Goal: Task Accomplishment & Management: Manage account settings

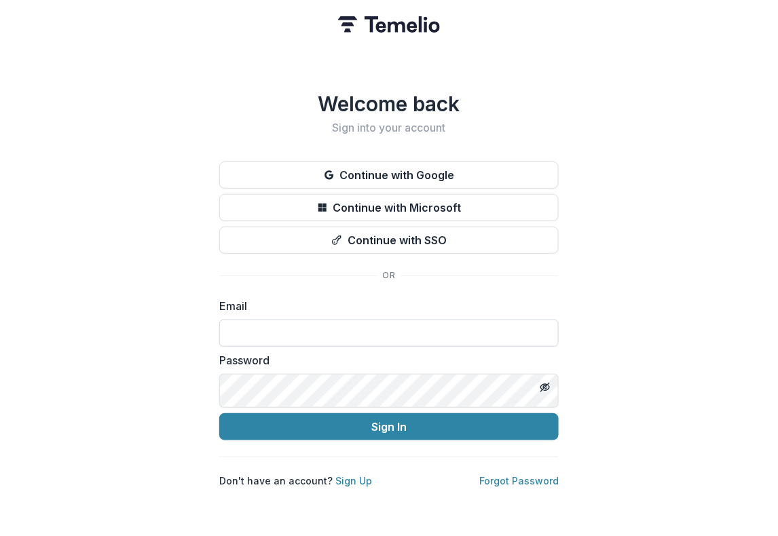
click at [311, 347] on input at bounding box center [388, 333] width 339 height 27
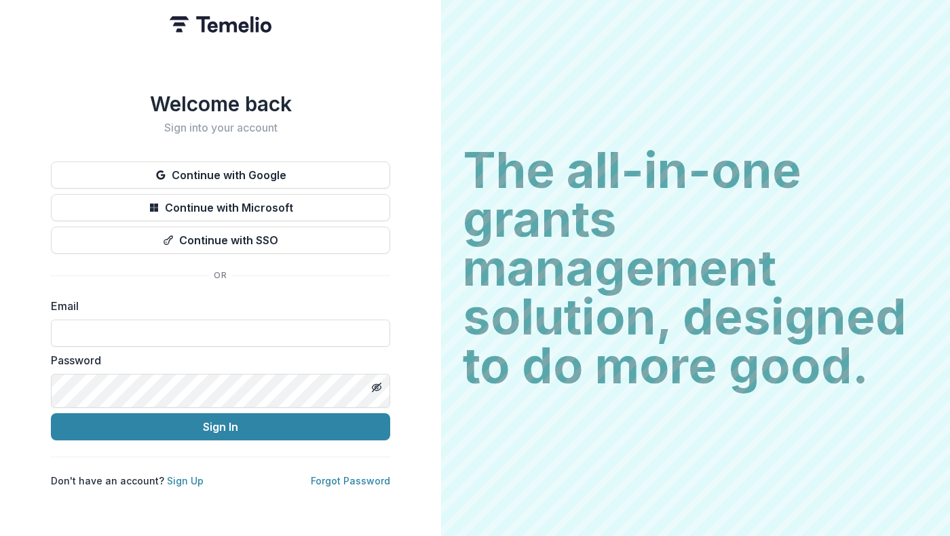
type input "**********"
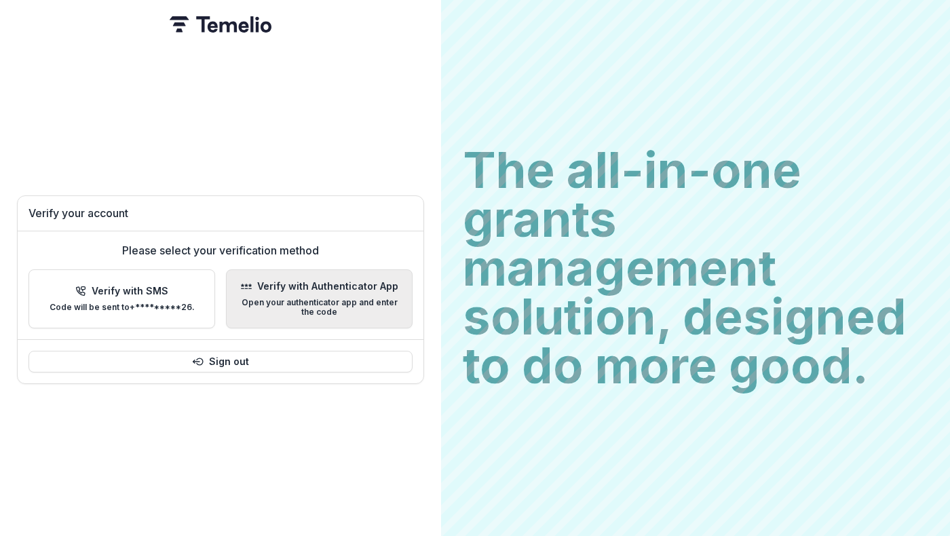
click at [401, 299] on p "Open your authenticator app and enter the code" at bounding box center [320, 308] width 164 height 20
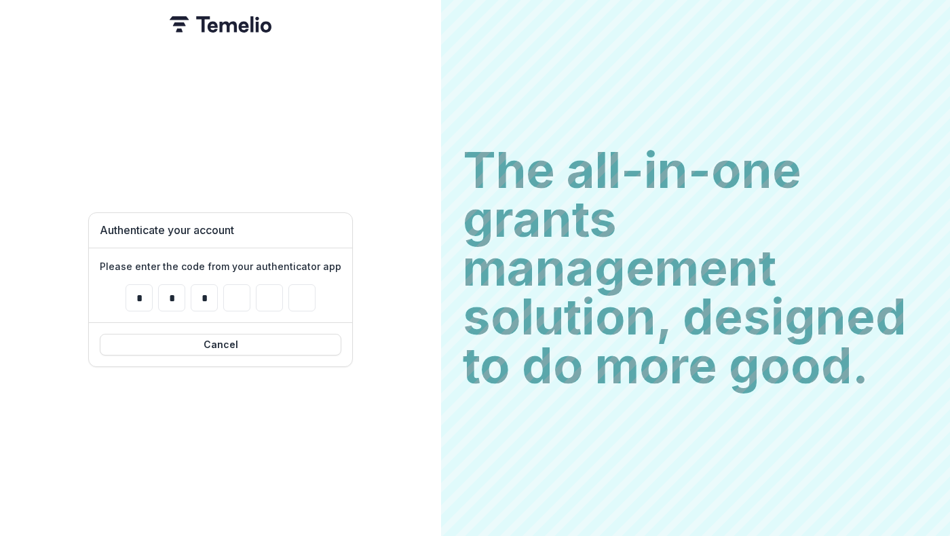
type input "*"
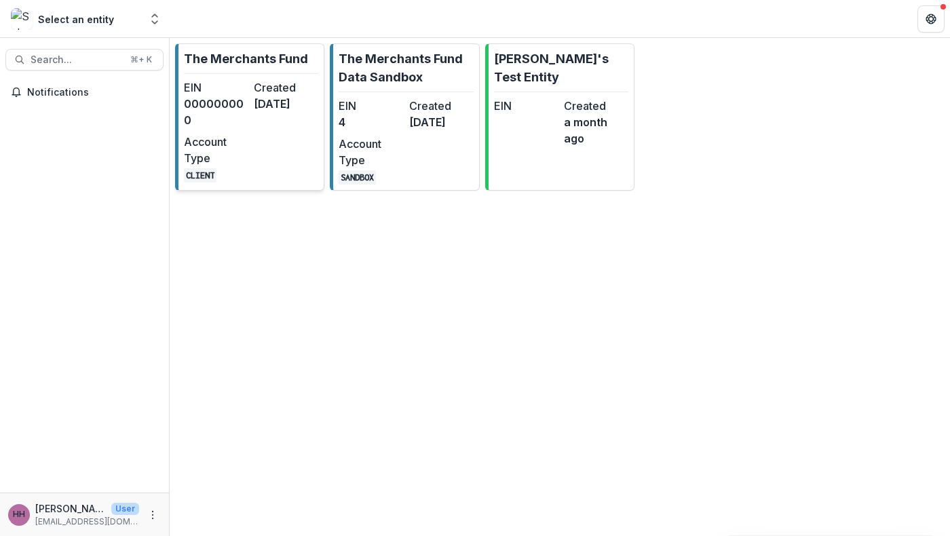
click at [243, 96] on dt "EIN" at bounding box center [216, 87] width 64 height 16
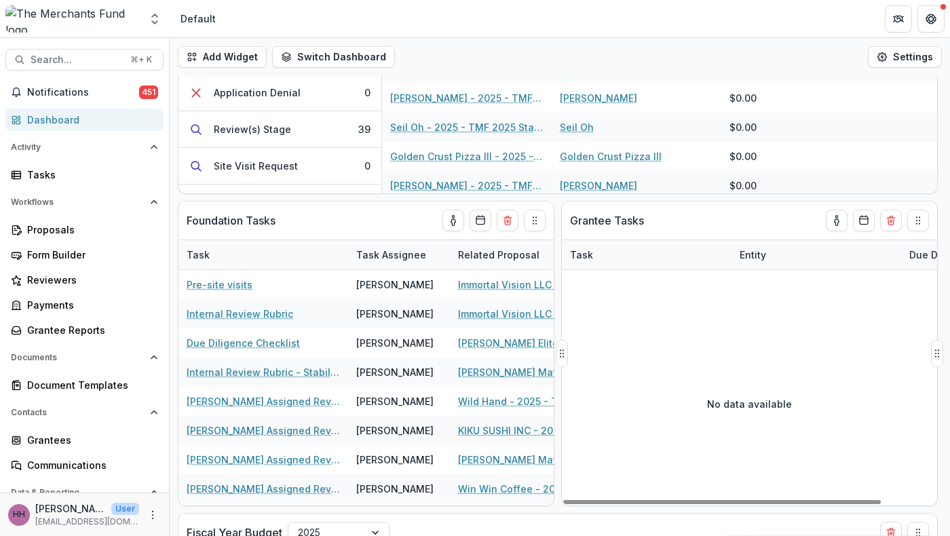
scroll to position [184, 0]
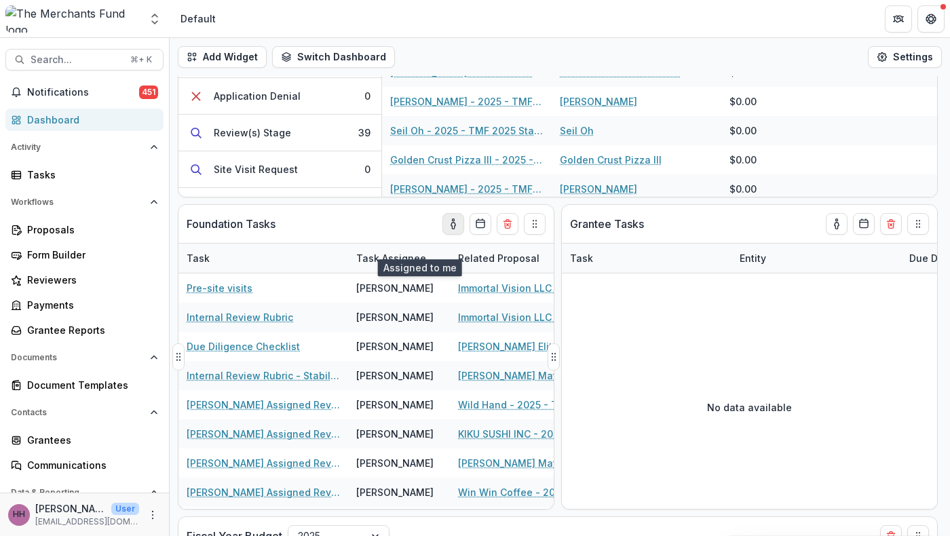
click at [443, 235] on button "toggle-assigned-to-me" at bounding box center [454, 224] width 22 height 22
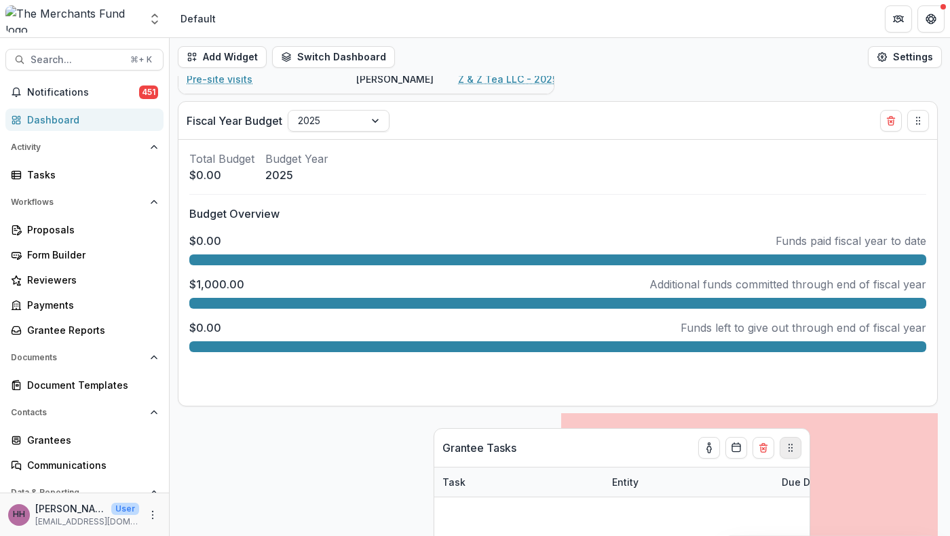
scroll to position [603, 0]
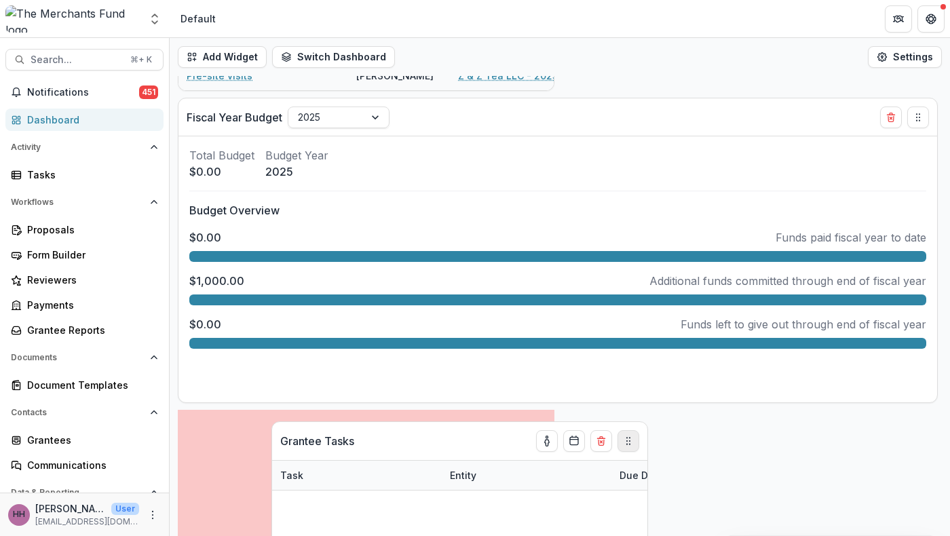
drag, startPoint x: 914, startPoint y: 129, endPoint x: 622, endPoint y: 458, distance: 439.5
click at [623, 447] on icon "Drag" at bounding box center [628, 441] width 11 height 11
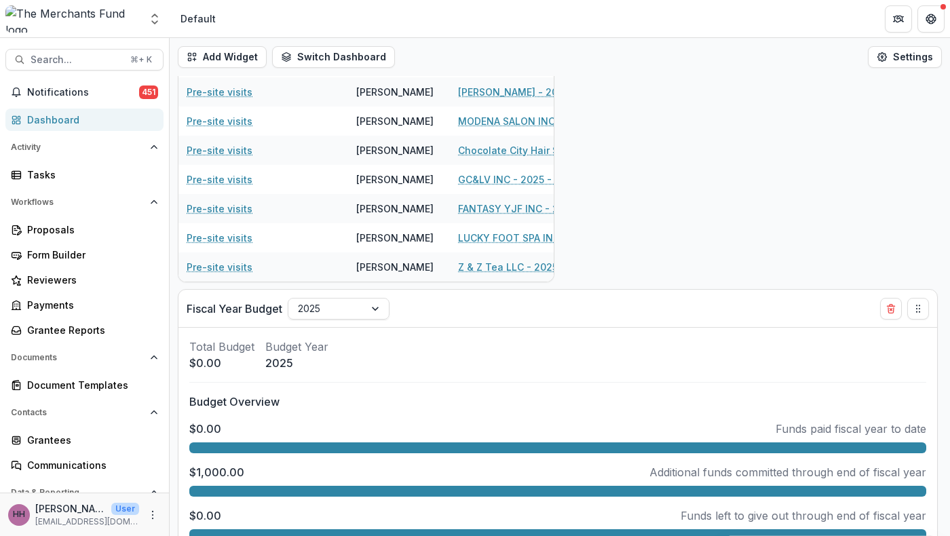
scroll to position [278, 0]
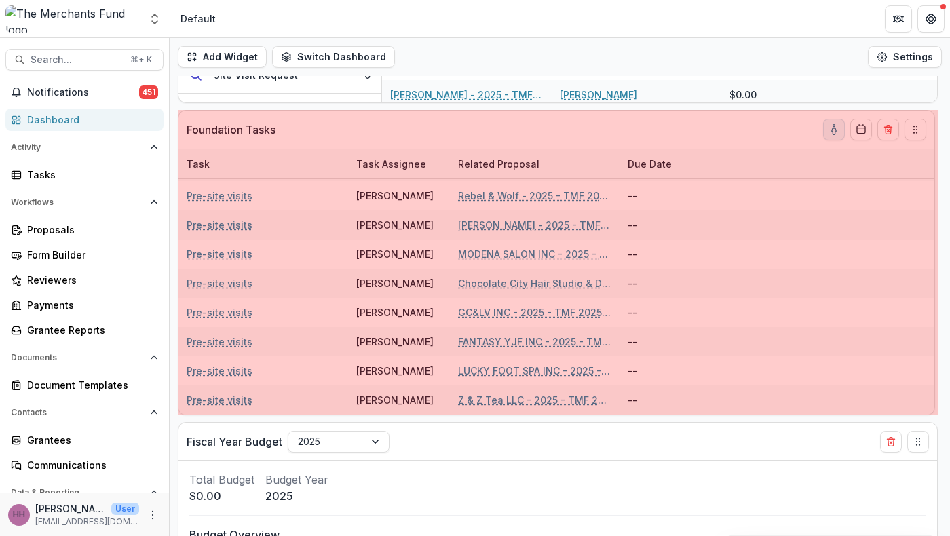
drag, startPoint x: 553, startPoint y: 277, endPoint x: 938, endPoint y: 322, distance: 386.9
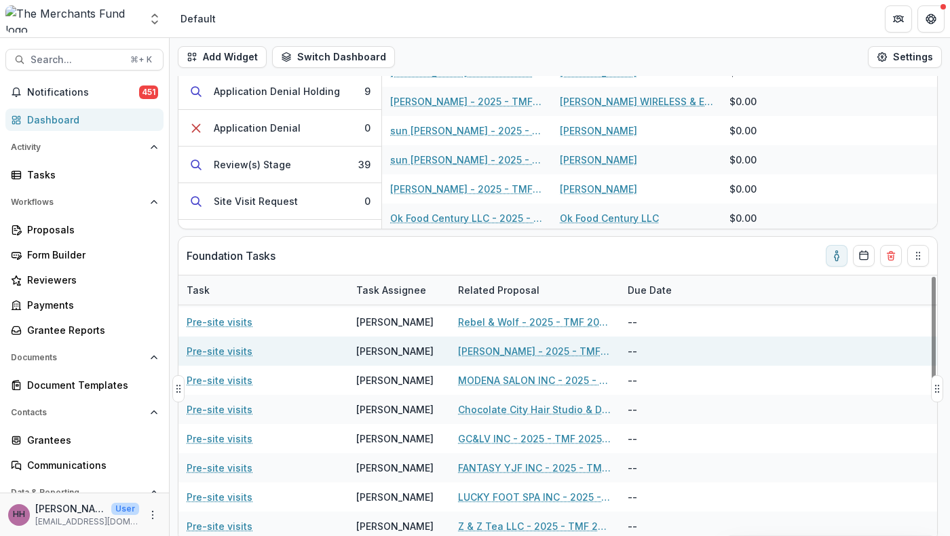
scroll to position [0, 0]
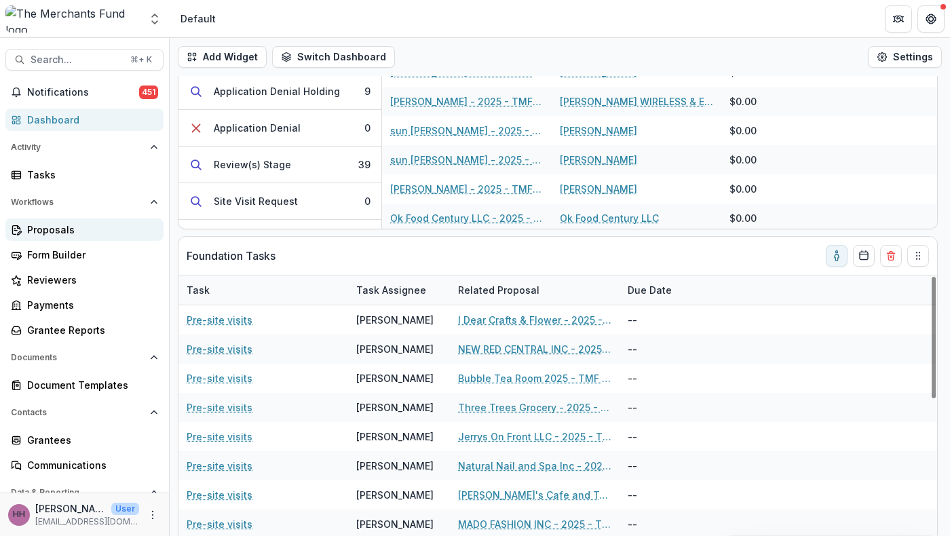
click at [92, 237] on div "Proposals" at bounding box center [90, 230] width 126 height 14
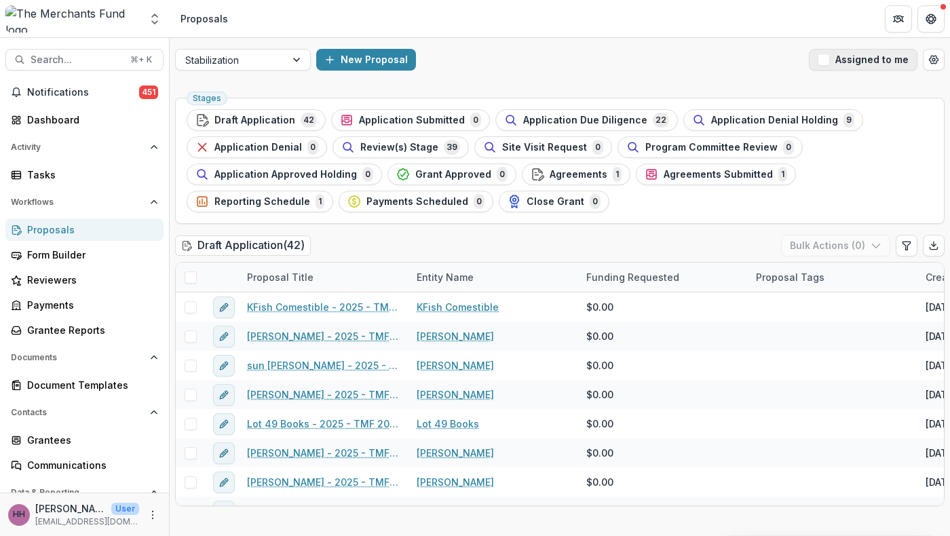
click at [818, 66] on span "button" at bounding box center [824, 60] width 12 height 12
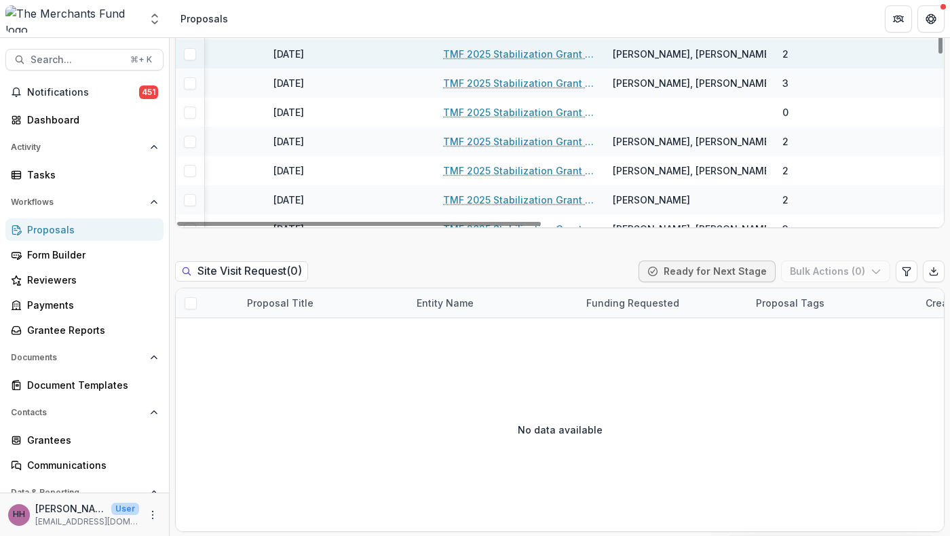
scroll to position [580, 828]
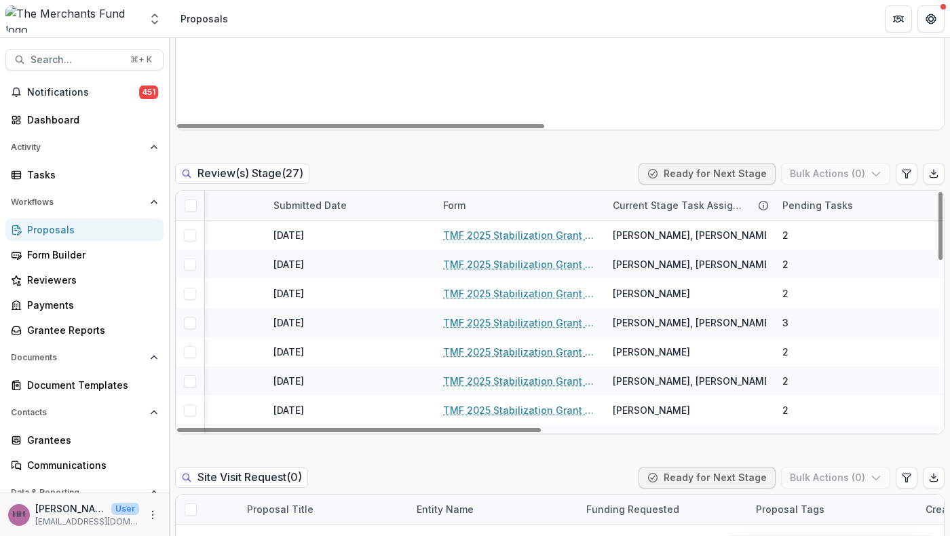
click at [673, 212] on div "Current Stage Task Assignees" at bounding box center [679, 205] width 148 height 14
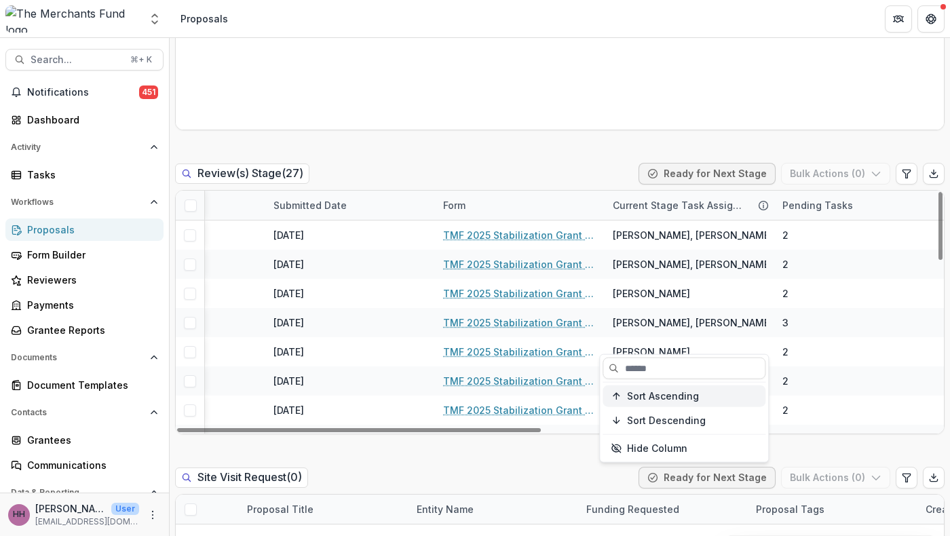
click at [675, 402] on span "Sort Ascending" at bounding box center [663, 396] width 72 height 12
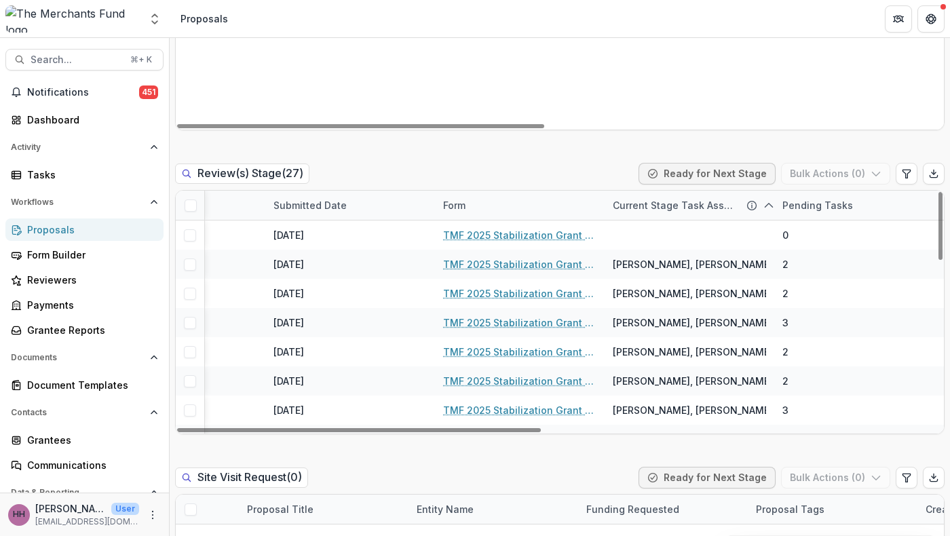
click at [725, 130] on div "No data available" at bounding box center [560, 28] width 769 height 204
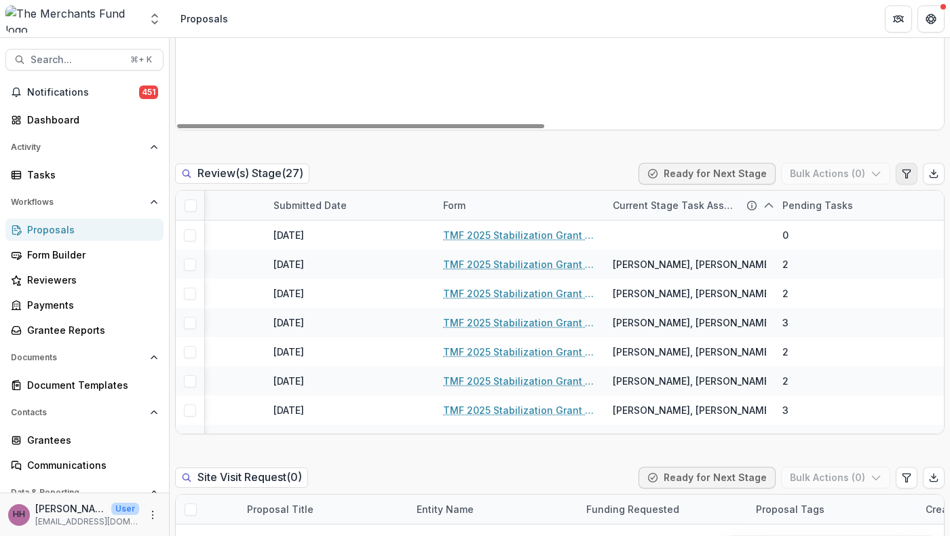
click at [902, 179] on icon "Edit table settings" at bounding box center [907, 173] width 11 height 11
select select "******"
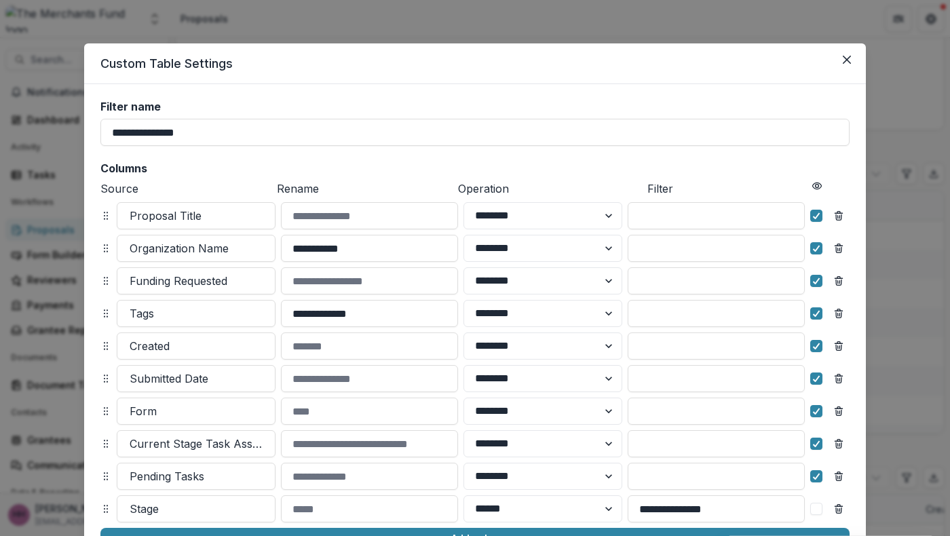
scroll to position [0, 0]
click at [851, 64] on icon "Close" at bounding box center [847, 60] width 8 height 8
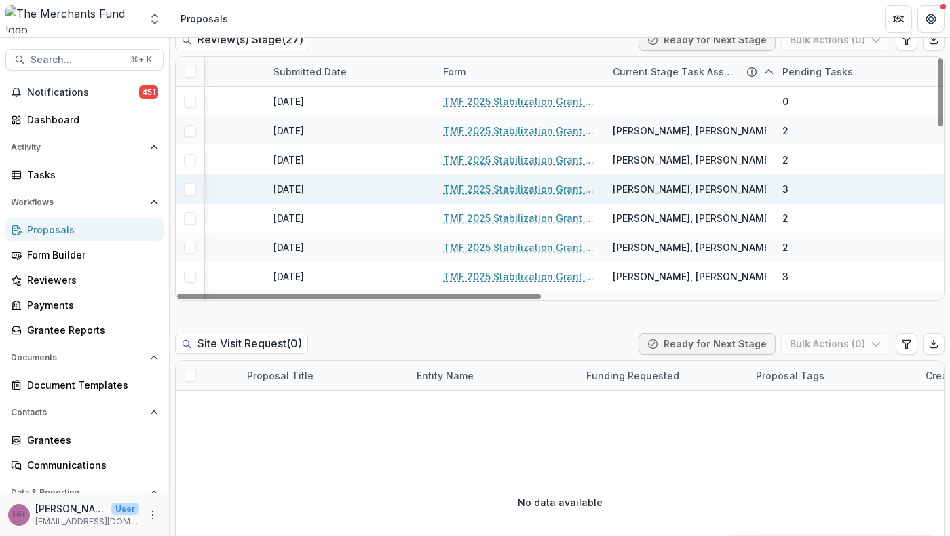
scroll to position [0, 806]
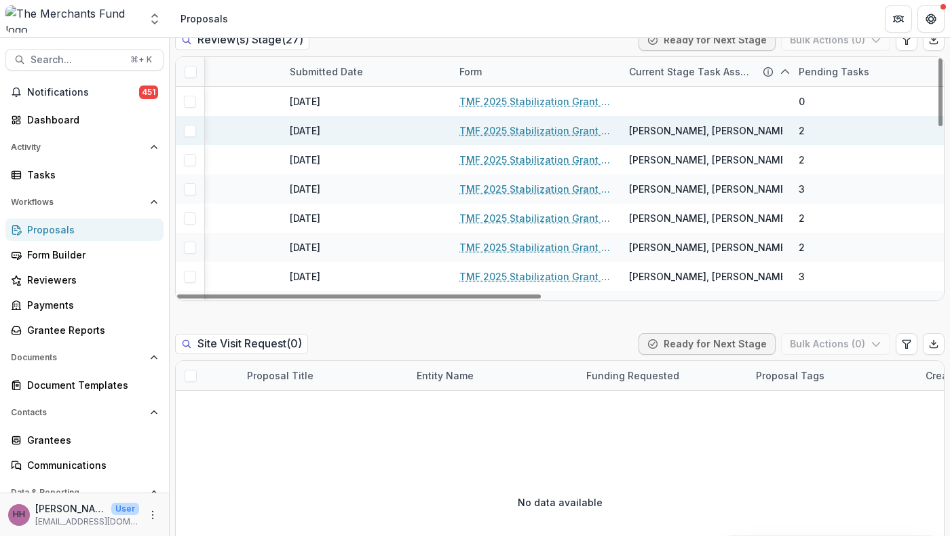
click at [190, 137] on span at bounding box center [190, 131] width 12 height 12
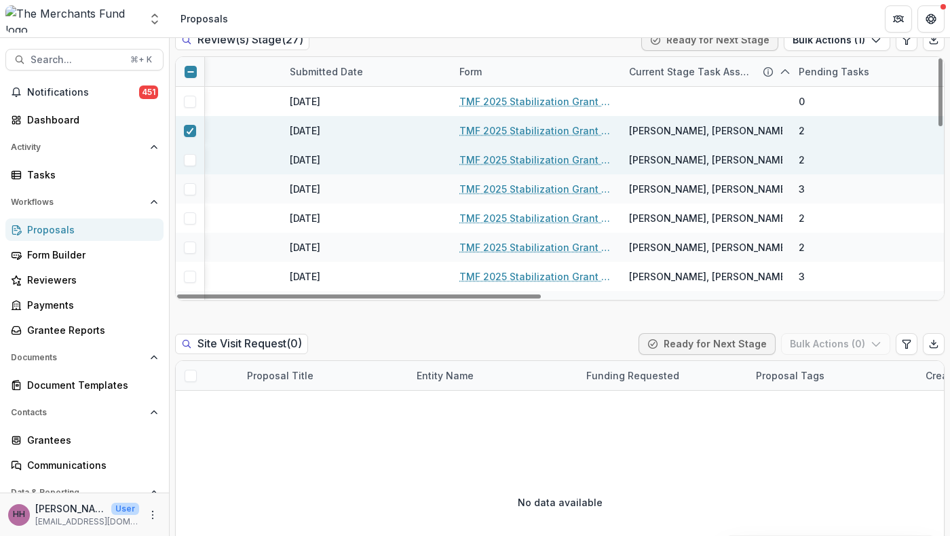
click at [190, 174] on div at bounding box center [190, 159] width 29 height 29
click at [192, 166] on span at bounding box center [190, 160] width 12 height 12
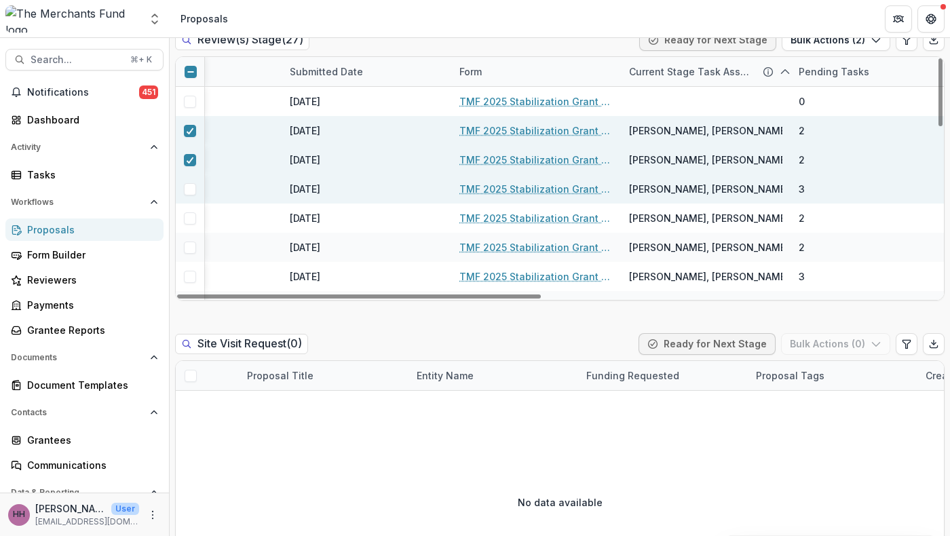
click at [193, 196] on span at bounding box center [190, 189] width 12 height 12
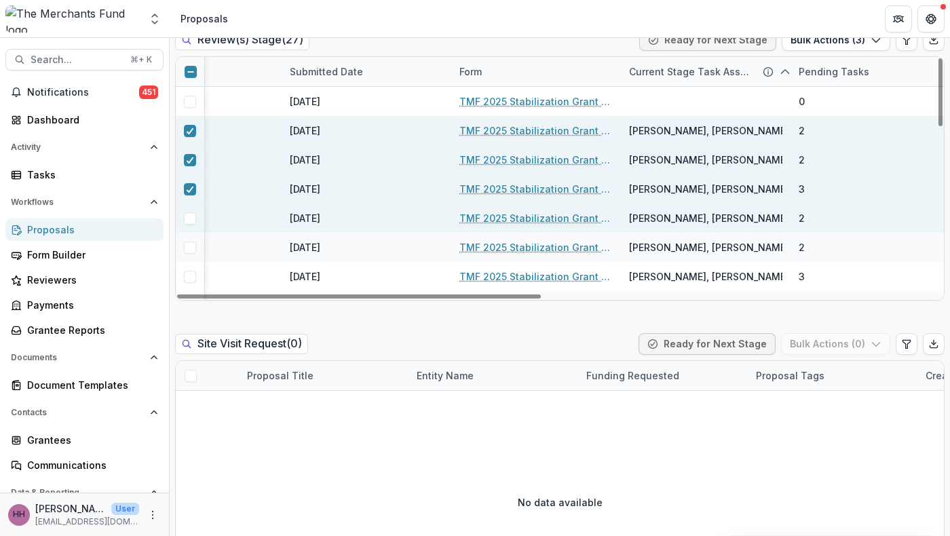
click at [193, 225] on span at bounding box center [190, 218] width 12 height 12
click at [191, 164] on icon at bounding box center [190, 160] width 8 height 7
click at [191, 134] on polyline at bounding box center [190, 130] width 6 height 5
click at [194, 222] on icon at bounding box center [190, 218] width 8 height 7
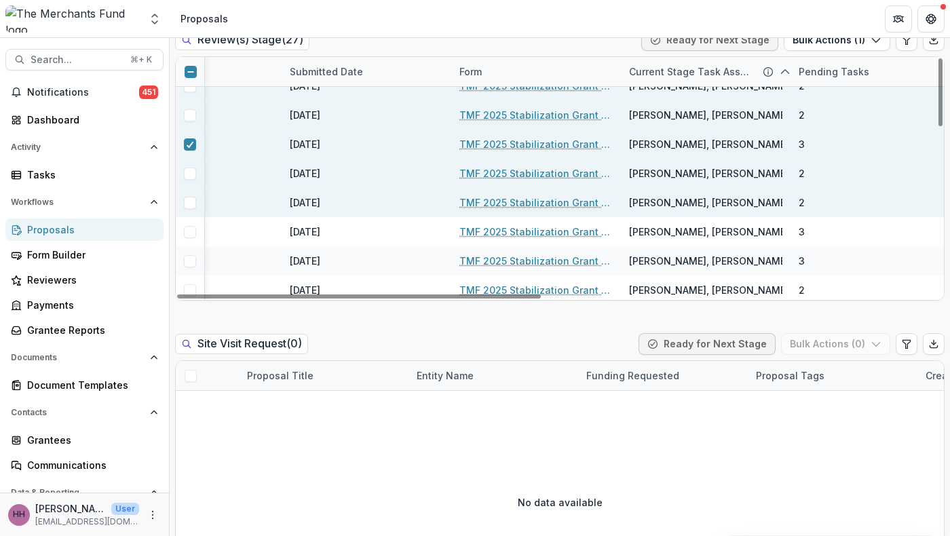
scroll to position [62, 806]
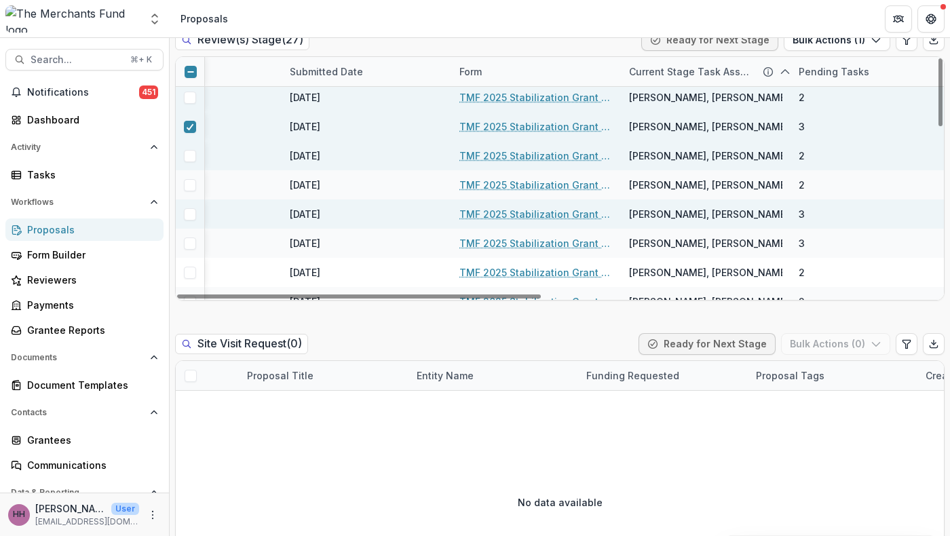
click at [185, 221] on span at bounding box center [190, 214] width 12 height 12
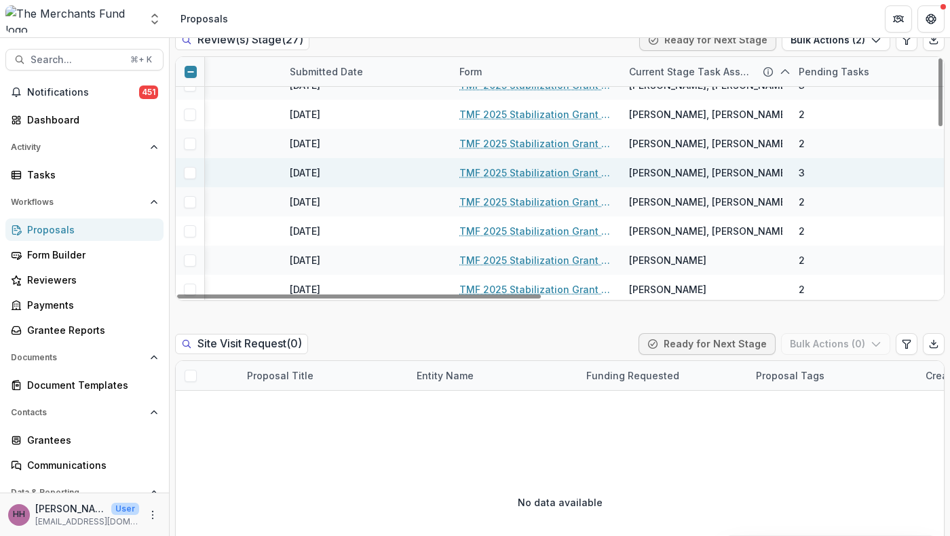
scroll to position [394, 806]
click at [189, 181] on span at bounding box center [190, 174] width 12 height 12
click at [815, 51] on button "Bulk Actions ( 3 )" at bounding box center [836, 40] width 109 height 22
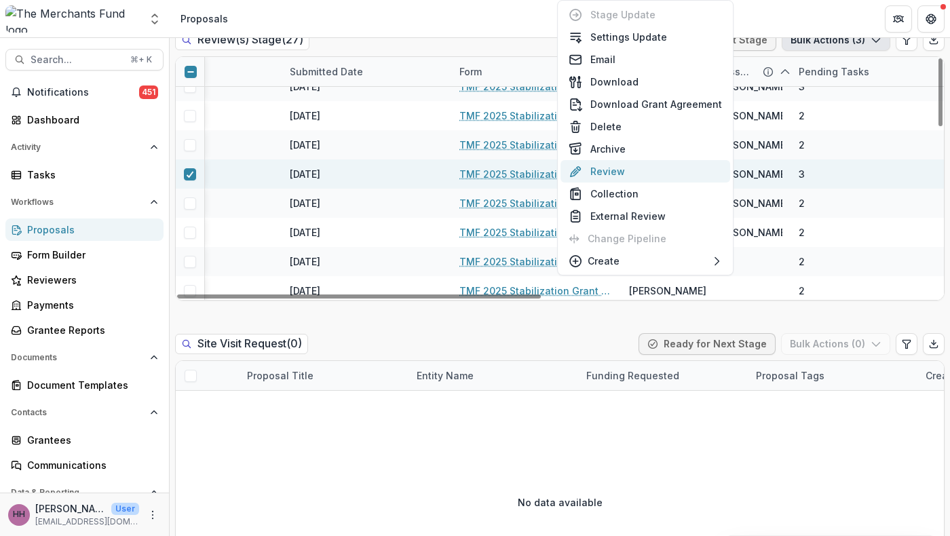
click at [610, 183] on button "Review" at bounding box center [646, 171] width 170 height 22
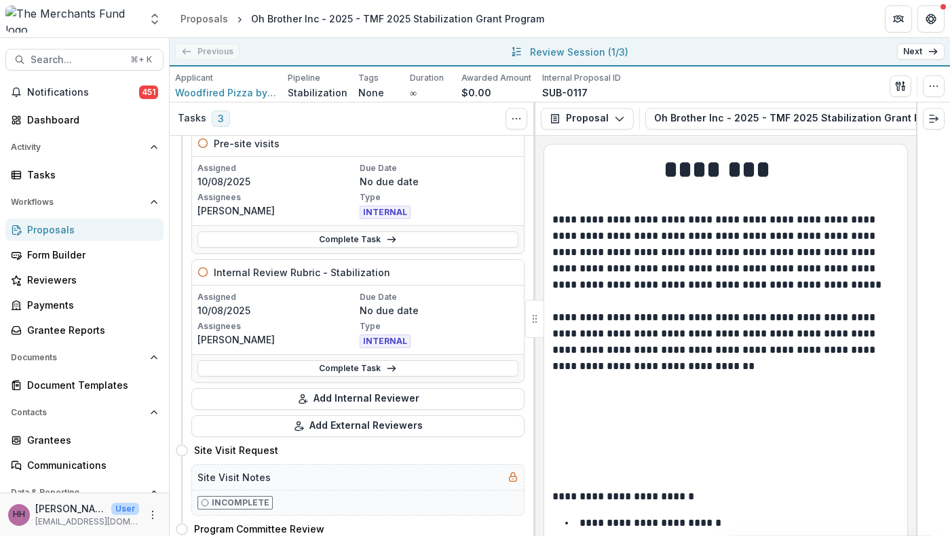
scroll to position [195, 0]
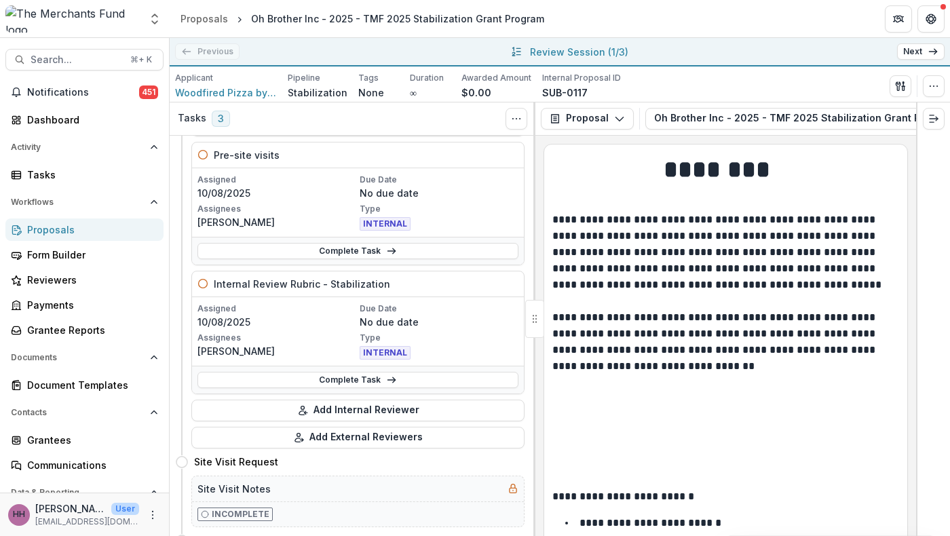
click at [451, 232] on div "INTERNAL" at bounding box center [440, 223] width 160 height 16
click at [441, 259] on link "Complete Task" at bounding box center [358, 251] width 321 height 16
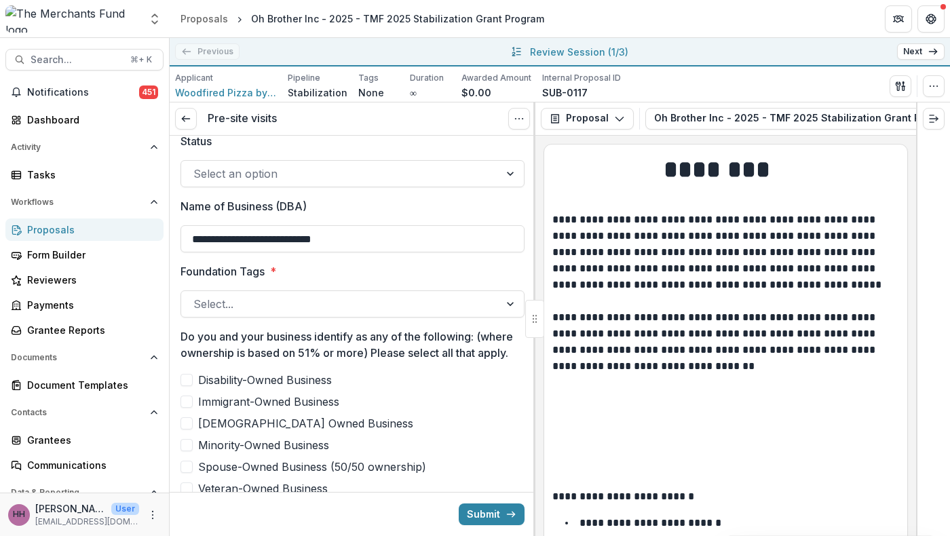
scroll to position [18, 0]
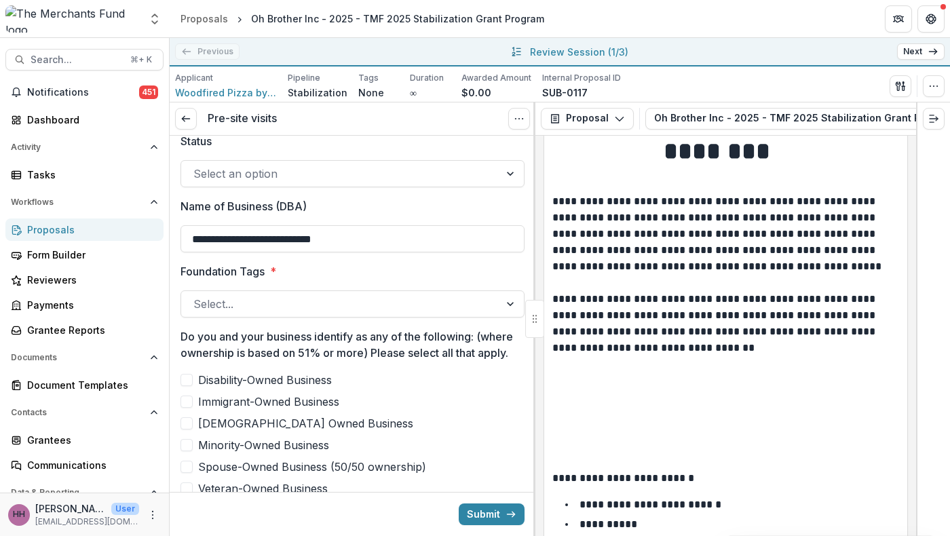
click at [324, 183] on div at bounding box center [340, 173] width 294 height 19
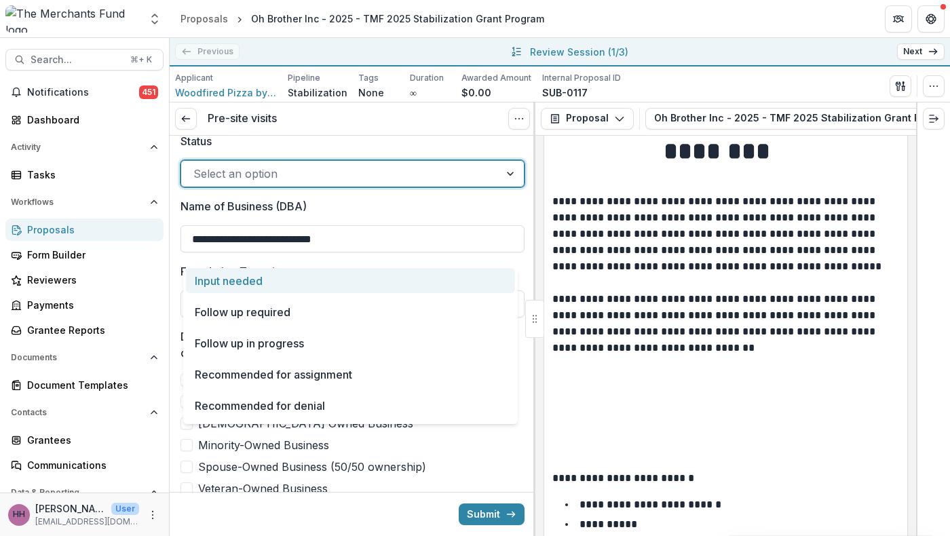
click at [380, 149] on label "Status" at bounding box center [349, 141] width 336 height 16
click at [197, 182] on input "Status" at bounding box center [194, 174] width 3 height 16
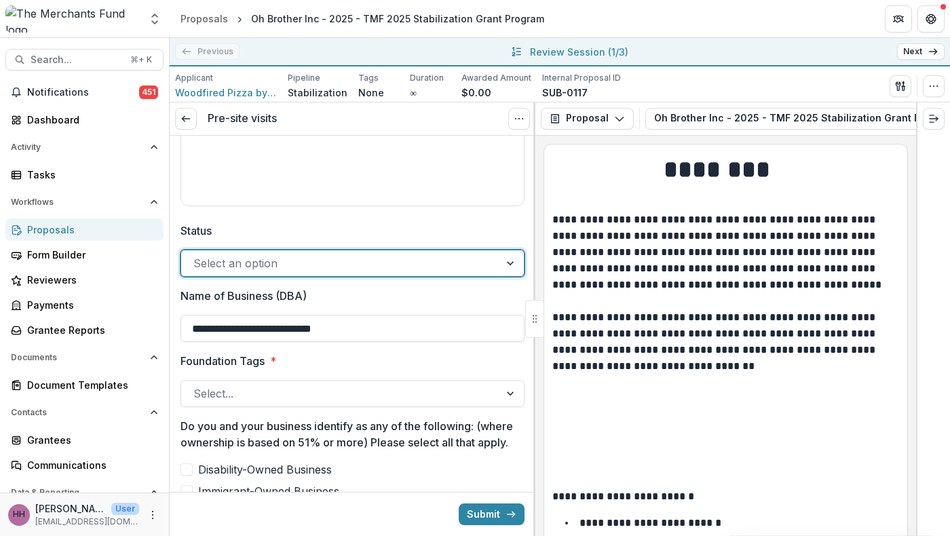
scroll to position [0, 0]
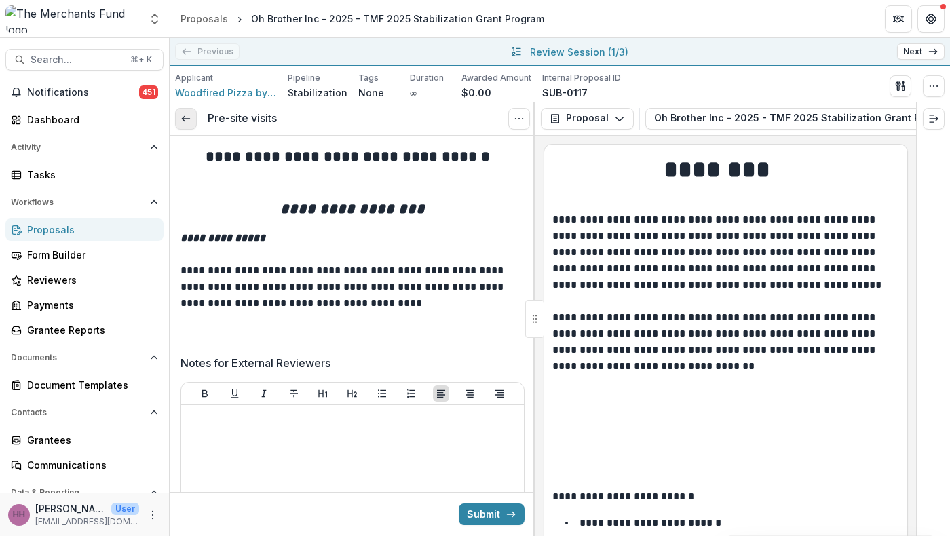
click at [189, 119] on line at bounding box center [185, 119] width 7 height 0
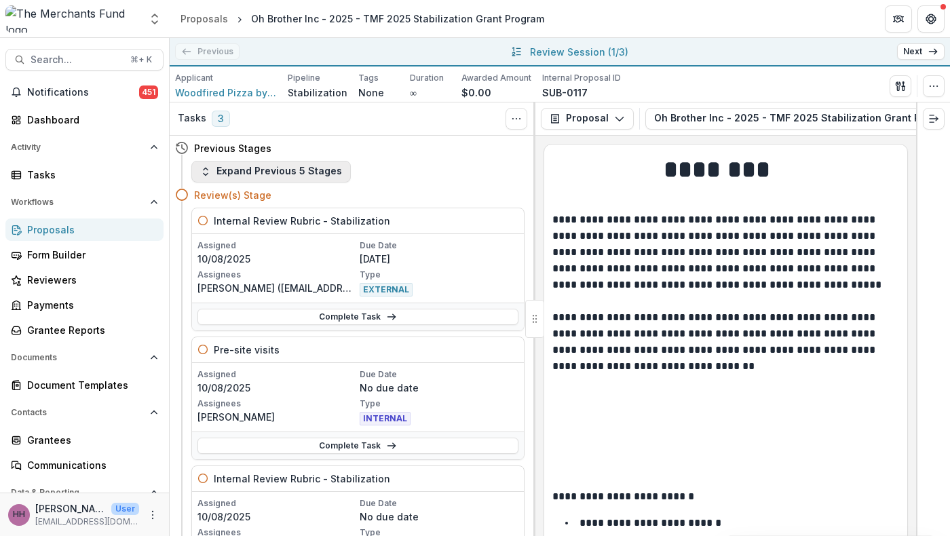
click at [337, 183] on button "Expand Previous 5 Stages" at bounding box center [271, 172] width 160 height 22
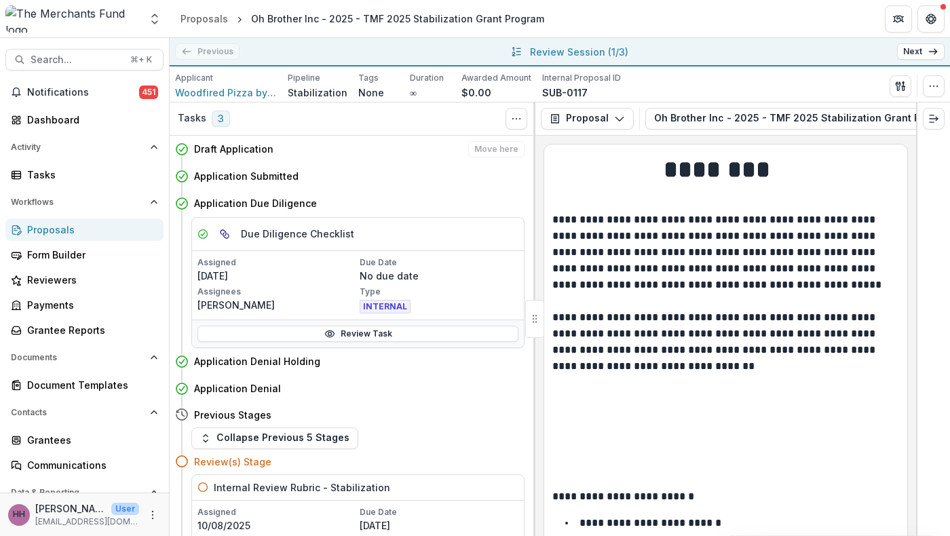
click at [263, 156] on h4 "Draft Application" at bounding box center [233, 149] width 79 height 14
click at [276, 183] on h4 "Application Submitted" at bounding box center [246, 176] width 105 height 14
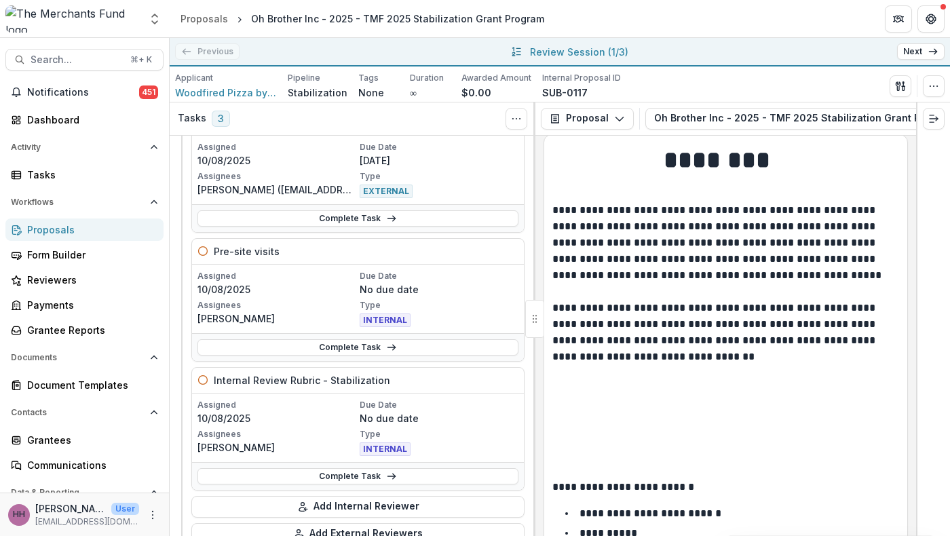
scroll to position [476, 0]
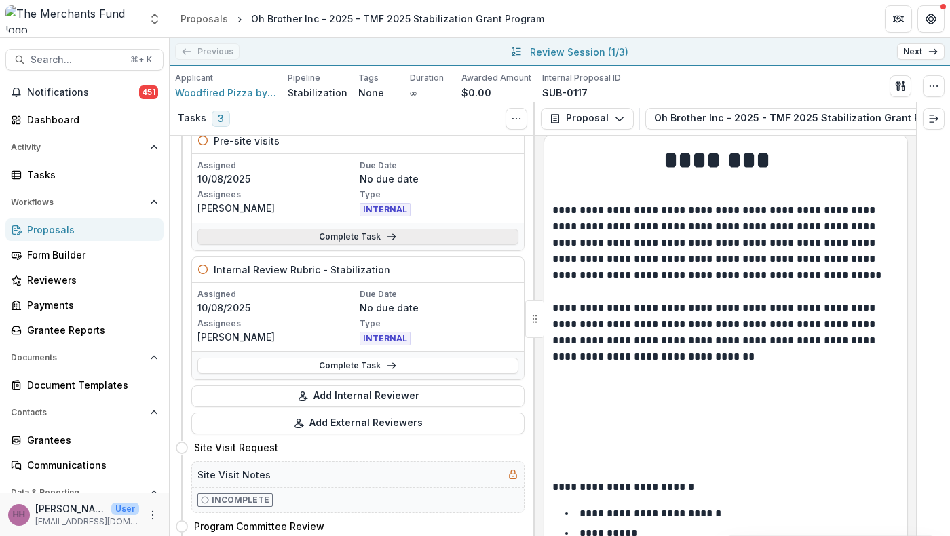
click at [355, 245] on link "Complete Task" at bounding box center [358, 237] width 321 height 16
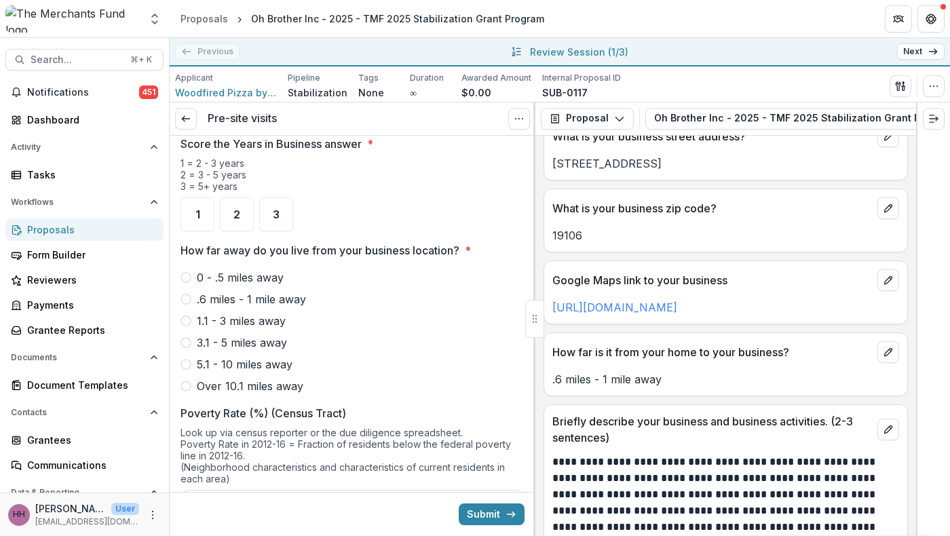
scroll to position [988, 0]
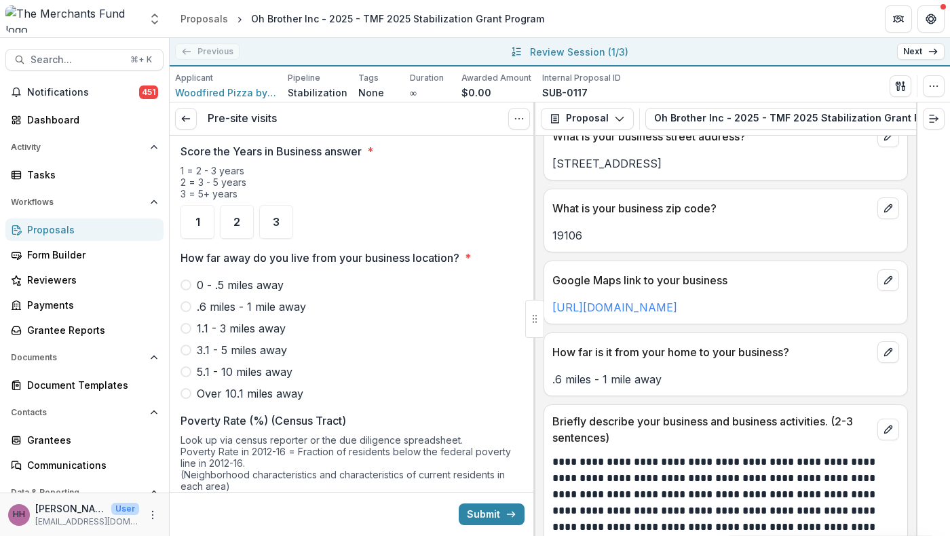
click at [286, 132] on input "In what year was your business established?" at bounding box center [353, 118] width 344 height 27
type input "****"
click at [295, 205] on div "1 = 2 - 3 years 2 = 3 - 5 years 3 = 5+ years" at bounding box center [353, 185] width 344 height 40
click at [240, 227] on span "2" at bounding box center [237, 222] width 7 height 11
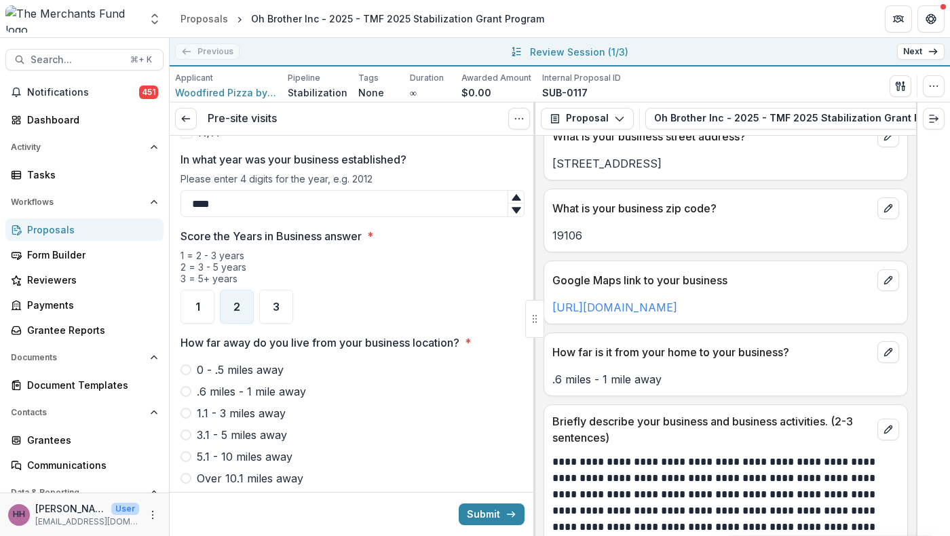
scroll to position [854, 0]
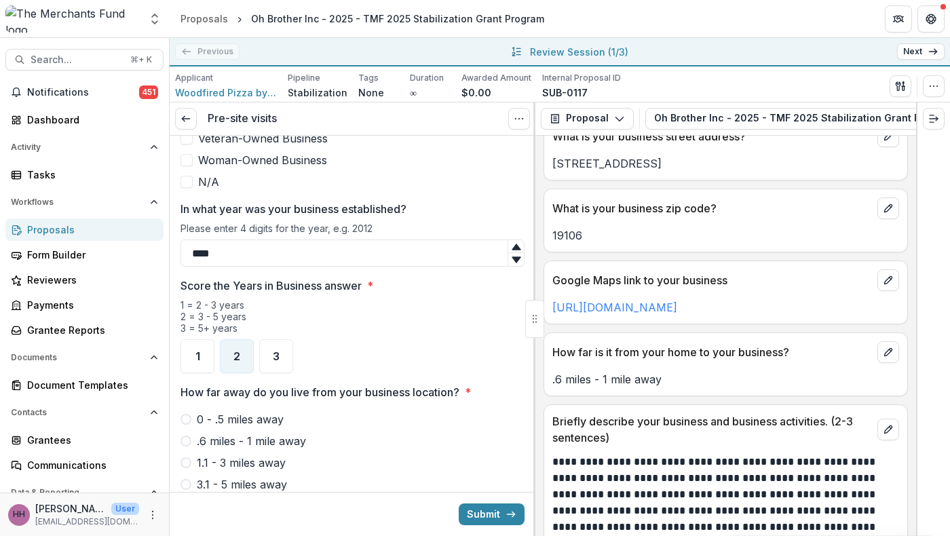
click at [189, 188] on span at bounding box center [187, 182] width 12 height 12
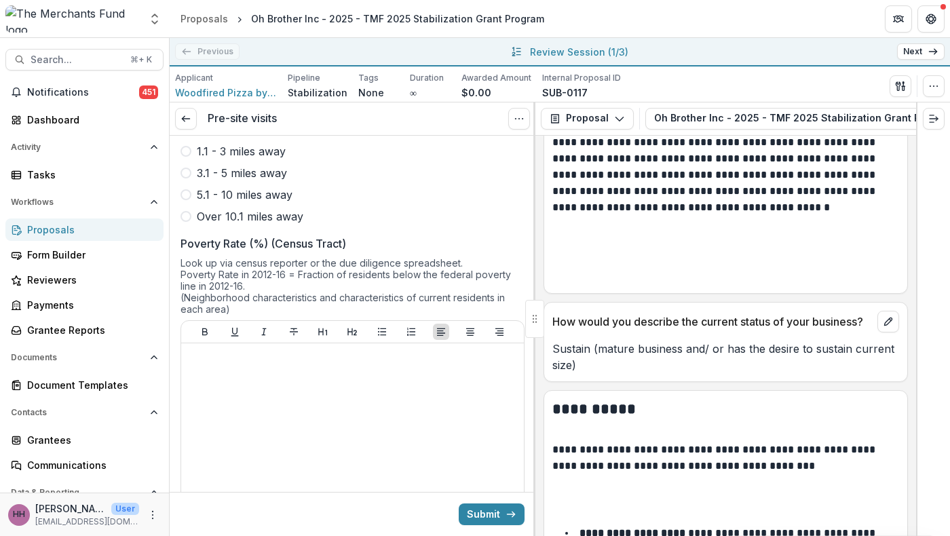
scroll to position [1335, 0]
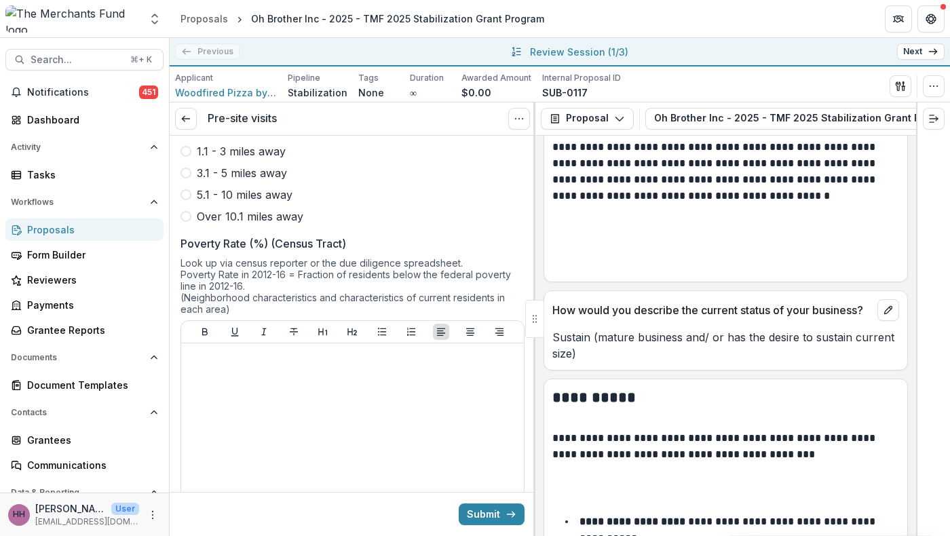
click at [191, 135] on span at bounding box center [186, 129] width 11 height 11
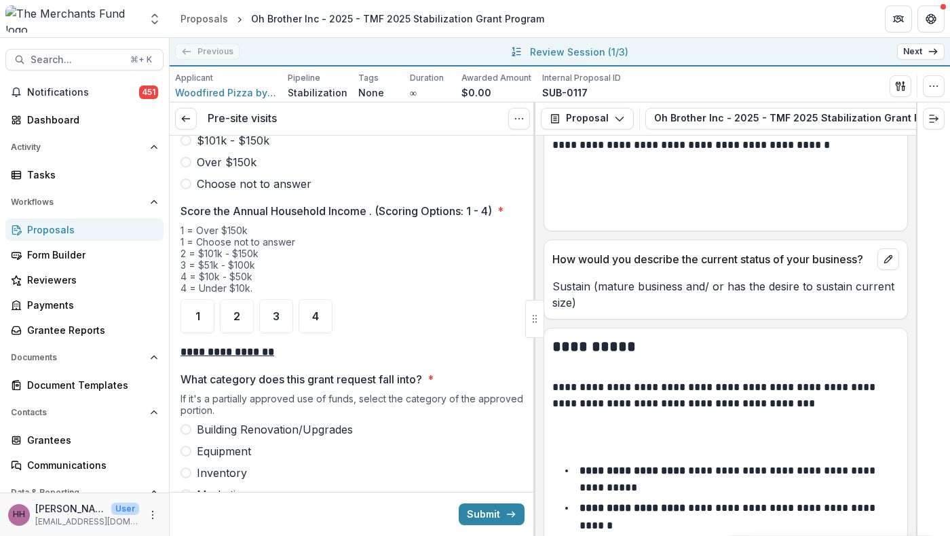
scroll to position [1388, 0]
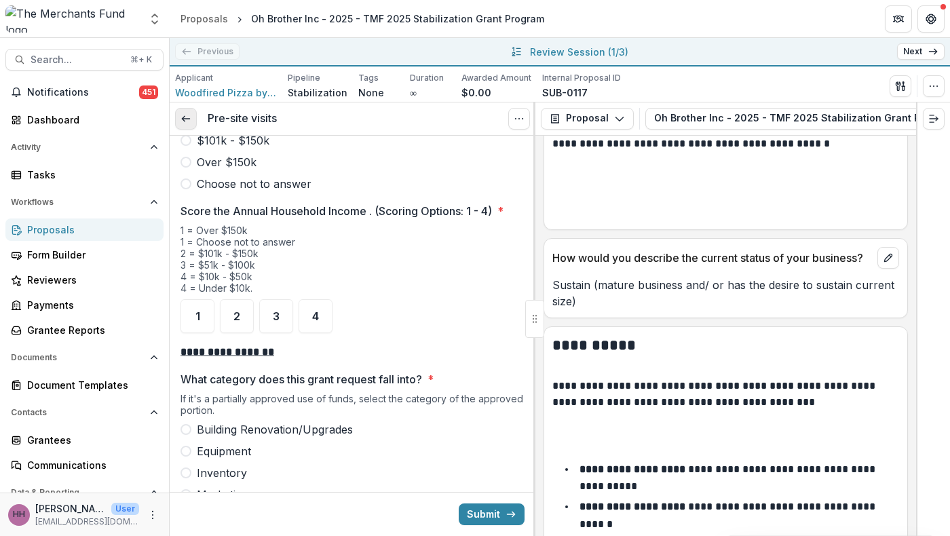
click at [197, 130] on link at bounding box center [186, 119] width 22 height 22
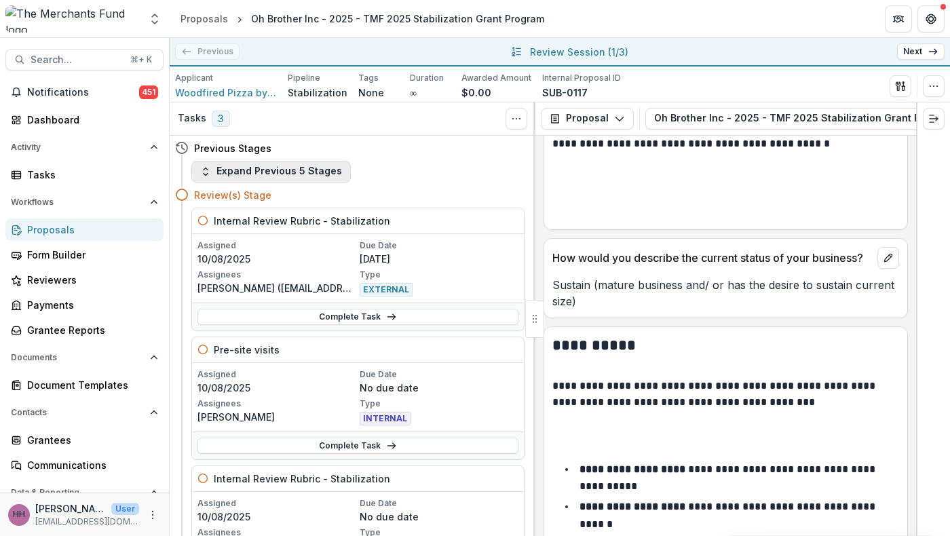
click at [310, 183] on button "Expand Previous 5 Stages" at bounding box center [271, 172] width 160 height 22
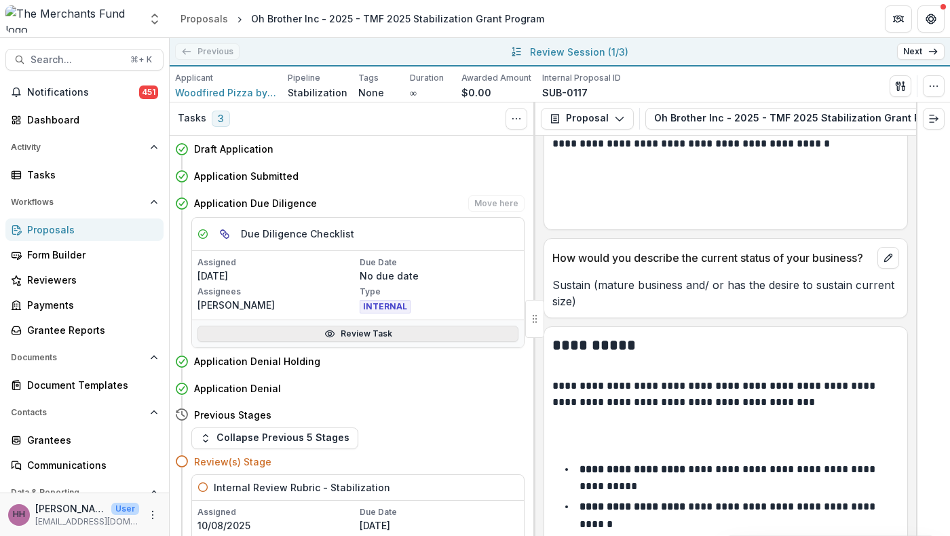
click at [329, 339] on icon at bounding box center [330, 334] width 11 height 11
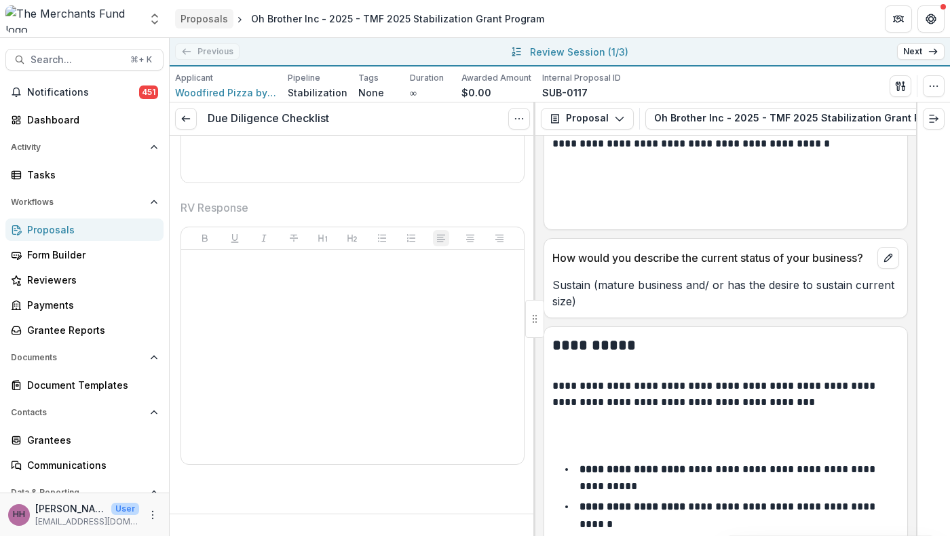
scroll to position [4169, 0]
click at [191, 124] on icon at bounding box center [186, 118] width 11 height 11
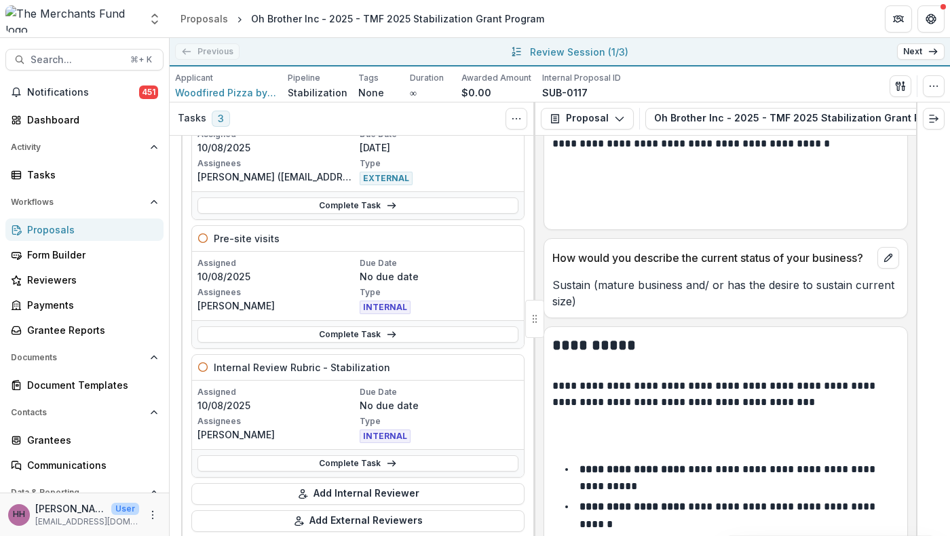
scroll to position [114, 0]
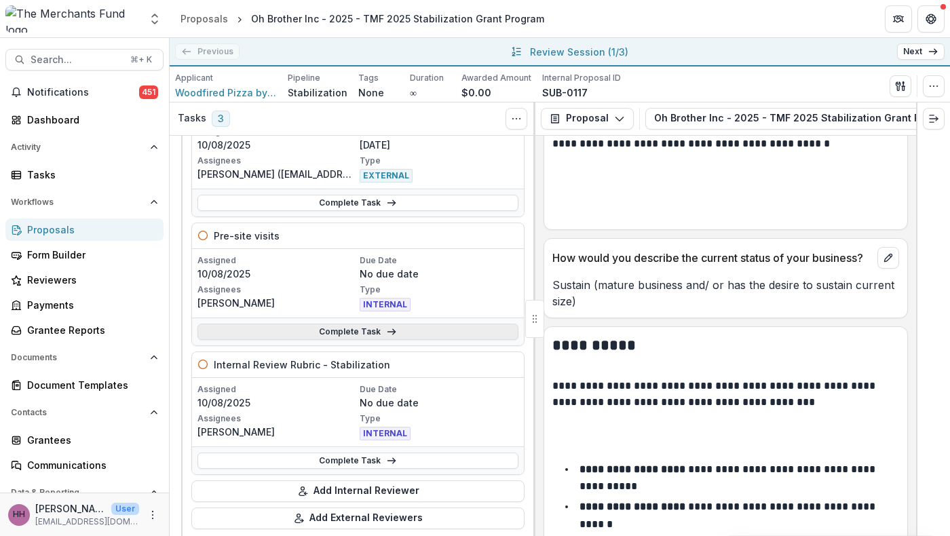
click at [353, 340] on link "Complete Task" at bounding box center [358, 332] width 321 height 16
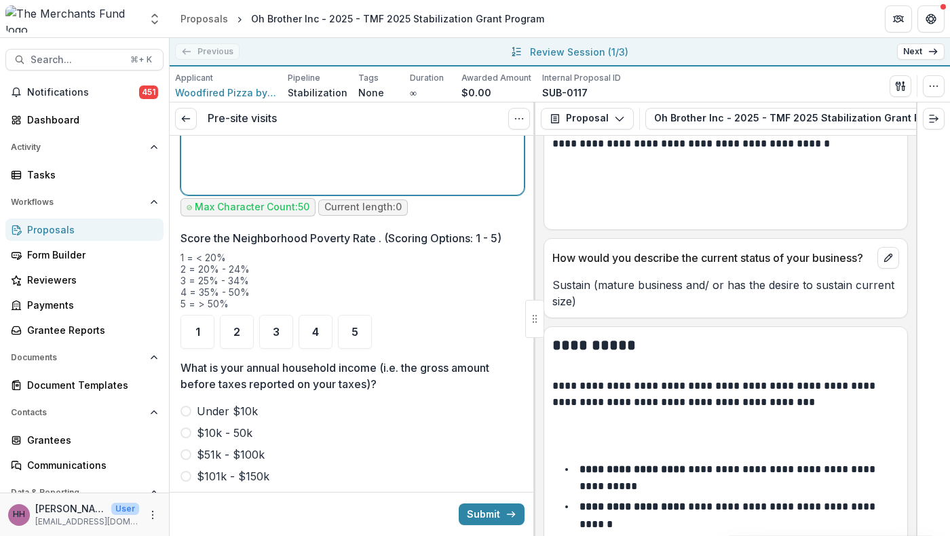
click at [316, 189] on div at bounding box center [353, 88] width 332 height 204
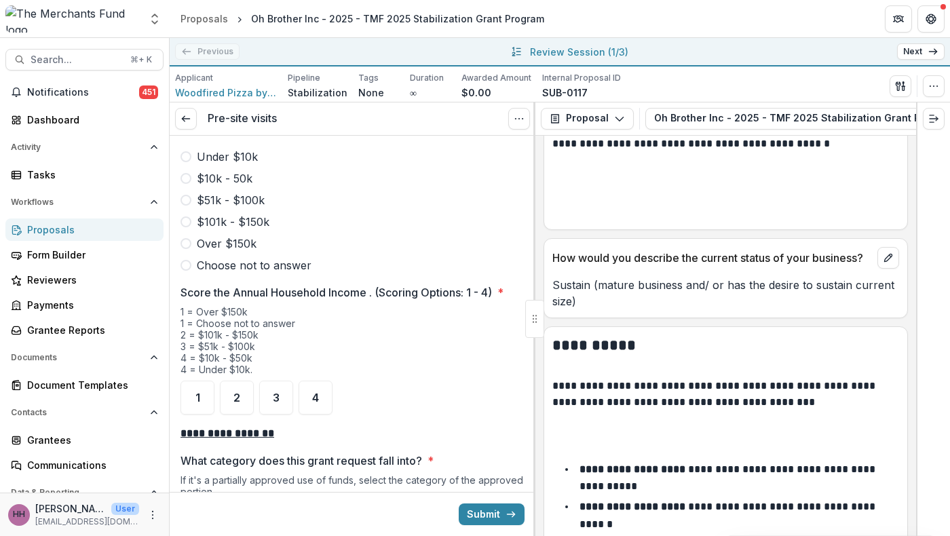
scroll to position [1831, 0]
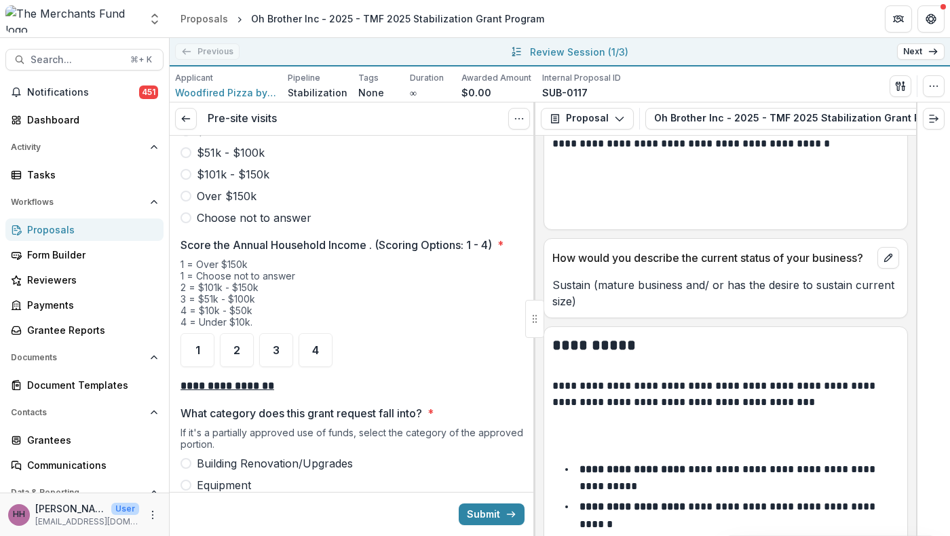
click at [206, 47] on div "1" at bounding box center [198, 30] width 34 height 34
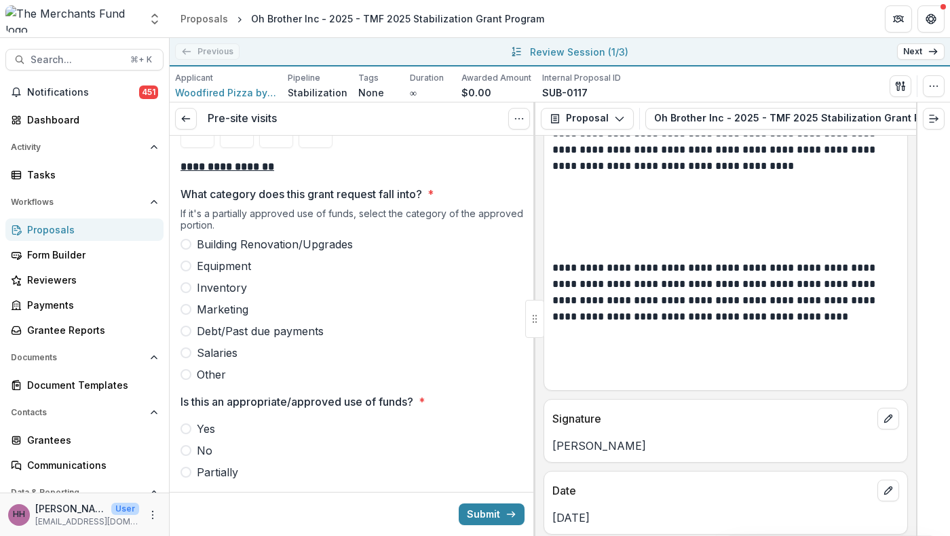
scroll to position [11257, 0]
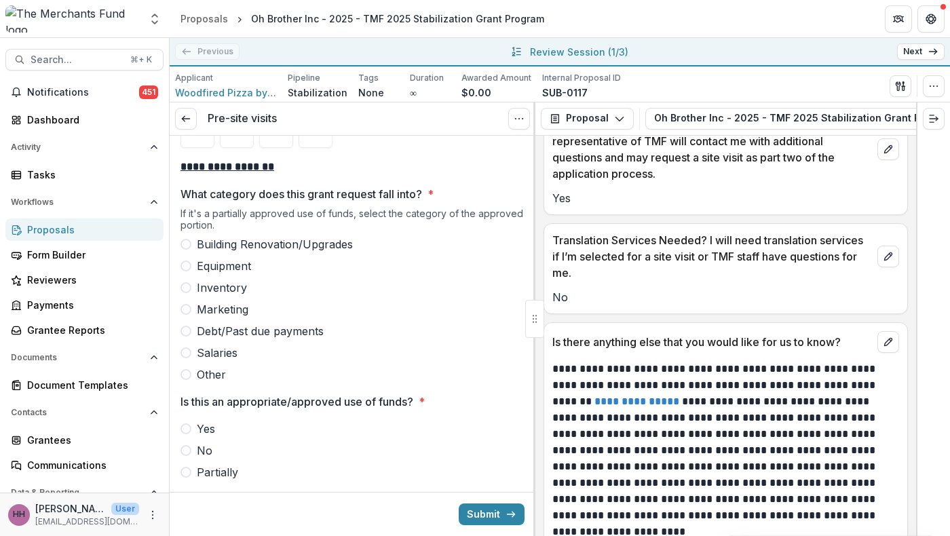
scroll to position [10500, 0]
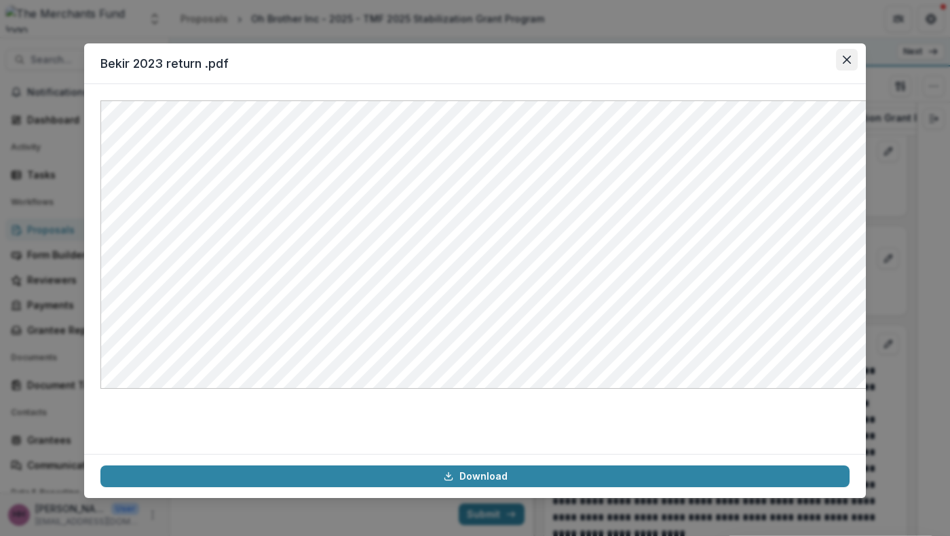
click at [858, 69] on button "Close" at bounding box center [847, 60] width 22 height 22
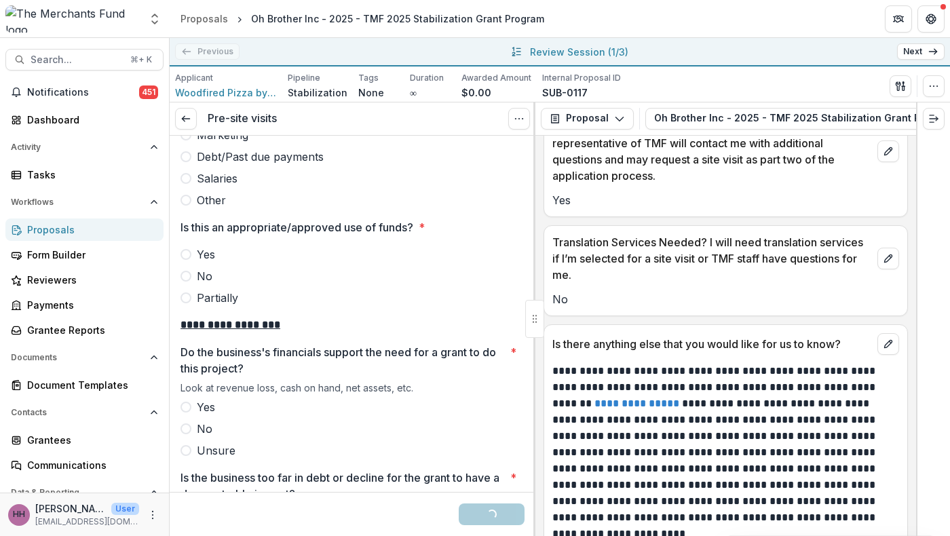
scroll to position [2239, 0]
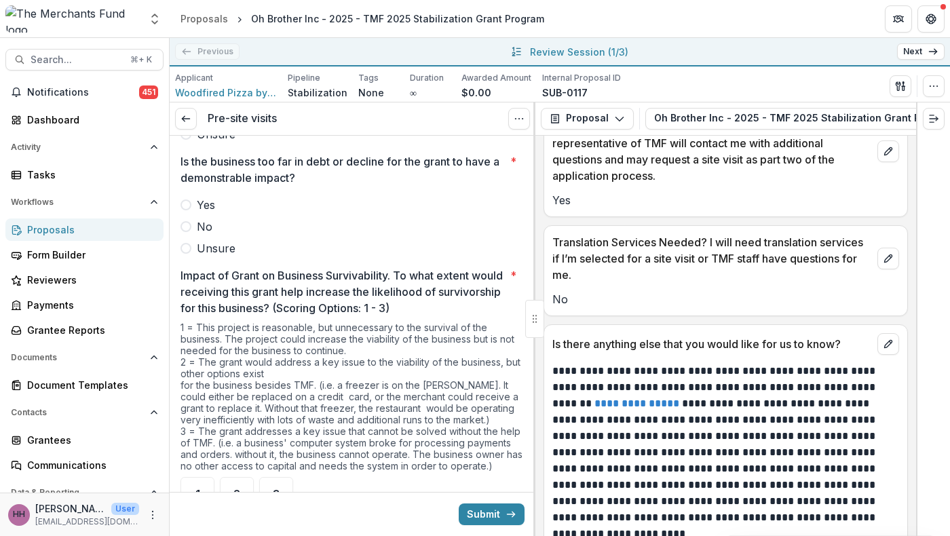
scroll to position [2542, 0]
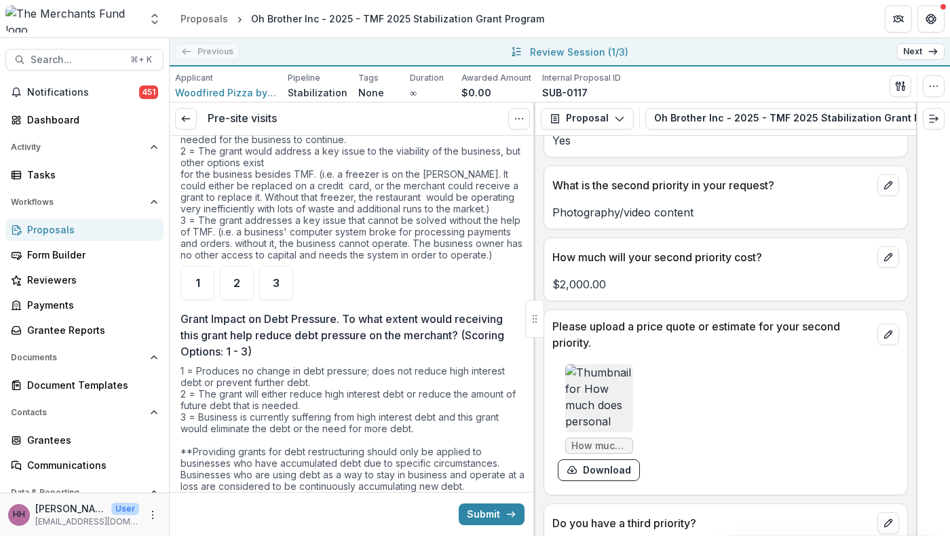
scroll to position [2756, 0]
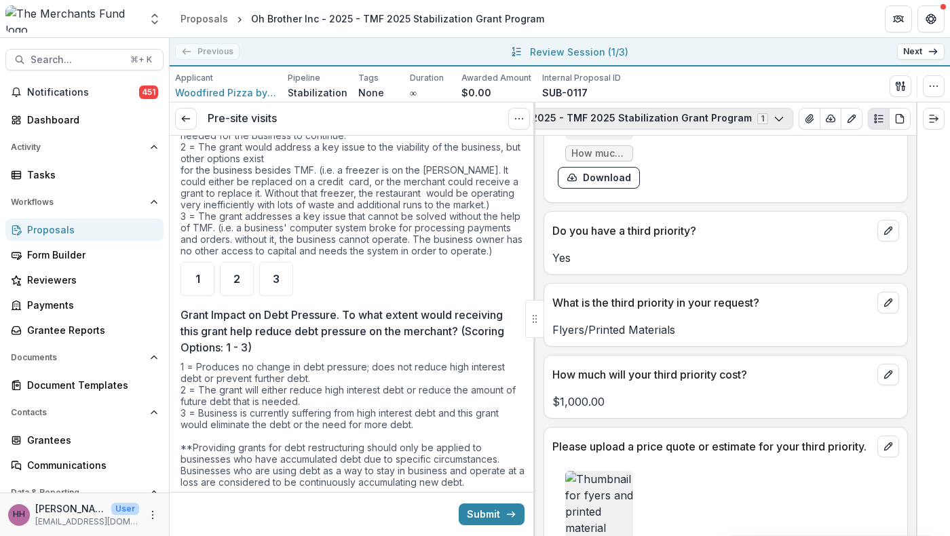
scroll to position [0, 321]
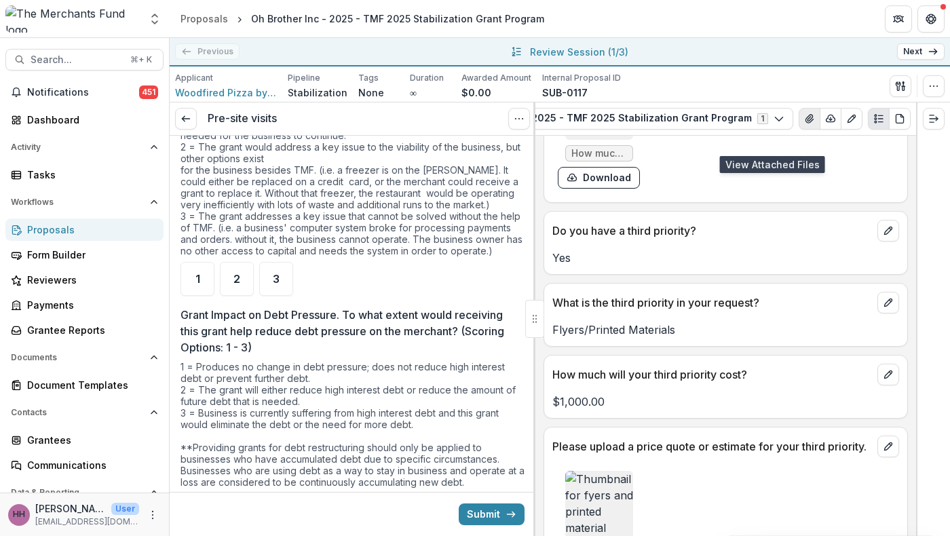
click at [804, 124] on icon "View Attached Files" at bounding box center [809, 118] width 11 height 11
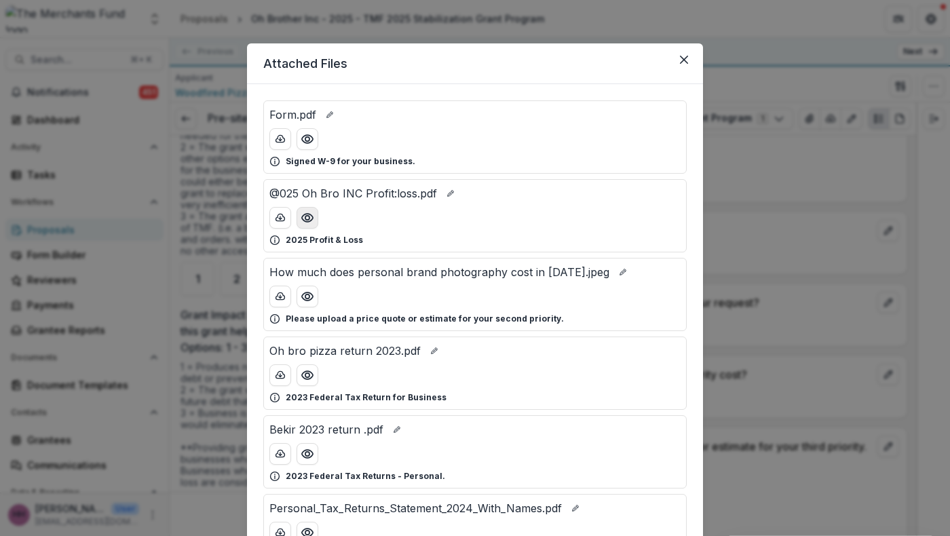
click at [302, 222] on icon "Preview @025 Oh Bro INC Profit:loss.pdf" at bounding box center [307, 218] width 11 height 8
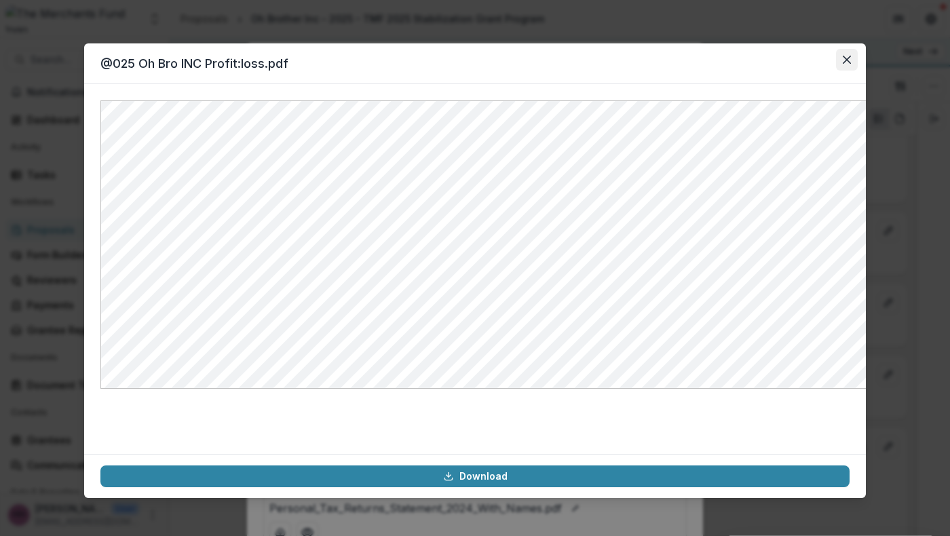
click at [858, 71] on button "Close" at bounding box center [847, 60] width 22 height 22
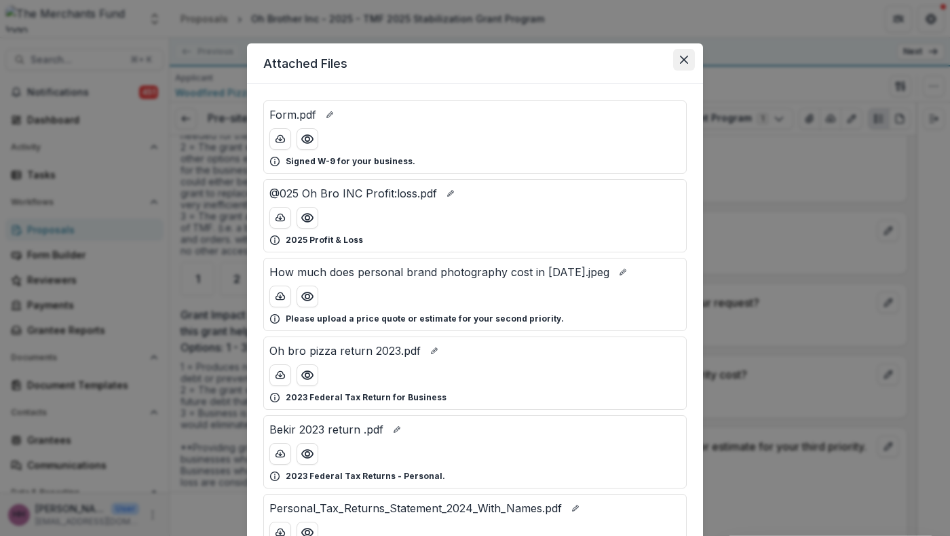
click at [695, 71] on button "Close" at bounding box center [684, 60] width 22 height 22
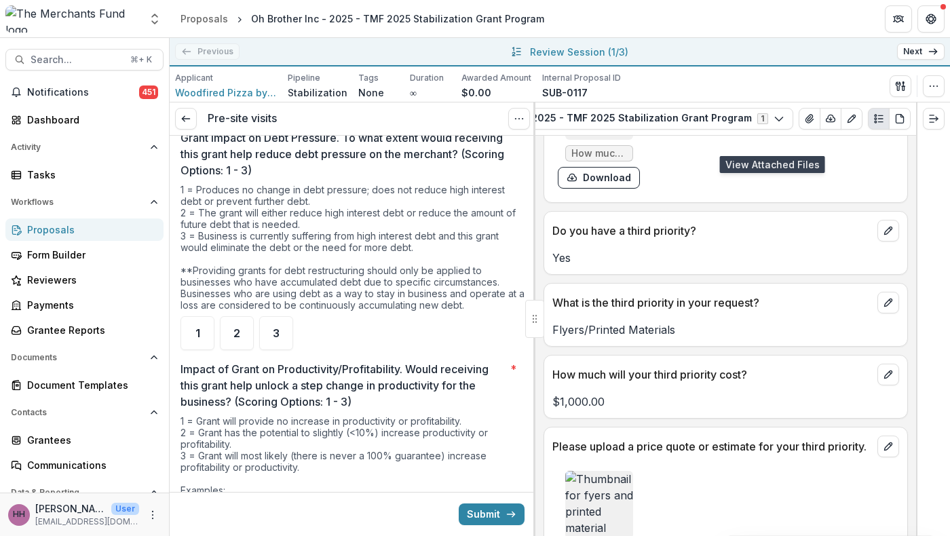
scroll to position [2938, 0]
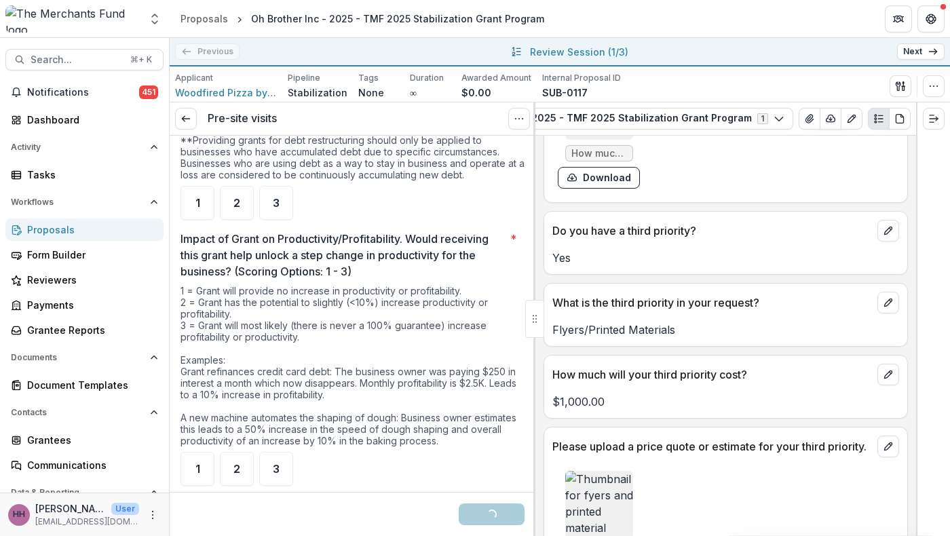
scroll to position [3099, 0]
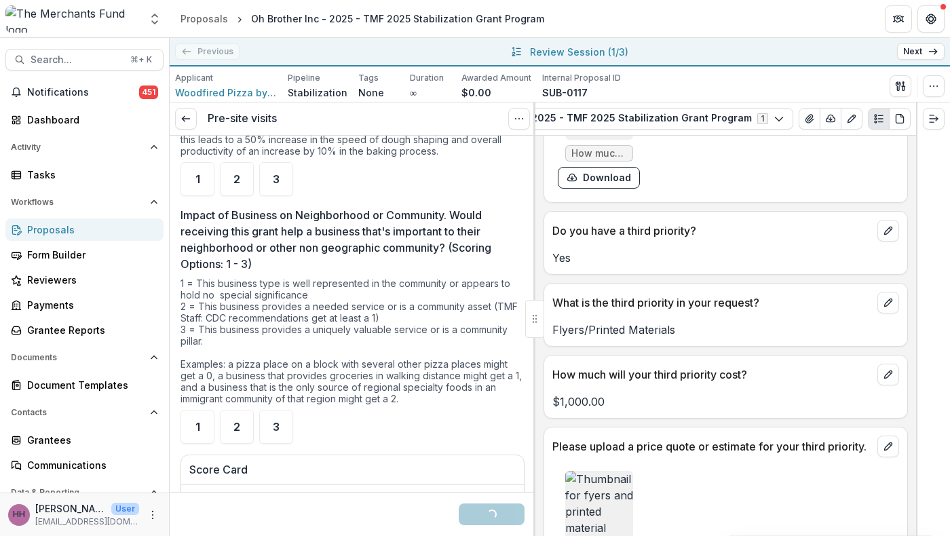
scroll to position [3363, 0]
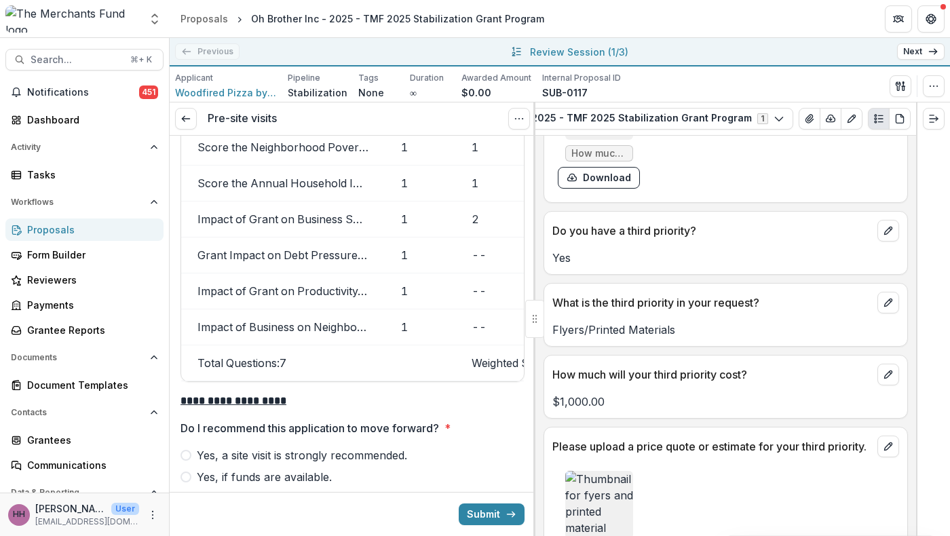
scroll to position [3776, 0]
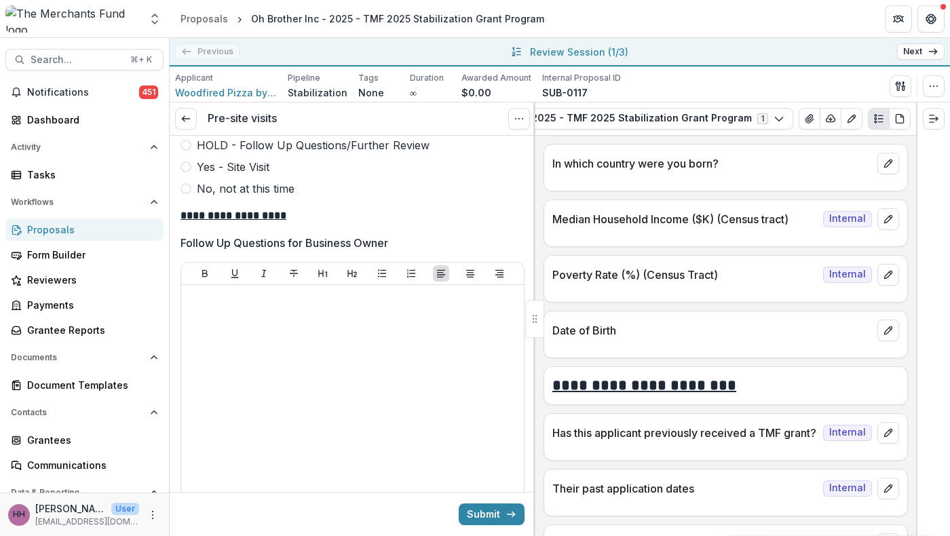
scroll to position [4240, 0]
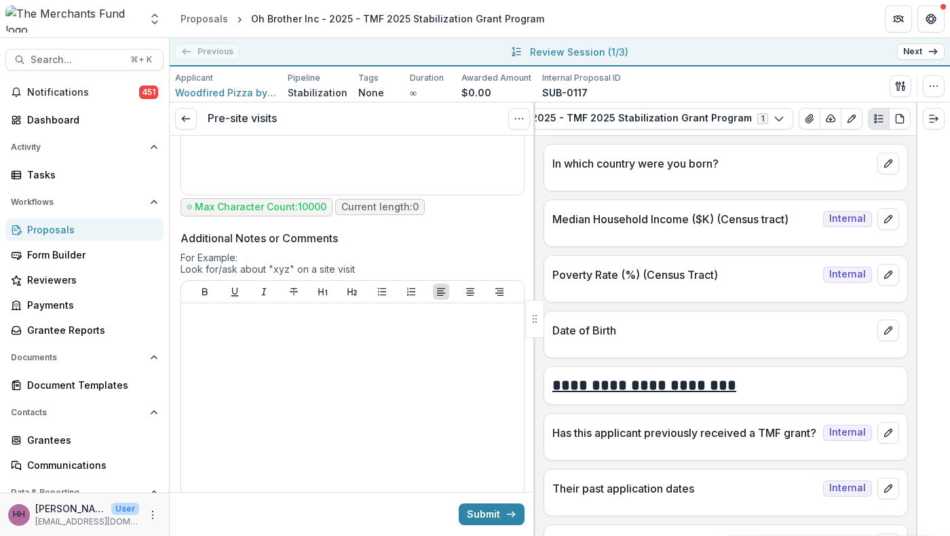
scroll to position [5197, 0]
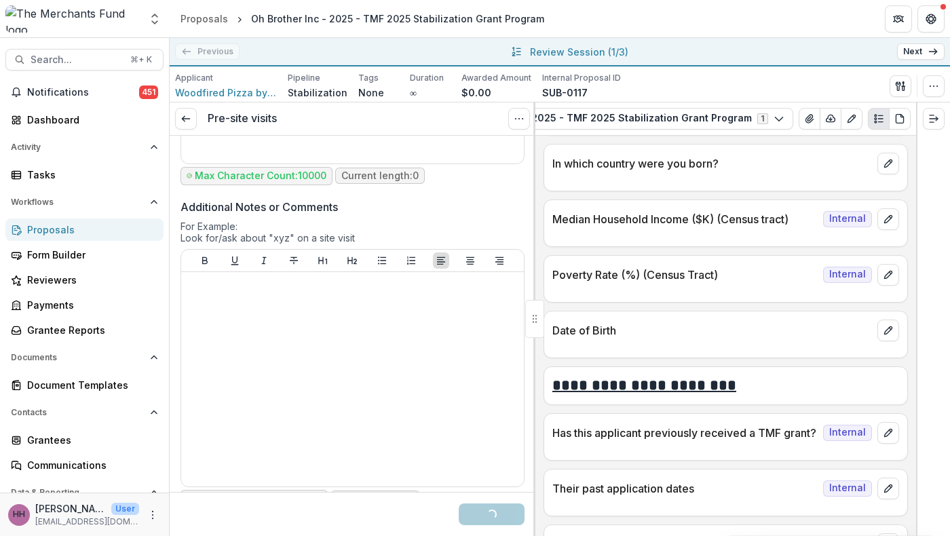
scroll to position [5431, 0]
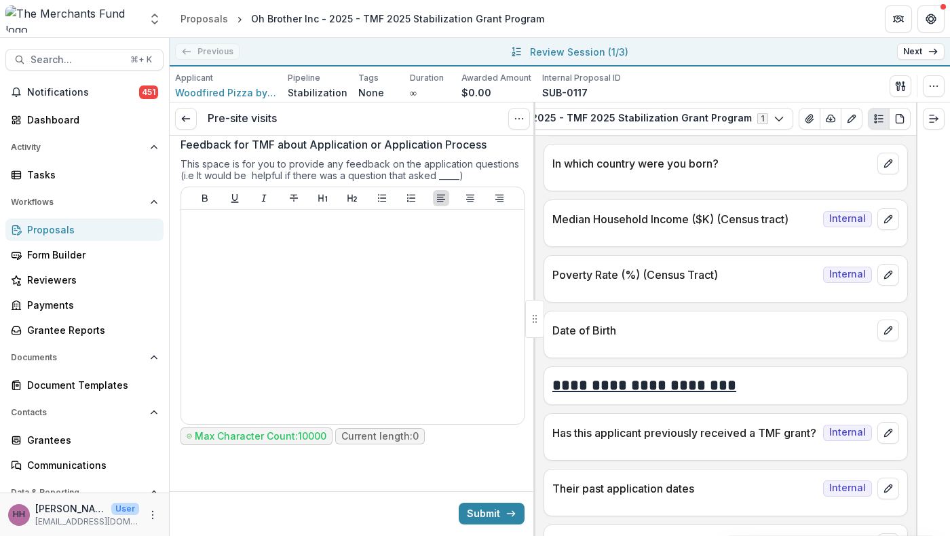
scroll to position [5957, 0]
click at [482, 517] on button "Submit" at bounding box center [492, 514] width 66 height 22
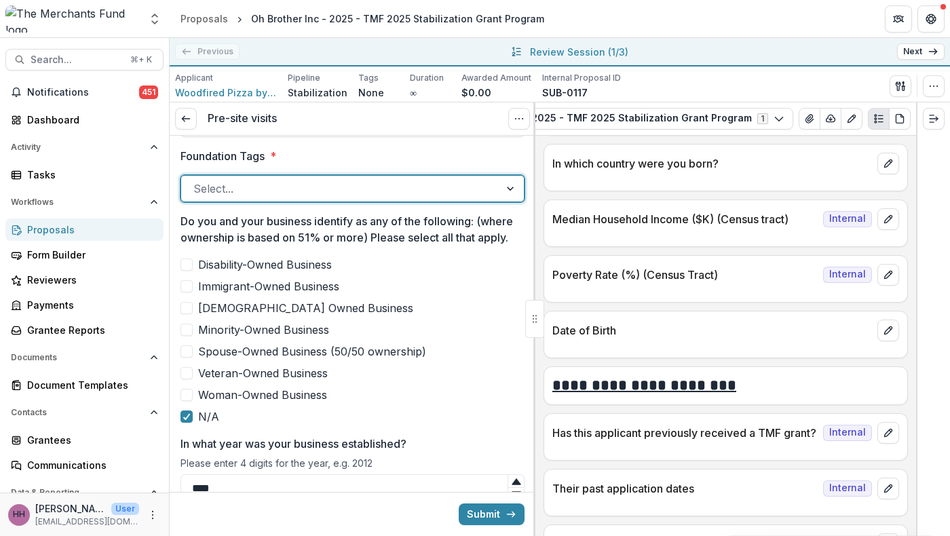
scroll to position [606, 0]
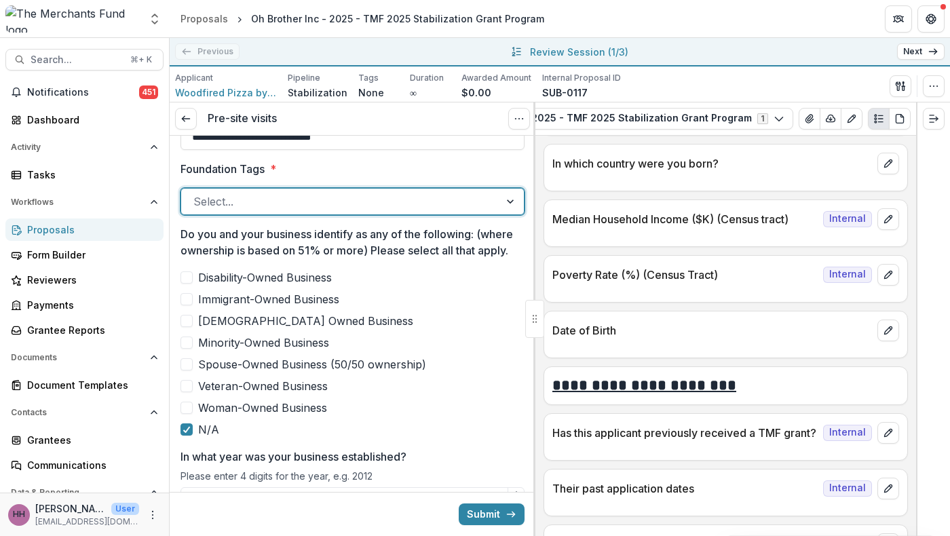
click at [435, 211] on div at bounding box center [340, 201] width 294 height 19
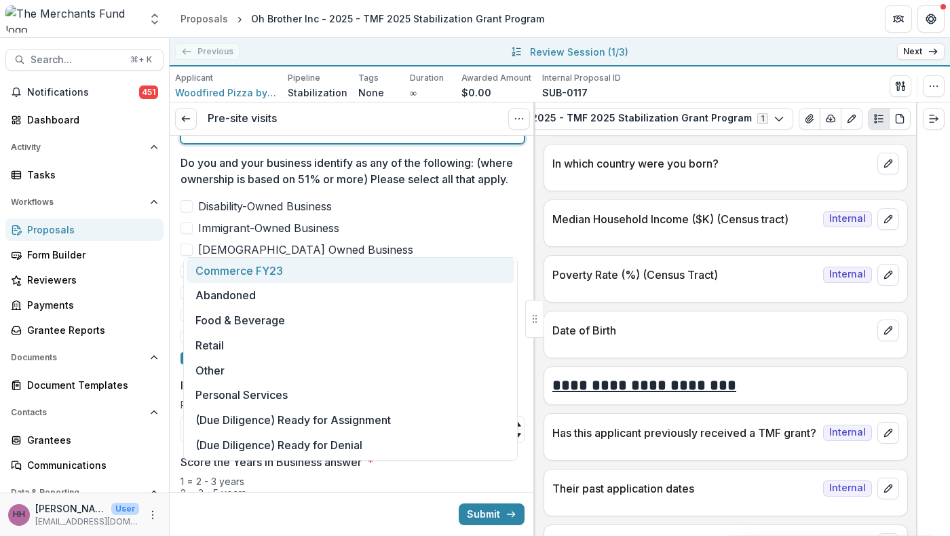
scroll to position [297, 0]
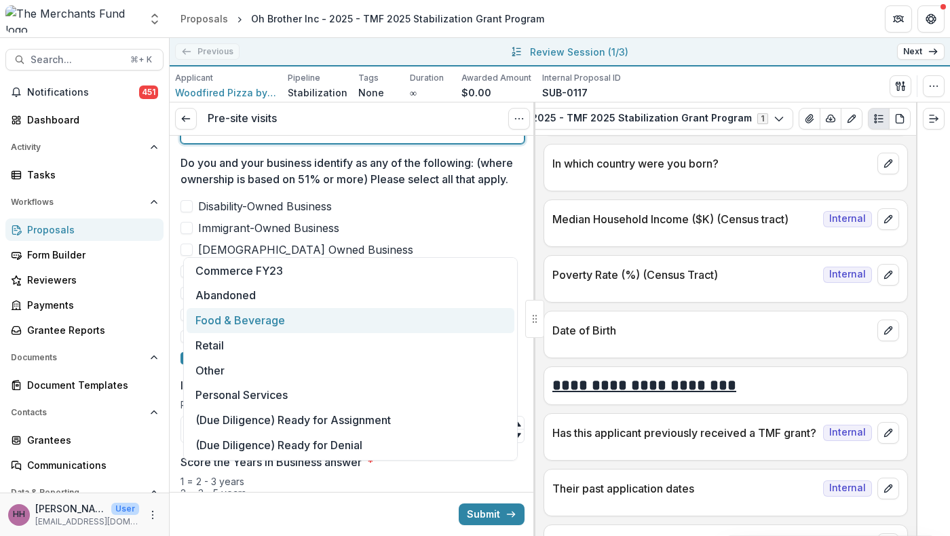
click at [407, 318] on div "Food & Beverage" at bounding box center [351, 320] width 328 height 25
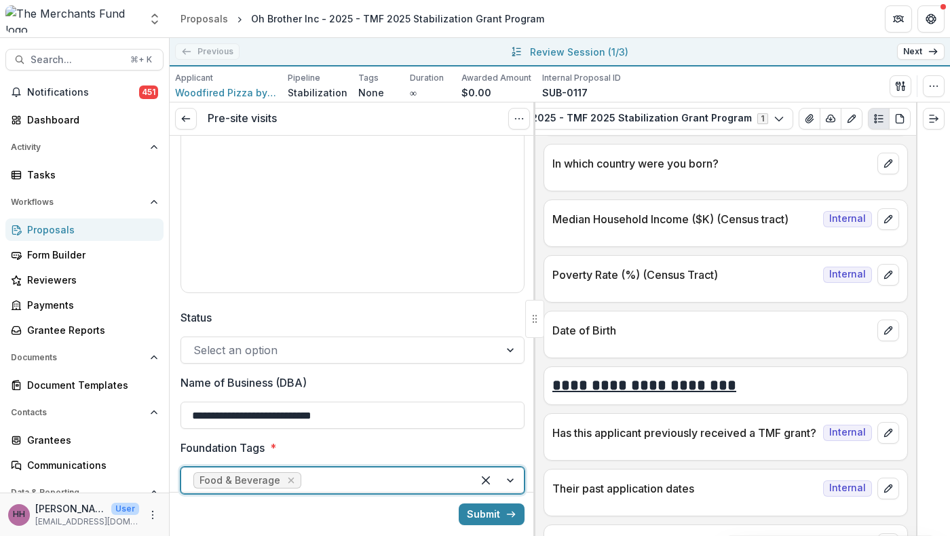
scroll to position [325, 0]
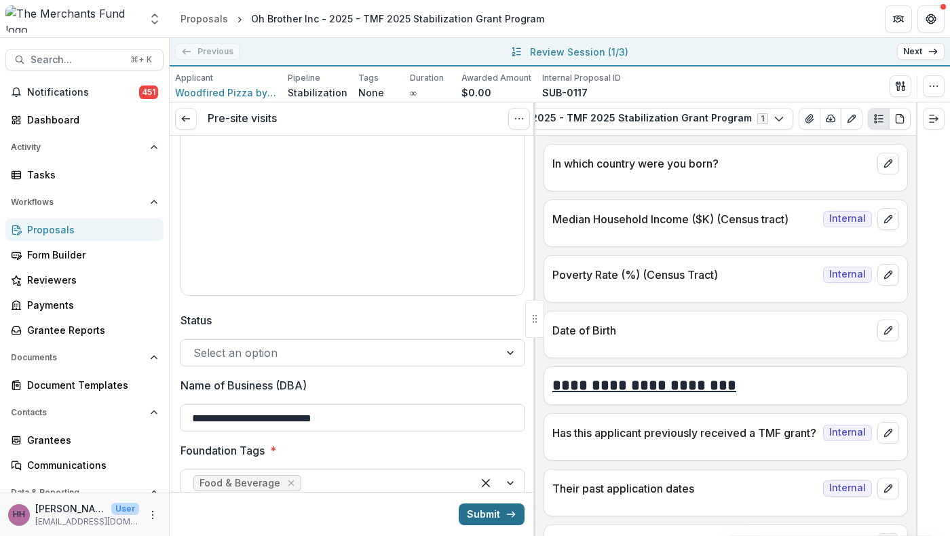
click at [482, 504] on button "Submit" at bounding box center [492, 515] width 66 height 22
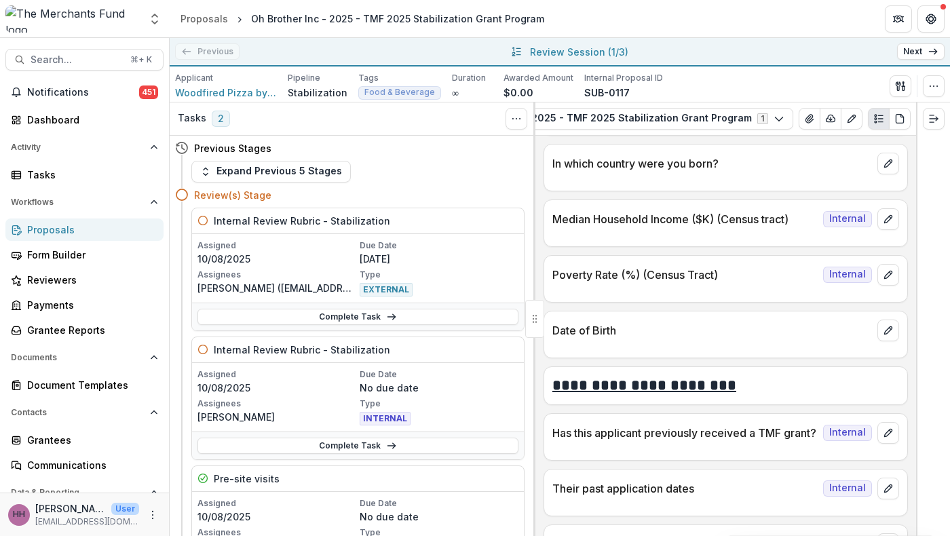
click at [914, 57] on link "Next" at bounding box center [922, 51] width 48 height 16
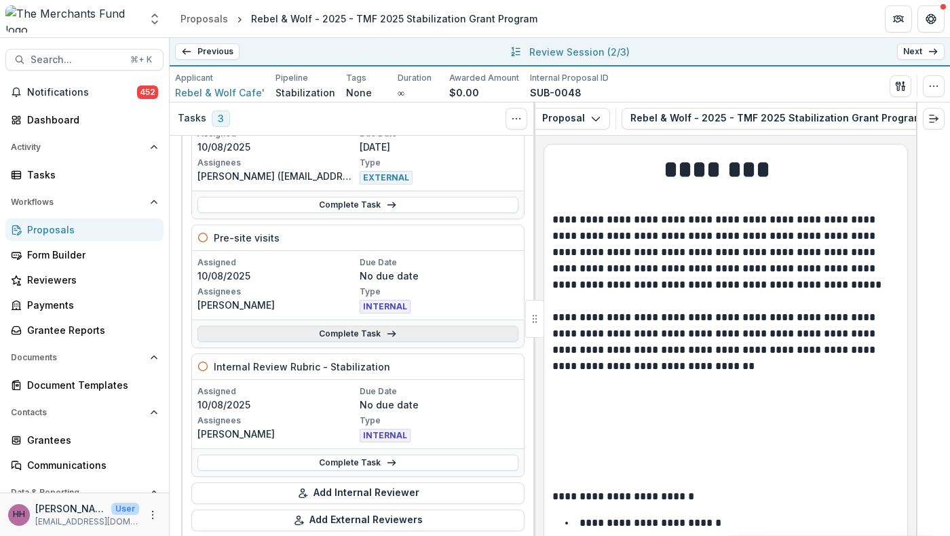
scroll to position [113, 0]
click at [381, 341] on link "Complete Task" at bounding box center [358, 333] width 321 height 16
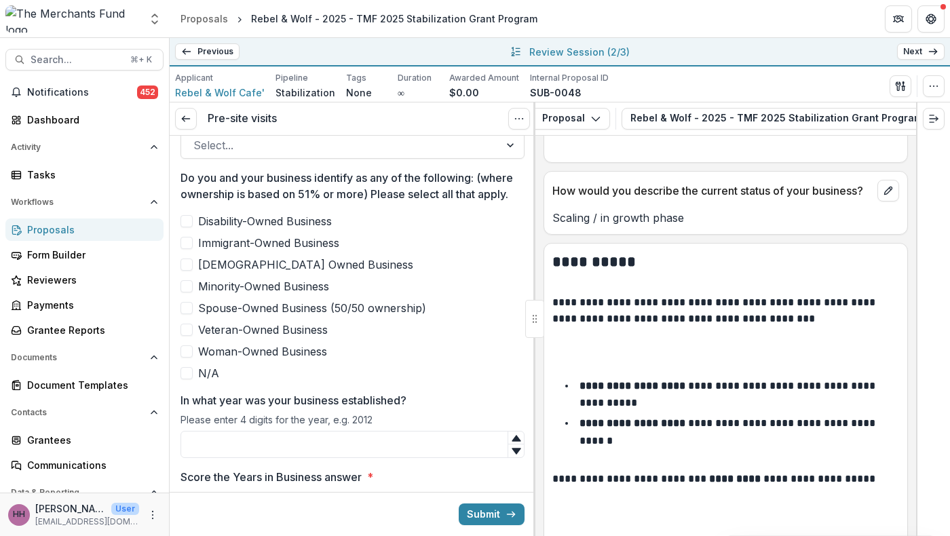
scroll to position [1413, 0]
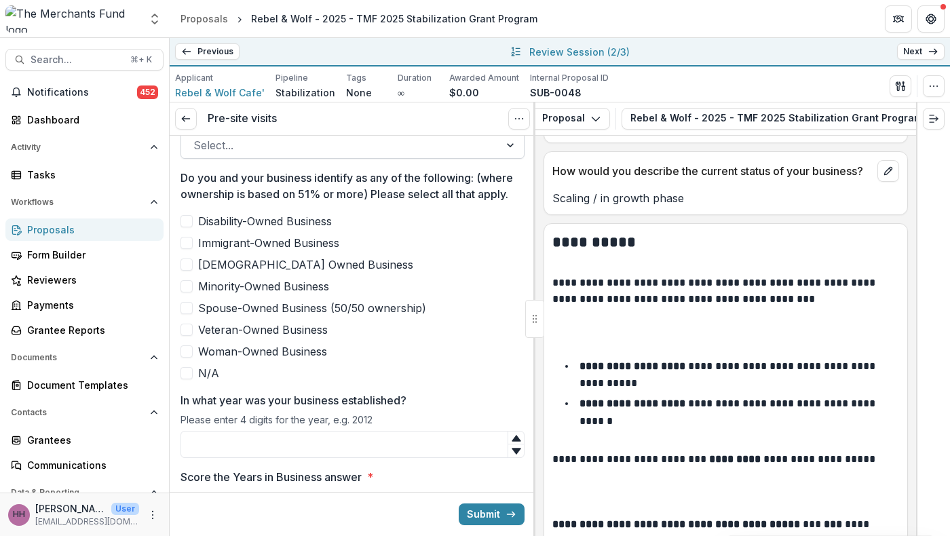
click at [302, 155] on div at bounding box center [340, 145] width 294 height 19
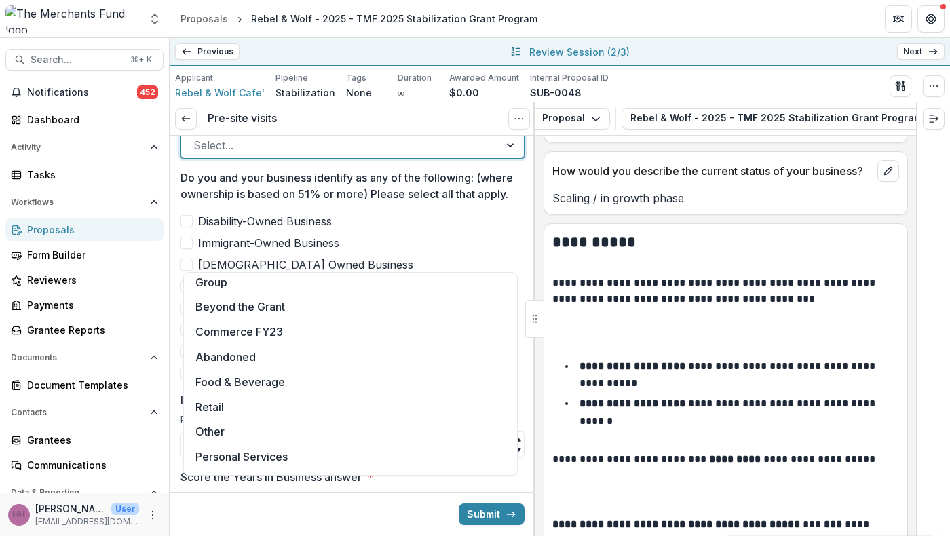
scroll to position [320, 0]
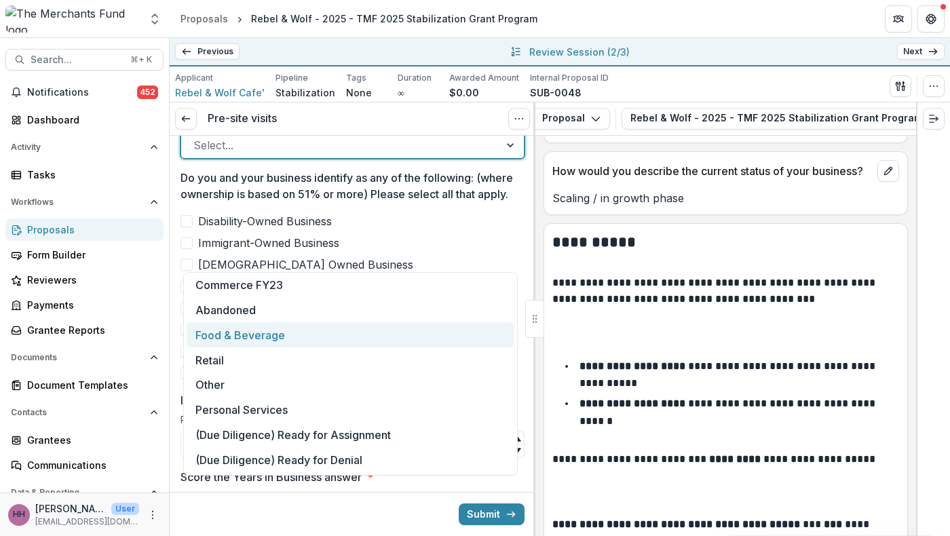
click at [291, 322] on div "Food & Beverage" at bounding box center [351, 334] width 328 height 25
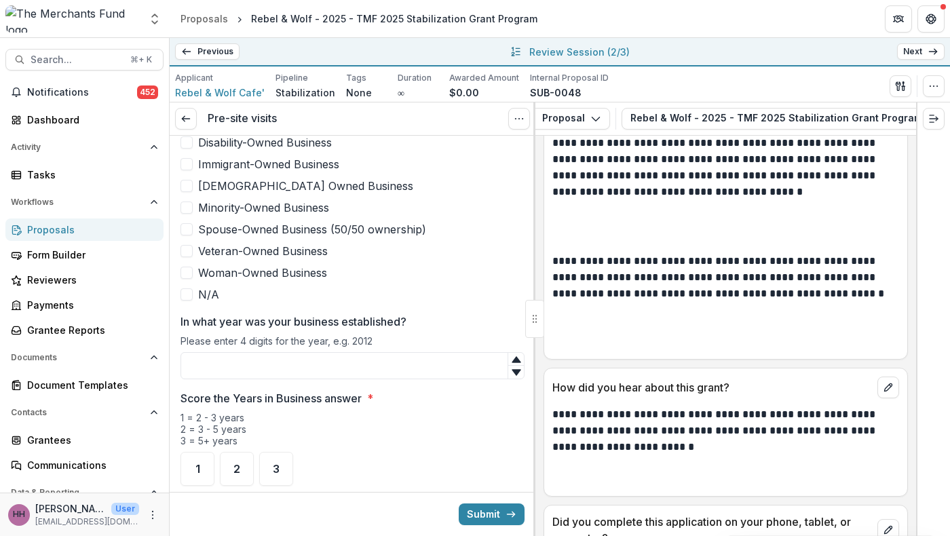
scroll to position [745, 0]
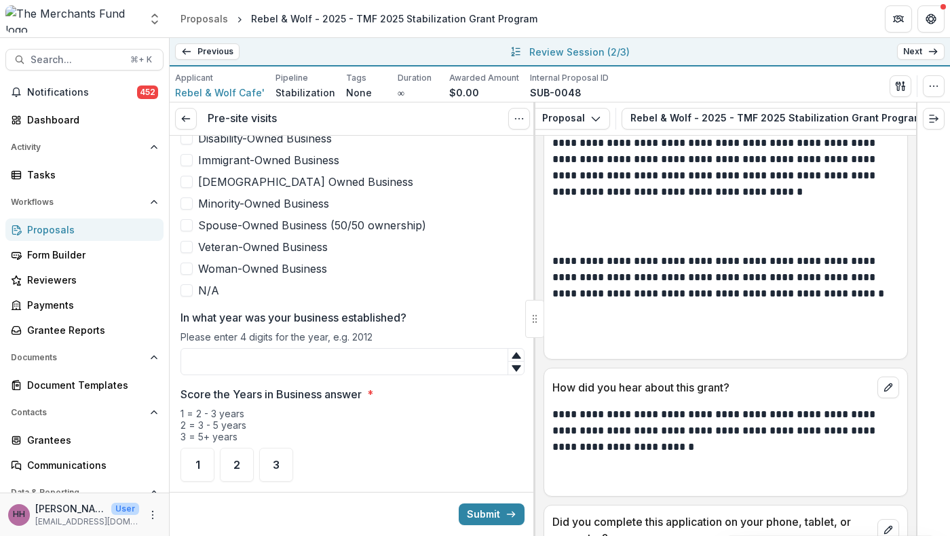
click at [300, 299] on div "Disability-Owned Business Immigrant-Owned Business LGBTQ+ Owned Business Minori…" at bounding box center [353, 214] width 344 height 168
click at [299, 212] on span "Minority-Owned Business" at bounding box center [263, 204] width 131 height 16
click at [283, 277] on span "Woman-Owned Business" at bounding box center [262, 269] width 129 height 16
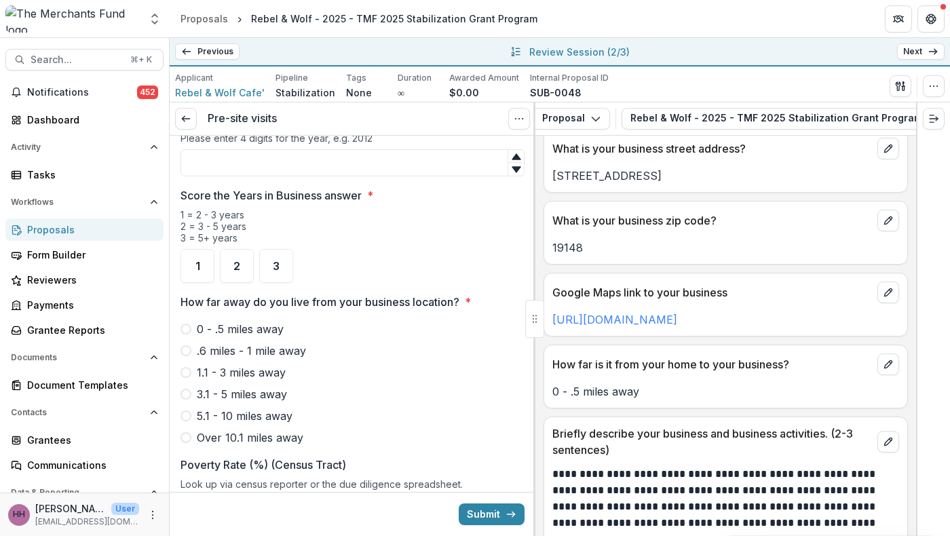
scroll to position [961, 0]
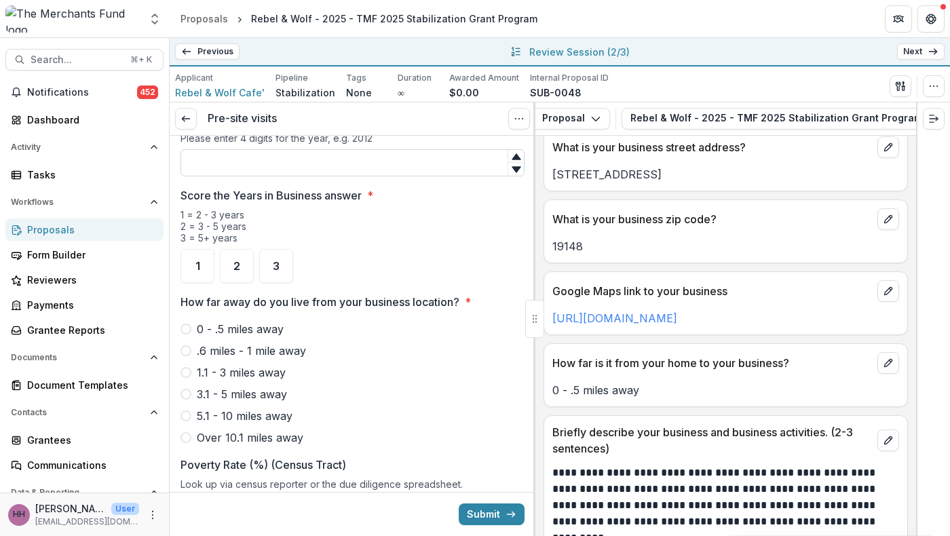
click at [227, 177] on input "In what year was your business established?" at bounding box center [353, 162] width 344 height 27
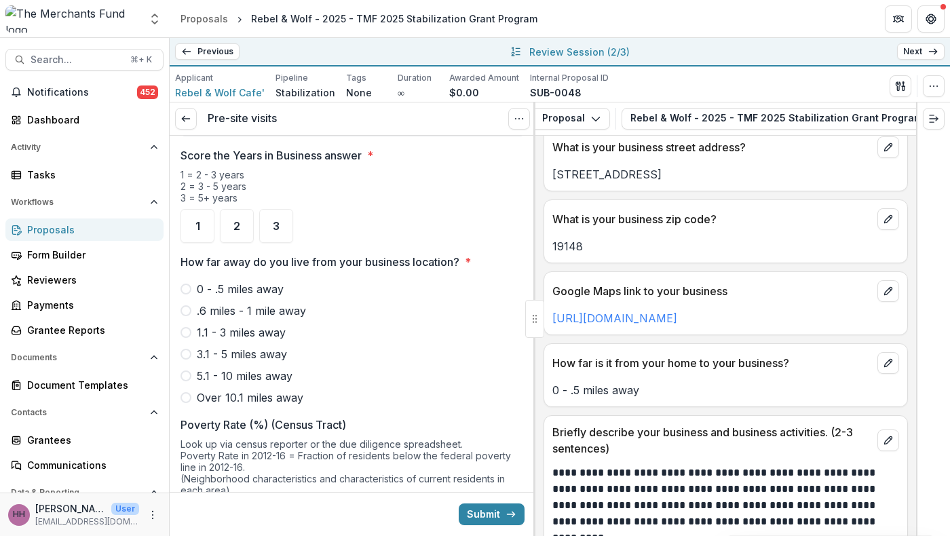
scroll to position [1006, 0]
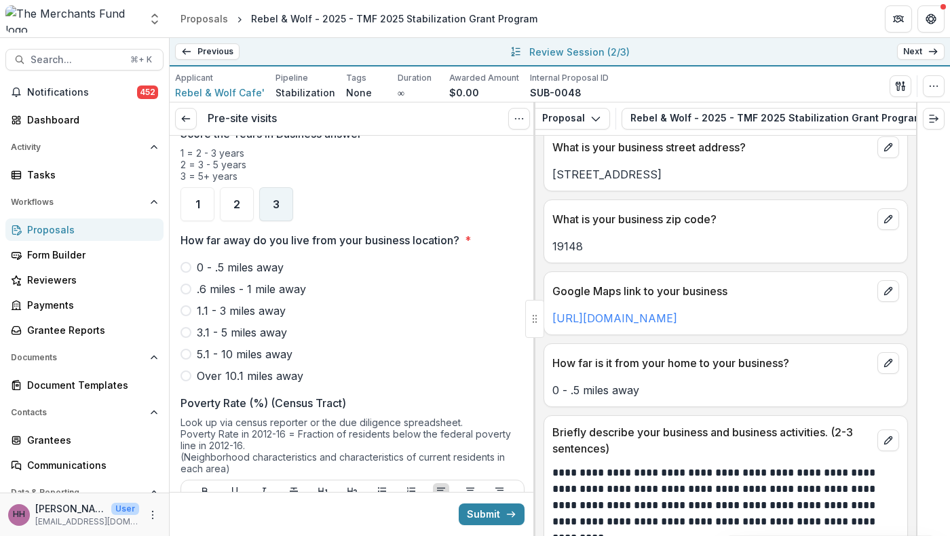
type input "****"
click at [273, 221] on div "3" at bounding box center [276, 204] width 34 height 34
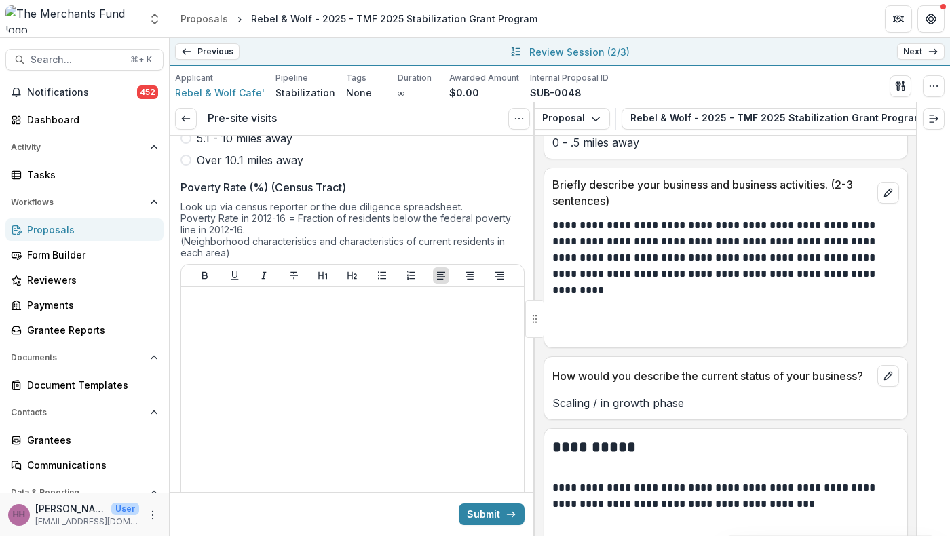
scroll to position [1210, 0]
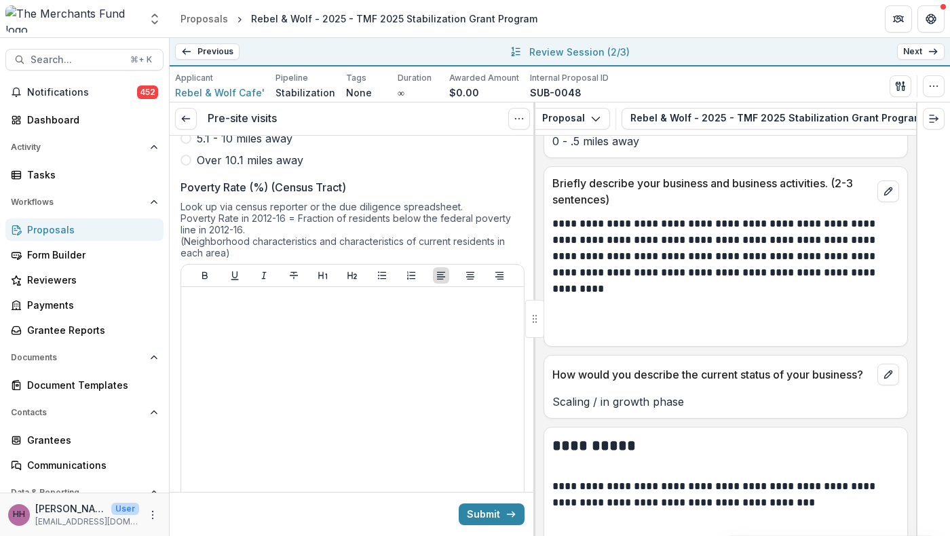
click at [262, 60] on span "0 - .5 miles away" at bounding box center [240, 51] width 87 height 16
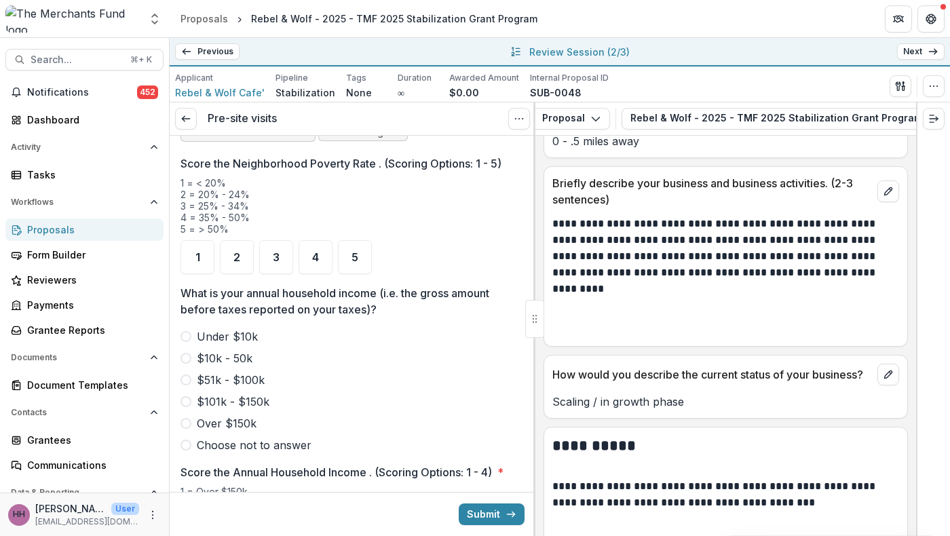
scroll to position [1605, 0]
click at [185, 124] on icon at bounding box center [186, 118] width 11 height 11
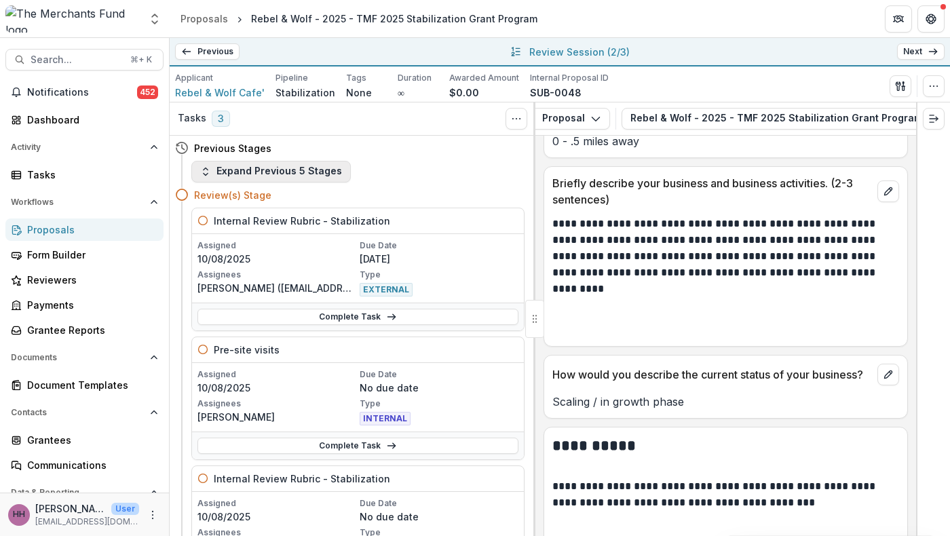
click at [280, 183] on button "Expand Previous 5 Stages" at bounding box center [271, 172] width 160 height 22
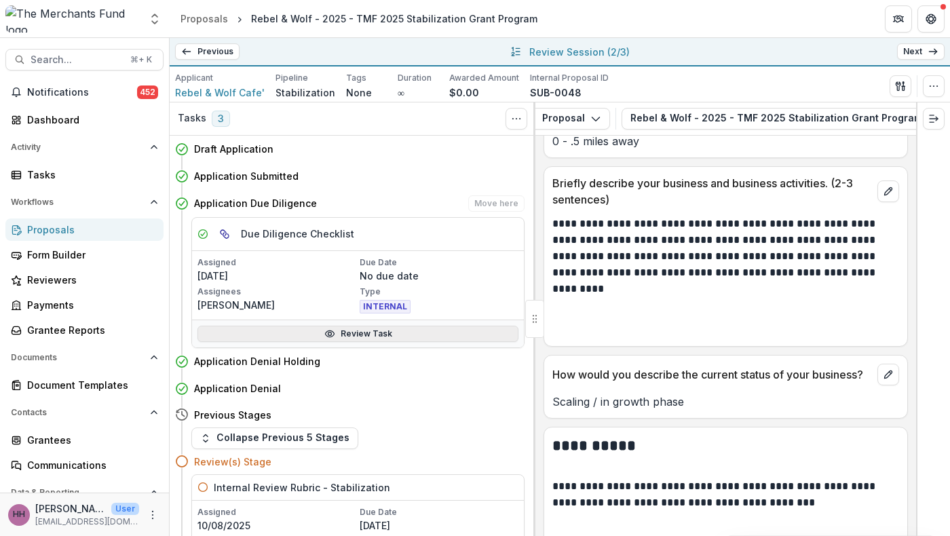
click at [352, 342] on link "Review Task" at bounding box center [358, 334] width 321 height 16
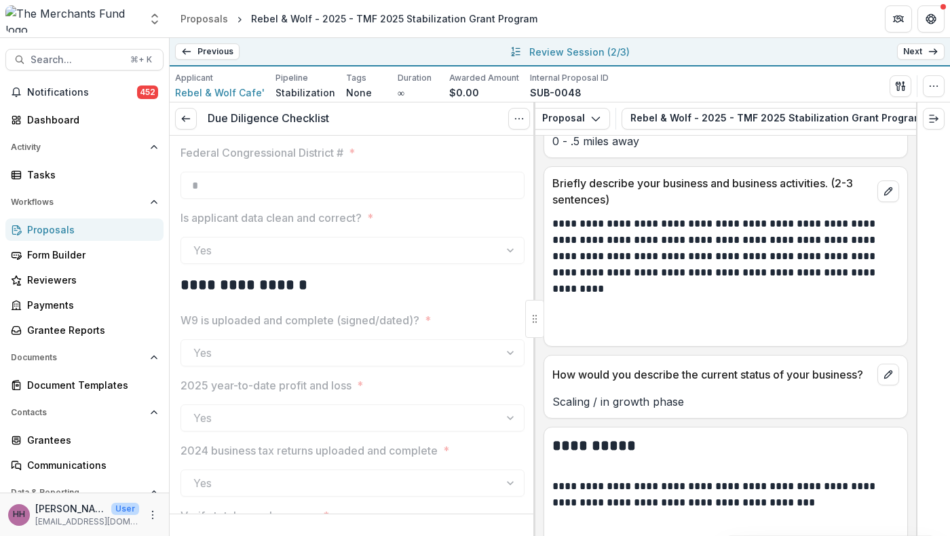
scroll to position [1809, 0]
click at [191, 124] on icon at bounding box center [186, 118] width 11 height 11
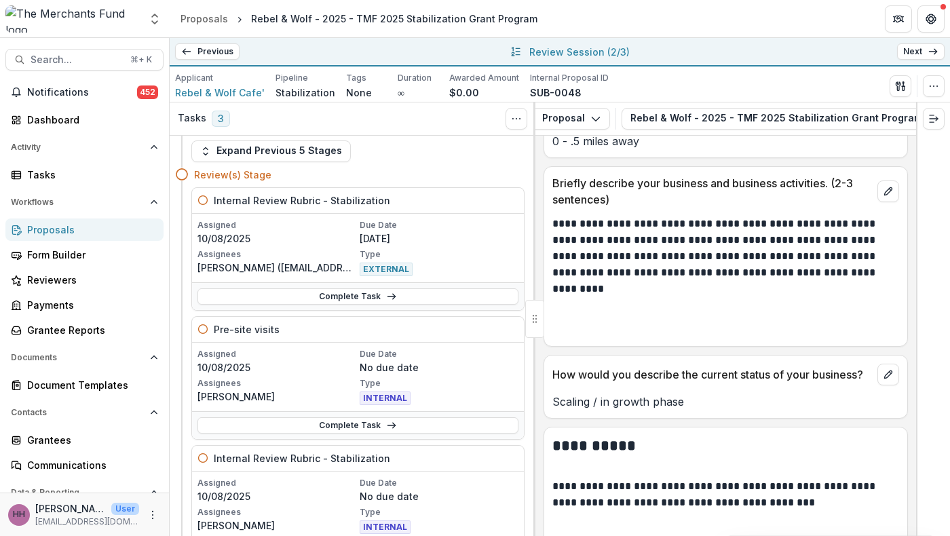
scroll to position [21, 0]
click at [371, 433] on link "Complete Task" at bounding box center [358, 425] width 321 height 16
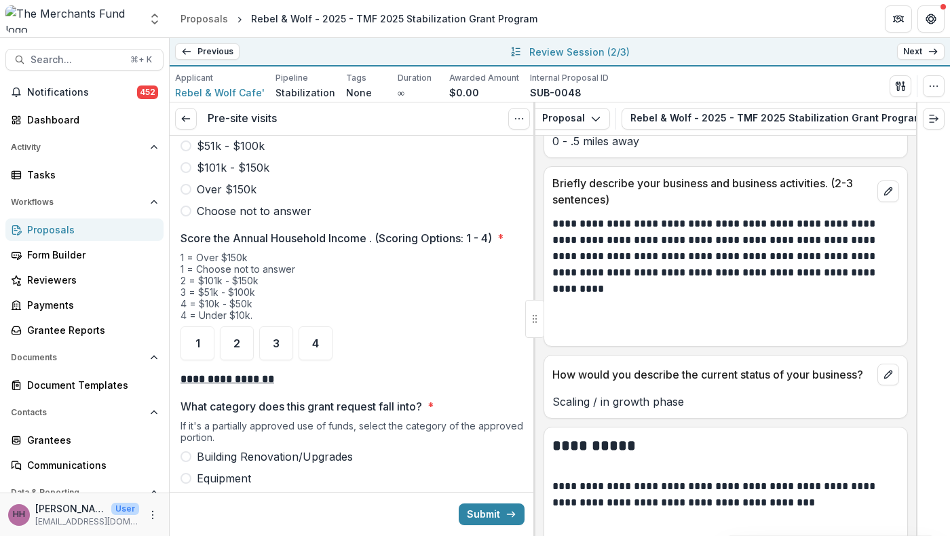
scroll to position [1843, 0]
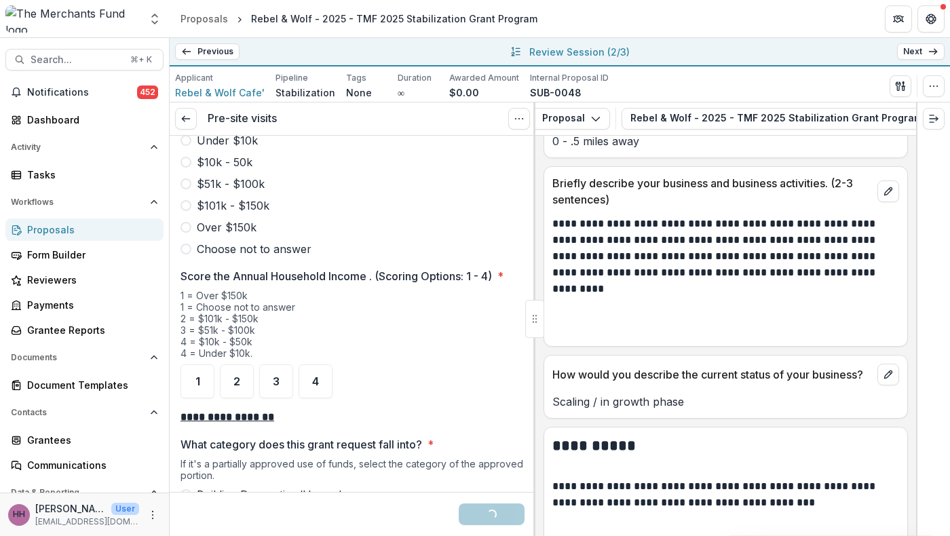
click at [200, 67] on span "1" at bounding box center [198, 61] width 5 height 11
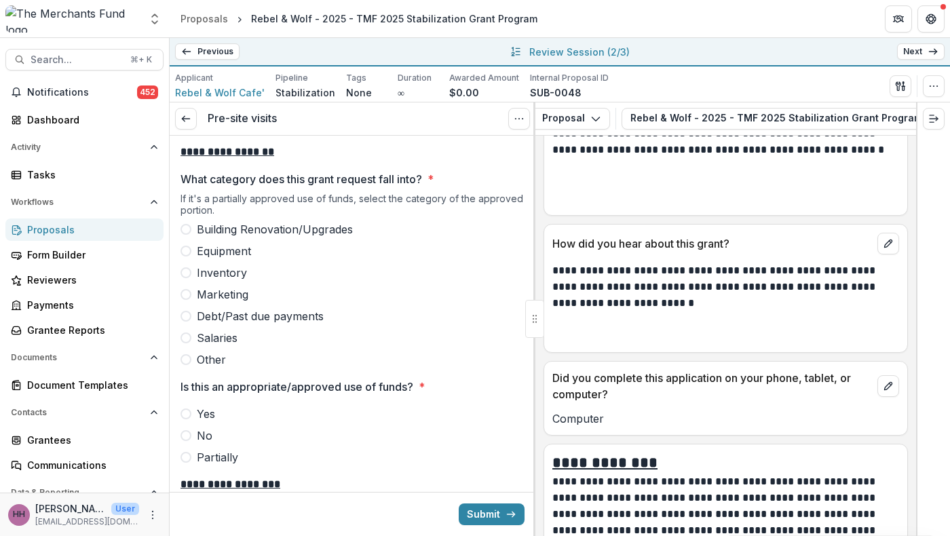
scroll to position [12856, 0]
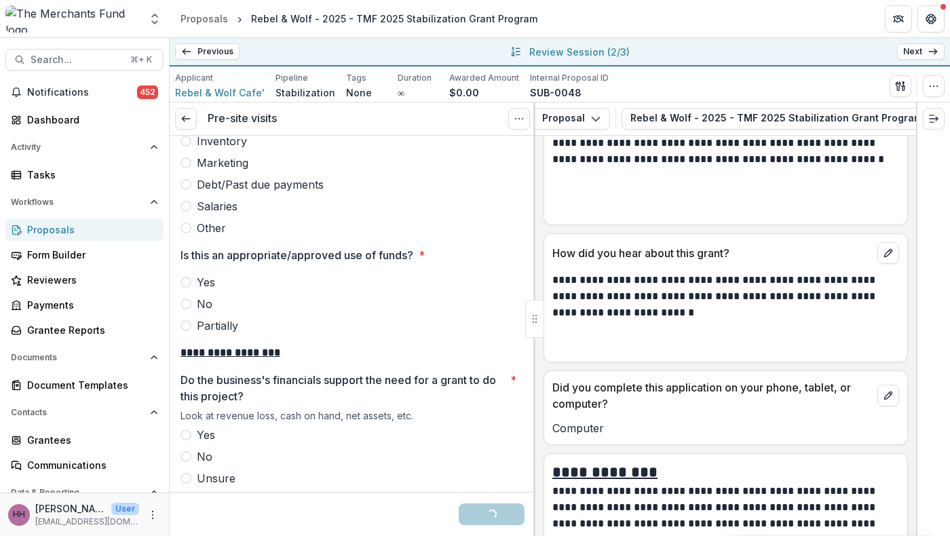
scroll to position [2284, 0]
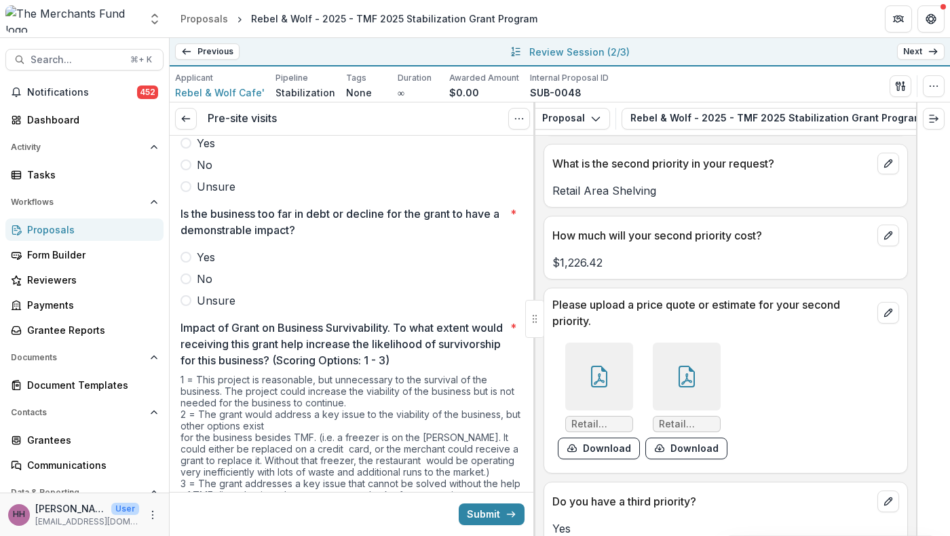
scroll to position [2492, 0]
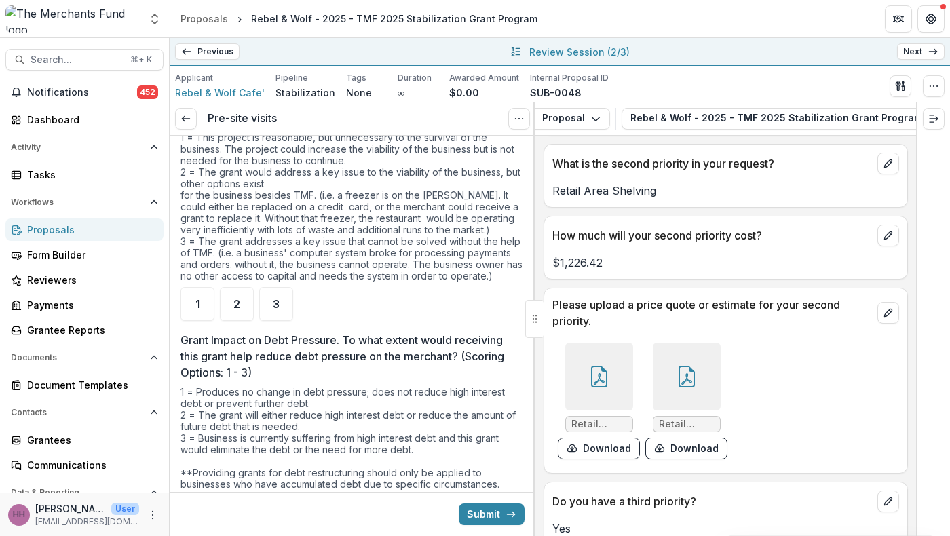
scroll to position [2732, 0]
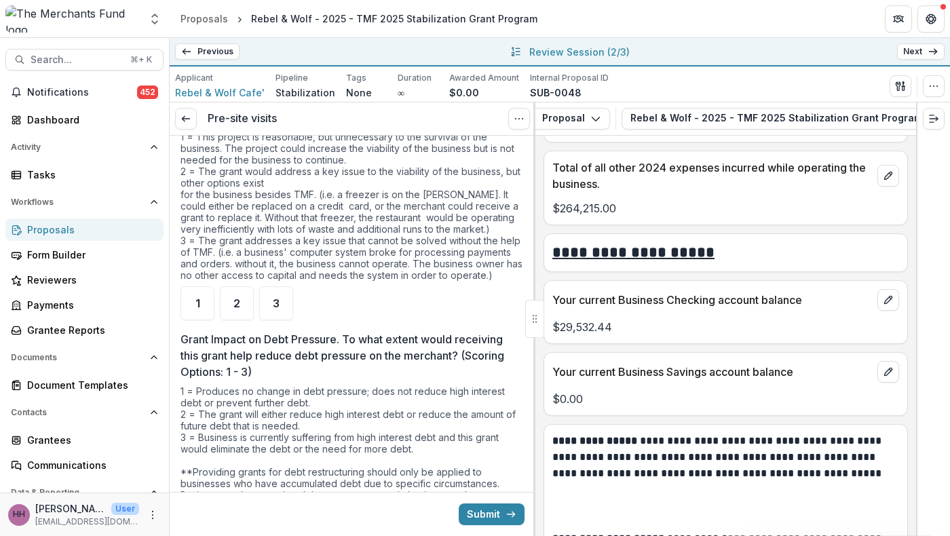
scroll to position [7631, 0]
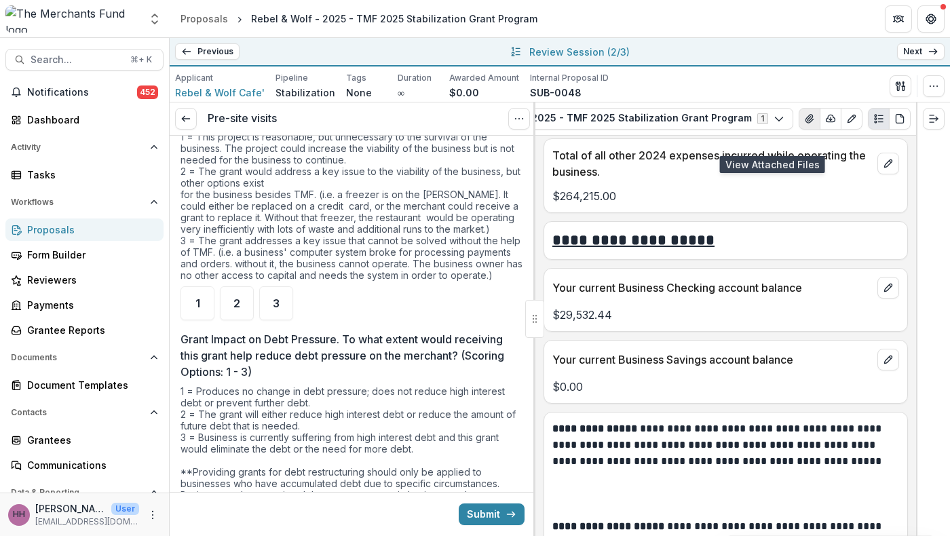
click at [804, 124] on icon "View Attached Files" at bounding box center [809, 118] width 11 height 11
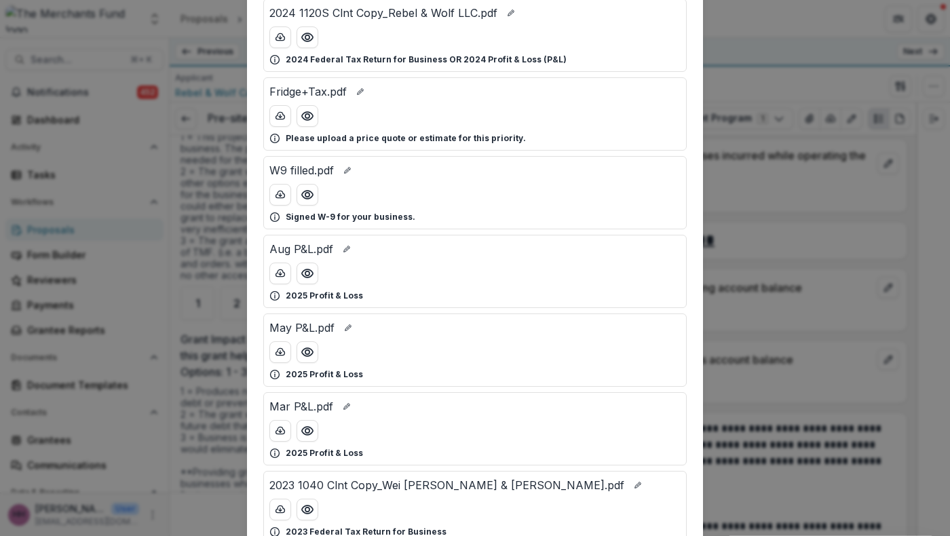
scroll to position [267, 0]
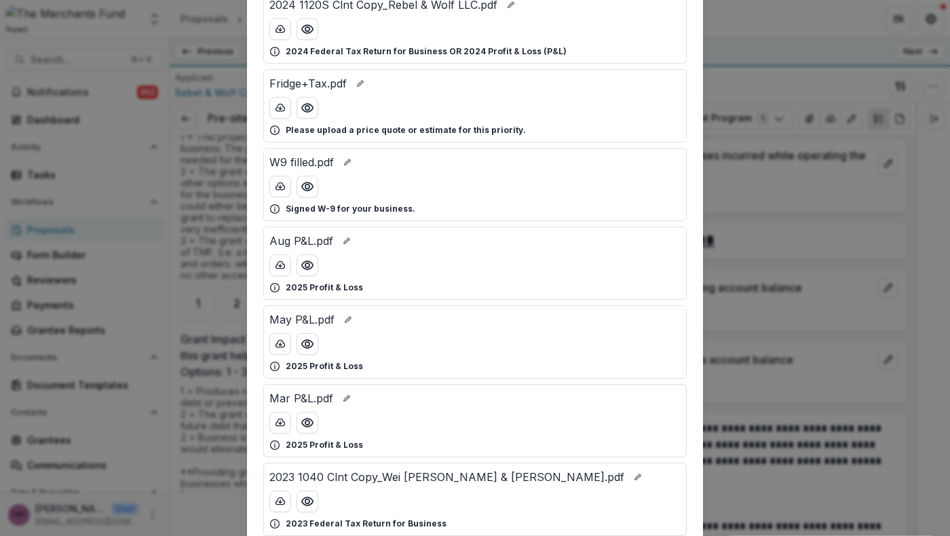
click at [777, 108] on div "Attached Files Outdoor seating.pdf Please upload a price quote or estimate for …" at bounding box center [475, 268] width 950 height 536
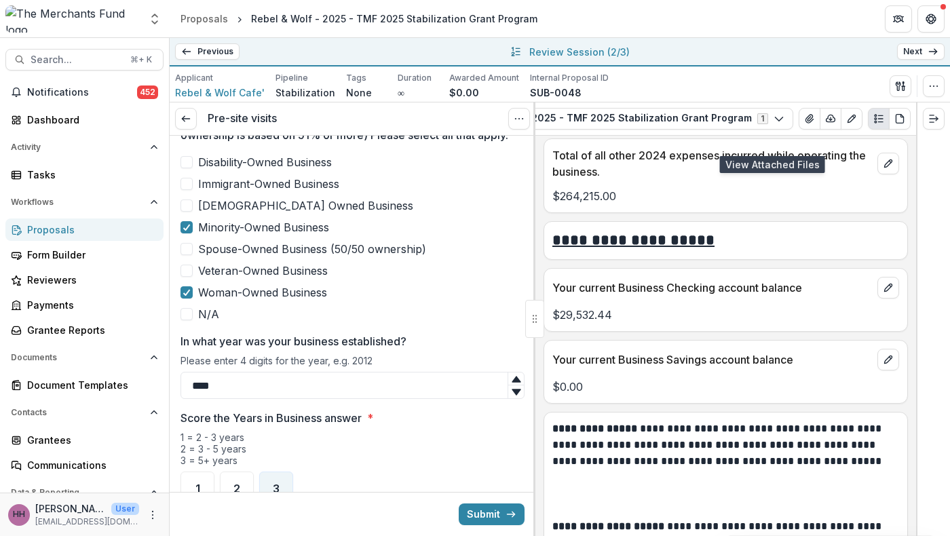
scroll to position [704, 0]
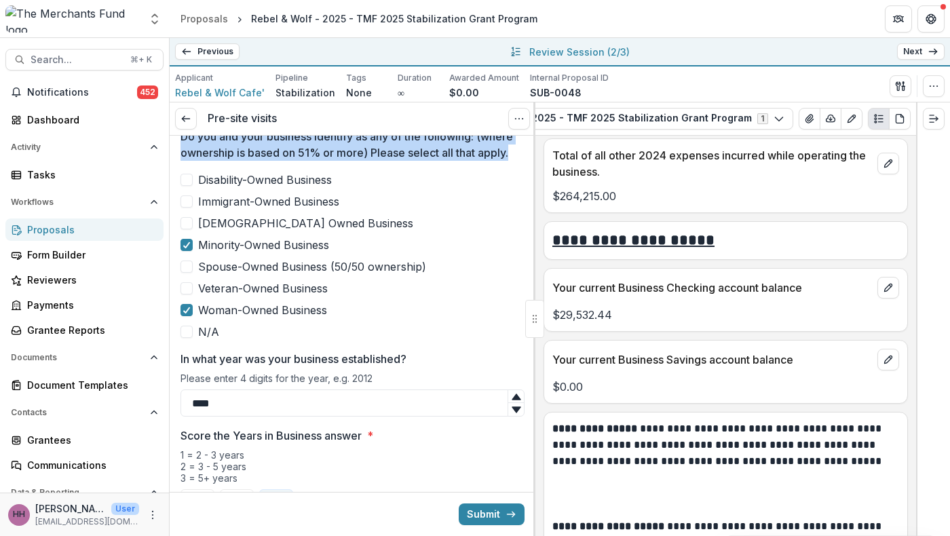
drag, startPoint x: 422, startPoint y: 293, endPoint x: 174, endPoint y: 245, distance: 251.8
copy p "Do you and your business identify as any of the following: (where ownership is …"
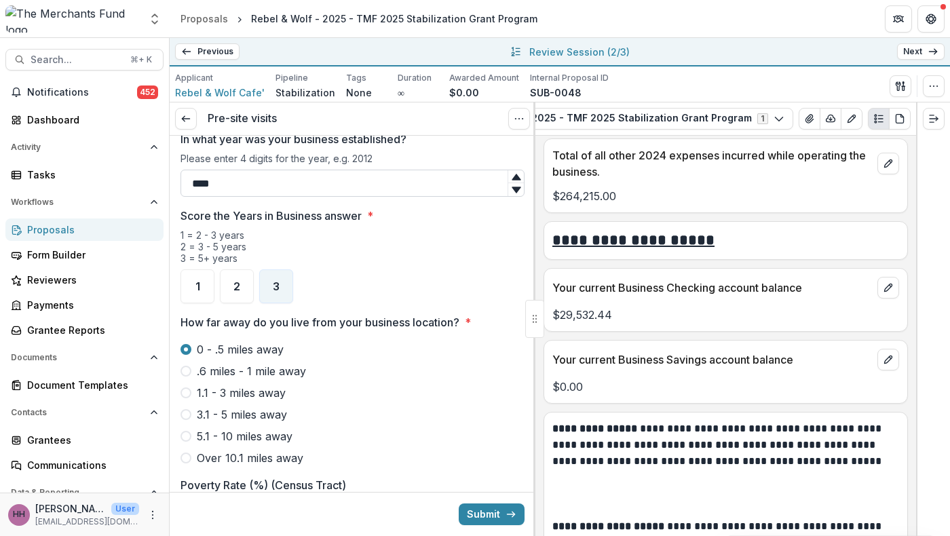
scroll to position [925, 0]
drag, startPoint x: 479, startPoint y: 325, endPoint x: 175, endPoint y: 328, distance: 303.5
copy p "In what year was your business established?"
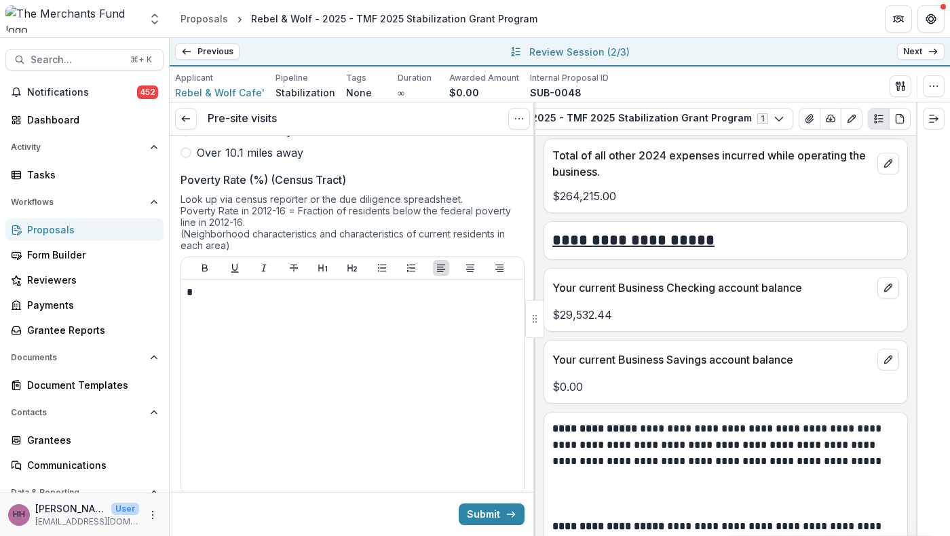
scroll to position [1166, 0]
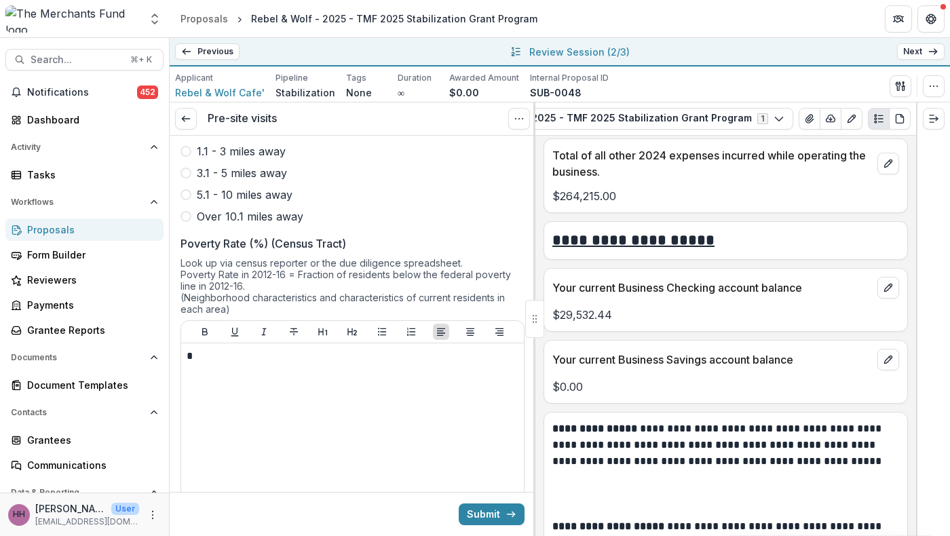
drag, startPoint x: 256, startPoint y: 329, endPoint x: 179, endPoint y: 303, distance: 80.9
copy p "How far away do you live from your business location?"
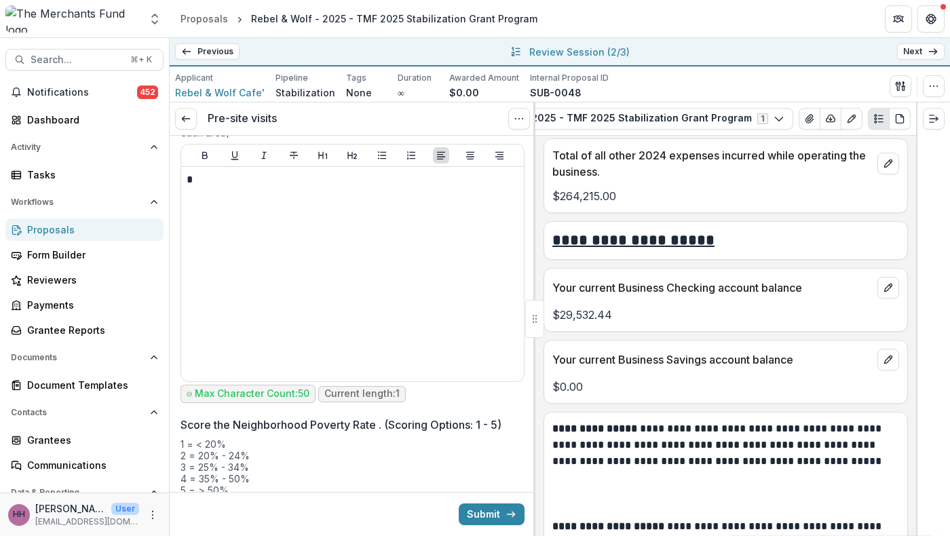
scroll to position [1479, 0]
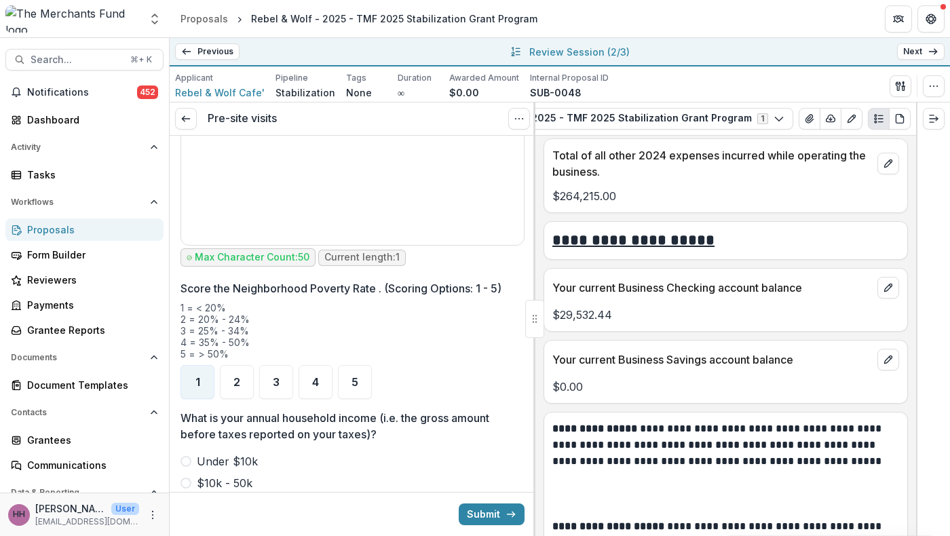
drag, startPoint x: 407, startPoint y: 219, endPoint x: 185, endPoint y: 223, distance: 222.7
drag, startPoint x: 402, startPoint y: 216, endPoint x: 184, endPoint y: 211, distance: 218.0
drag, startPoint x: 398, startPoint y: 216, endPoint x: 185, endPoint y: 221, distance: 212.6
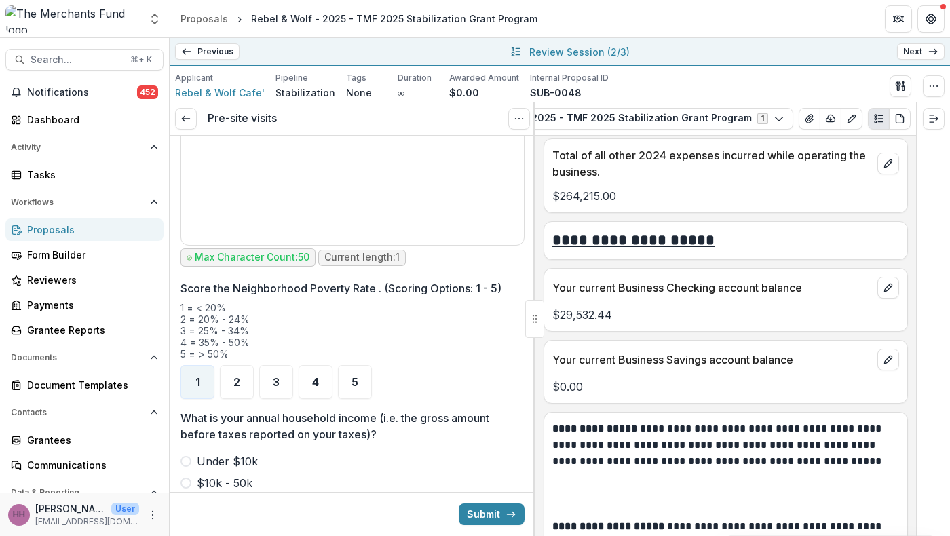
drag, startPoint x: 184, startPoint y: 221, endPoint x: 392, endPoint y: 221, distance: 208.4
drag, startPoint x: 392, startPoint y: 221, endPoint x: 181, endPoint y: 220, distance: 211.8
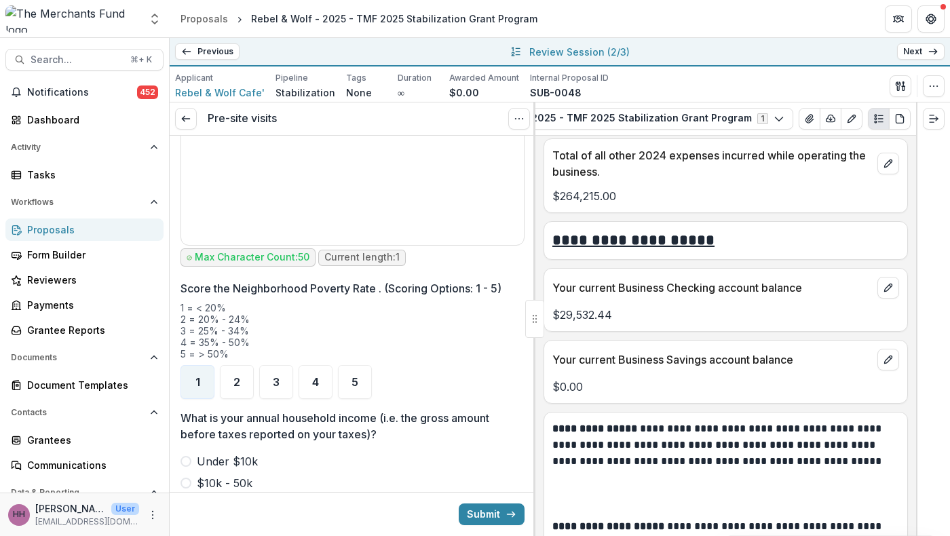
copy p "Poverty Rate (%) (Census Tract)"
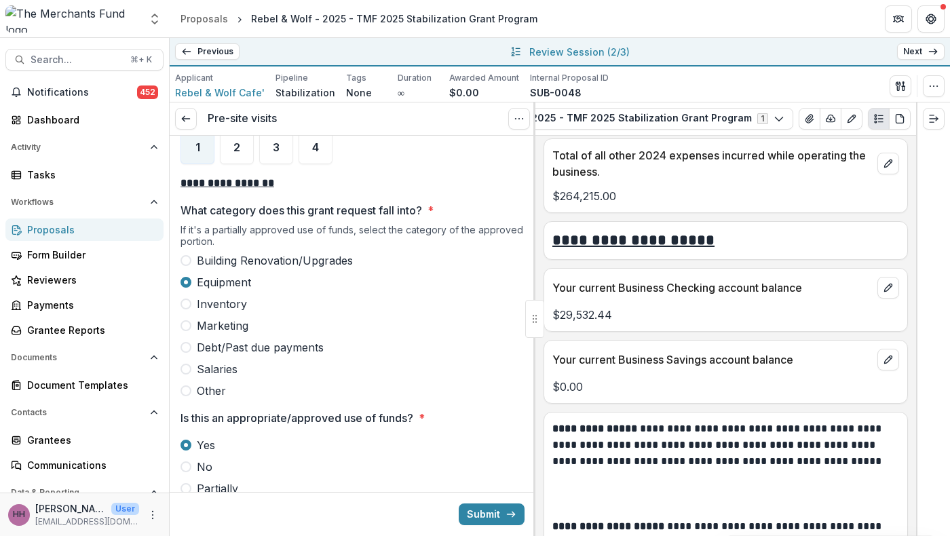
scroll to position [2075, 0]
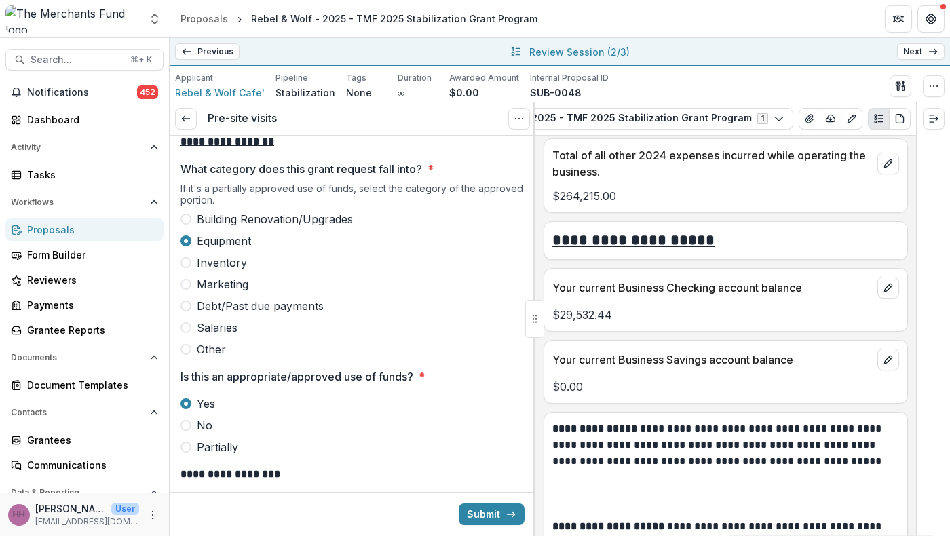
drag, startPoint x: 247, startPoint y: 246, endPoint x: 179, endPoint y: 208, distance: 78.1
copy p "What is your annual household income (i.e. the gross amount before taxes report…"
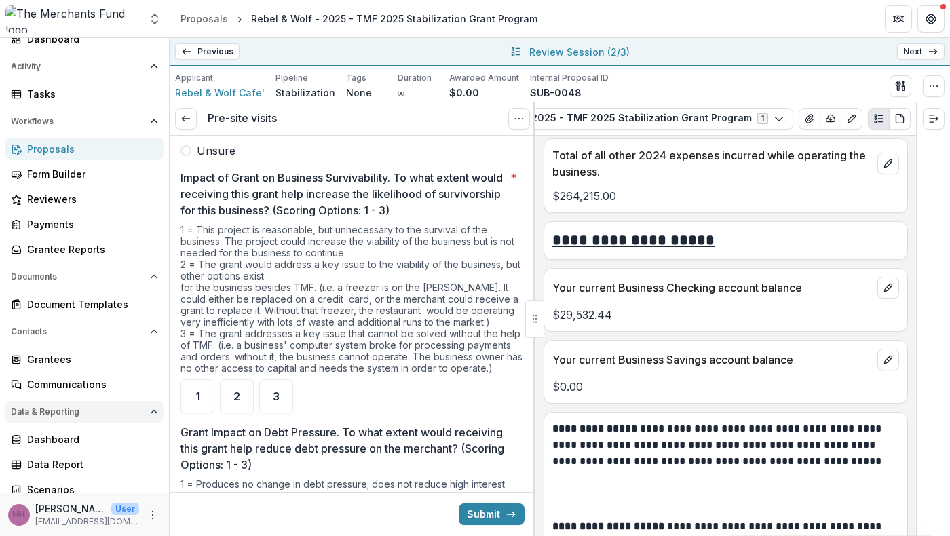
scroll to position [52, 0]
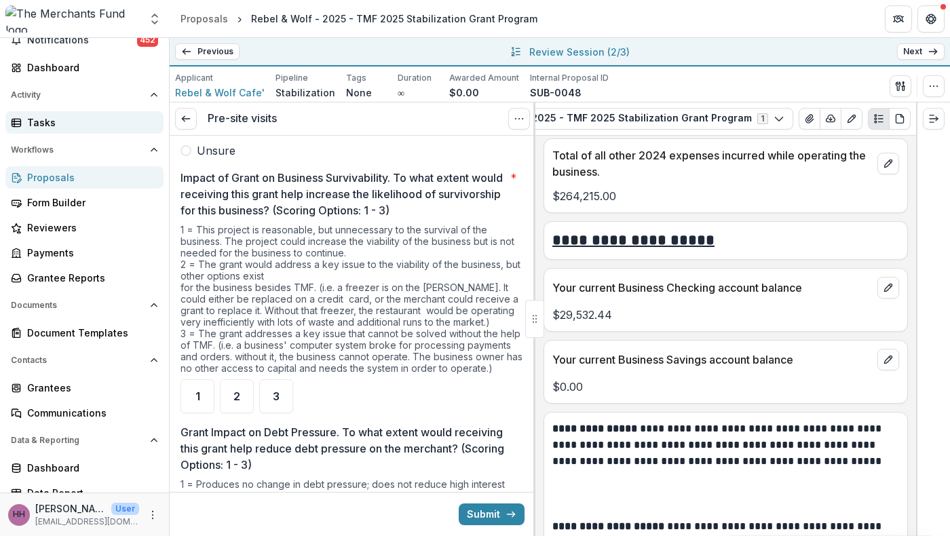
click at [66, 130] on div "Tasks" at bounding box center [90, 122] width 126 height 14
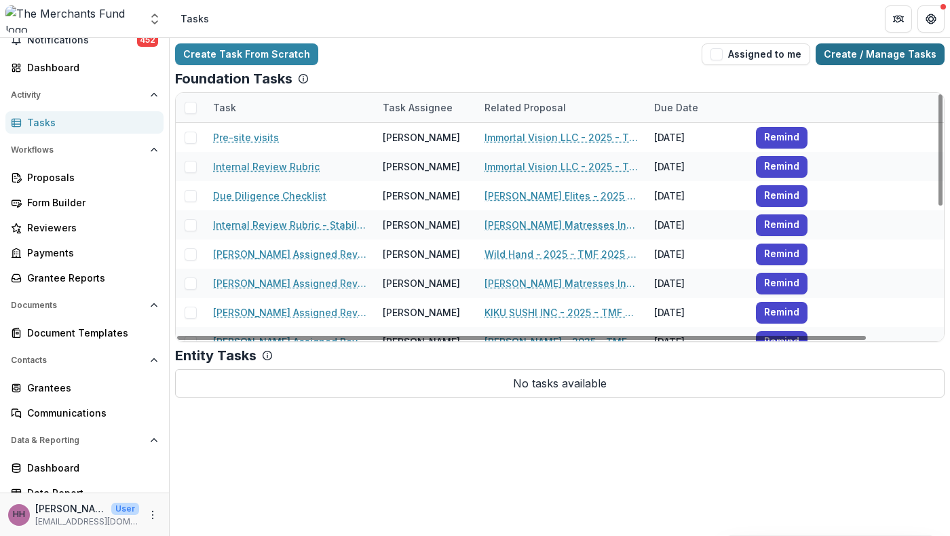
click at [865, 65] on link "Create / Manage Tasks" at bounding box center [880, 54] width 129 height 22
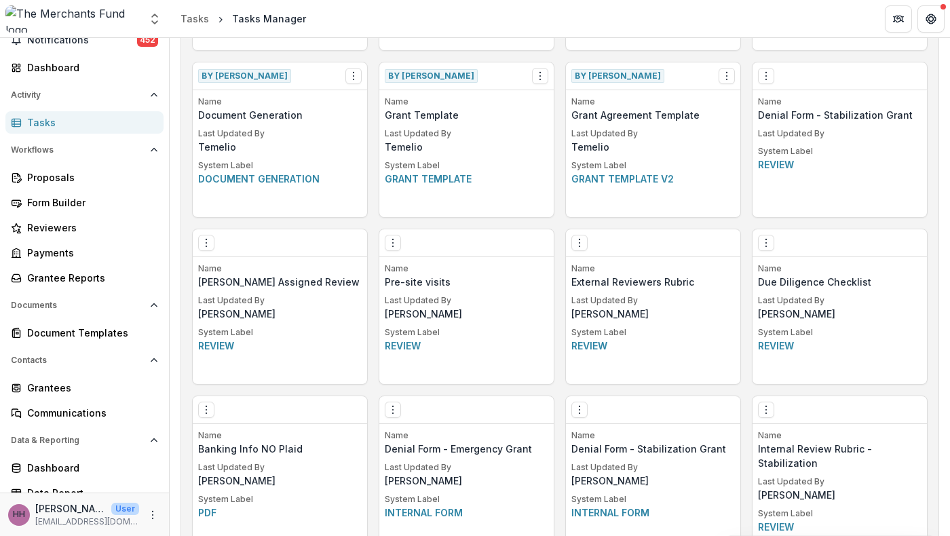
scroll to position [888, 0]
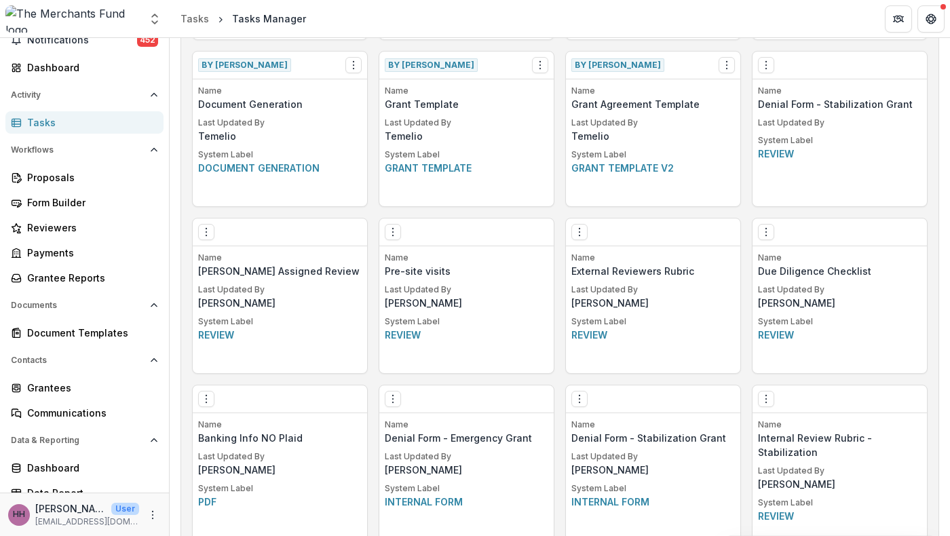
click at [500, 296] on p "Last Updated By" at bounding box center [467, 290] width 164 height 12
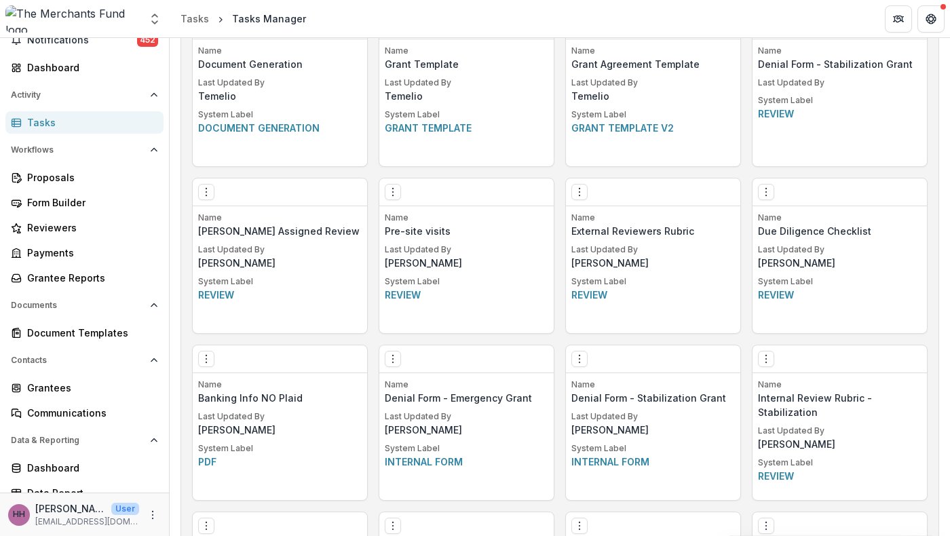
scroll to position [932, 0]
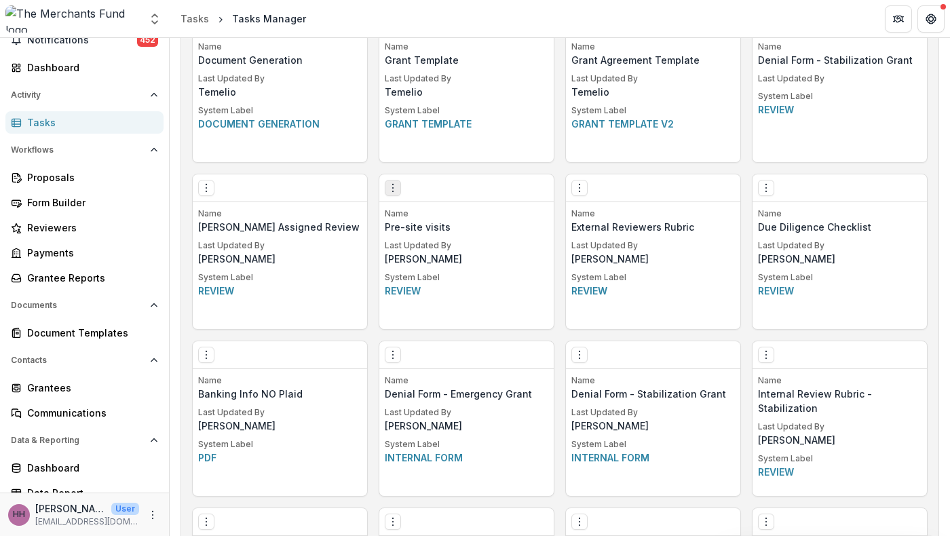
click at [396, 196] on button "Options" at bounding box center [393, 188] width 16 height 16
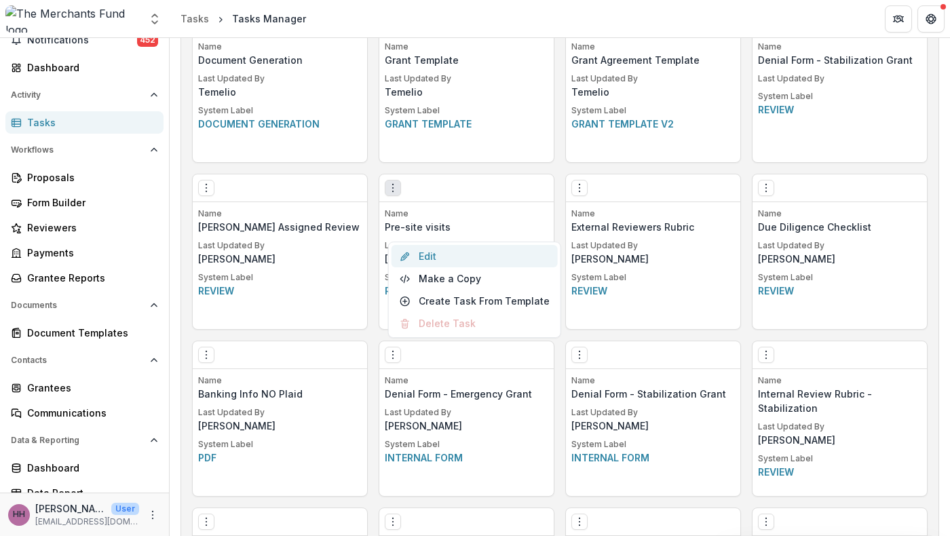
click at [443, 259] on link "Edit" at bounding box center [475, 256] width 166 height 22
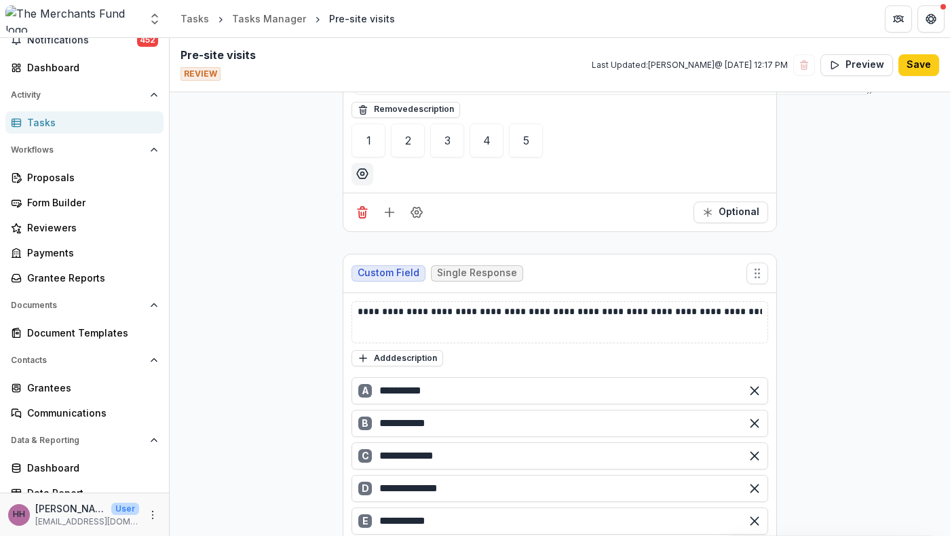
scroll to position [4365, 0]
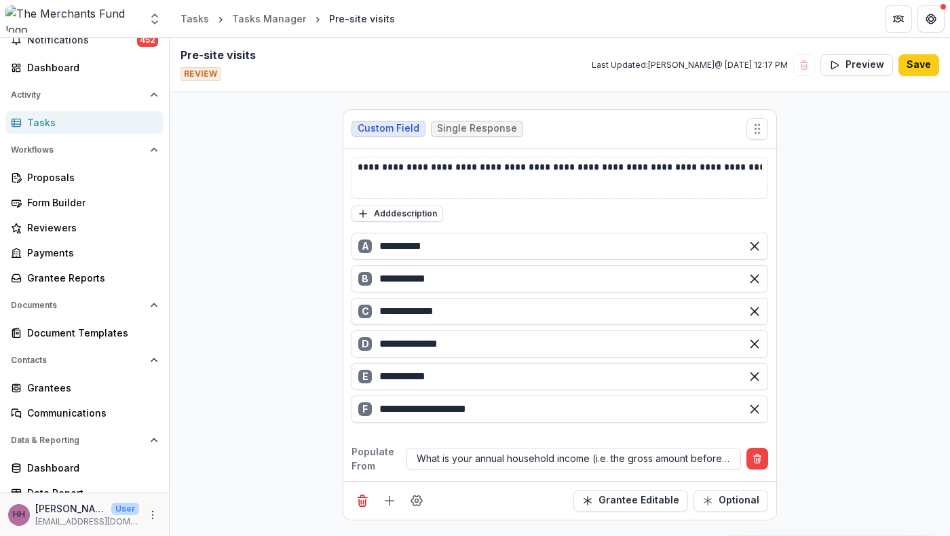
scroll to position [4489, 0]
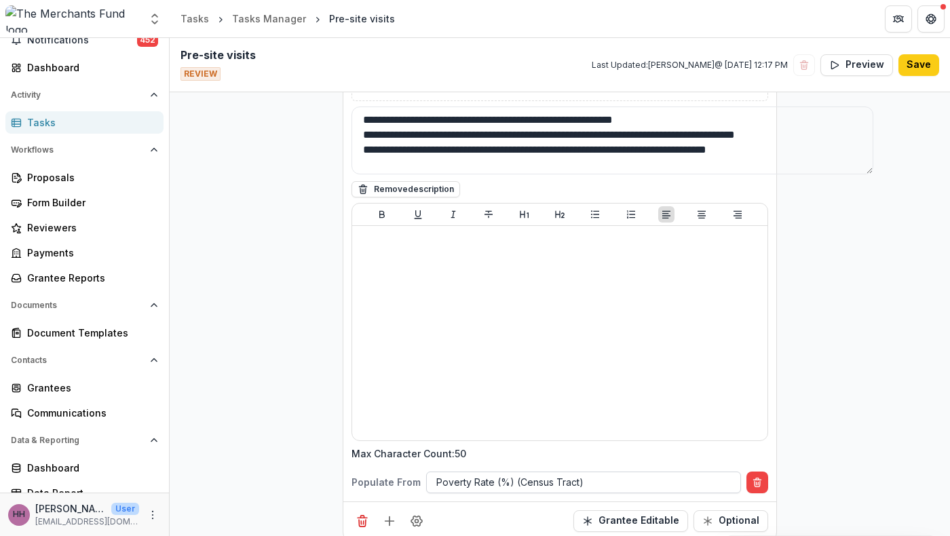
scroll to position [2969, 0]
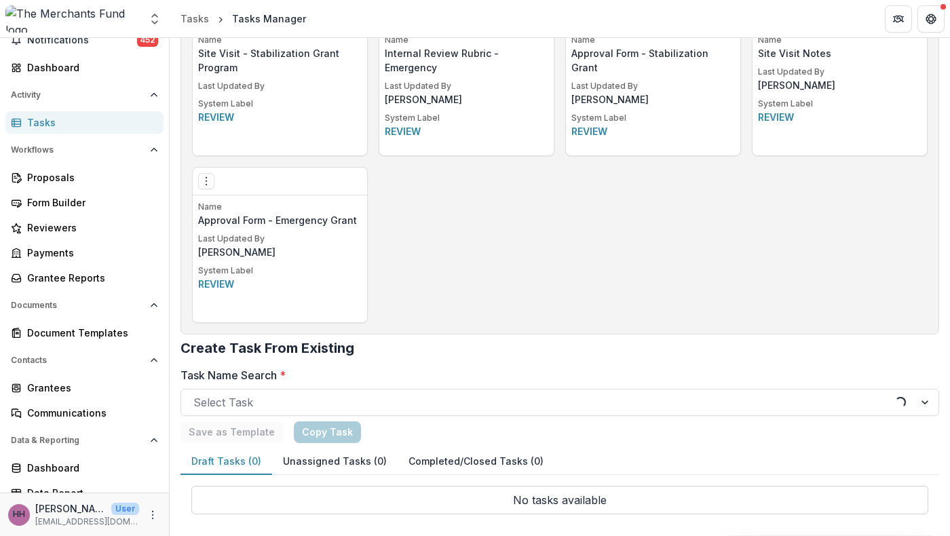
scroll to position [1534, 0]
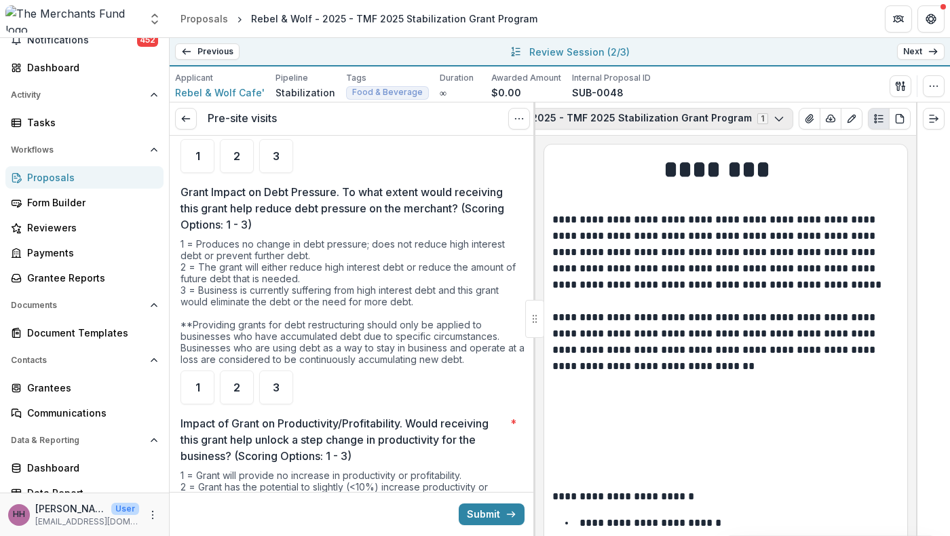
scroll to position [0, 311]
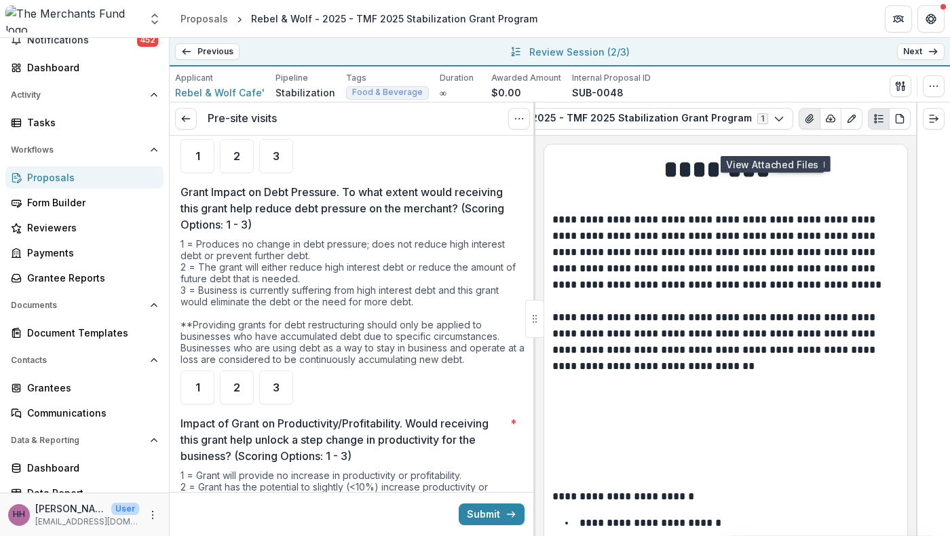
click at [799, 130] on button "View Attached Files" at bounding box center [810, 119] width 22 height 22
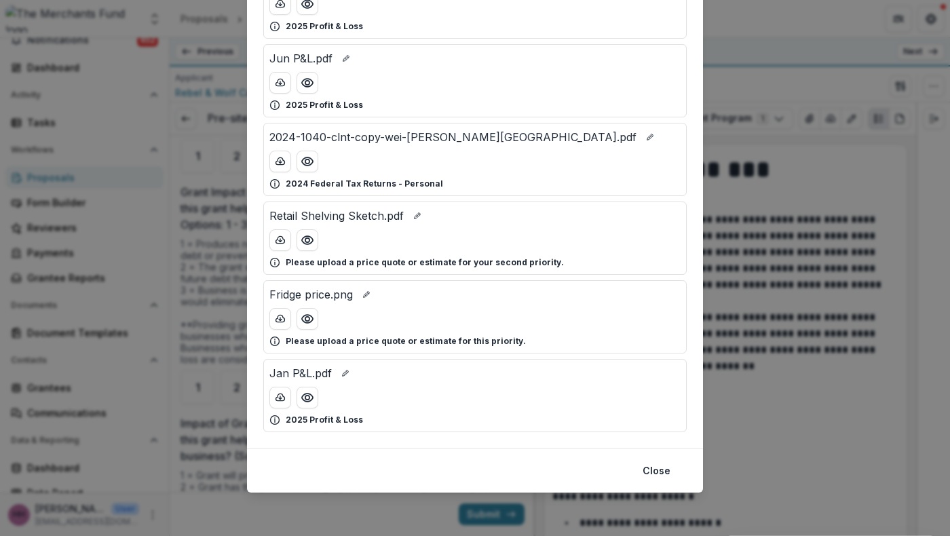
scroll to position [1230, 0]
click at [301, 168] on icon "Preview 2024-1040-clnt-copy-wei-yee-lu-malte-thies.pdf" at bounding box center [308, 162] width 14 height 14
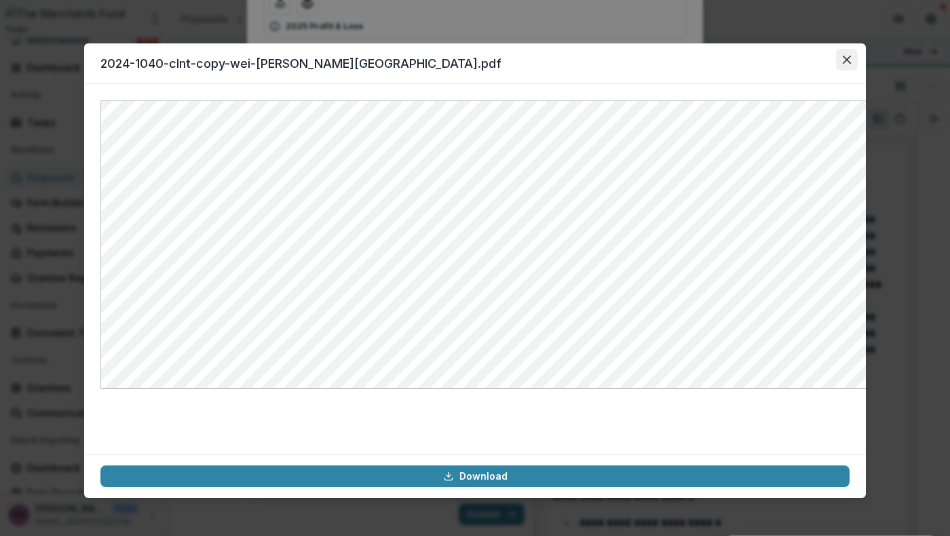
click at [851, 64] on icon "Close" at bounding box center [847, 60] width 8 height 8
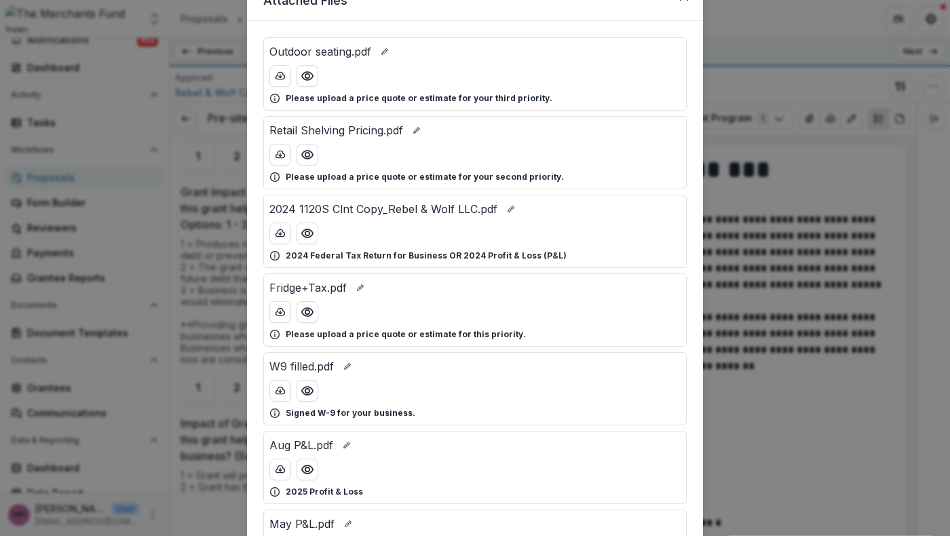
scroll to position [61, 0]
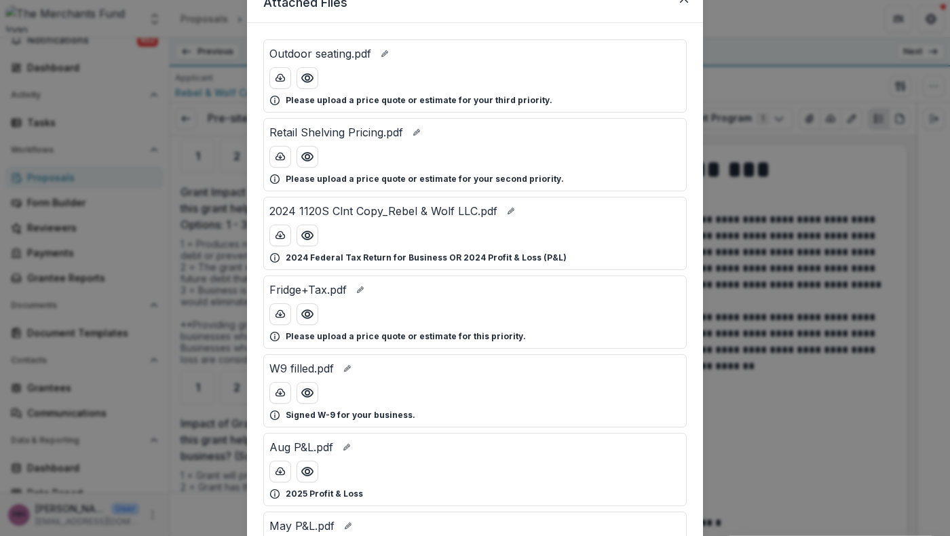
click at [430, 219] on p "2024 1120S Clnt Copy_Rebel & Wolf LLC.pdf" at bounding box center [384, 211] width 228 height 16
click at [302, 240] on icon "Preview 2024 1120S Clnt Copy_Rebel & Wolf LLC.pdf" at bounding box center [307, 236] width 11 height 8
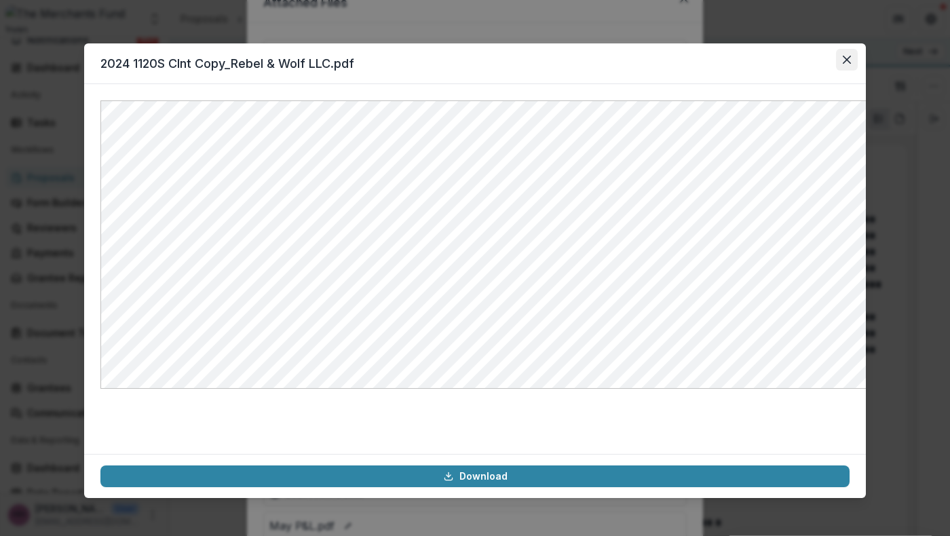
click at [851, 64] on icon "Close" at bounding box center [847, 60] width 8 height 8
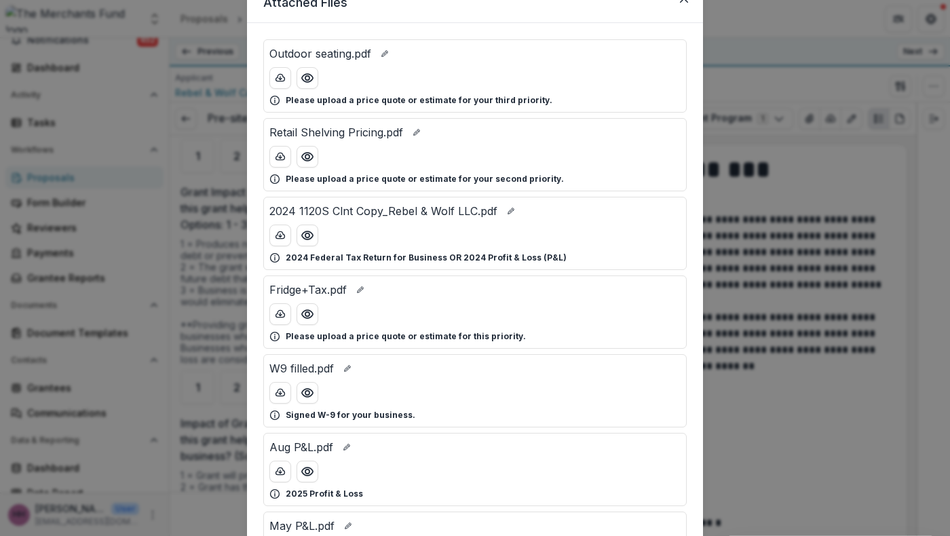
click at [842, 77] on div "Attached Files Outdoor seating.pdf Please upload a price quote or estimate for …" at bounding box center [475, 268] width 950 height 536
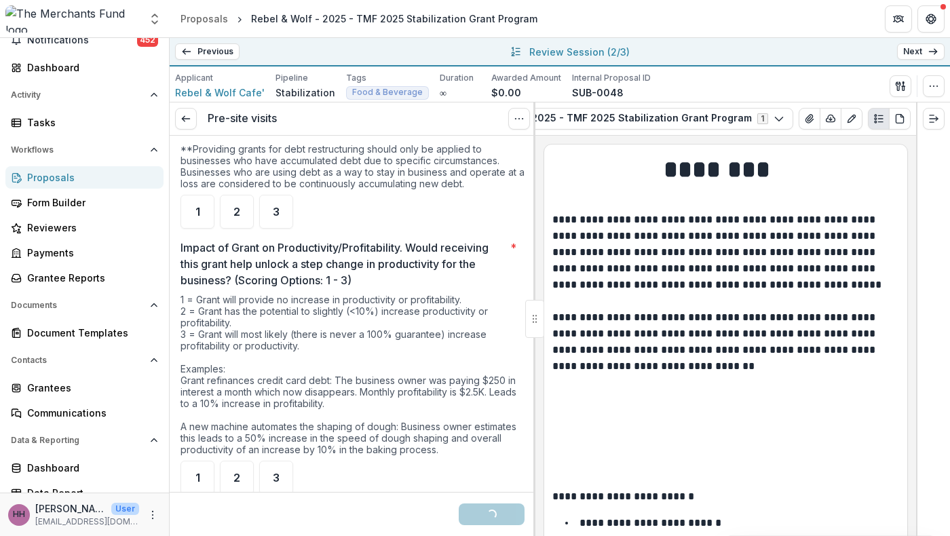
scroll to position [3075, 0]
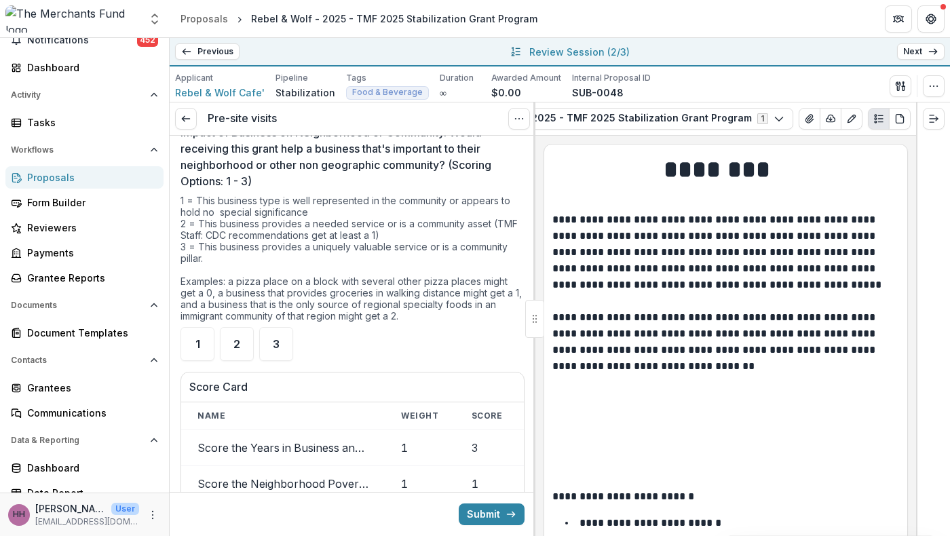
scroll to position [3458, 0]
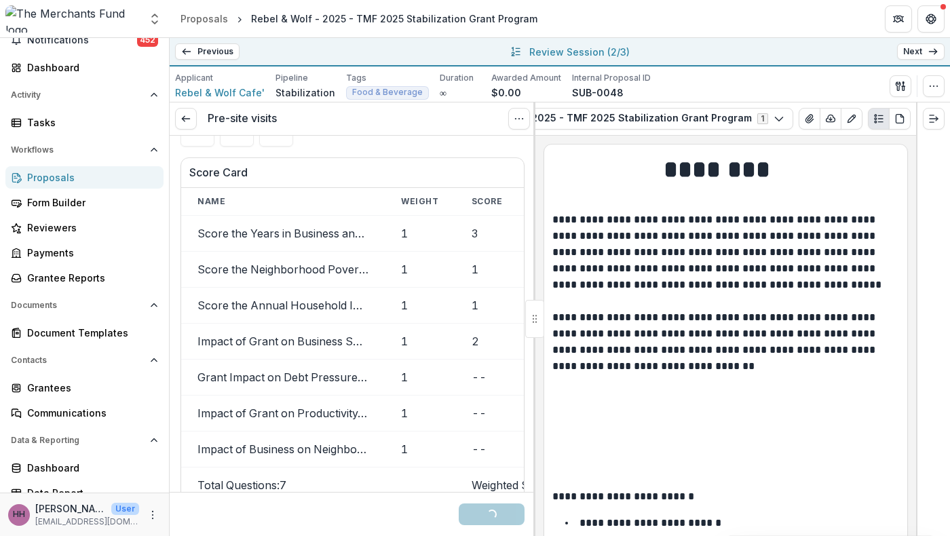
scroll to position [3709, 0]
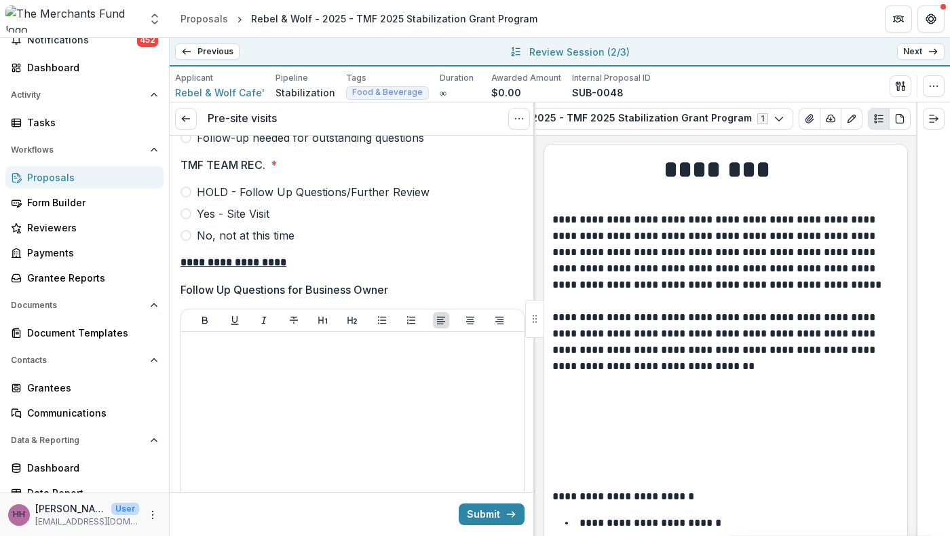
scroll to position [4192, 0]
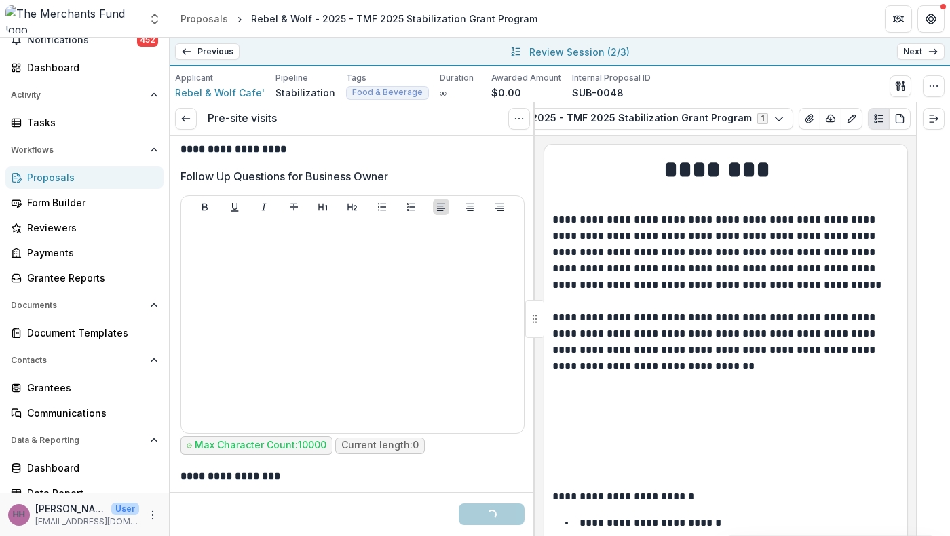
scroll to position [4289, 0]
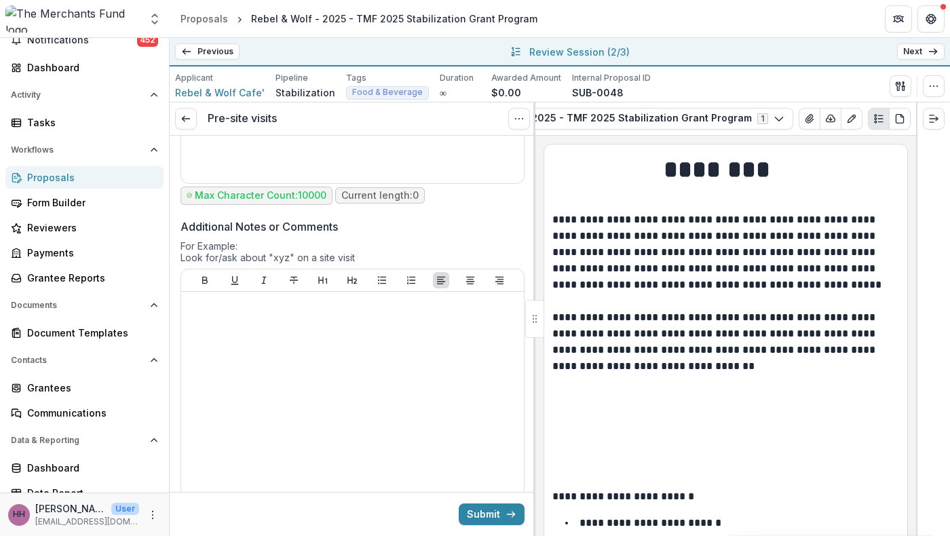
scroll to position [5214, 0]
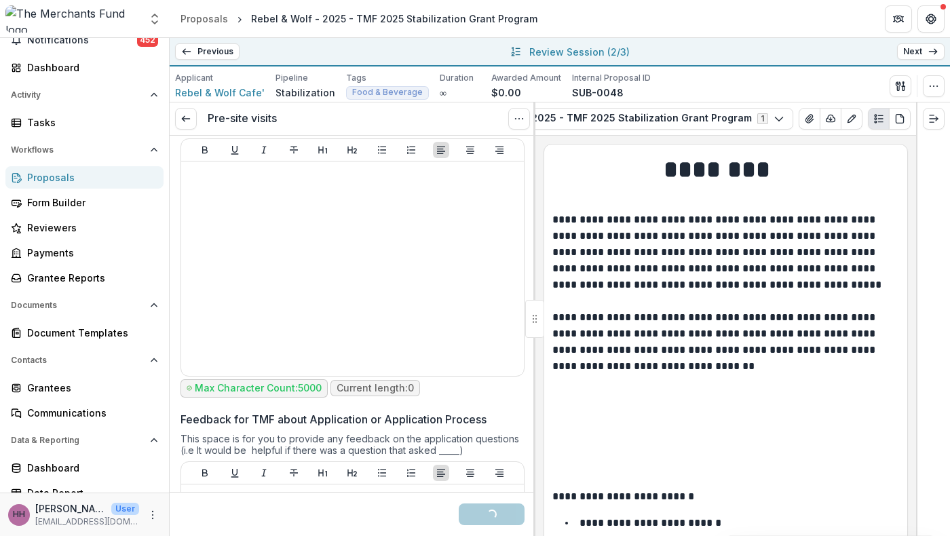
scroll to position [5346, 0]
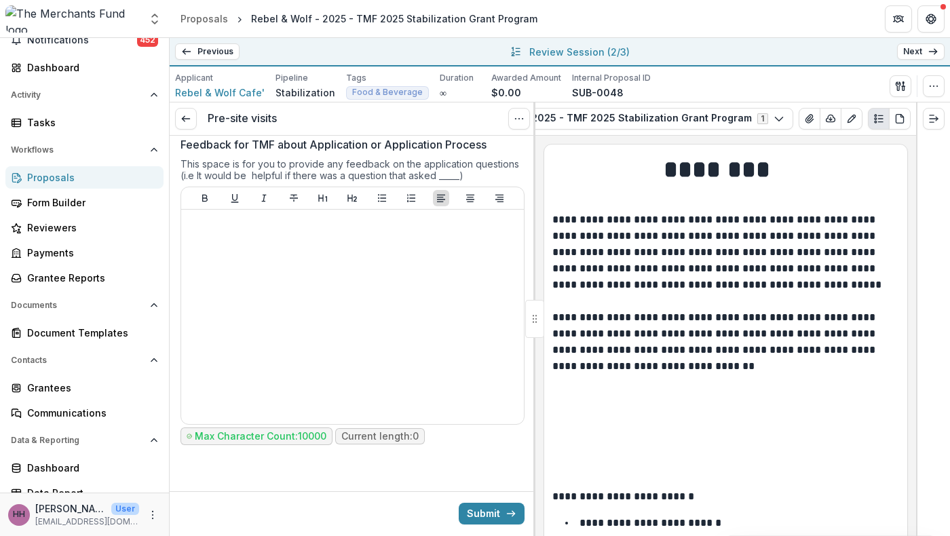
scroll to position [6587, 0]
click at [472, 515] on button "Submit" at bounding box center [492, 514] width 66 height 22
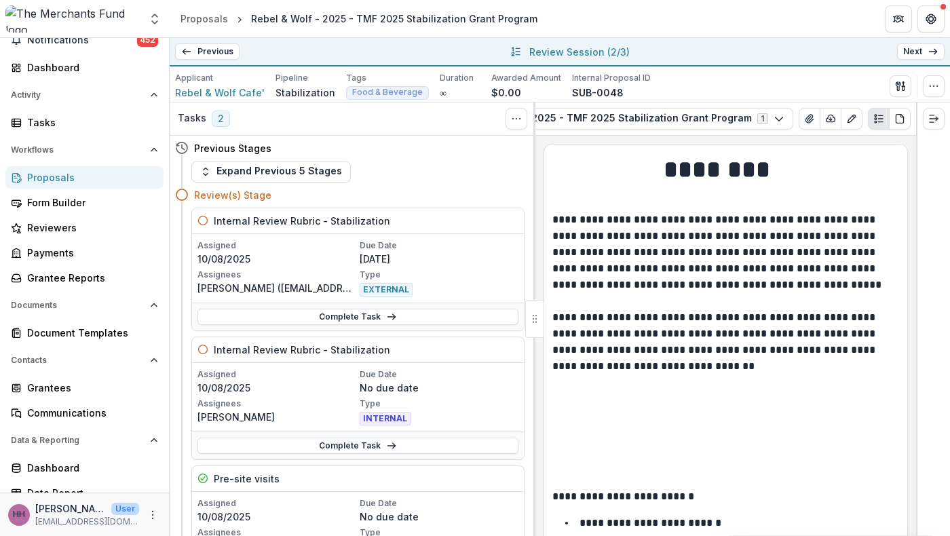
click at [912, 60] on link "Next" at bounding box center [922, 51] width 48 height 16
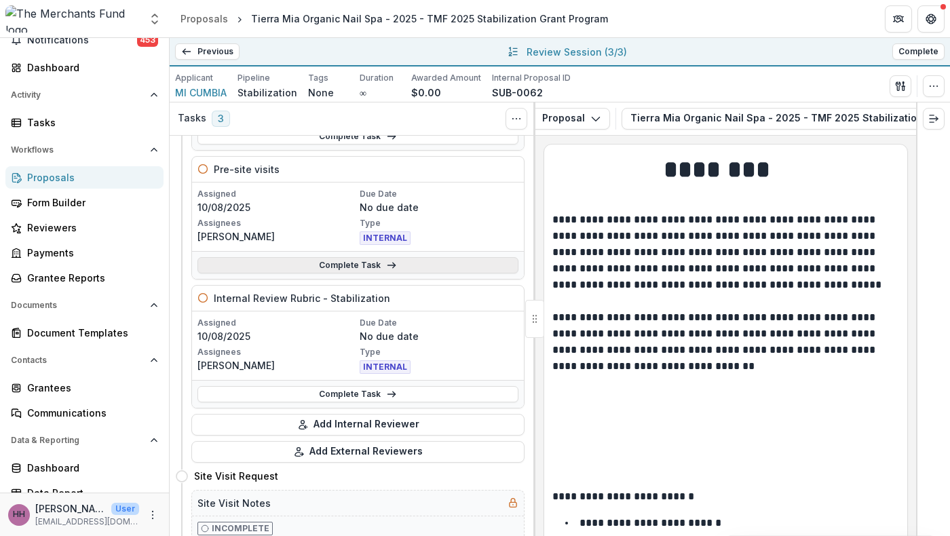
scroll to position [183, 0]
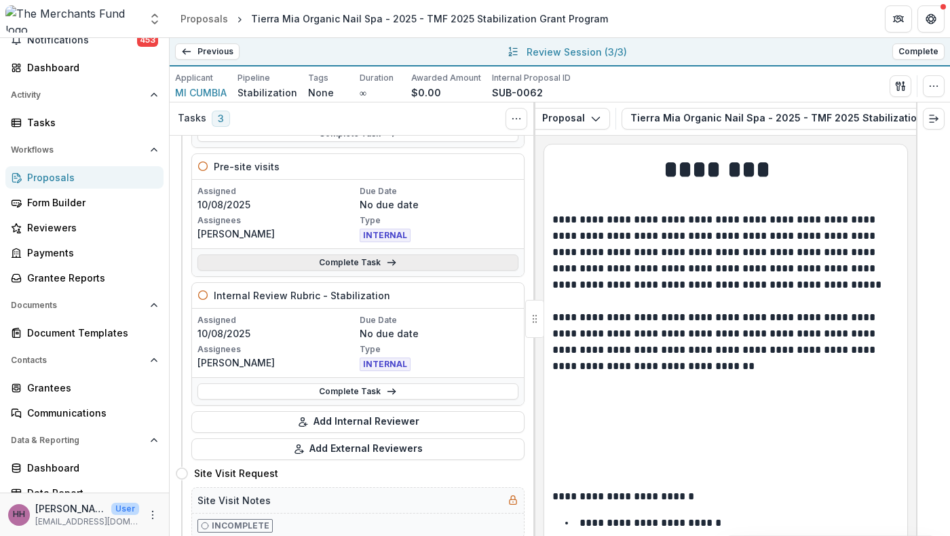
click at [362, 271] on link "Complete Task" at bounding box center [358, 263] width 321 height 16
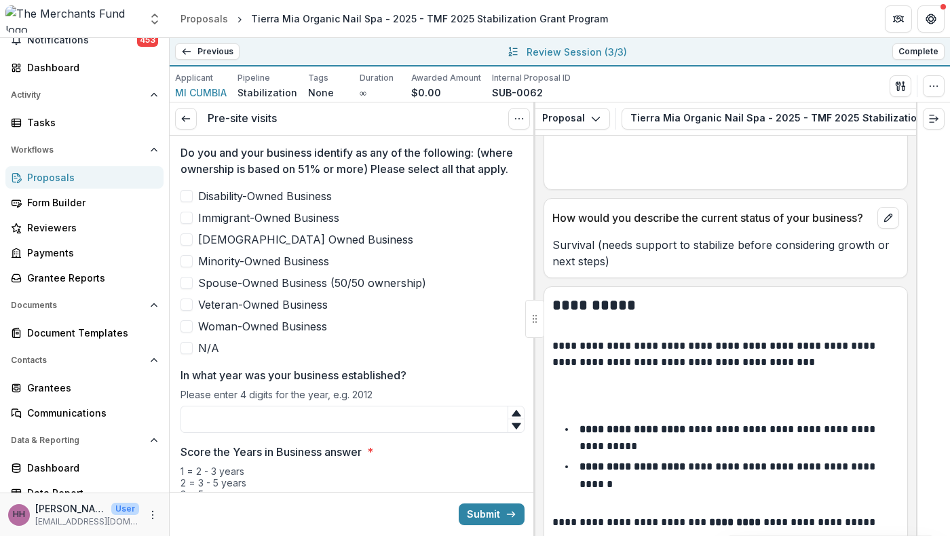
scroll to position [684, 0]
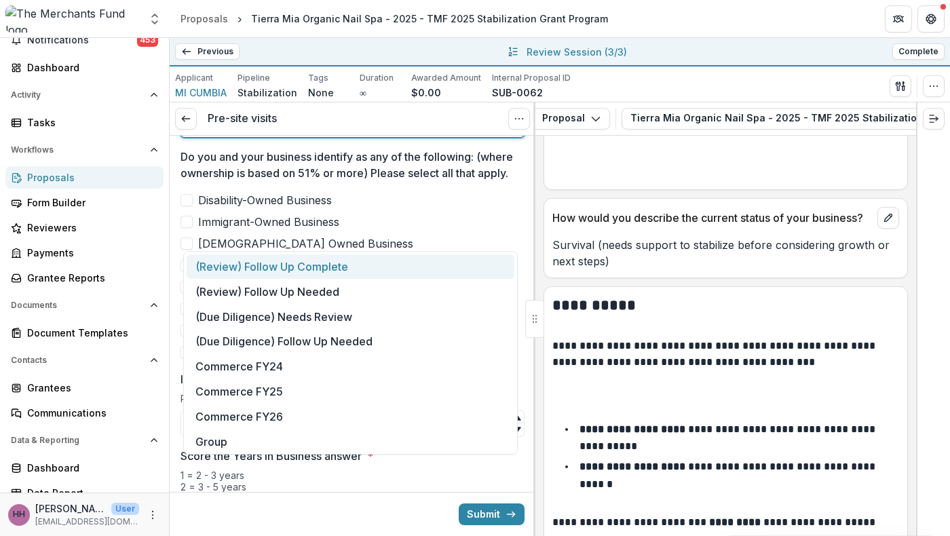
click at [315, 134] on div at bounding box center [340, 124] width 294 height 19
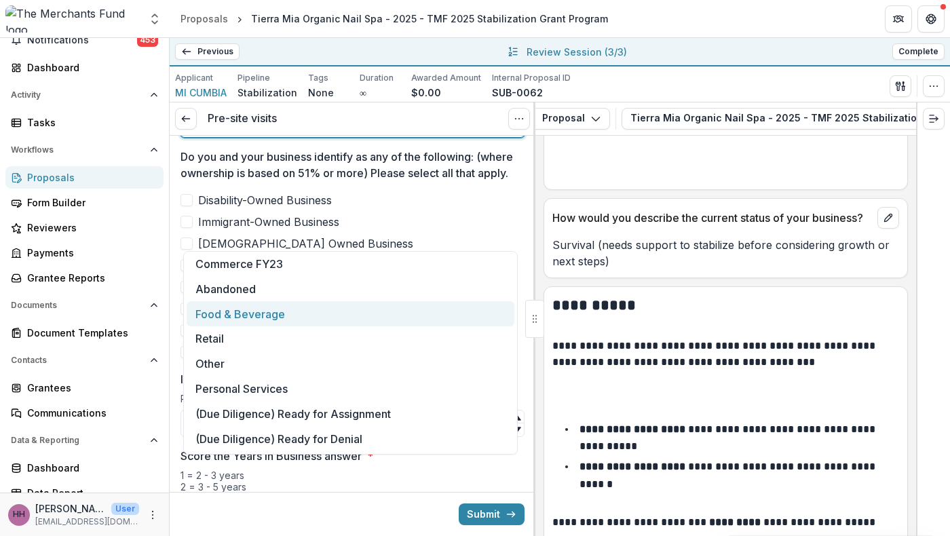
scroll to position [334, 0]
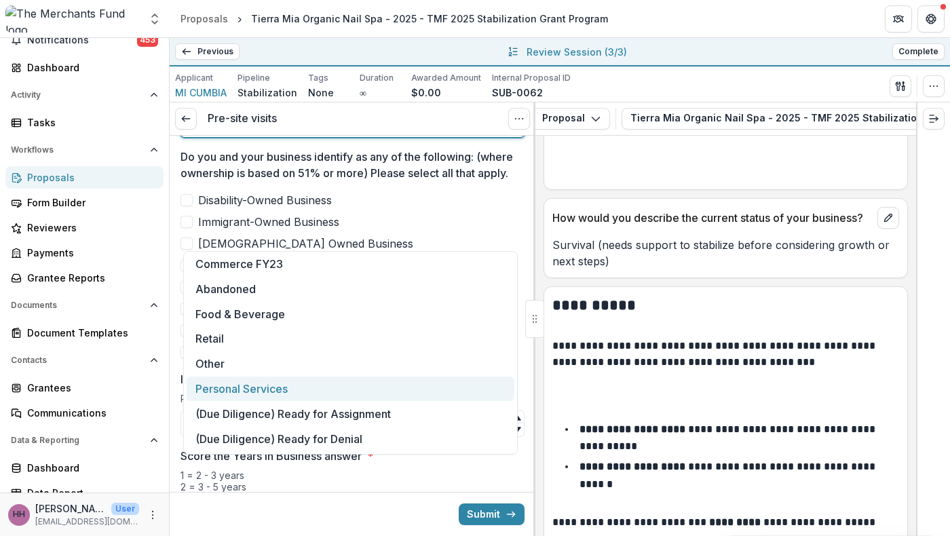
click at [325, 377] on div "Personal Services" at bounding box center [351, 389] width 328 height 25
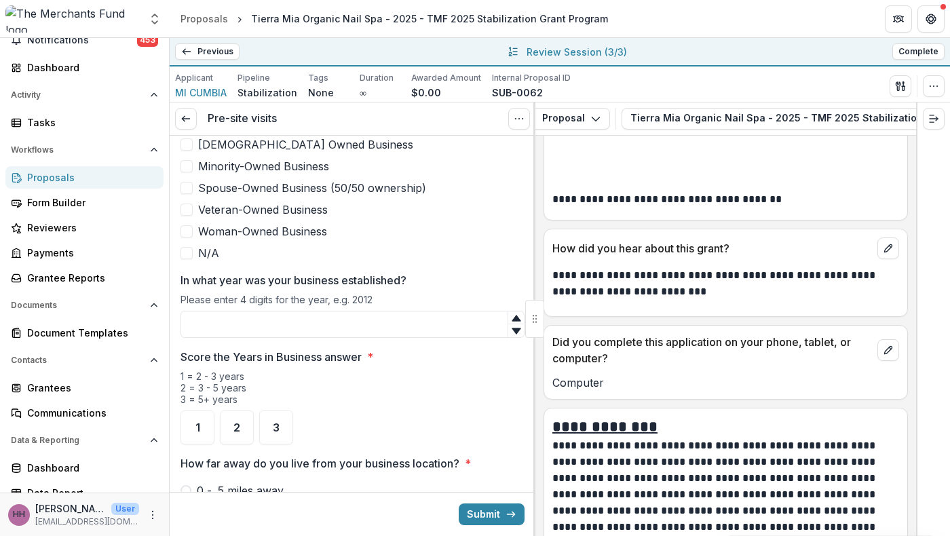
scroll to position [806, 0]
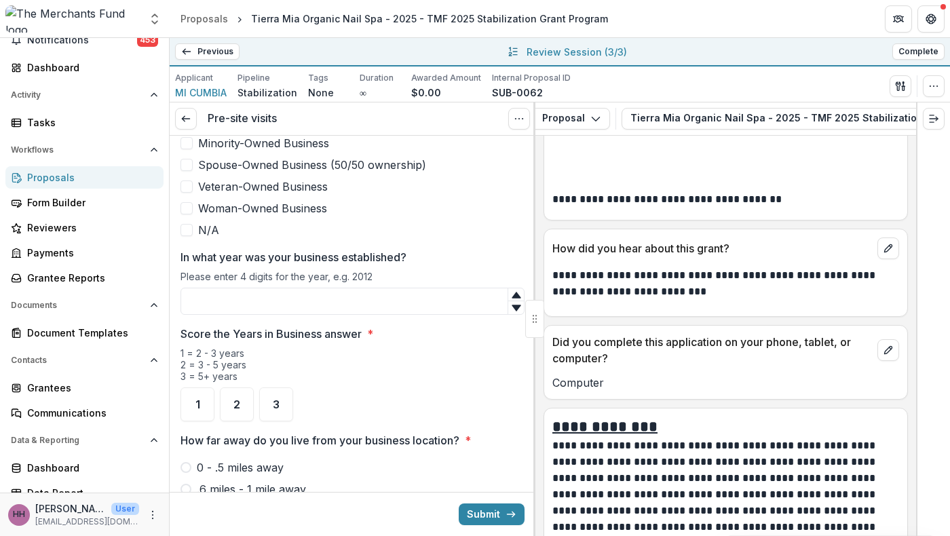
click at [216, 238] on div "Disability-Owned Business Immigrant-Owned Business LGBTQ+ Owned Business Minori…" at bounding box center [353, 154] width 344 height 168
click at [216, 238] on span "N/A" at bounding box center [208, 230] width 21 height 16
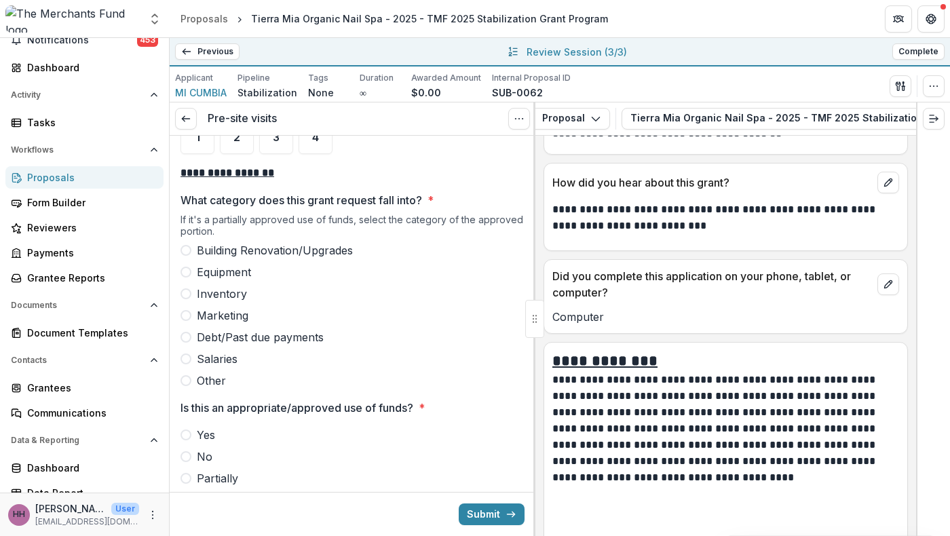
scroll to position [2045, 0]
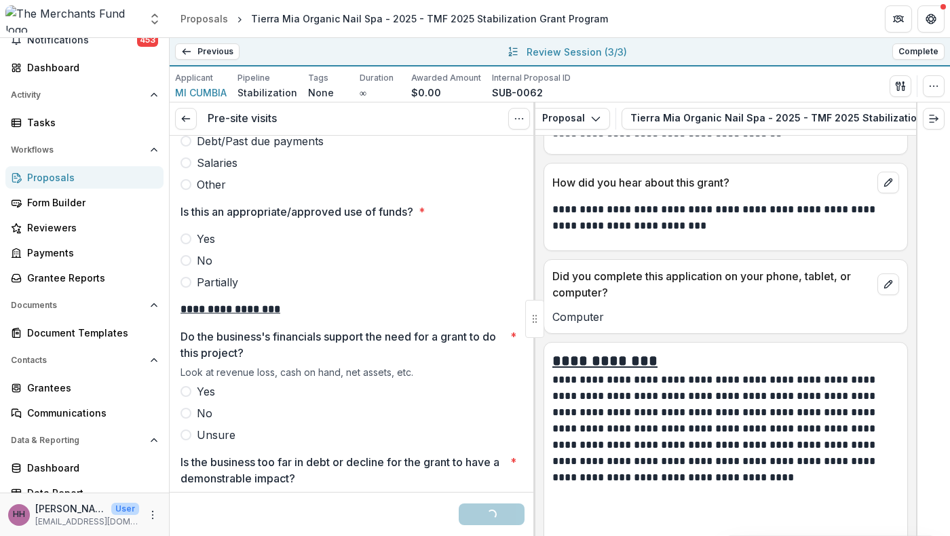
scroll to position [2290, 0]
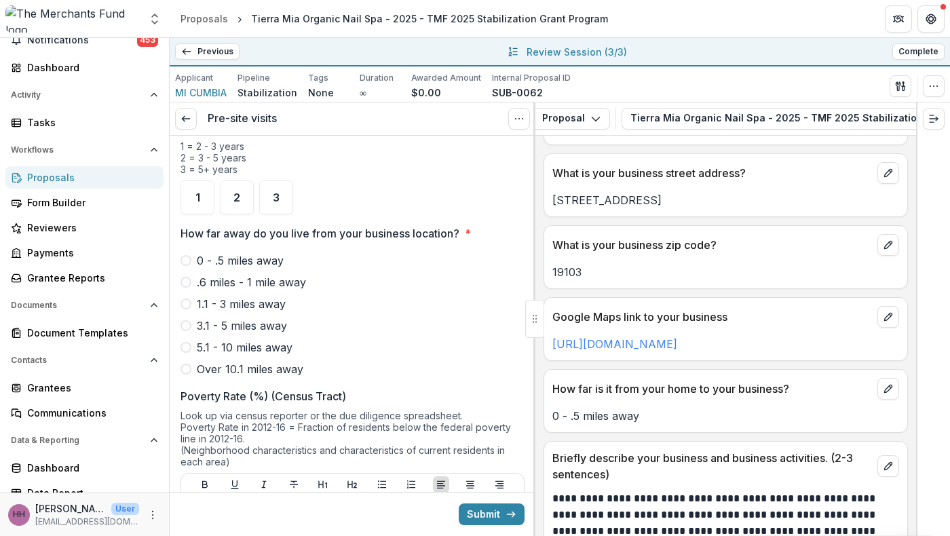
scroll to position [1022, 0]
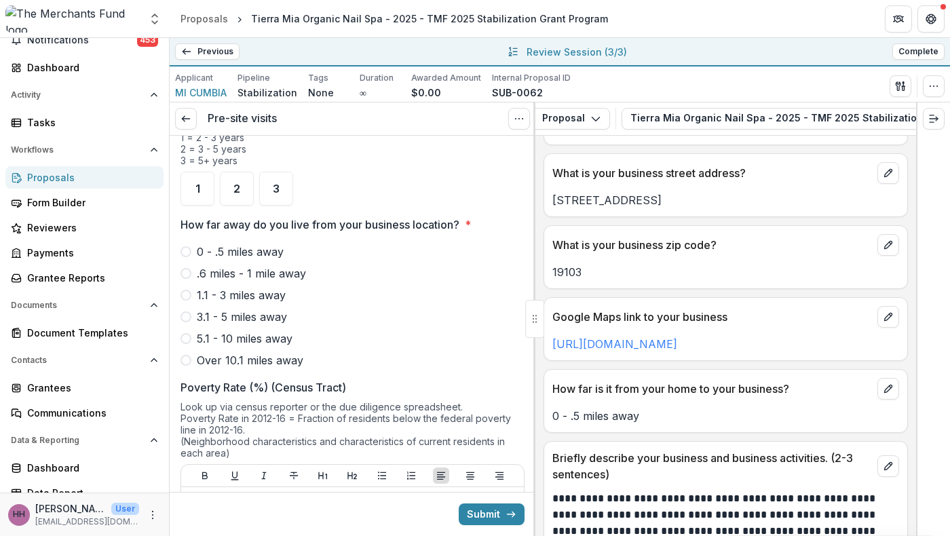
click at [304, 99] on input "In what year was your business established?" at bounding box center [353, 85] width 344 height 27
click at [278, 194] on span "3" at bounding box center [276, 188] width 7 height 11
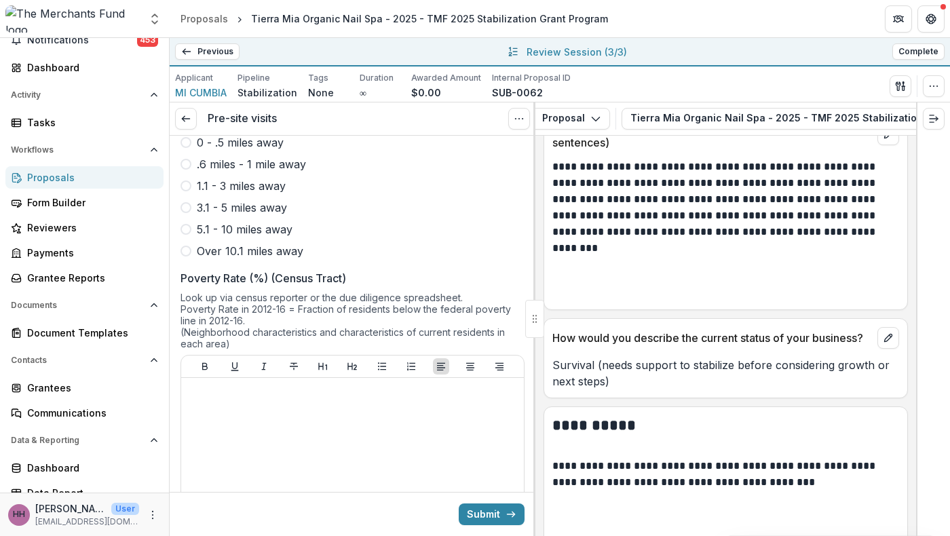
scroll to position [1134, 0]
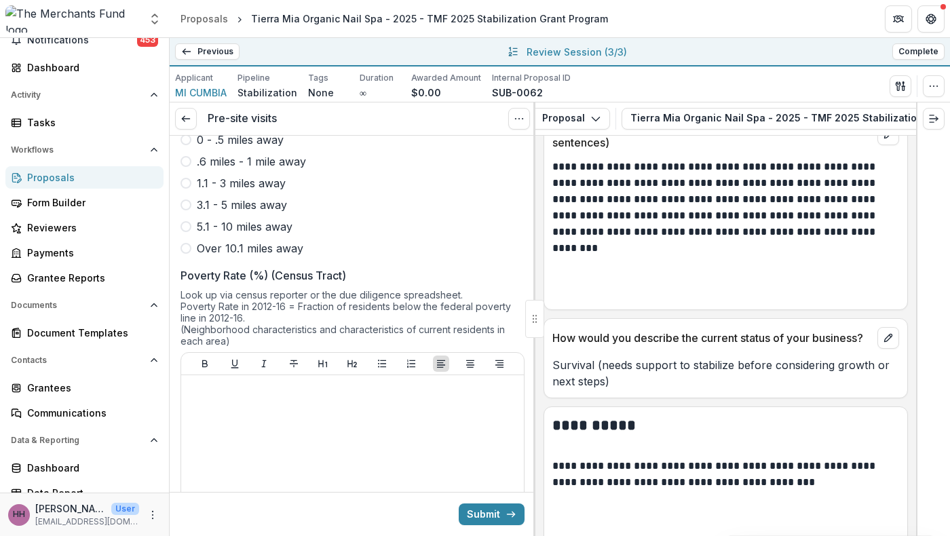
type input "****"
click at [186, 145] on span at bounding box center [186, 139] width 11 height 11
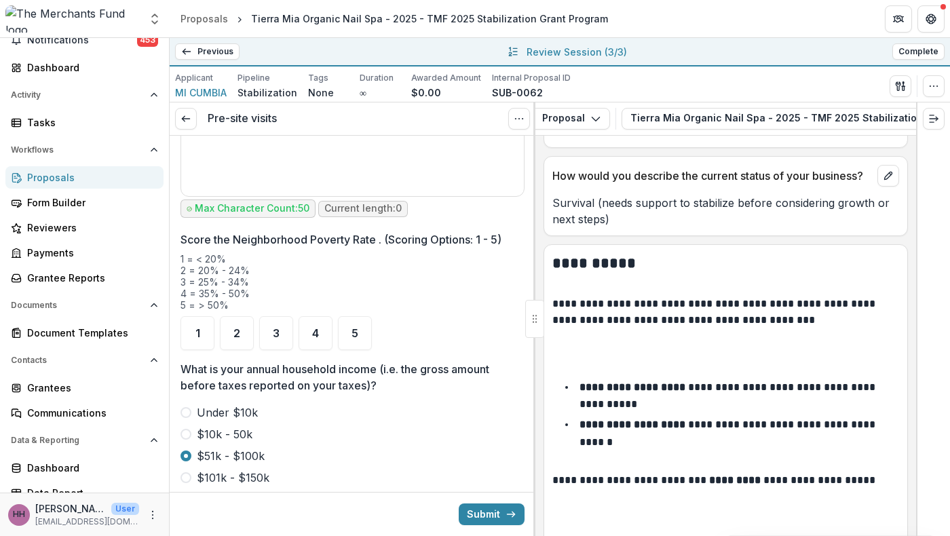
scroll to position [1533, 0]
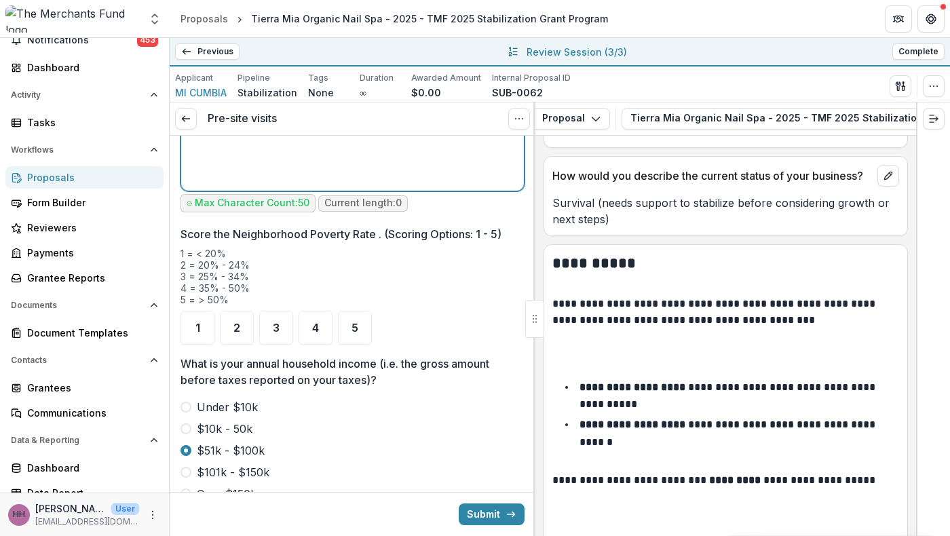
click at [390, 185] on div at bounding box center [353, 84] width 332 height 204
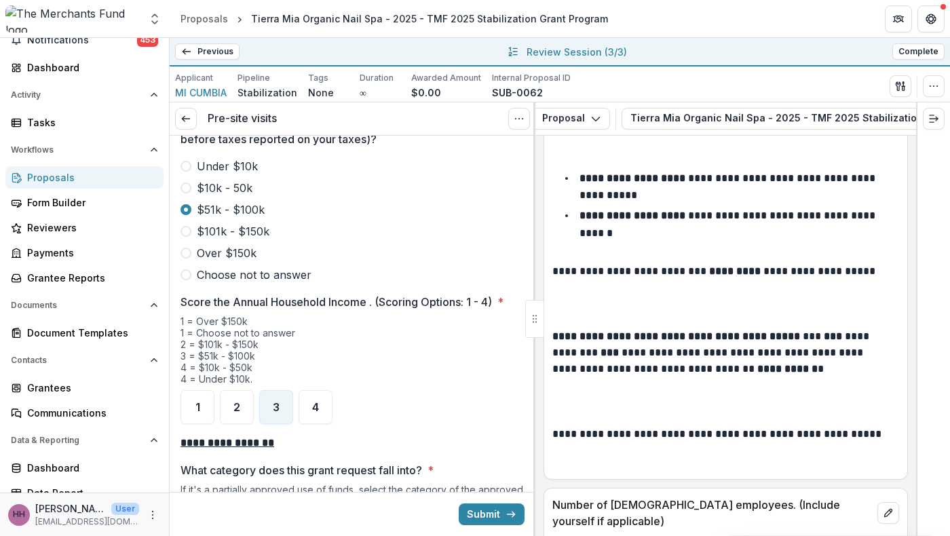
scroll to position [1779, 0]
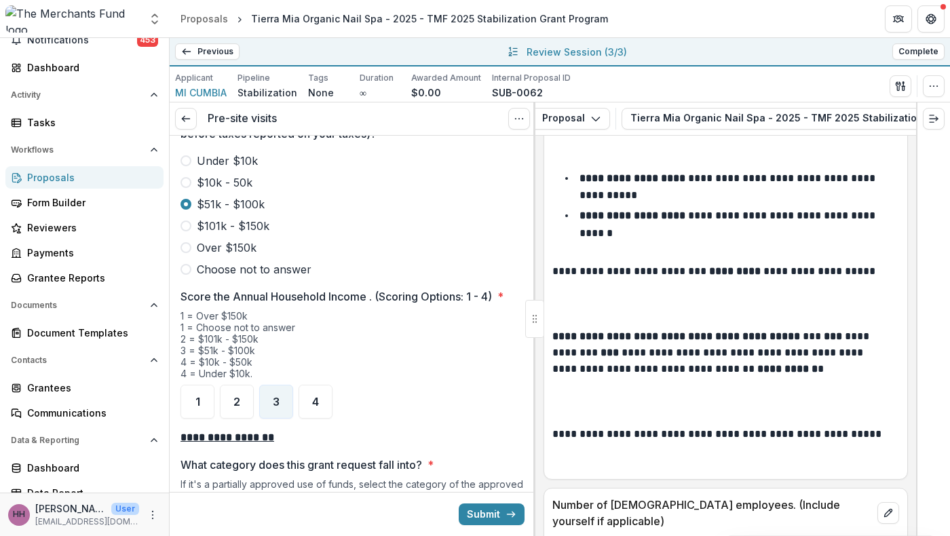
click at [196, 98] on div "1" at bounding box center [198, 81] width 34 height 34
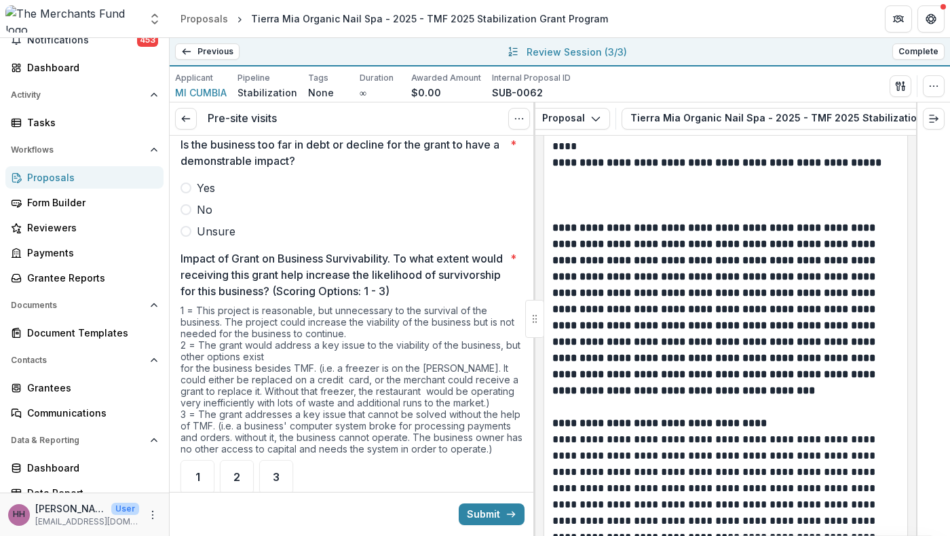
scroll to position [2572, 0]
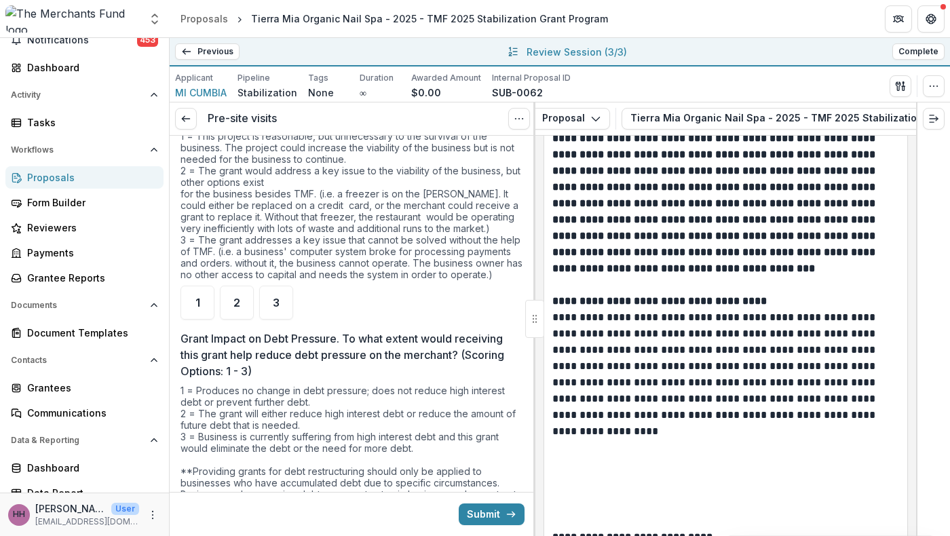
scroll to position [5059, 0]
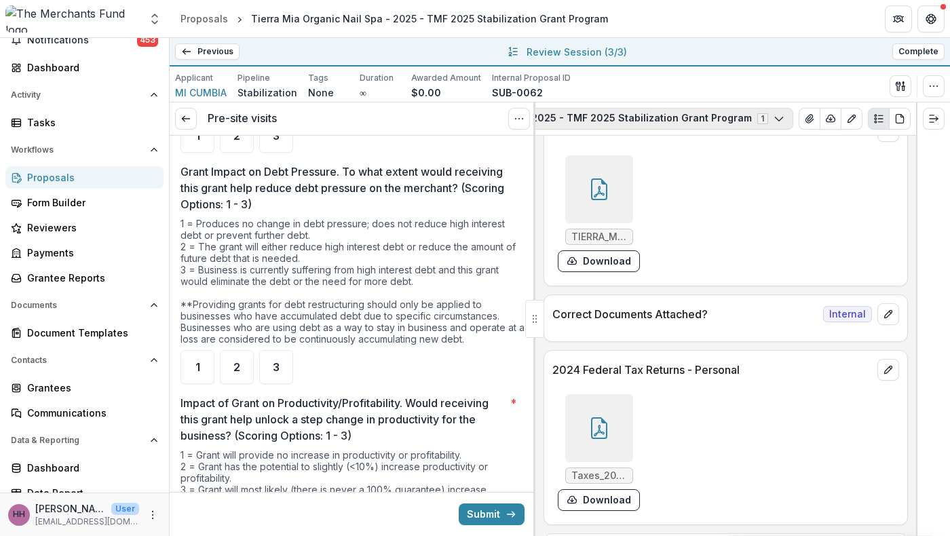
scroll to position [0, 358]
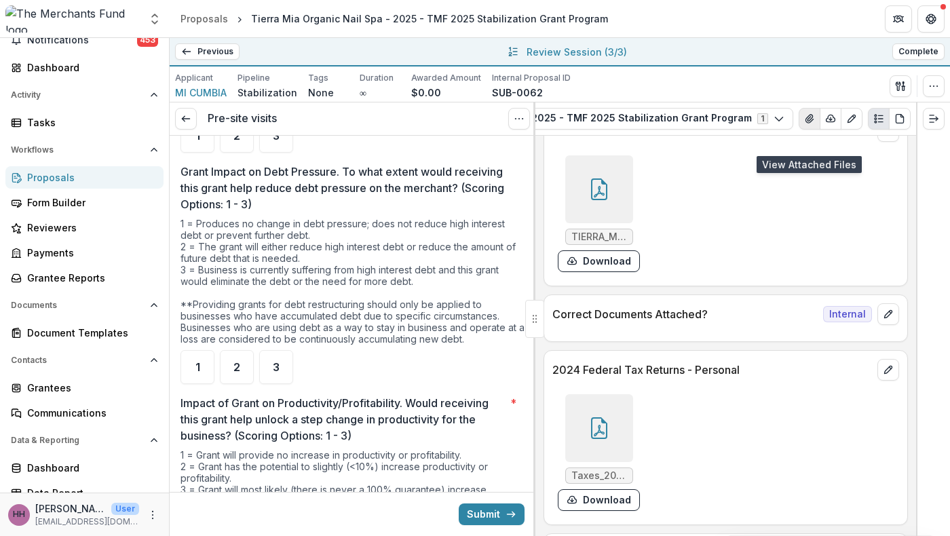
click at [815, 124] on icon "View Attached Files" at bounding box center [809, 118] width 11 height 11
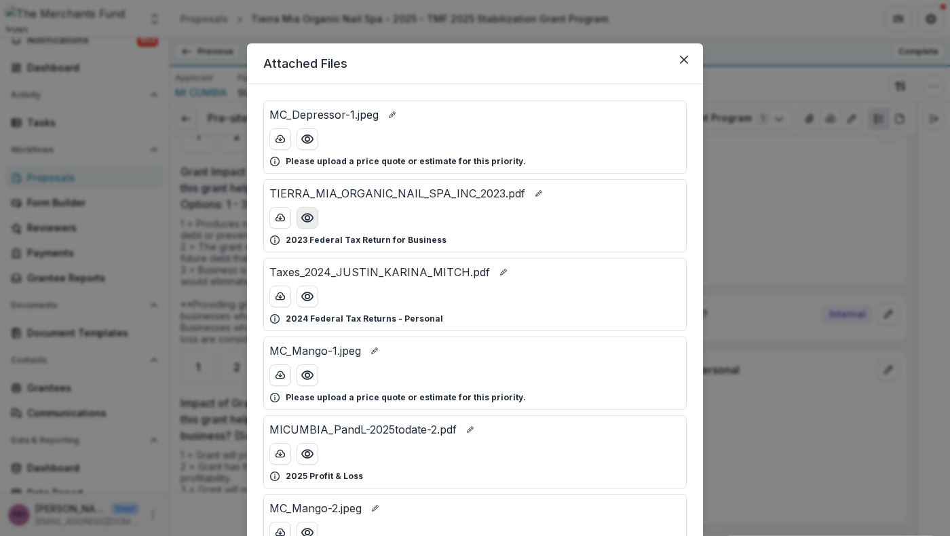
click at [302, 222] on icon "Preview TIERRA_MIA_ORGANIC_NAIL_SPA_INC_2023.pdf" at bounding box center [307, 218] width 11 height 8
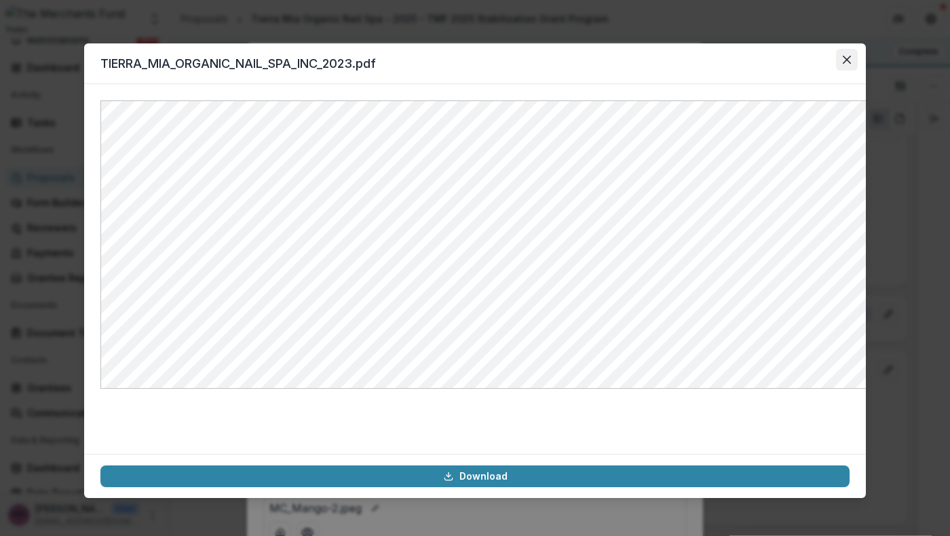
click at [858, 71] on button "Close" at bounding box center [847, 60] width 22 height 22
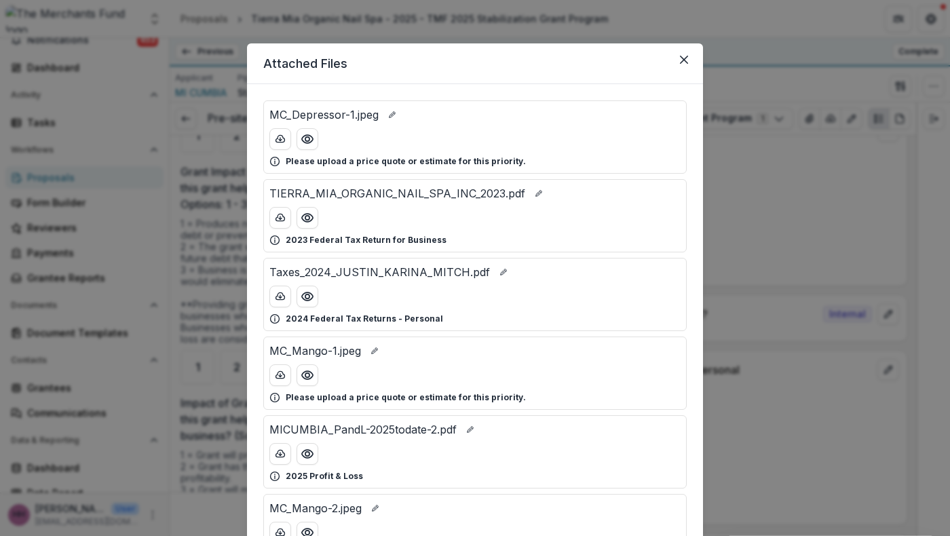
click at [406, 280] on p "Taxes_2024_JUSTIN_KARINA_MITCH.pdf" at bounding box center [380, 272] width 221 height 16
click at [301, 303] on icon "Preview Taxes_2024_JUSTIN_KARINA_MITCH.pdf" at bounding box center [308, 297] width 14 height 14
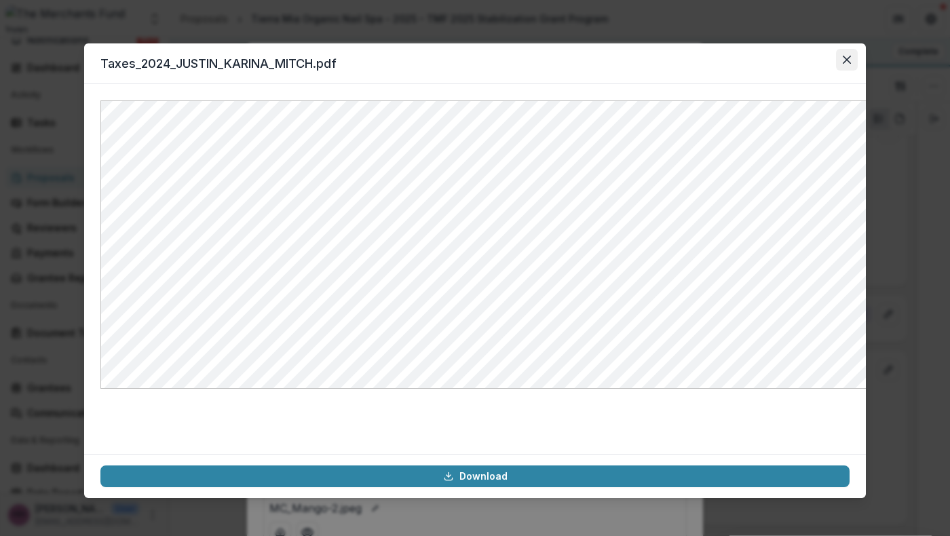
click at [851, 64] on icon "Close" at bounding box center [847, 60] width 8 height 8
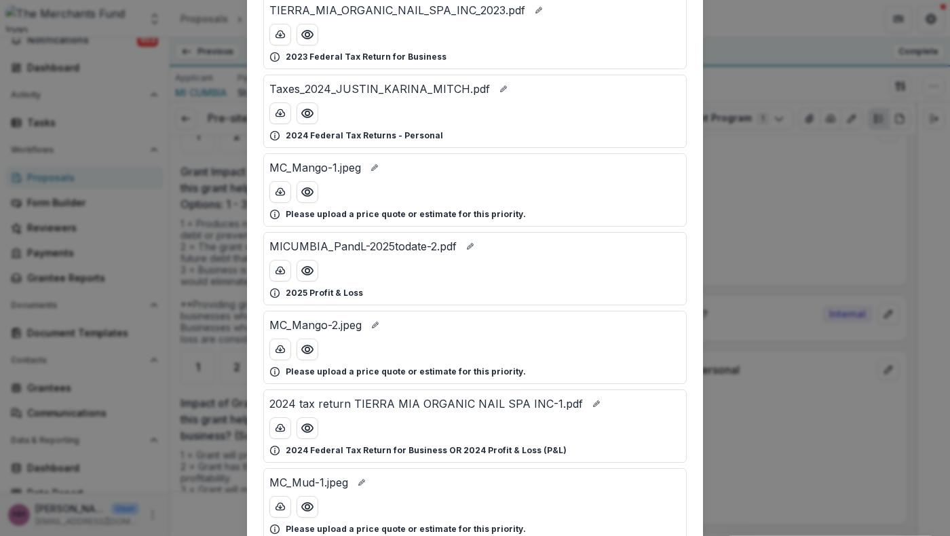
scroll to position [241, 0]
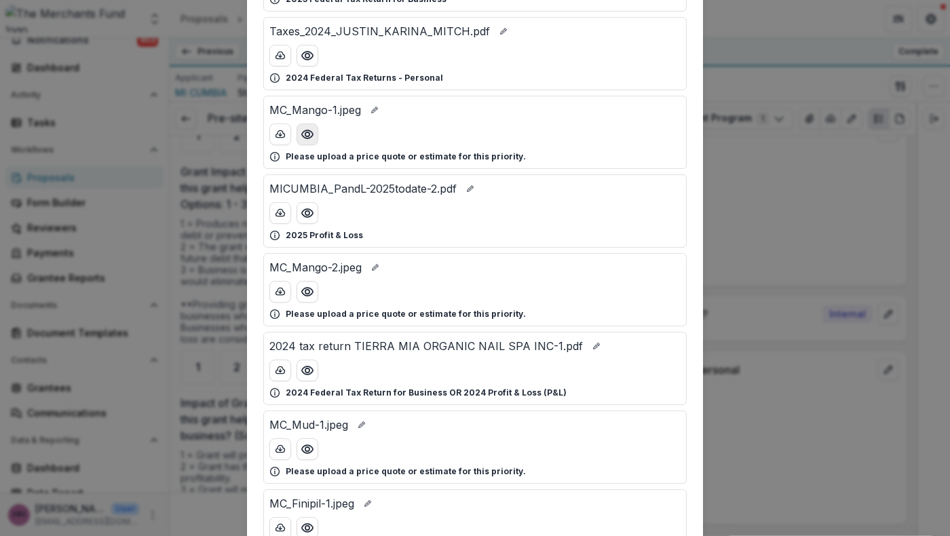
click at [302, 138] on icon "Preview MC_Mango-1.jpeg" at bounding box center [307, 134] width 11 height 8
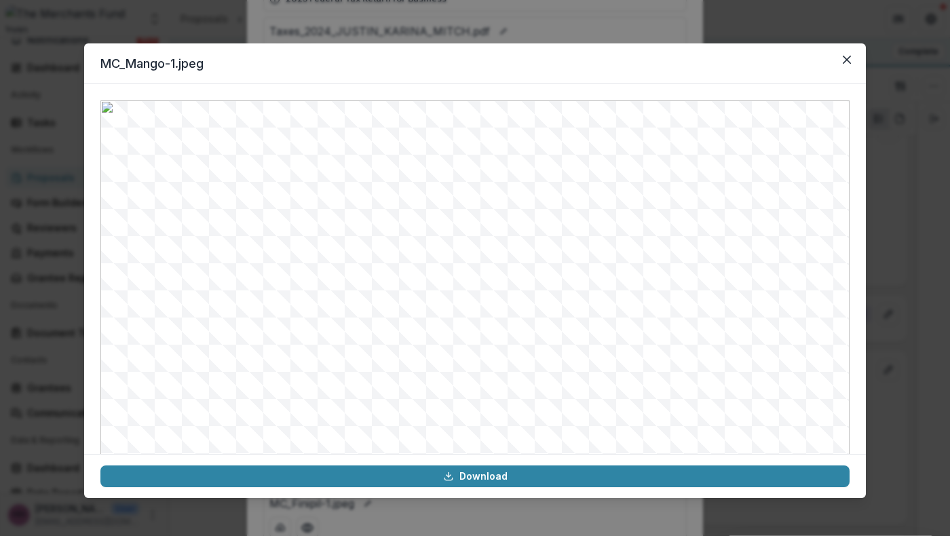
click at [866, 73] on header "MC_Mango-1.jpeg" at bounding box center [475, 63] width 782 height 41
click at [851, 64] on icon "Close" at bounding box center [847, 60] width 8 height 8
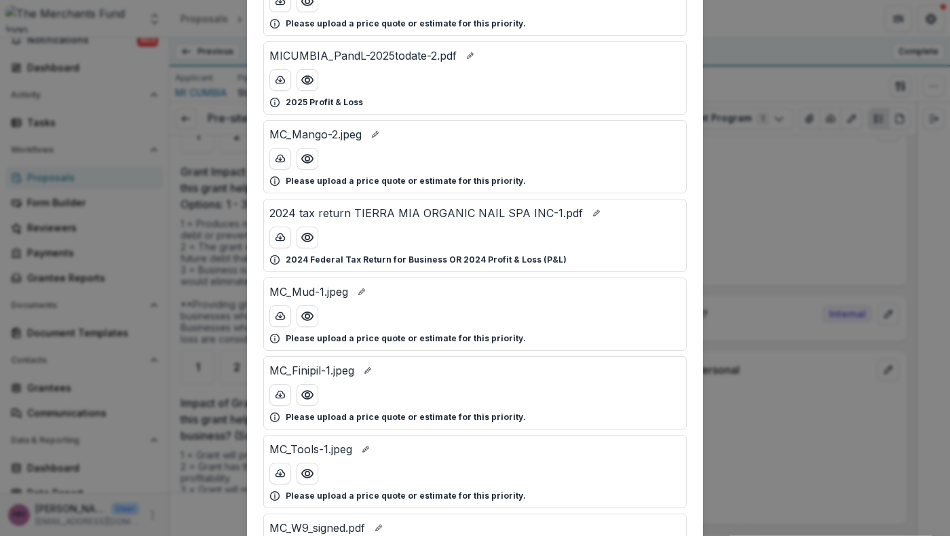
scroll to position [380, 0]
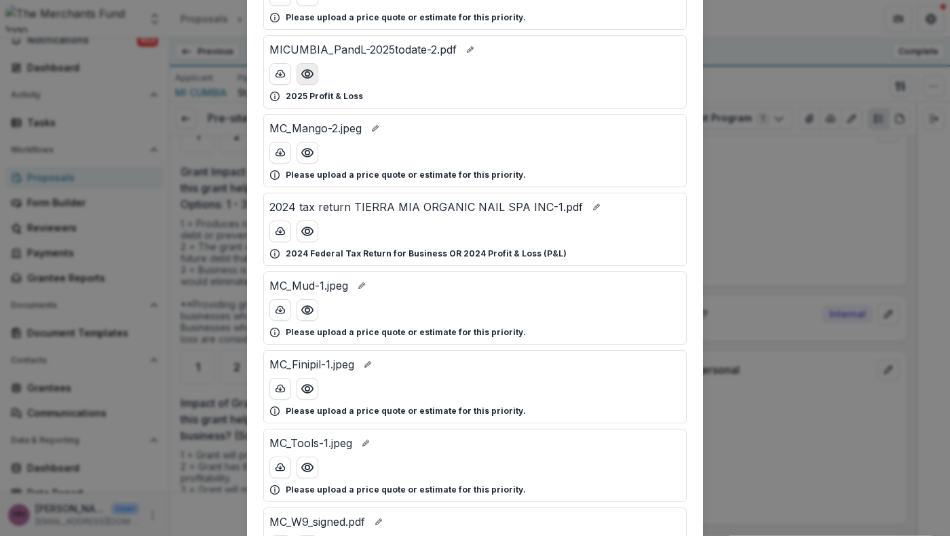
click at [301, 81] on icon "Preview MICUMBIA_PandL-2025todate-2.pdf" at bounding box center [308, 74] width 14 height 14
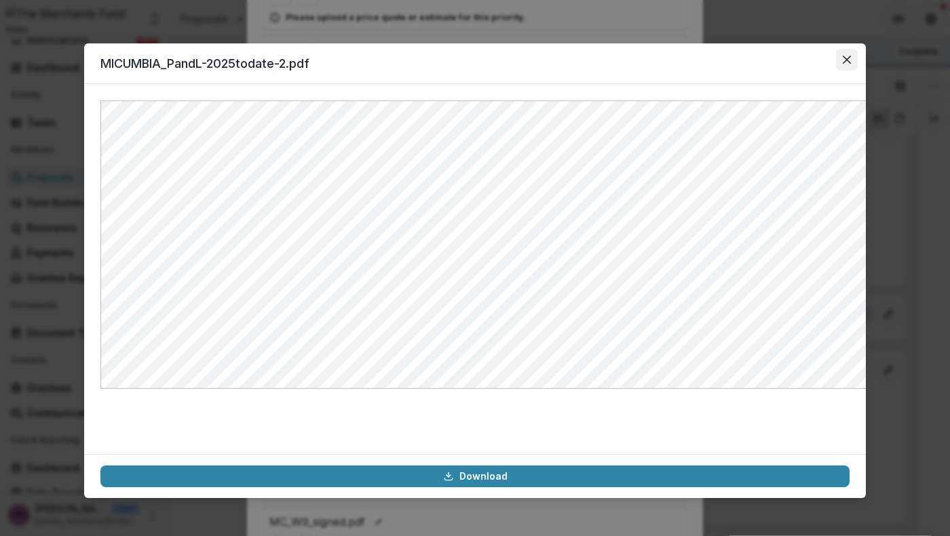
click at [858, 71] on button "Close" at bounding box center [847, 60] width 22 height 22
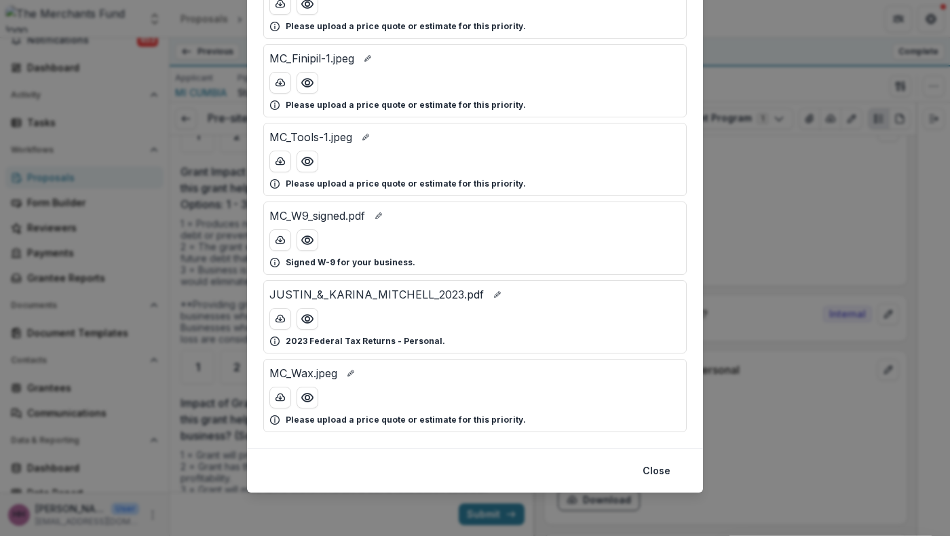
scroll to position [978, 0]
click at [302, 315] on icon "Preview JUSTIN_&_KARINA_MITCHELL_2023.pdf" at bounding box center [307, 319] width 11 height 8
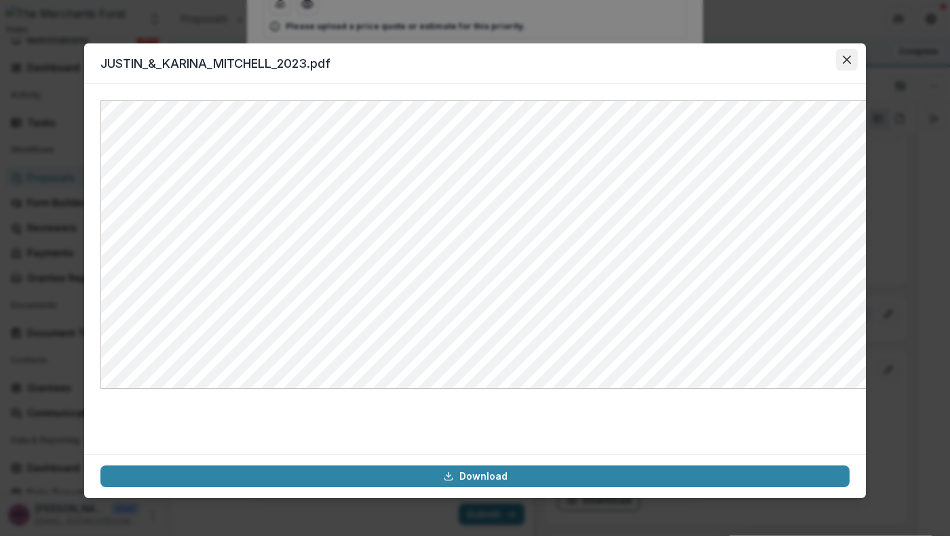
click at [858, 71] on button "Close" at bounding box center [847, 60] width 22 height 22
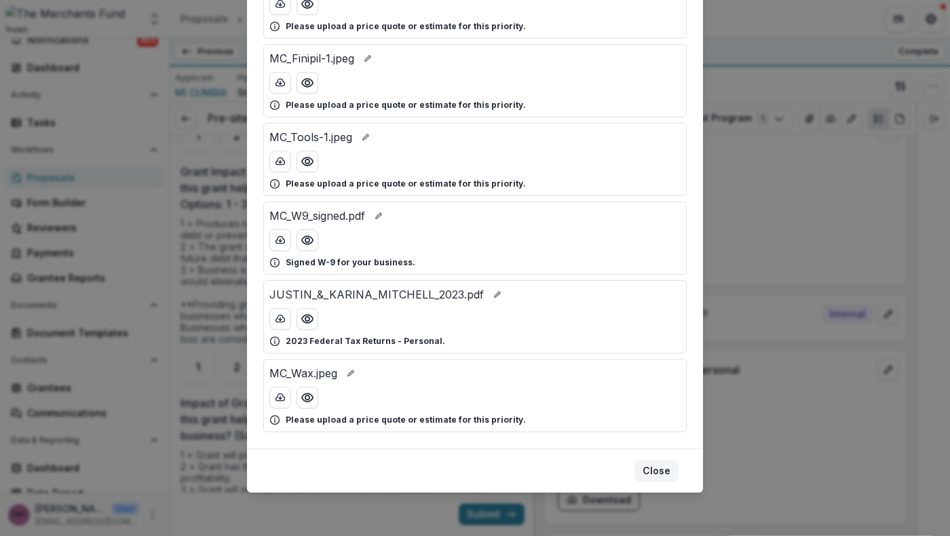
click at [679, 460] on button "Close" at bounding box center [657, 471] width 44 height 22
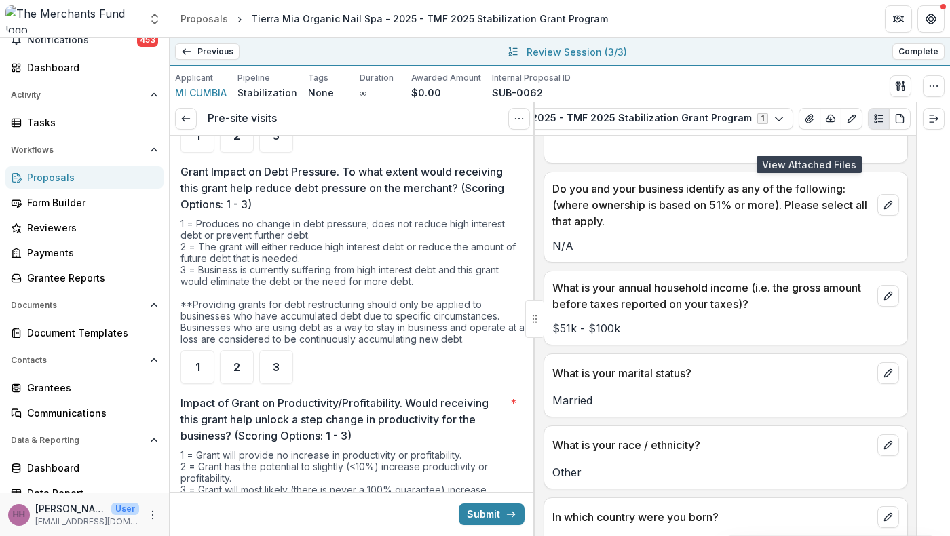
scroll to position [10453, 0]
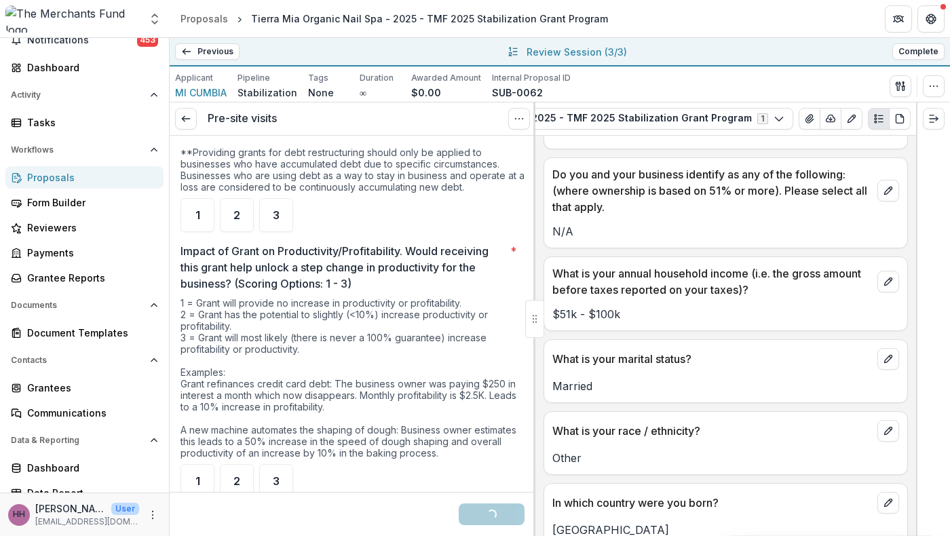
scroll to position [3096, 0]
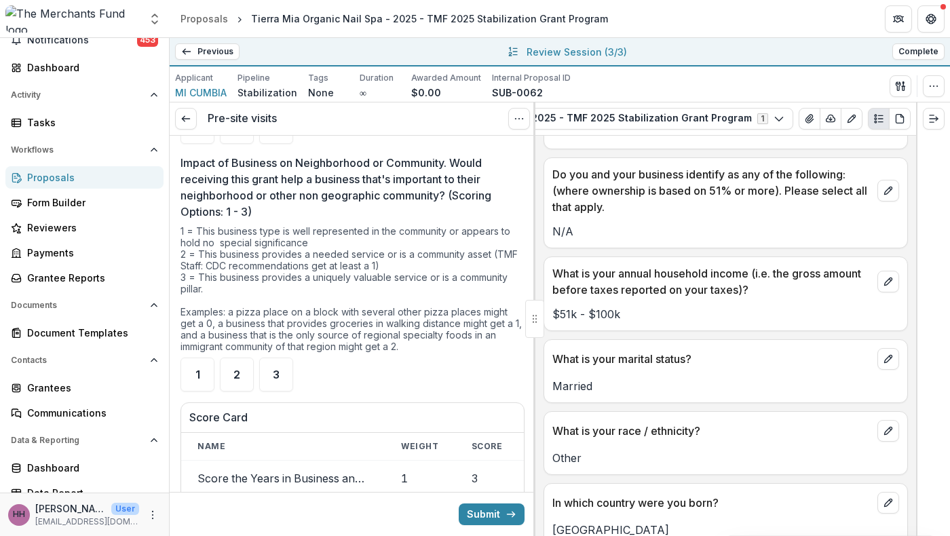
scroll to position [3426, 0]
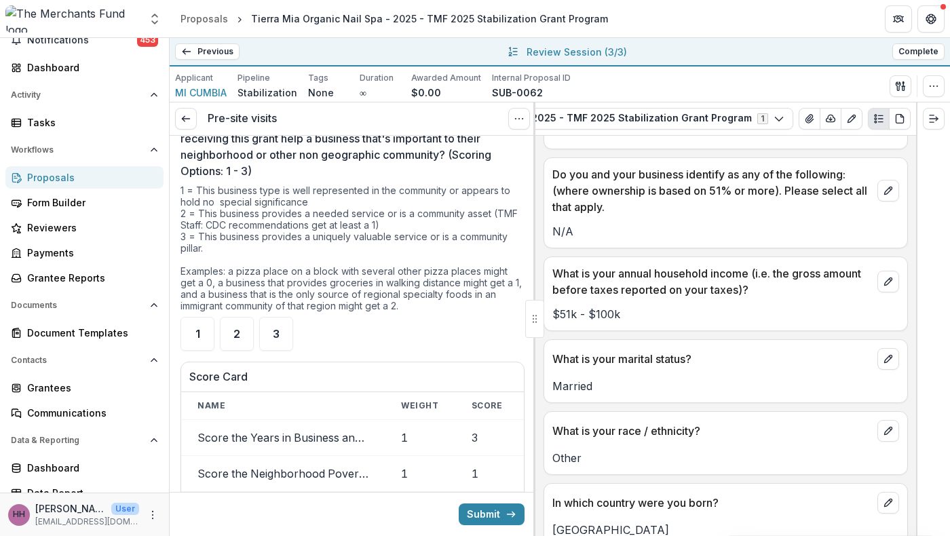
scroll to position [3449, 0]
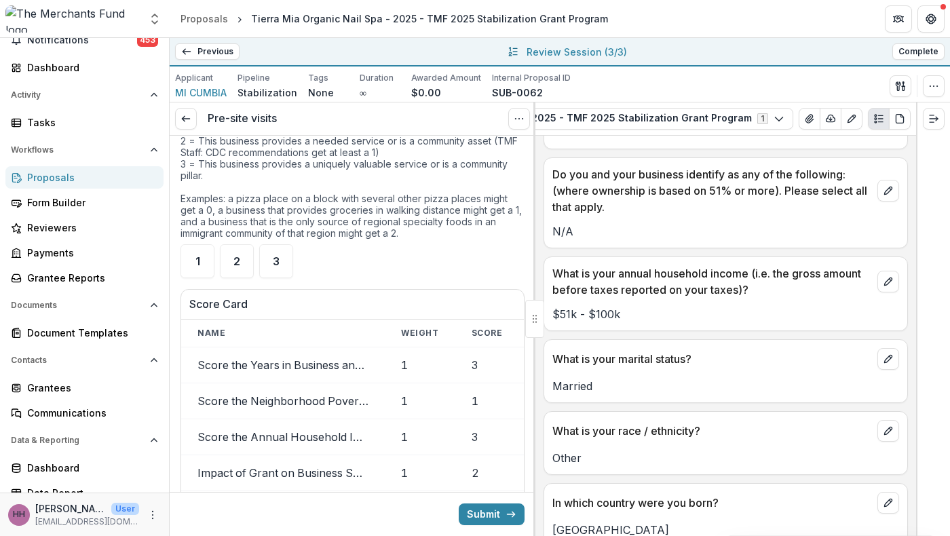
scroll to position [3507, 0]
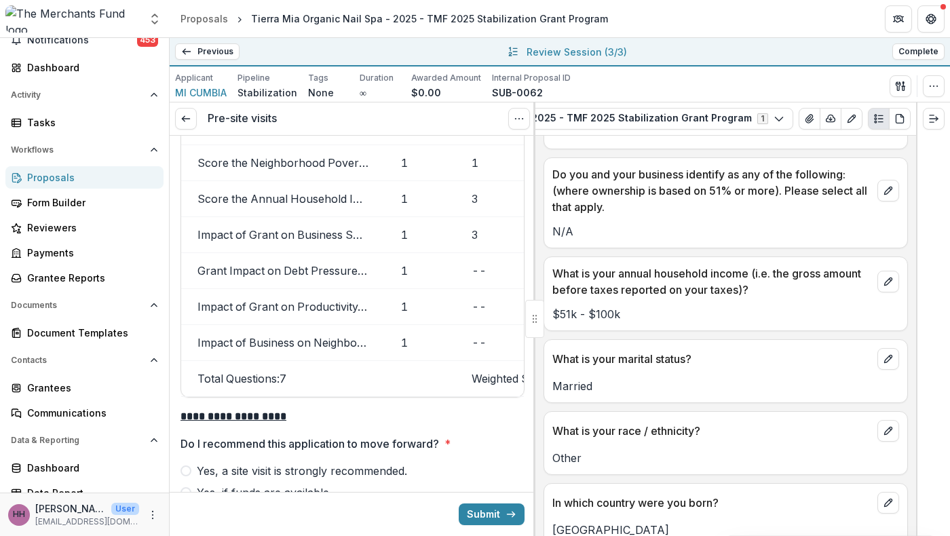
scroll to position [3813, 0]
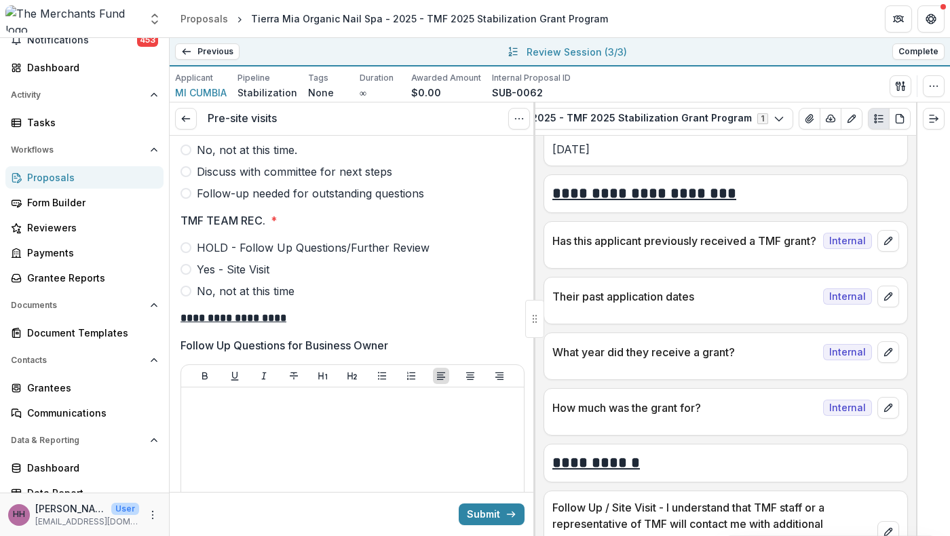
scroll to position [4126, 0]
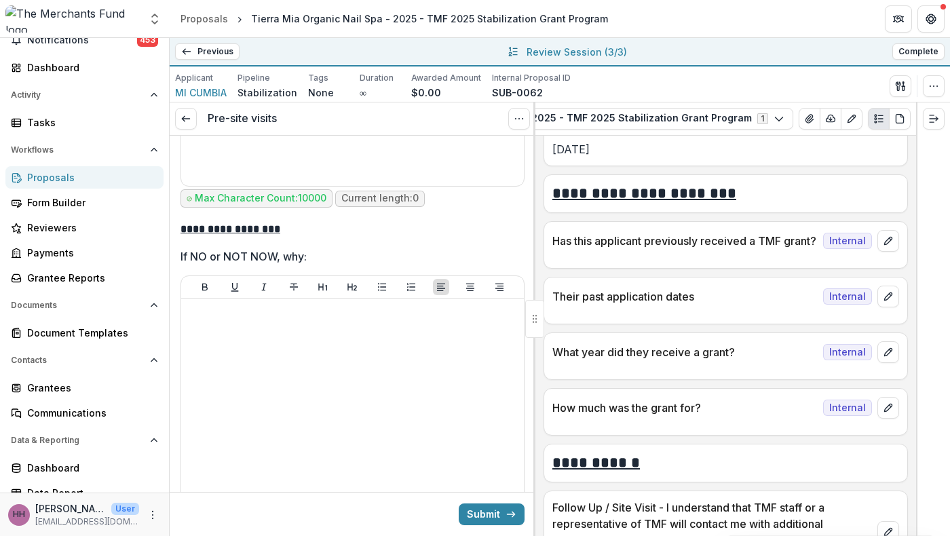
scroll to position [4549, 0]
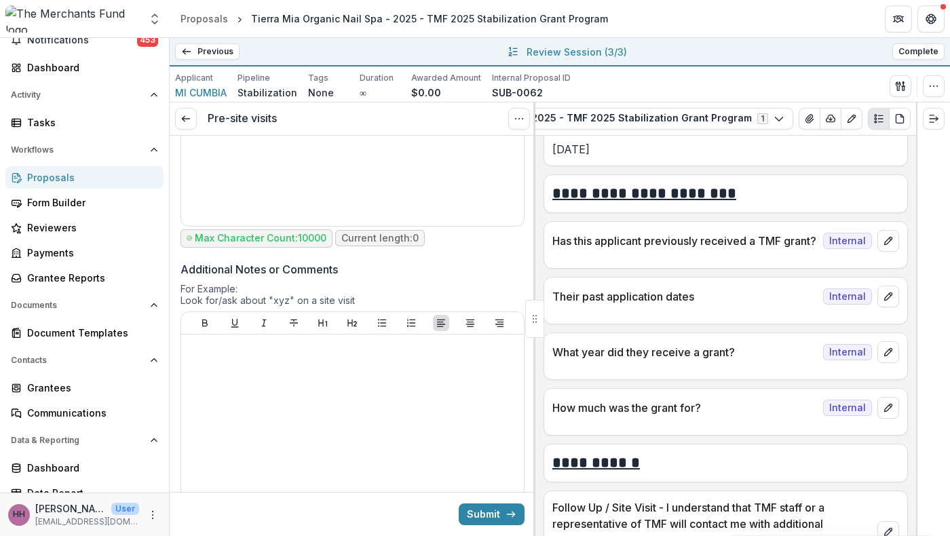
scroll to position [5184, 0]
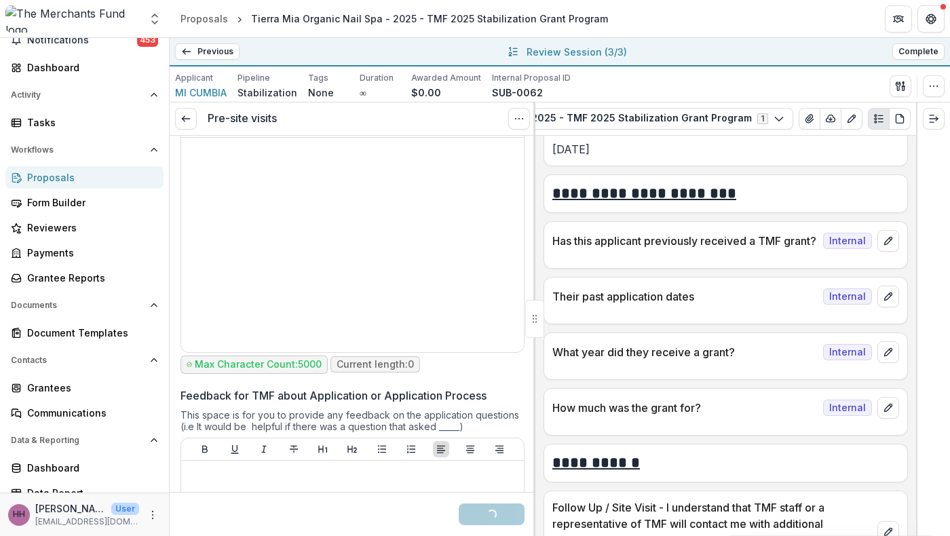
scroll to position [5394, 0]
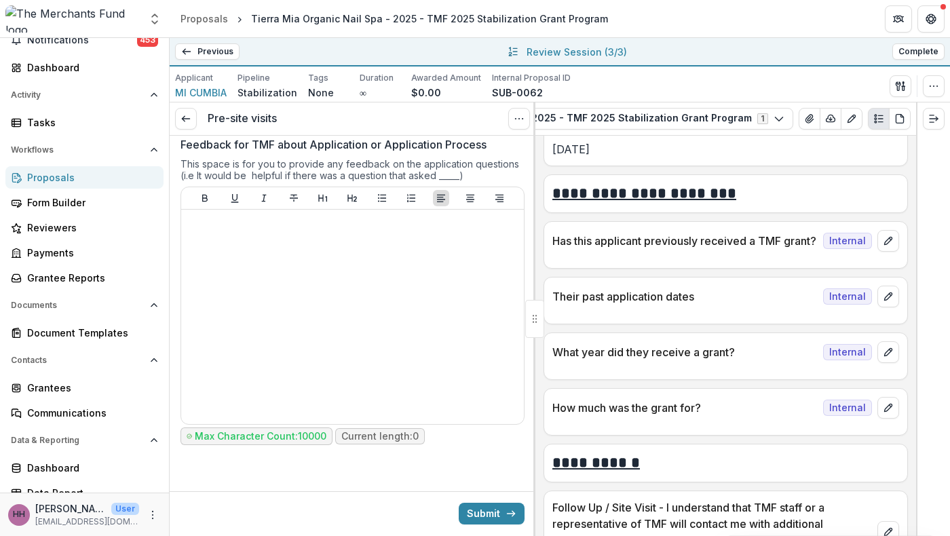
scroll to position [6625, 0]
click at [426, 60] on p "**********" at bounding box center [347, 50] width 320 height 19
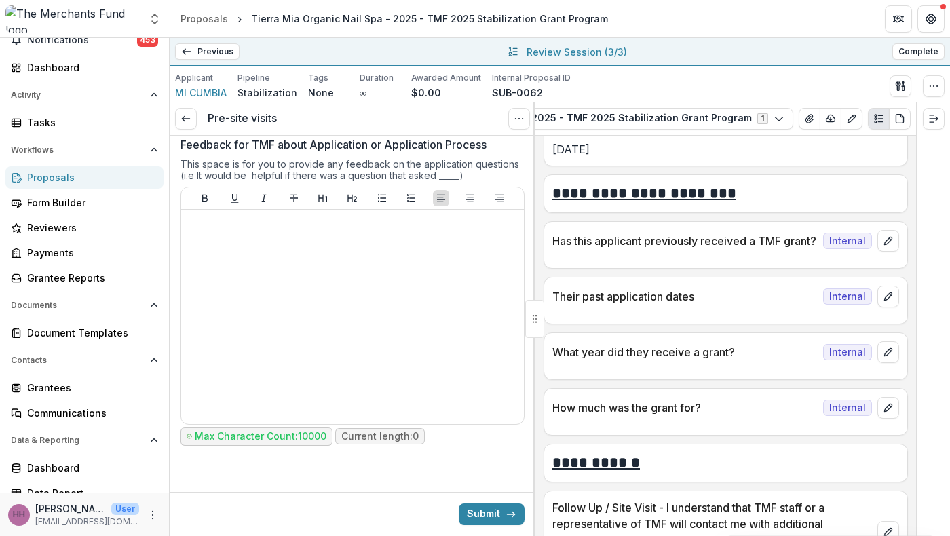
scroll to position [6684, 0]
click at [360, 66] on p "**********" at bounding box center [347, 28] width 320 height 75
click at [430, 66] on p "**********" at bounding box center [347, 28] width 320 height 75
click at [478, 518] on button "Submit" at bounding box center [492, 515] width 66 height 22
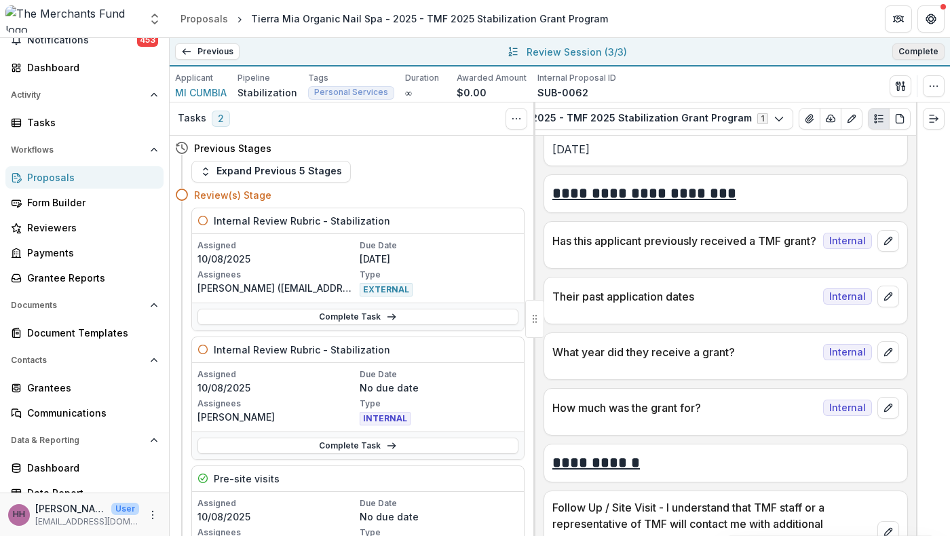
click at [896, 53] on button "Complete" at bounding box center [919, 51] width 52 height 16
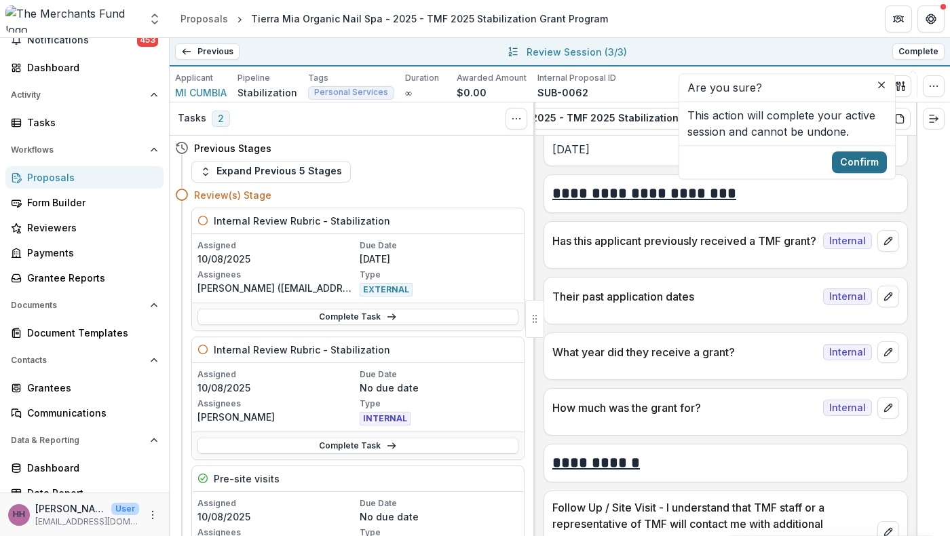
click at [887, 173] on button "Confirm" at bounding box center [859, 162] width 55 height 22
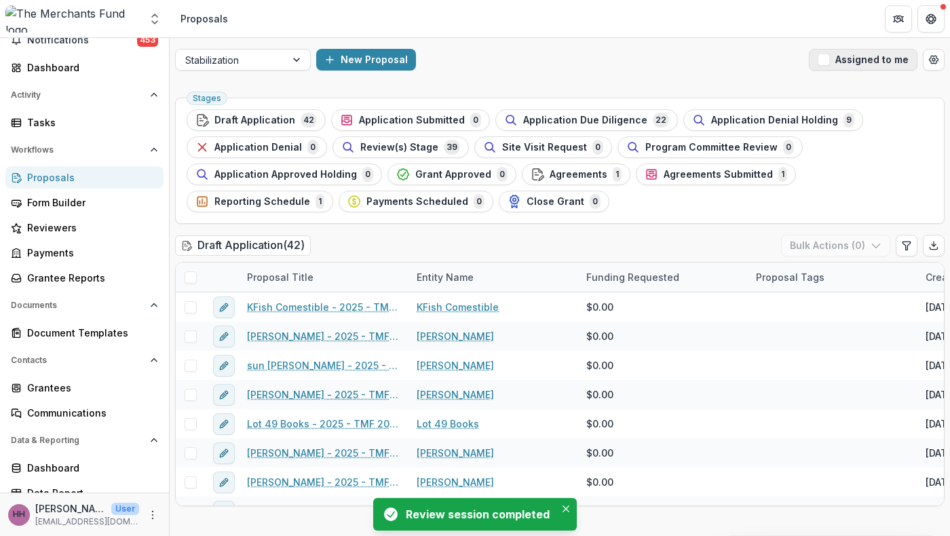
click at [818, 66] on span "button" at bounding box center [824, 60] width 12 height 12
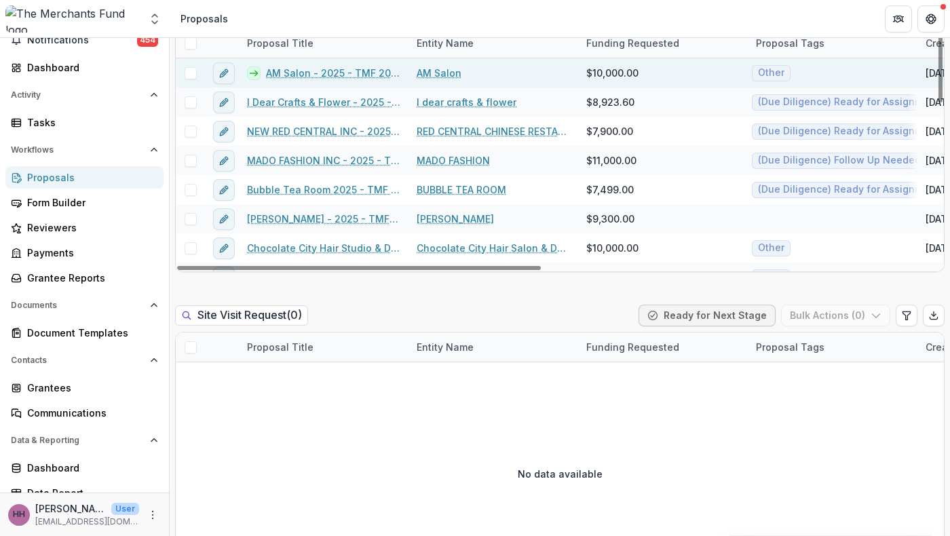
click at [196, 79] on span at bounding box center [191, 73] width 12 height 12
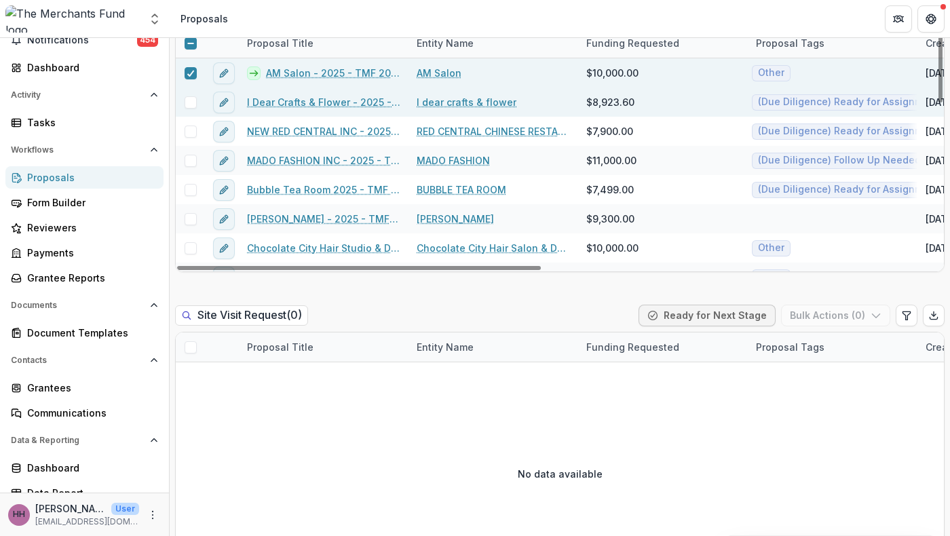
click at [196, 109] on span at bounding box center [191, 102] width 12 height 12
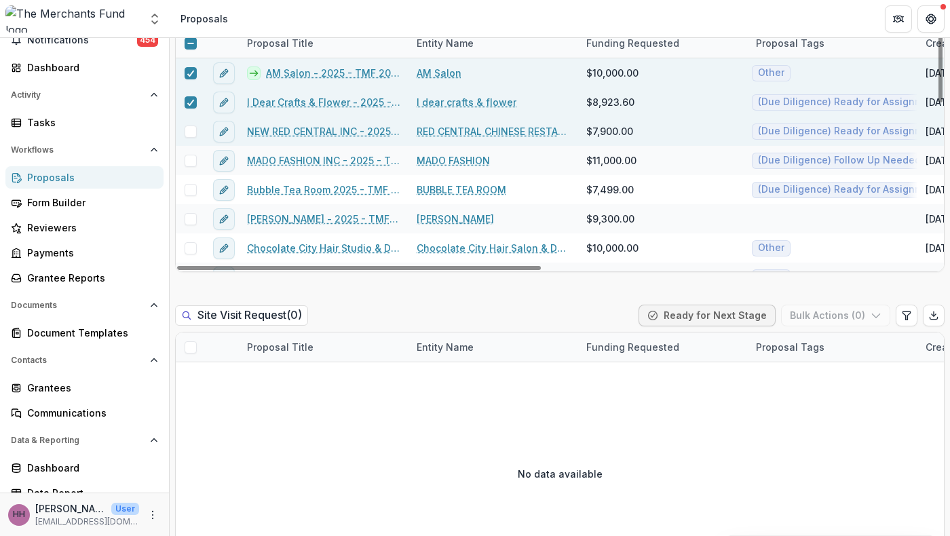
click at [196, 146] on div at bounding box center [190, 131] width 29 height 29
click at [196, 138] on span at bounding box center [191, 132] width 12 height 12
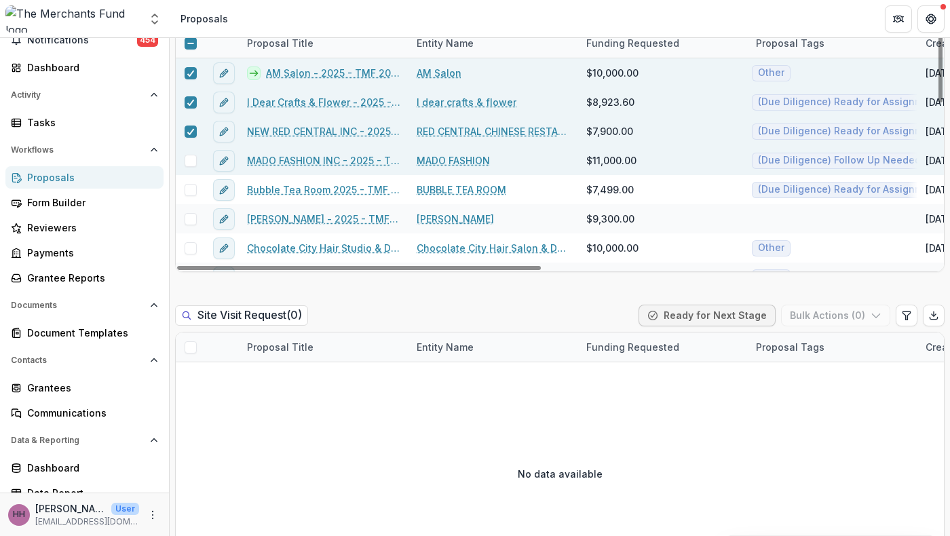
click at [196, 175] on div at bounding box center [190, 160] width 29 height 29
click at [195, 167] on span at bounding box center [191, 161] width 12 height 12
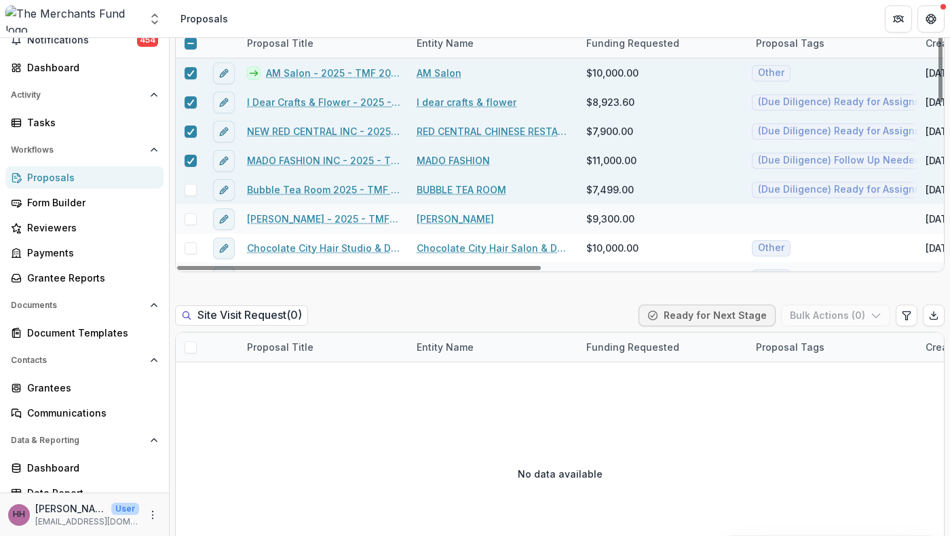
click at [195, 196] on span at bounding box center [191, 190] width 12 height 12
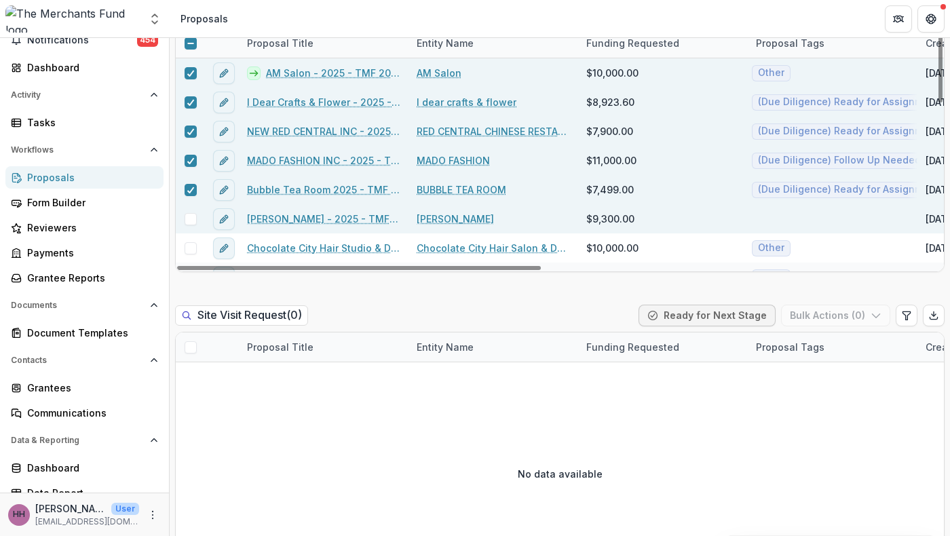
click at [195, 225] on span at bounding box center [191, 219] width 12 height 12
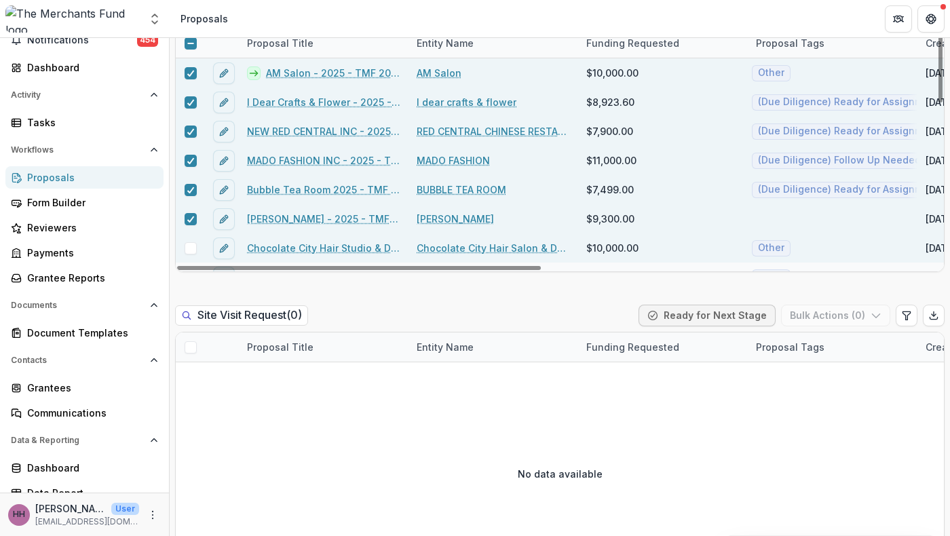
click at [198, 255] on div at bounding box center [190, 248] width 29 height 12
click at [191, 255] on span at bounding box center [191, 248] width 12 height 12
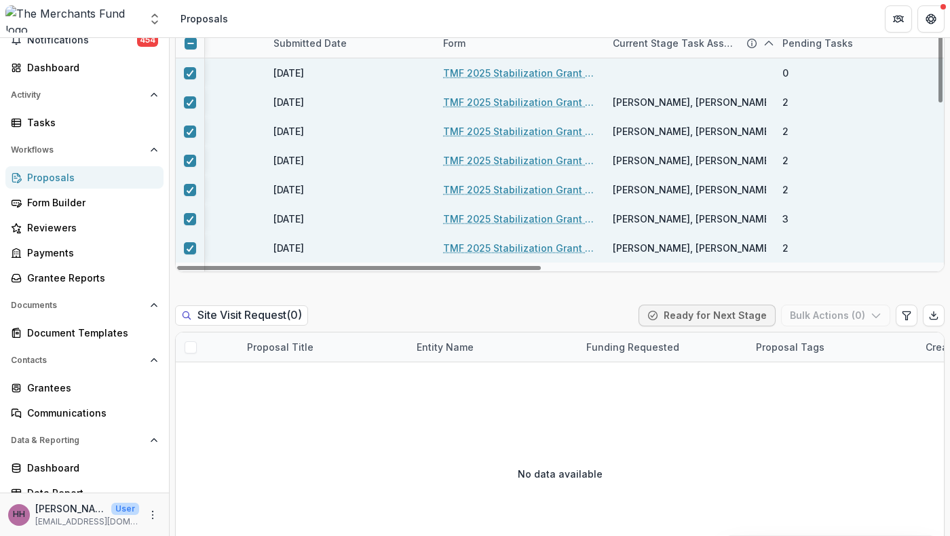
scroll to position [1526, 0]
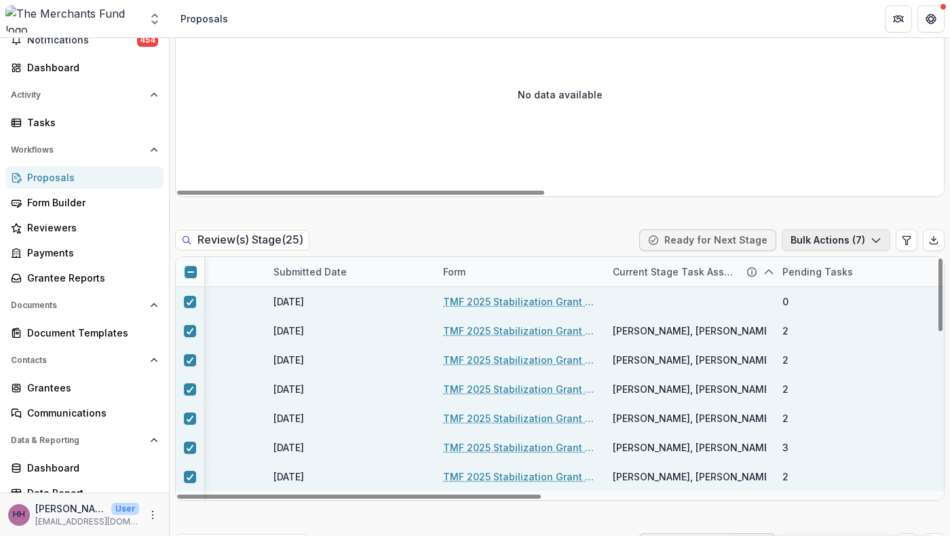
click at [797, 251] on button "Bulk Actions ( 7 )" at bounding box center [836, 240] width 109 height 22
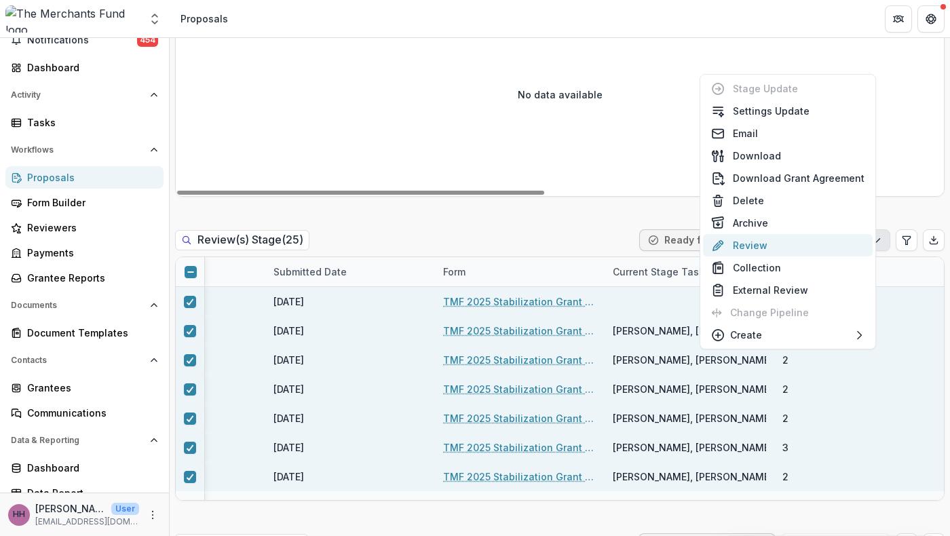
click at [765, 234] on button "Review" at bounding box center [788, 245] width 170 height 22
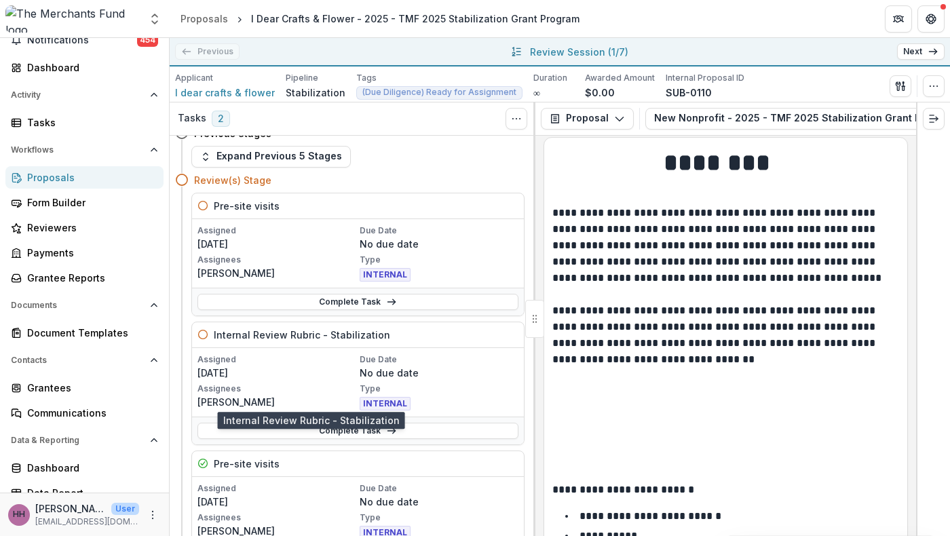
scroll to position [17, 0]
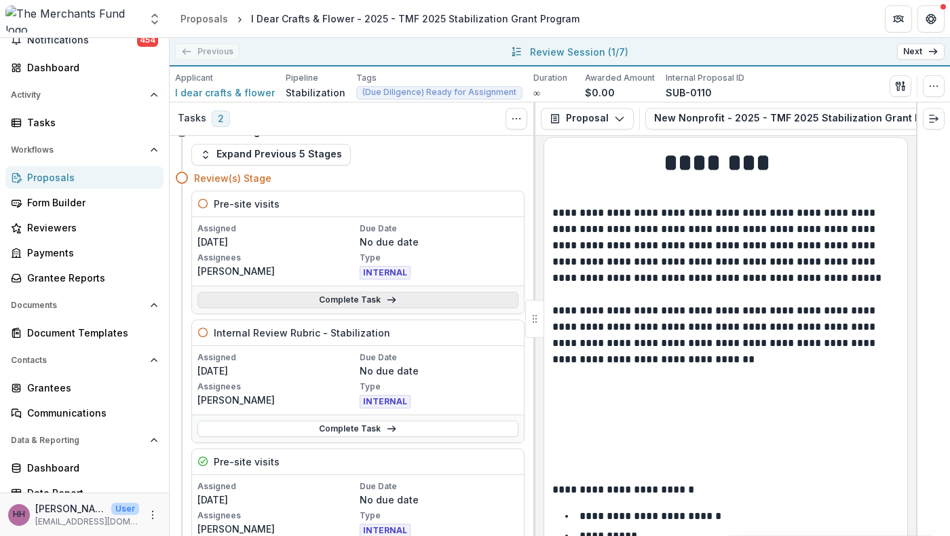
click at [384, 308] on link "Complete Task" at bounding box center [358, 300] width 321 height 16
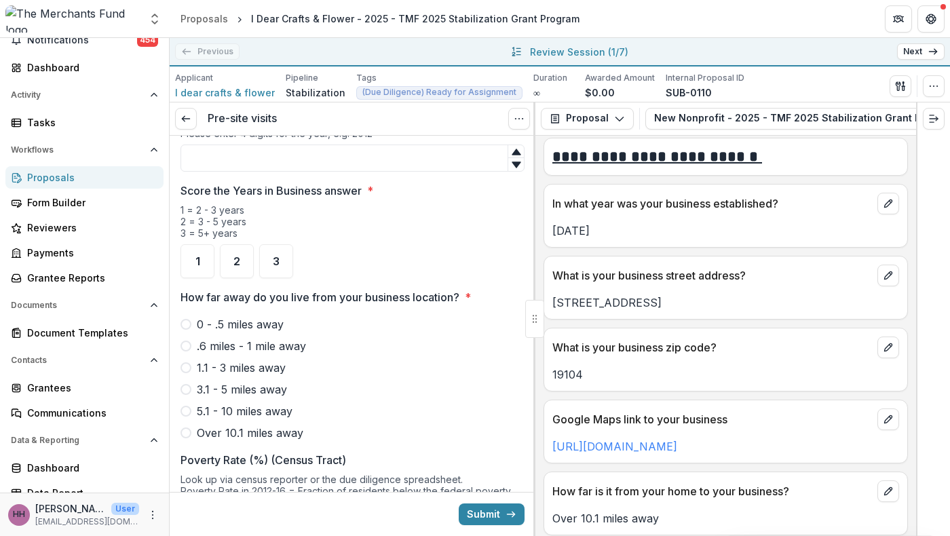
scroll to position [836, 0]
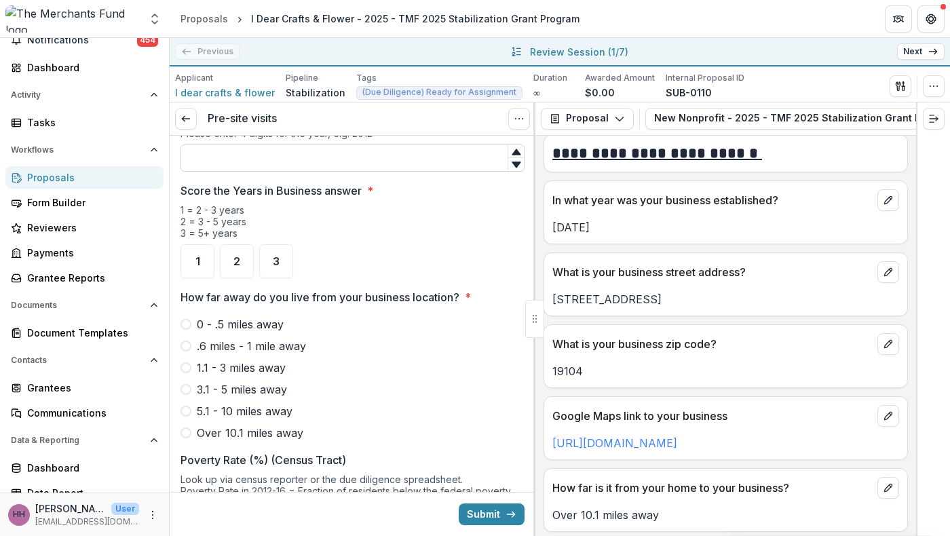
click at [348, 172] on input "In what year was your business established?" at bounding box center [353, 158] width 344 height 27
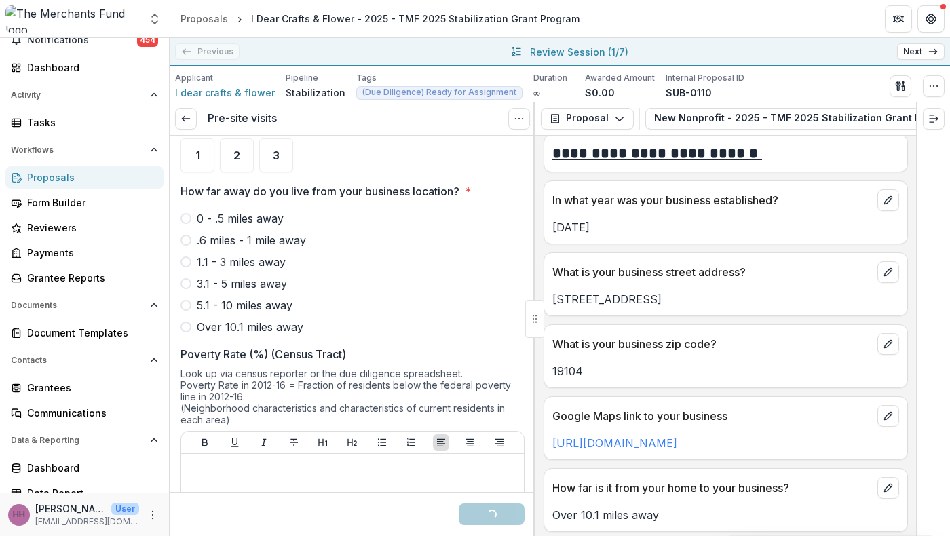
scroll to position [1087, 0]
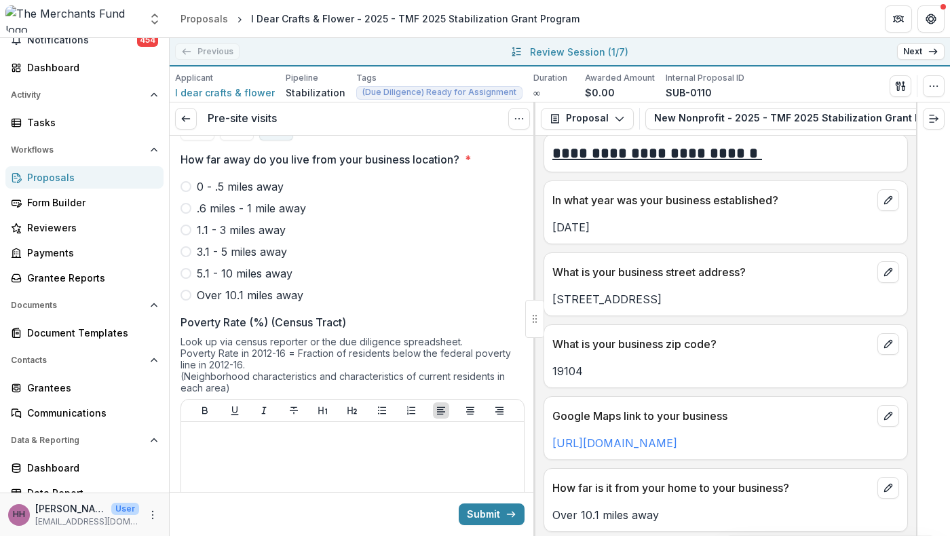
click at [279, 129] on span "3" at bounding box center [276, 123] width 7 height 11
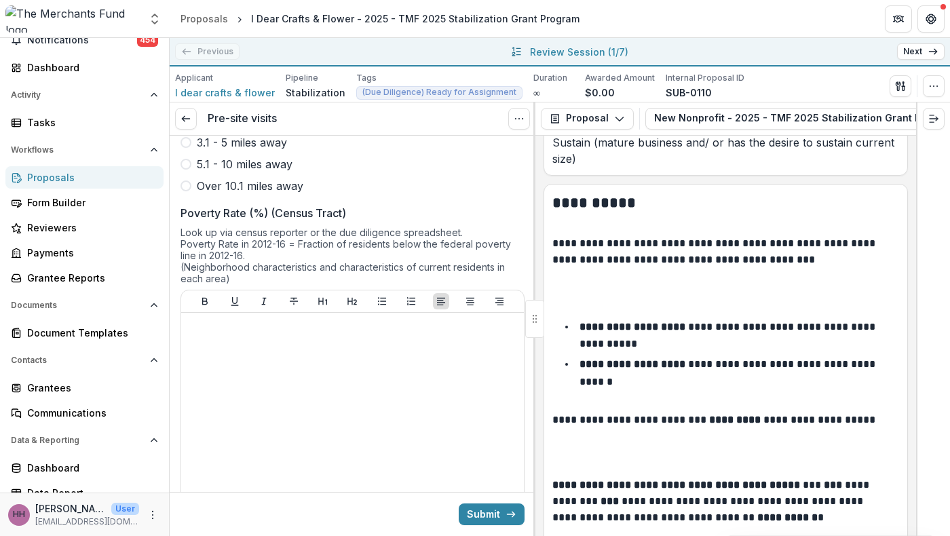
scroll to position [1250, 0]
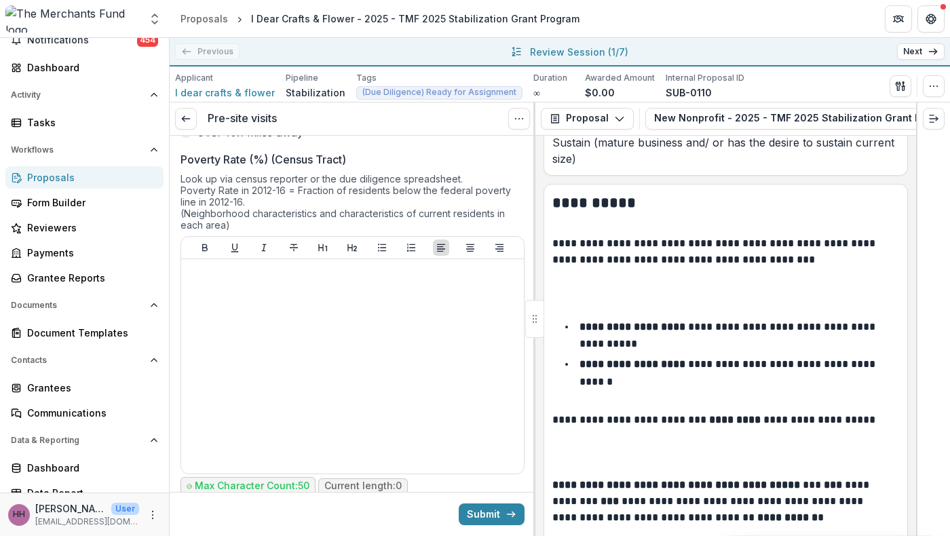
click at [224, 141] on span "Over 10.1 miles away" at bounding box center [250, 132] width 107 height 16
type input "****"
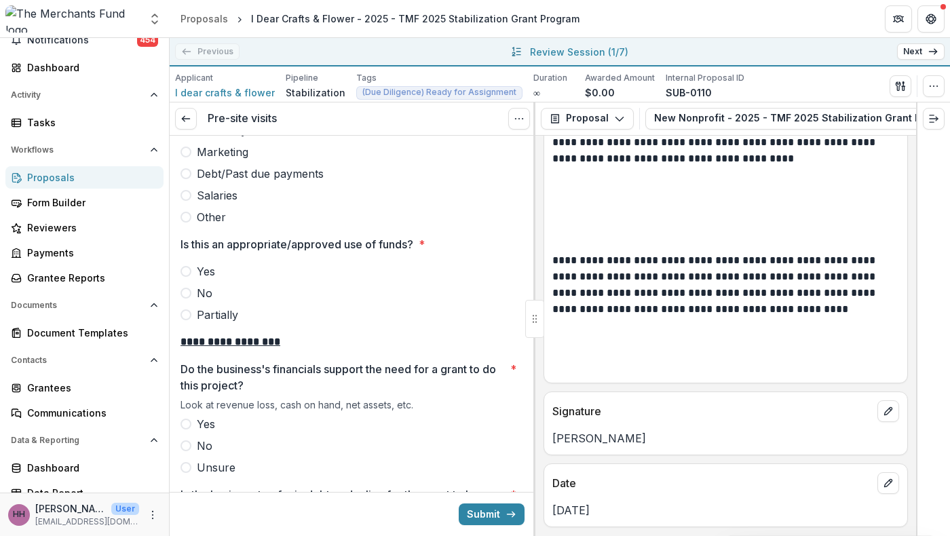
scroll to position [10095, 0]
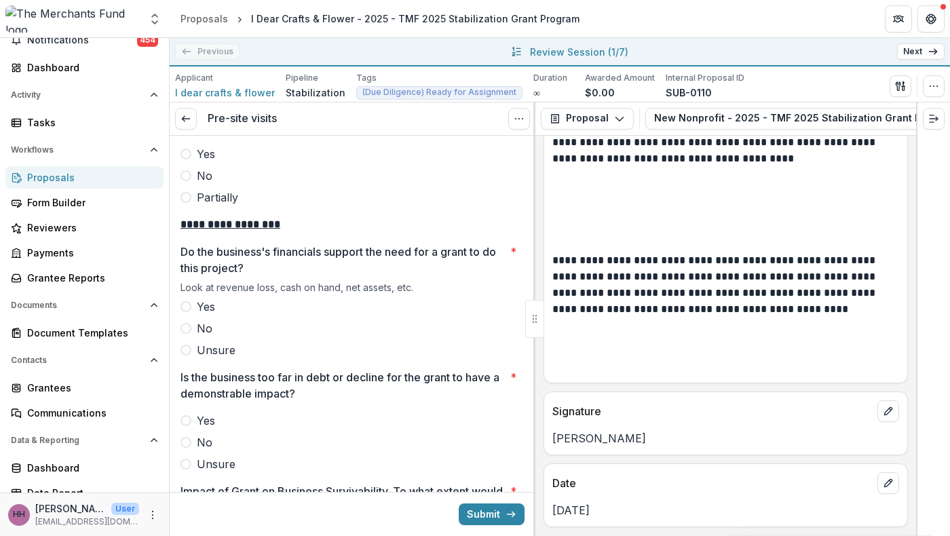
scroll to position [2326, 0]
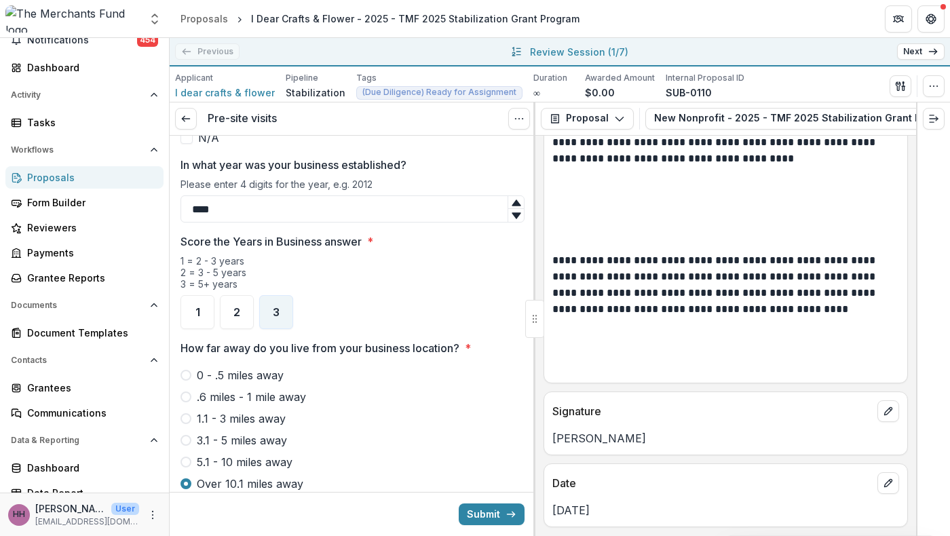
scroll to position [885, 0]
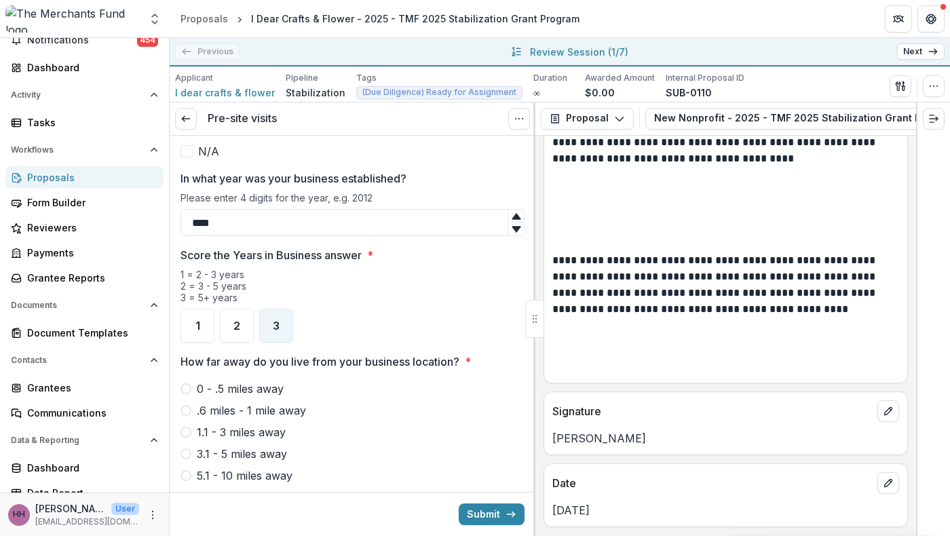
click at [286, 138] on span "Woman-Owned Business" at bounding box center [262, 130] width 129 height 16
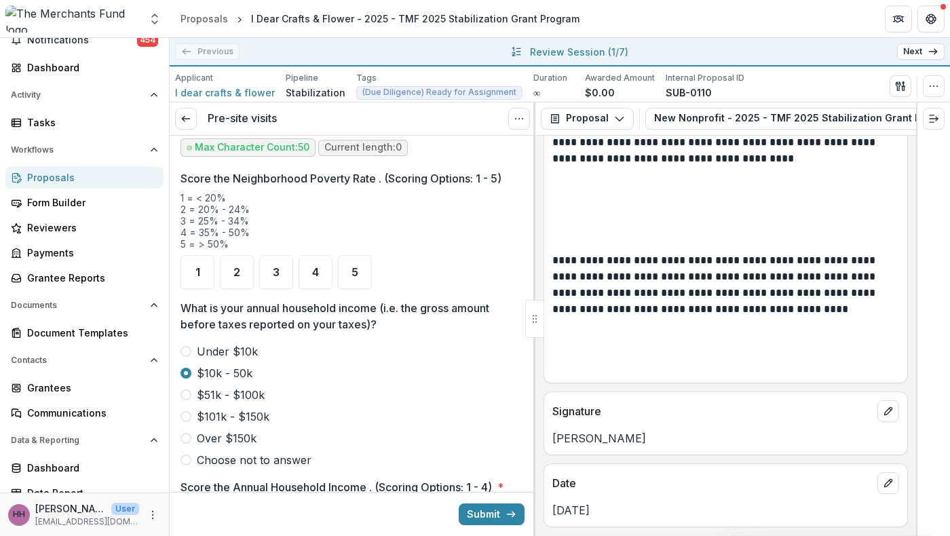
scroll to position [1593, 0]
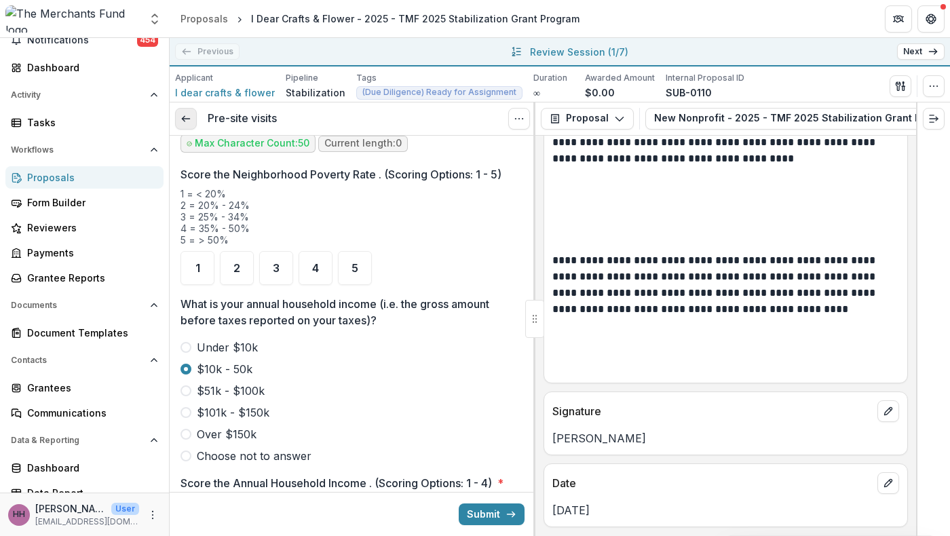
click at [189, 124] on icon at bounding box center [186, 118] width 11 height 11
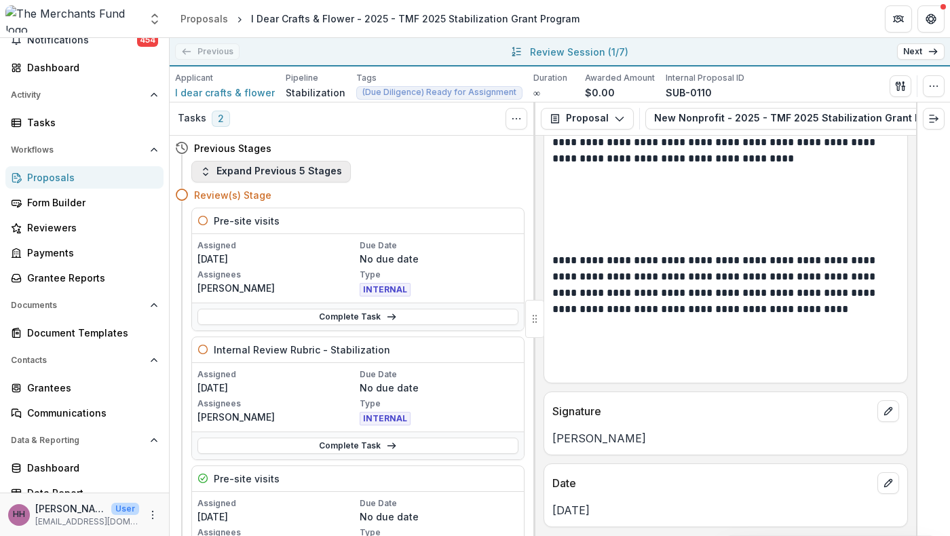
click at [261, 183] on button "Expand Previous 5 Stages" at bounding box center [271, 172] width 160 height 22
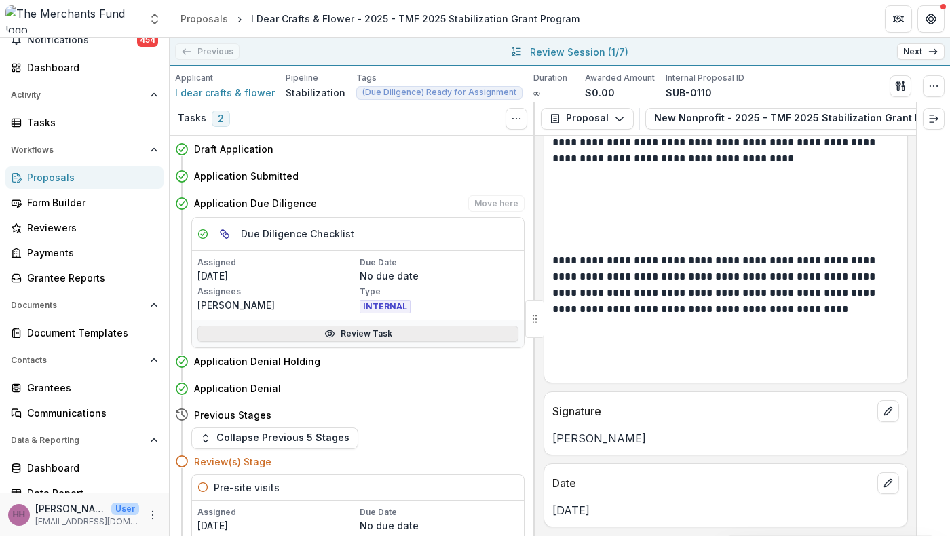
click at [325, 339] on icon at bounding box center [330, 334] width 11 height 11
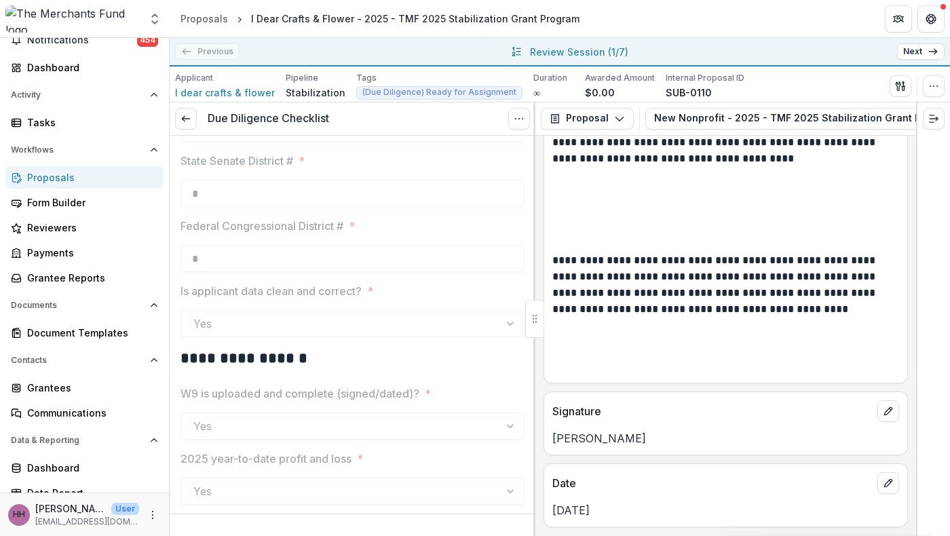
scroll to position [1786, 0]
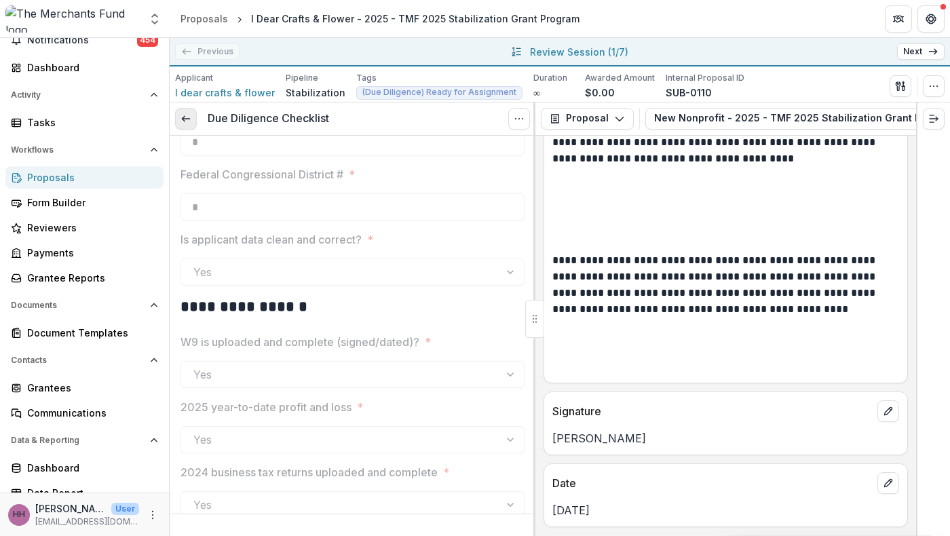
click at [191, 124] on icon at bounding box center [186, 118] width 11 height 11
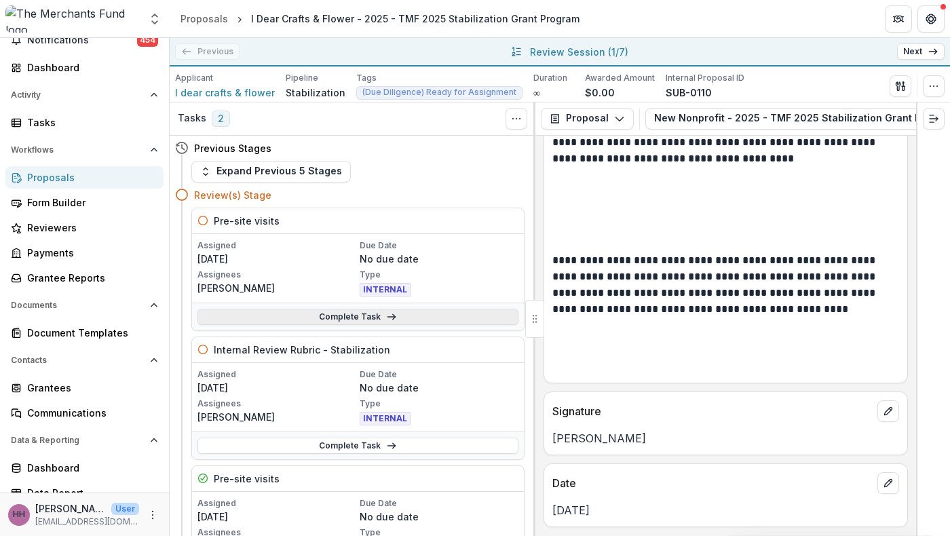
scroll to position [27, 0]
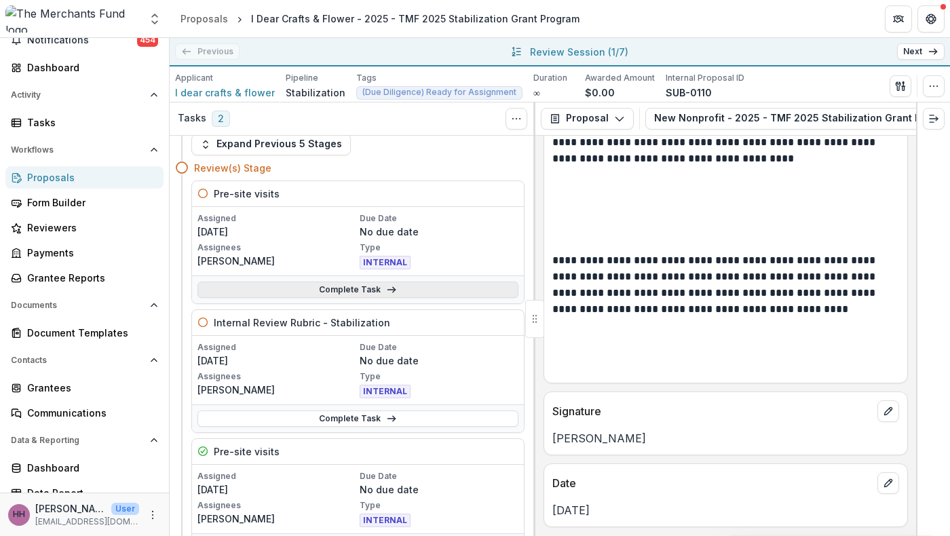
click at [312, 298] on link "Complete Task" at bounding box center [358, 290] width 321 height 16
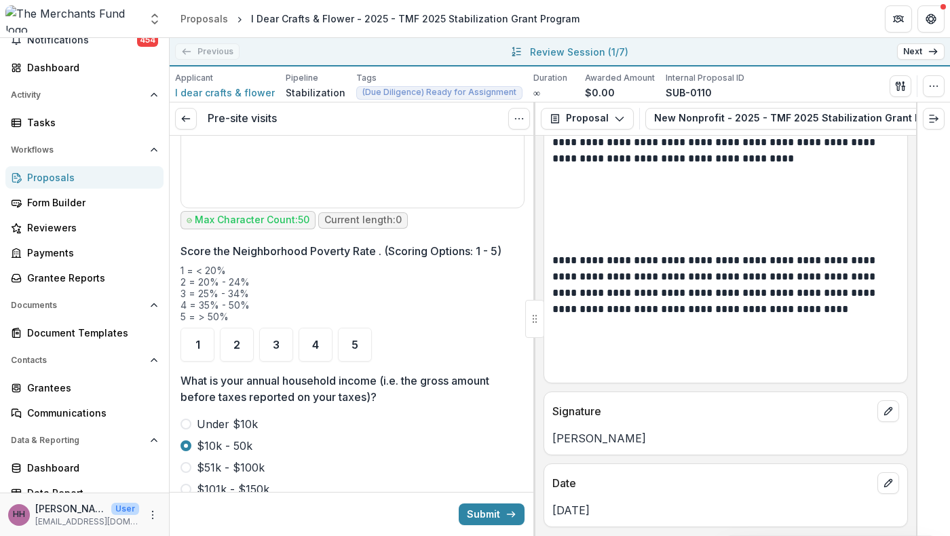
scroll to position [1597, 0]
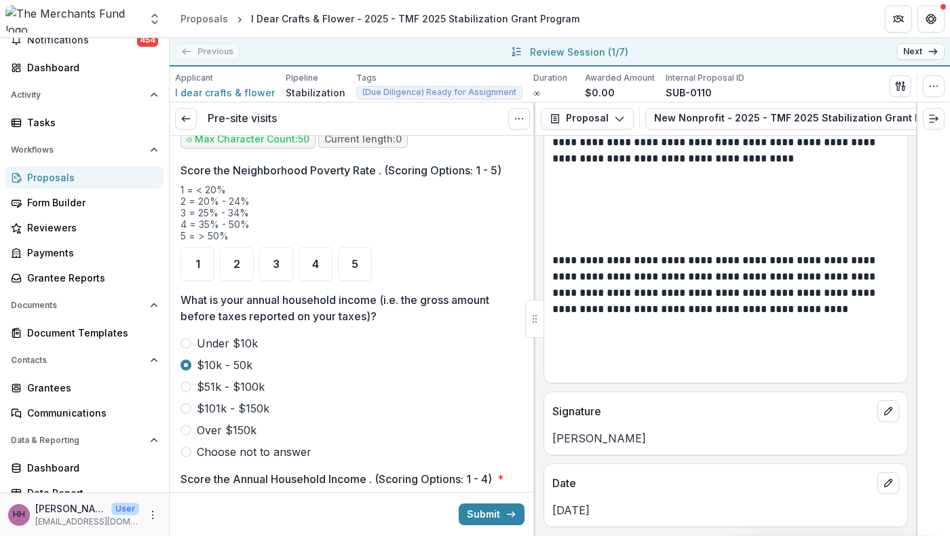
click at [369, 122] on div at bounding box center [353, 20] width 332 height 204
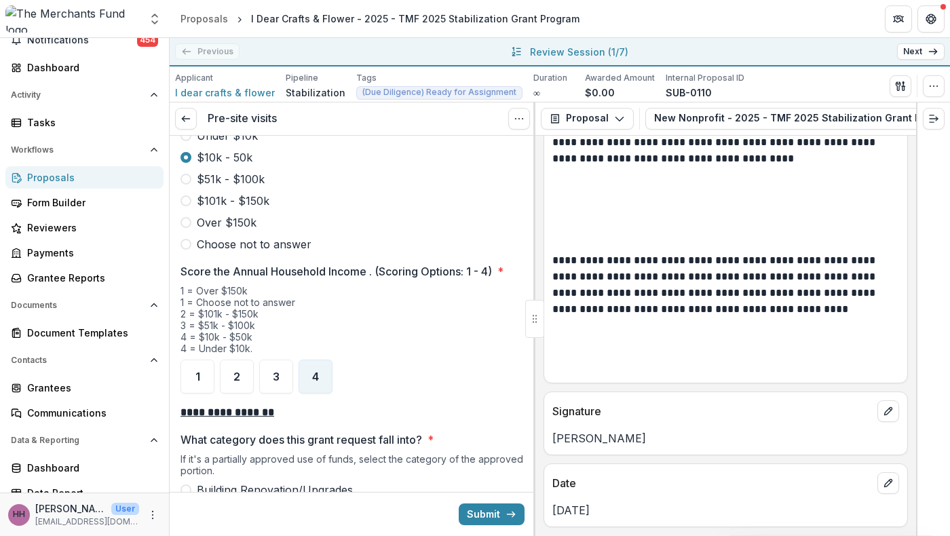
scroll to position [1806, 0]
click at [319, 60] on span "4" at bounding box center [315, 55] width 7 height 11
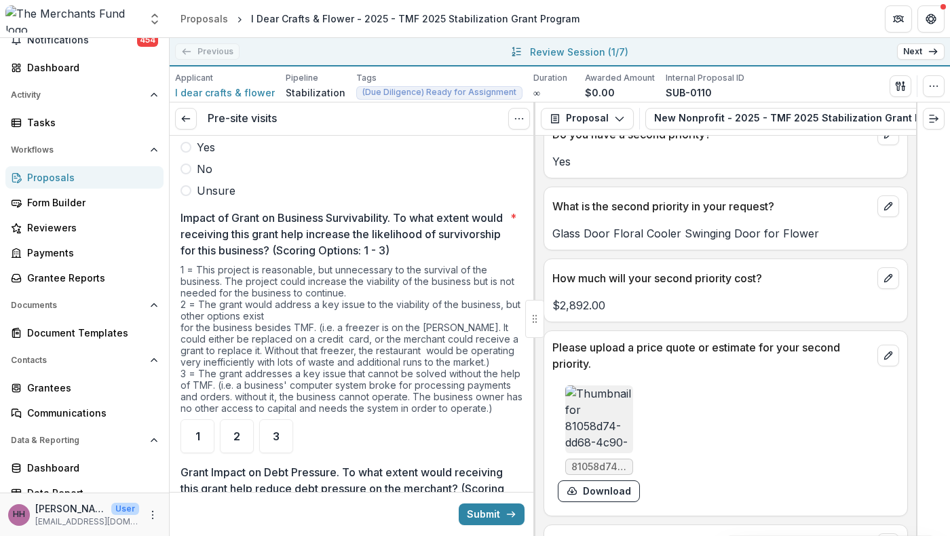
scroll to position [4333, 0]
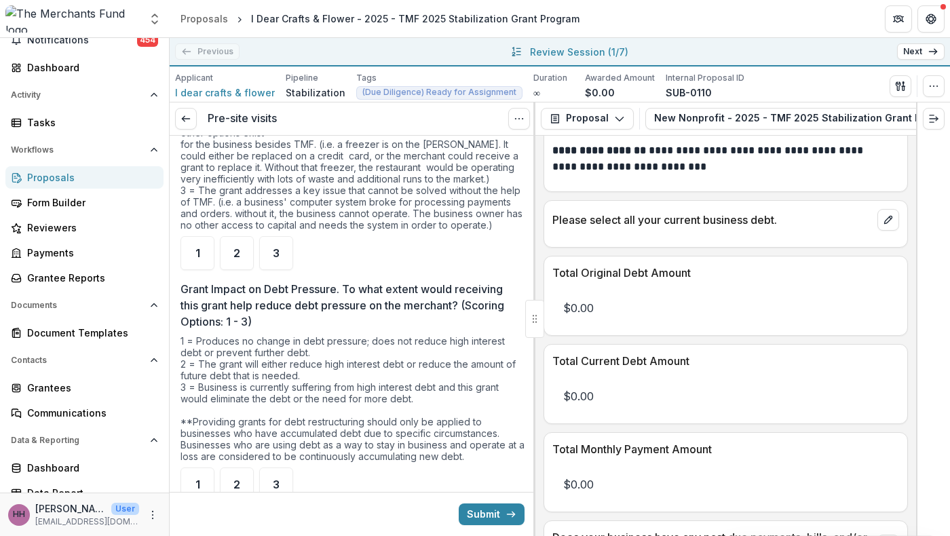
scroll to position [2784, 0]
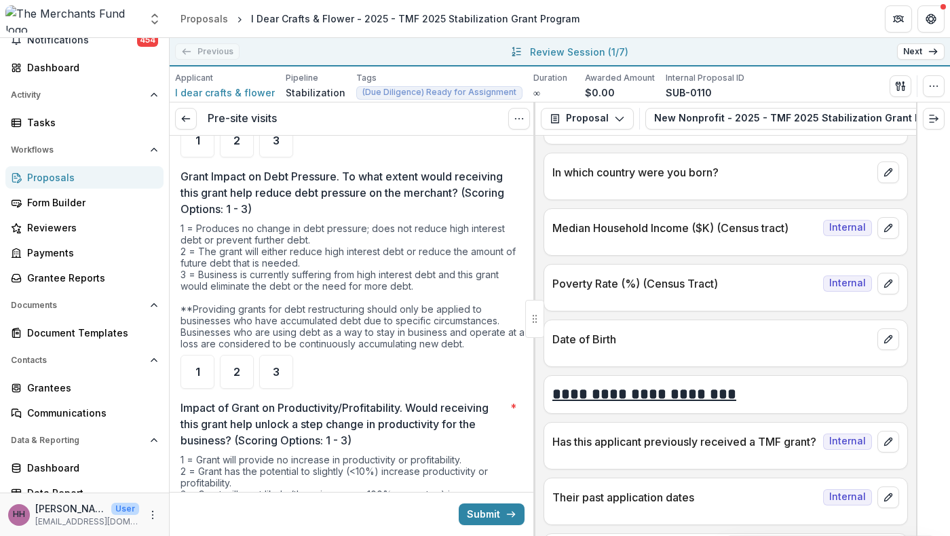
scroll to position [8634, 0]
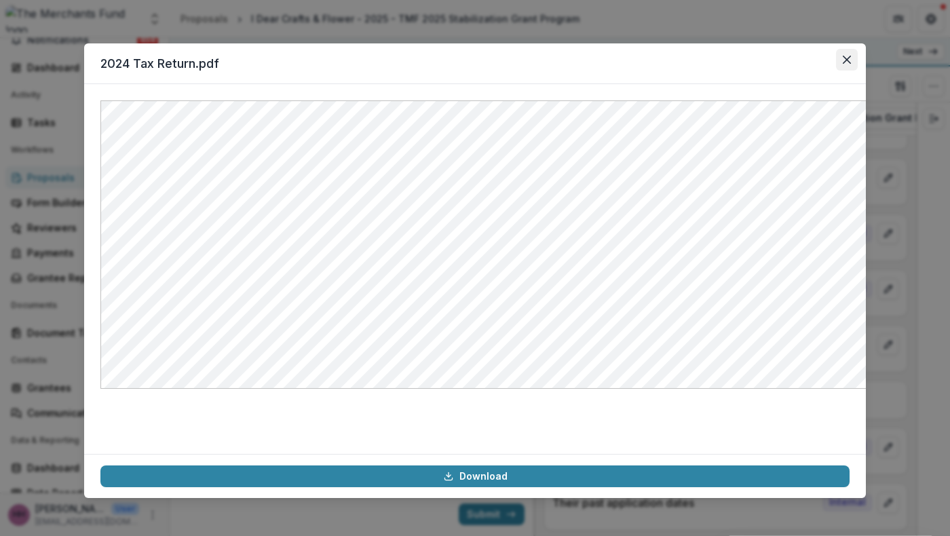
click at [851, 64] on icon "Close" at bounding box center [847, 60] width 8 height 8
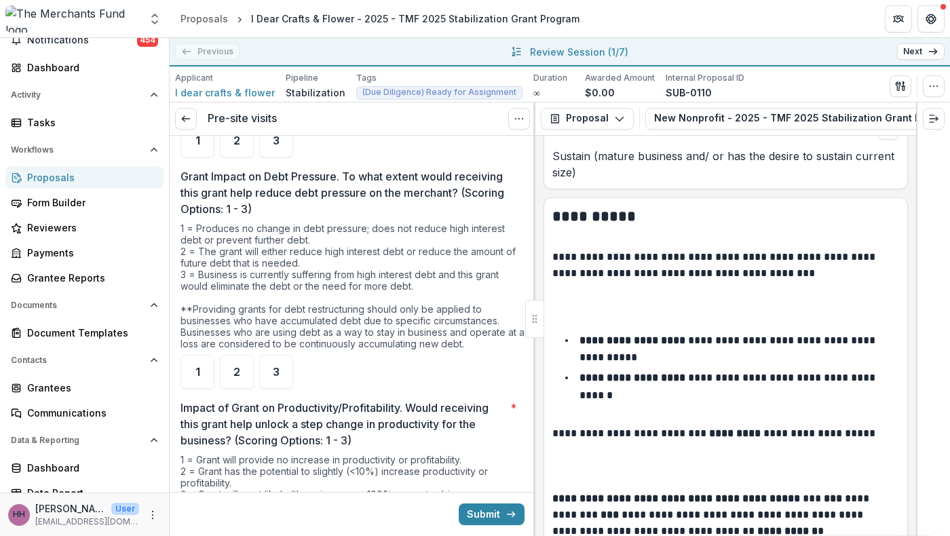
scroll to position [1445, 0]
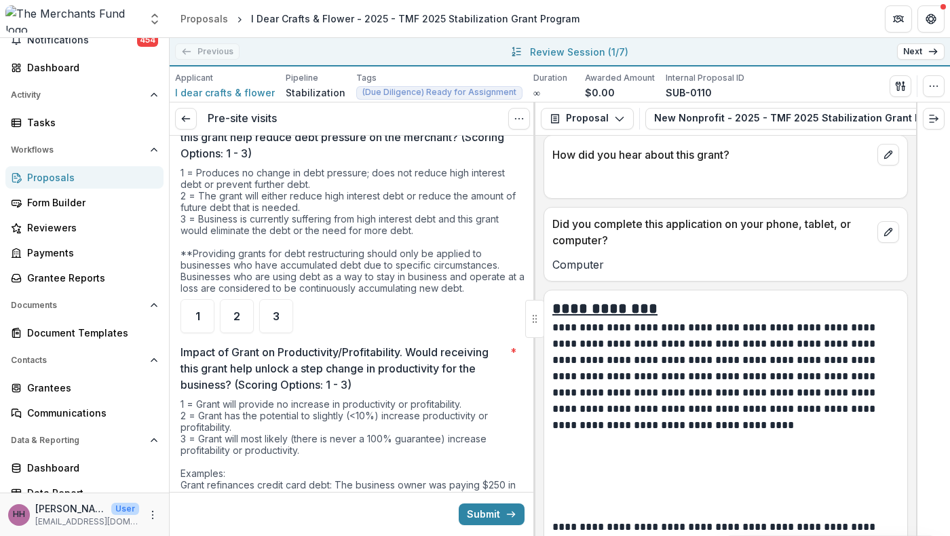
scroll to position [9572, 0]
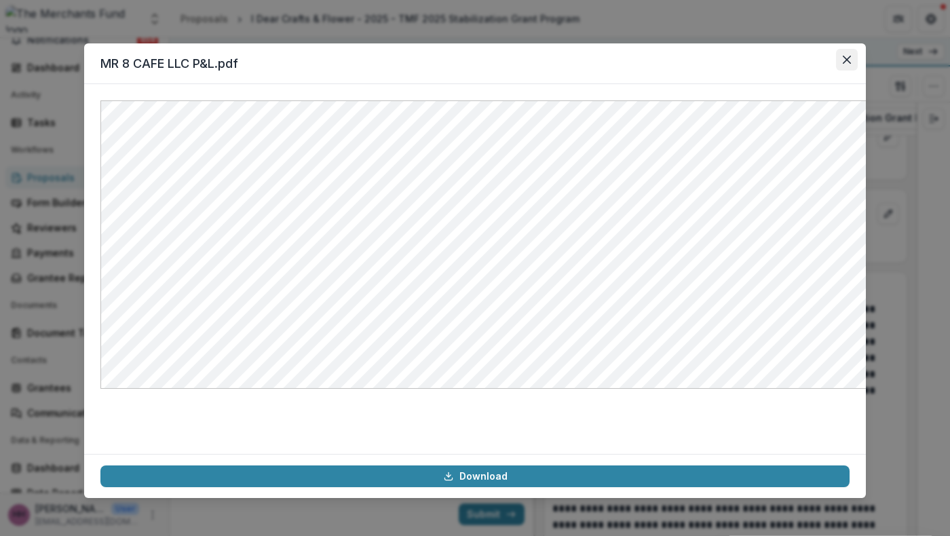
click at [858, 69] on button "Close" at bounding box center [847, 60] width 22 height 22
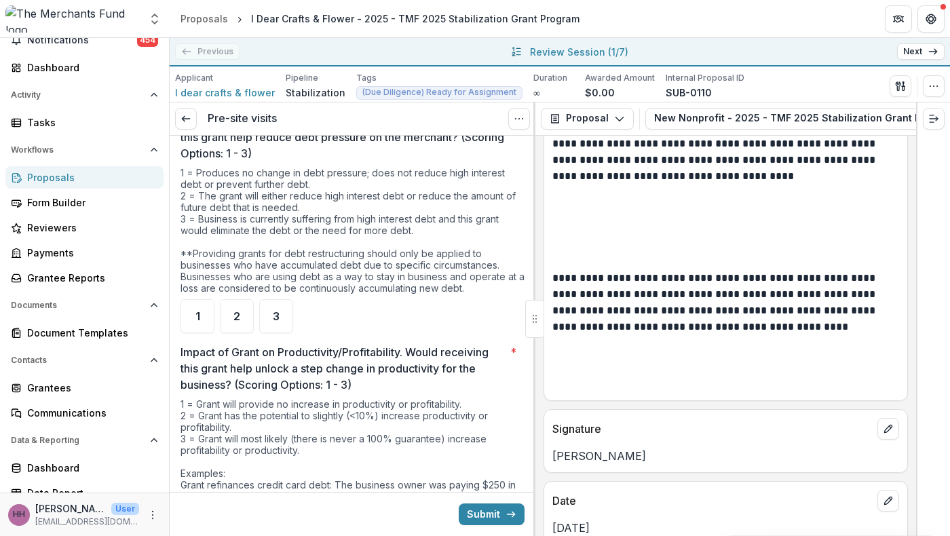
scroll to position [9804, 0]
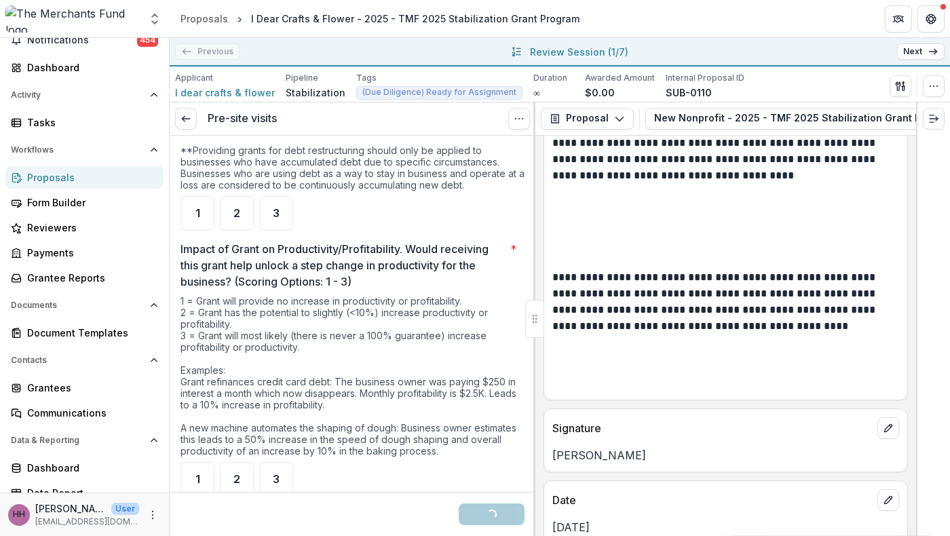
scroll to position [3058, 0]
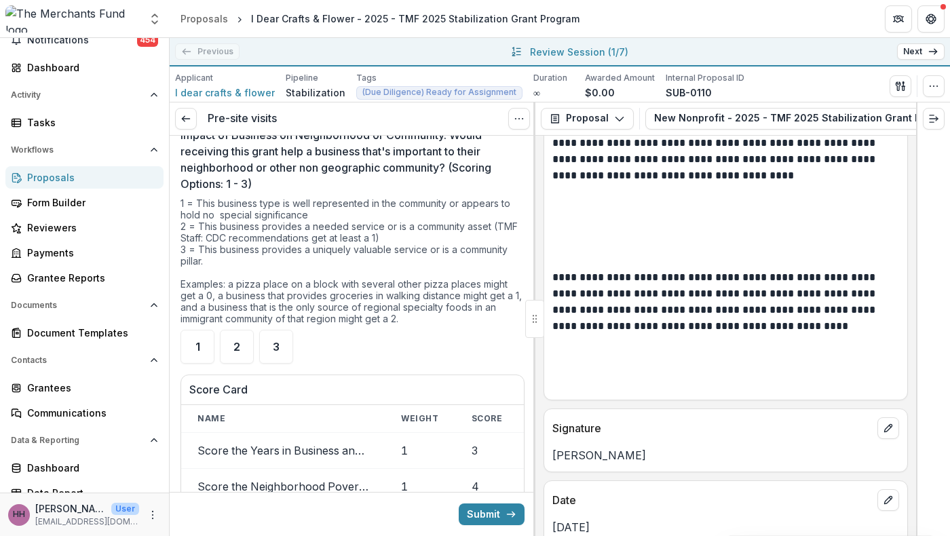
scroll to position [3433, 0]
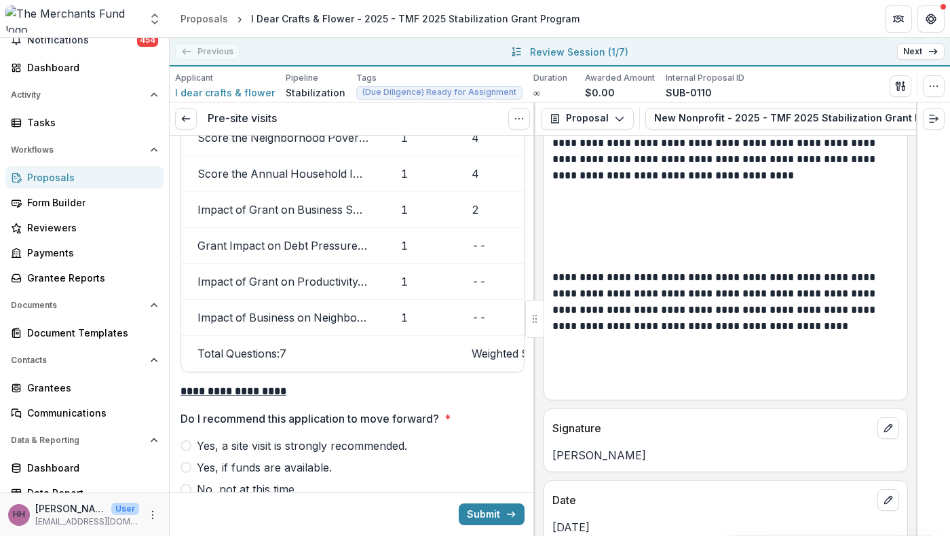
scroll to position [3794, 0]
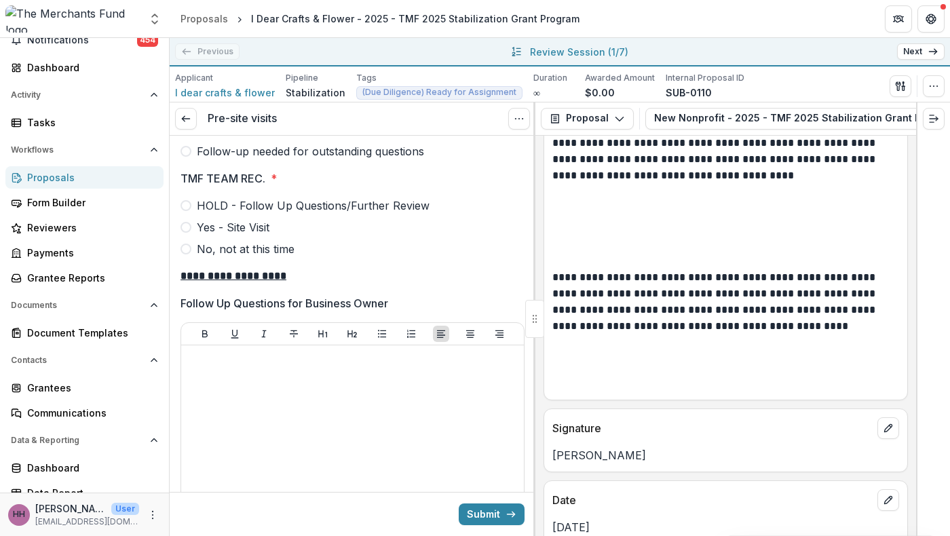
scroll to position [4170, 0]
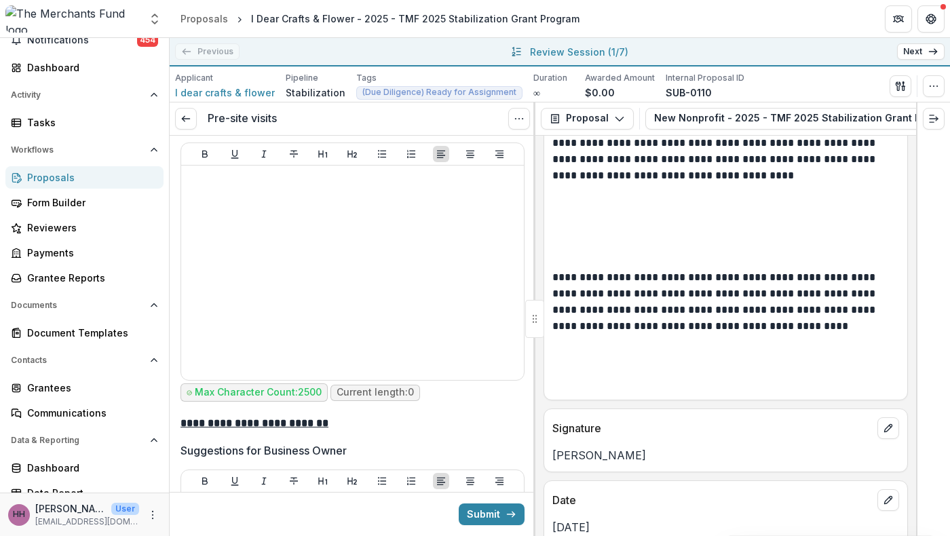
scroll to position [4676, 0]
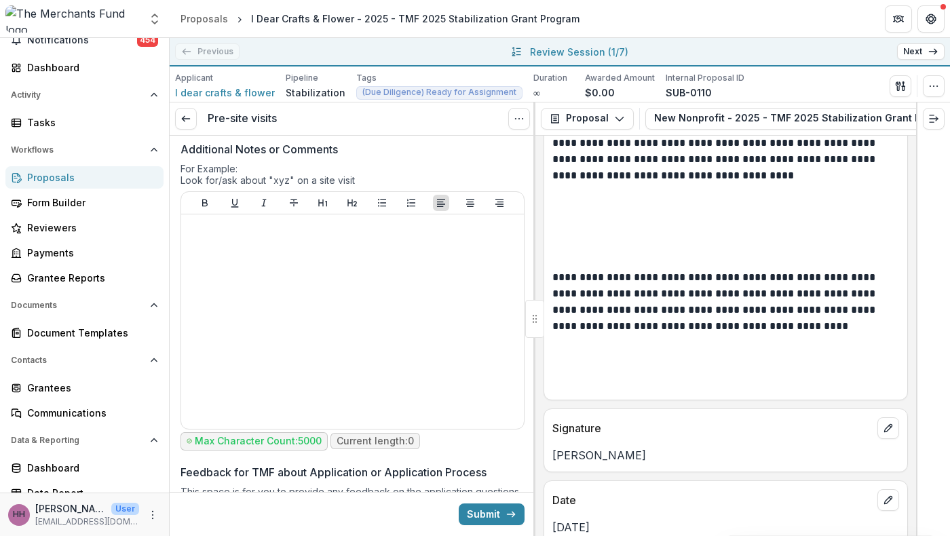
scroll to position [5267, 0]
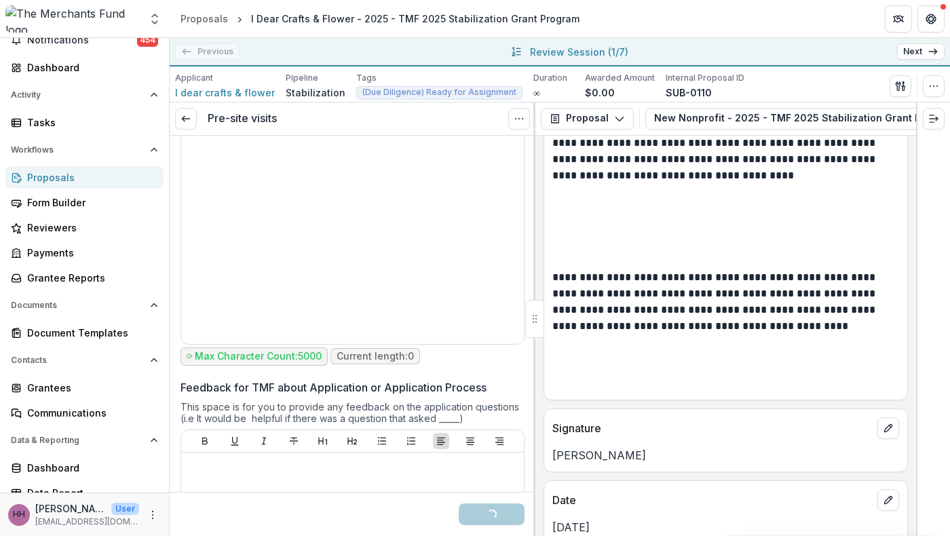
scroll to position [5416, 0]
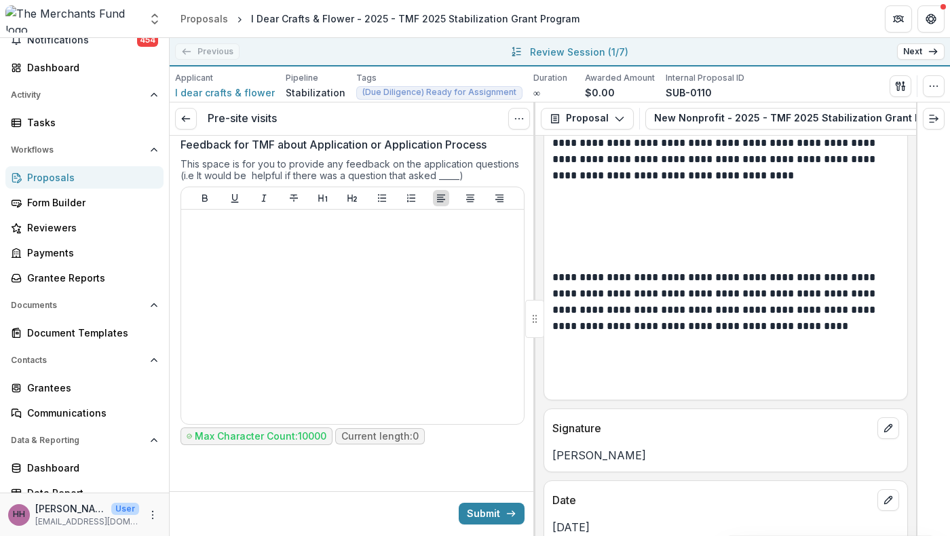
scroll to position [6589, 0]
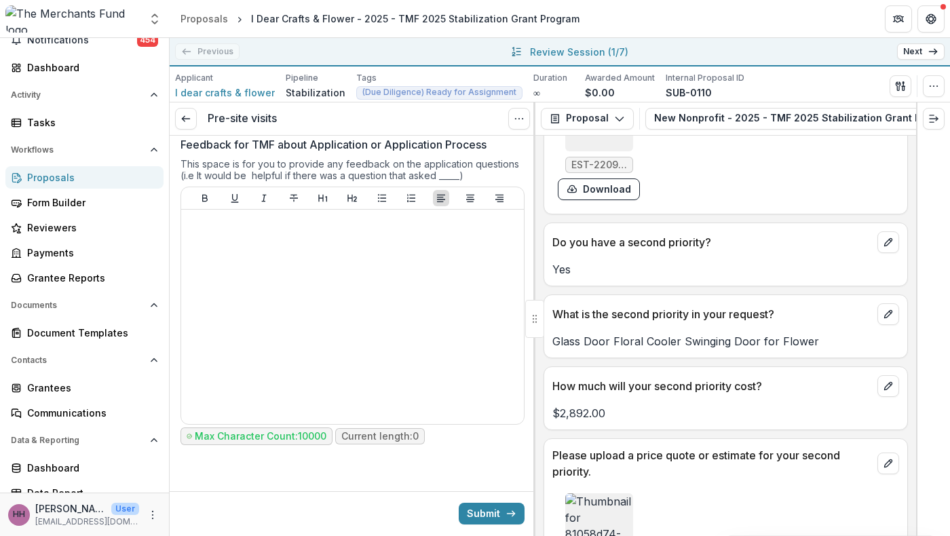
scroll to position [4221, 0]
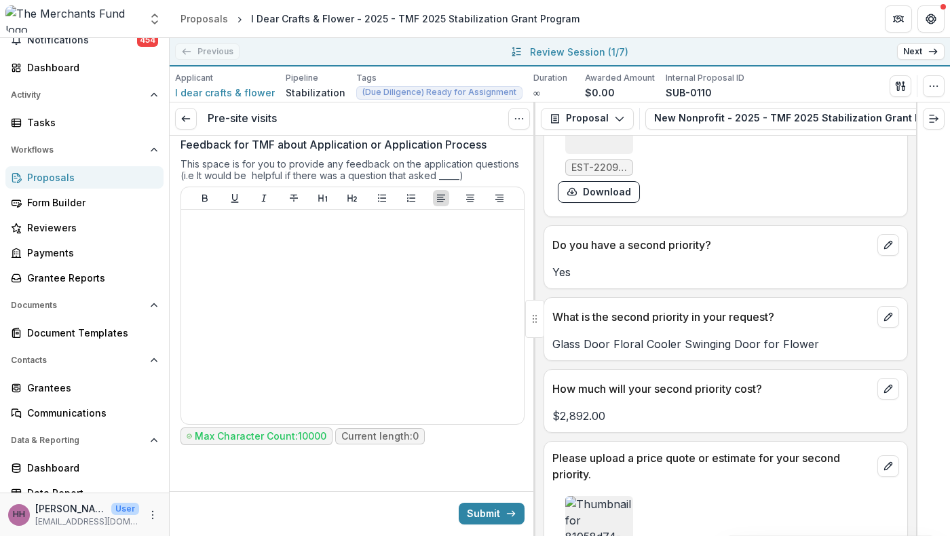
drag, startPoint x: 394, startPoint y: 436, endPoint x: 187, endPoint y: 301, distance: 246.3
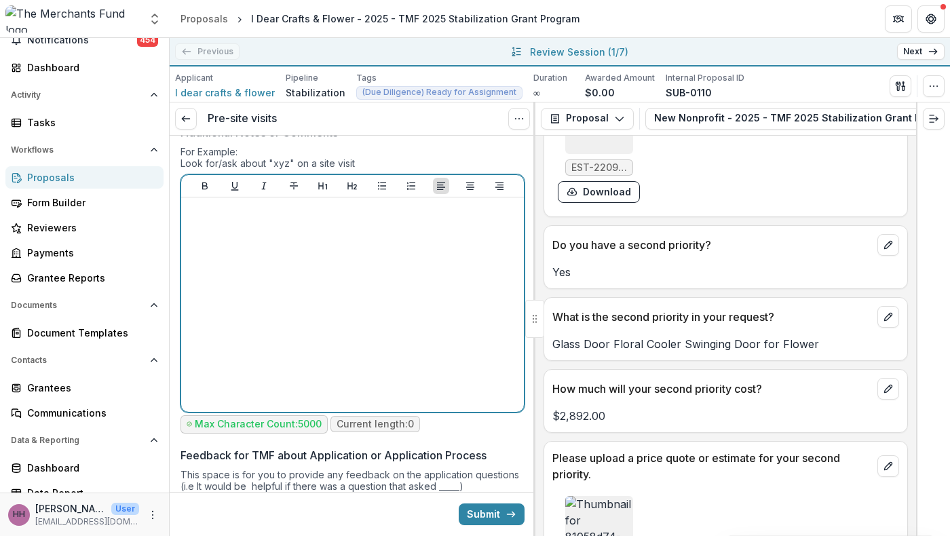
scroll to position [5282, 0]
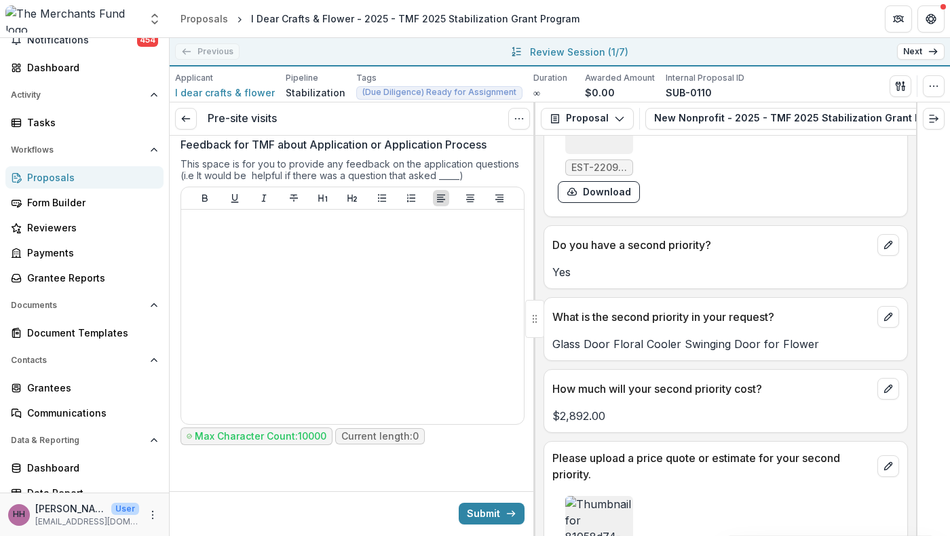
scroll to position [6618, 0]
click at [489, 510] on button "Submit" at bounding box center [492, 514] width 66 height 22
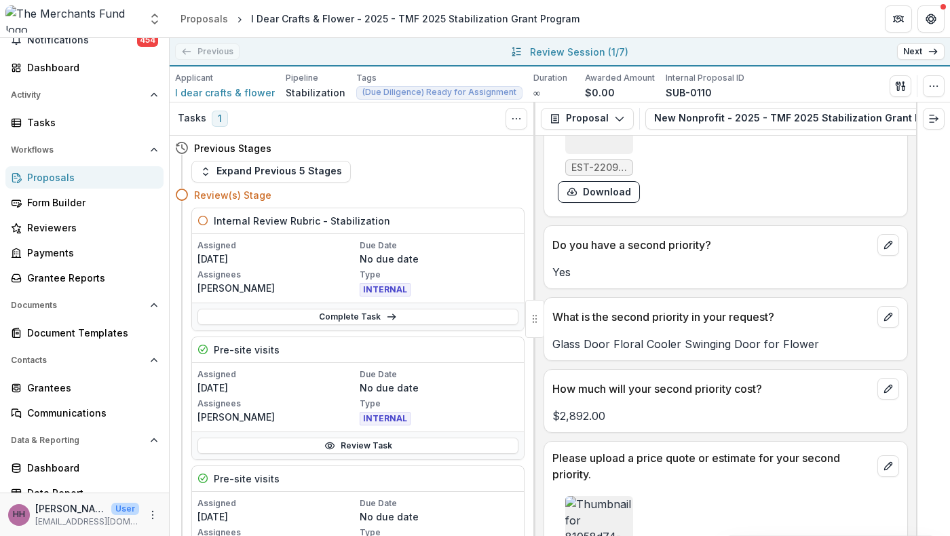
click at [910, 60] on link "Next" at bounding box center [922, 51] width 48 height 16
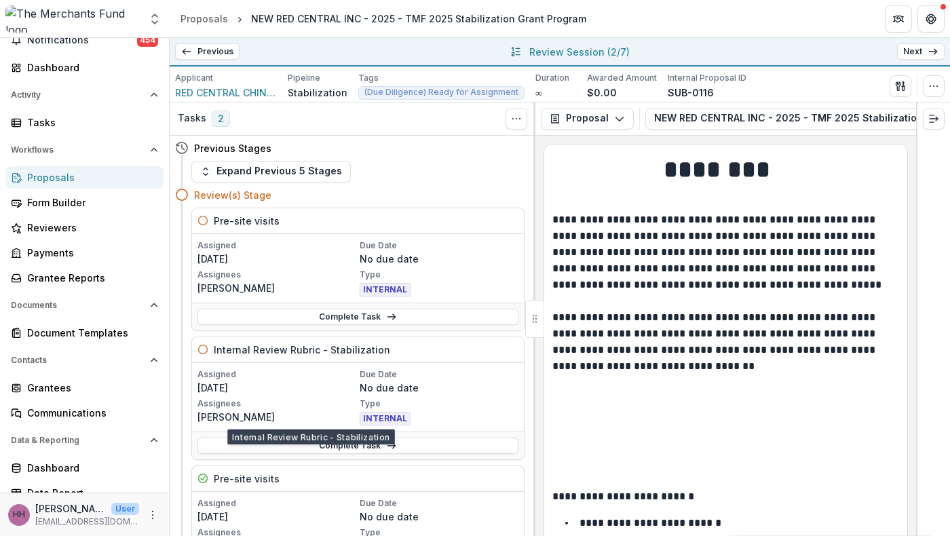
scroll to position [5, 0]
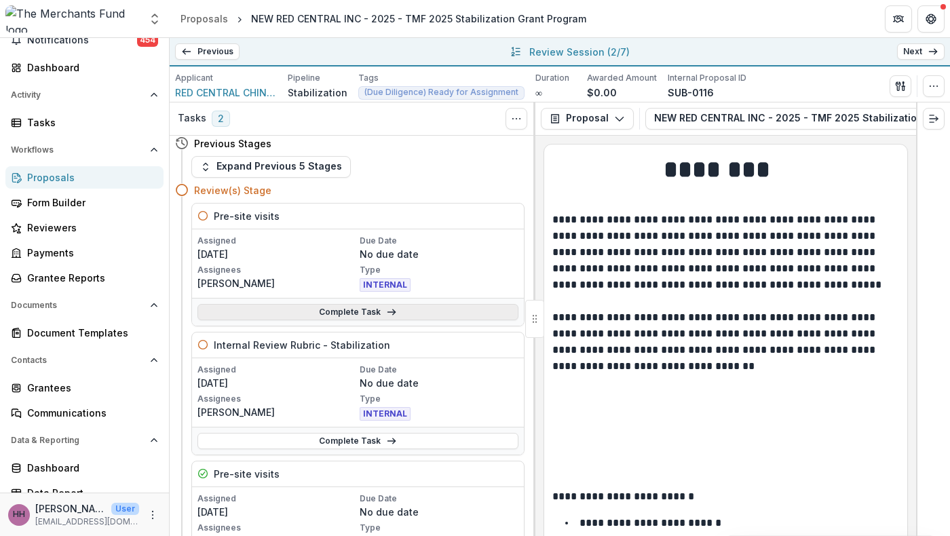
click at [353, 320] on link "Complete Task" at bounding box center [358, 312] width 321 height 16
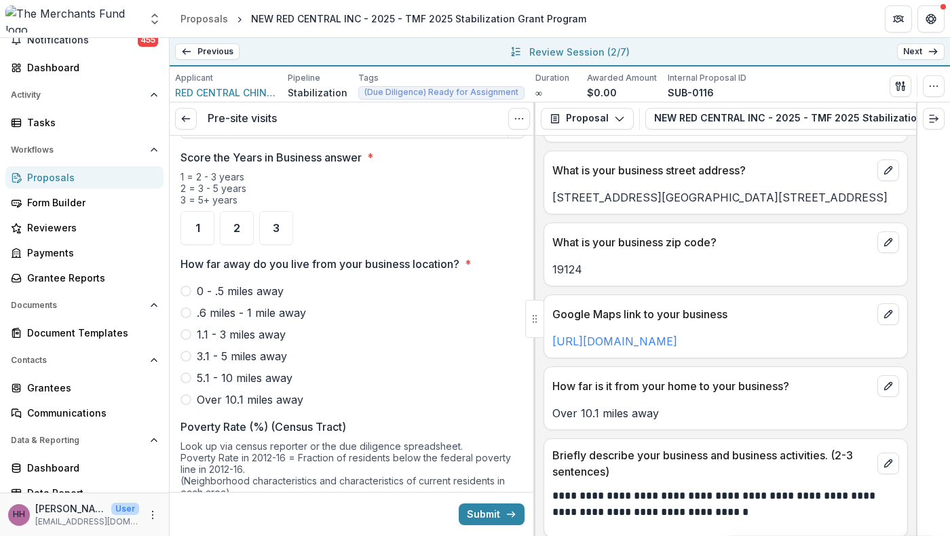
scroll to position [983, 0]
click at [265, 138] on input "In what year was your business established?" at bounding box center [353, 124] width 344 height 27
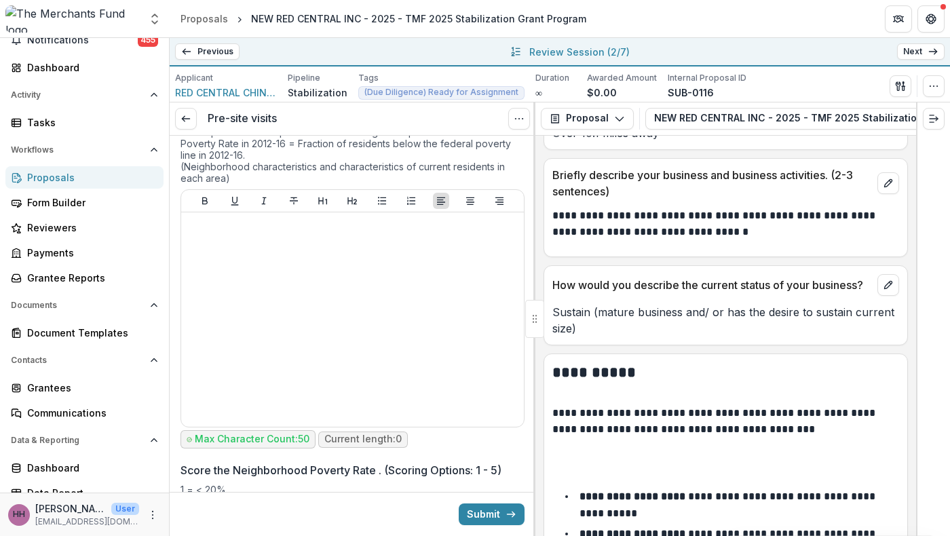
scroll to position [1301, 0]
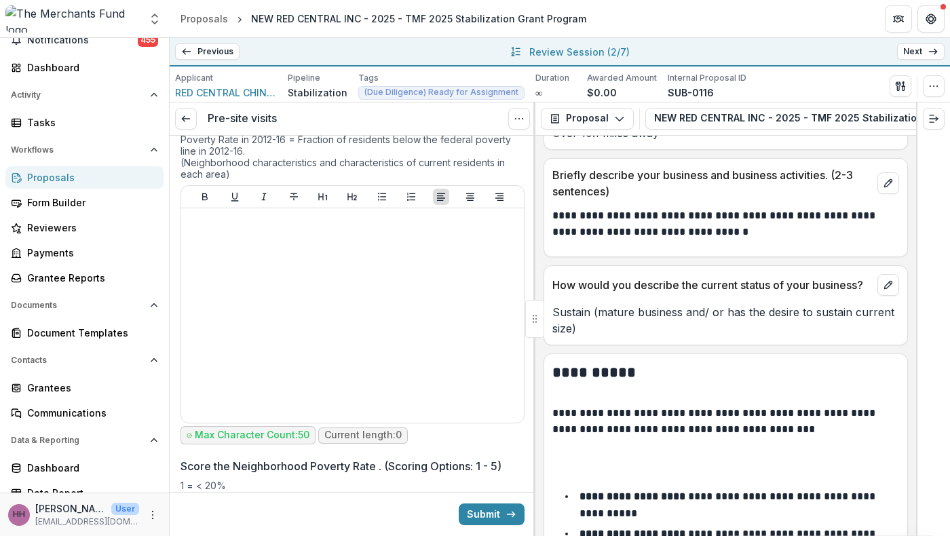
click at [286, 90] on span "Over 10.1 miles away" at bounding box center [250, 81] width 107 height 16
type input "****"
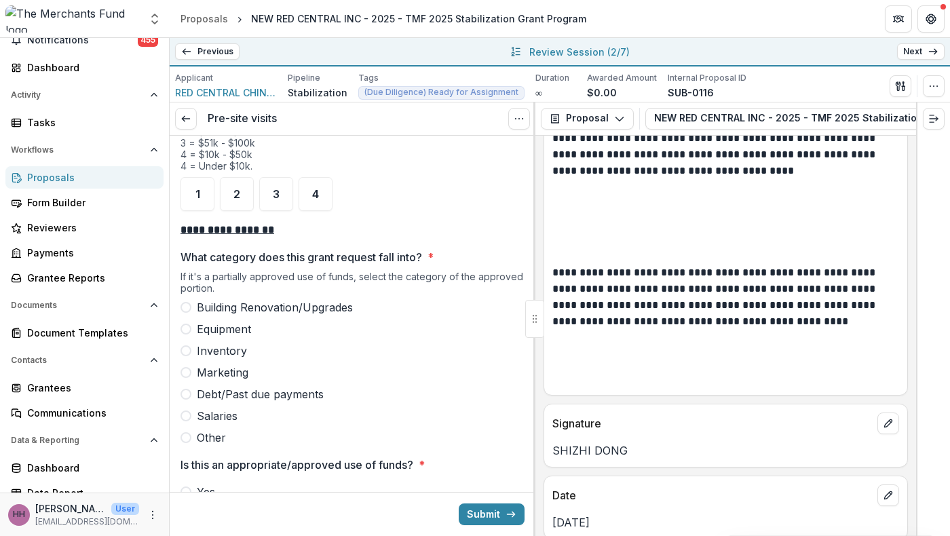
scroll to position [9673, 0]
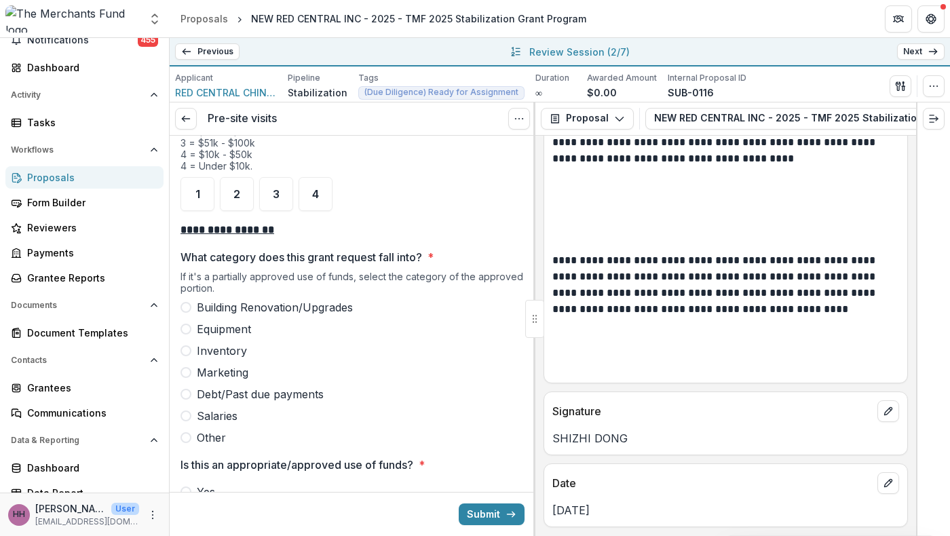
scroll to position [9715, 0]
click at [191, 124] on icon at bounding box center [186, 118] width 11 height 11
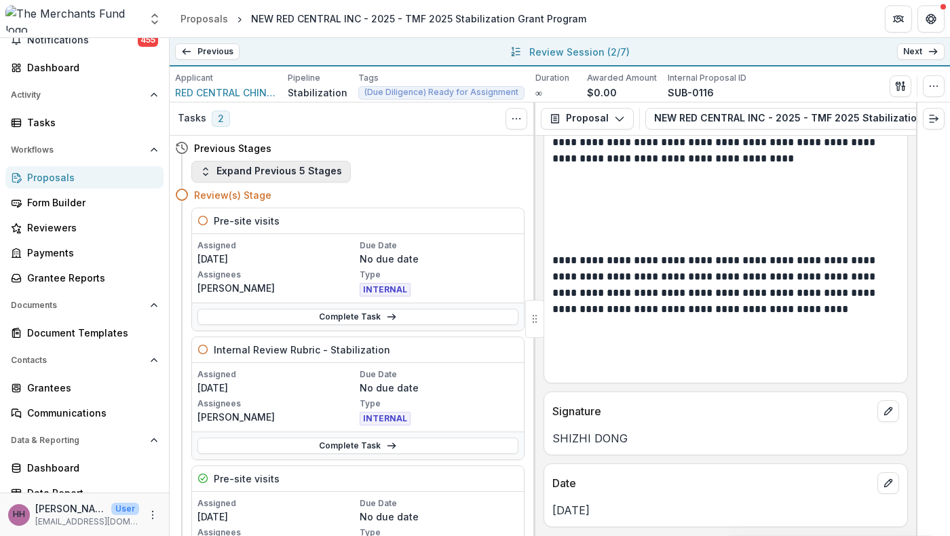
click at [277, 183] on button "Expand Previous 5 Stages" at bounding box center [271, 172] width 160 height 22
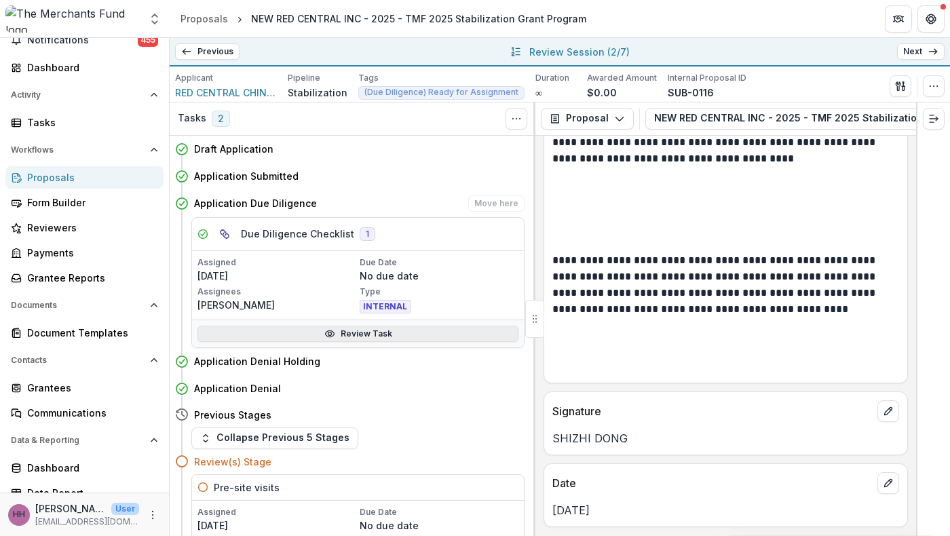
click at [386, 342] on link "Review Task" at bounding box center [358, 334] width 321 height 16
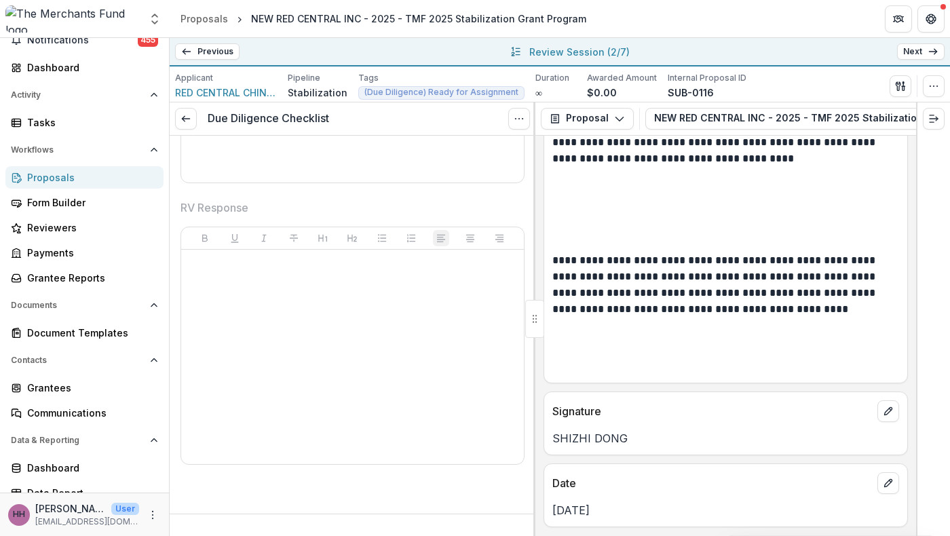
scroll to position [4569, 0]
click at [189, 119] on line at bounding box center [185, 119] width 7 height 0
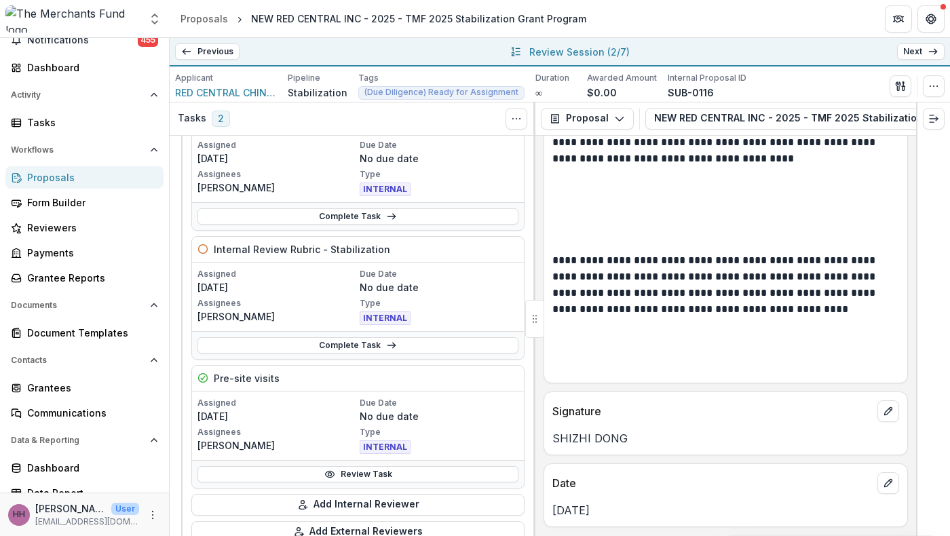
scroll to position [57, 0]
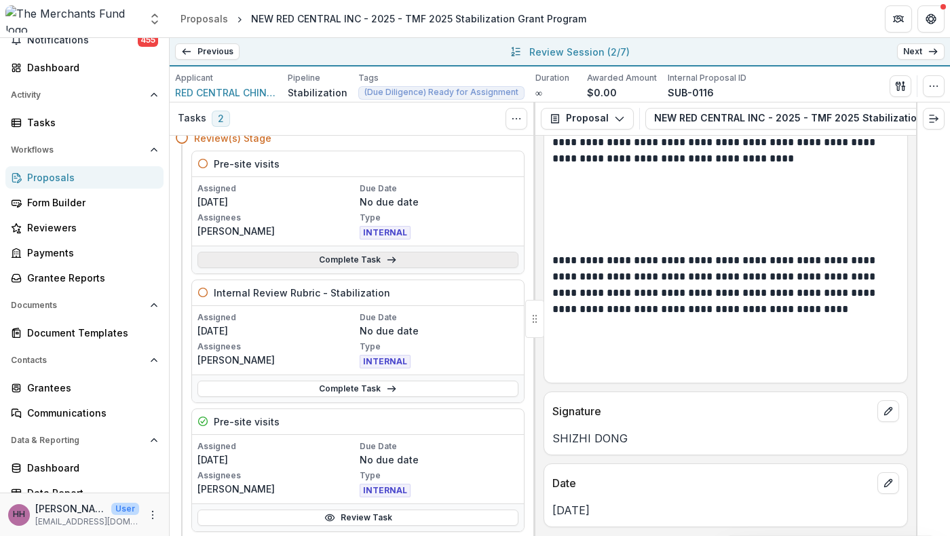
click at [328, 268] on link "Complete Task" at bounding box center [358, 260] width 321 height 16
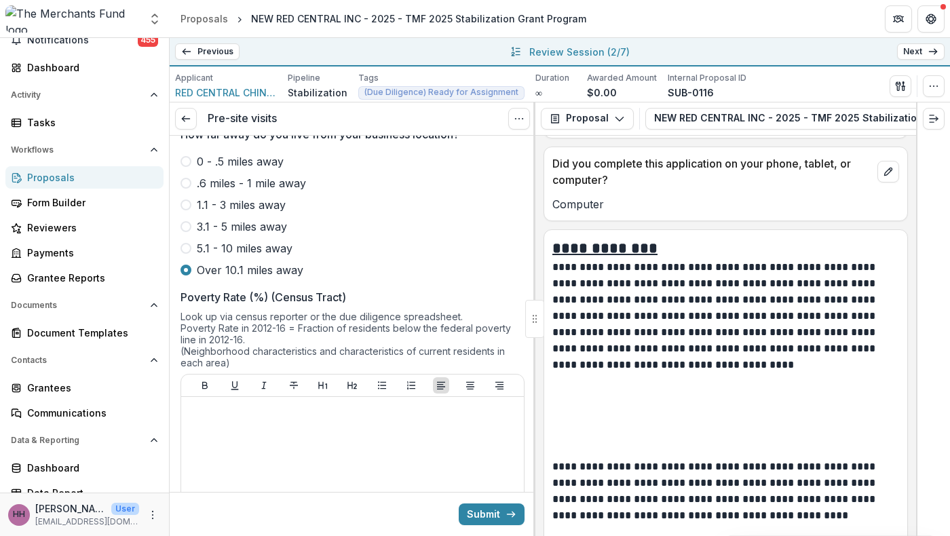
scroll to position [1111, 0]
click at [239, 105] on span "2" at bounding box center [237, 99] width 7 height 11
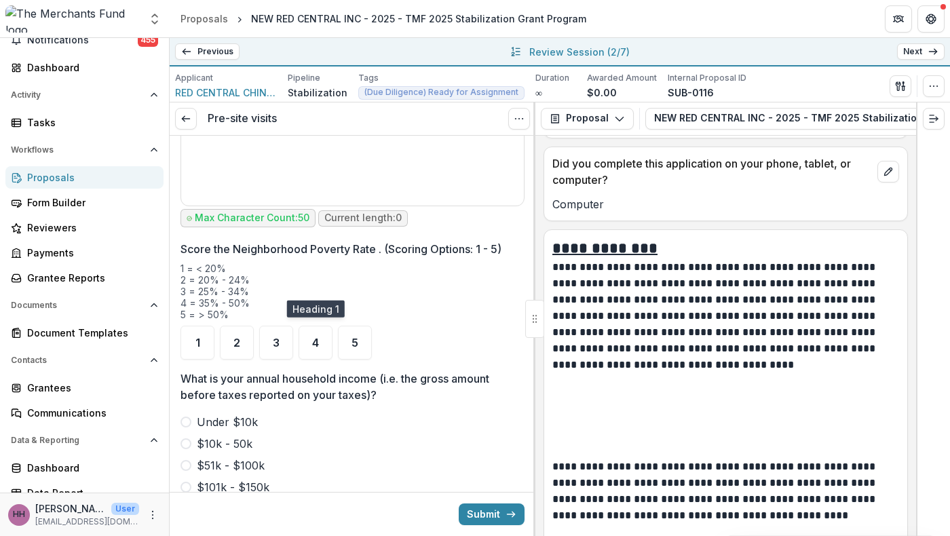
scroll to position [1574, 0]
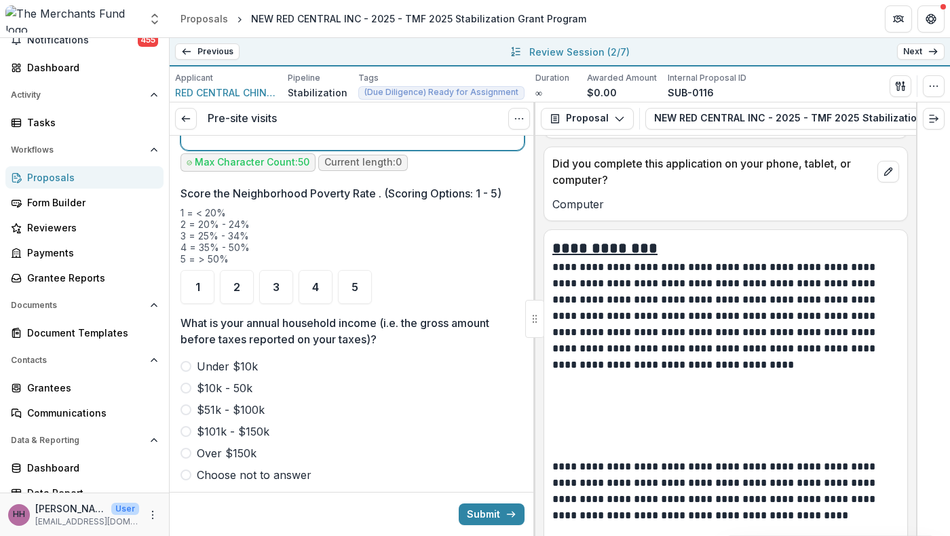
click at [330, 145] on div at bounding box center [353, 43] width 332 height 204
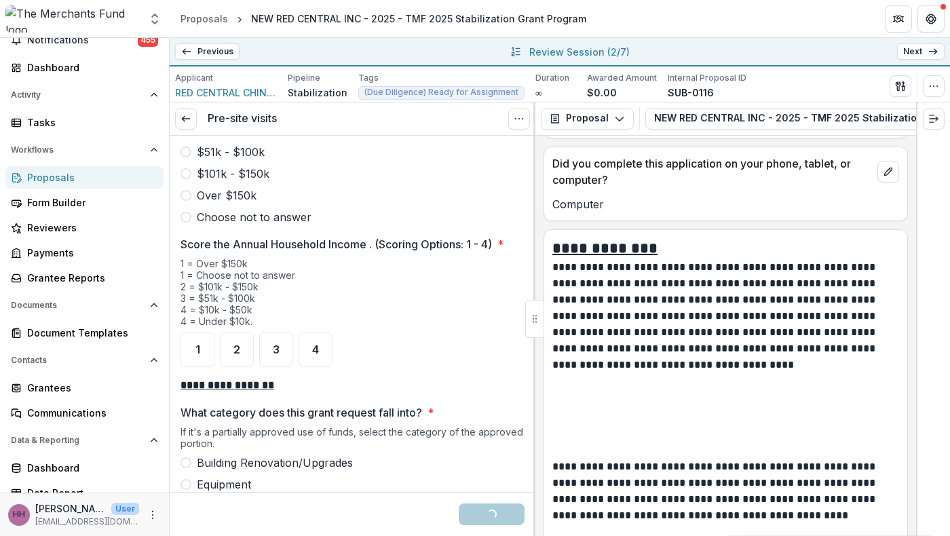
scroll to position [1834, 0]
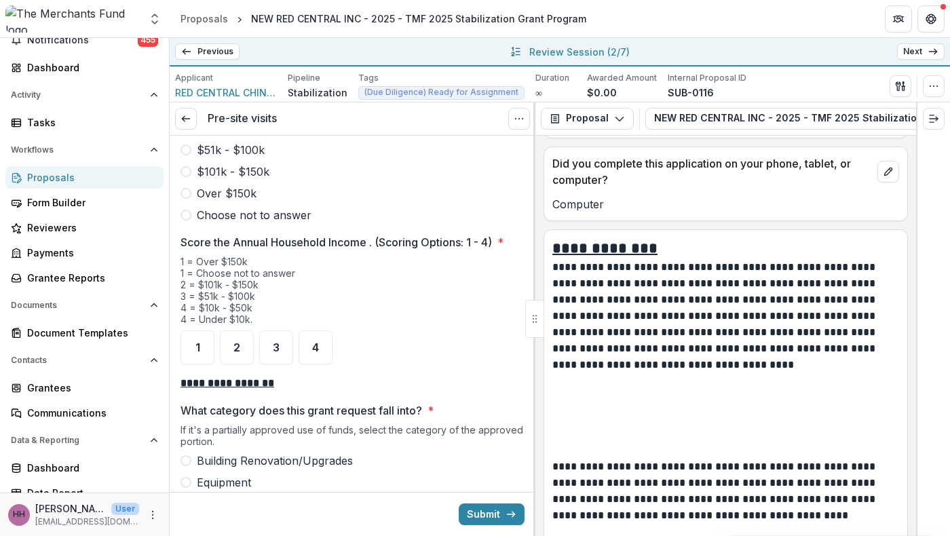
click at [280, 33] on span "3" at bounding box center [276, 27] width 7 height 11
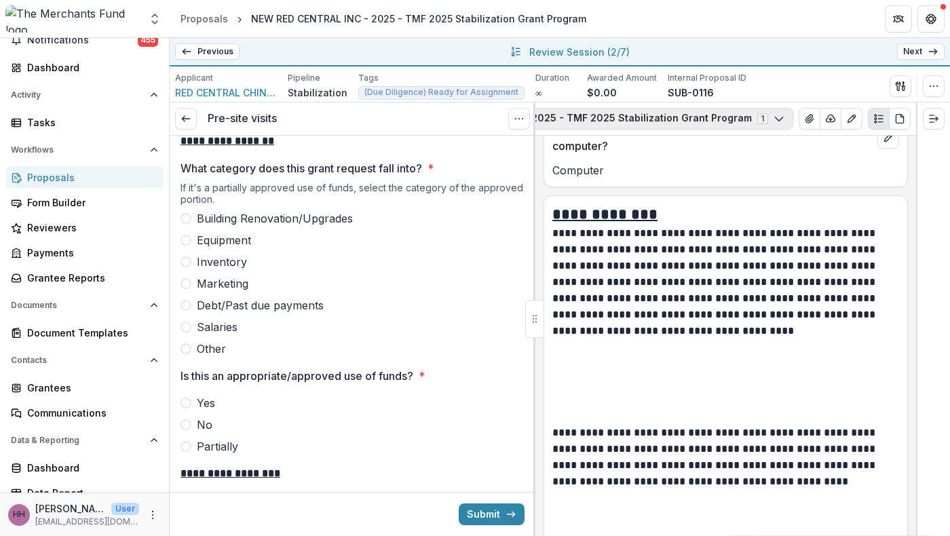
scroll to position [0, 376]
click at [804, 124] on icon "View Attached Files" at bounding box center [809, 118] width 11 height 11
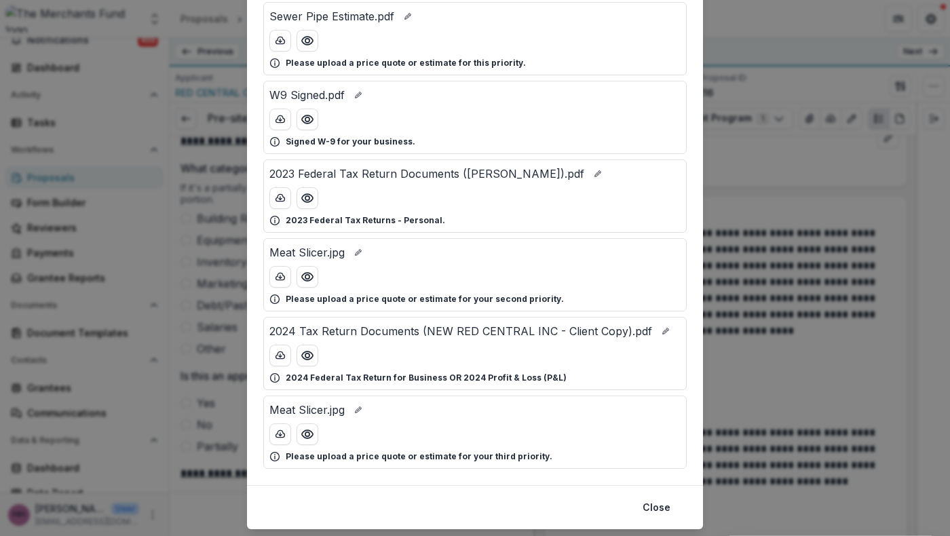
scroll to position [344, 0]
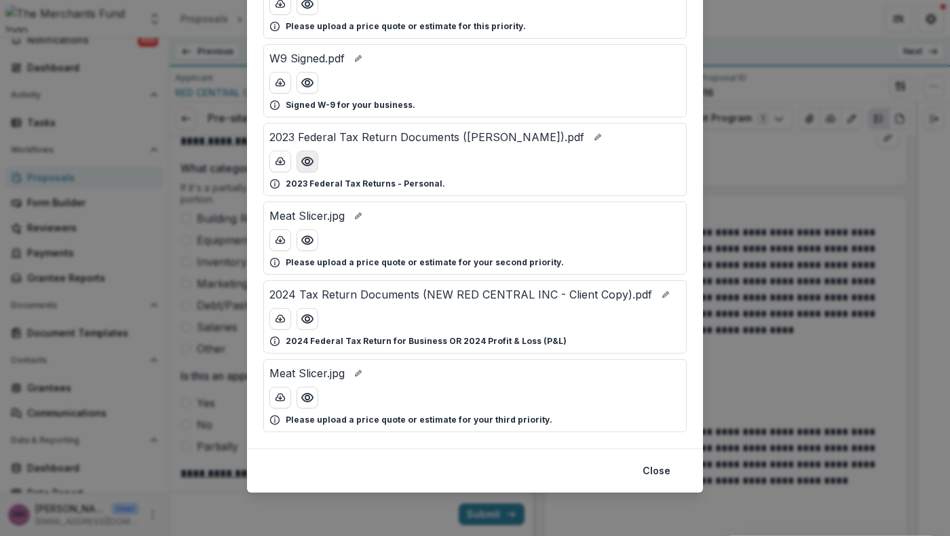
scroll to position [393, 0]
click at [302, 166] on icon "Preview 2023 Federal Tax Return Documents (DONG SHIZHI).pdf" at bounding box center [307, 162] width 11 height 8
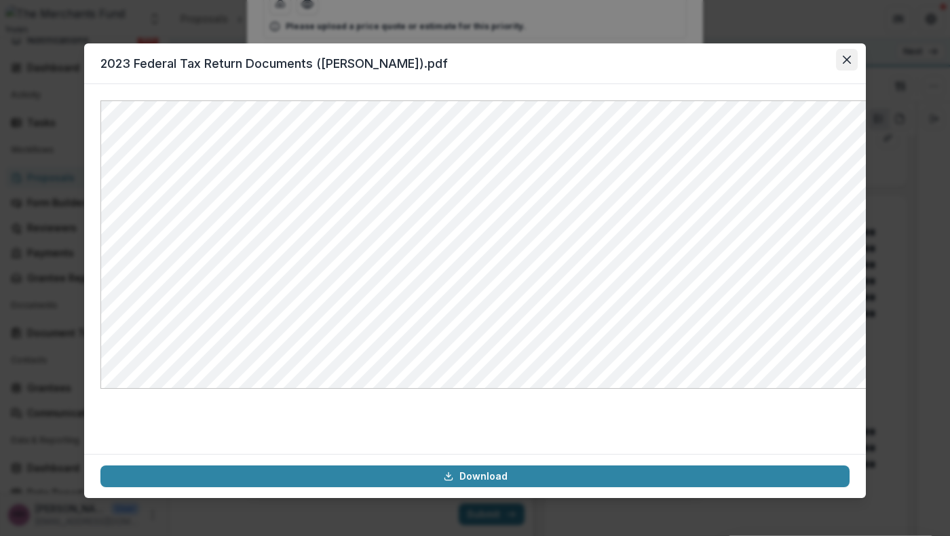
click at [851, 64] on icon "Close" at bounding box center [847, 60] width 8 height 8
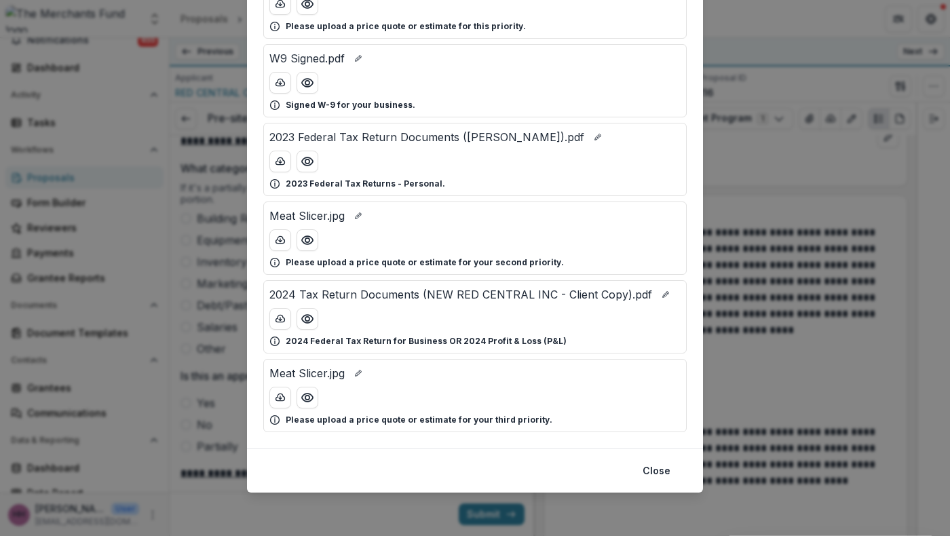
scroll to position [489, 0]
click at [301, 326] on icon "Preview 2024 Tax Return Documents (NEW RED CENTRAL INC - Client Copy).pdf" at bounding box center [308, 319] width 14 height 14
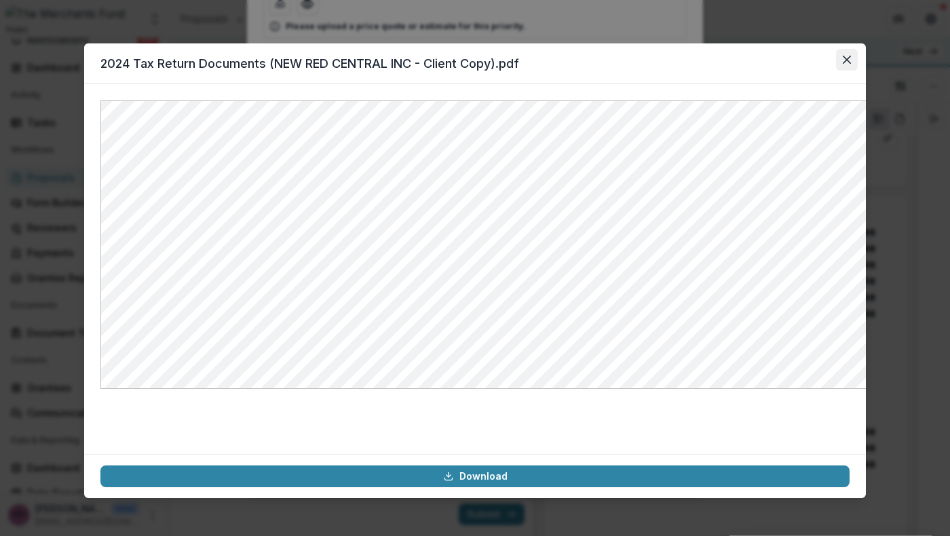
click at [851, 64] on icon "Close" at bounding box center [847, 60] width 8 height 8
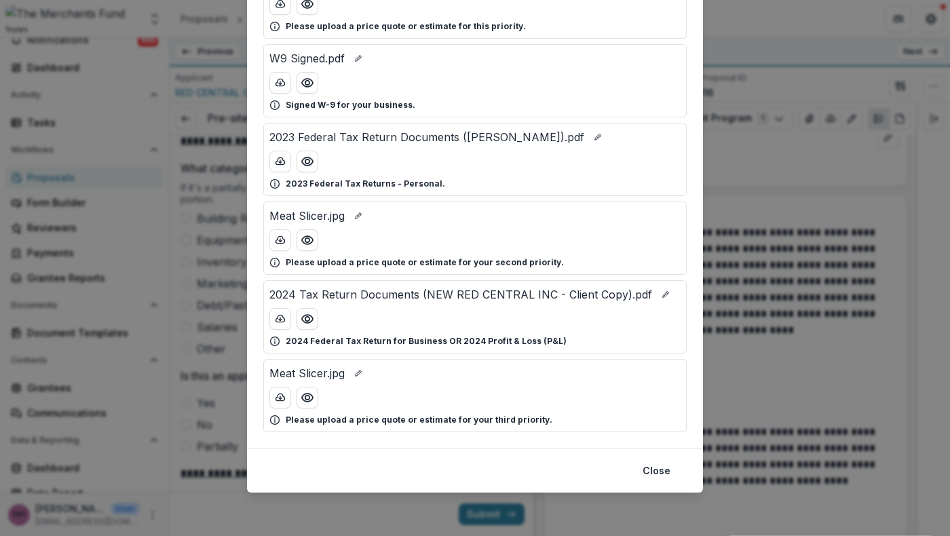
click at [815, 141] on div "Attached Files 2024 Tax Return Documents (DONG SHIZHI - Client Copy).pdf 2024 F…" at bounding box center [475, 268] width 950 height 536
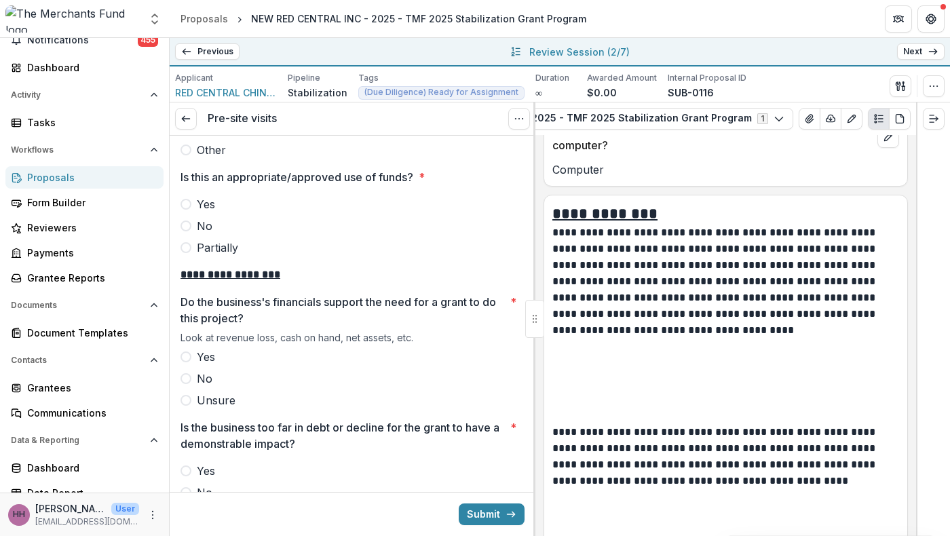
scroll to position [2287, 0]
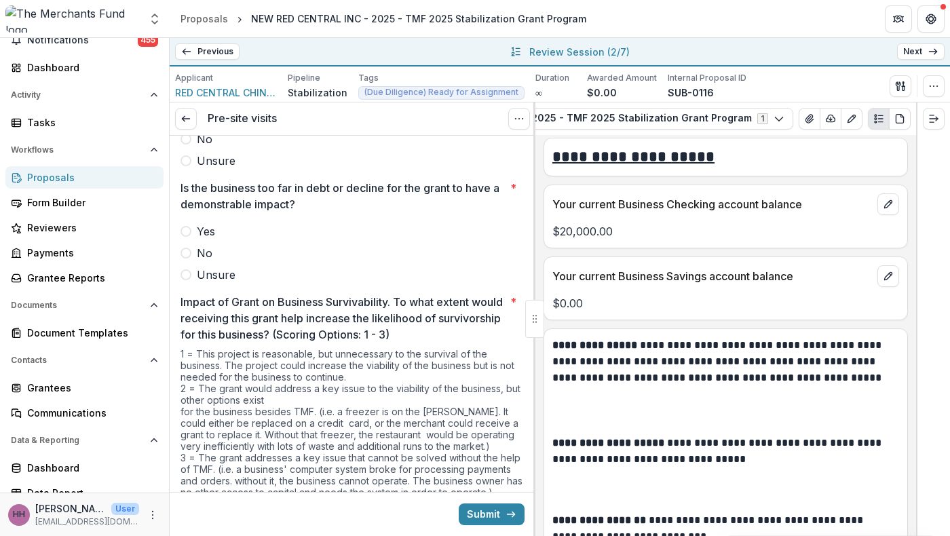
scroll to position [5833, 0]
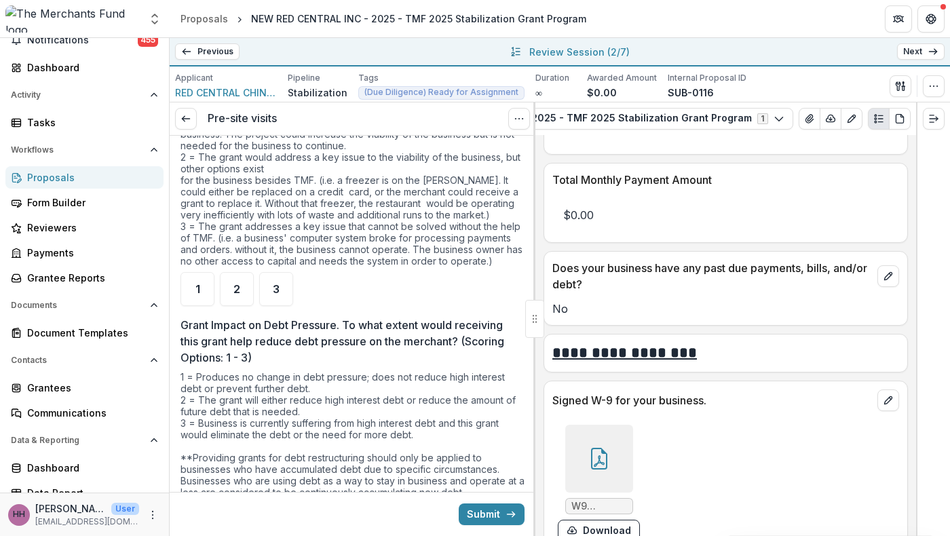
scroll to position [2750, 0]
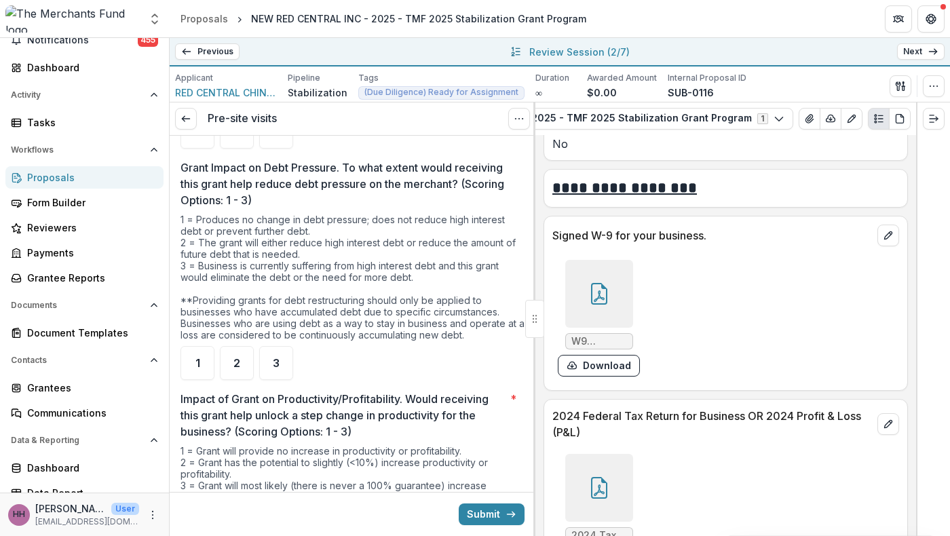
scroll to position [2943, 0]
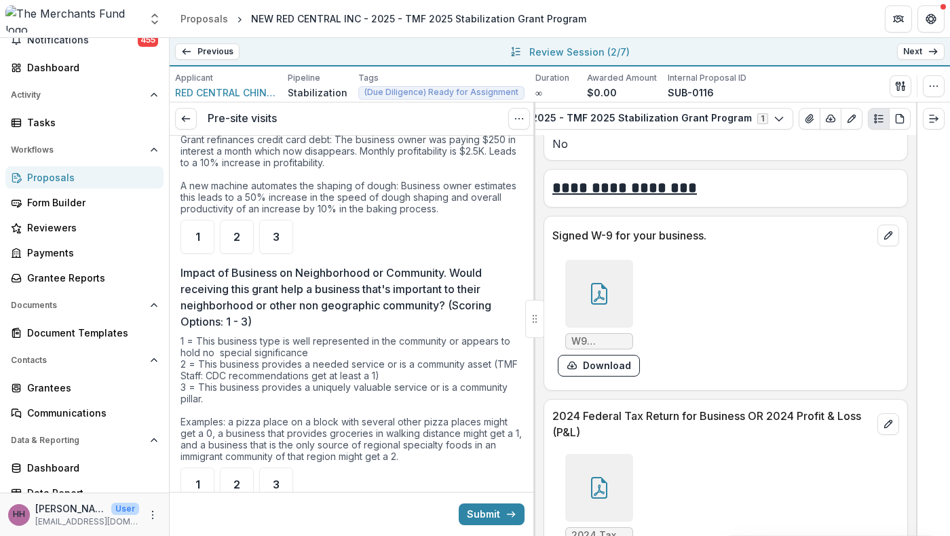
scroll to position [3389, 0]
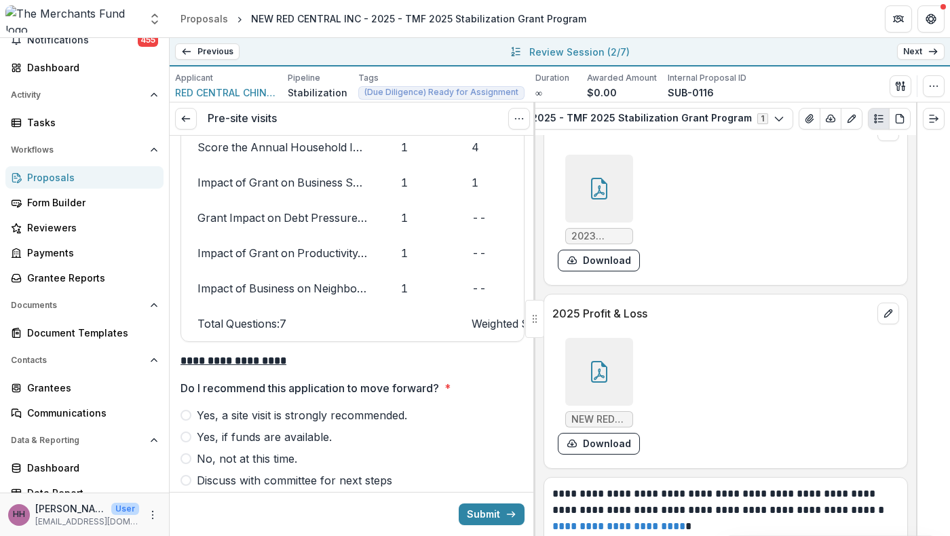
scroll to position [7519, 0]
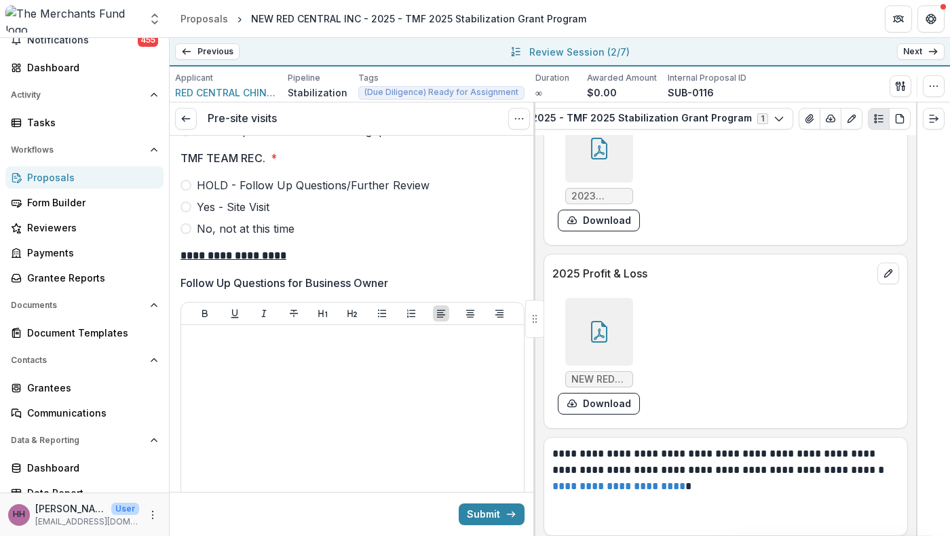
scroll to position [4236, 0]
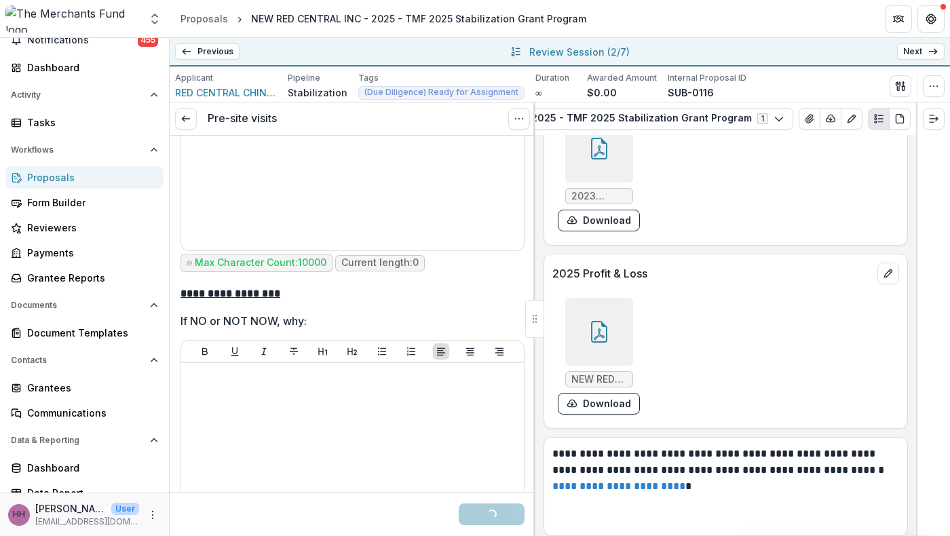
scroll to position [4576, 0]
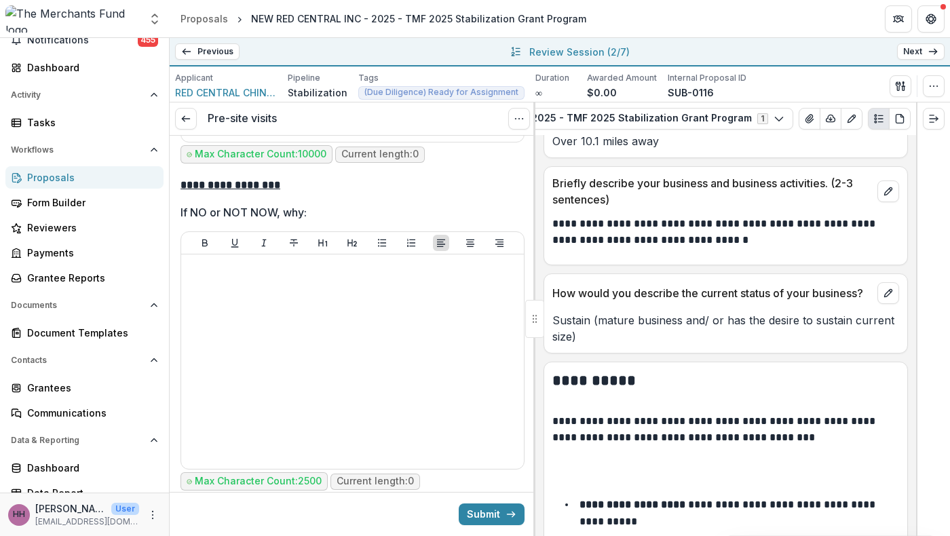
scroll to position [1210, 0]
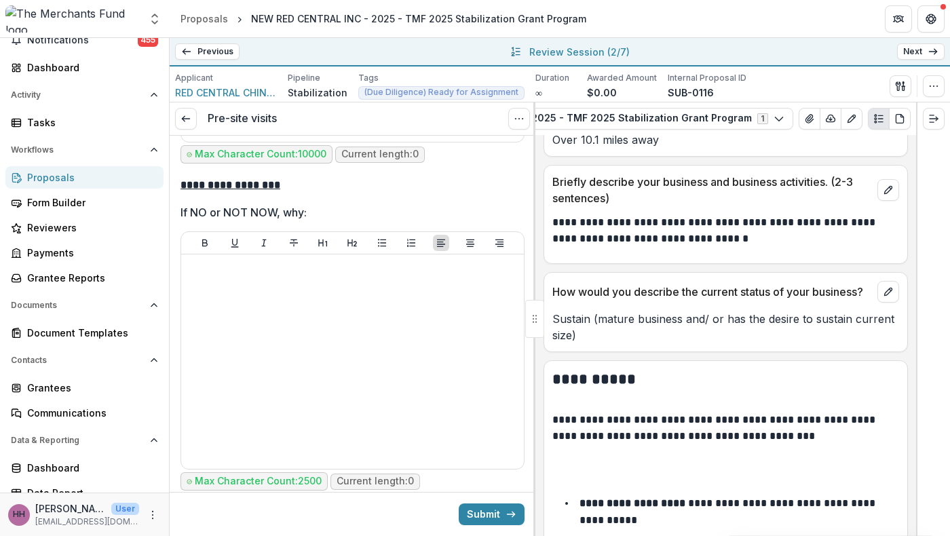
click at [662, 75] on link "https://maps.app.goo.gl/2UtK1EoxWyZhVMA89" at bounding box center [615, 68] width 125 height 14
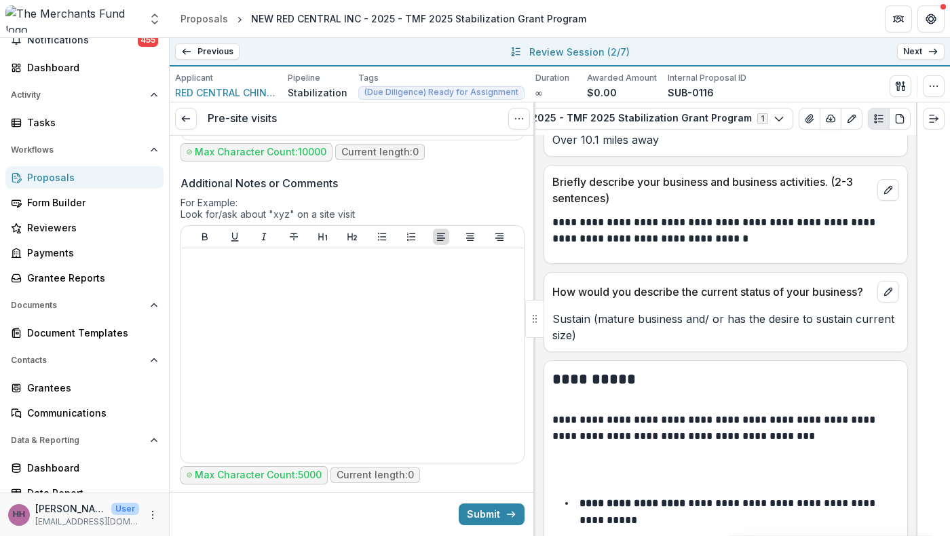
scroll to position [5261, 0]
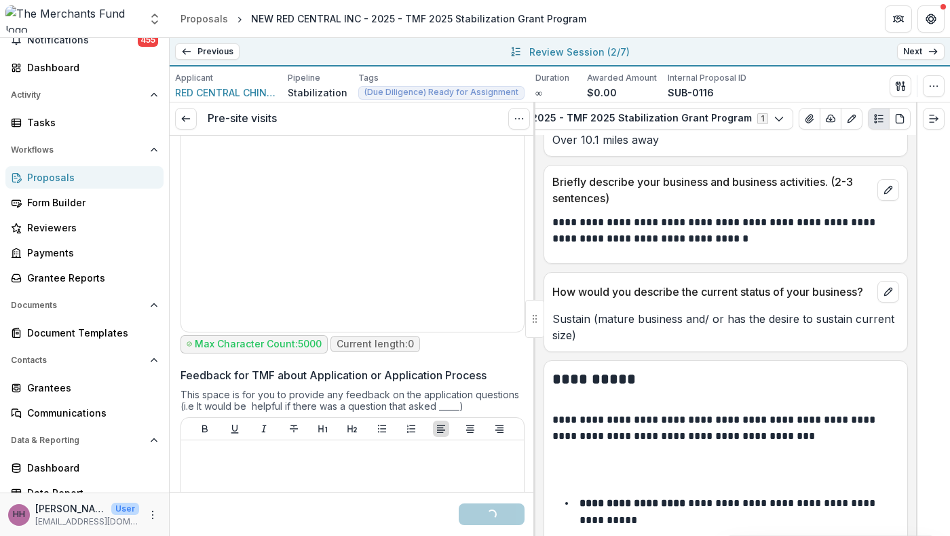
scroll to position [5442, 0]
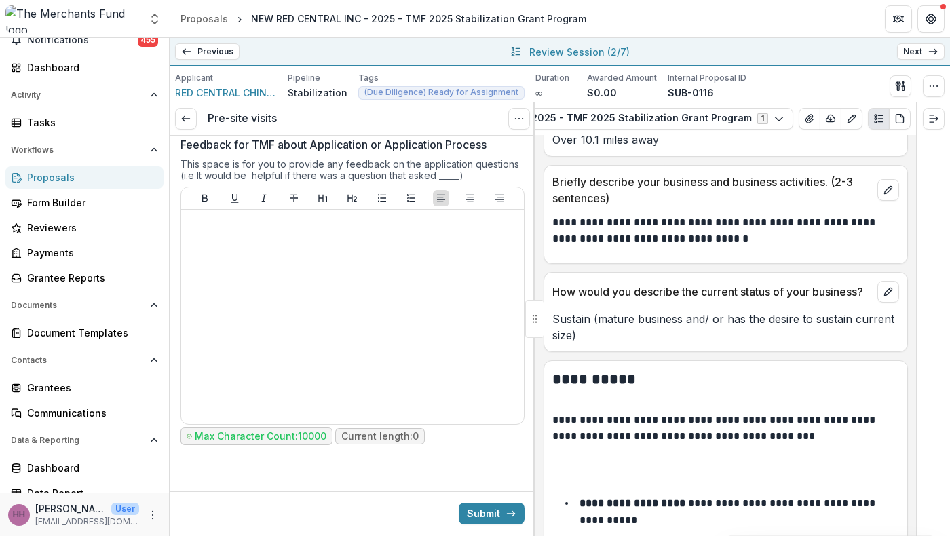
scroll to position [6604, 0]
click at [487, 506] on button "Submit" at bounding box center [492, 514] width 66 height 22
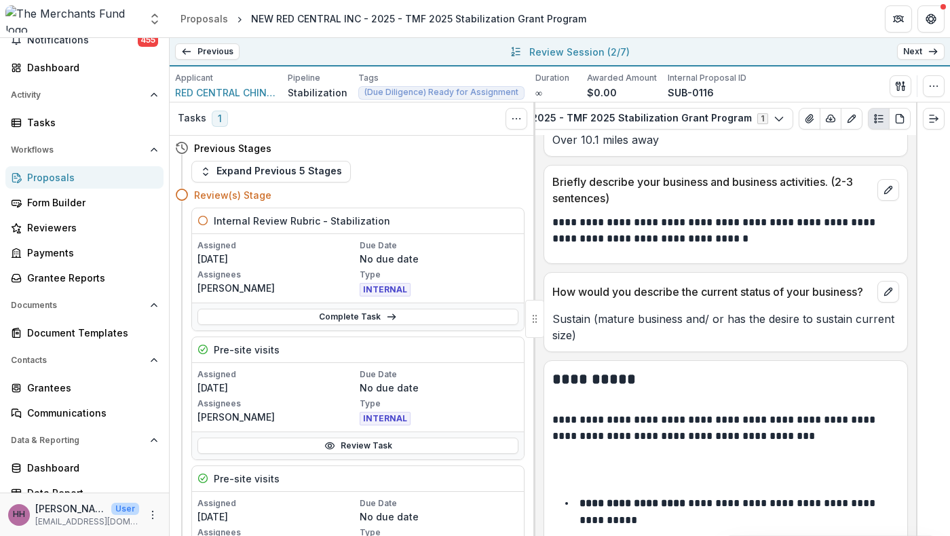
click at [919, 58] on link "Next" at bounding box center [922, 51] width 48 height 16
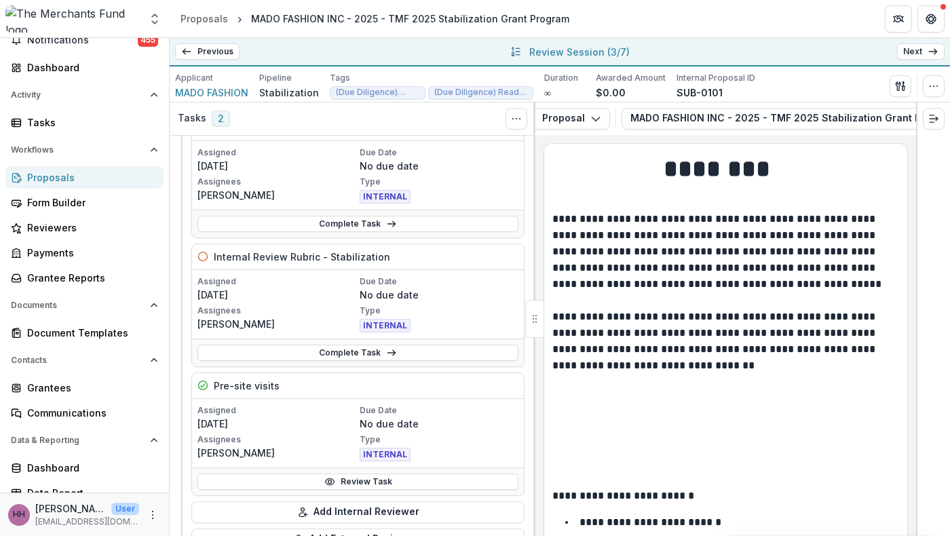
scroll to position [76, 0]
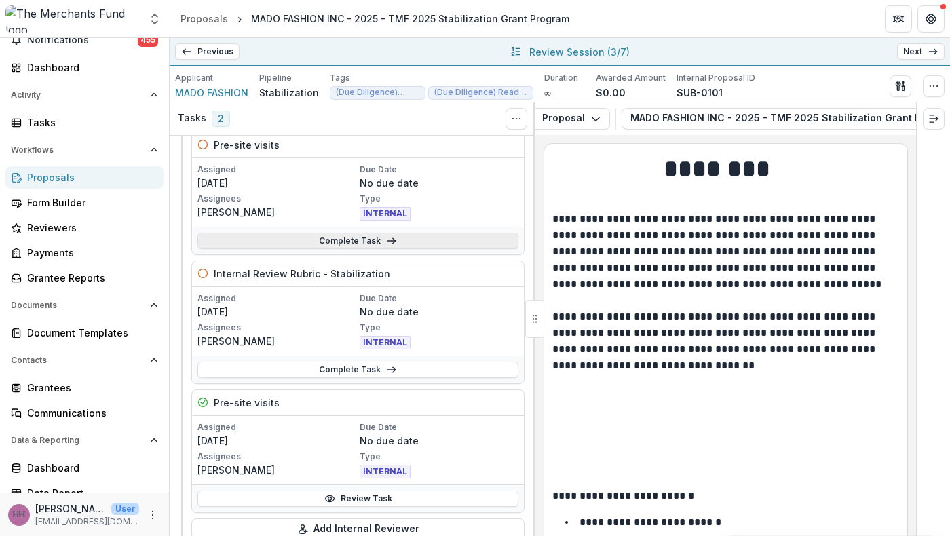
click at [371, 249] on link "Complete Task" at bounding box center [358, 241] width 321 height 16
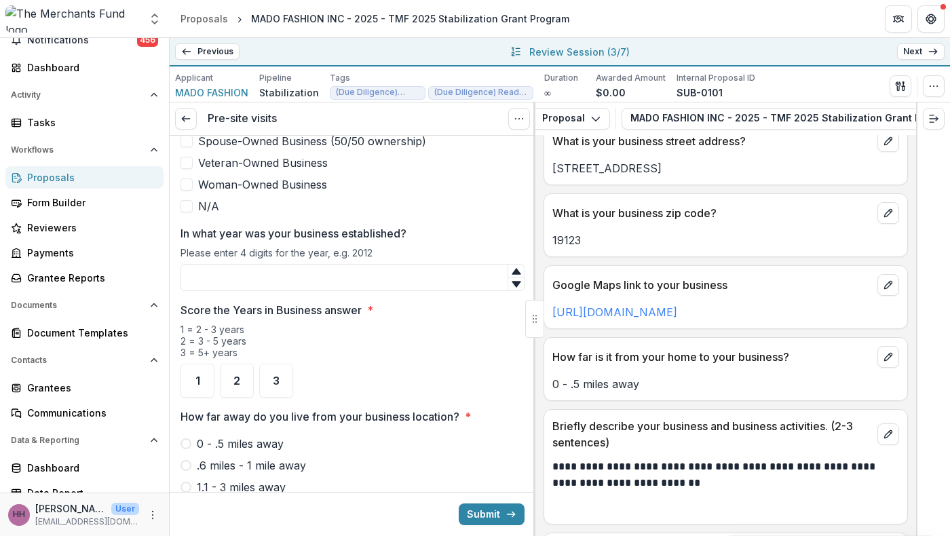
scroll to position [965, 0]
click at [301, 171] on span "Veteran-Owned Business" at bounding box center [263, 163] width 130 height 16
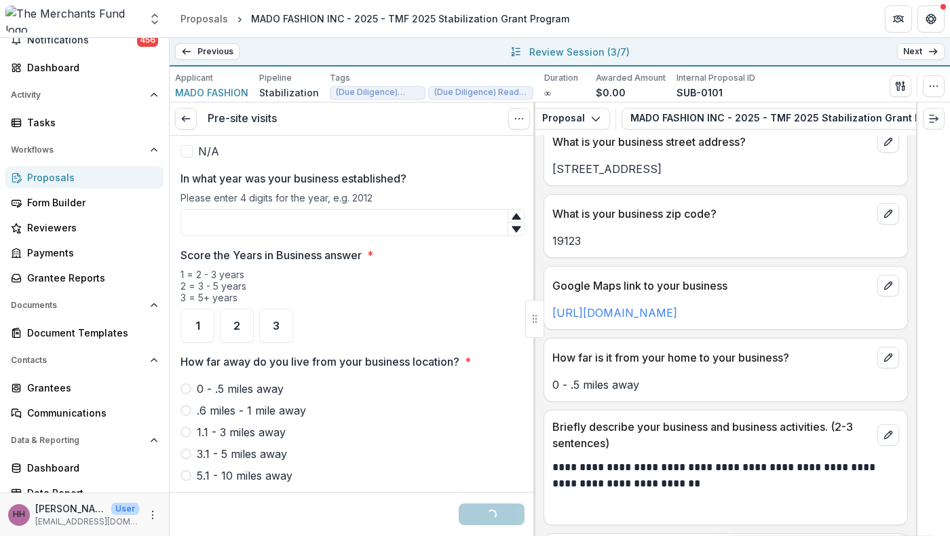
click at [267, 116] on span "Veteran-Owned Business" at bounding box center [263, 108] width 130 height 16
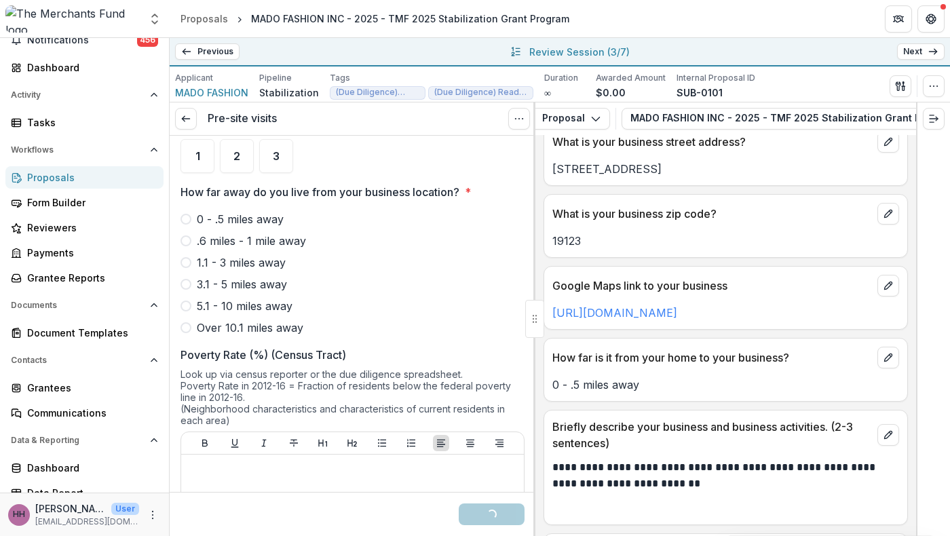
scroll to position [1073, 0]
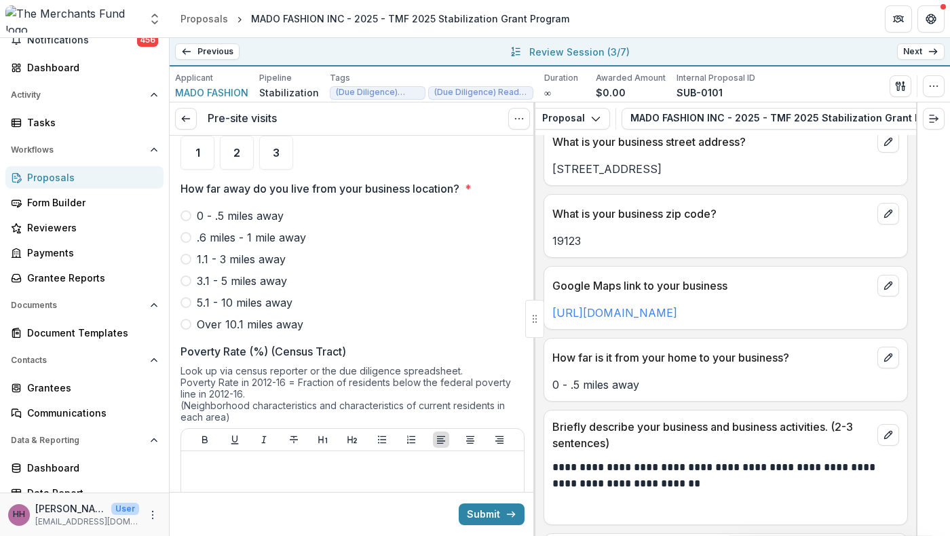
click at [254, 63] on input "In what year was your business established?" at bounding box center [353, 49] width 344 height 27
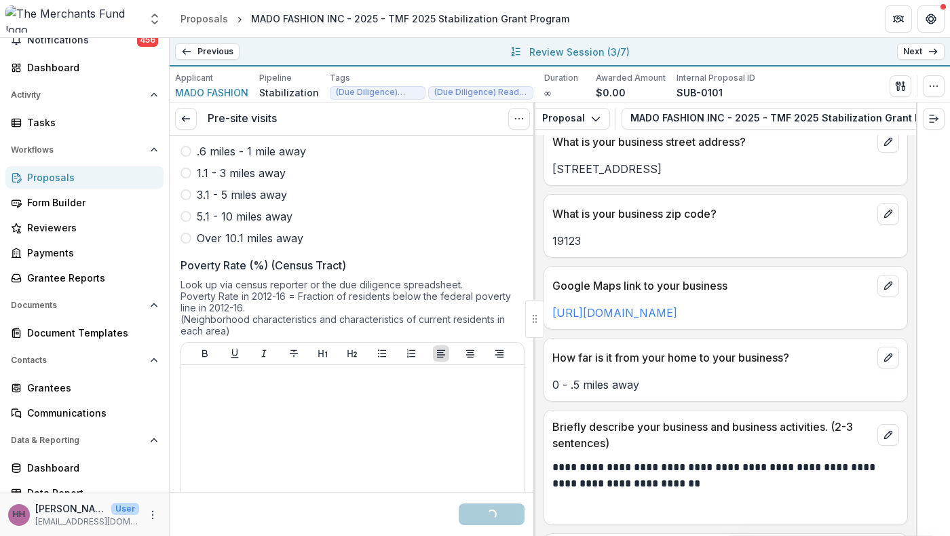
scroll to position [1162, 0]
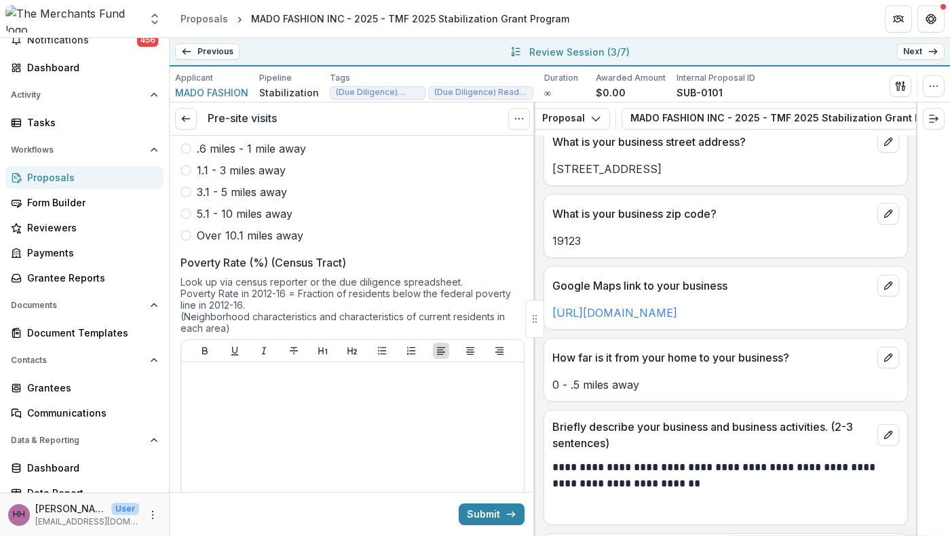
type input "****"
click at [274, 81] on div "3" at bounding box center [276, 64] width 34 height 34
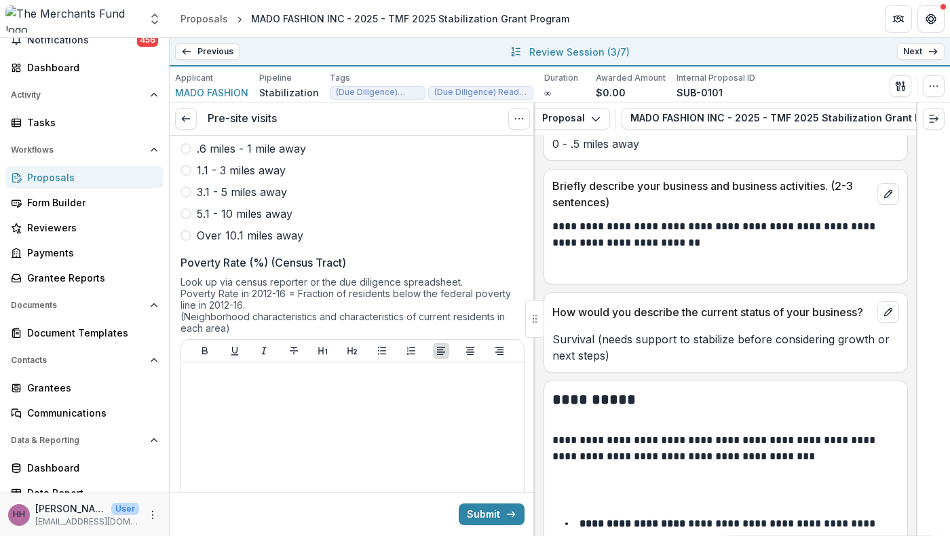
scroll to position [1227, 0]
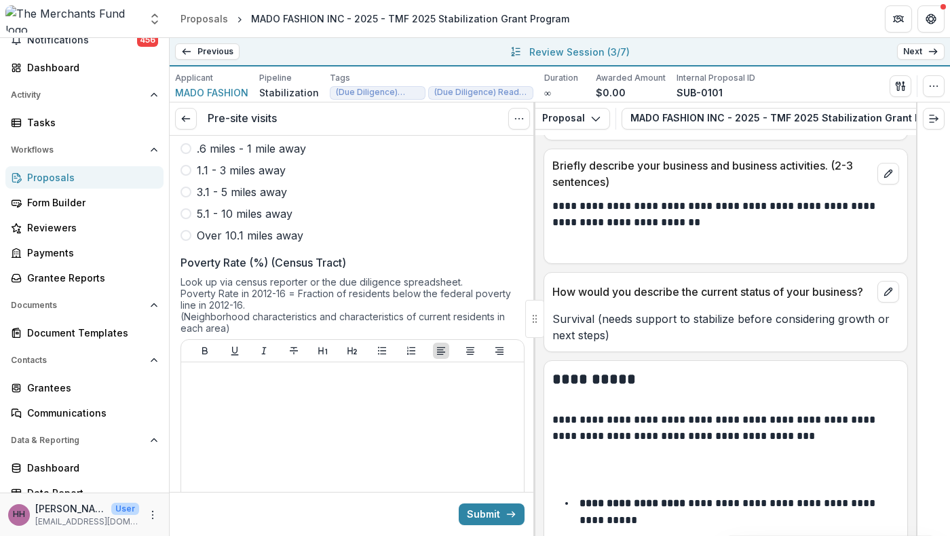
click at [191, 132] on span at bounding box center [186, 127] width 11 height 11
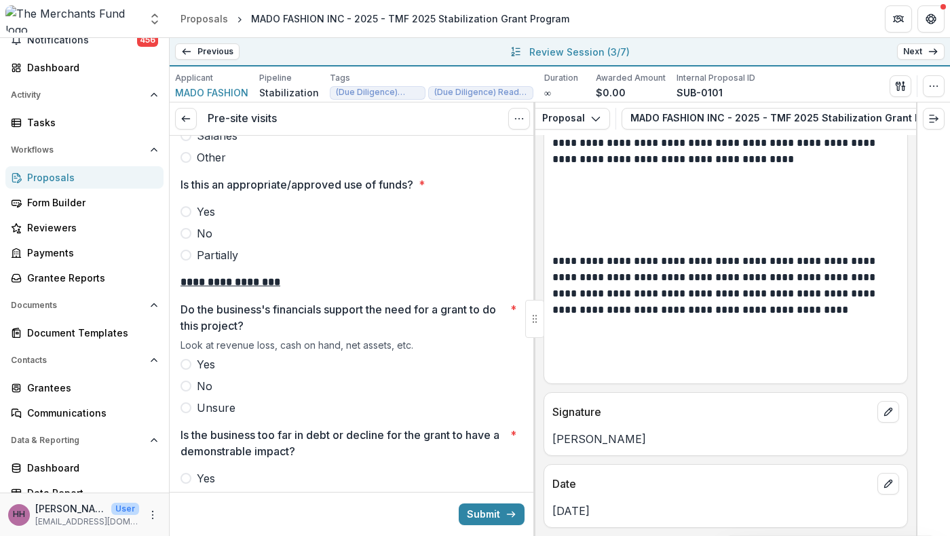
scroll to position [9700, 0]
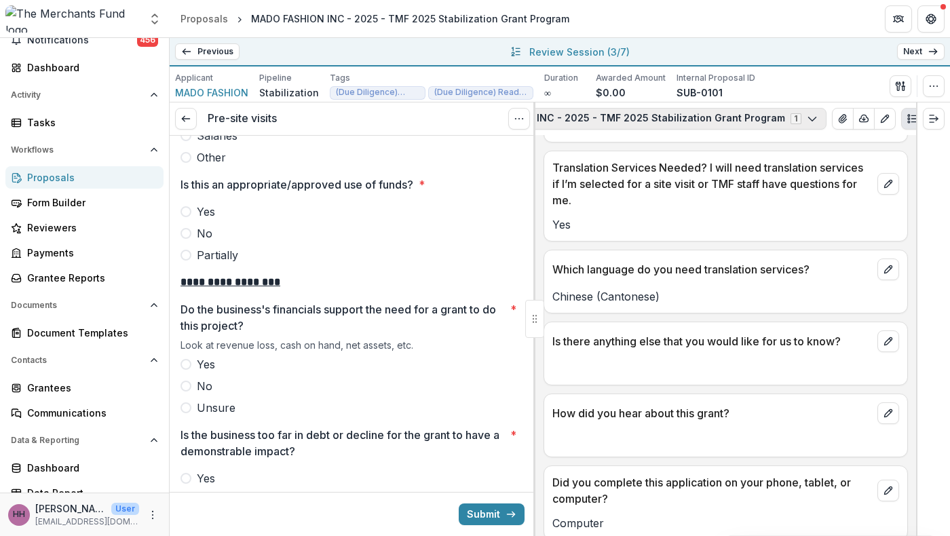
scroll to position [0, 355]
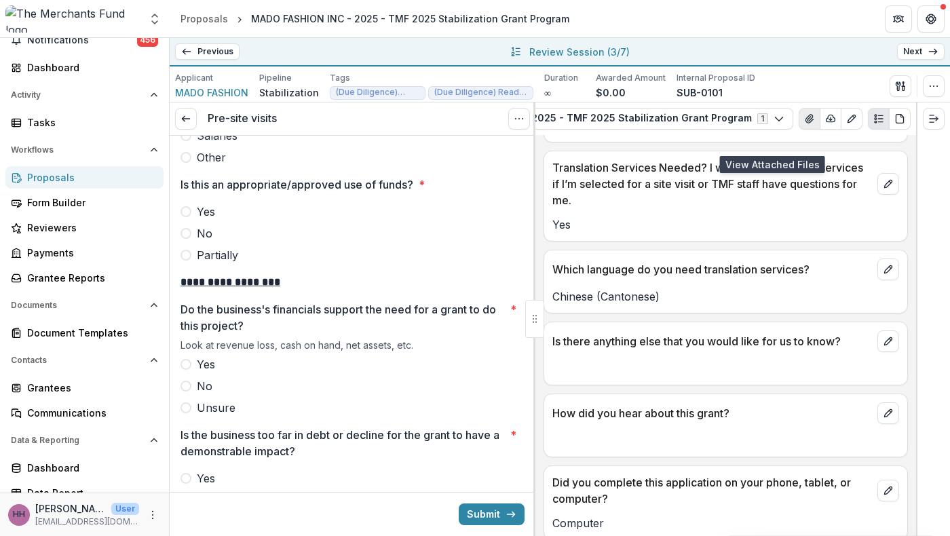
click at [806, 123] on icon "View Attached Files" at bounding box center [809, 119] width 7 height 8
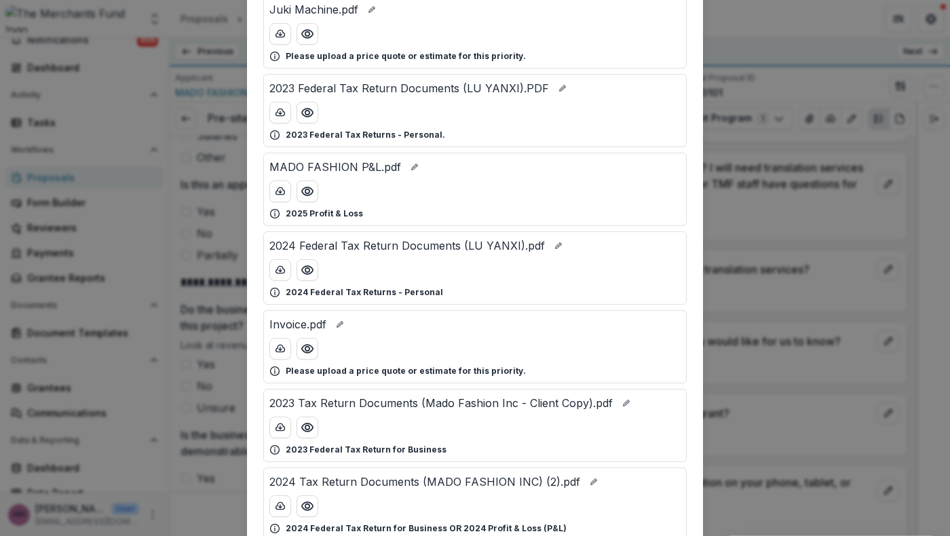
scroll to position [198, 0]
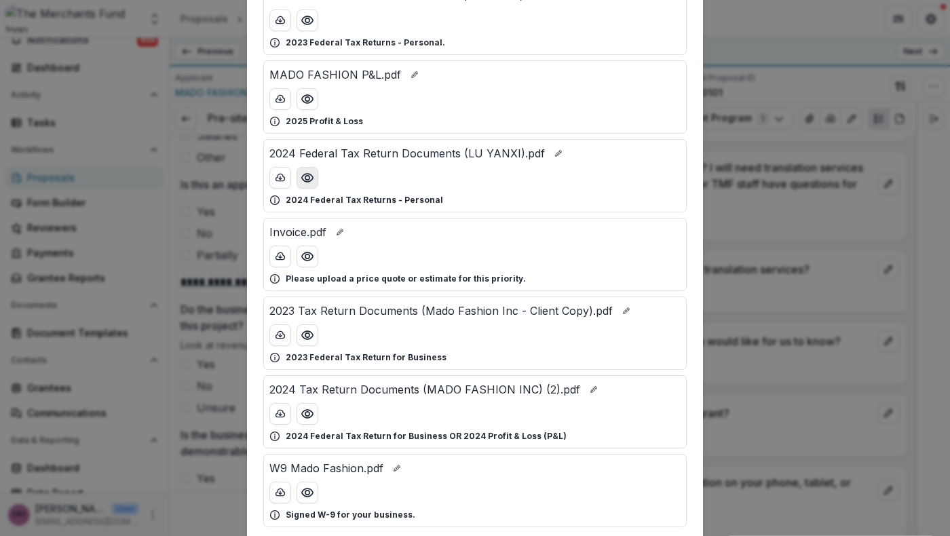
click at [301, 185] on icon "Preview 2024 Federal Tax Return Documents (LU YANXI).pdf" at bounding box center [308, 178] width 14 height 14
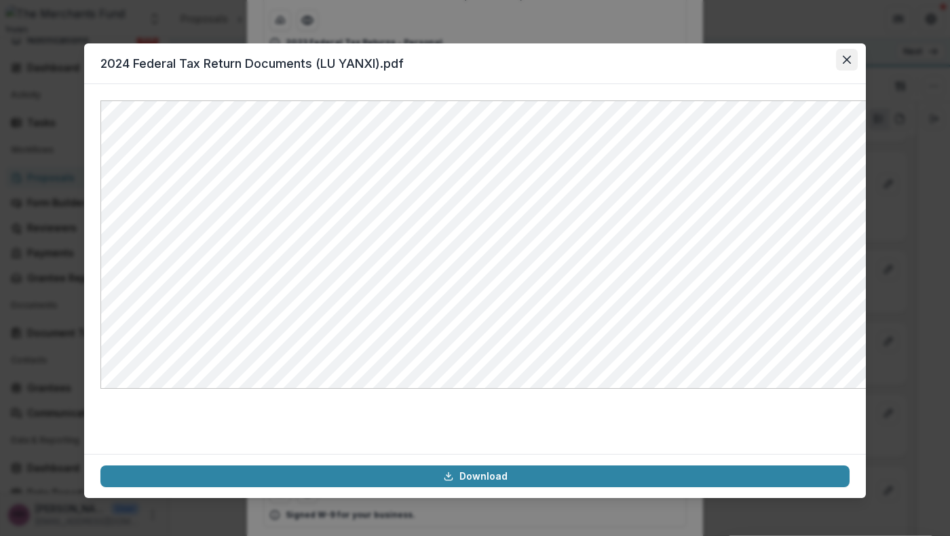
click at [851, 64] on icon "Close" at bounding box center [847, 60] width 8 height 8
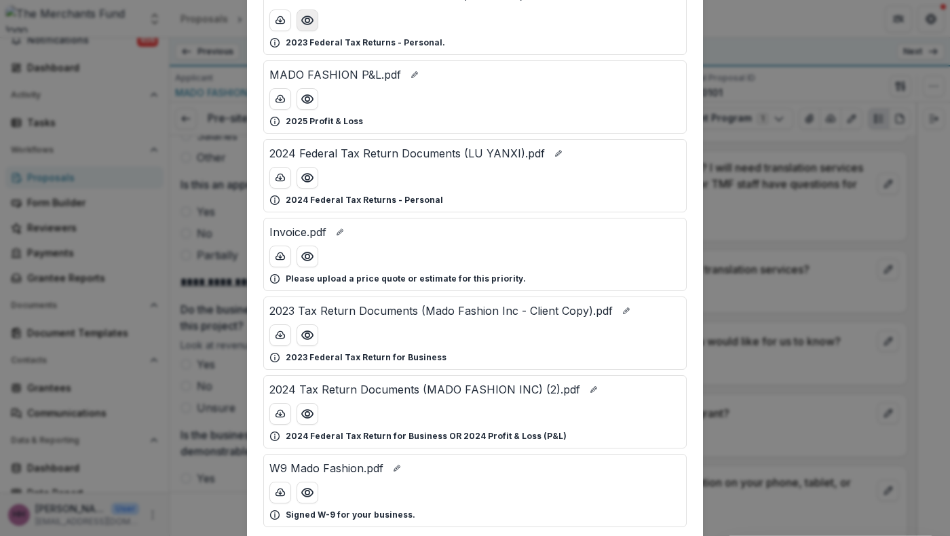
click at [302, 24] on icon "Preview 2023 Federal Tax Return Documents (LU YANXI).PDF" at bounding box center [307, 20] width 11 height 8
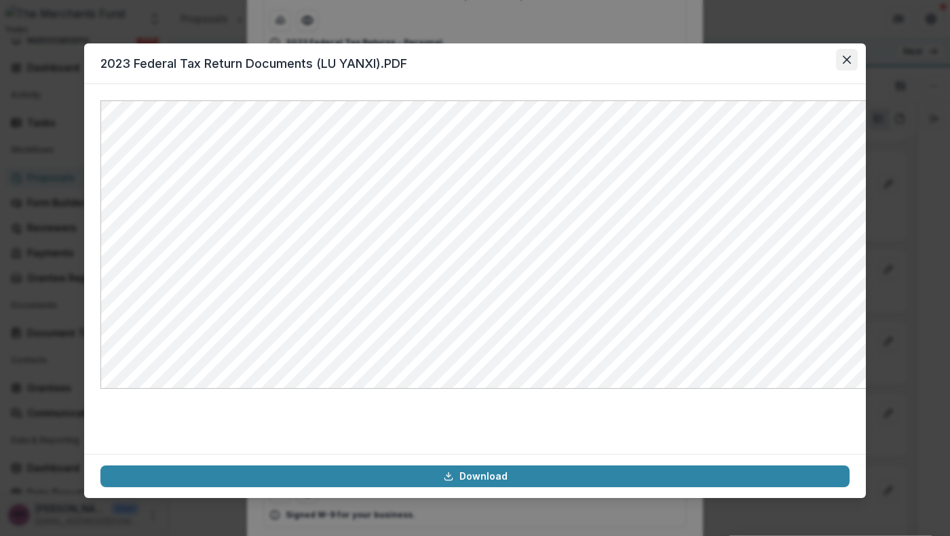
click at [858, 71] on button "Close" at bounding box center [847, 60] width 22 height 22
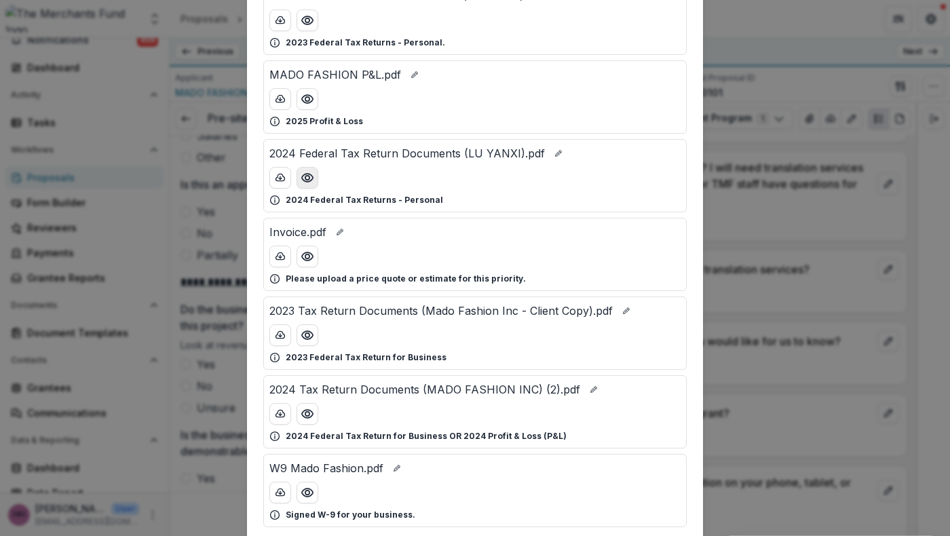
click at [297, 189] on button "Preview 2024 Federal Tax Return Documents (LU YANXI).pdf" at bounding box center [308, 178] width 22 height 22
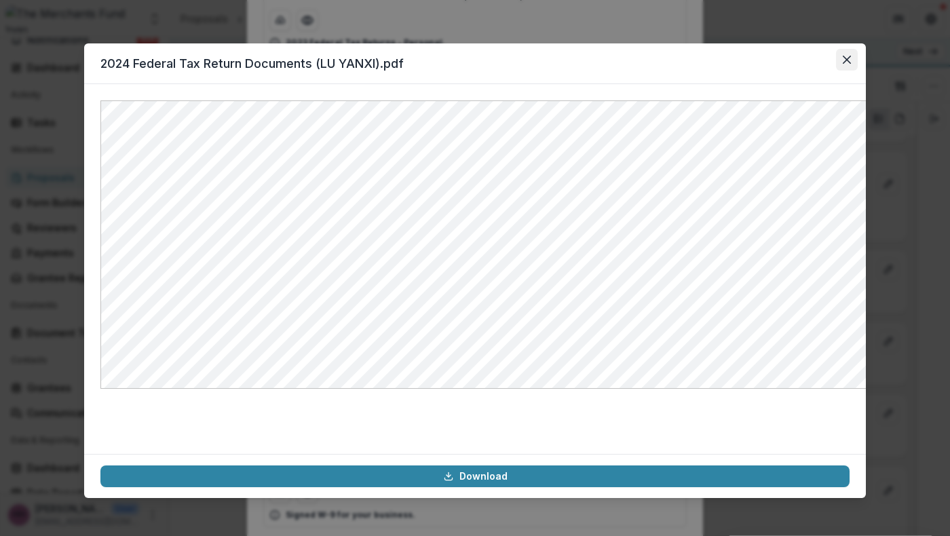
click at [858, 71] on button "Close" at bounding box center [847, 60] width 22 height 22
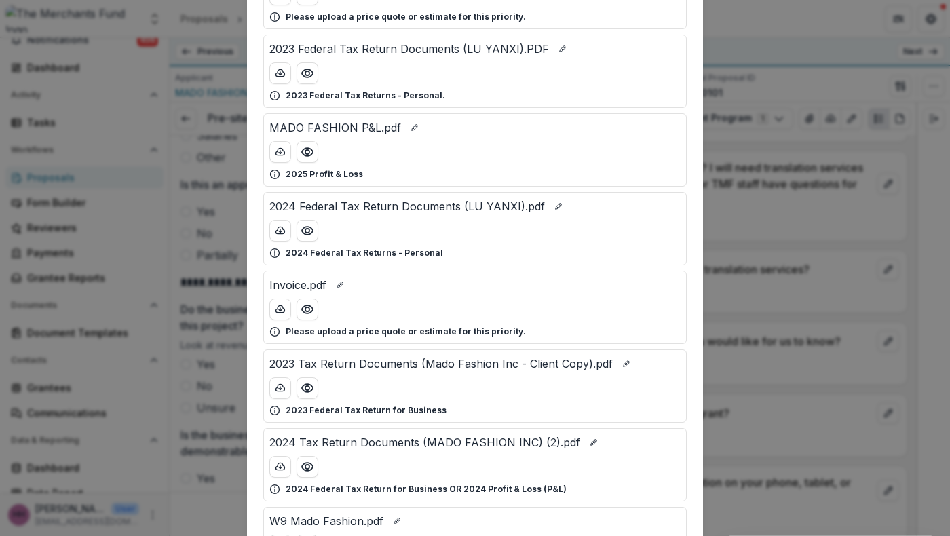
scroll to position [0, 0]
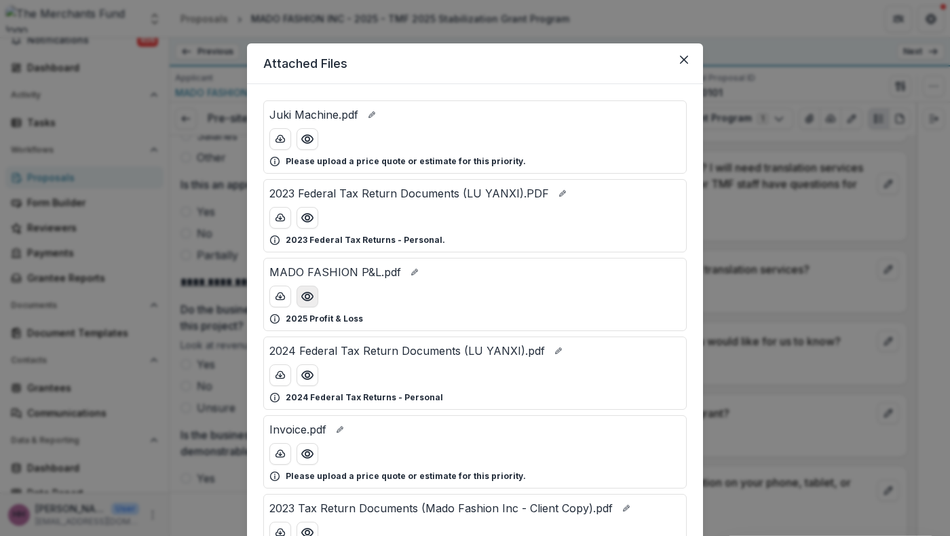
click at [301, 303] on icon "Preview MADO FASHION P&L.pdf" at bounding box center [308, 297] width 14 height 14
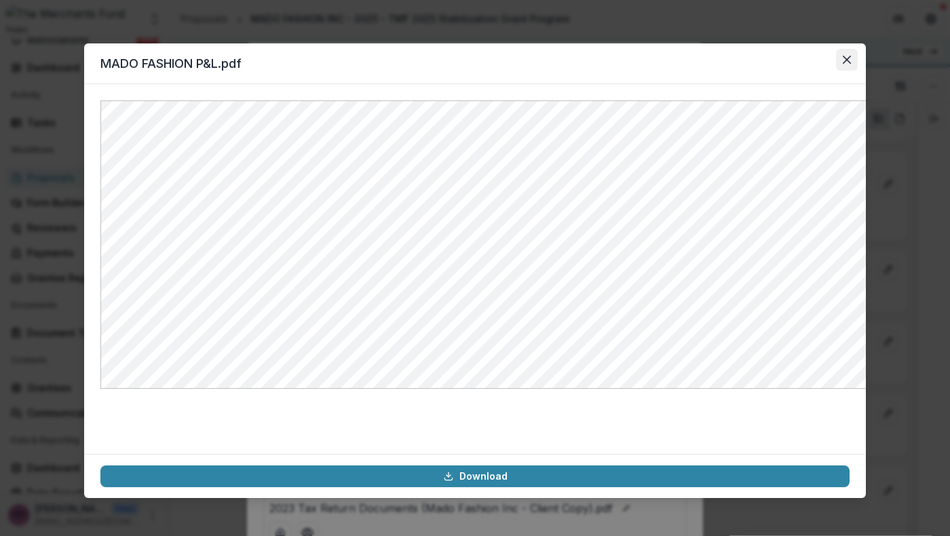
click at [858, 71] on button "Close" at bounding box center [847, 60] width 22 height 22
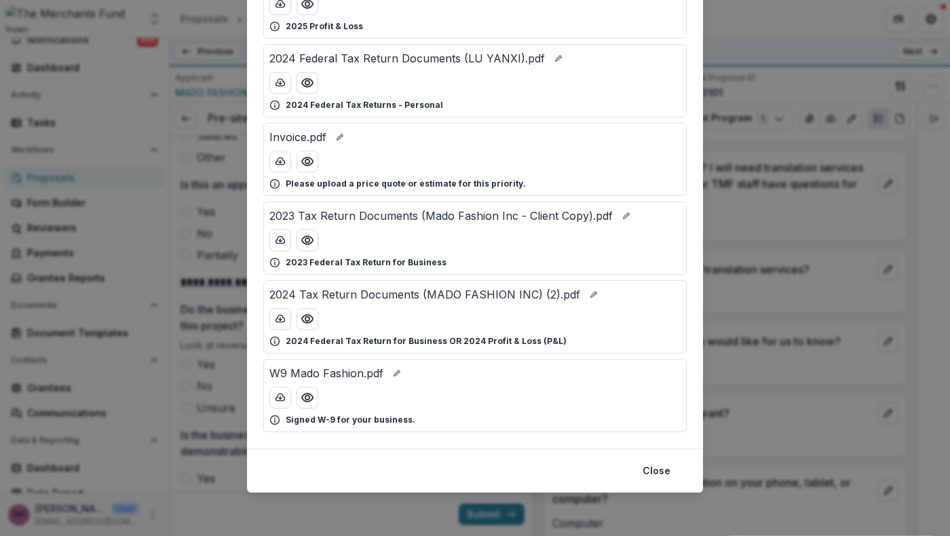
scroll to position [304, 0]
click at [302, 323] on icon "Preview 2024 Tax Return Documents (MADO FASHION INC) (2).pdf" at bounding box center [307, 319] width 11 height 8
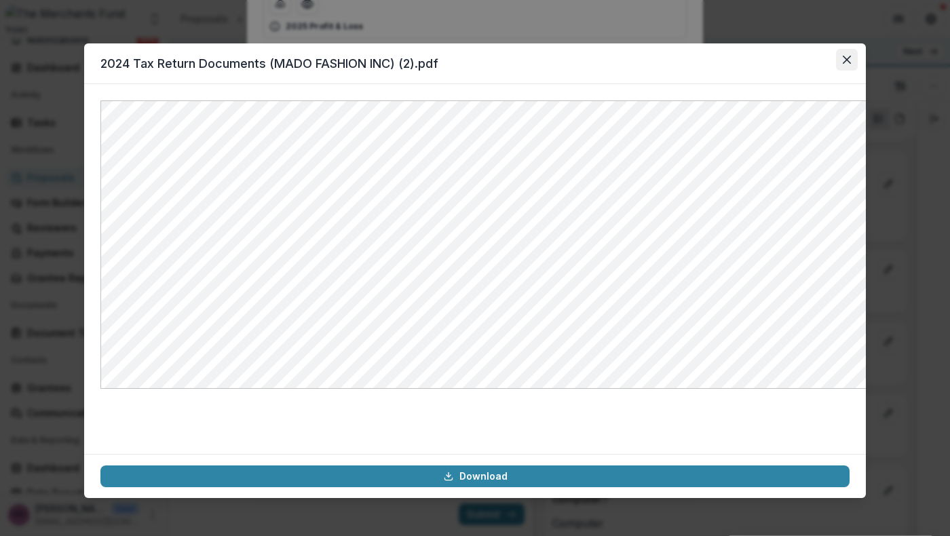
click at [851, 64] on icon "Close" at bounding box center [847, 60] width 8 height 8
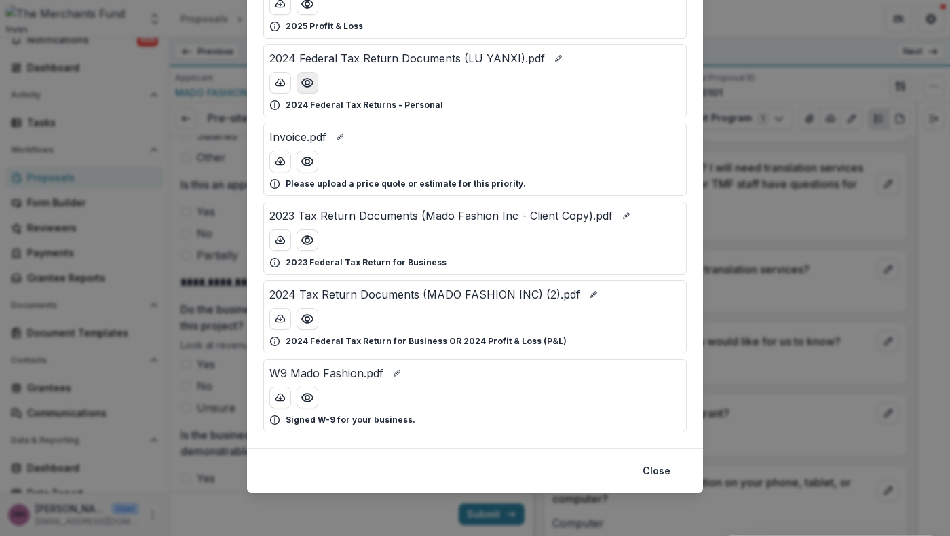
click at [297, 94] on button "Preview 2024 Federal Tax Return Documents (LU YANXI).pdf" at bounding box center [308, 83] width 22 height 22
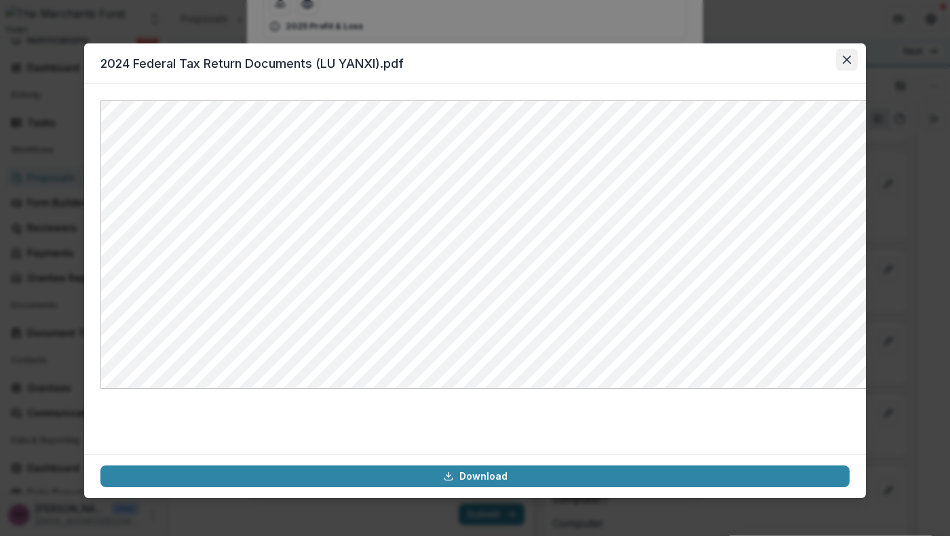
click at [858, 71] on button "Close" at bounding box center [847, 60] width 22 height 22
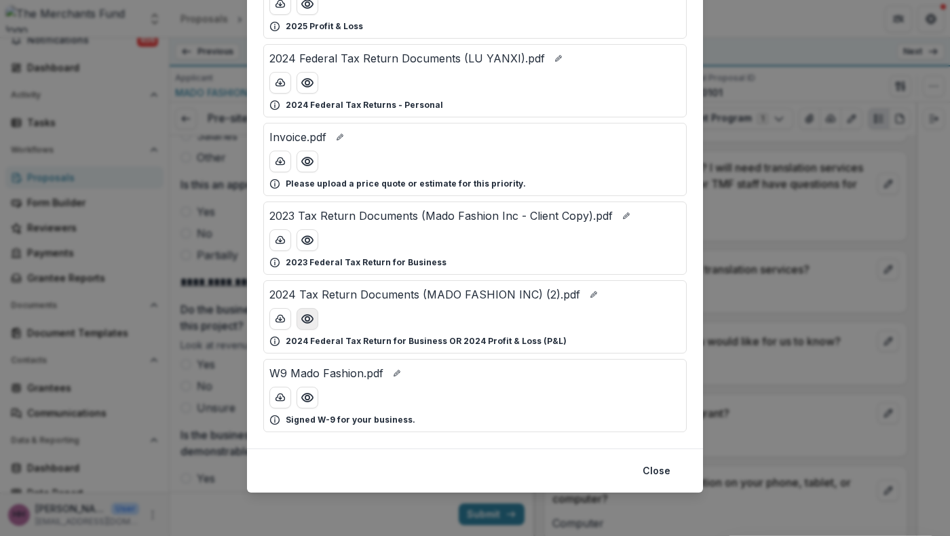
scroll to position [390, 0]
click at [301, 326] on icon "Preview 2024 Tax Return Documents (MADO FASHION INC) (2).pdf" at bounding box center [308, 319] width 14 height 14
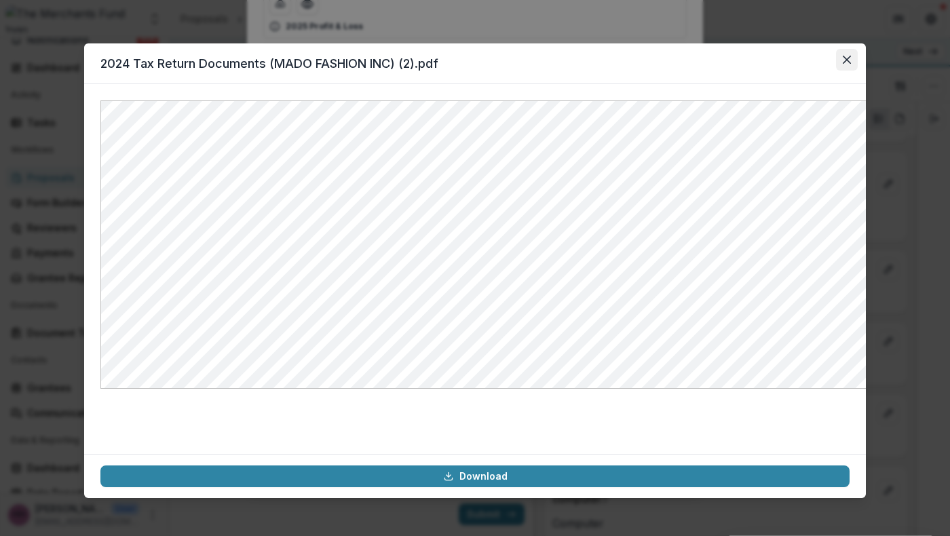
click at [851, 64] on icon "Close" at bounding box center [847, 60] width 8 height 8
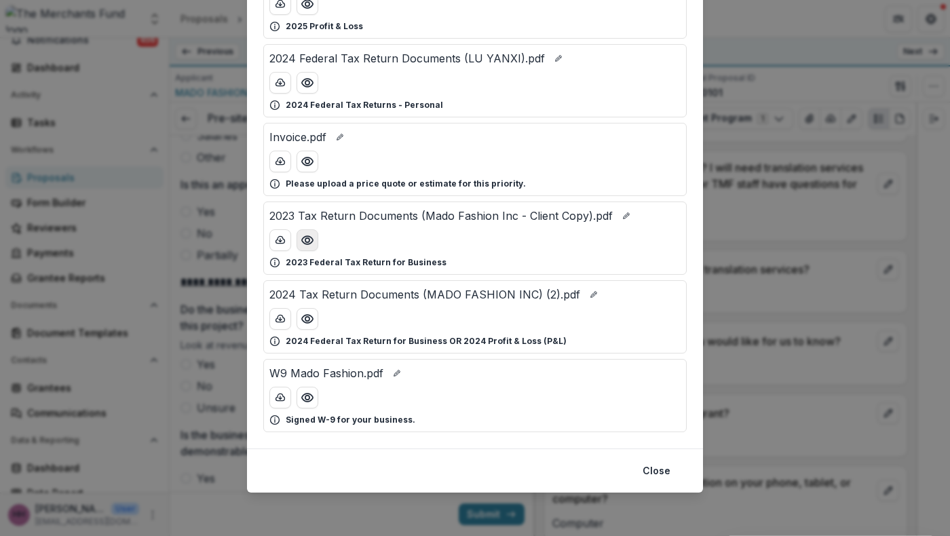
click at [306, 242] on circle "Preview 2023 Tax Return Documents (Mado Fashion Inc - Client Copy).pdf" at bounding box center [308, 240] width 4 height 4
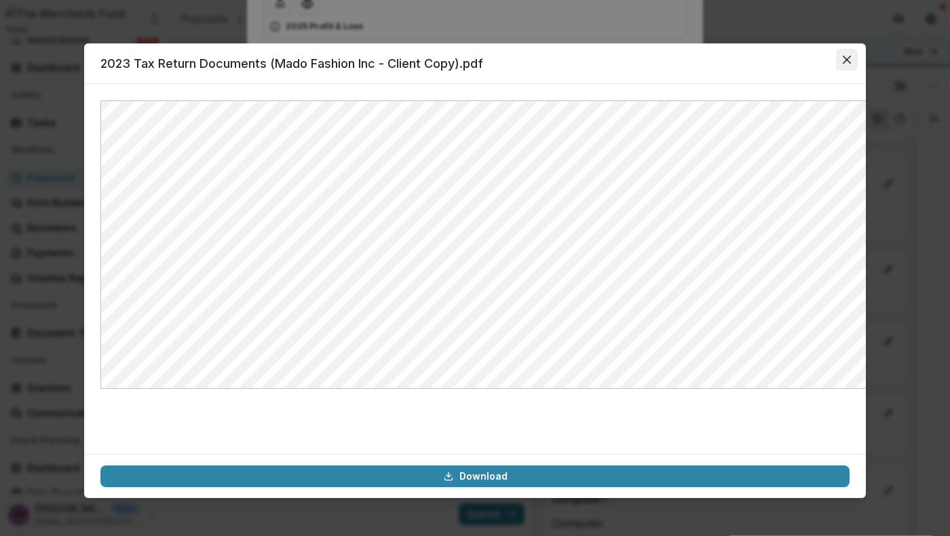
click at [851, 64] on icon "Close" at bounding box center [847, 60] width 8 height 8
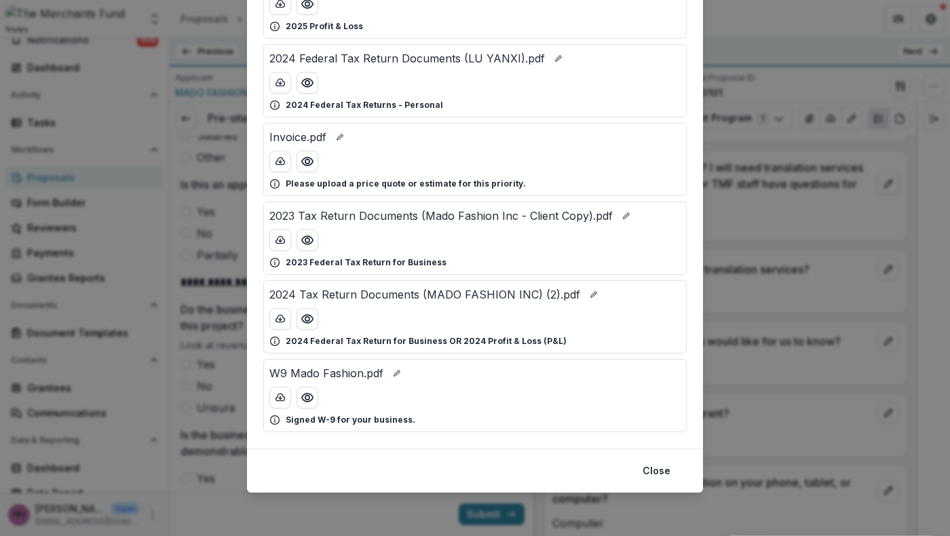
click at [808, 236] on div "Attached Files Juki Machine.pdf Please upload a price quote or estimate for thi…" at bounding box center [475, 268] width 950 height 536
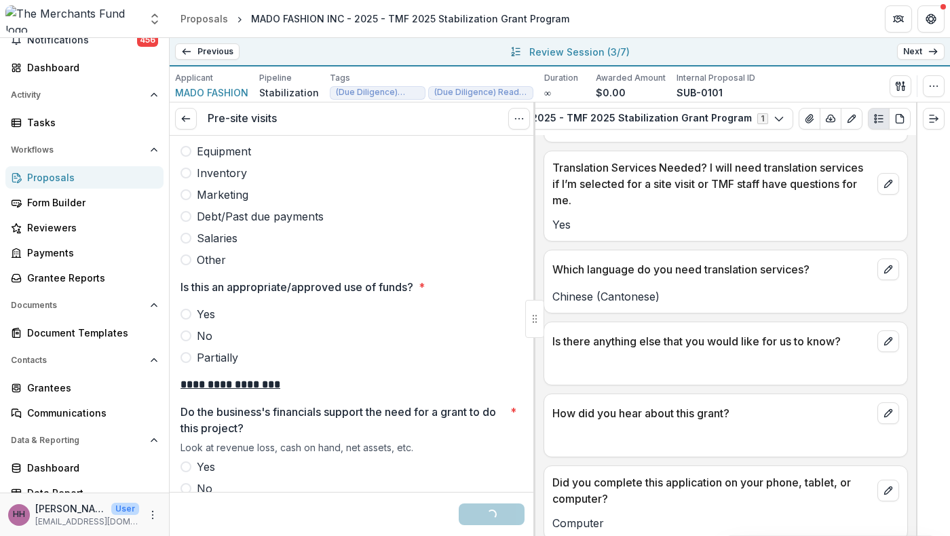
scroll to position [2172, 0]
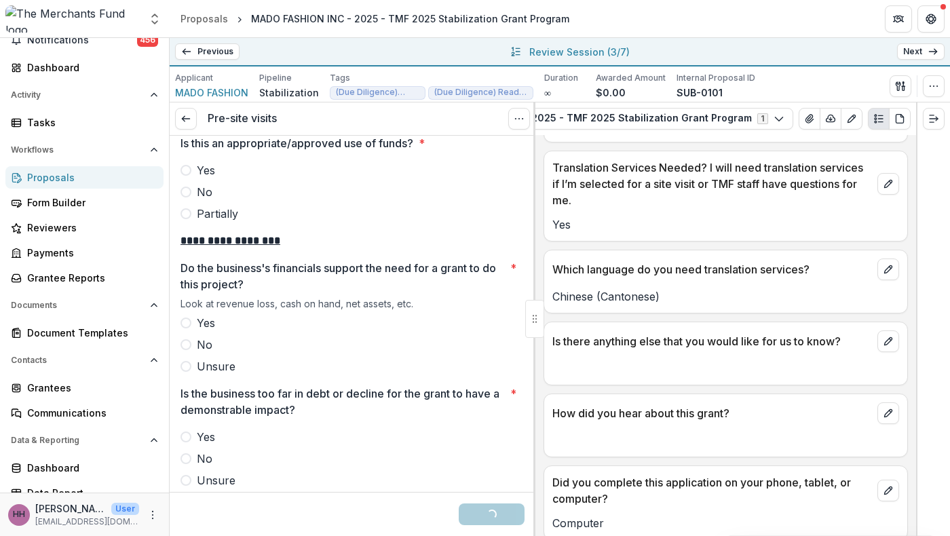
scroll to position [2370, 0]
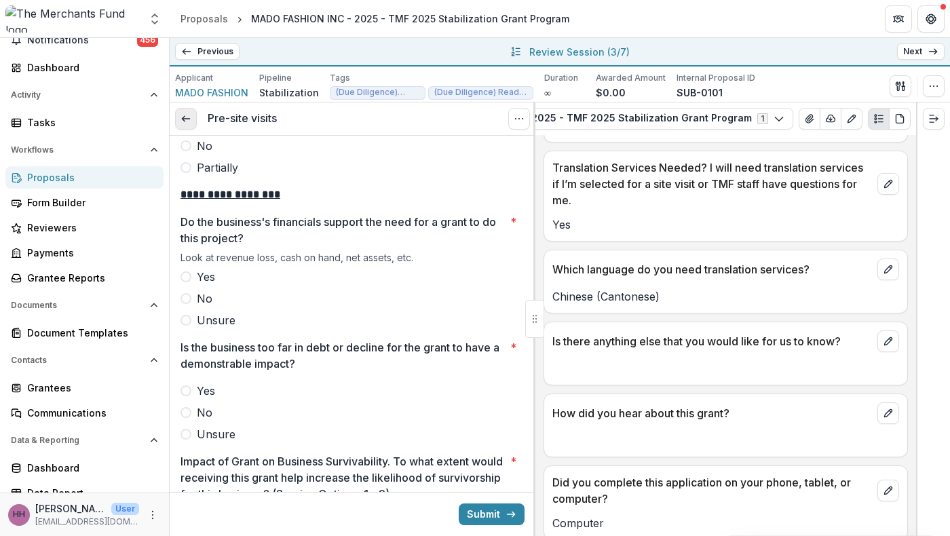
click at [191, 124] on icon at bounding box center [186, 118] width 11 height 11
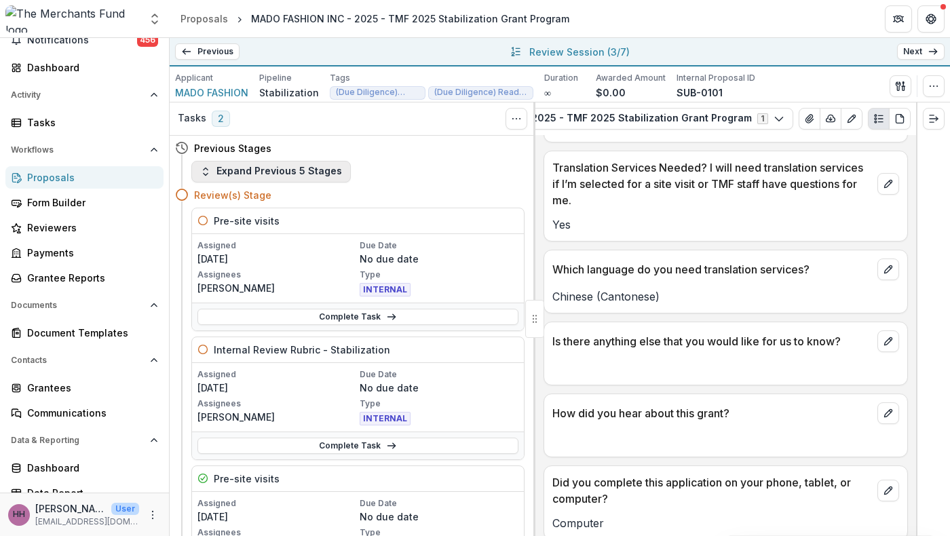
click at [308, 183] on button "Expand Previous 5 Stages" at bounding box center [271, 172] width 160 height 22
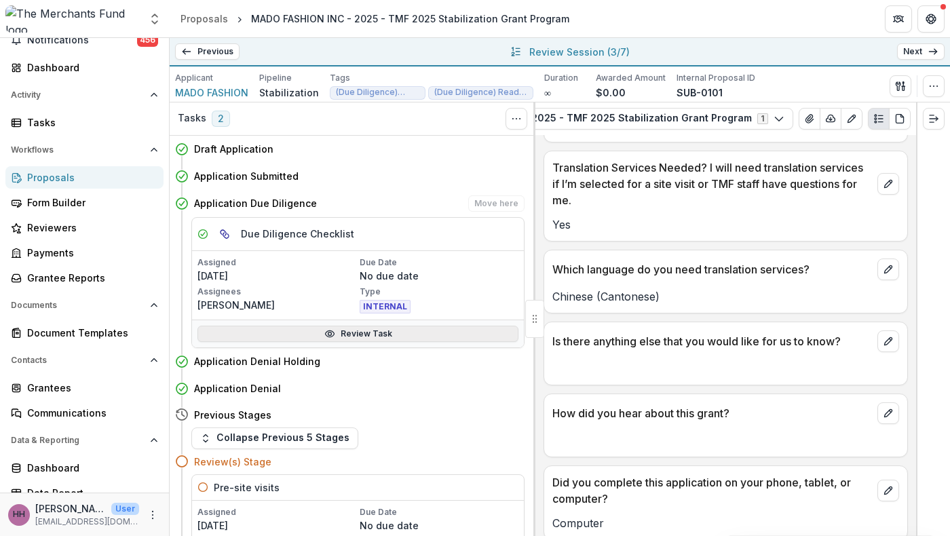
click at [355, 342] on link "Review Task" at bounding box center [358, 334] width 321 height 16
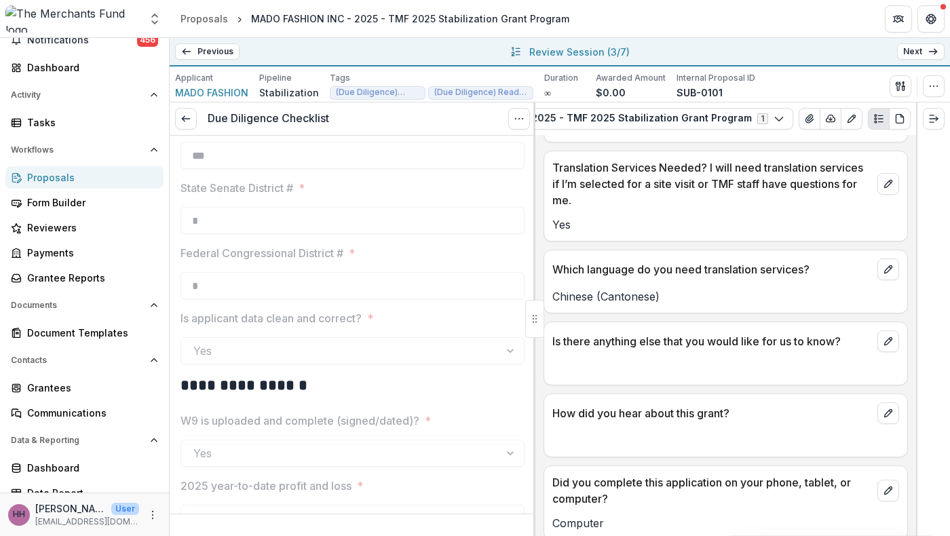
scroll to position [1722, 0]
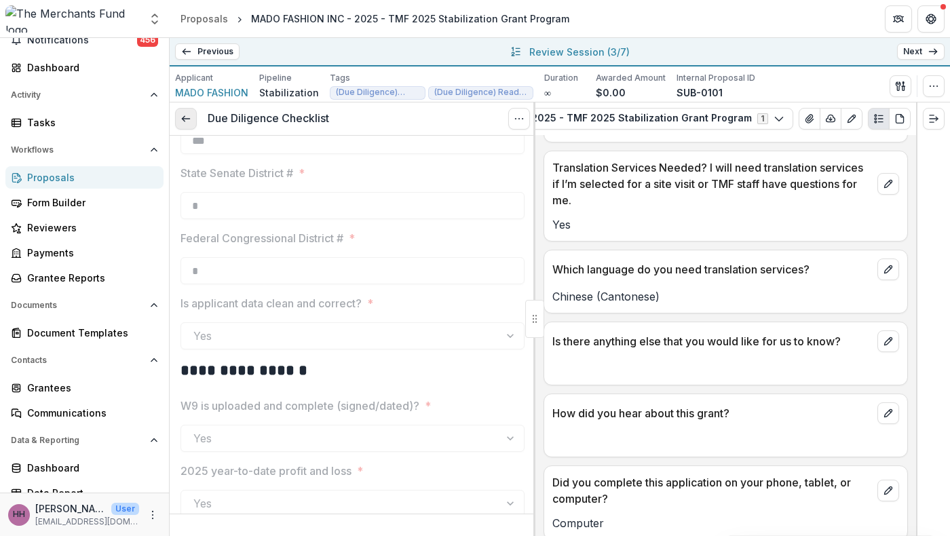
click at [189, 119] on line at bounding box center [185, 119] width 7 height 0
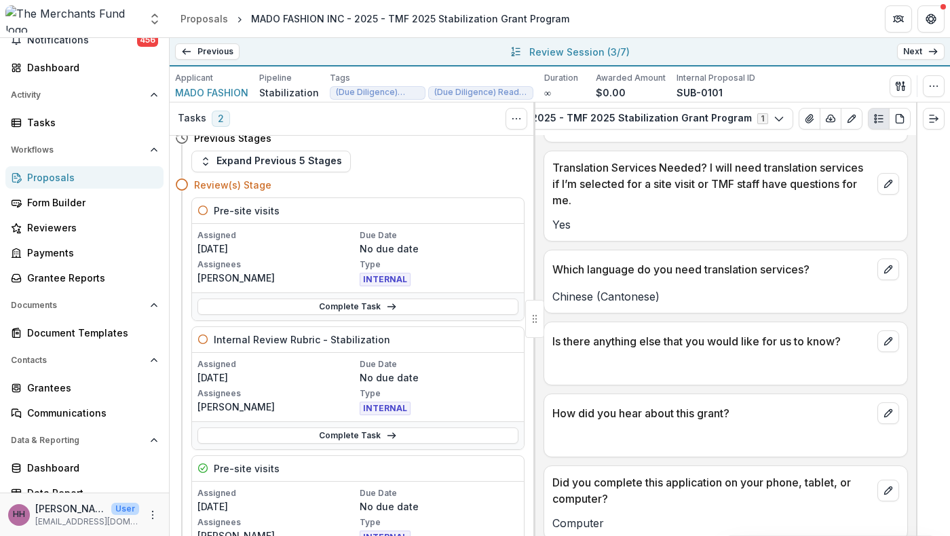
scroll to position [15, 0]
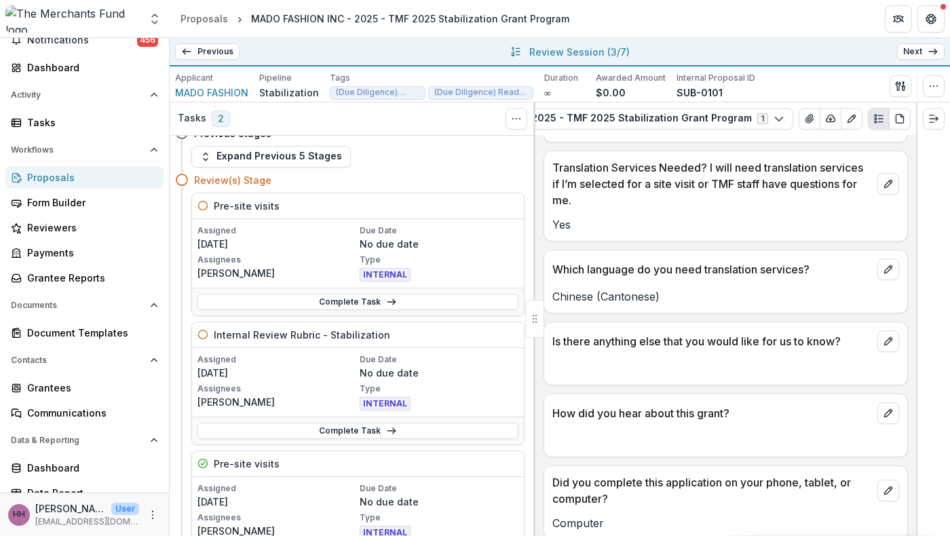
click at [342, 316] on div "Complete Task" at bounding box center [358, 302] width 332 height 28
click at [376, 310] on link "Complete Task" at bounding box center [358, 302] width 321 height 16
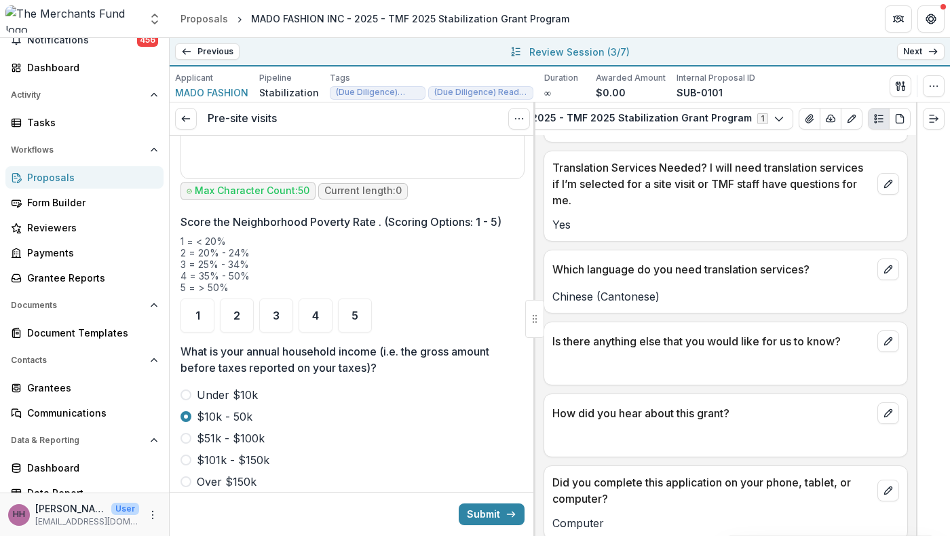
scroll to position [1583, 0]
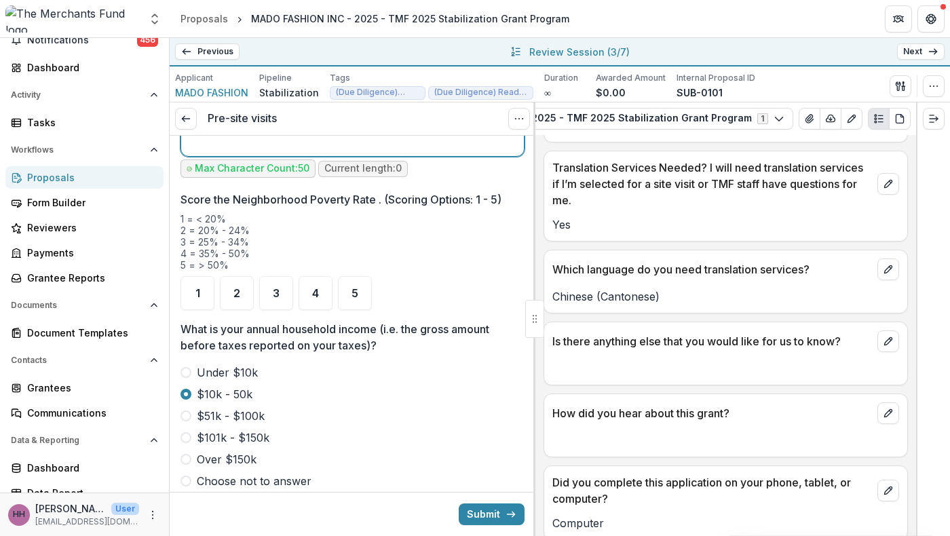
click at [358, 151] on div at bounding box center [353, 49] width 332 height 204
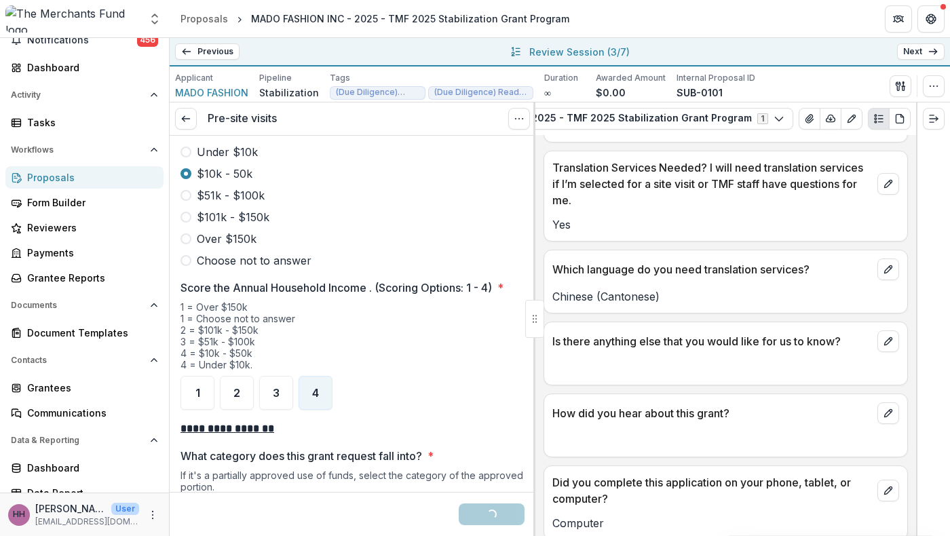
scroll to position [1832, 0]
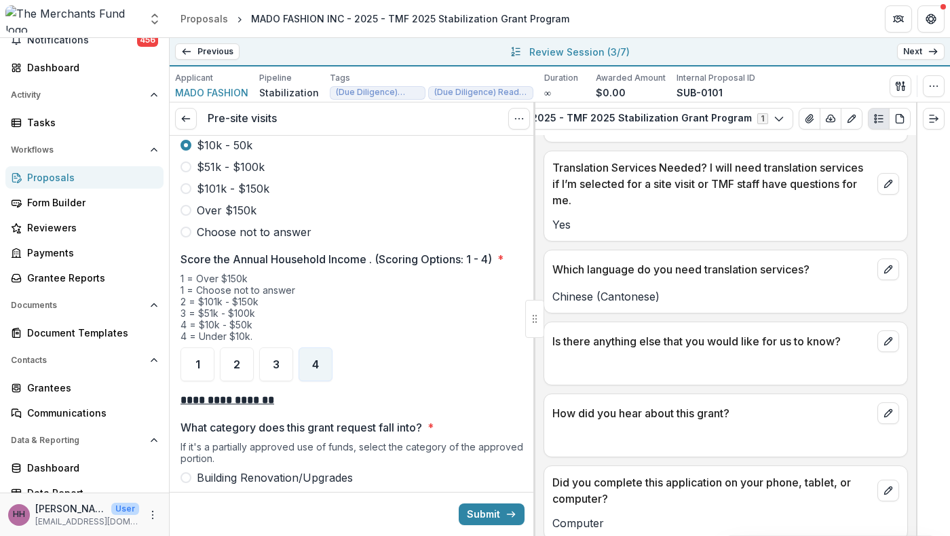
click at [200, 50] on span "1" at bounding box center [198, 44] width 5 height 11
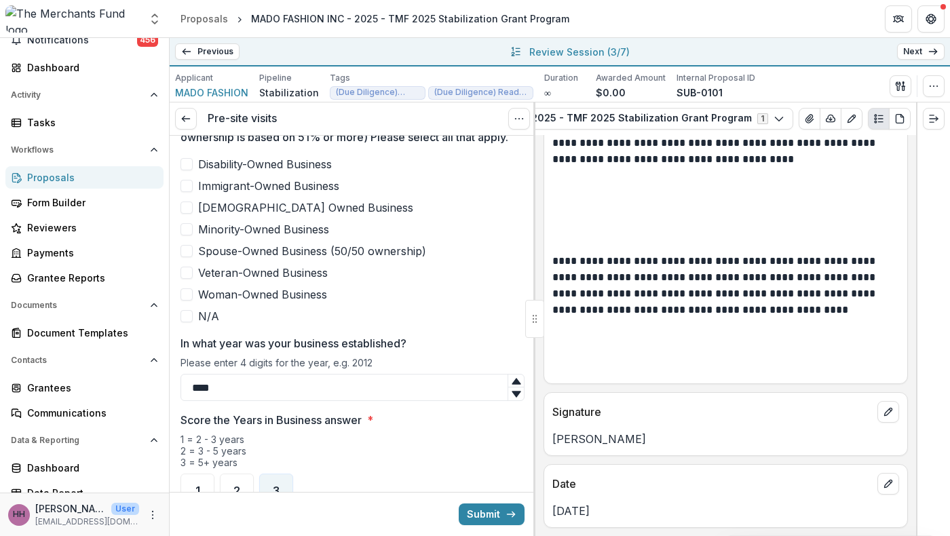
scroll to position [736, 0]
click at [188, 191] on span at bounding box center [187, 185] width 12 height 12
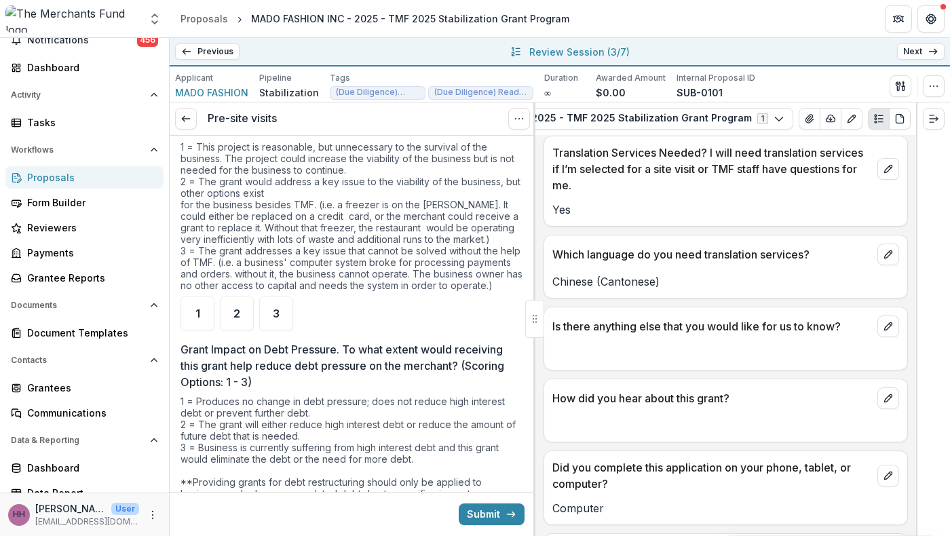
scroll to position [2794, 0]
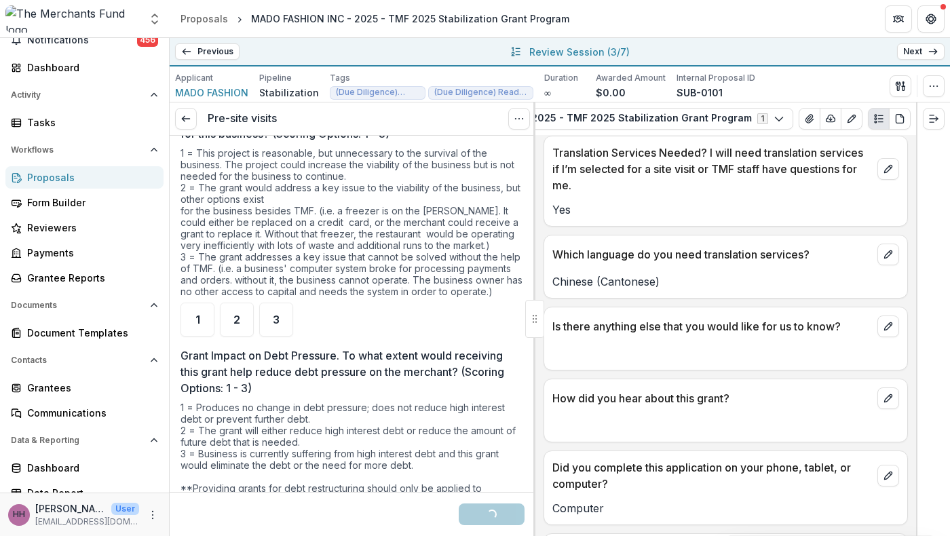
scroll to position [2698, 0]
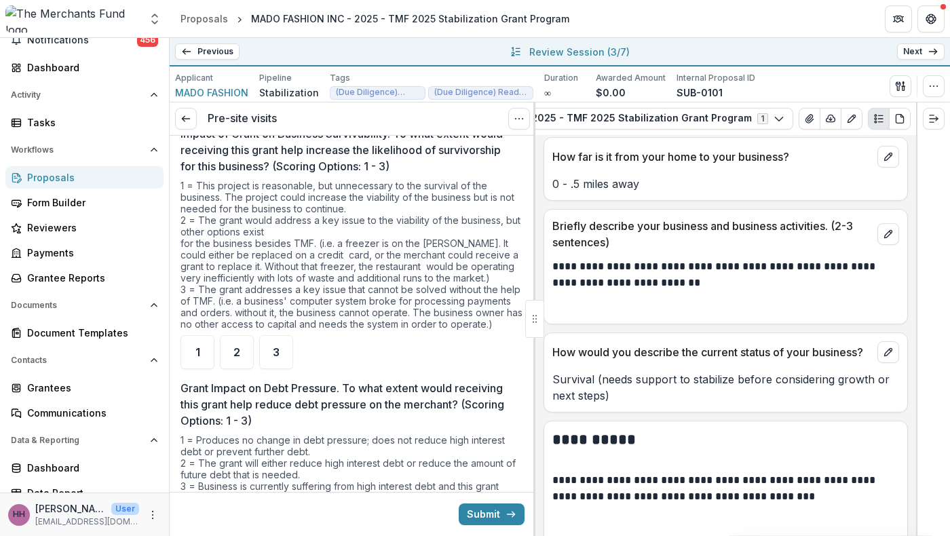
scroll to position [1170, 0]
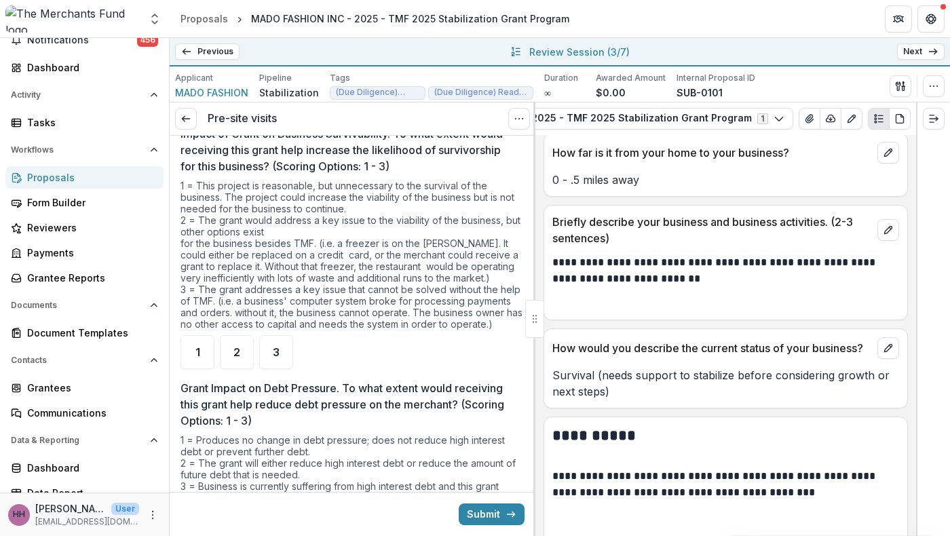
click at [678, 115] on link "https://maps.app.goo.gl/JyCFmTX2BERGn1f38" at bounding box center [615, 108] width 125 height 14
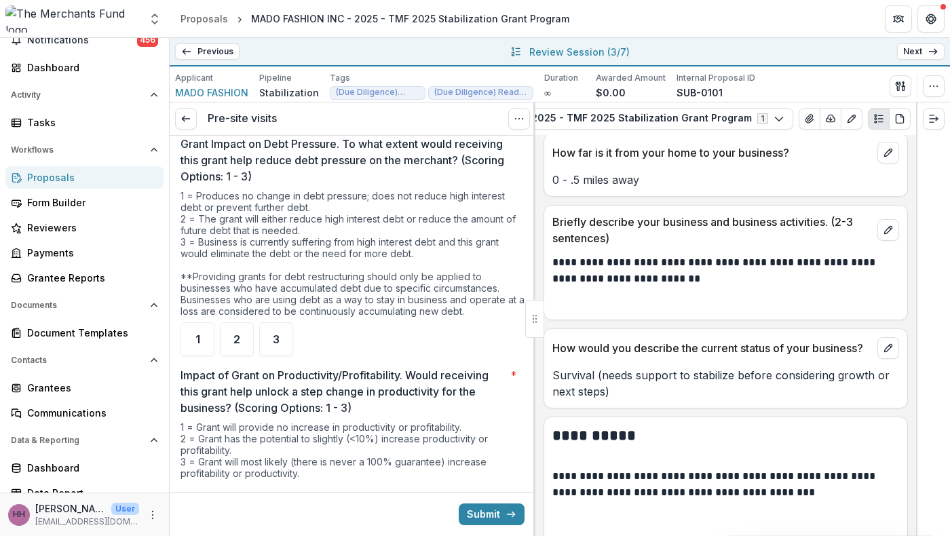
scroll to position [3016, 0]
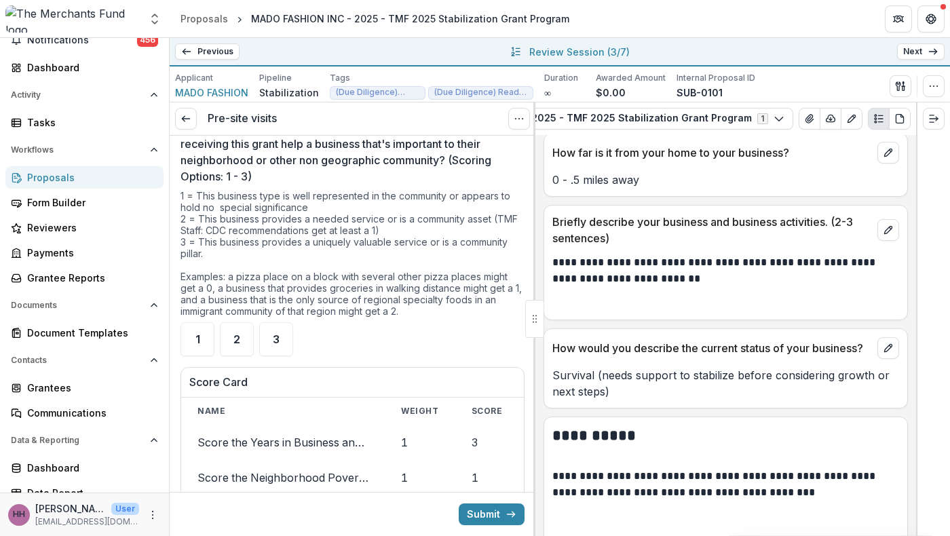
scroll to position [3475, 0]
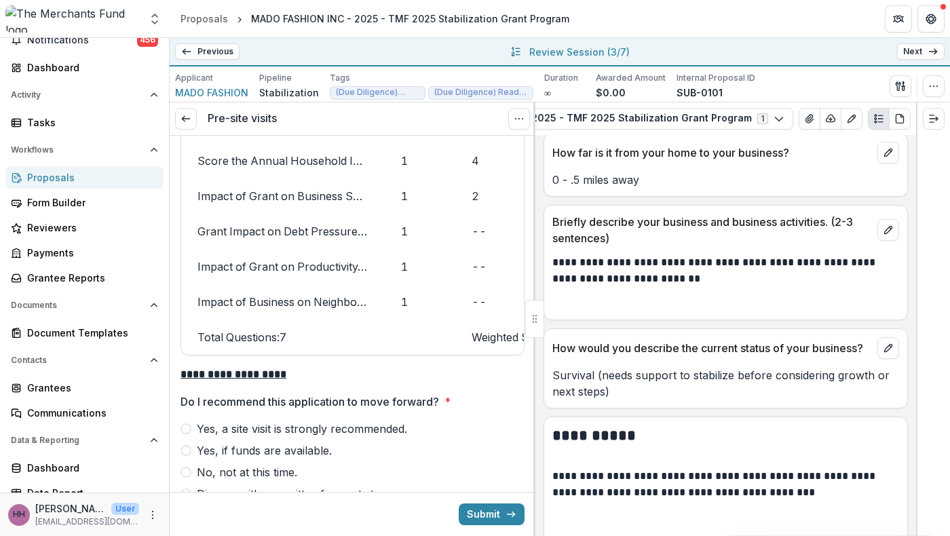
scroll to position [3829, 0]
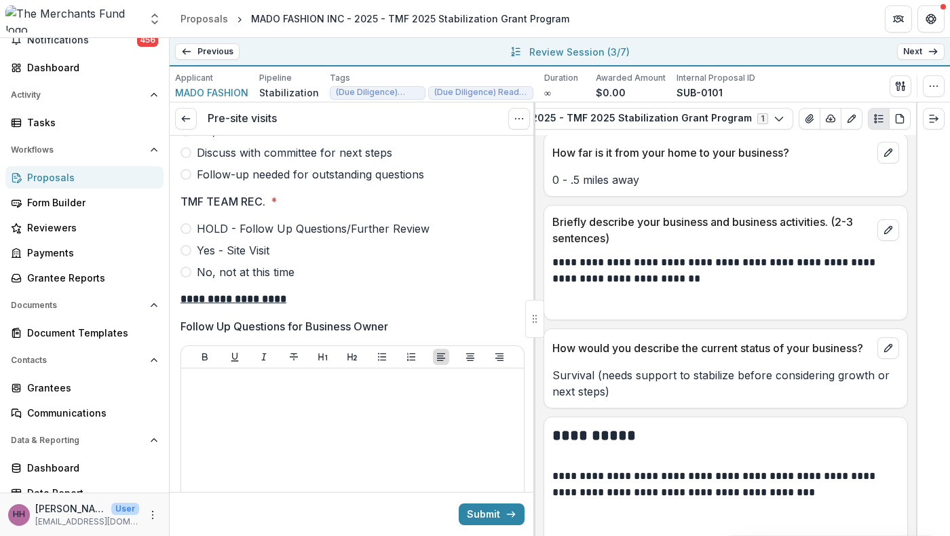
scroll to position [4151, 0]
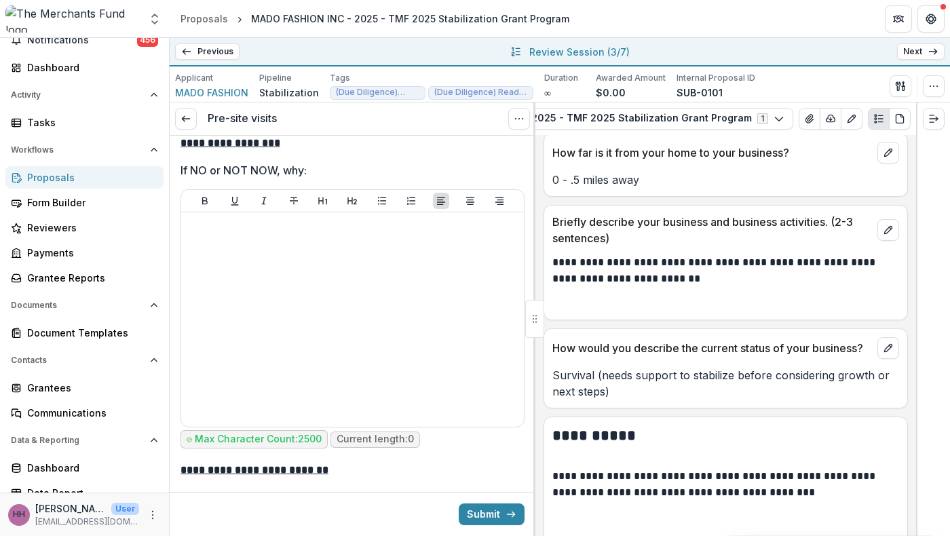
scroll to position [4625, 0]
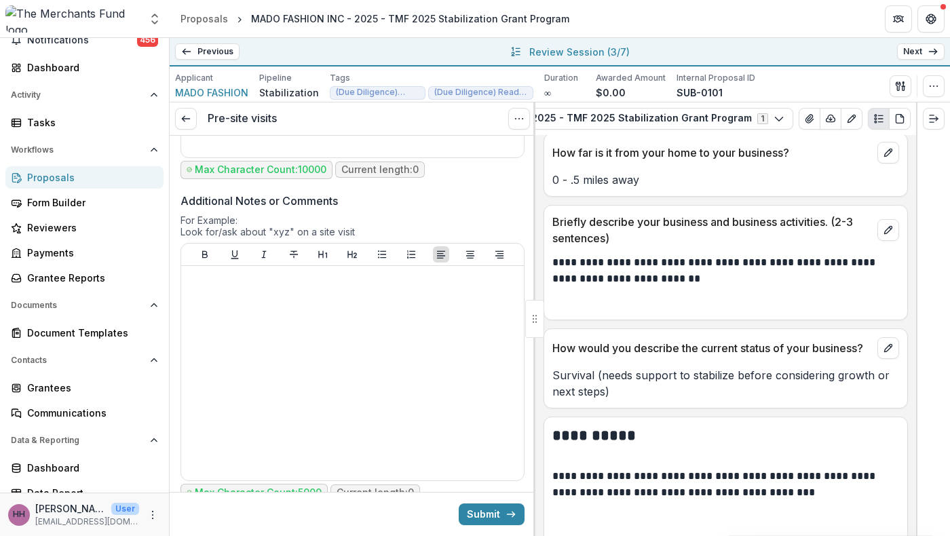
scroll to position [5238, 0]
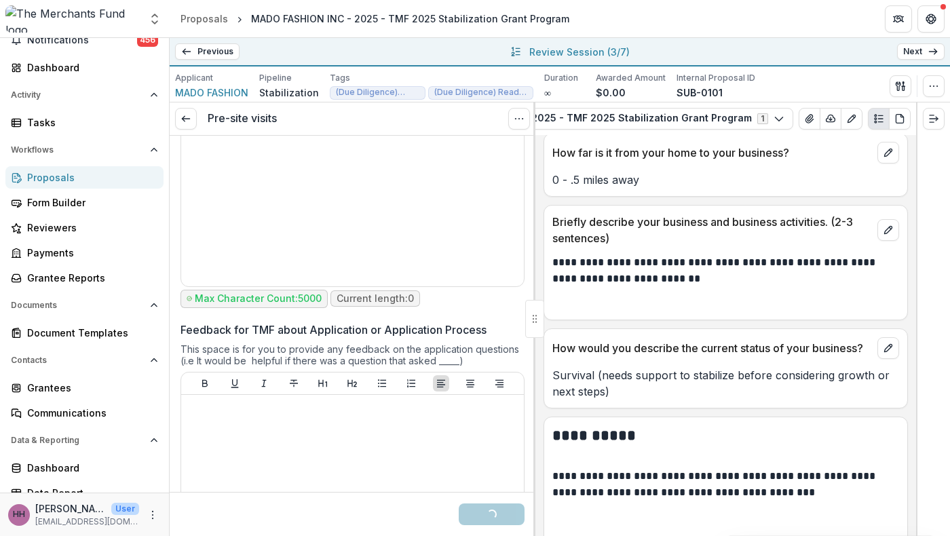
scroll to position [5441, 0]
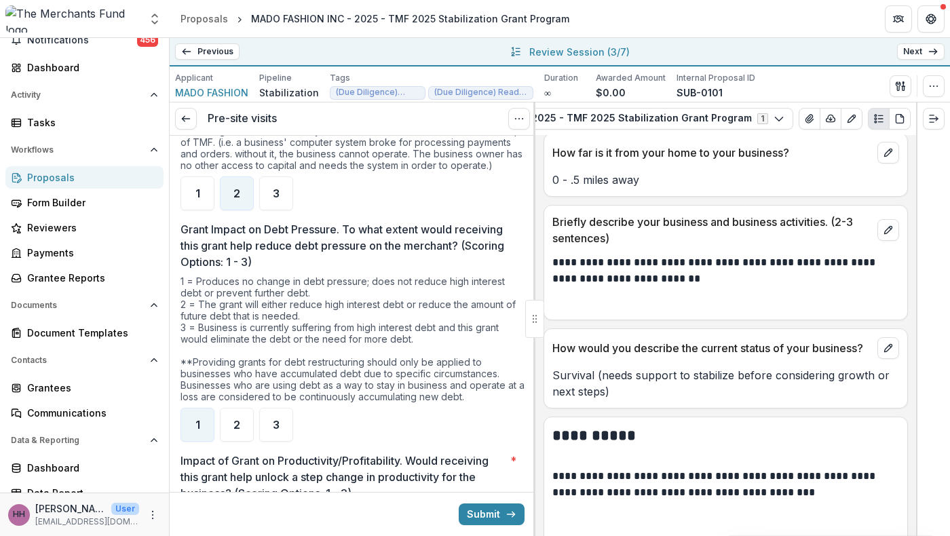
scroll to position [2858, 0]
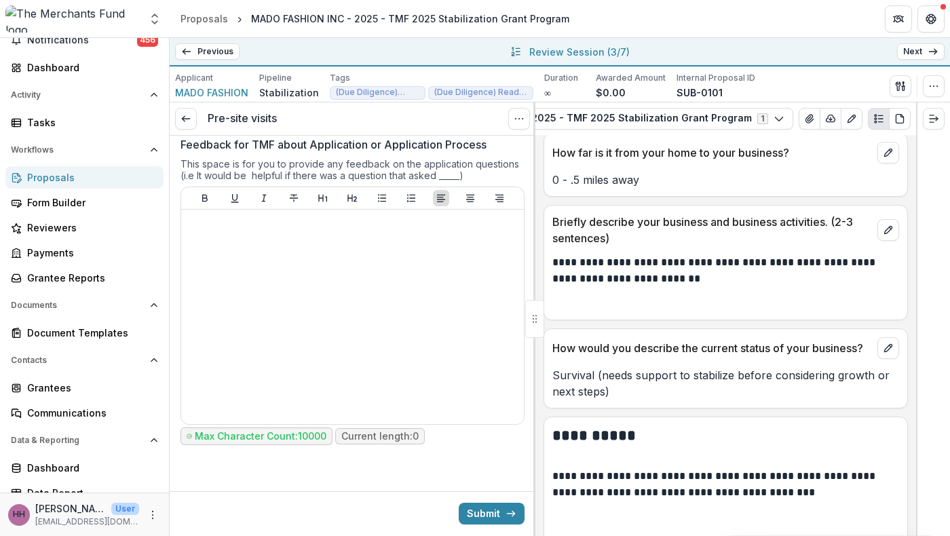
scroll to position [6041, 0]
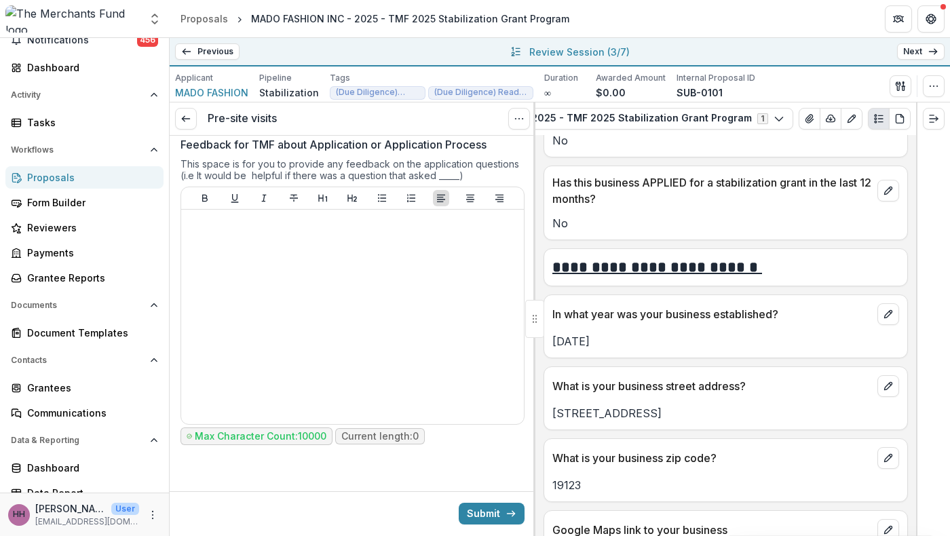
scroll to position [757, 0]
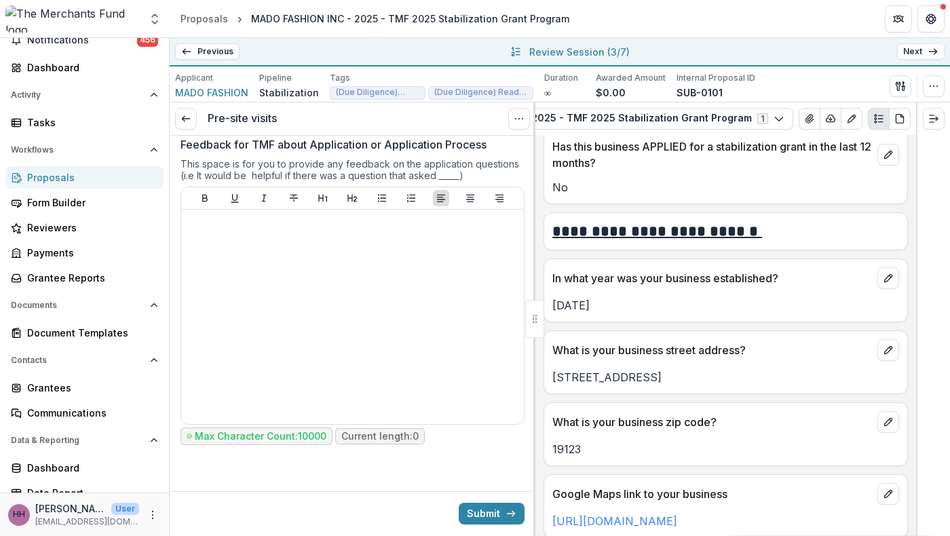
click at [477, 508] on button "Submit" at bounding box center [492, 514] width 66 height 22
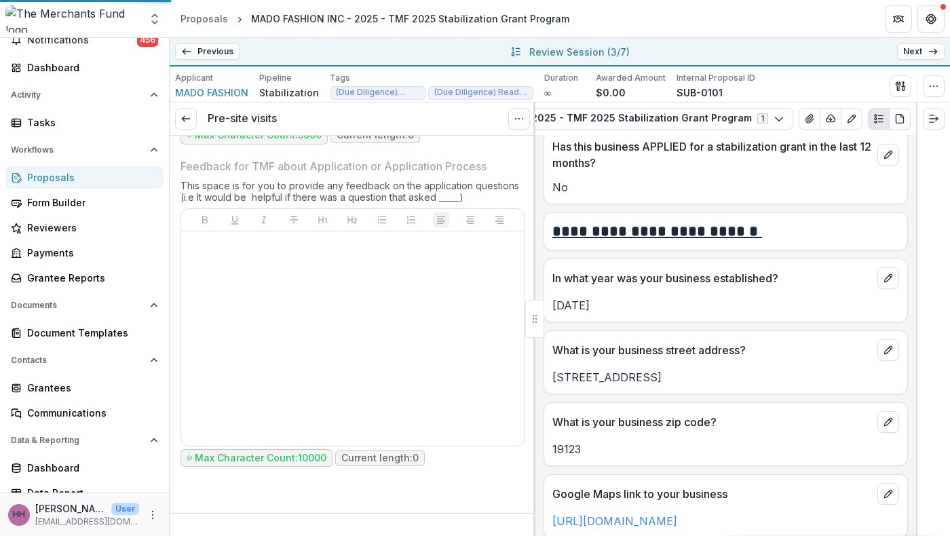
scroll to position [6122, 0]
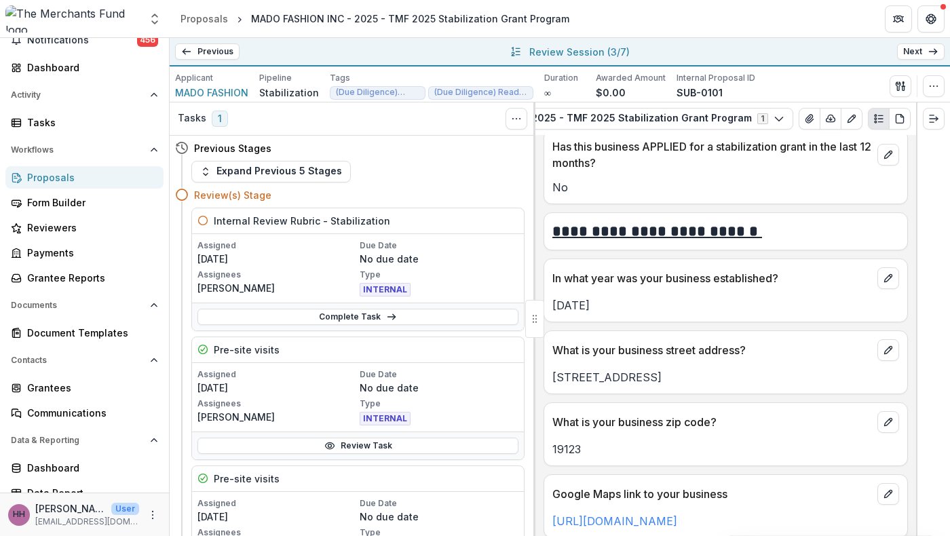
click at [904, 57] on link "Next" at bounding box center [922, 51] width 48 height 16
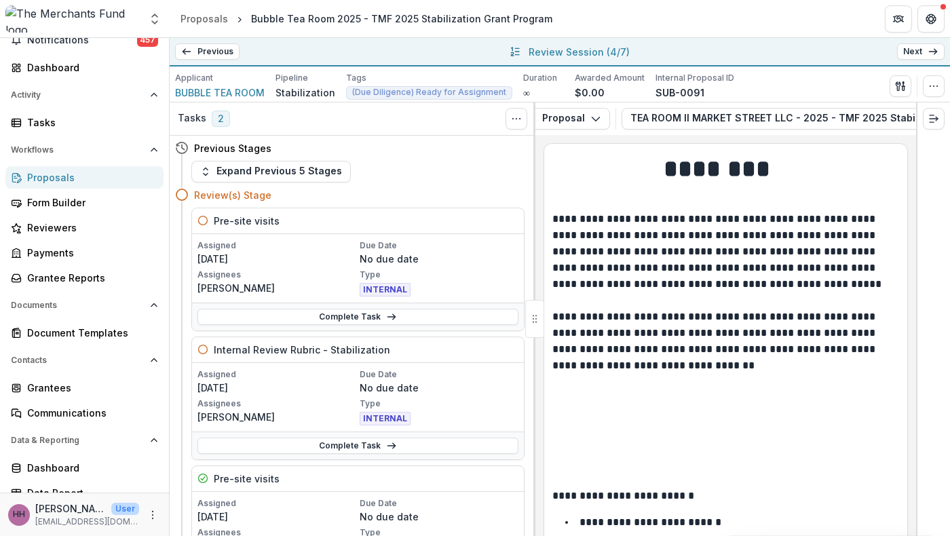
scroll to position [12, 0]
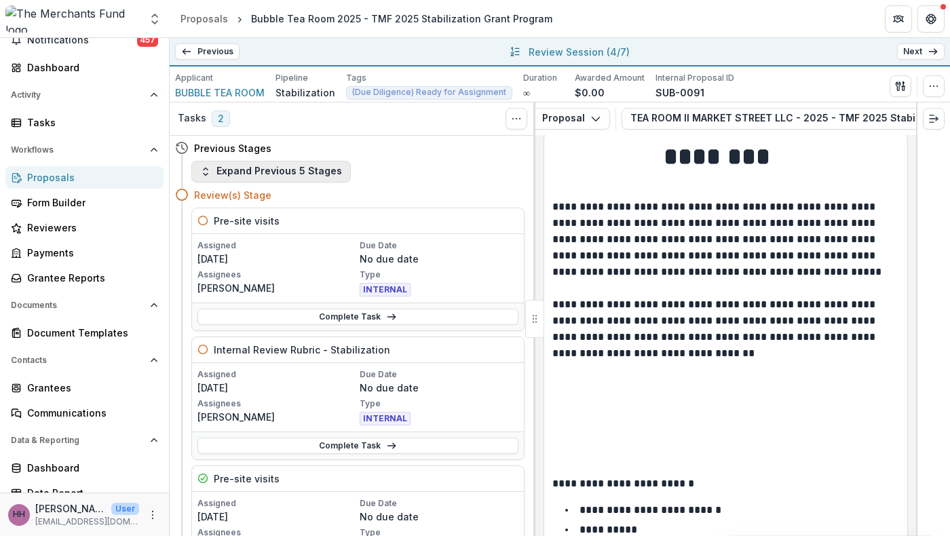
click at [279, 183] on button "Expand Previous 5 Stages" at bounding box center [271, 172] width 160 height 22
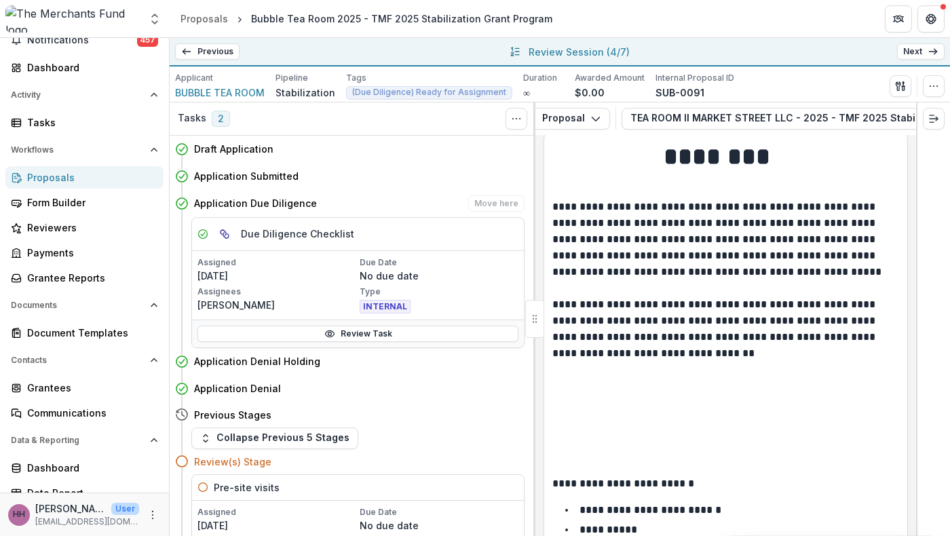
scroll to position [1, 0]
click at [349, 297] on p "Assignees" at bounding box center [278, 291] width 160 height 12
click at [346, 341] on link "Review Task" at bounding box center [358, 333] width 321 height 16
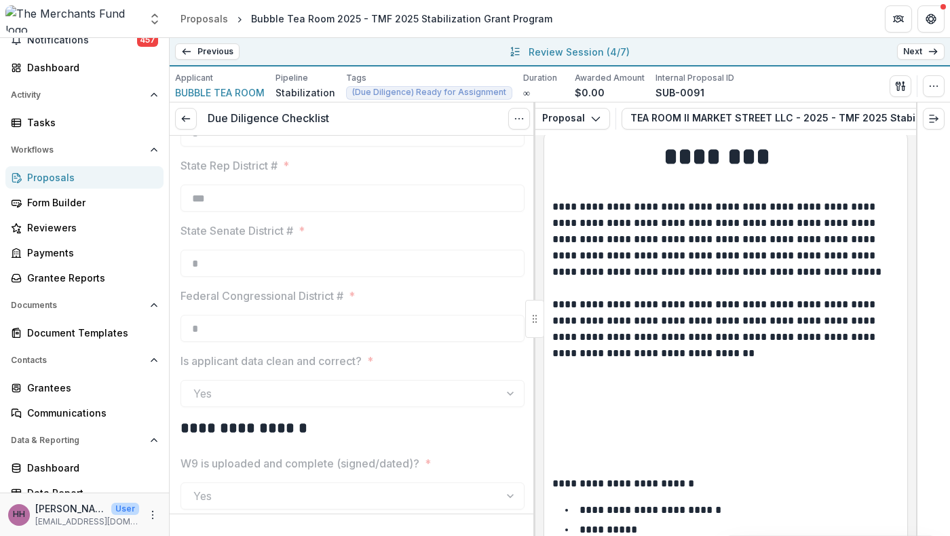
scroll to position [1665, 0]
click at [190, 124] on icon at bounding box center [186, 118] width 11 height 11
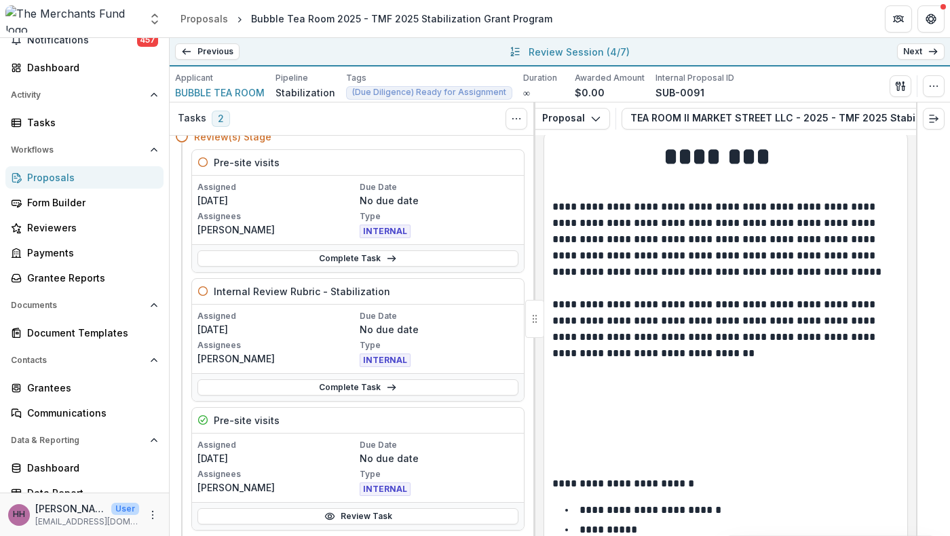
scroll to position [23, 0]
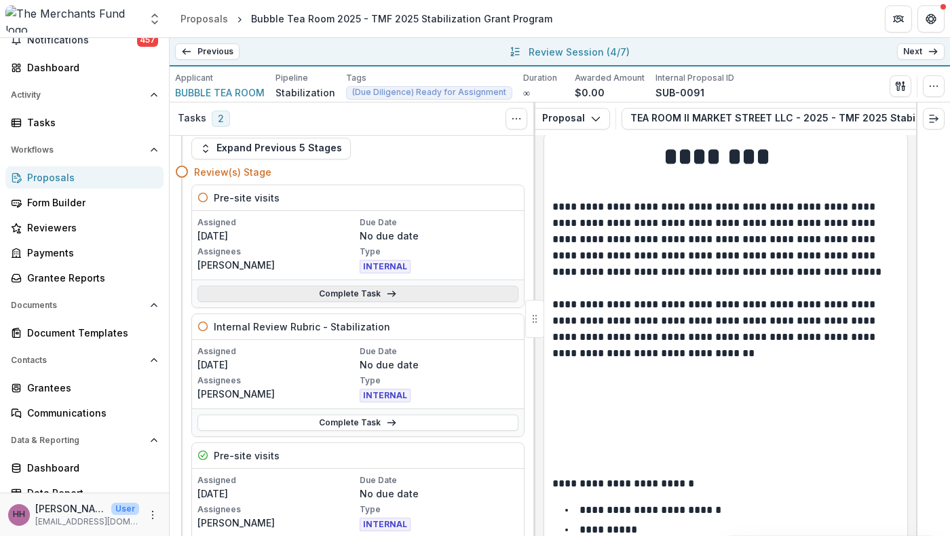
click at [320, 302] on link "Complete Task" at bounding box center [358, 294] width 321 height 16
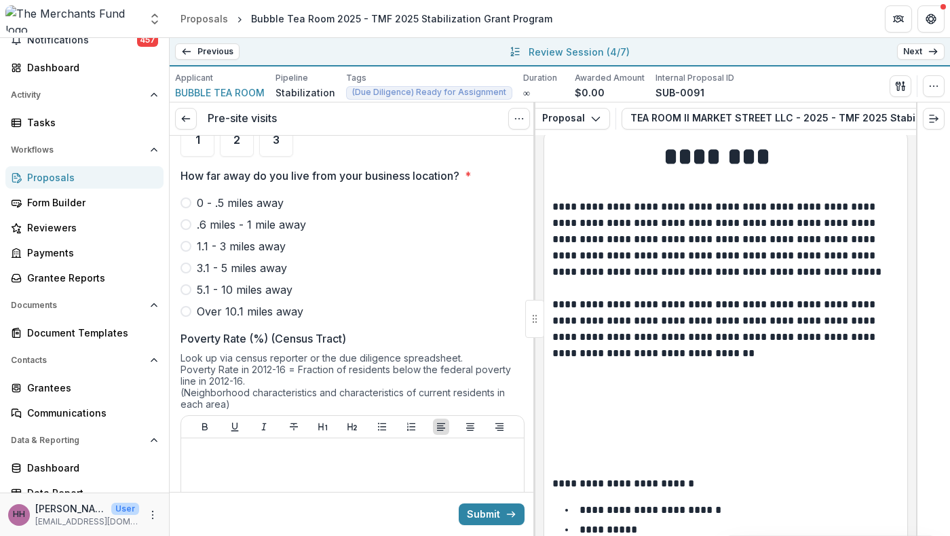
scroll to position [1078, 0]
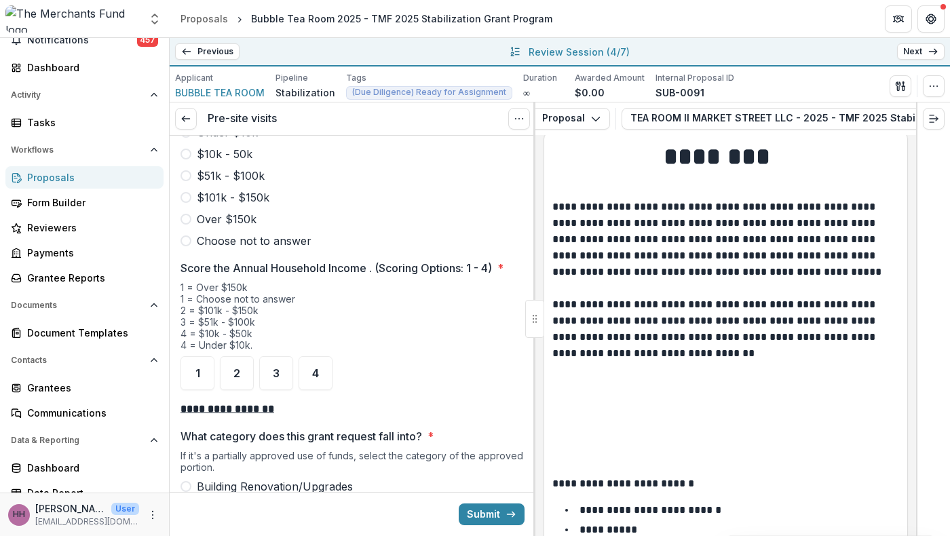
scroll to position [1810, 0]
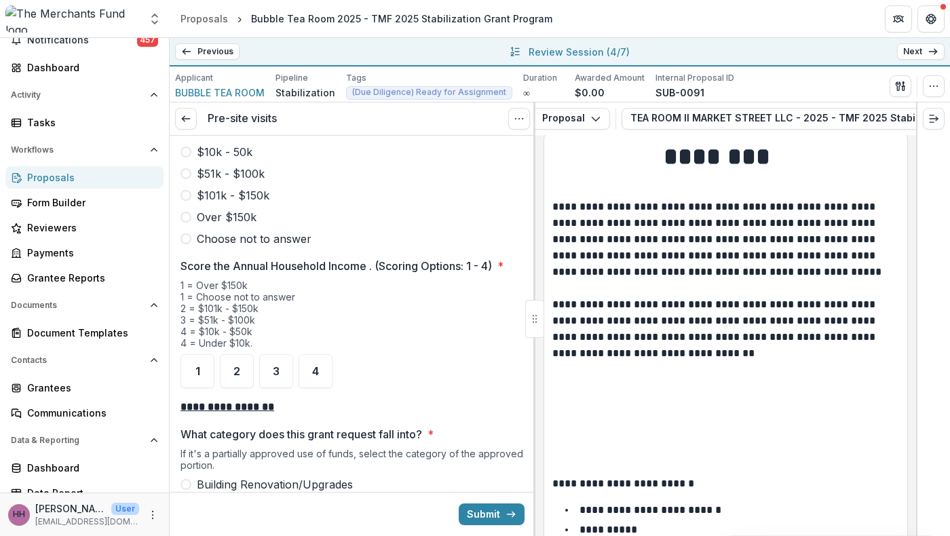
click at [200, 56] on span "1" at bounding box center [198, 50] width 5 height 11
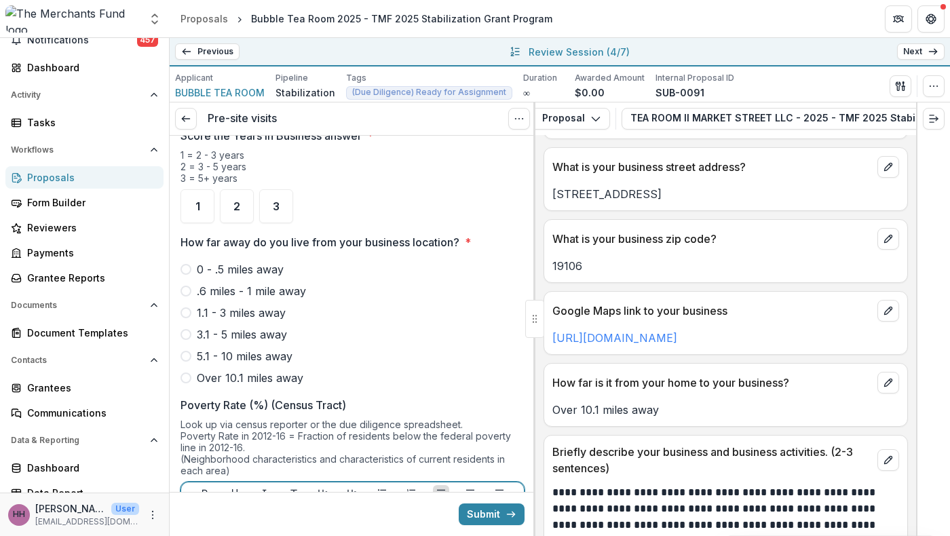
scroll to position [1003, 0]
click at [328, 117] on input "In what year was your business established?" at bounding box center [353, 103] width 344 height 27
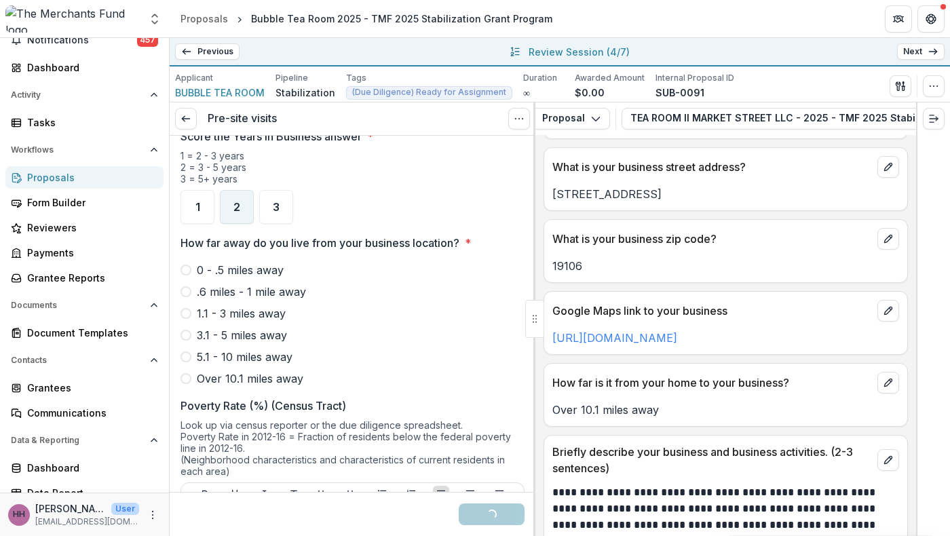
type input "****"
click at [249, 224] on div "2" at bounding box center [237, 207] width 34 height 34
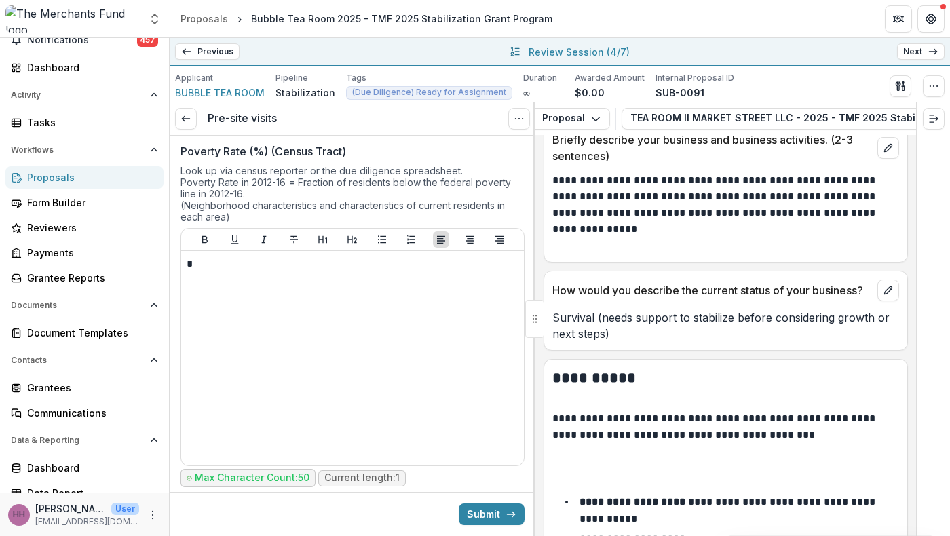
scroll to position [1282, 0]
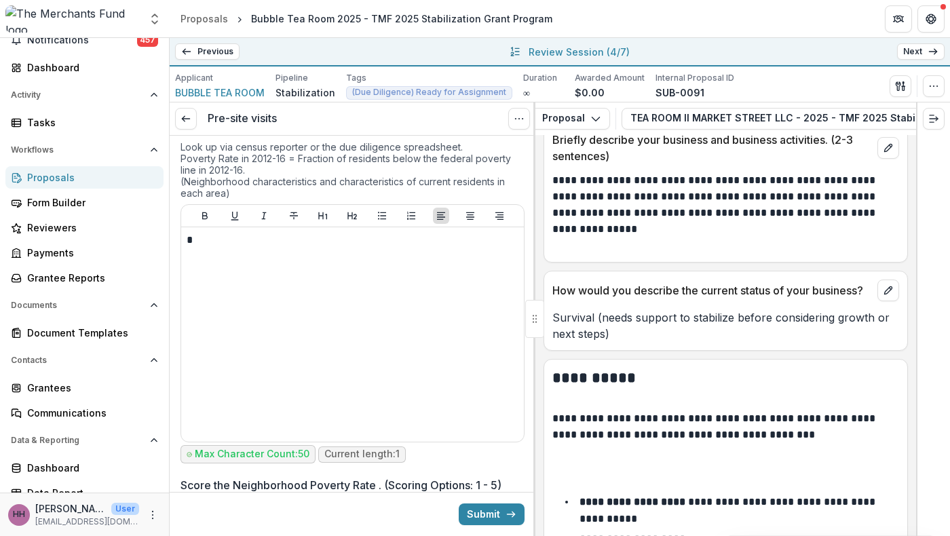
click at [209, 109] on span "Over 10.1 miles away" at bounding box center [250, 100] width 107 height 16
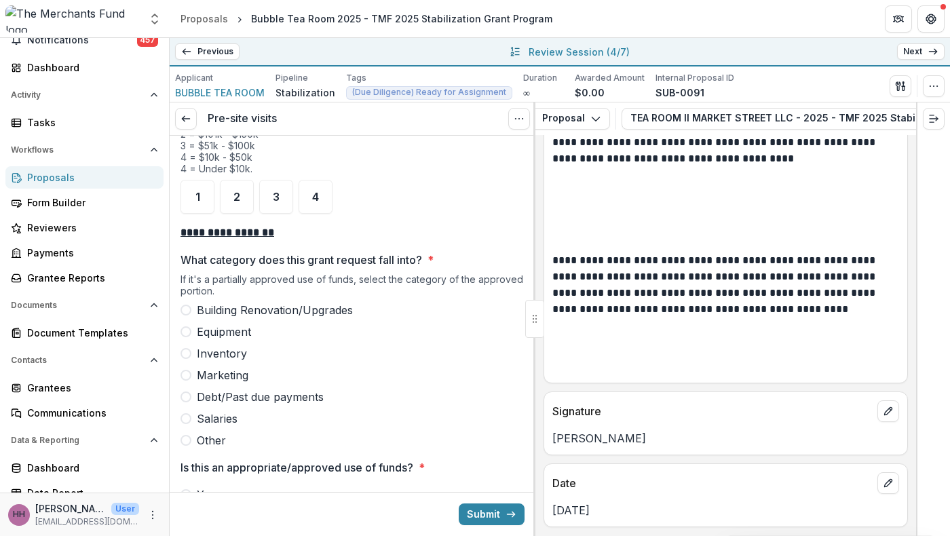
scroll to position [2031, 0]
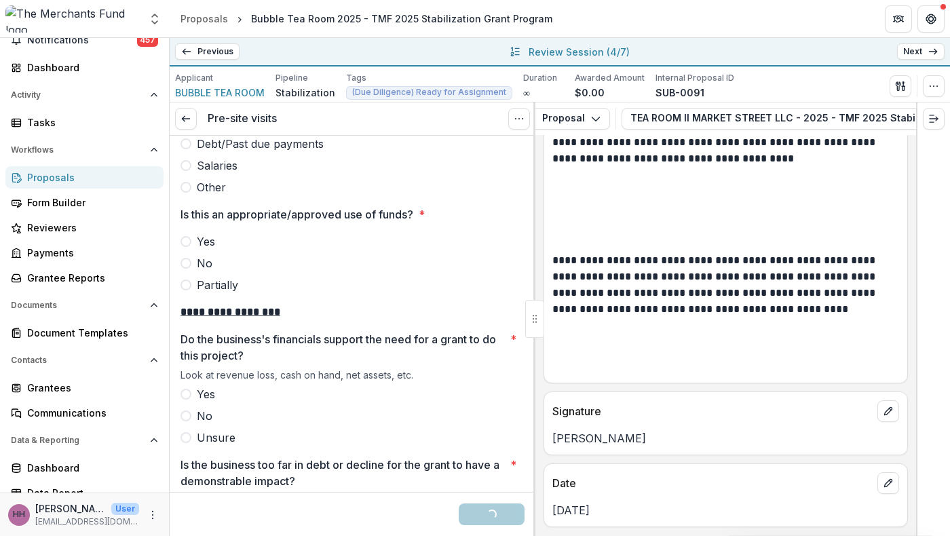
scroll to position [2244, 0]
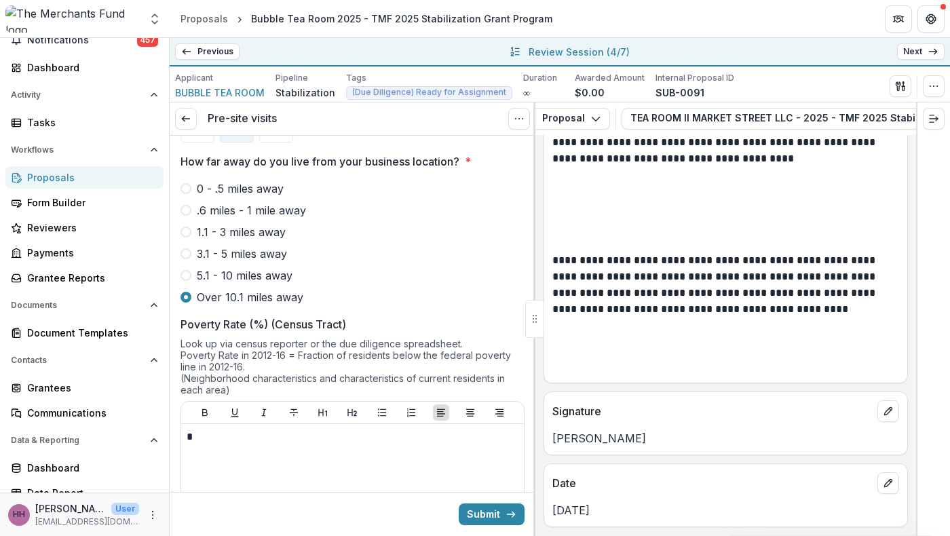
scroll to position [850, 0]
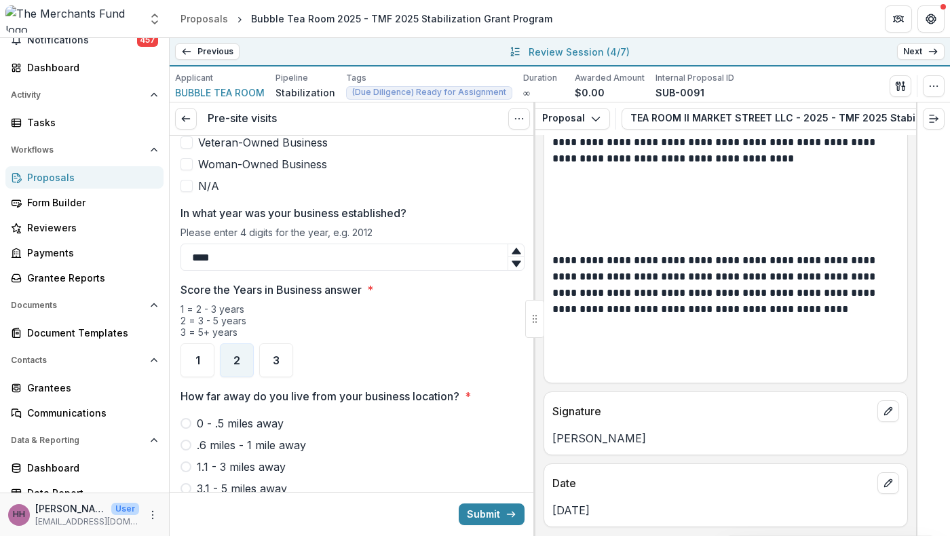
click at [261, 172] on span "Woman-Owned Business" at bounding box center [262, 164] width 129 height 16
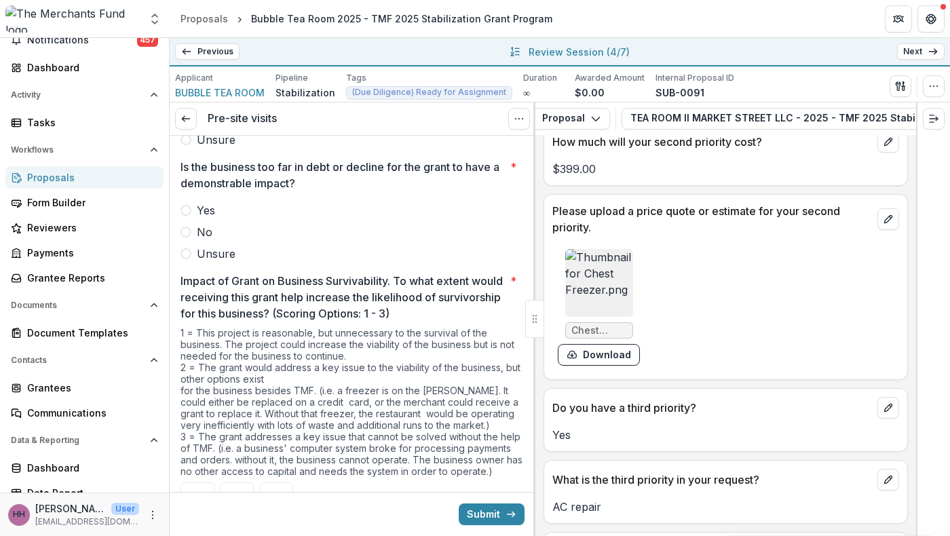
scroll to position [4621, 0]
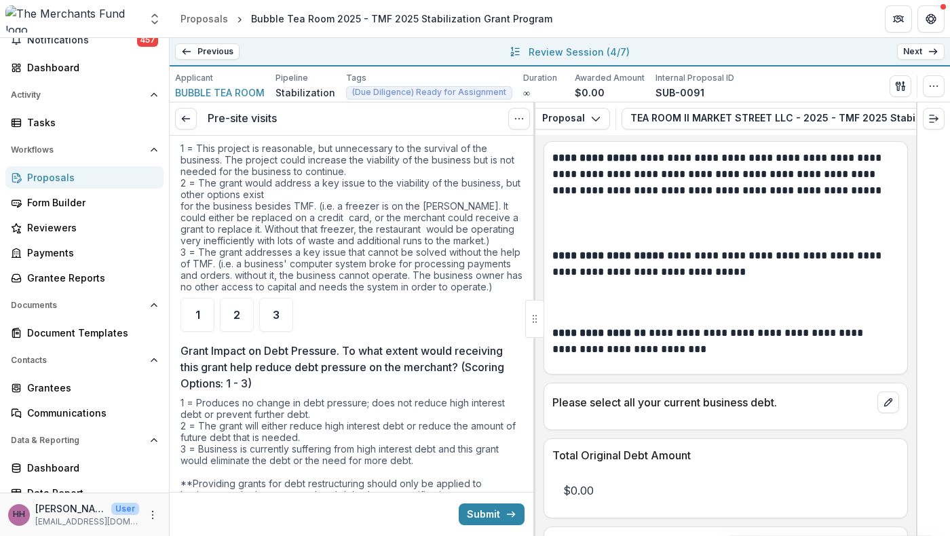
scroll to position [2727, 0]
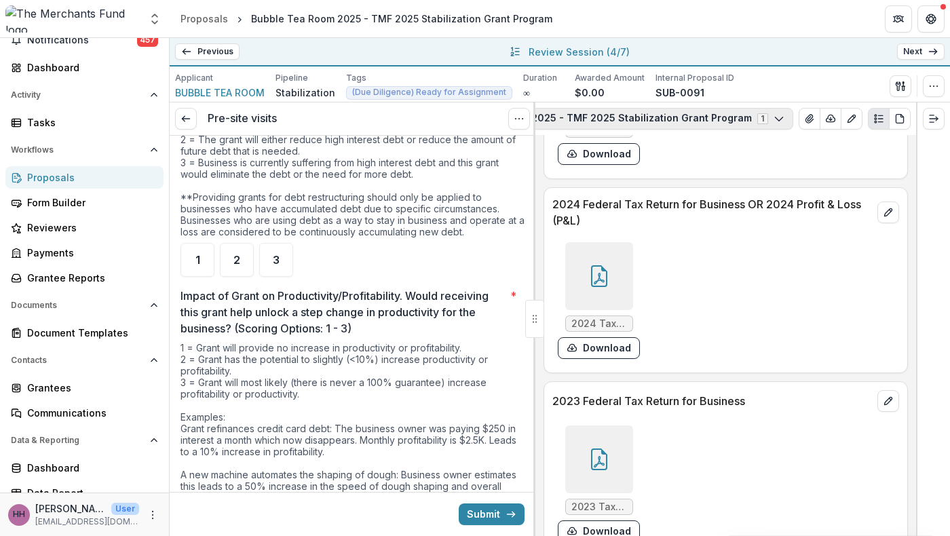
scroll to position [0, 439]
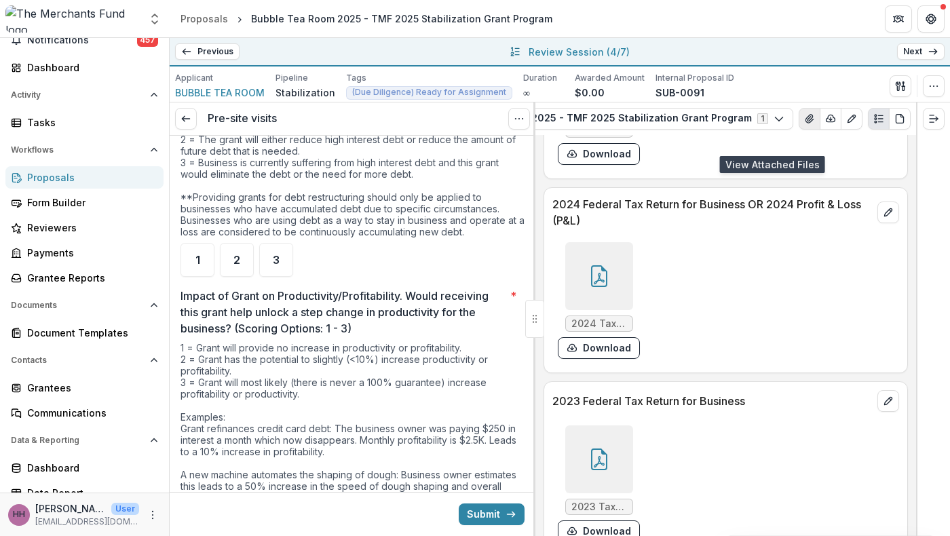
click at [804, 124] on icon "View Attached Files" at bounding box center [809, 118] width 11 height 11
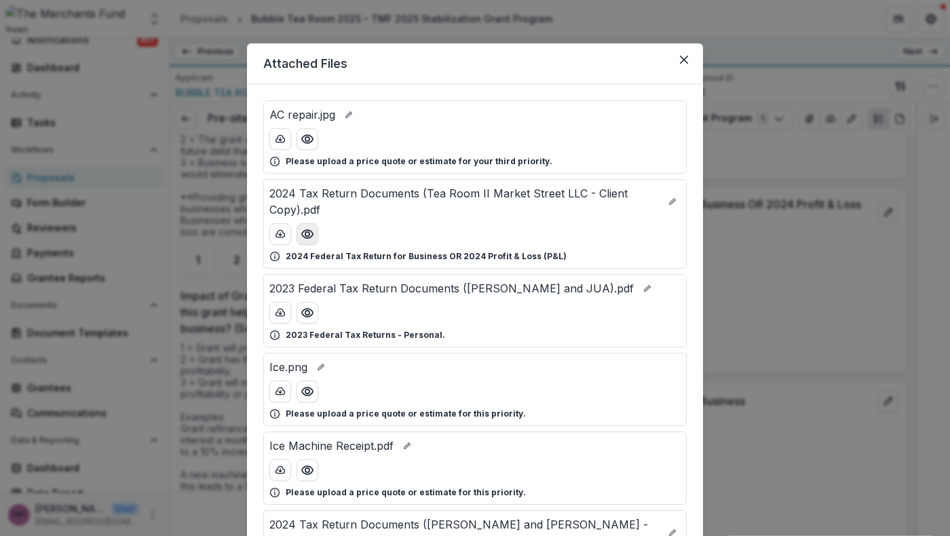
click at [301, 241] on icon "Preview 2024 Tax Return Documents (Tea Room II Market Street LLC - Client Copy)…" at bounding box center [308, 234] width 14 height 14
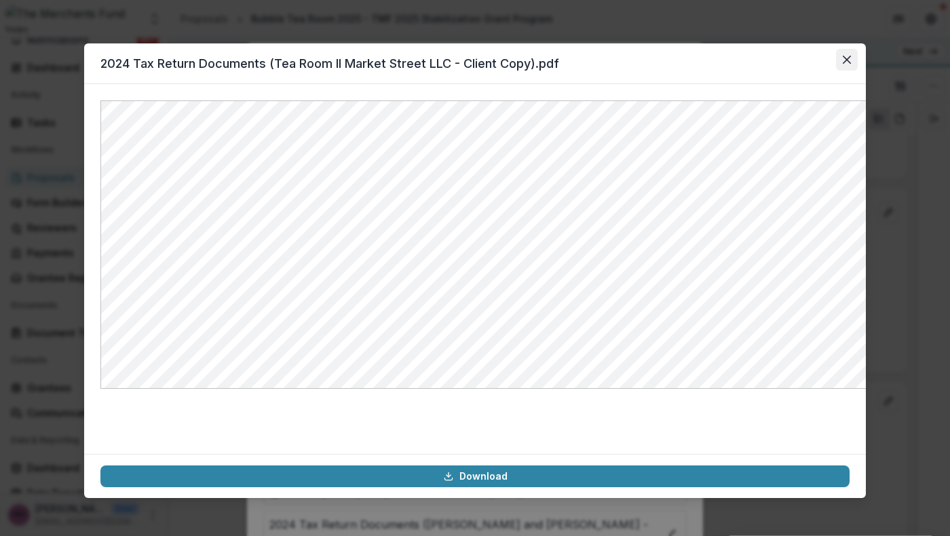
click at [851, 64] on icon "Close" at bounding box center [847, 60] width 8 height 8
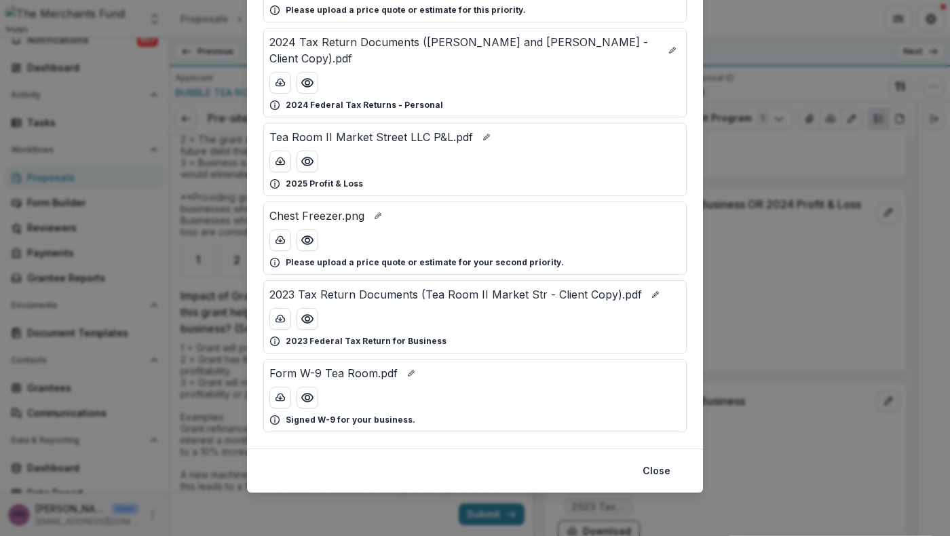
scroll to position [568, 0]
click at [301, 168] on icon "Preview Tea Room II Market Street LLC P&L.pdf" at bounding box center [308, 162] width 14 height 14
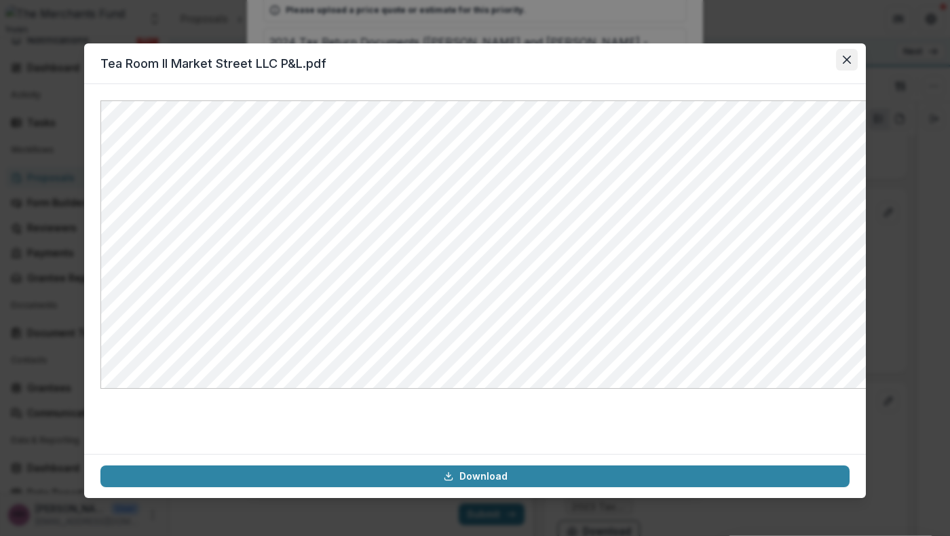
click at [851, 64] on icon "Close" at bounding box center [847, 60] width 8 height 8
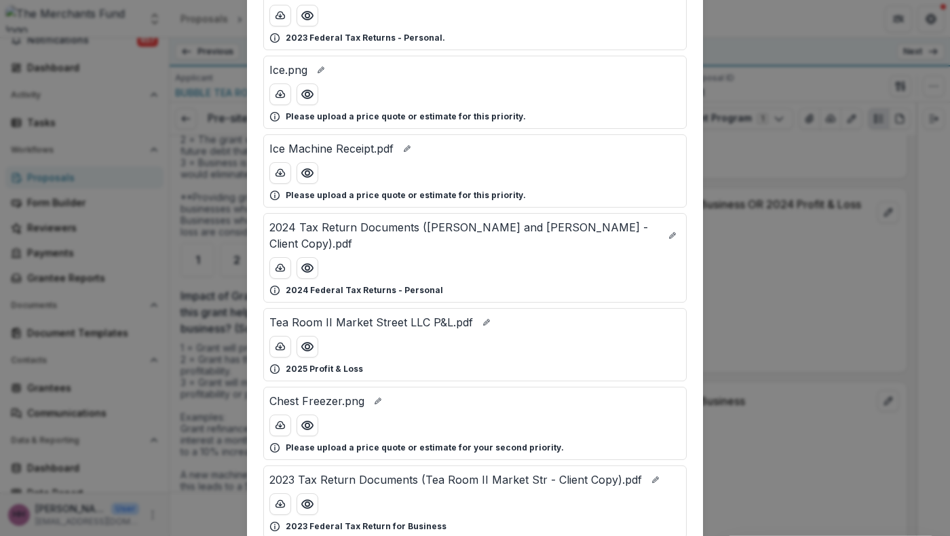
scroll to position [303, 0]
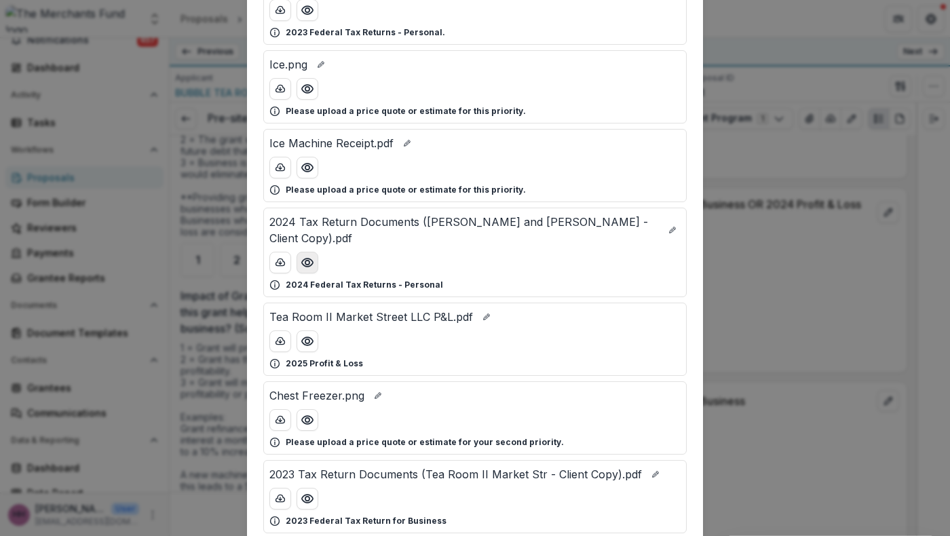
click at [301, 270] on icon "Preview 2024 Tax Return Documents (JIANG SHUN PING and JUAN LI - Client Copy).p…" at bounding box center [308, 263] width 14 height 14
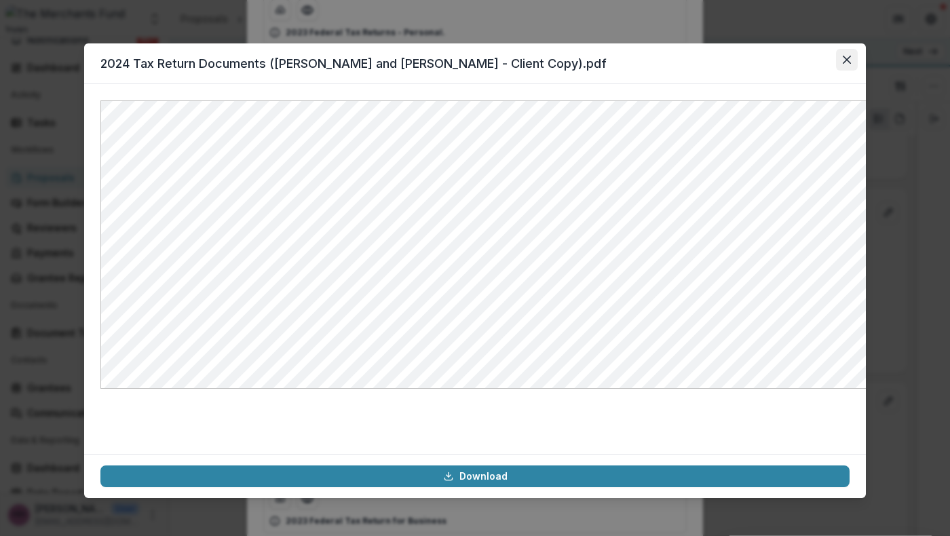
click at [851, 64] on icon "Close" at bounding box center [847, 60] width 8 height 8
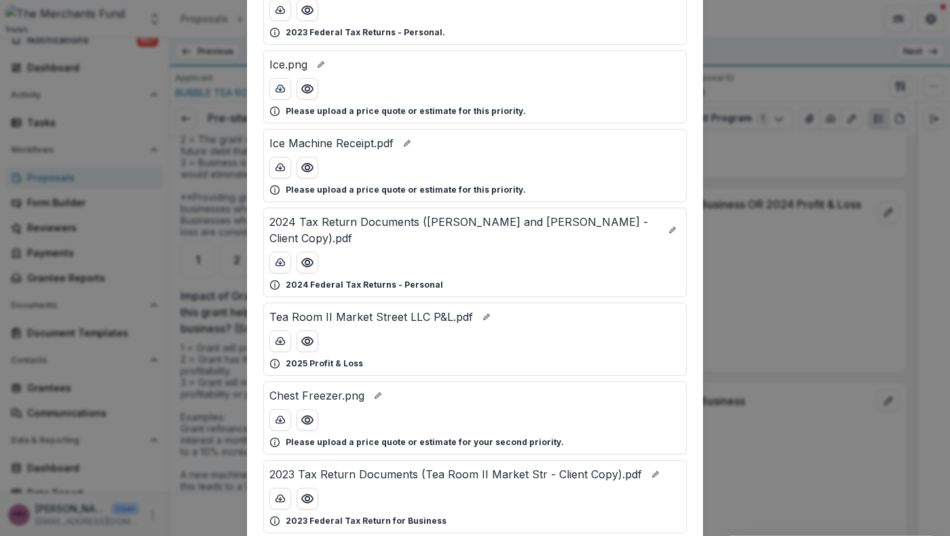
scroll to position [306, 0]
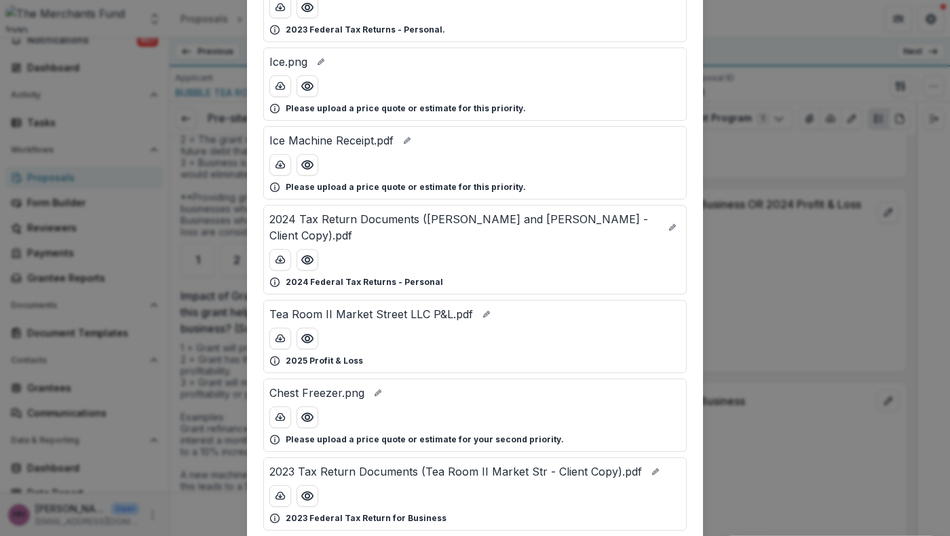
click at [681, 176] on div at bounding box center [475, 165] width 411 height 22
click at [703, 299] on div "AC repair.jpg Please upload a price quote or estimate for your third priority. …" at bounding box center [475, 202] width 456 height 847
click at [806, 275] on div "Attached Files AC repair.jpg Please upload a price quote or estimate for your t…" at bounding box center [475, 268] width 950 height 536
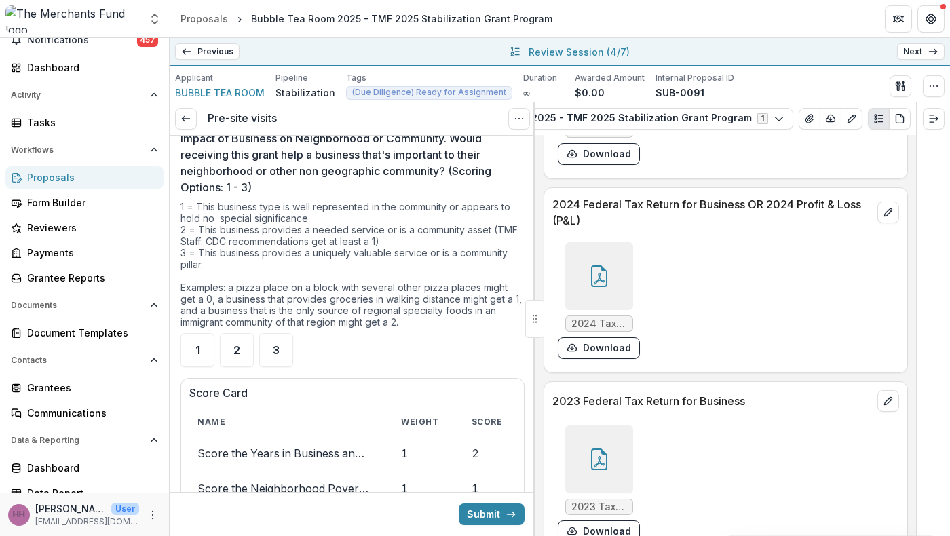
scroll to position [3435, 0]
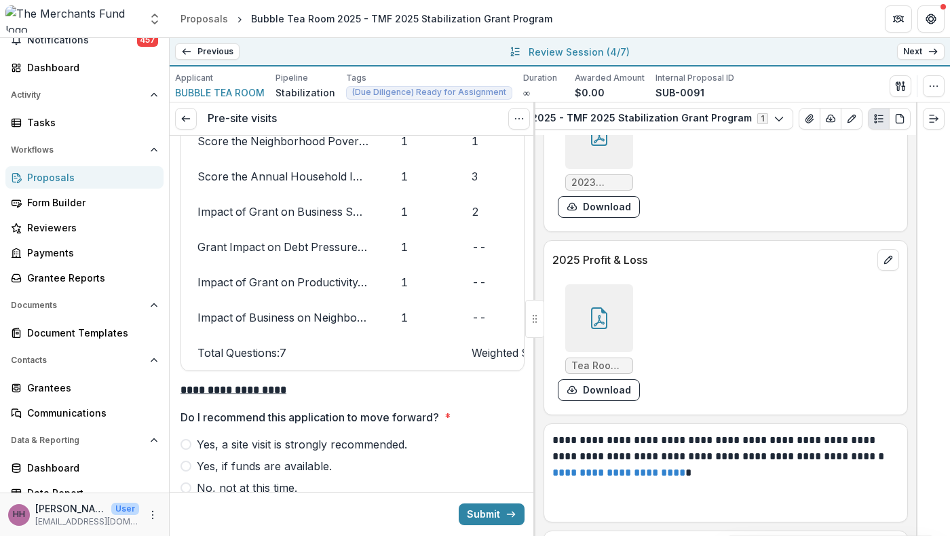
scroll to position [3808, 0]
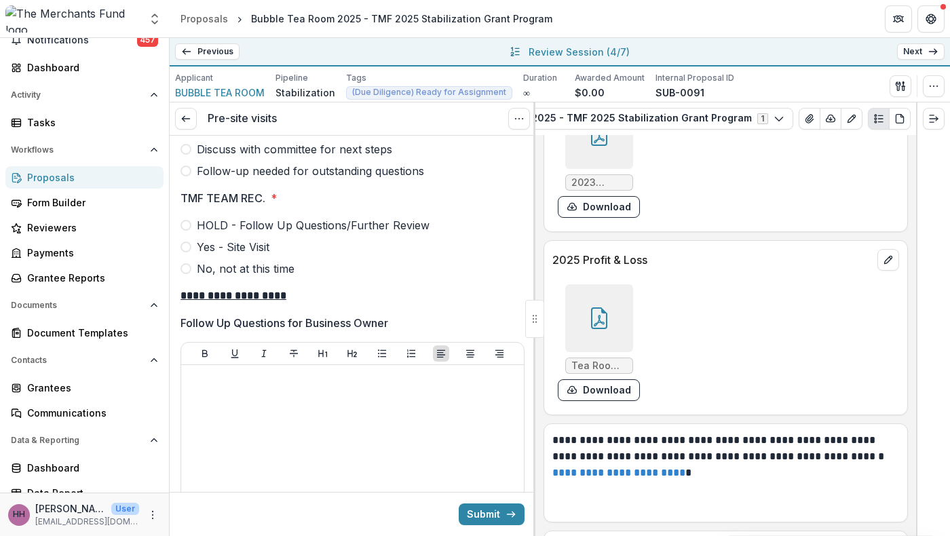
scroll to position [4149, 0]
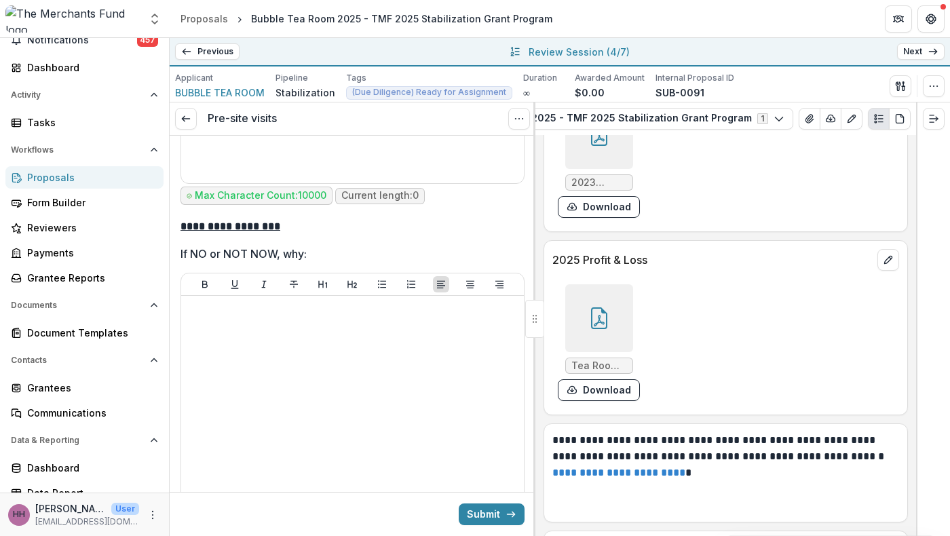
scroll to position [4543, 0]
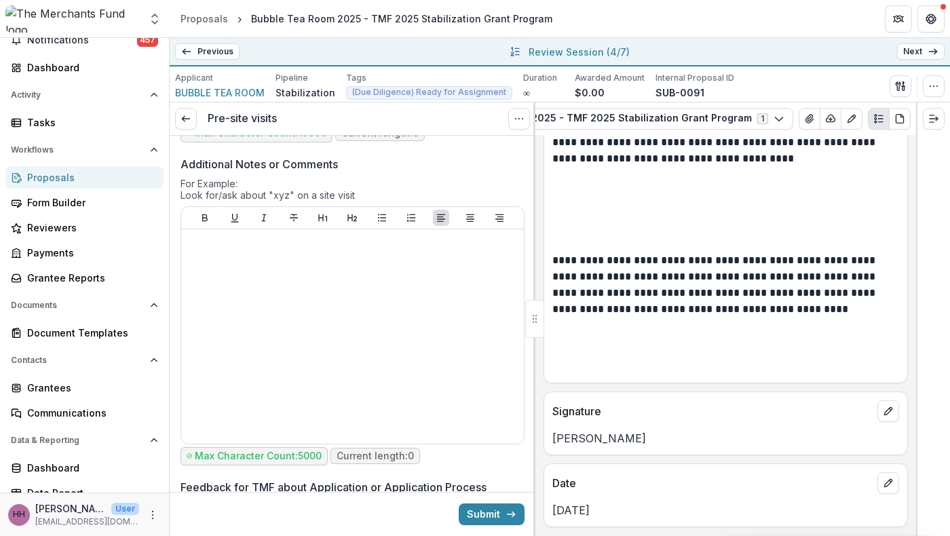
scroll to position [10265, 0]
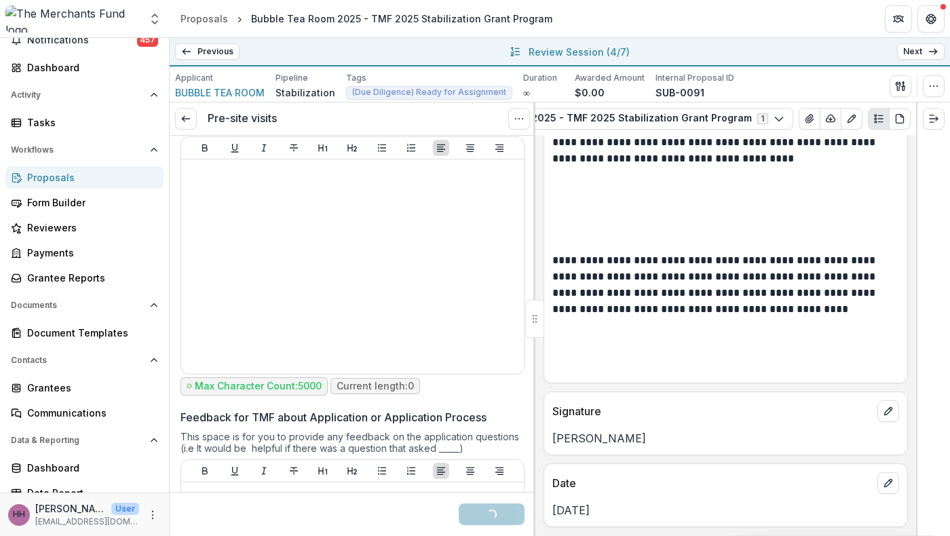
scroll to position [5329, 0]
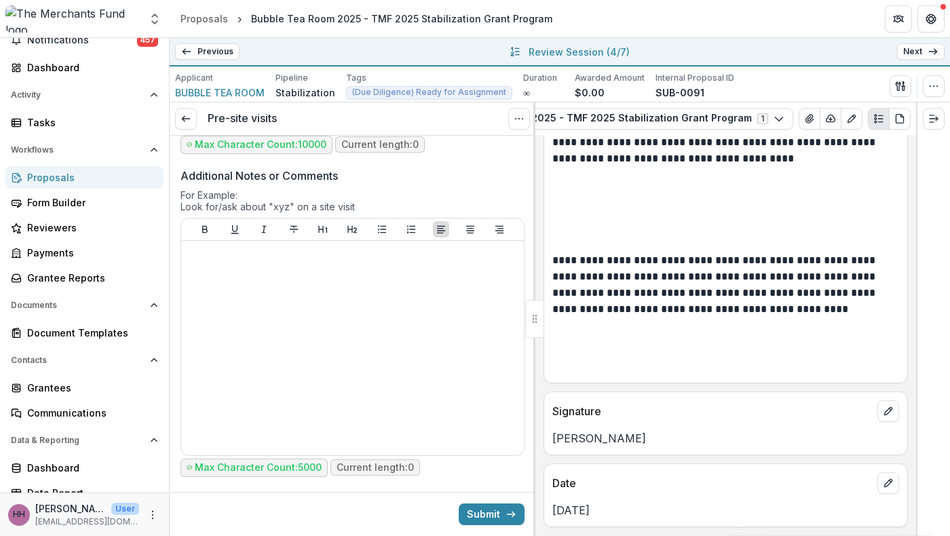
scroll to position [5241, 0]
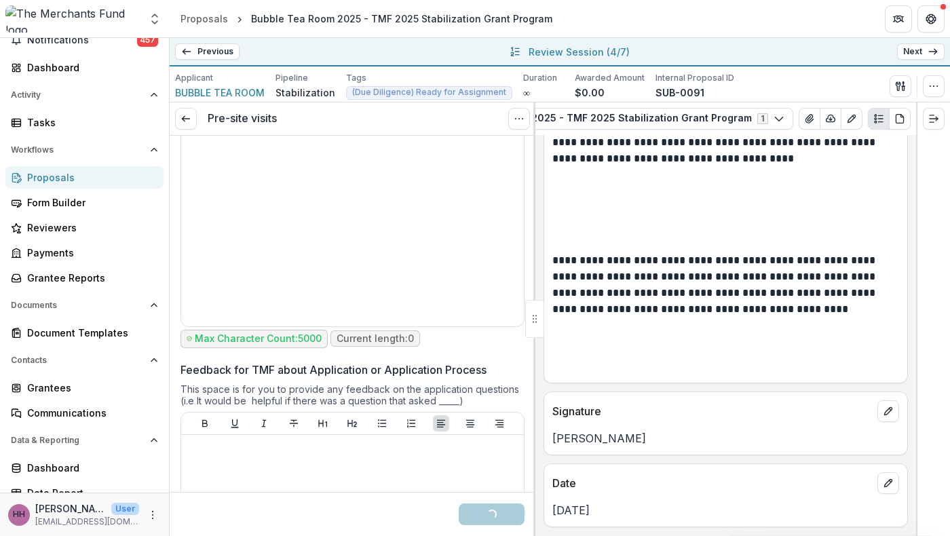
scroll to position [5377, 0]
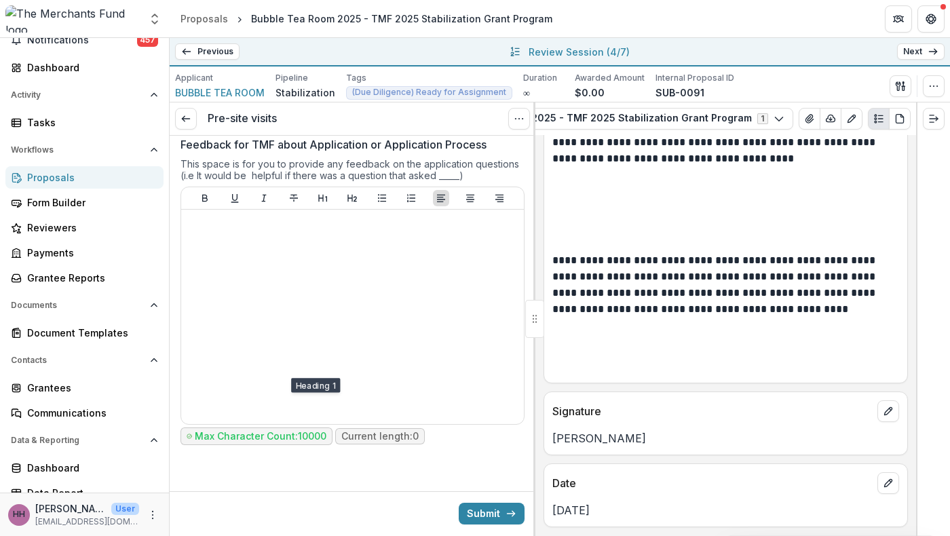
scroll to position [6551, 0]
click at [489, 515] on button "Submit" at bounding box center [492, 514] width 66 height 22
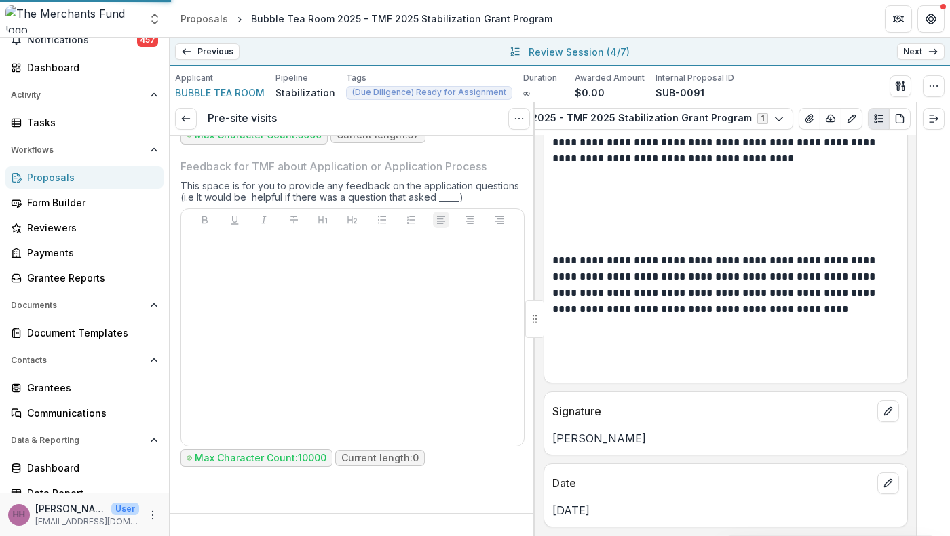
scroll to position [6533, 0]
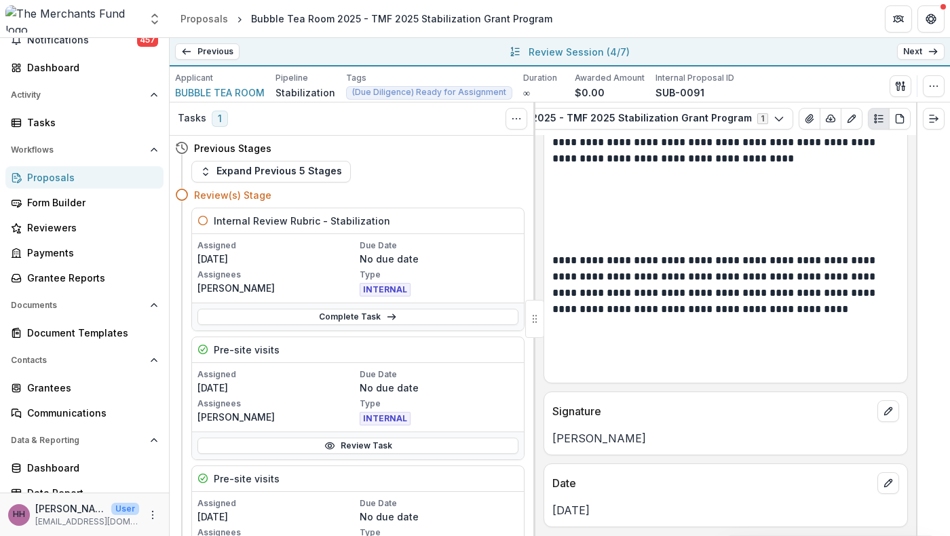
click at [906, 60] on link "Next" at bounding box center [922, 51] width 48 height 16
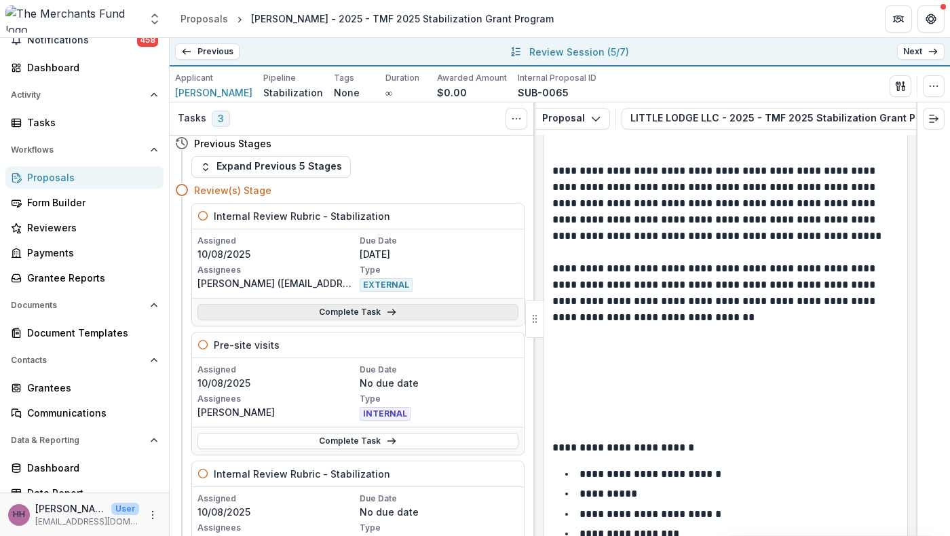
scroll to position [3, 0]
click at [348, 179] on button "Expand Previous 5 Stages" at bounding box center [271, 169] width 160 height 22
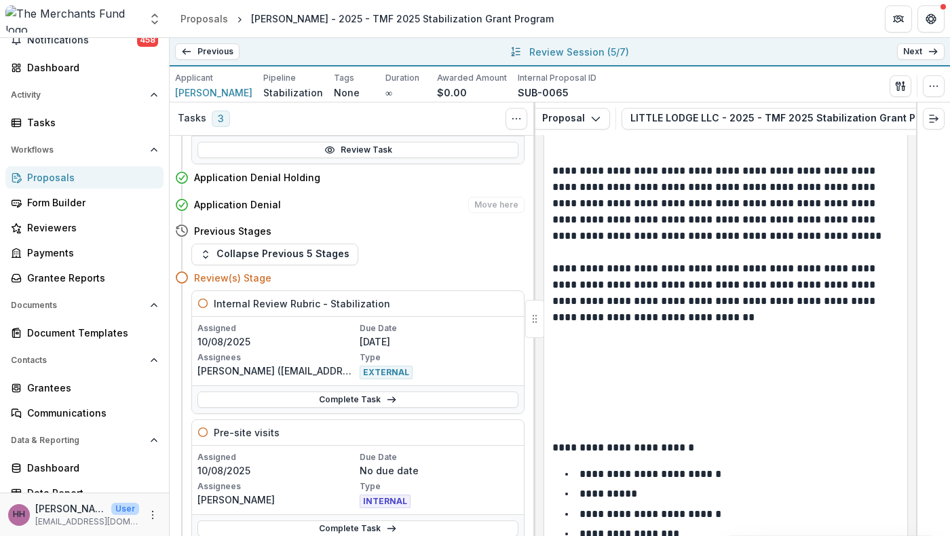
scroll to position [178, 0]
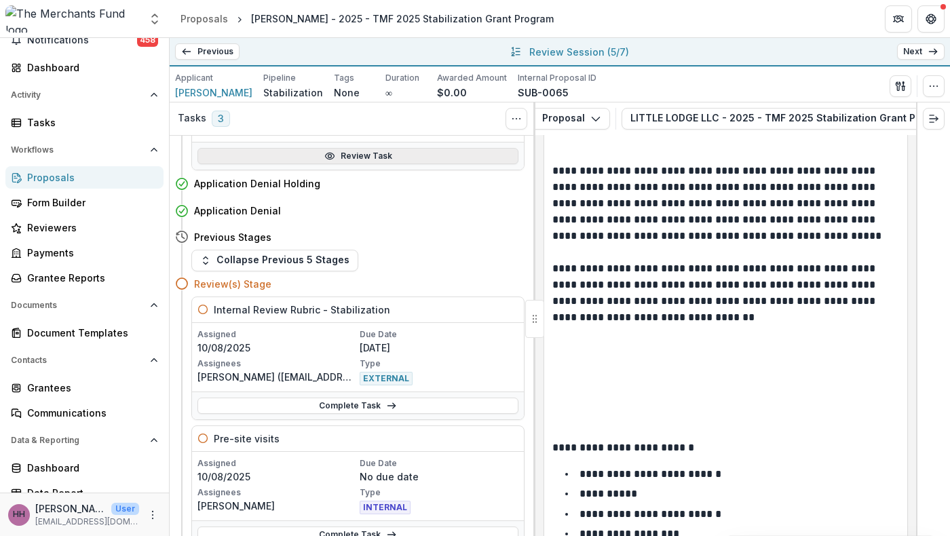
click at [359, 164] on link "Review Task" at bounding box center [358, 156] width 321 height 16
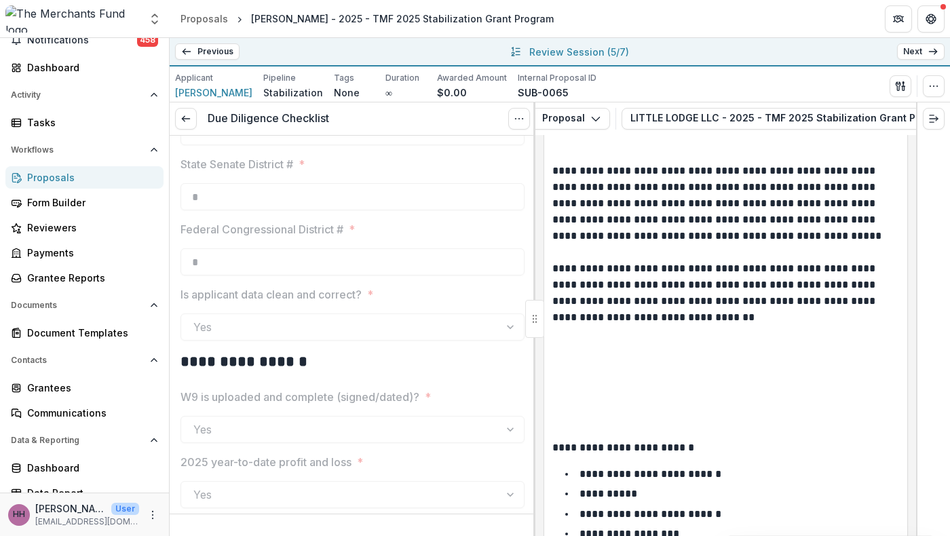
scroll to position [1735, 0]
click at [185, 124] on icon at bounding box center [186, 118] width 11 height 11
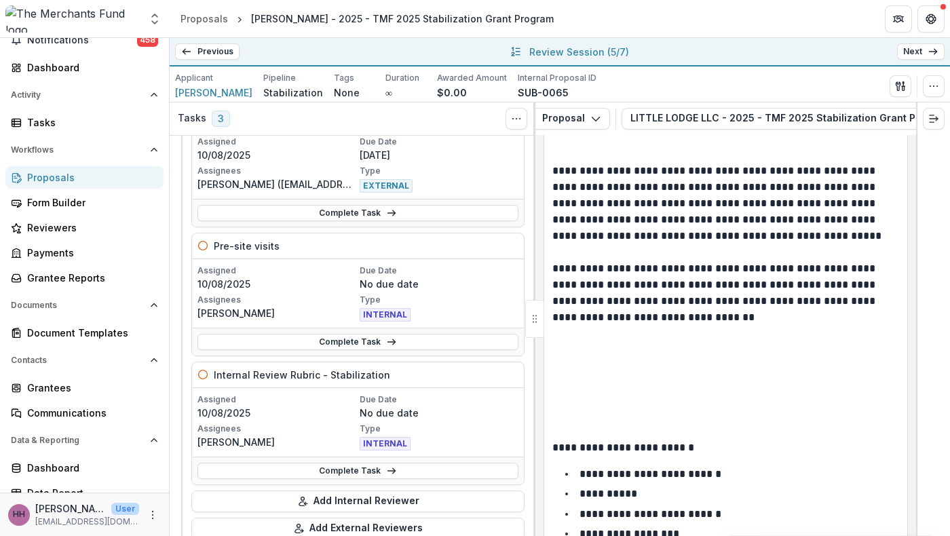
scroll to position [255, 0]
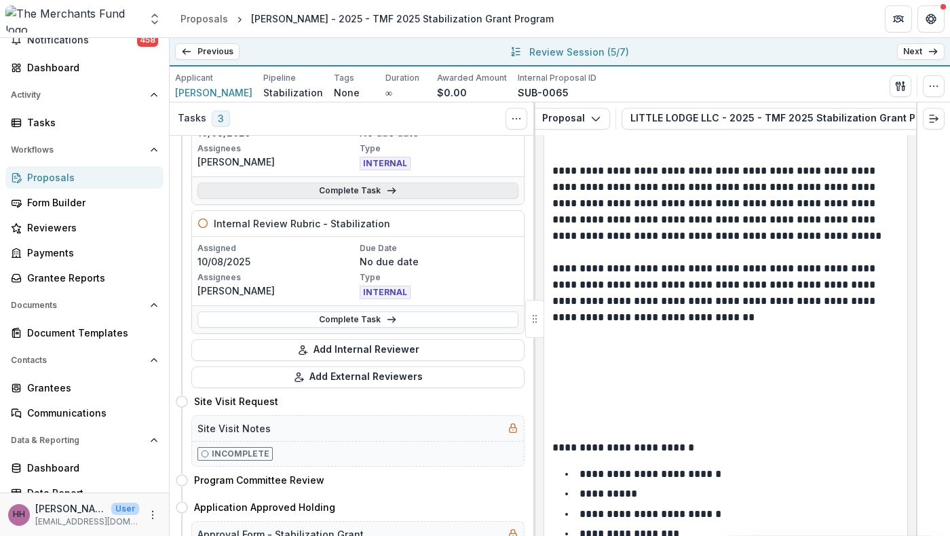
click at [337, 199] on link "Complete Task" at bounding box center [358, 191] width 321 height 16
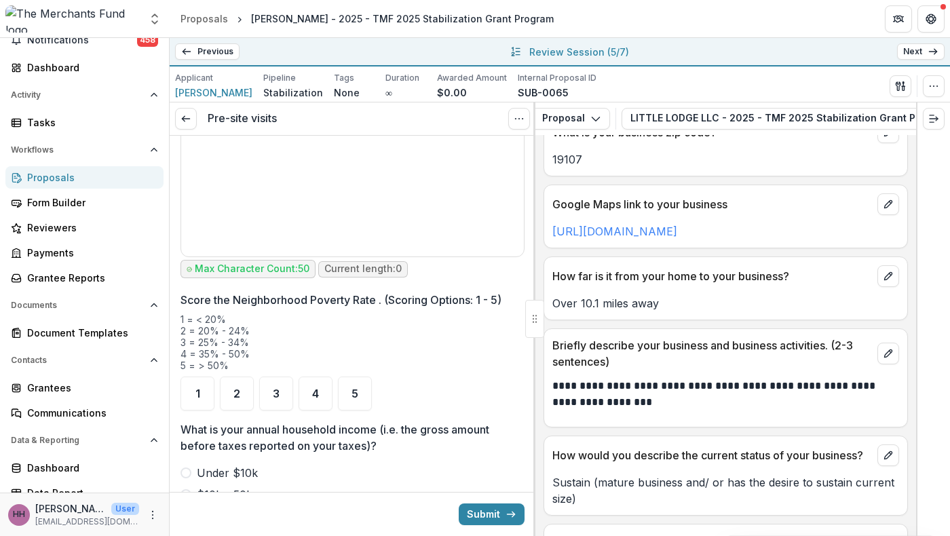
scroll to position [1468, 0]
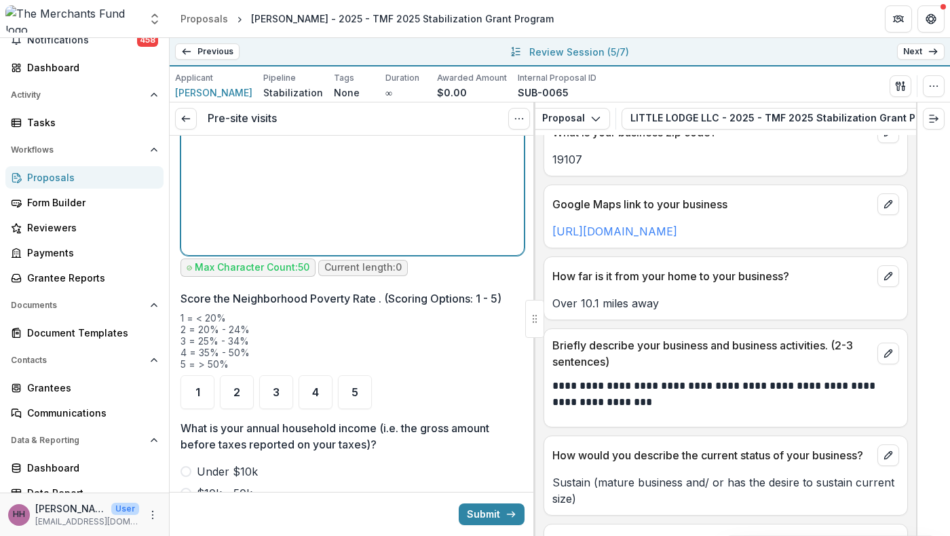
click at [360, 250] on div at bounding box center [353, 148] width 332 height 204
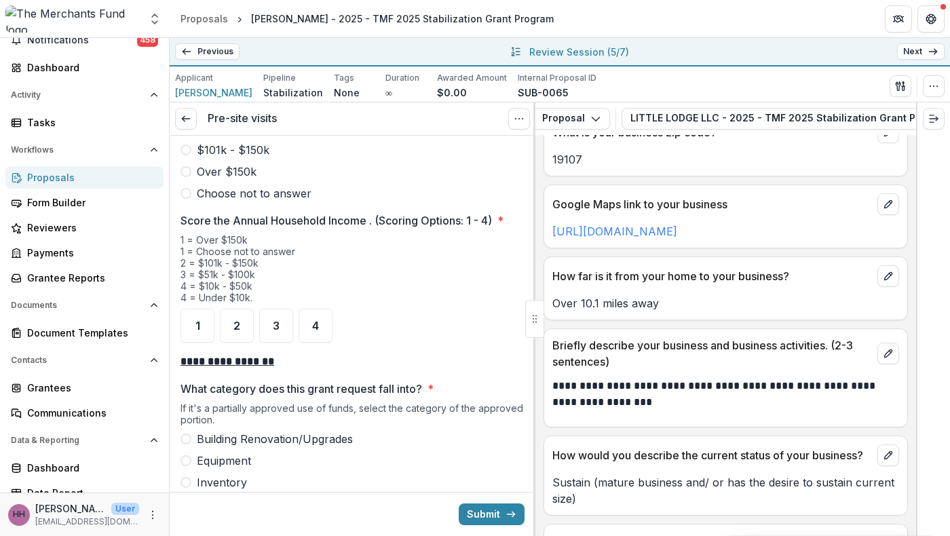
scroll to position [1901, 0]
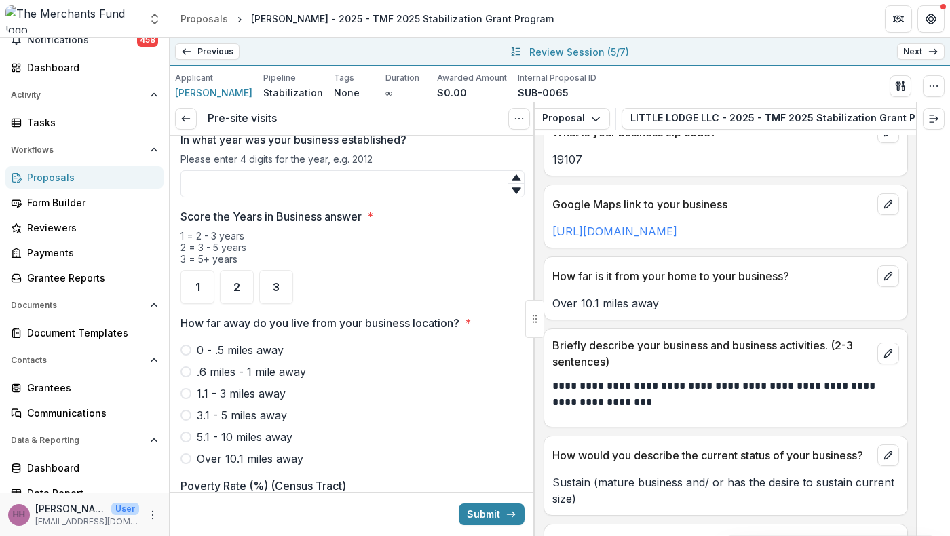
scroll to position [915, 0]
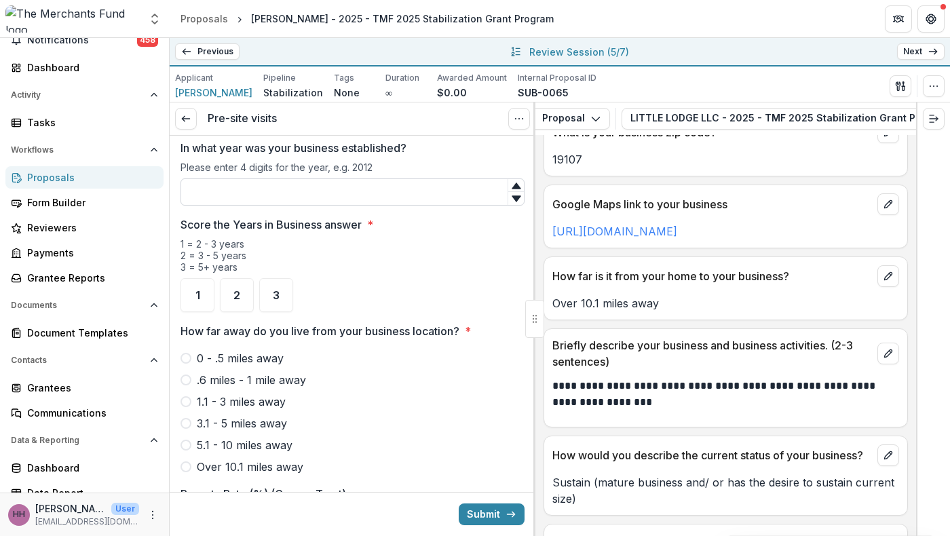
click at [303, 206] on input "In what year was your business established?" at bounding box center [353, 192] width 344 height 27
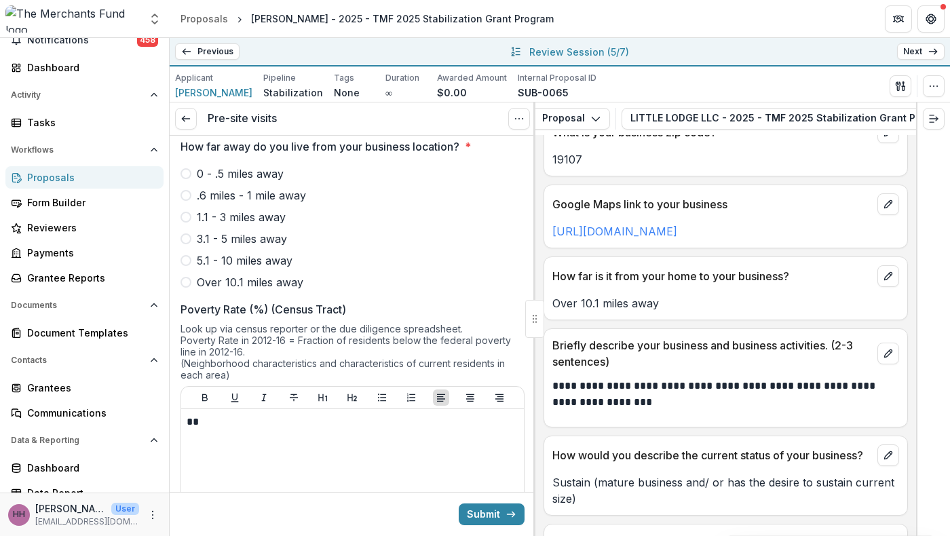
scroll to position [1102, 0]
click at [280, 114] on span "3" at bounding box center [276, 108] width 7 height 11
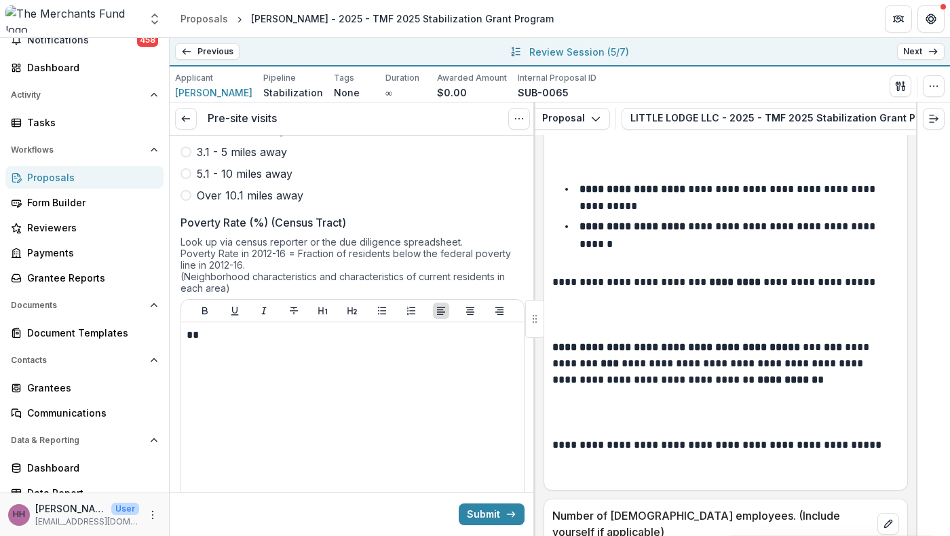
scroll to position [1223, 0]
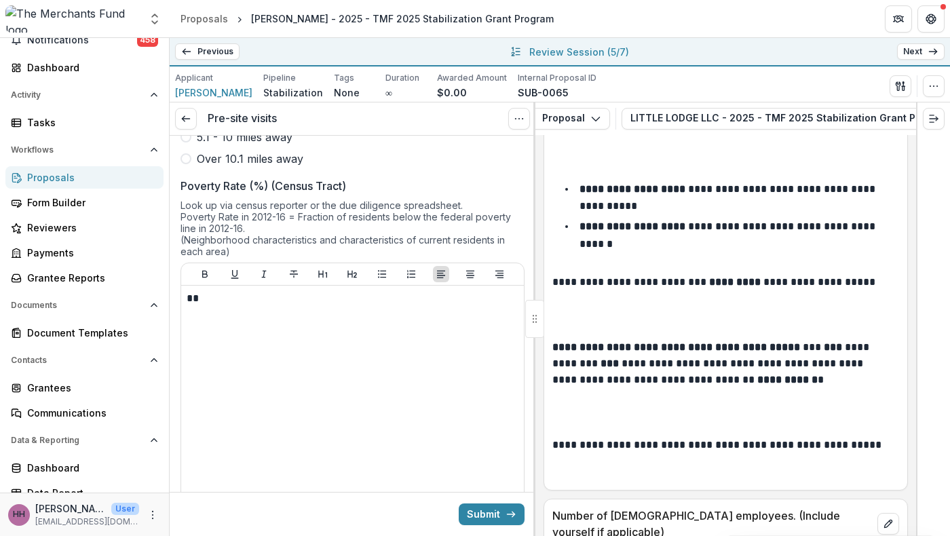
type input "****"
click at [191, 164] on span at bounding box center [186, 158] width 11 height 11
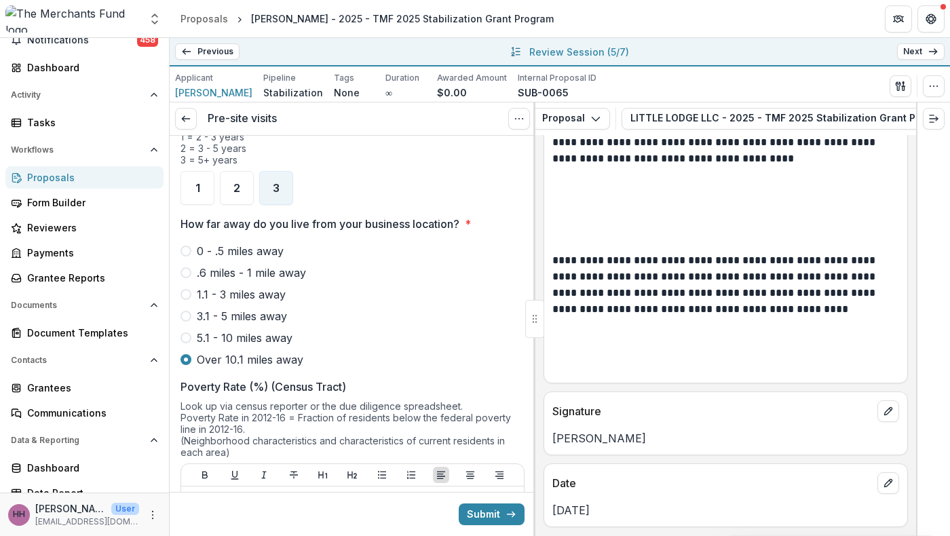
scroll to position [815, 0]
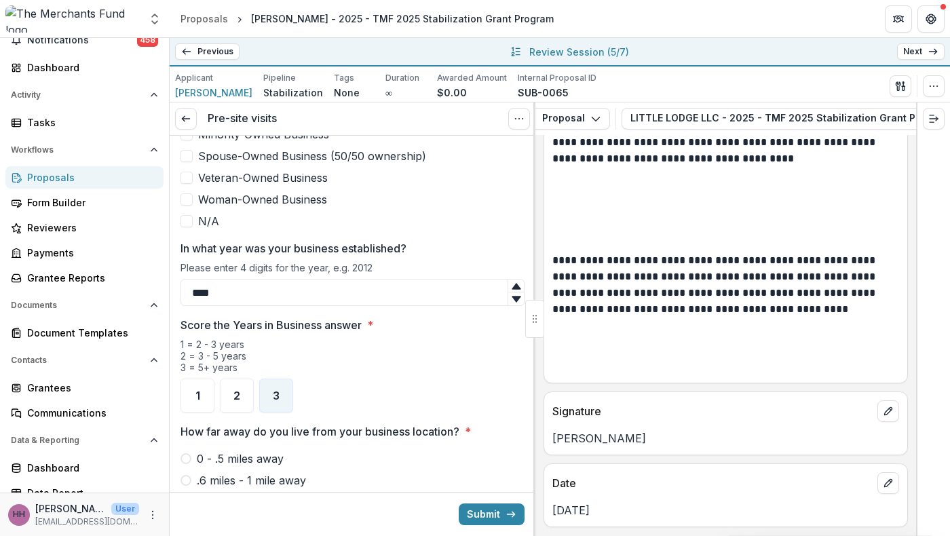
click at [192, 227] on span at bounding box center [187, 221] width 12 height 12
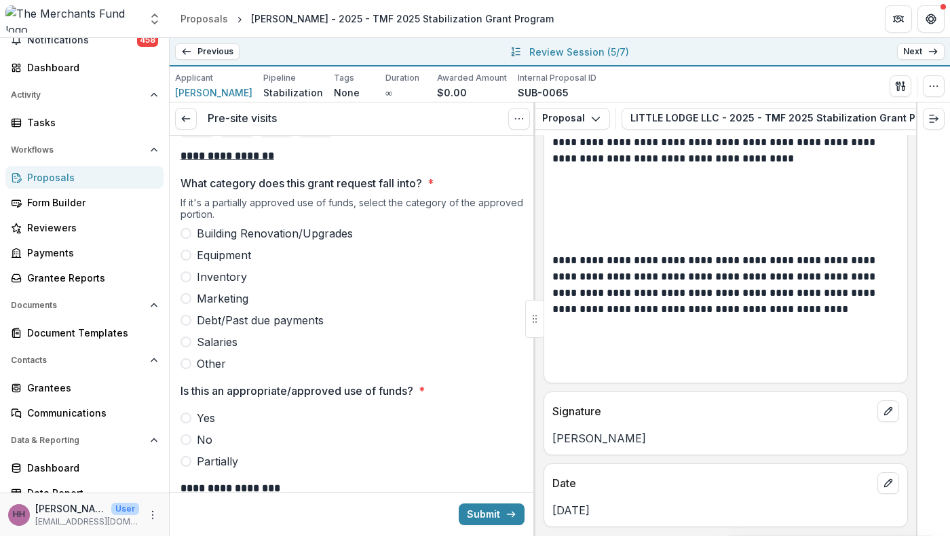
scroll to position [2065, 0]
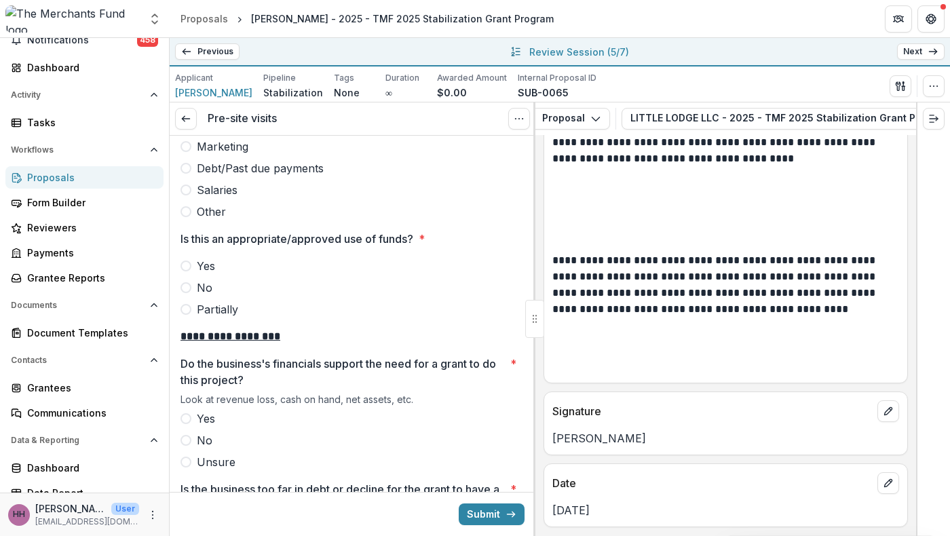
scroll to position [2221, 0]
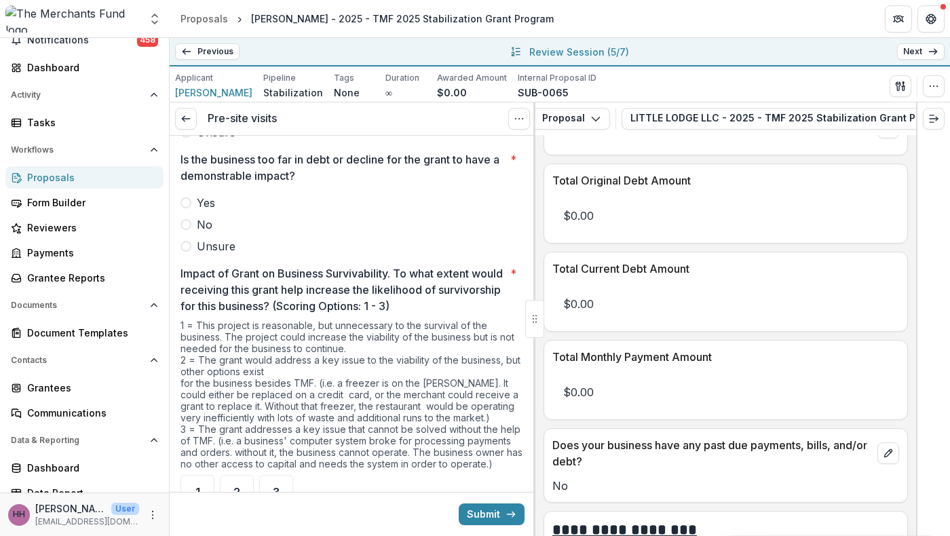
scroll to position [6968, 0]
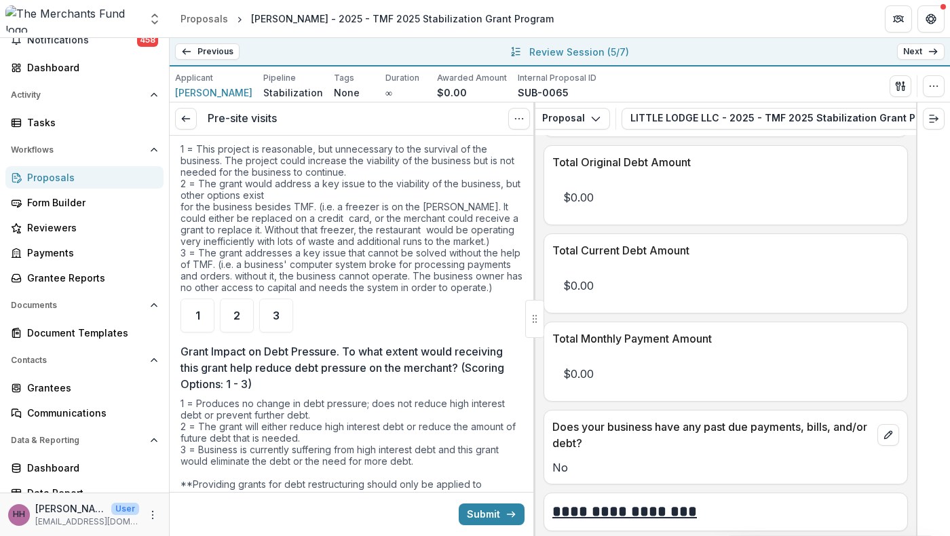
scroll to position [2722, 0]
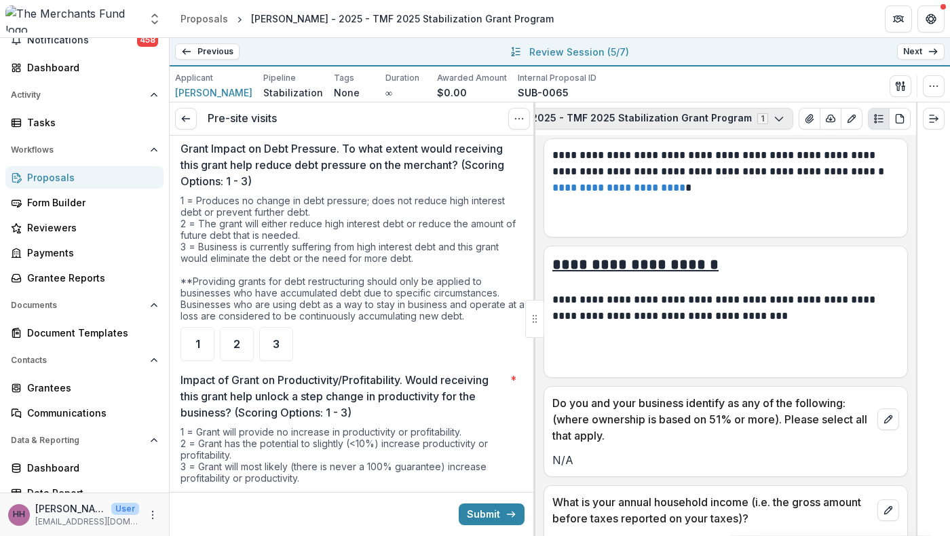
scroll to position [0, 346]
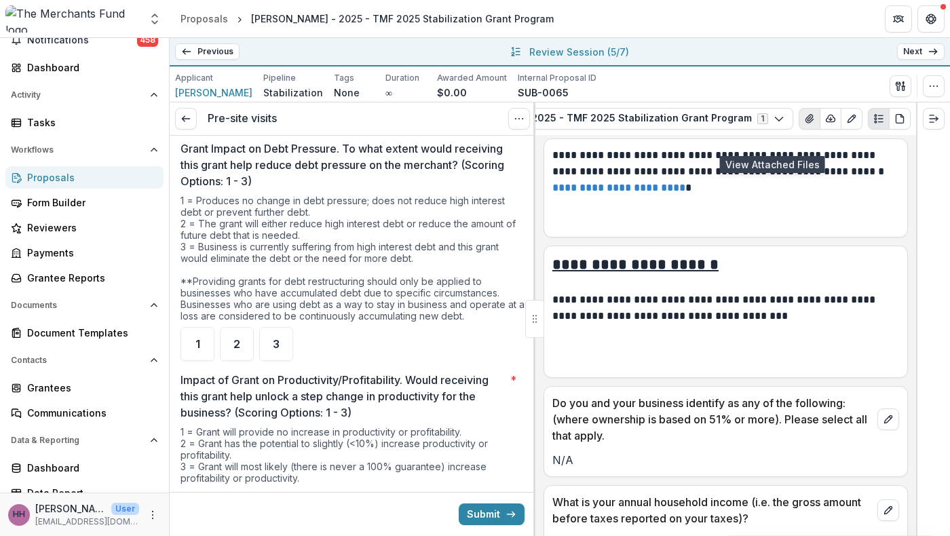
click at [799, 130] on button "View Attached Files" at bounding box center [810, 119] width 22 height 22
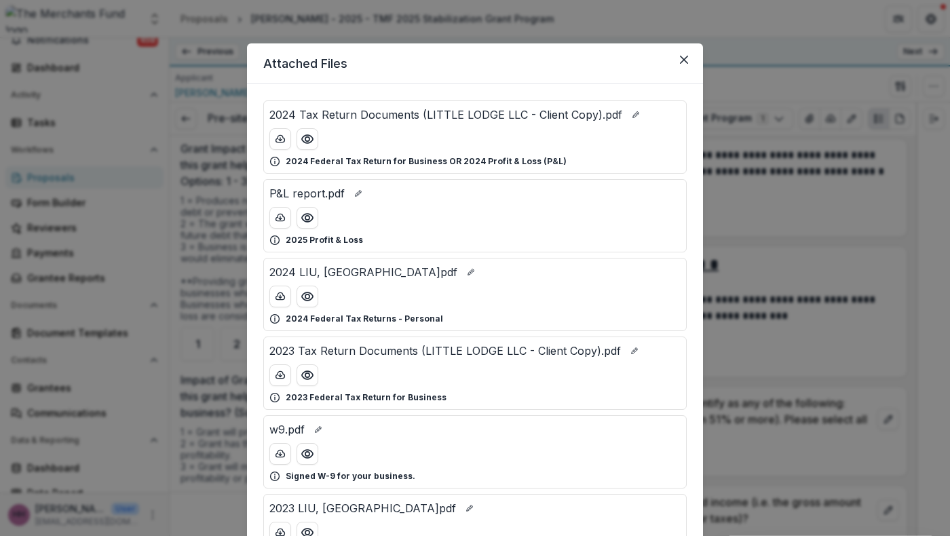
click at [294, 150] on div at bounding box center [475, 139] width 411 height 22
click at [301, 146] on icon "Preview 2024 Tax Return Documents (LITTLE LODGE LLC - Client Copy).pdf" at bounding box center [308, 139] width 14 height 14
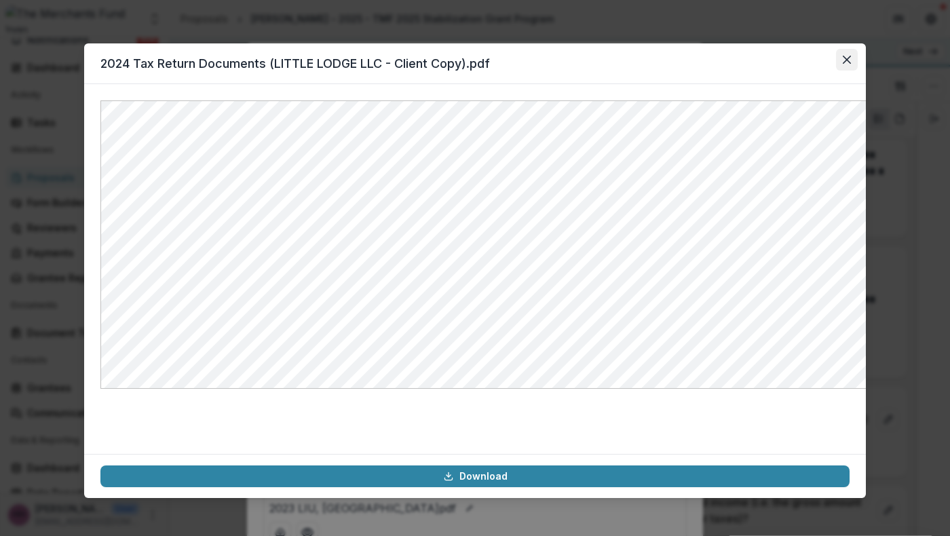
click at [851, 64] on icon "Close" at bounding box center [847, 60] width 8 height 8
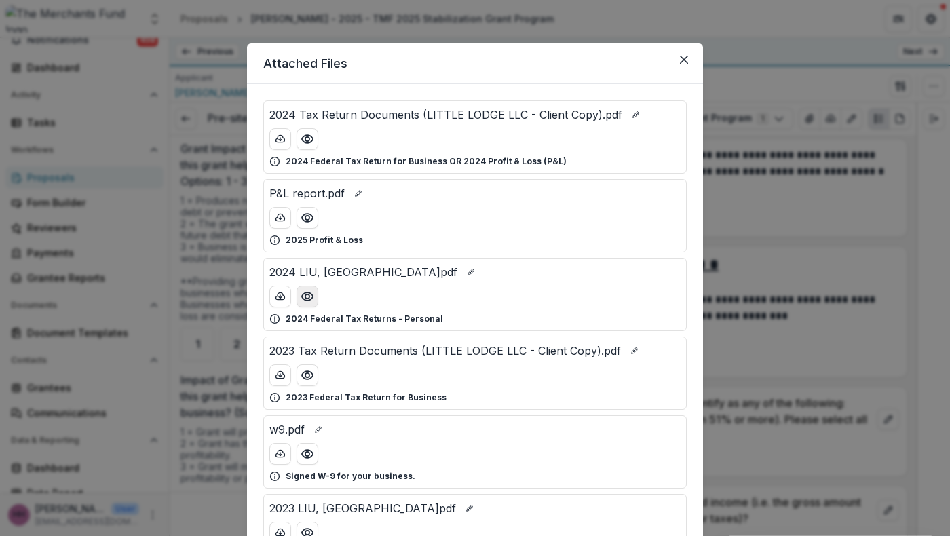
click at [297, 308] on button "Preview 2024 LIU, XINXI.pdf" at bounding box center [308, 297] width 22 height 22
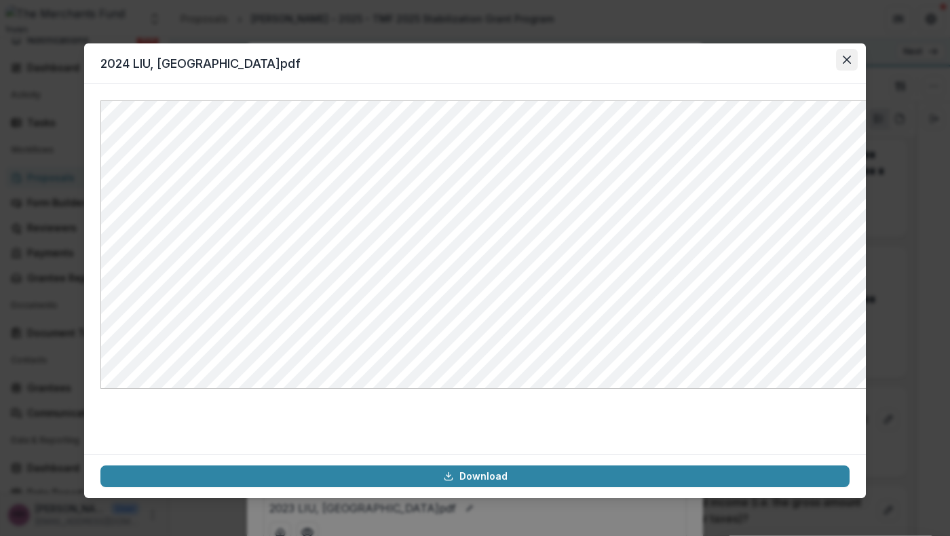
click at [851, 64] on icon "Close" at bounding box center [847, 60] width 8 height 8
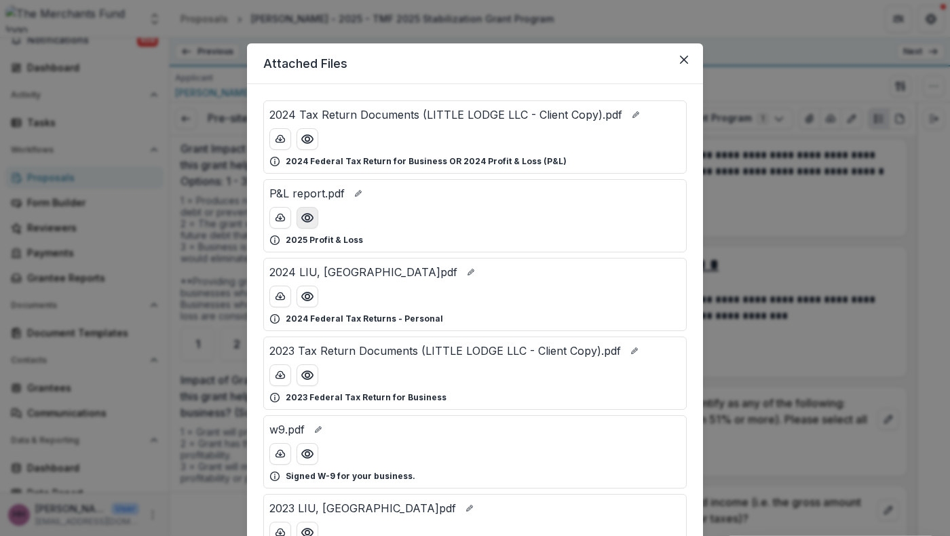
click at [301, 225] on icon "Preview P&L report.pdf" at bounding box center [308, 218] width 14 height 14
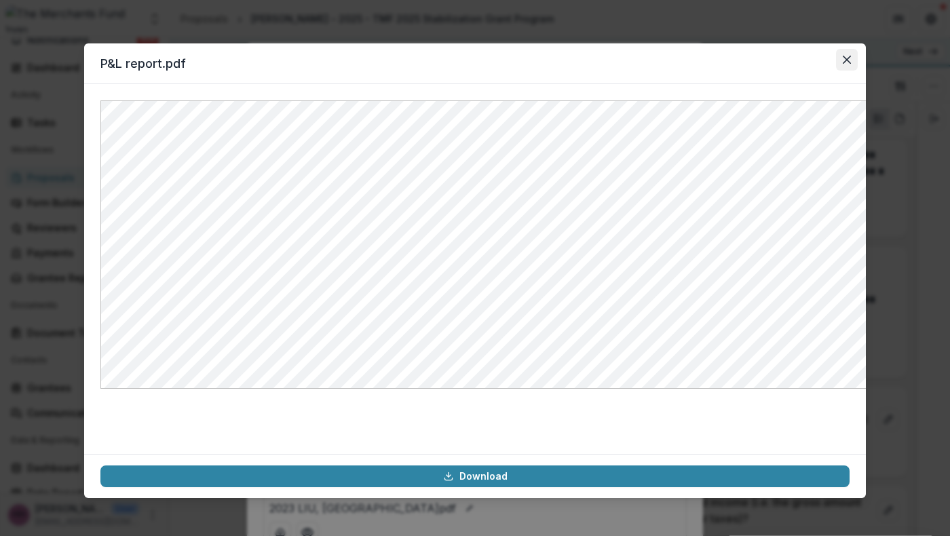
click at [851, 64] on icon "Close" at bounding box center [847, 60] width 8 height 8
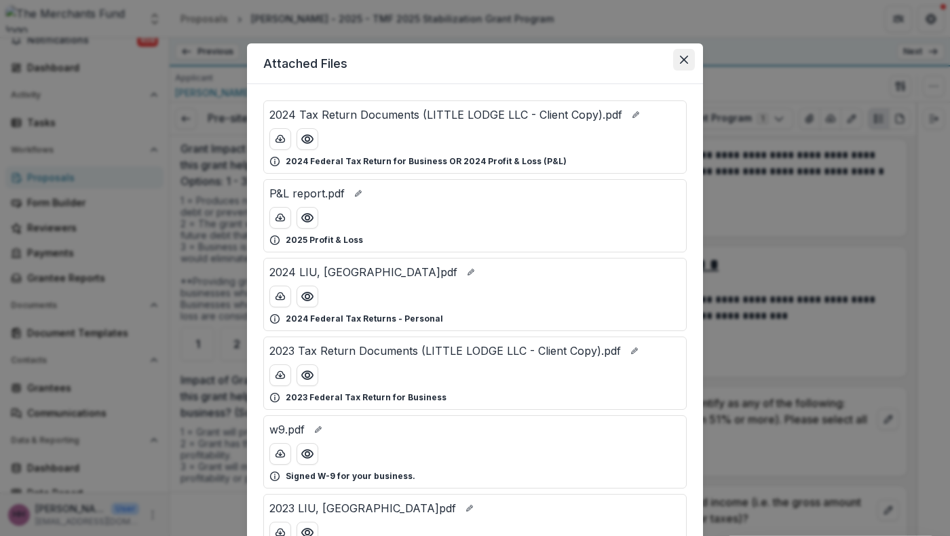
click at [688, 64] on icon "Close" at bounding box center [684, 60] width 8 height 8
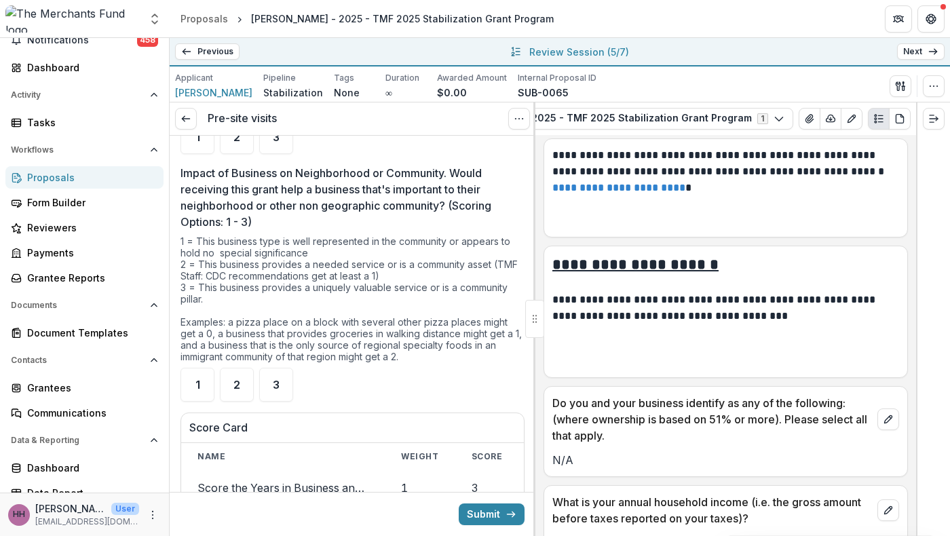
scroll to position [3401, 0]
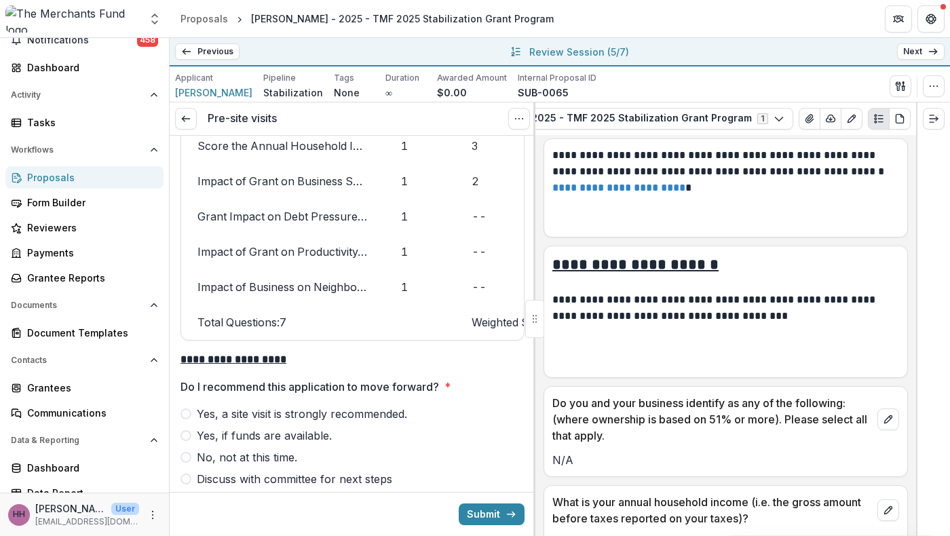
scroll to position [3830, 0]
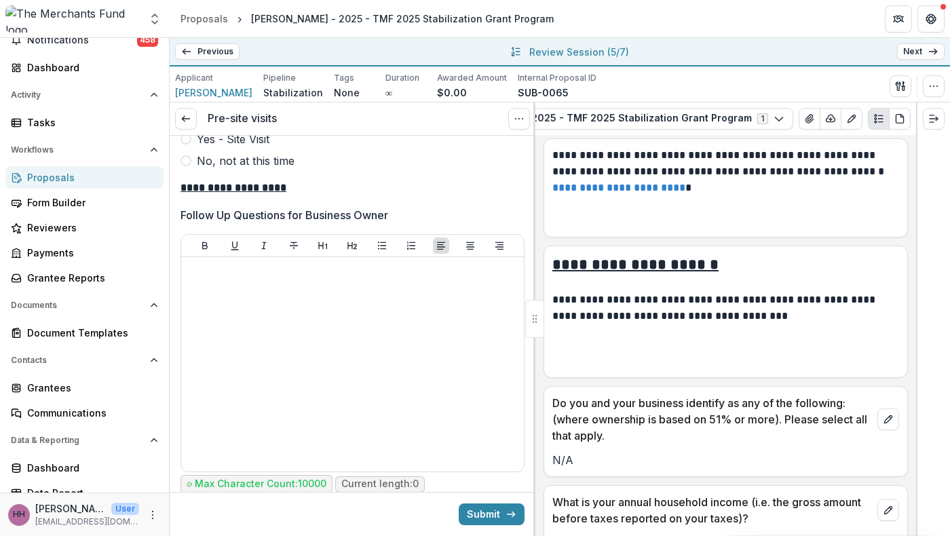
scroll to position [4250, 0]
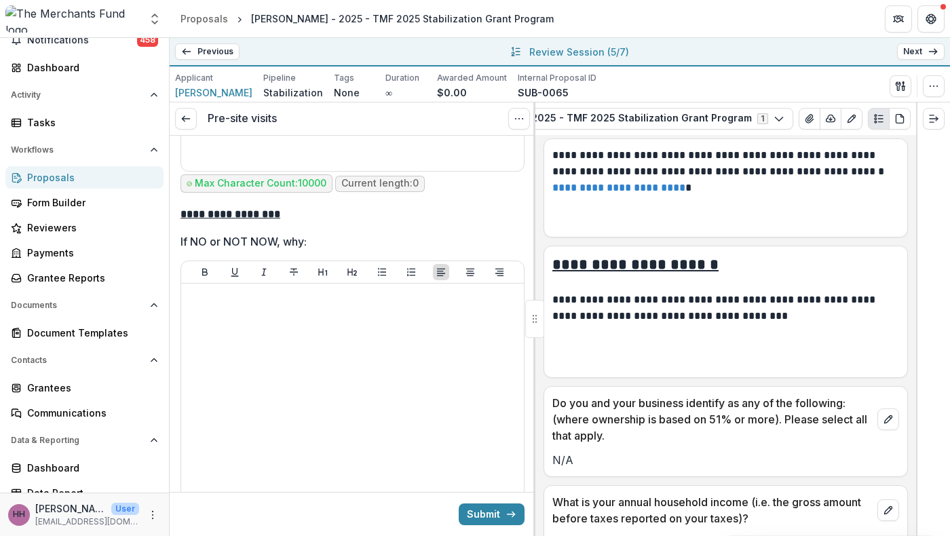
scroll to position [4572, 0]
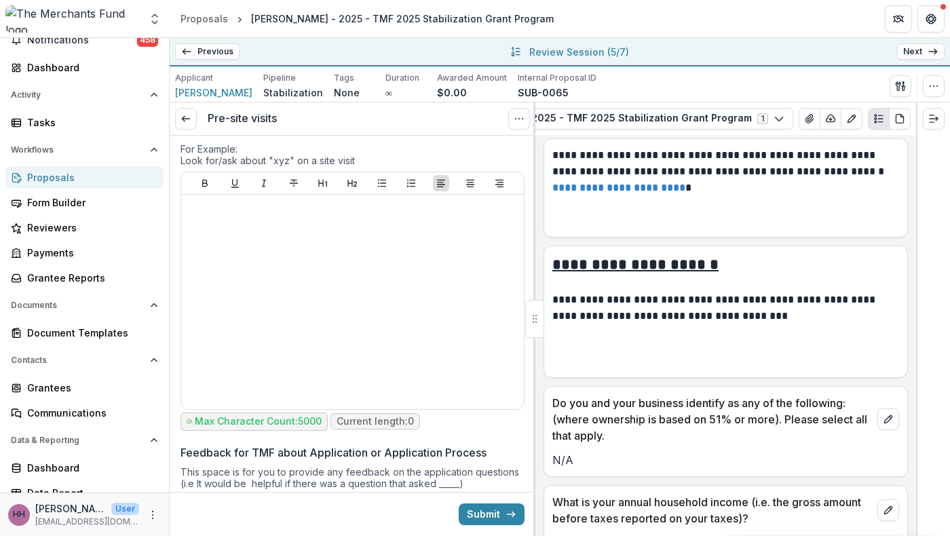
scroll to position [5293, 0]
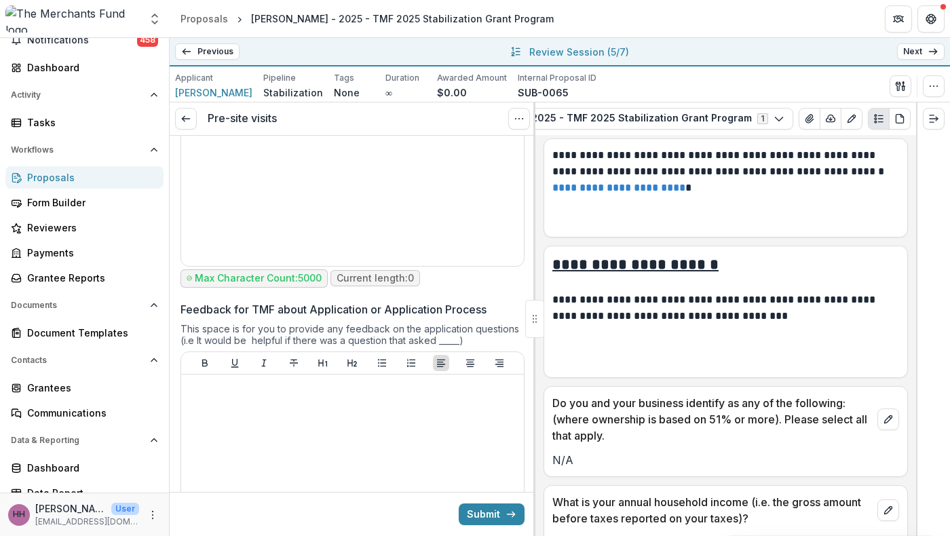
scroll to position [5435, 0]
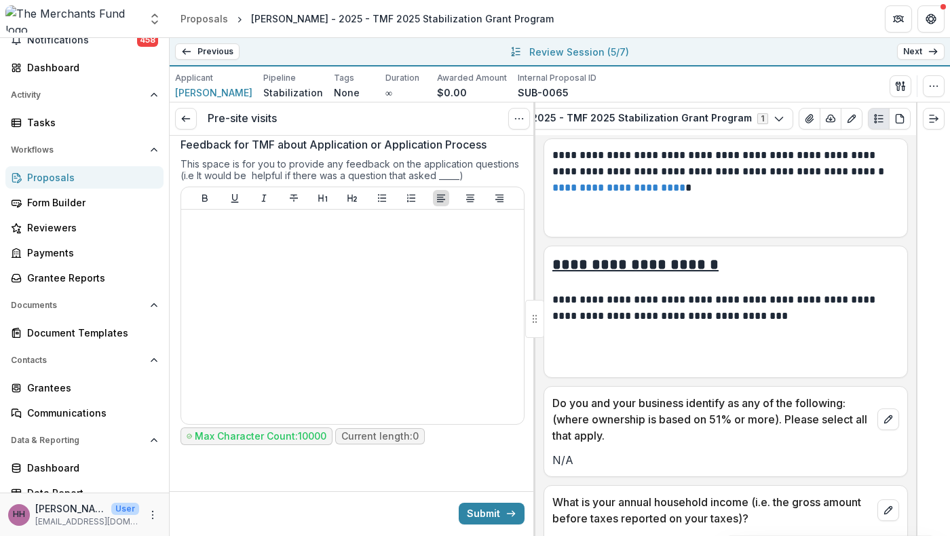
scroll to position [6627, 0]
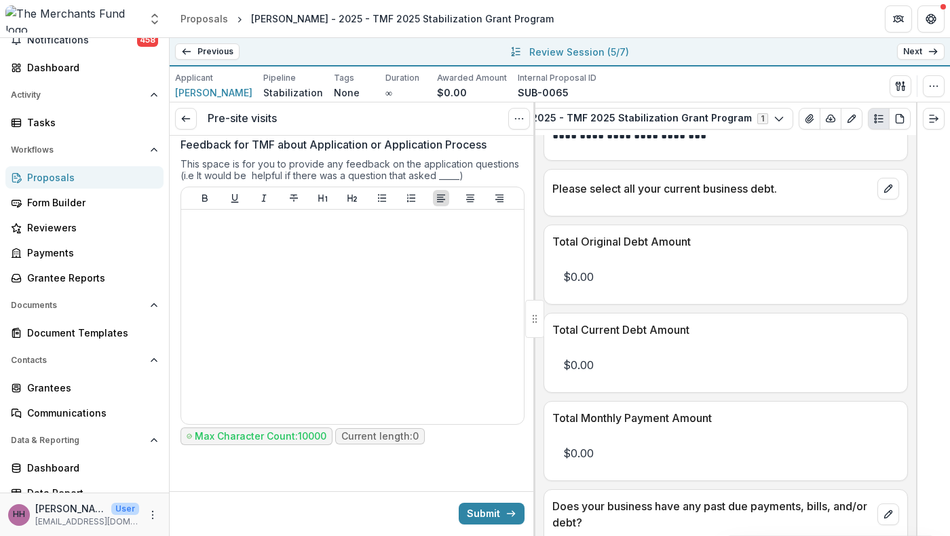
scroll to position [6888, 0]
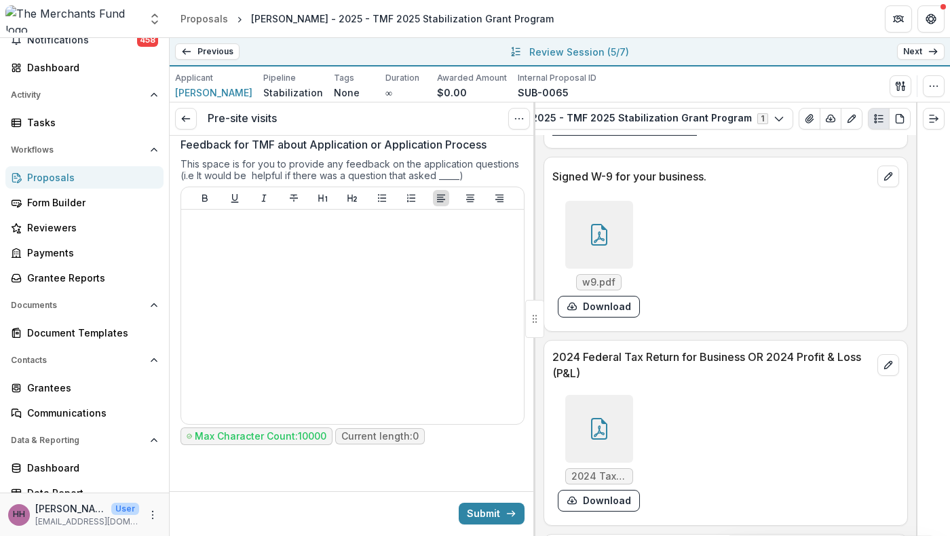
scroll to position [6789, 0]
click at [479, 514] on button "Submit" at bounding box center [492, 514] width 66 height 22
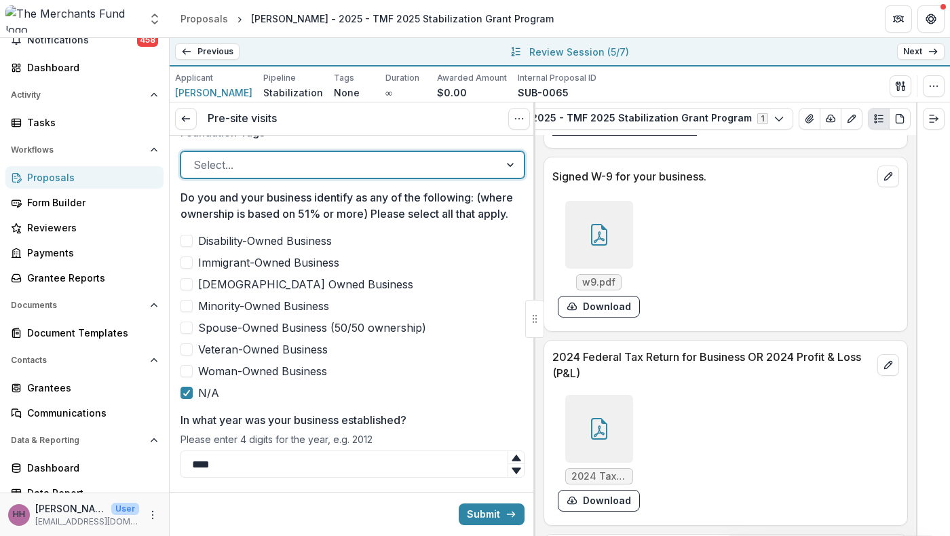
scroll to position [637, 0]
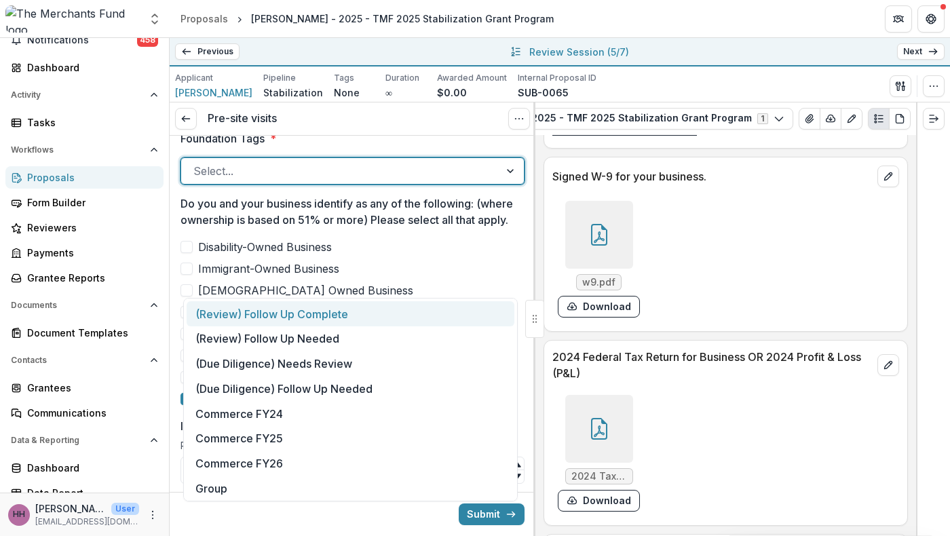
click at [434, 181] on div at bounding box center [340, 171] width 294 height 19
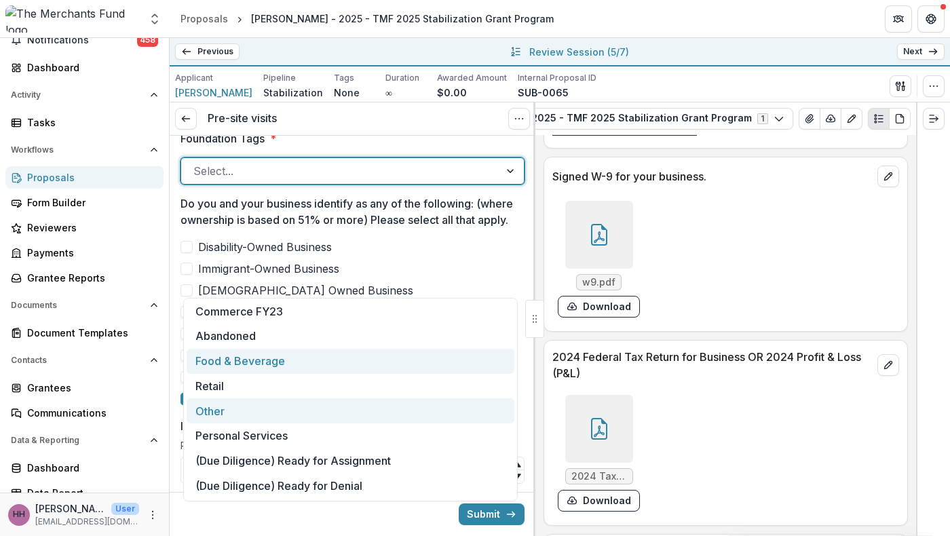
scroll to position [276, 0]
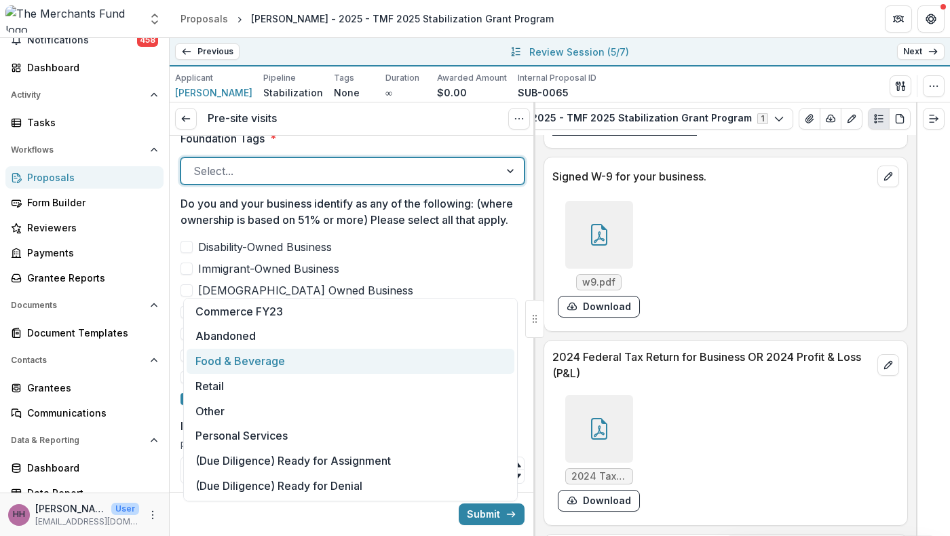
click at [323, 374] on div "Food & Beverage" at bounding box center [351, 361] width 328 height 25
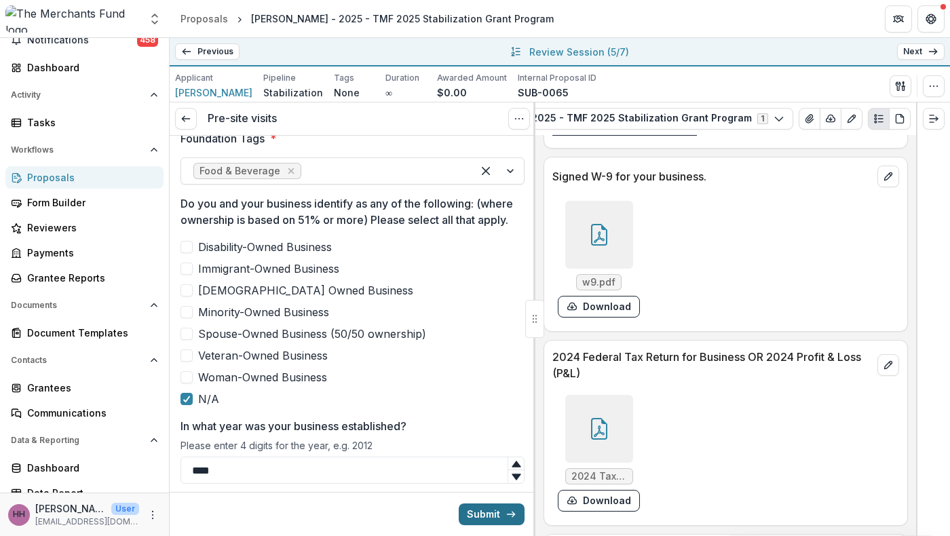
click at [486, 514] on button "Submit" at bounding box center [492, 515] width 66 height 22
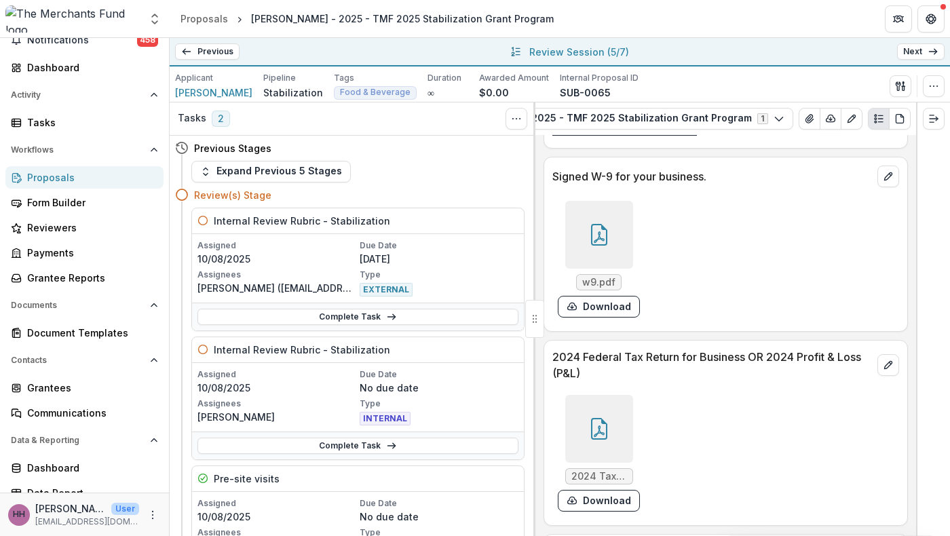
click at [917, 55] on link "Next" at bounding box center [922, 51] width 48 height 16
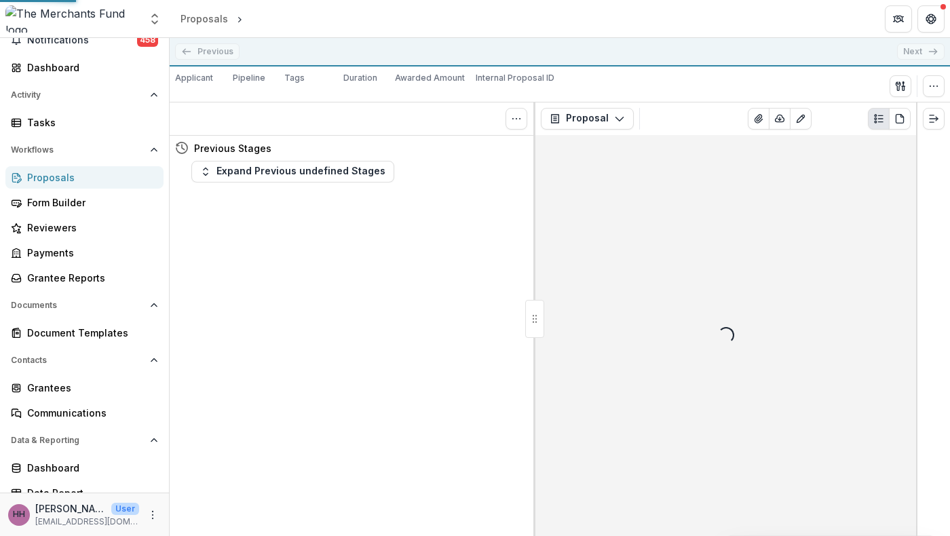
scroll to position [0, 24]
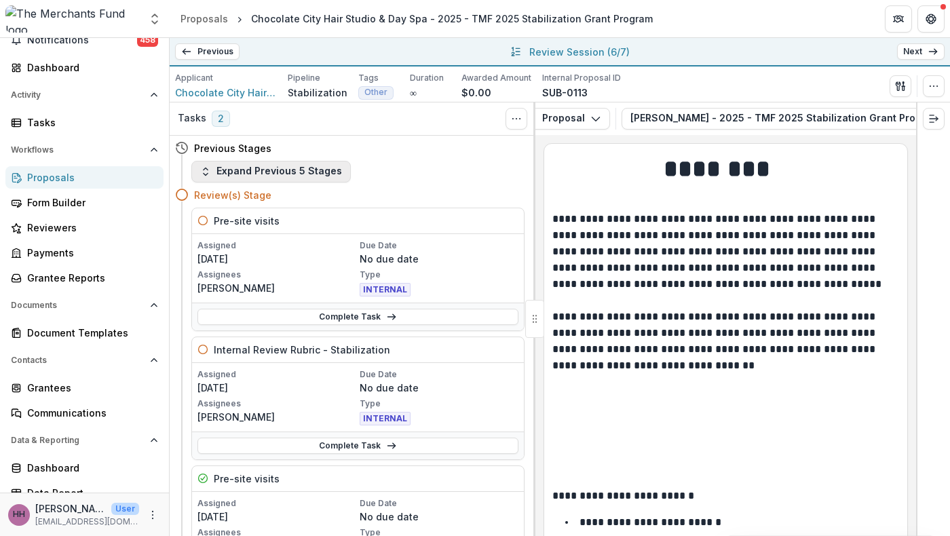
click at [342, 183] on button "Expand Previous 5 Stages" at bounding box center [271, 172] width 160 height 22
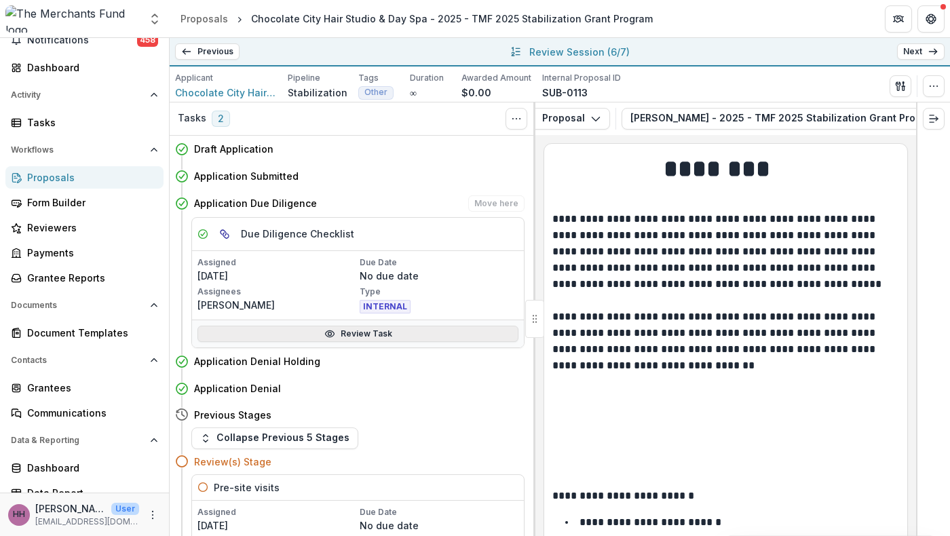
click at [346, 342] on link "Review Task" at bounding box center [358, 334] width 321 height 16
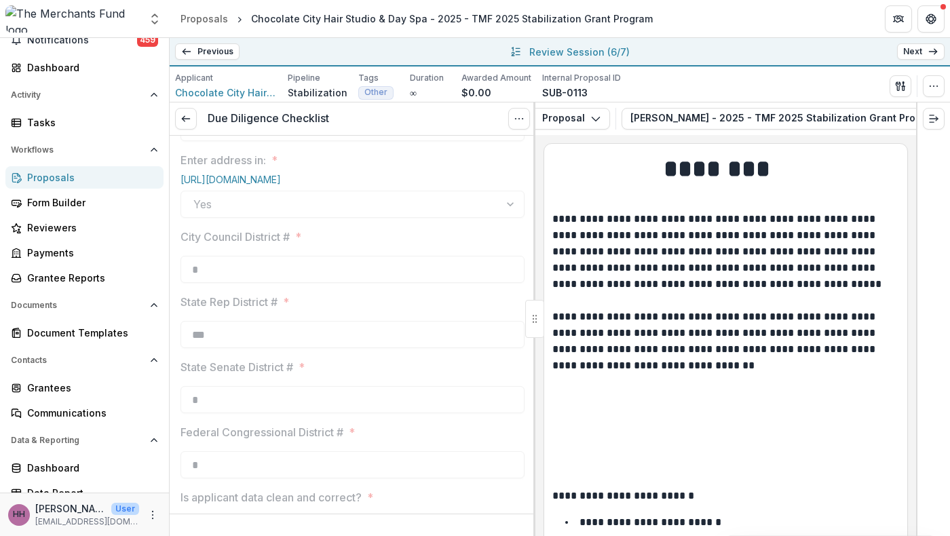
scroll to position [1623, 0]
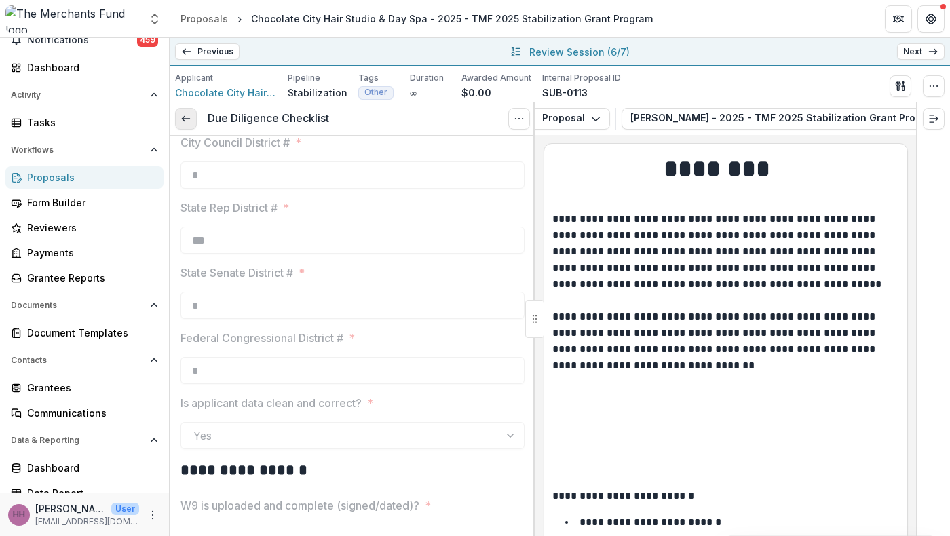
click at [191, 124] on icon at bounding box center [186, 118] width 11 height 11
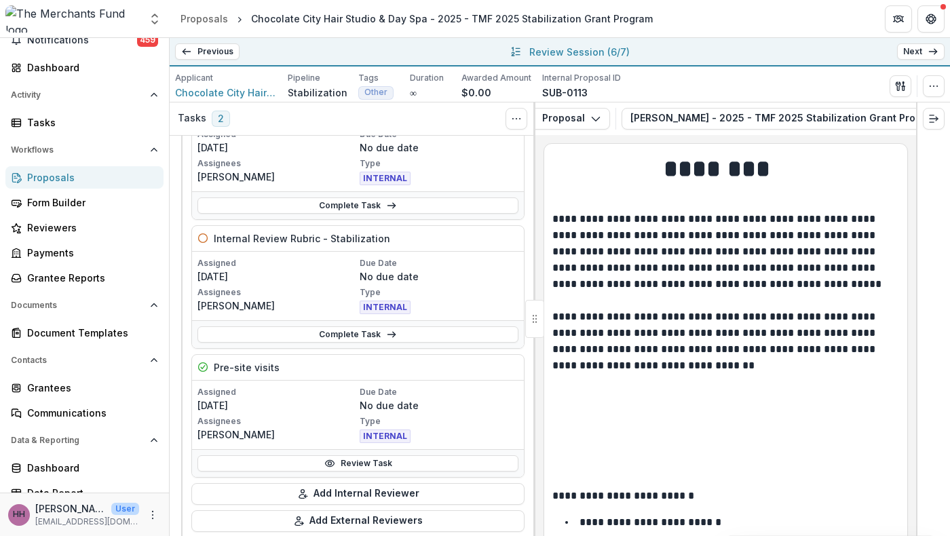
scroll to position [98, 0]
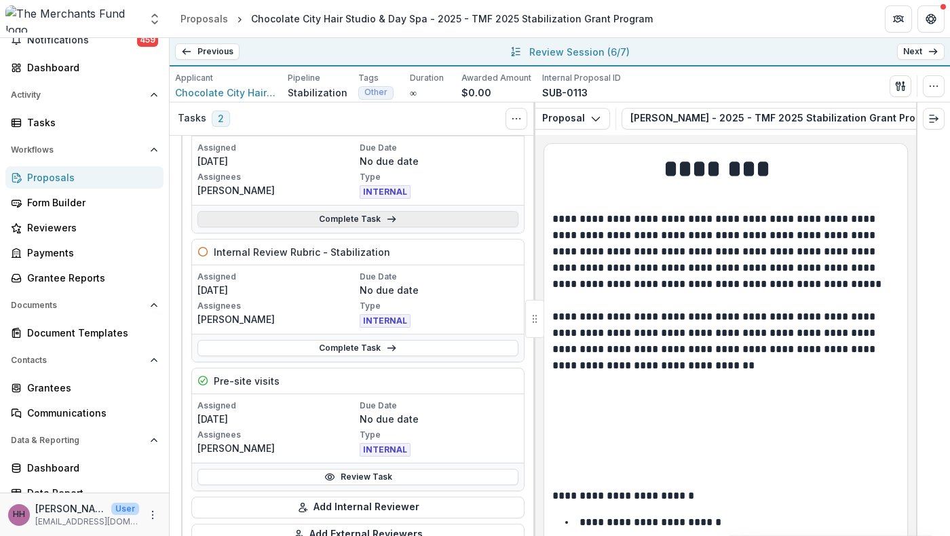
click at [377, 227] on link "Complete Task" at bounding box center [358, 219] width 321 height 16
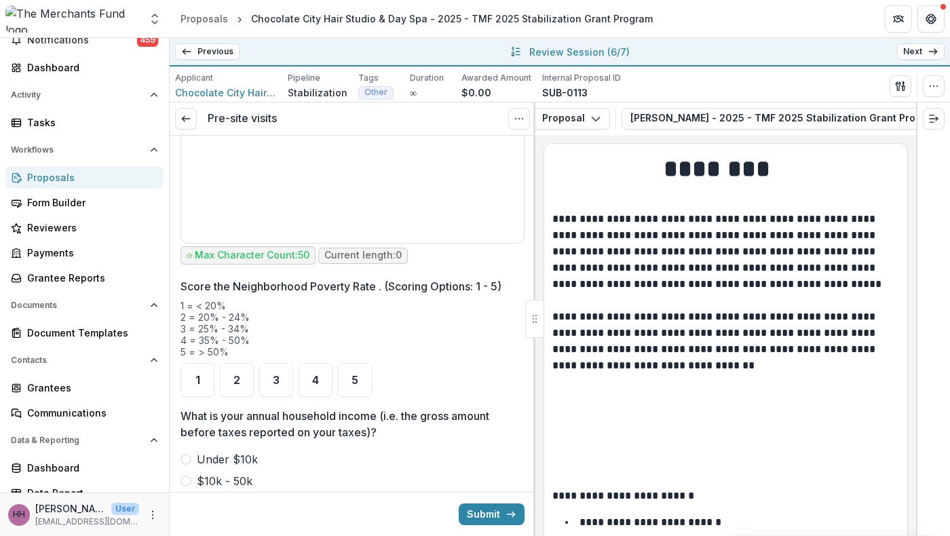
scroll to position [1518, 0]
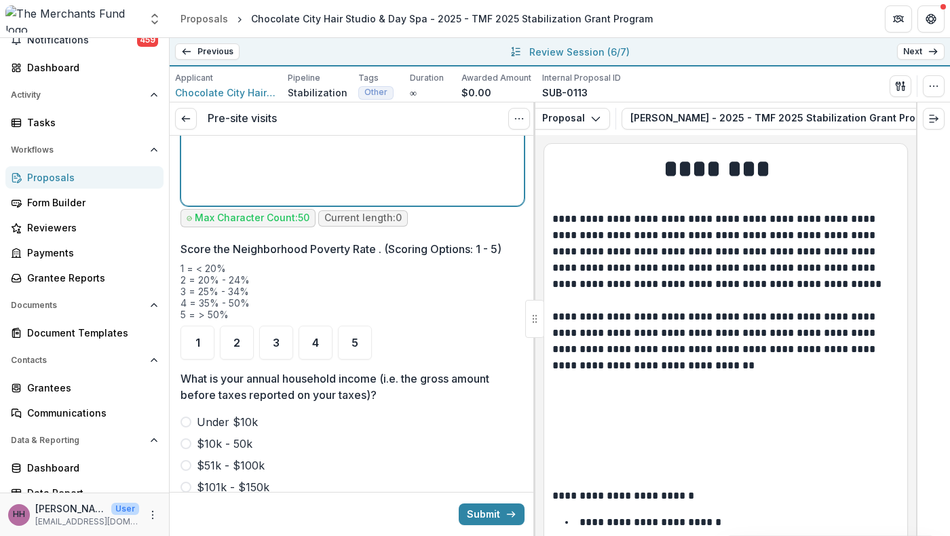
click at [399, 200] on div at bounding box center [353, 99] width 332 height 204
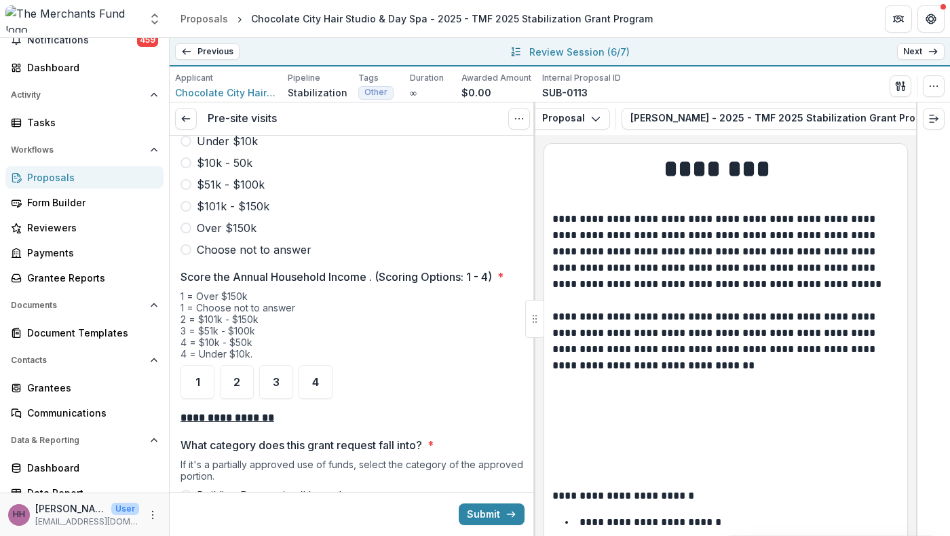
scroll to position [1813, 0]
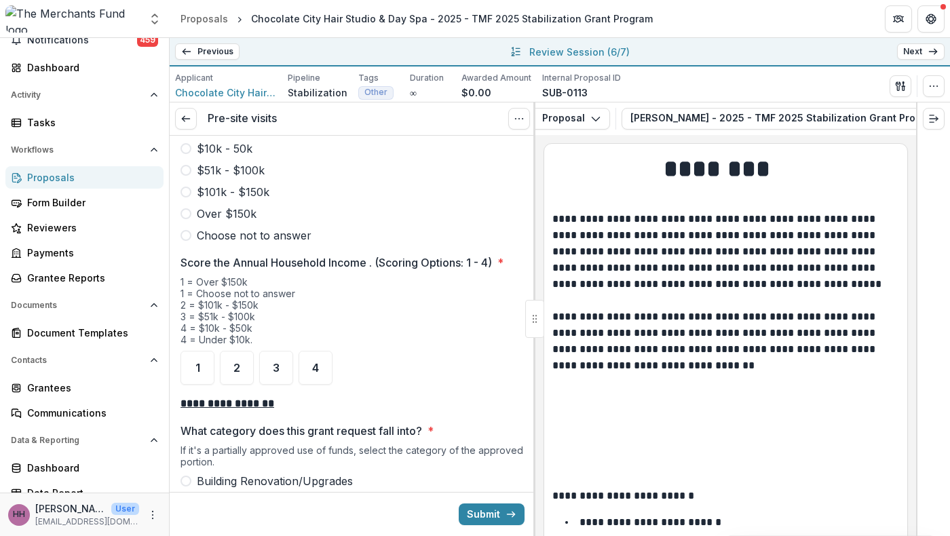
click at [245, 64] on div "2" at bounding box center [237, 48] width 34 height 34
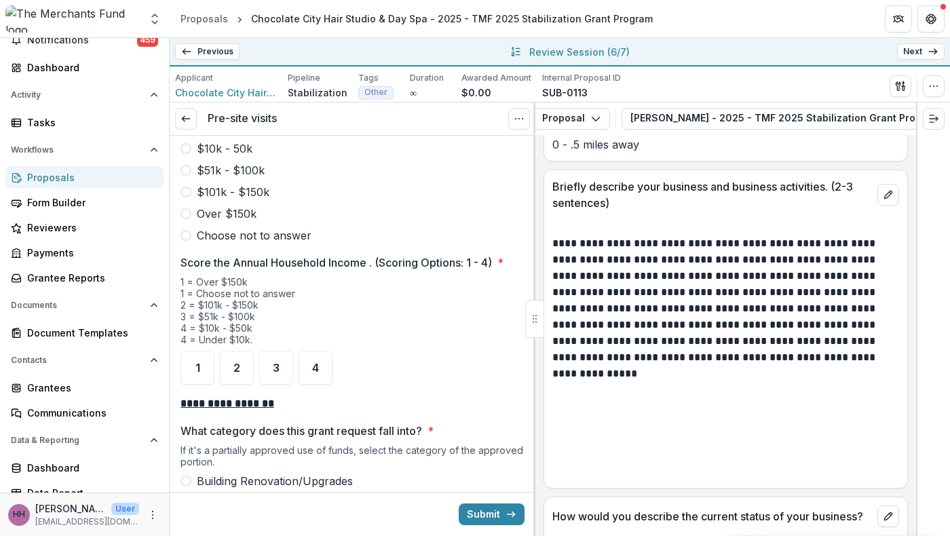
scroll to position [1202, 0]
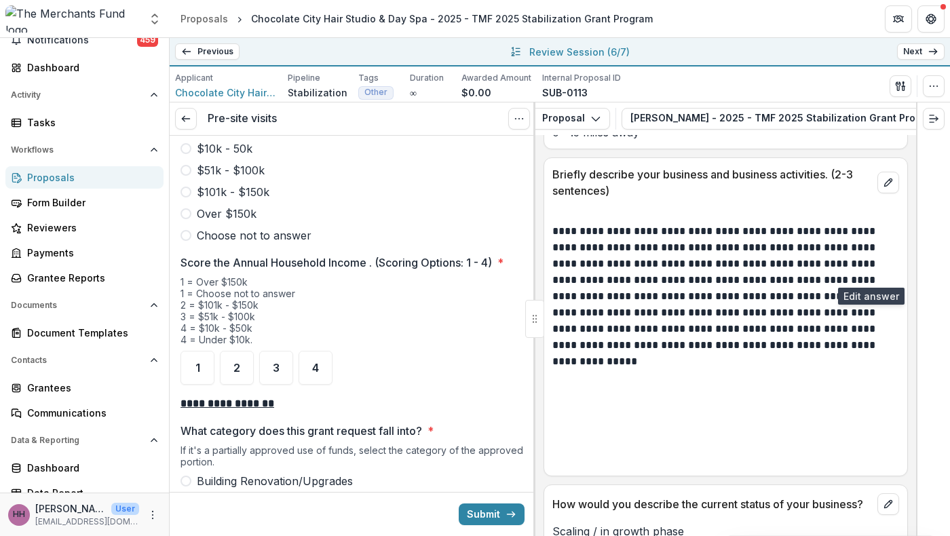
click at [885, 55] on icon "edit" at bounding box center [888, 49] width 11 height 11
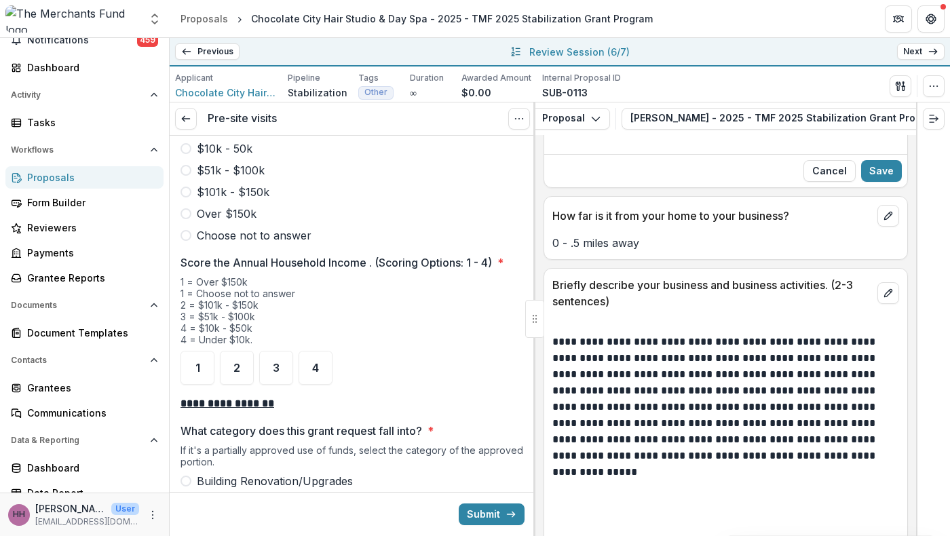
click at [711, 127] on input "Google Maps link to your business" at bounding box center [725, 113] width 341 height 27
paste input "**********"
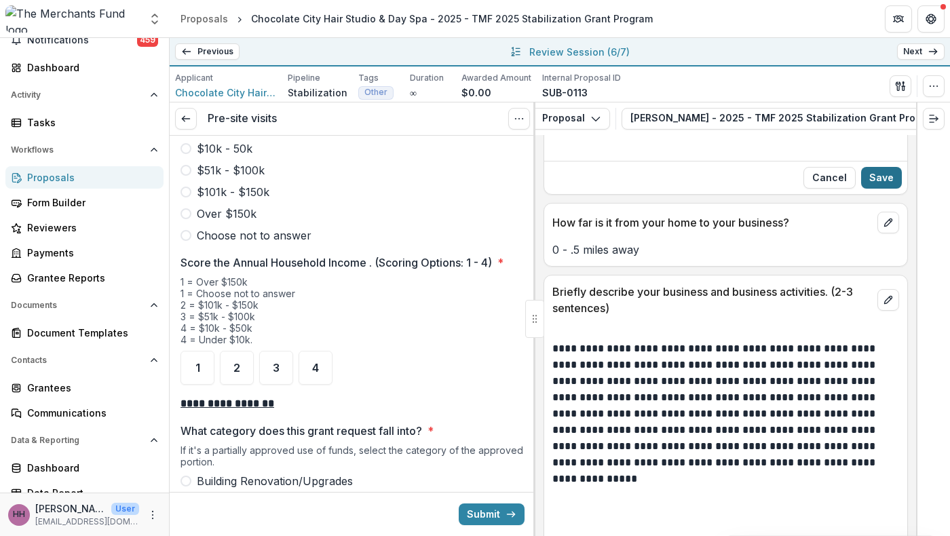
type input "**********"
click at [870, 189] on button "Save" at bounding box center [882, 178] width 41 height 22
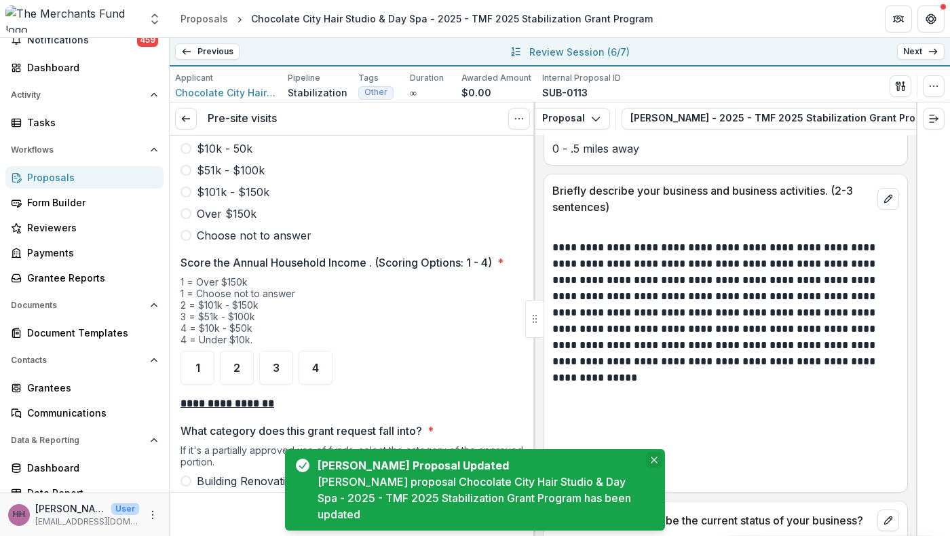
click at [652, 452] on button "Close" at bounding box center [654, 460] width 16 height 16
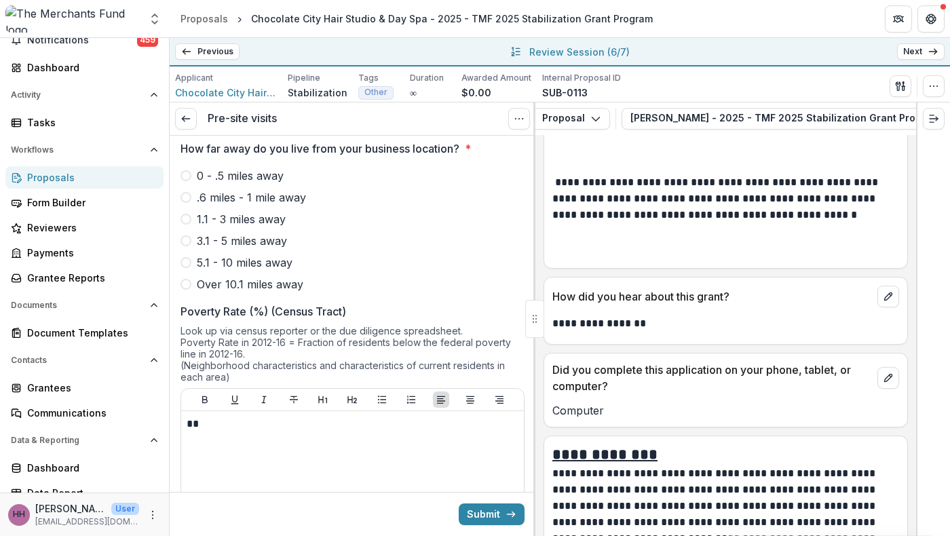
scroll to position [717, 0]
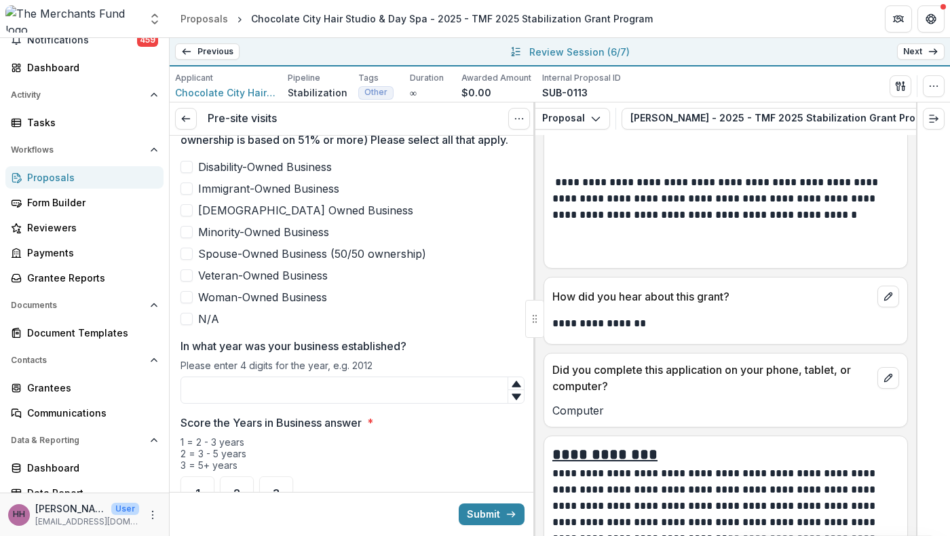
click at [190, 238] on span at bounding box center [187, 232] width 12 height 12
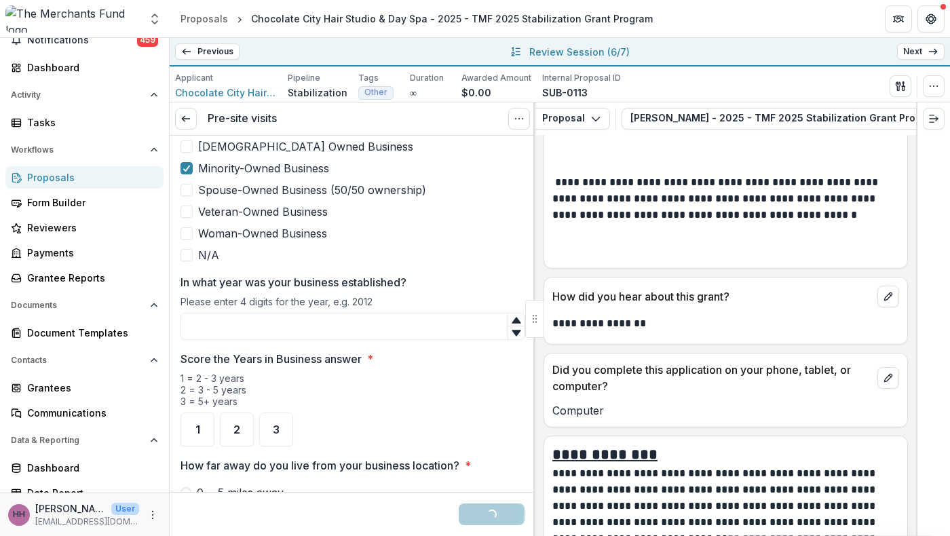
scroll to position [788, 0]
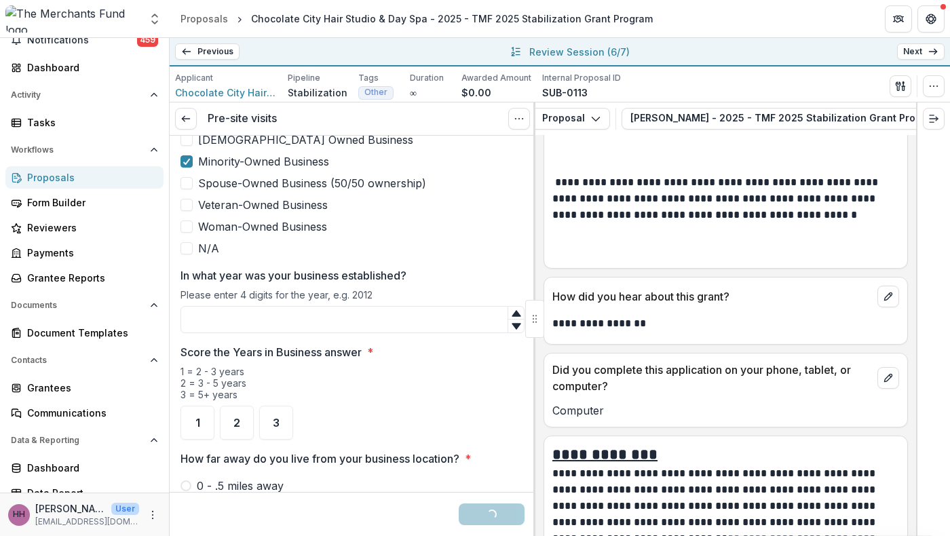
click at [196, 235] on label "Woman-Owned Business" at bounding box center [353, 227] width 344 height 16
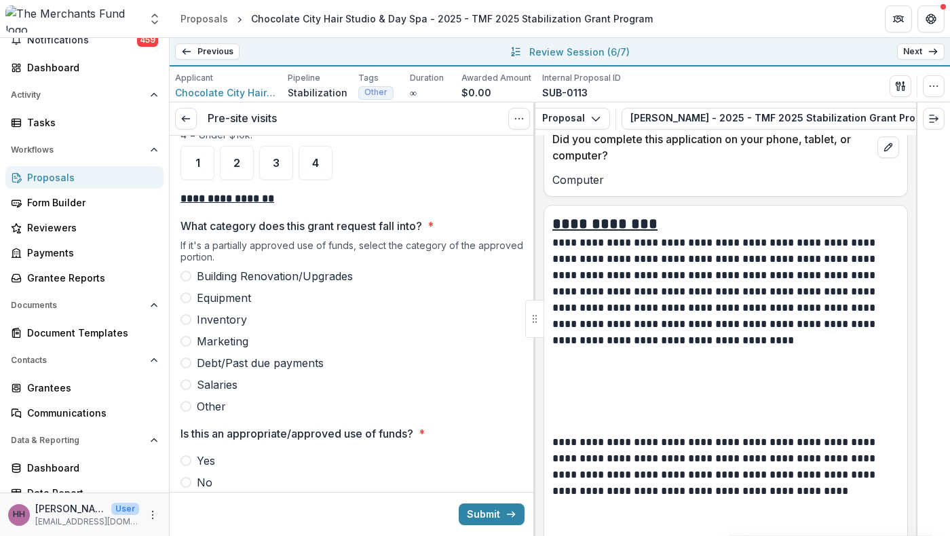
scroll to position [2048, 0]
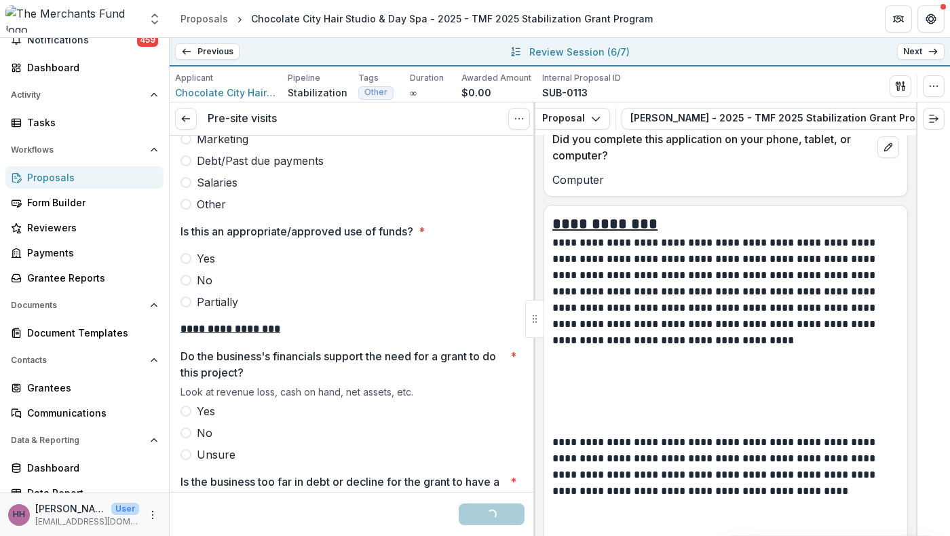
scroll to position [2255, 0]
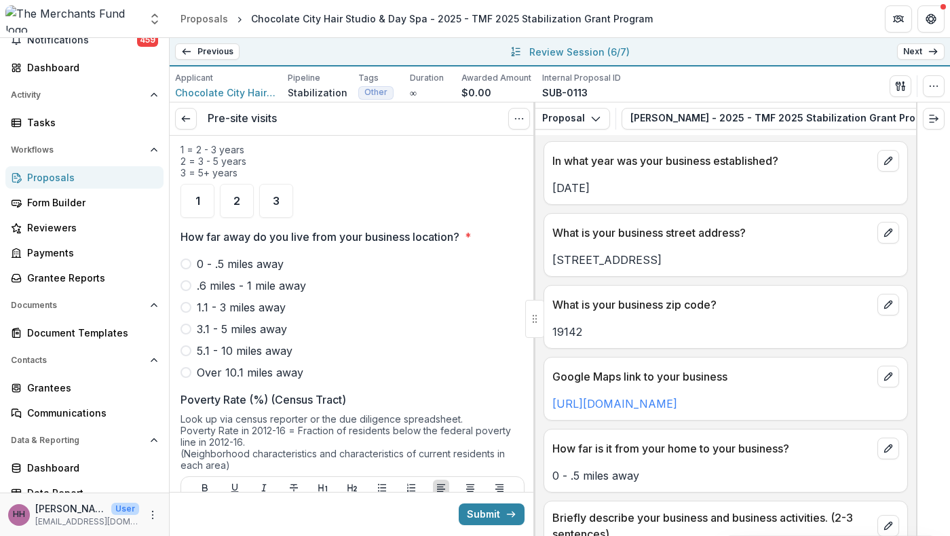
scroll to position [961, 0]
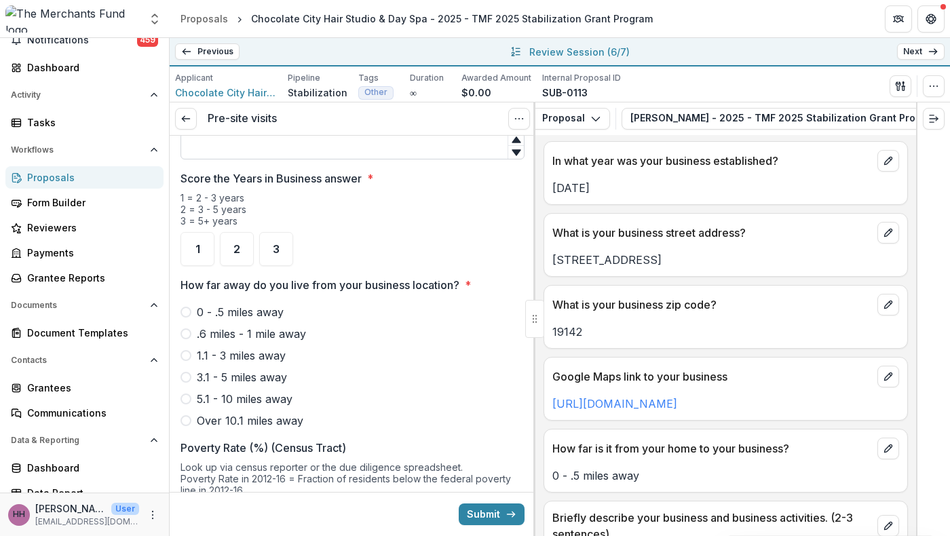
click at [293, 160] on input "In what year was your business established?" at bounding box center [353, 145] width 344 height 27
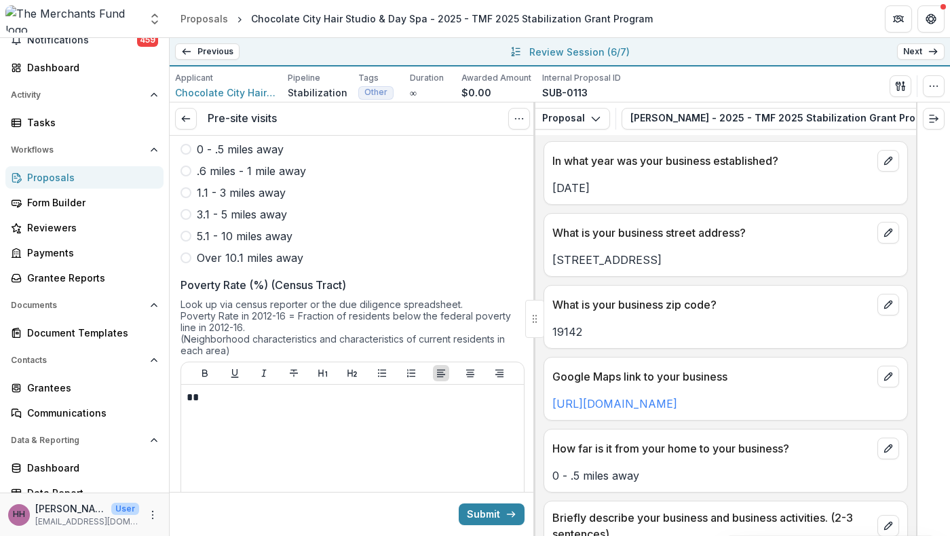
scroll to position [1125, 0]
click at [280, 91] on span "3" at bounding box center [276, 85] width 7 height 11
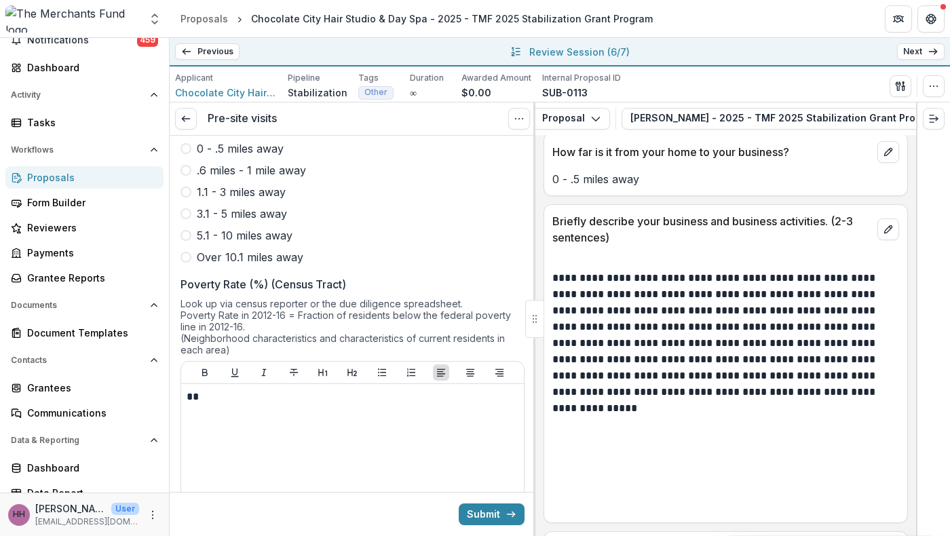
scroll to position [1246, 0]
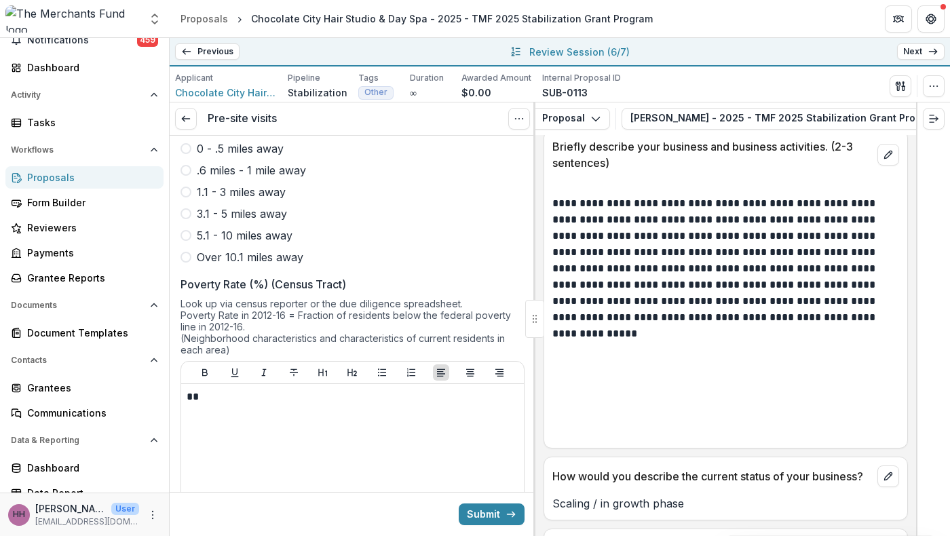
type input "****"
click at [191, 154] on span at bounding box center [186, 148] width 11 height 11
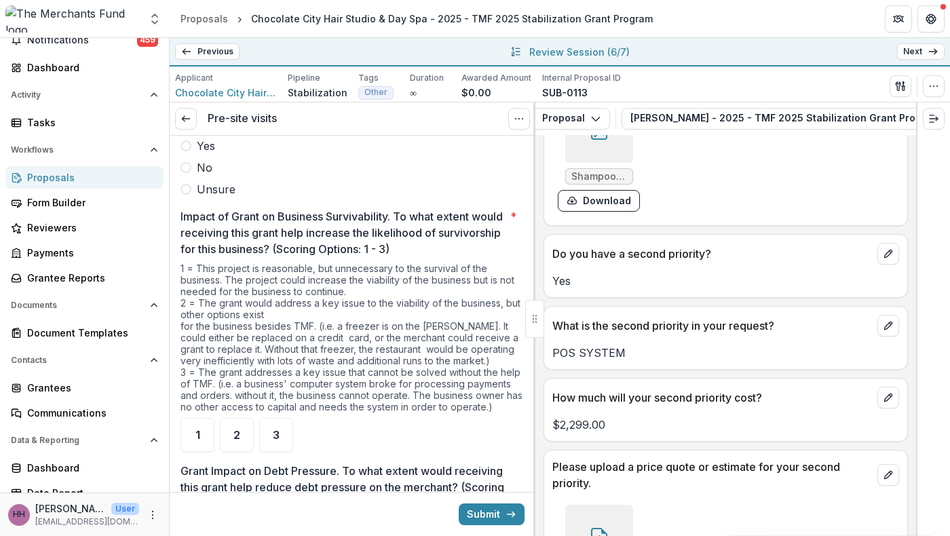
scroll to position [2602, 0]
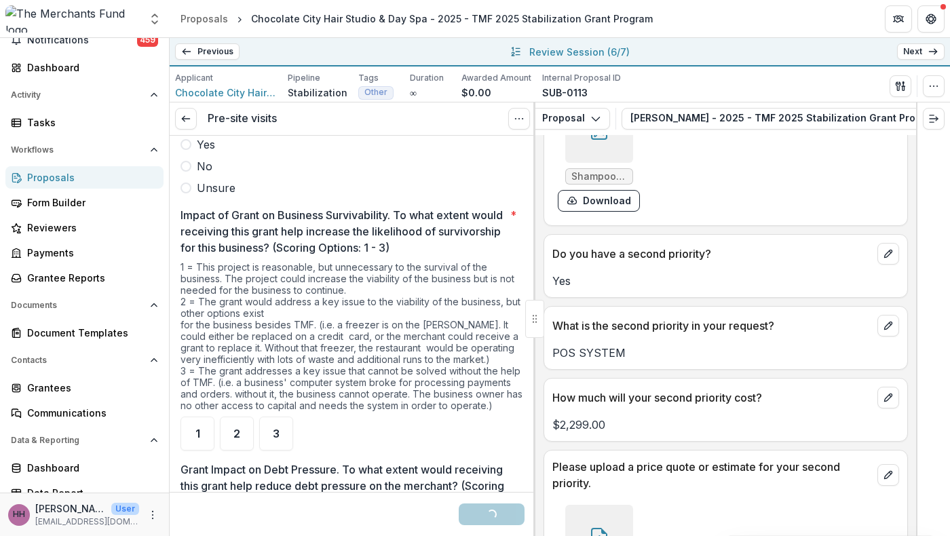
scroll to position [2752, 0]
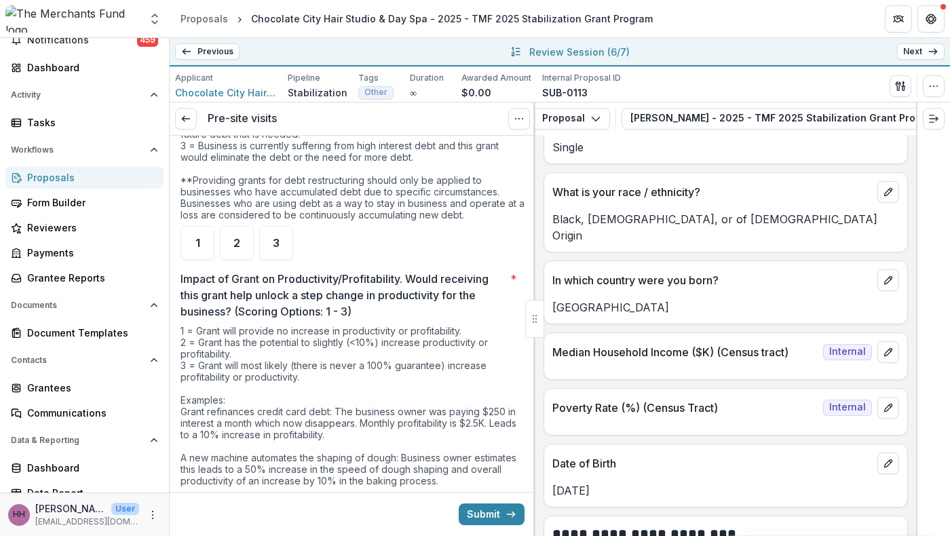
scroll to position [9107, 0]
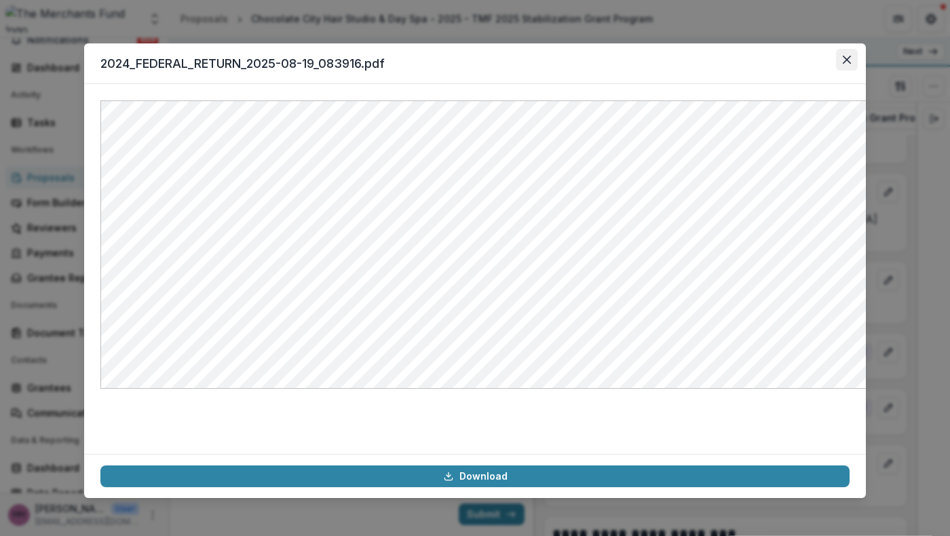
click at [851, 64] on icon "Close" at bounding box center [847, 60] width 8 height 8
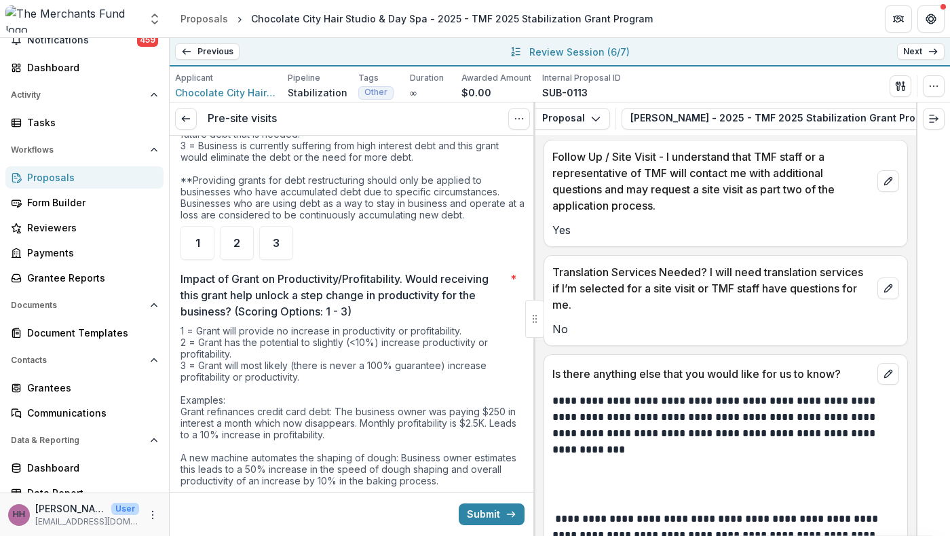
scroll to position [9951, 0]
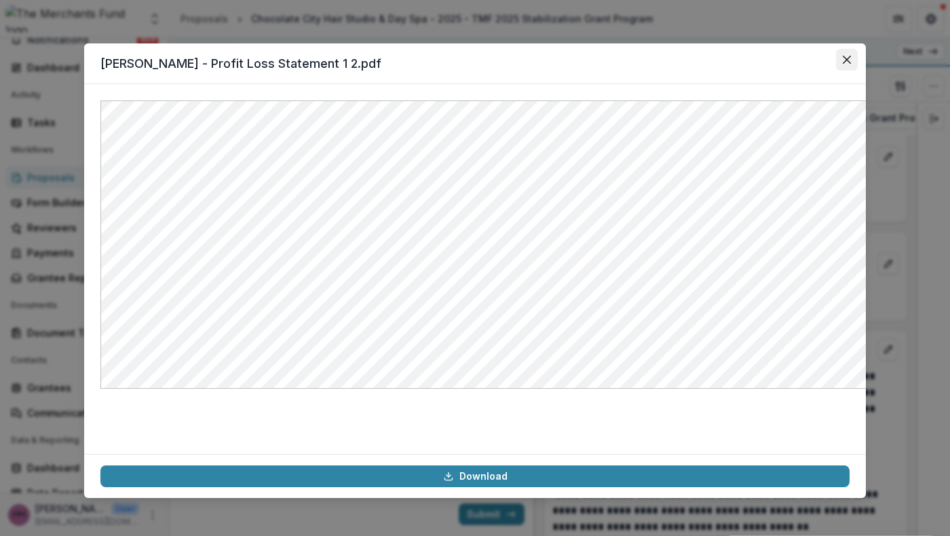
click at [851, 64] on icon "Close" at bounding box center [847, 60] width 8 height 8
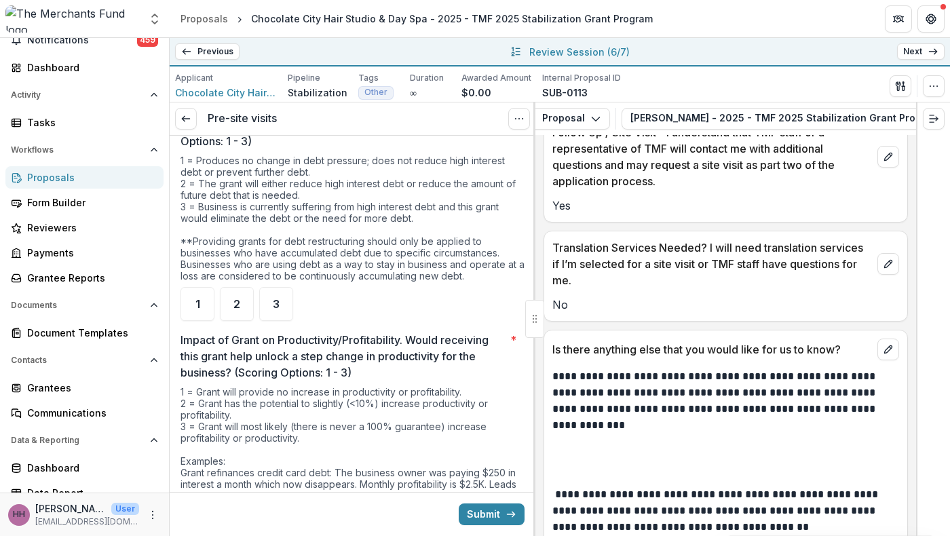
scroll to position [2959, 0]
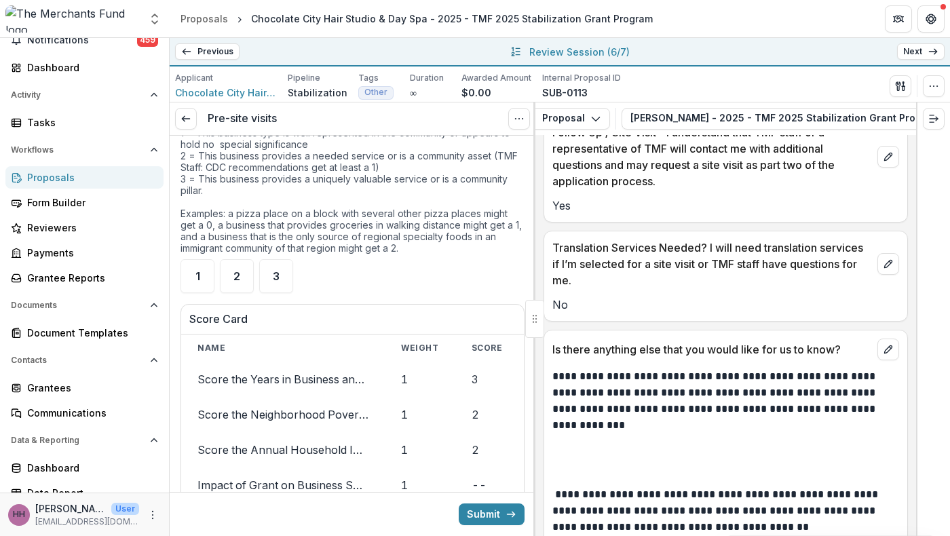
scroll to position [3508, 0]
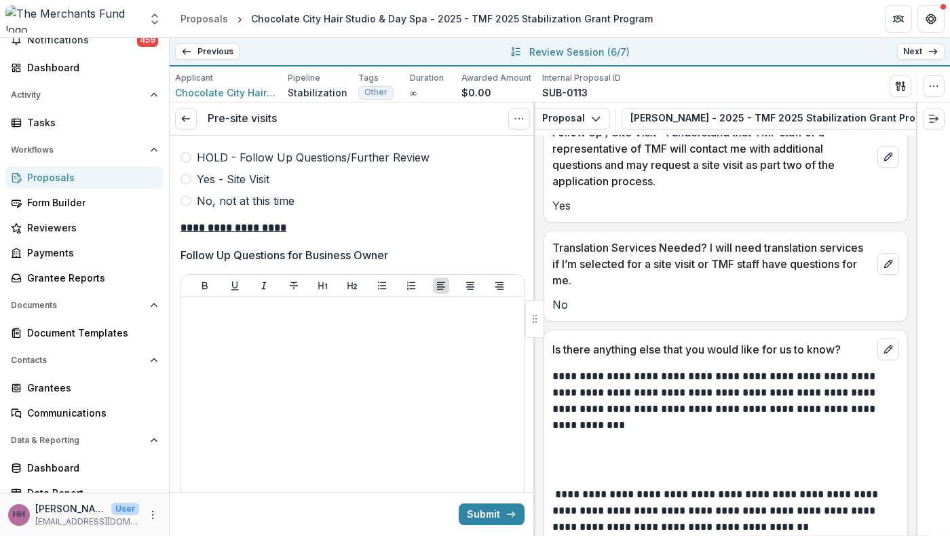
scroll to position [4213, 0]
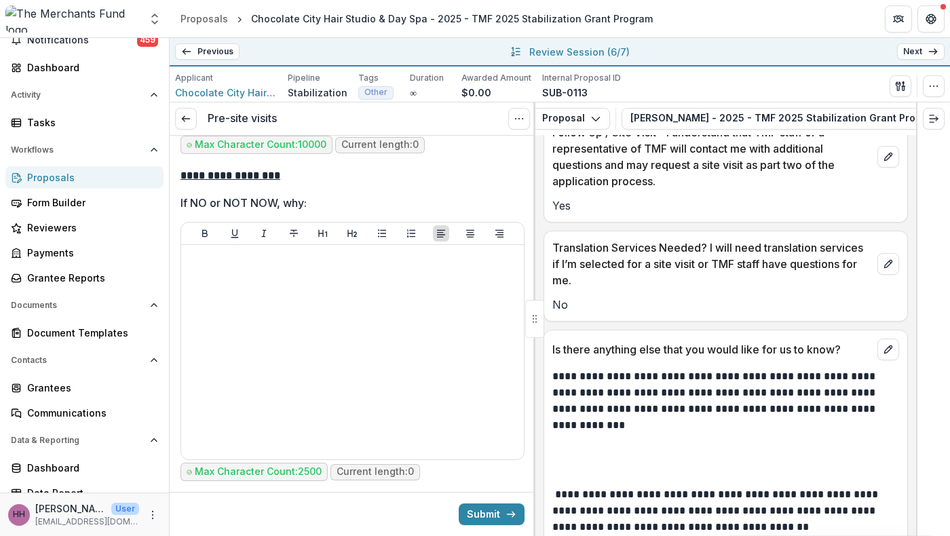
scroll to position [4562, 0]
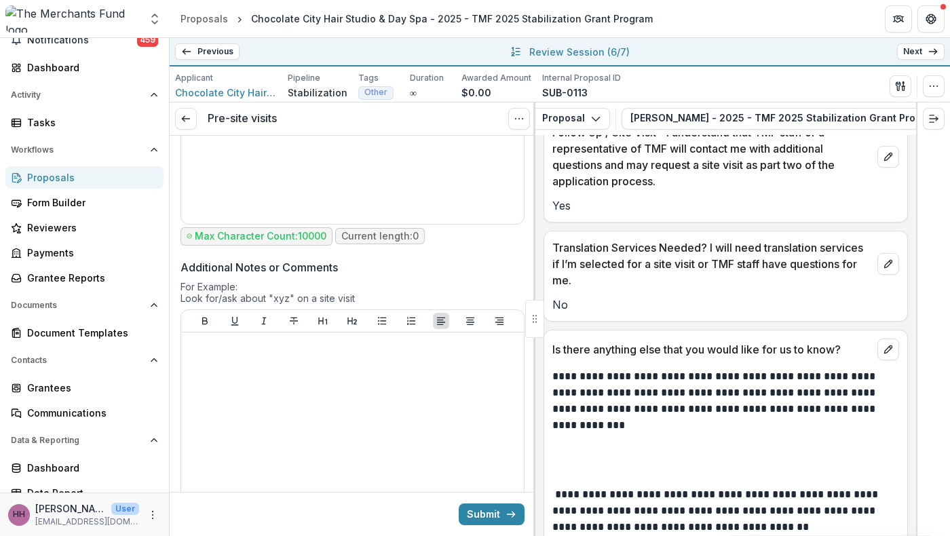
scroll to position [5243, 0]
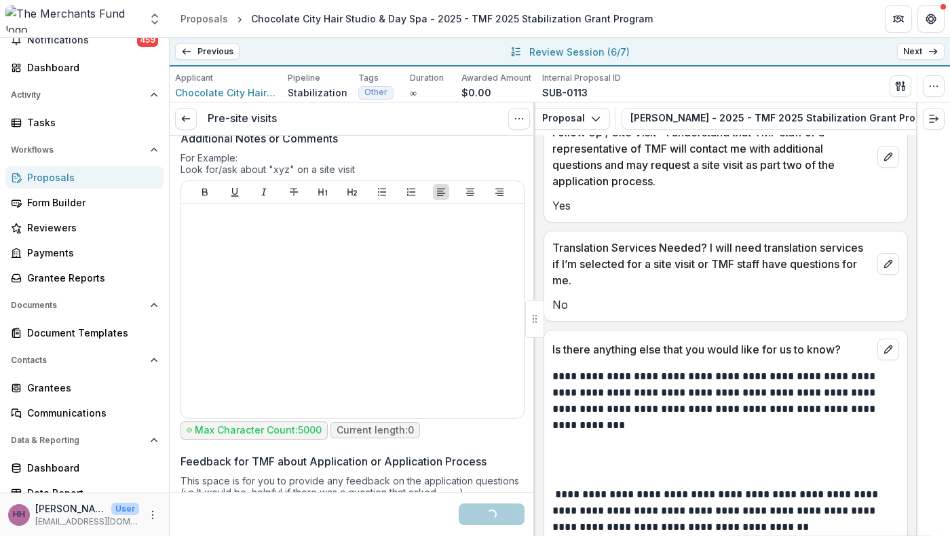
scroll to position [5404, 0]
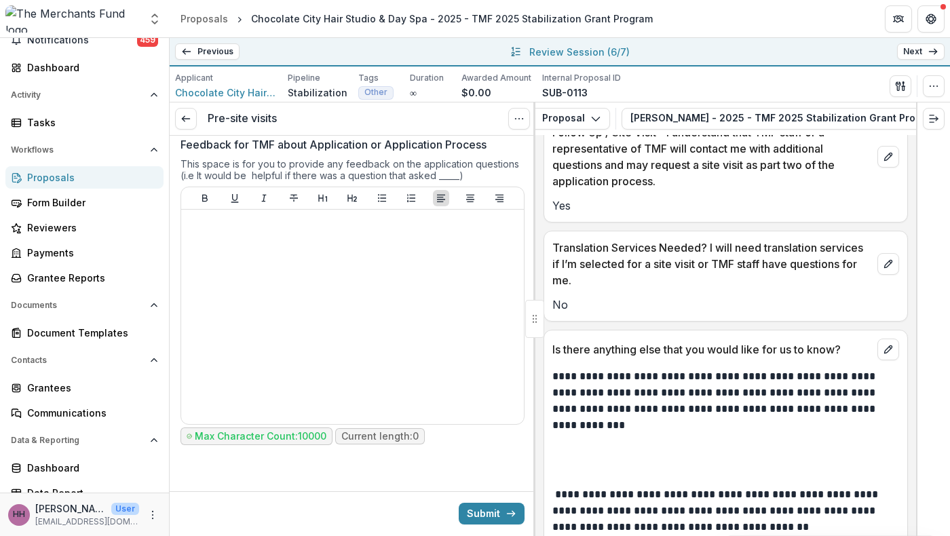
scroll to position [6660, 0]
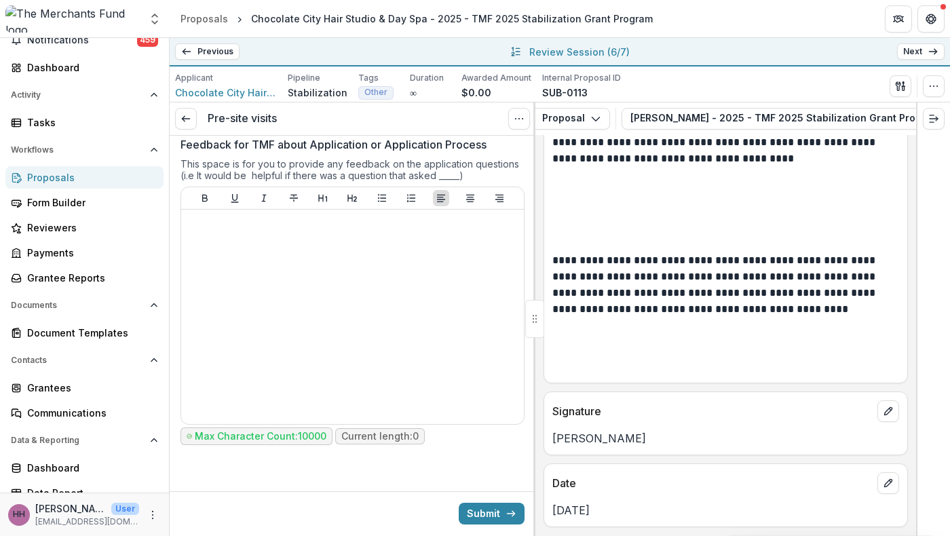
scroll to position [12780, 0]
click at [481, 519] on button "Submit" at bounding box center [492, 514] width 66 height 22
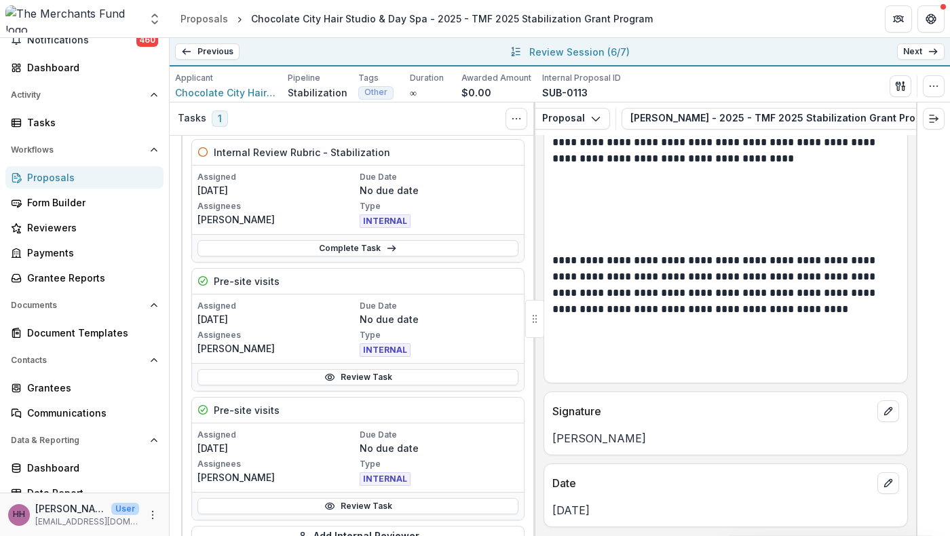
scroll to position [70, 0]
click at [906, 56] on link "Next" at bounding box center [922, 51] width 48 height 16
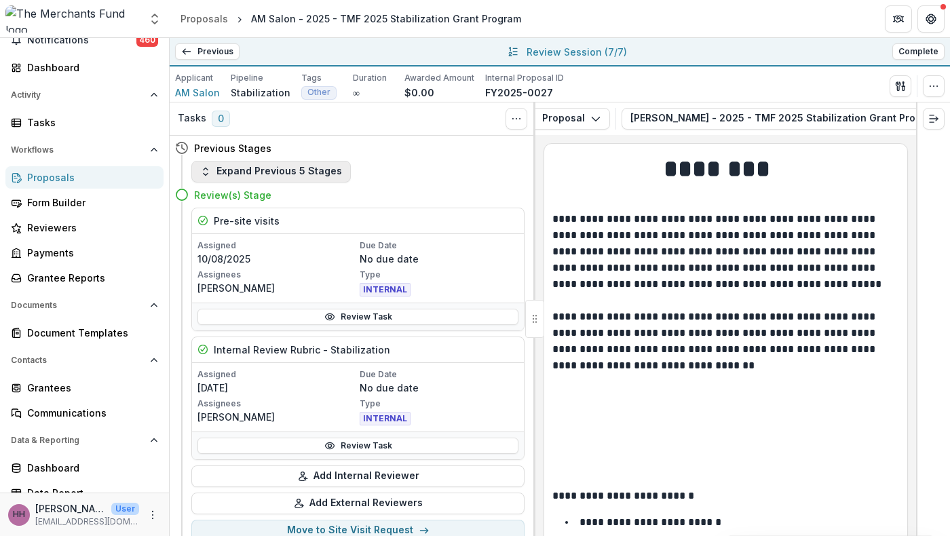
click at [285, 183] on button "Expand Previous 5 Stages" at bounding box center [271, 172] width 160 height 22
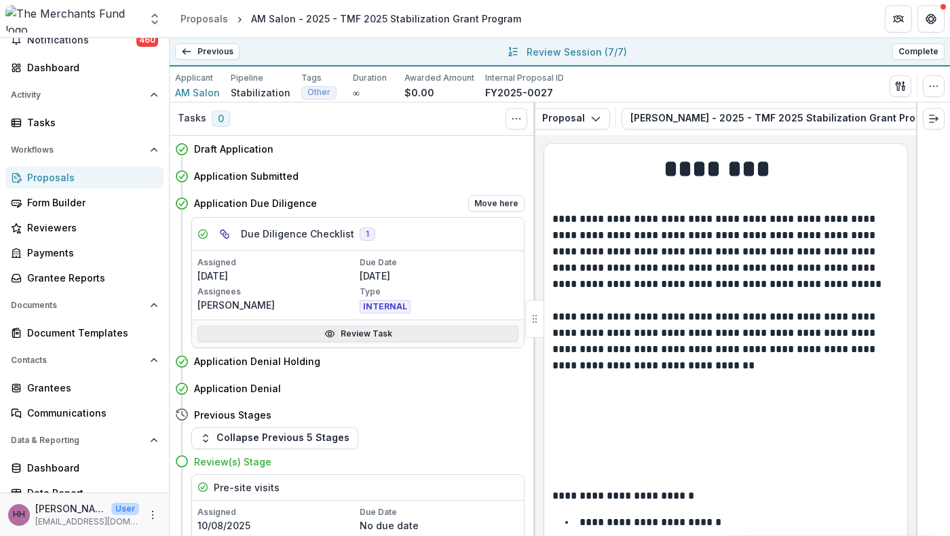
click at [333, 342] on link "Review Task" at bounding box center [358, 334] width 321 height 16
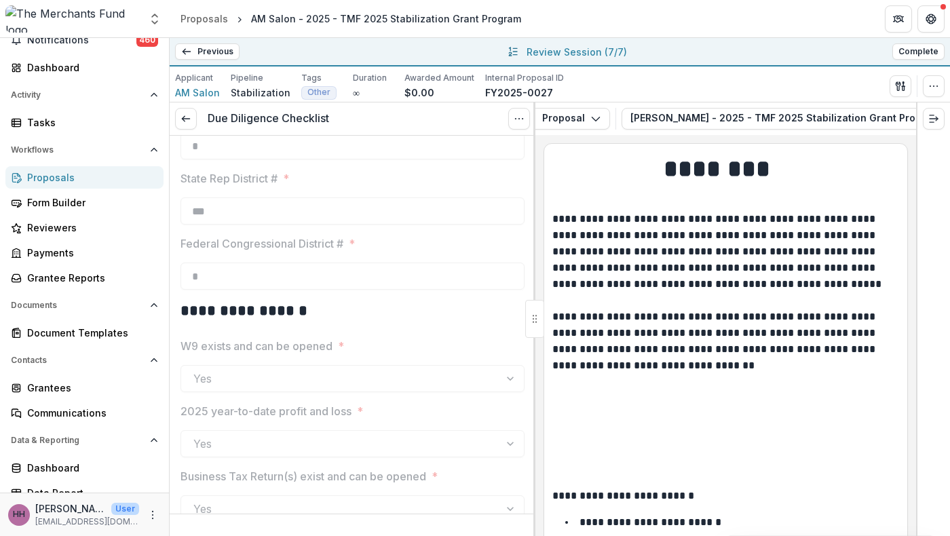
scroll to position [1580, 0]
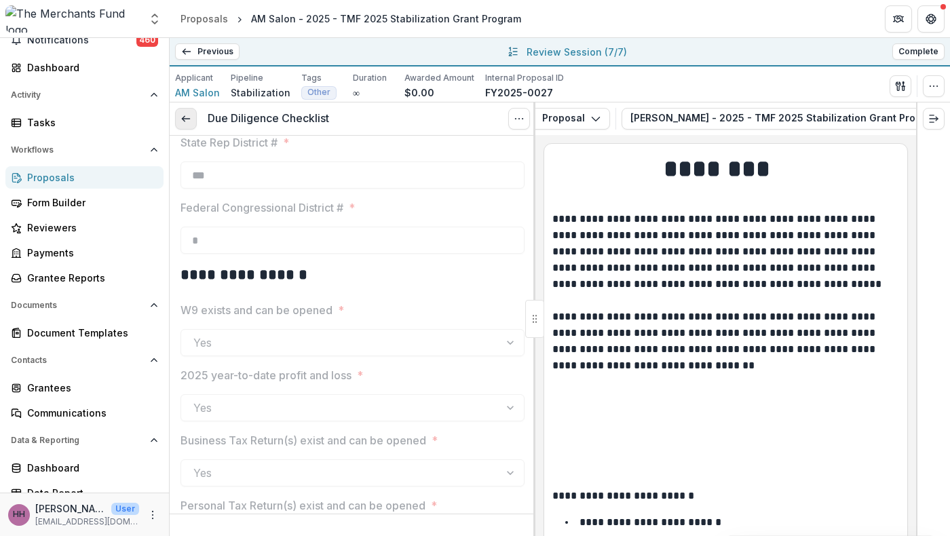
click at [185, 122] on polyline at bounding box center [183, 118] width 3 height 5
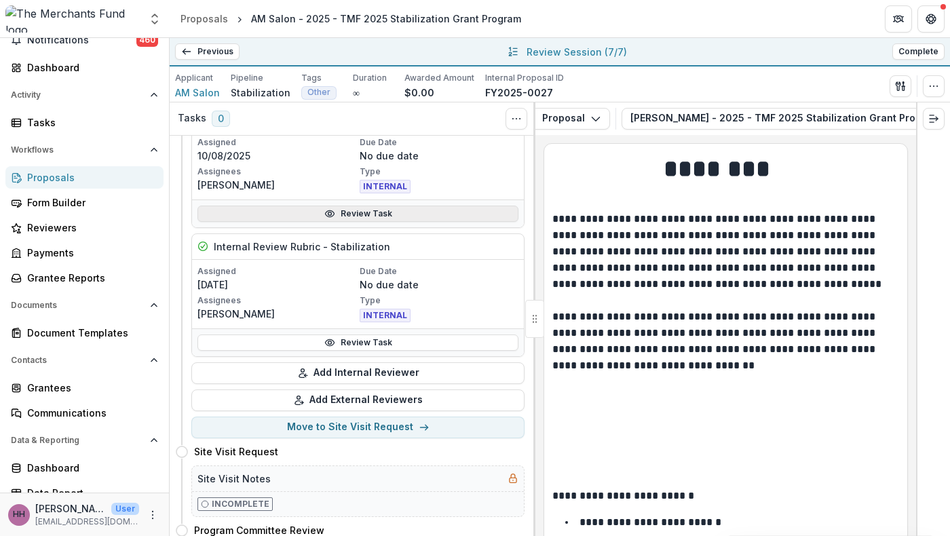
scroll to position [167, 0]
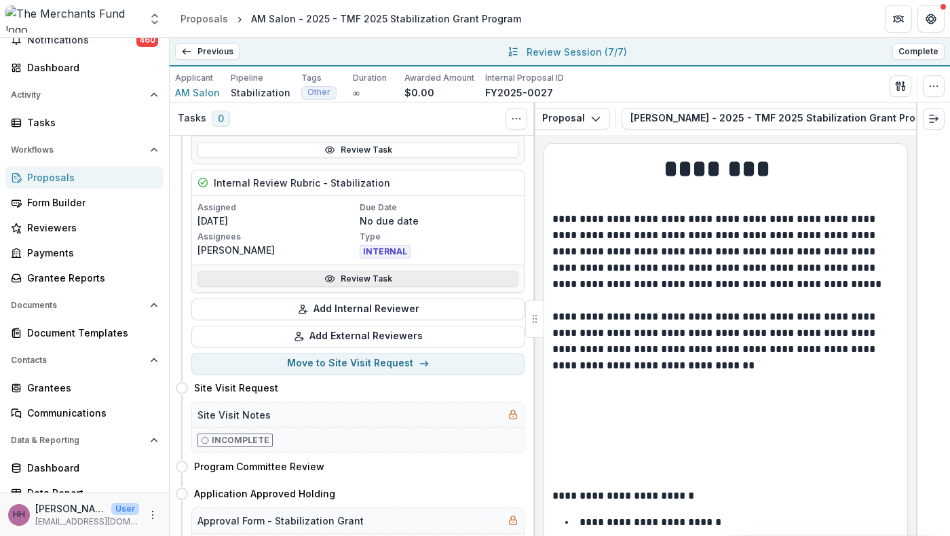
click at [403, 287] on link "Review Task" at bounding box center [358, 279] width 321 height 16
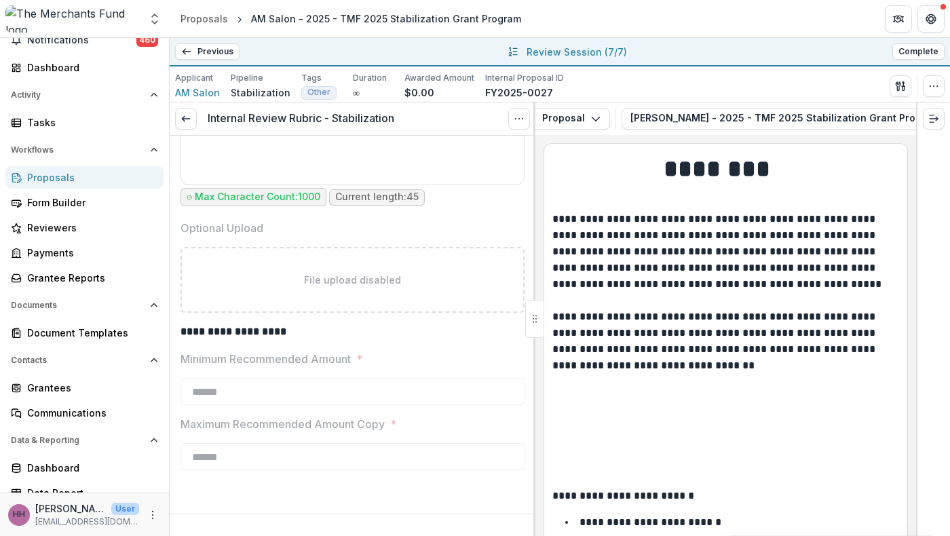
scroll to position [1507, 0]
click at [191, 124] on icon at bounding box center [186, 118] width 11 height 11
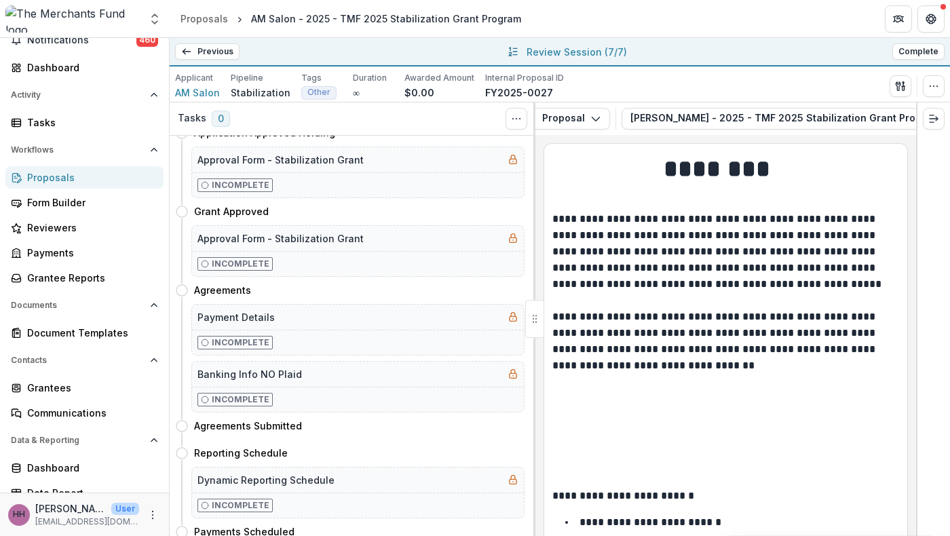
scroll to position [532, 0]
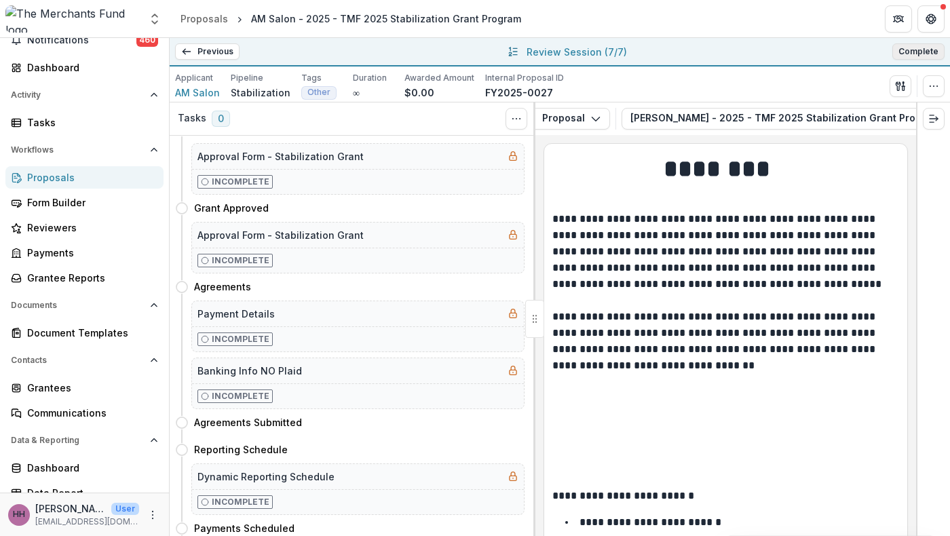
click at [926, 60] on button "Complete" at bounding box center [919, 51] width 52 height 16
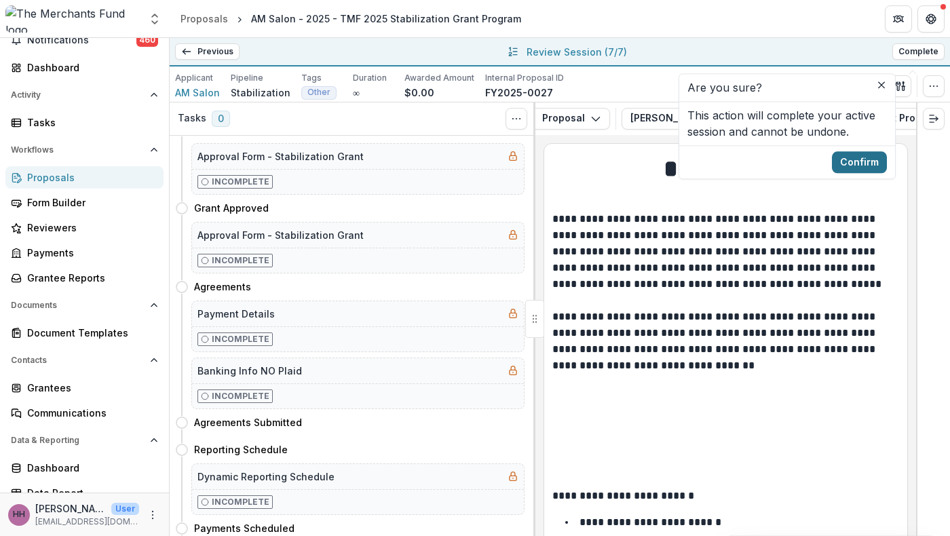
click at [887, 173] on button "Confirm" at bounding box center [859, 162] width 55 height 22
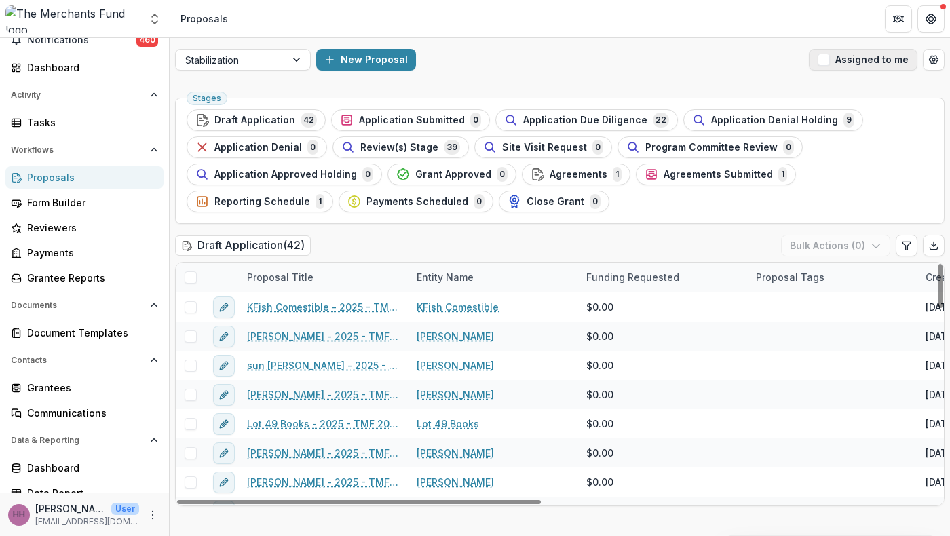
click at [818, 63] on span "button" at bounding box center [824, 60] width 12 height 12
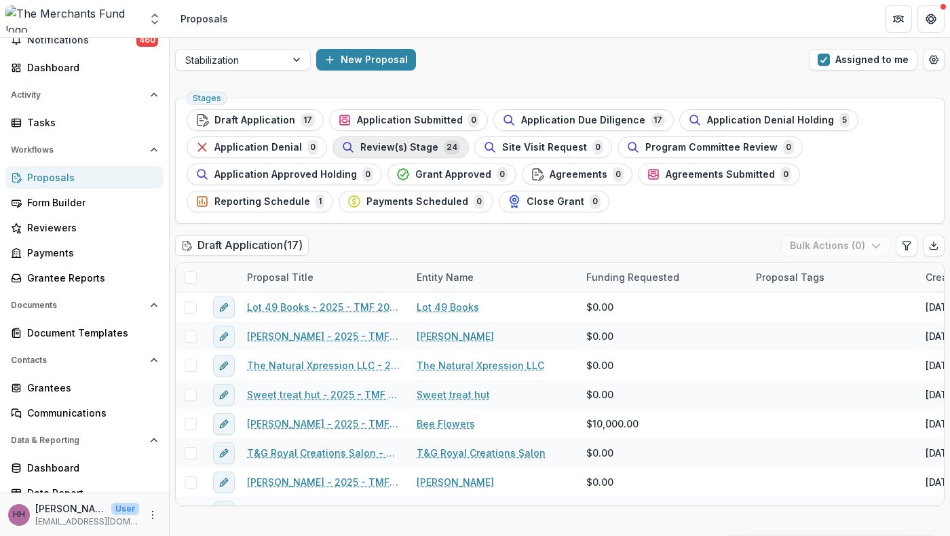
click at [439, 153] on span "Review(s) Stage" at bounding box center [399, 148] width 78 height 12
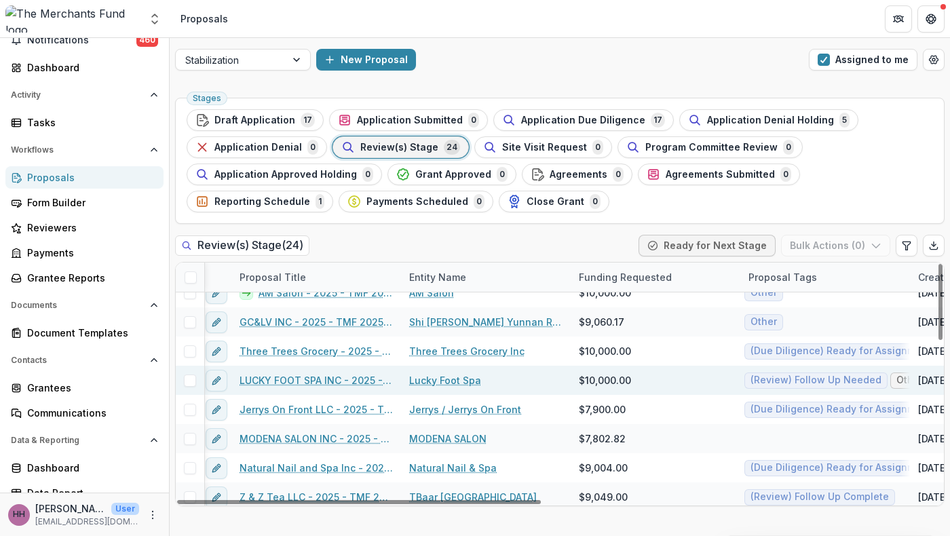
scroll to position [0, 7]
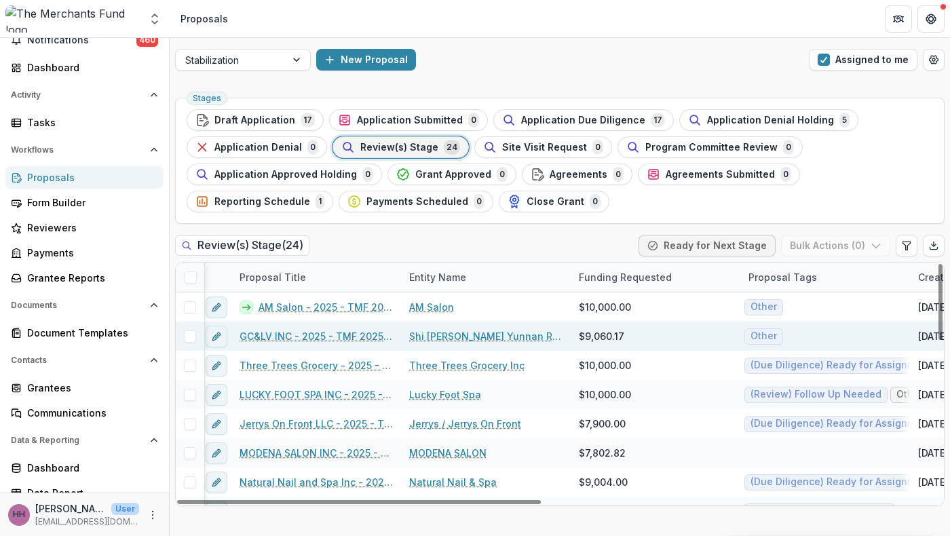
click at [191, 343] on span at bounding box center [190, 337] width 12 height 12
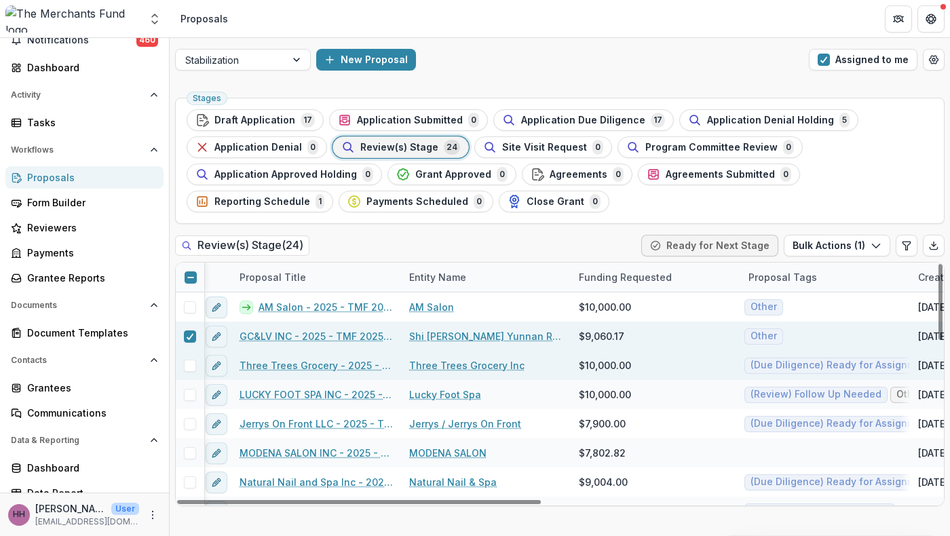
click at [195, 372] on span at bounding box center [190, 366] width 12 height 12
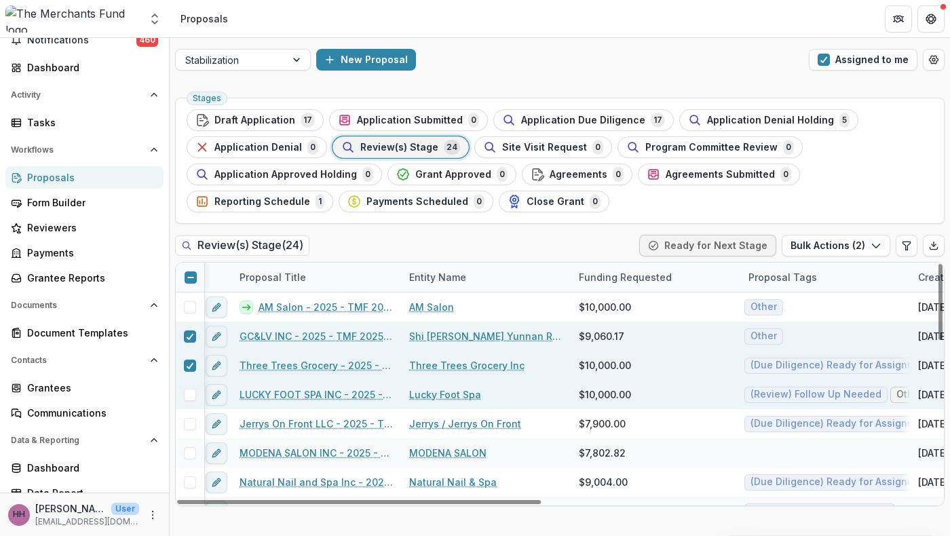
click at [193, 401] on span at bounding box center [190, 395] width 12 height 12
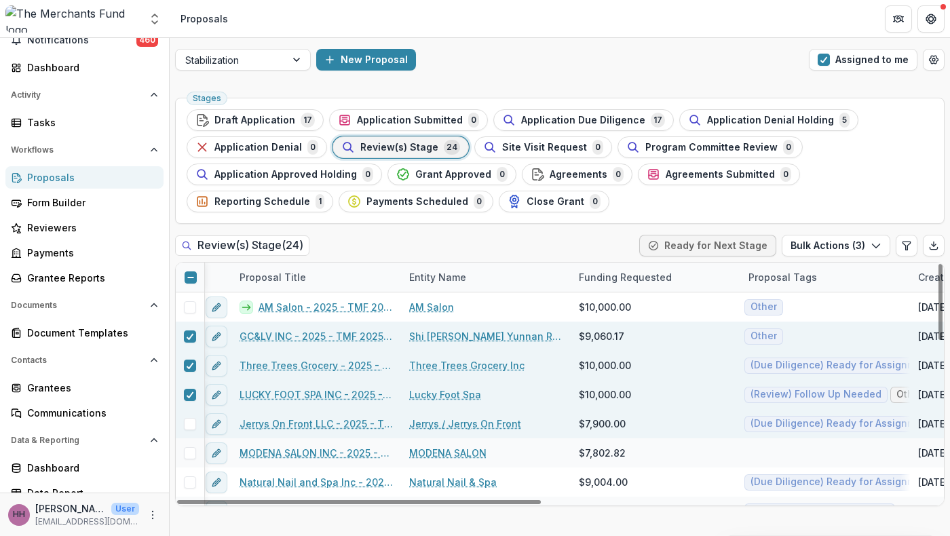
click at [193, 430] on span at bounding box center [190, 424] width 12 height 12
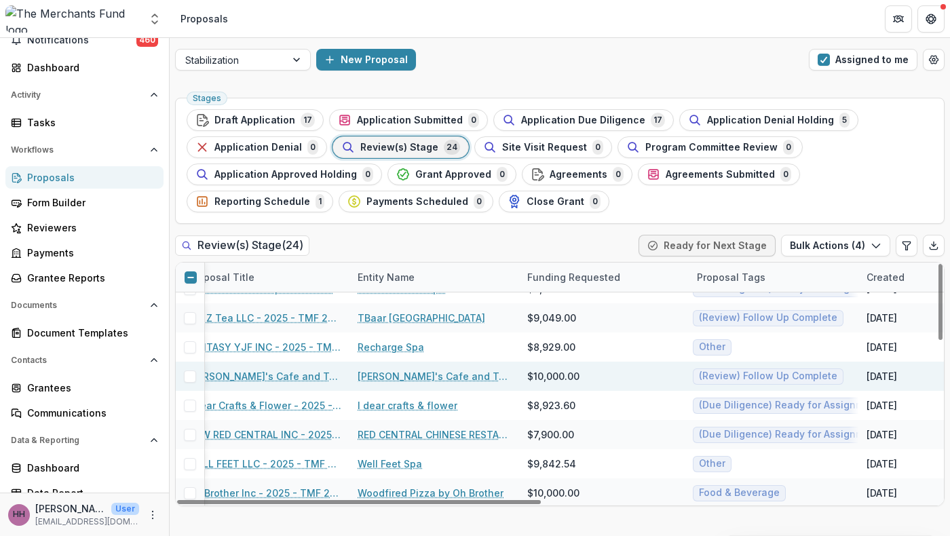
scroll to position [193, 0]
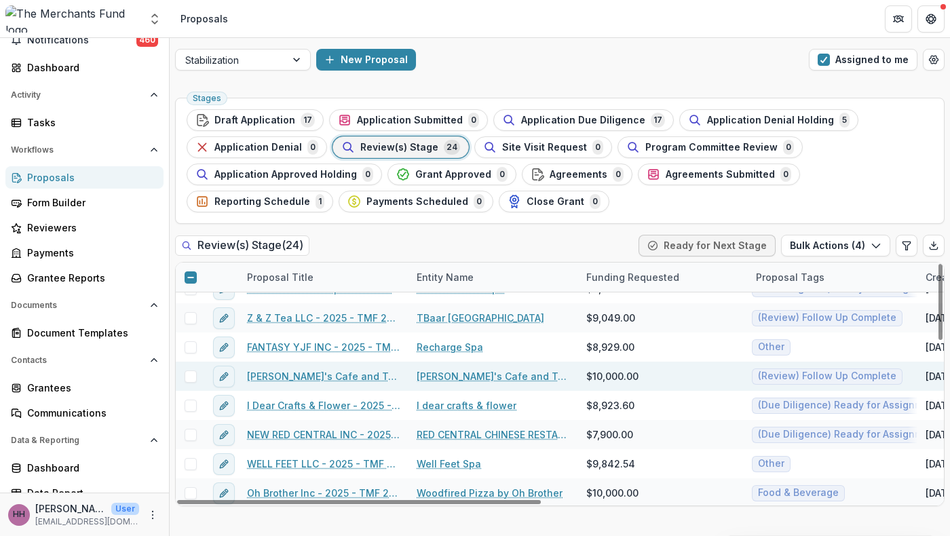
click at [190, 383] on span at bounding box center [191, 377] width 12 height 12
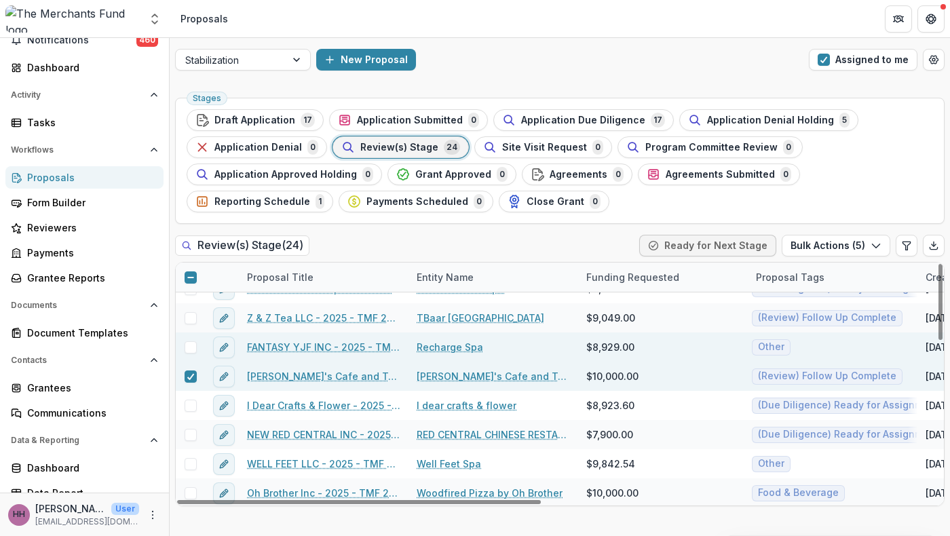
click at [191, 354] on span at bounding box center [191, 347] width 12 height 12
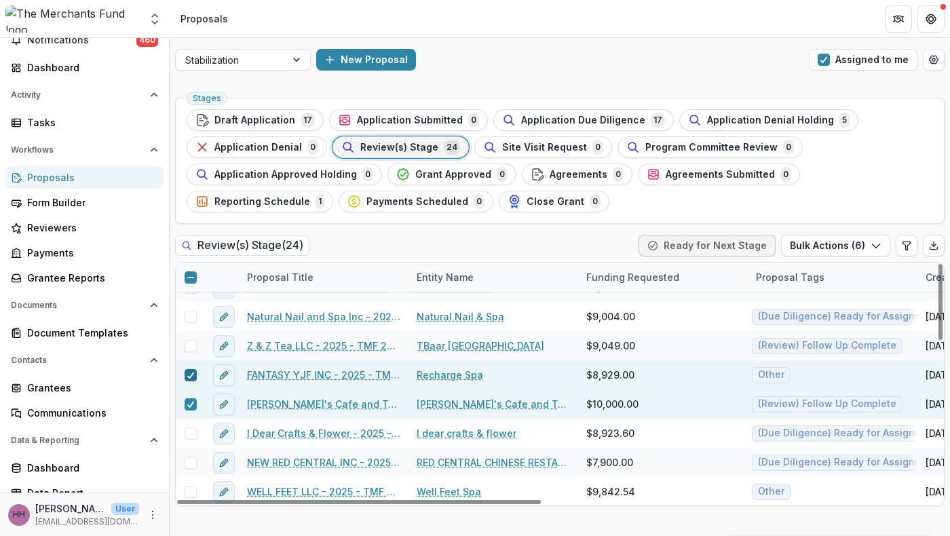
scroll to position [162, 0]
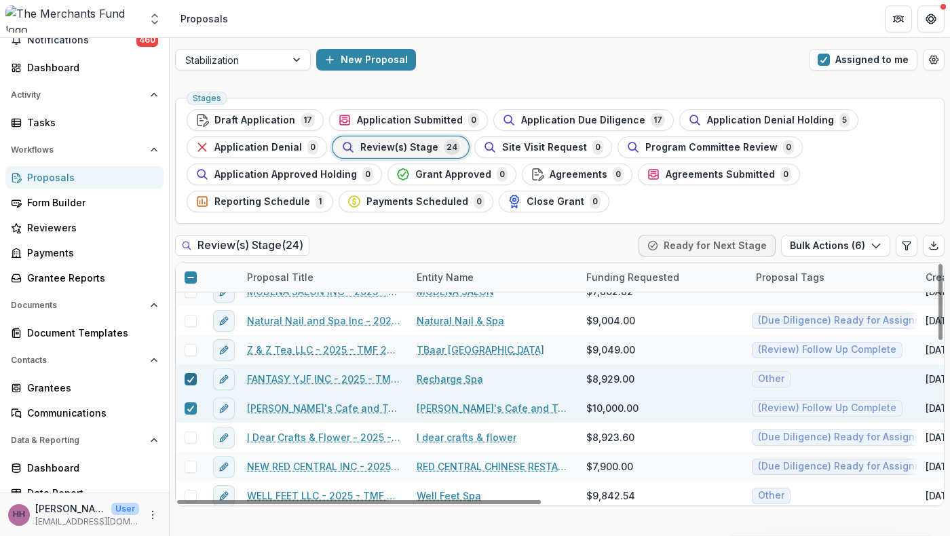
click at [191, 356] on span at bounding box center [191, 350] width 12 height 12
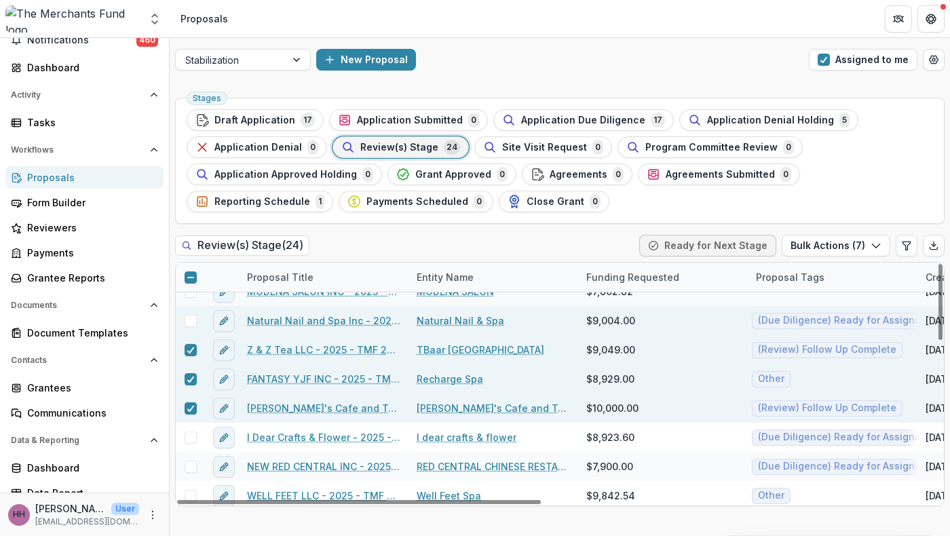
click at [192, 327] on span at bounding box center [191, 321] width 12 height 12
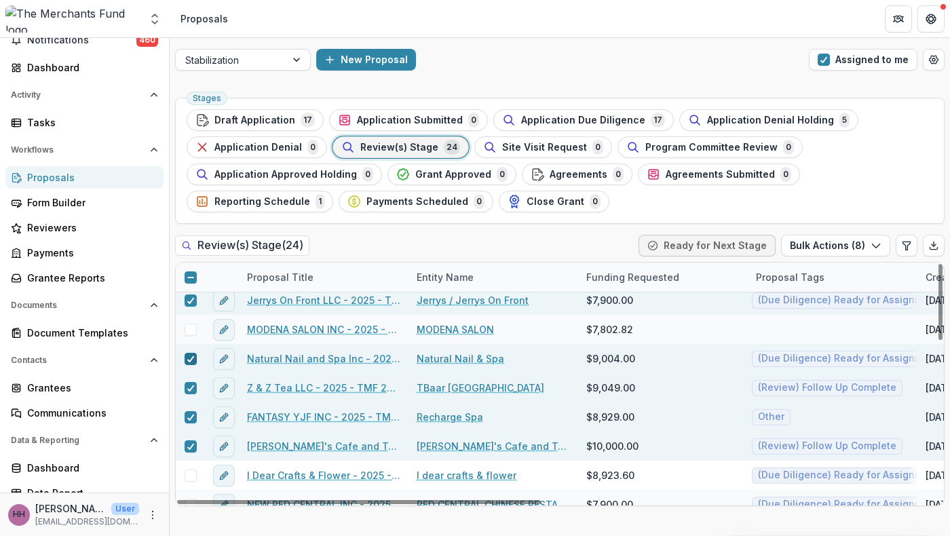
scroll to position [77, 0]
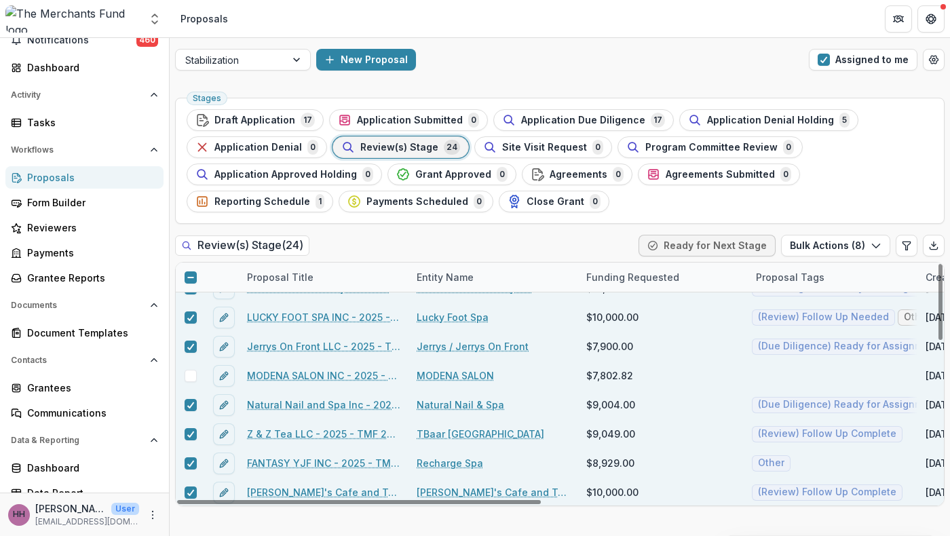
click at [193, 382] on span at bounding box center [191, 376] width 12 height 12
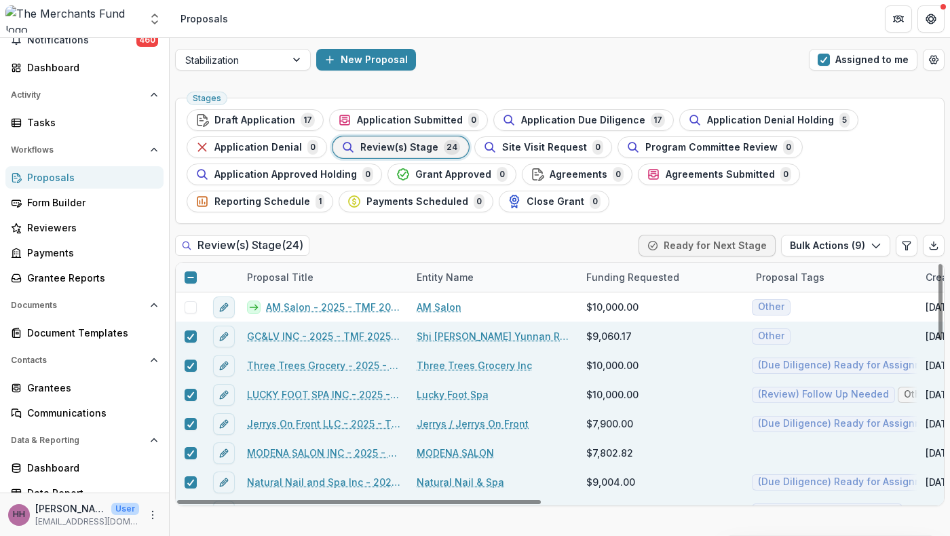
scroll to position [0, 0]
click at [781, 257] on button "Bulk Actions ( 9 )" at bounding box center [835, 246] width 109 height 22
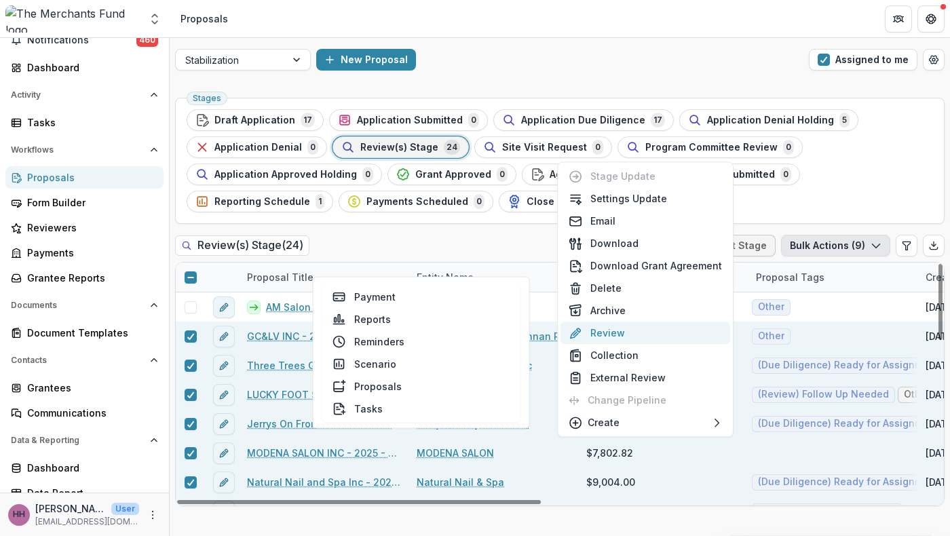
click at [616, 344] on button "Review" at bounding box center [646, 333] width 170 height 22
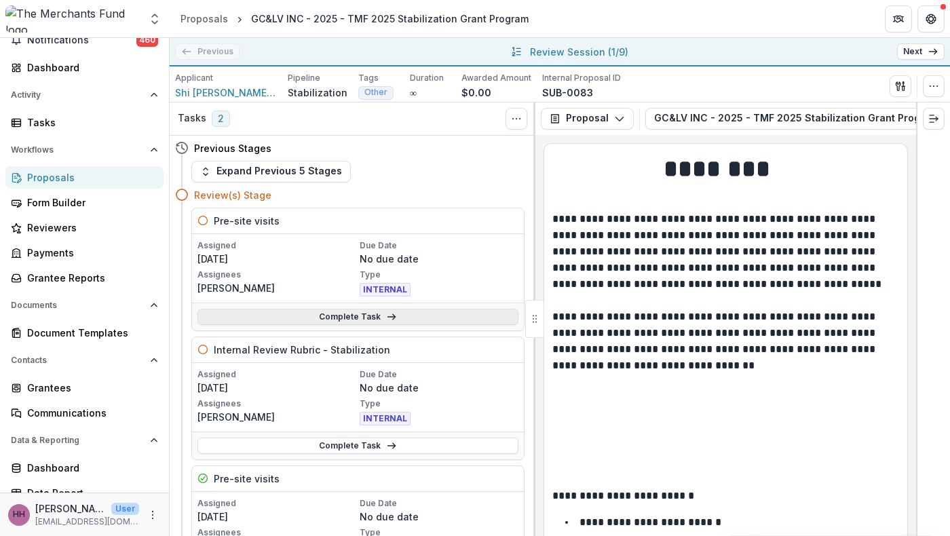
click at [406, 325] on link "Complete Task" at bounding box center [358, 317] width 321 height 16
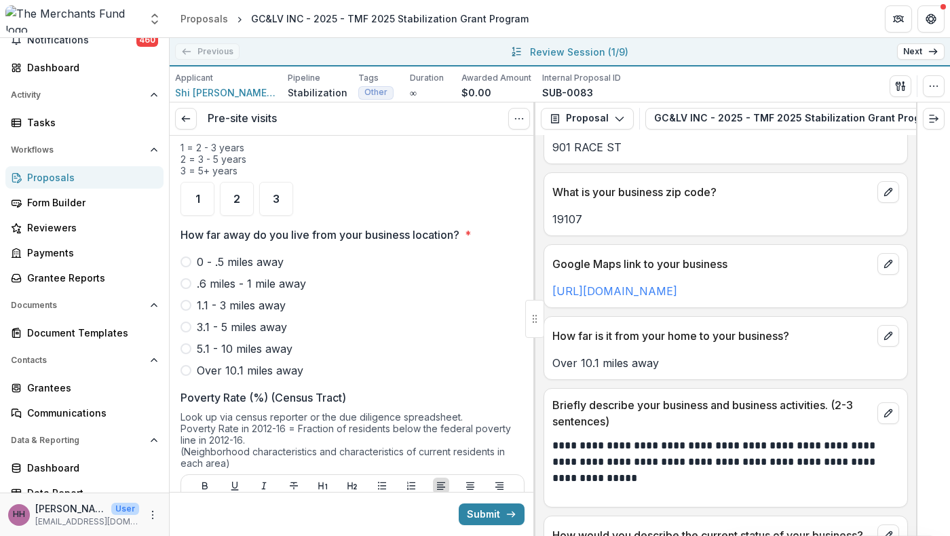
scroll to position [986, 0]
click at [333, 109] on input "In what year was your business established?" at bounding box center [353, 95] width 344 height 27
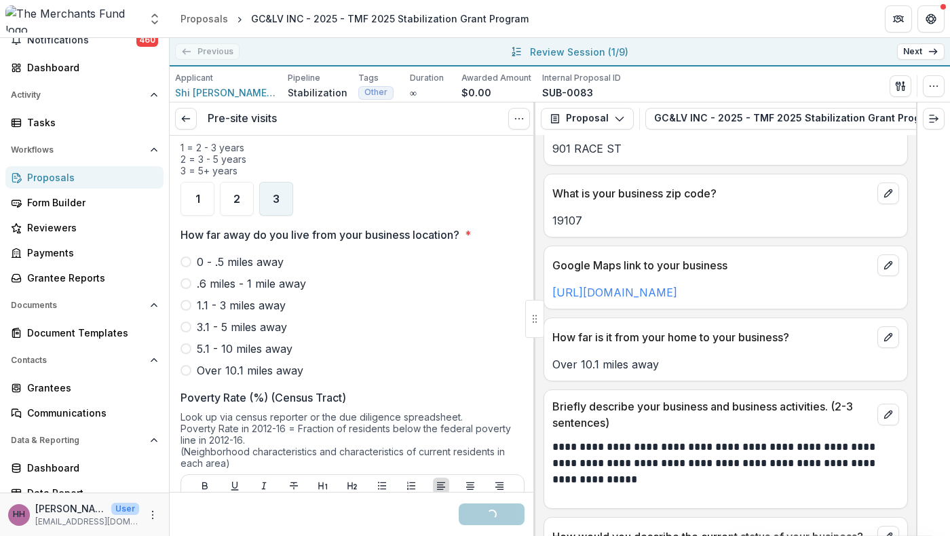
click at [280, 204] on span "3" at bounding box center [276, 198] width 7 height 11
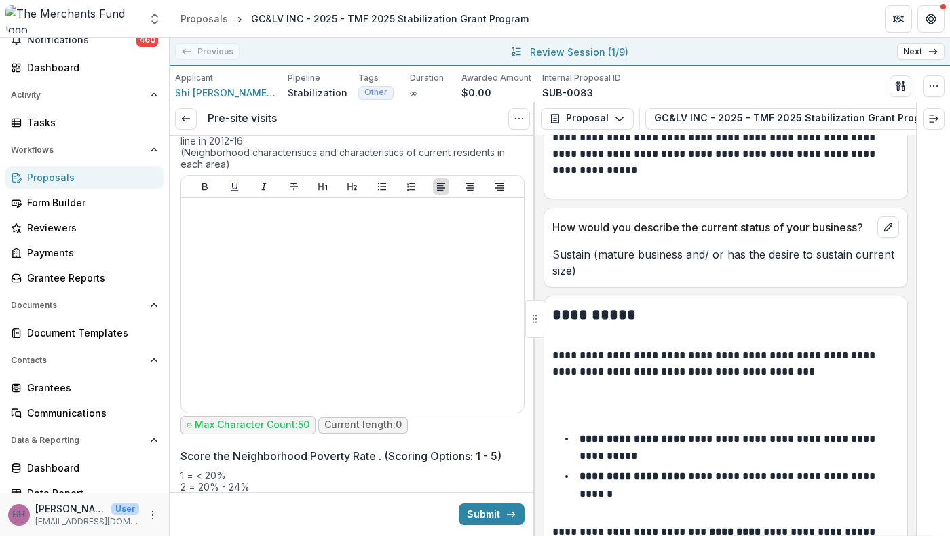
scroll to position [1302, 0]
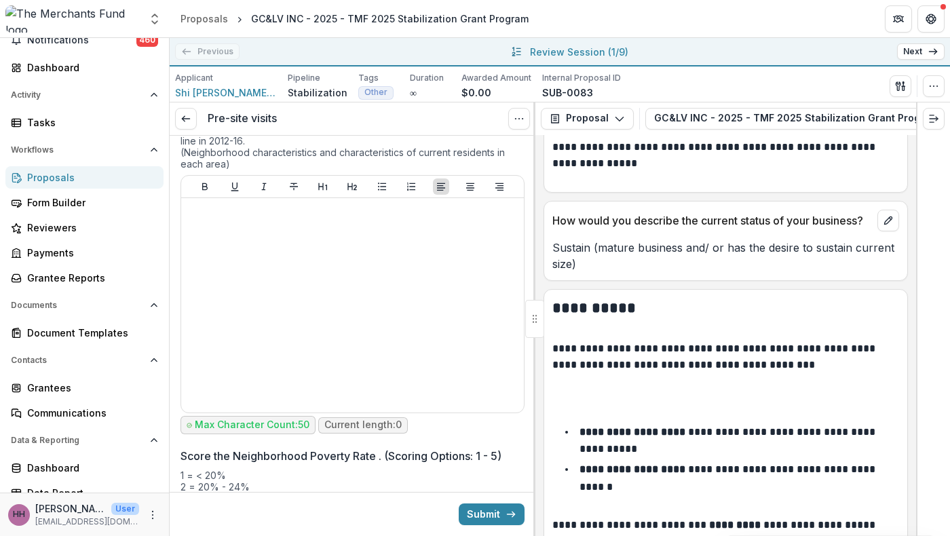
click at [282, 79] on span "Over 10.1 miles away" at bounding box center [250, 71] width 107 height 16
type input "****"
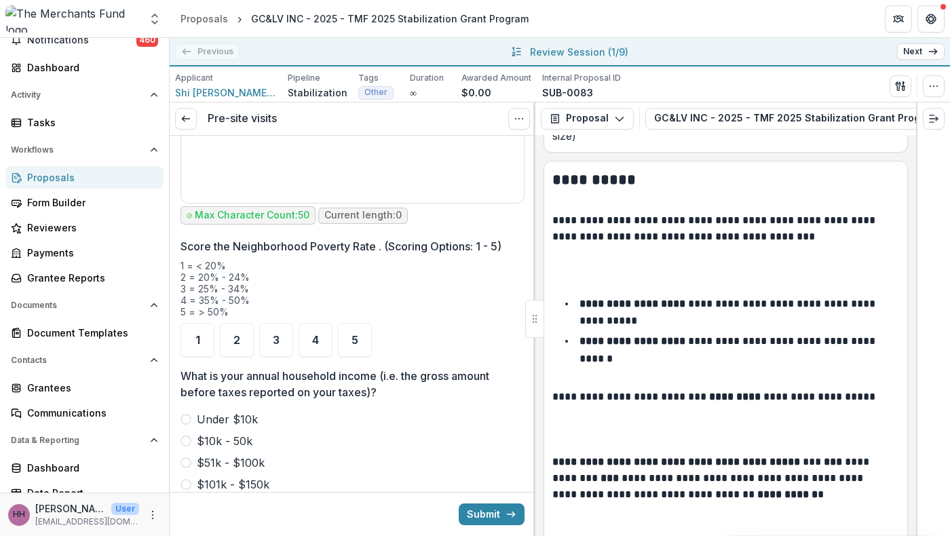
scroll to position [1528, 0]
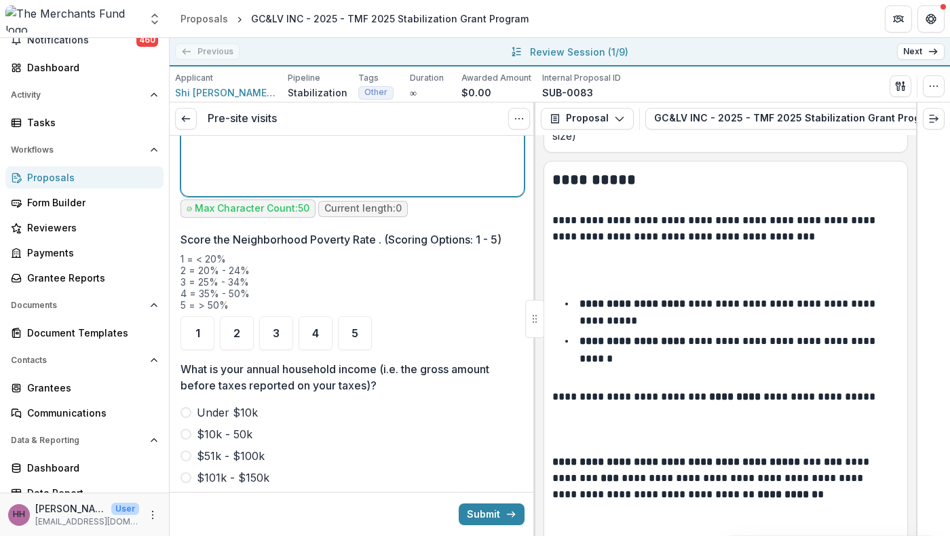
click at [426, 191] on div at bounding box center [353, 89] width 332 height 204
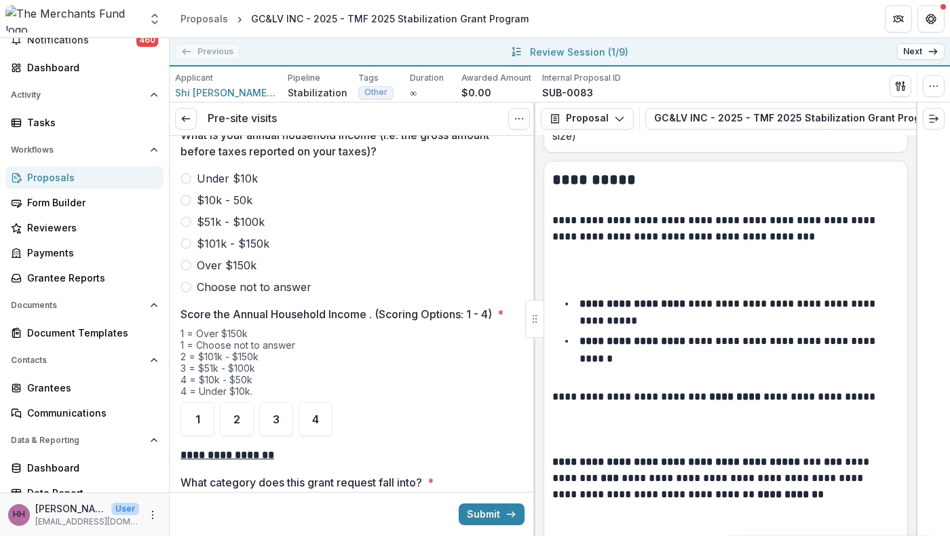
scroll to position [1779, 0]
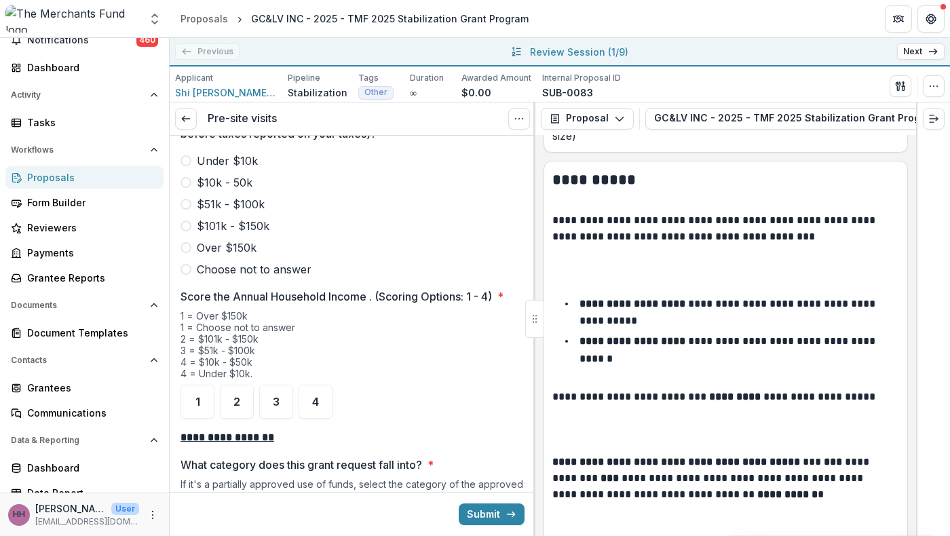
click at [232, 98] on div "2" at bounding box center [237, 81] width 34 height 34
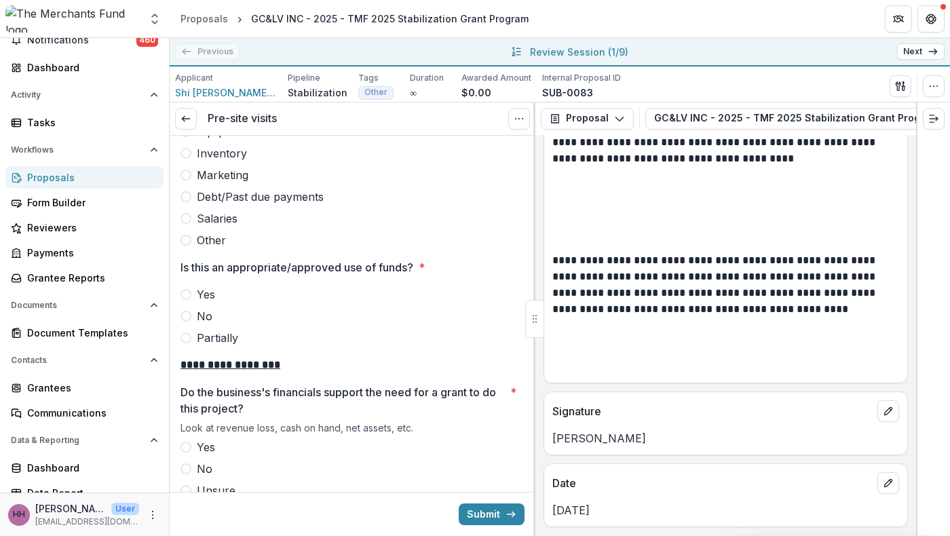
scroll to position [9681, 0]
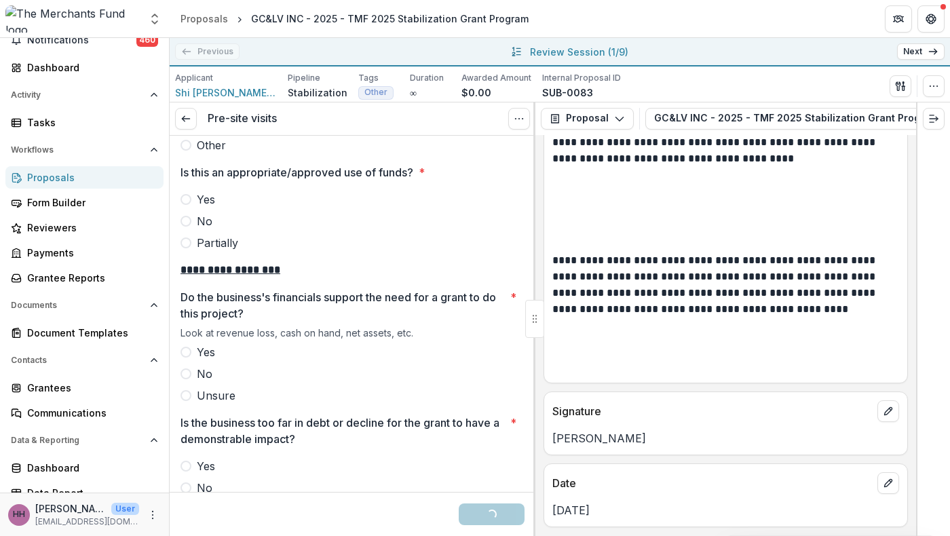
scroll to position [2284, 0]
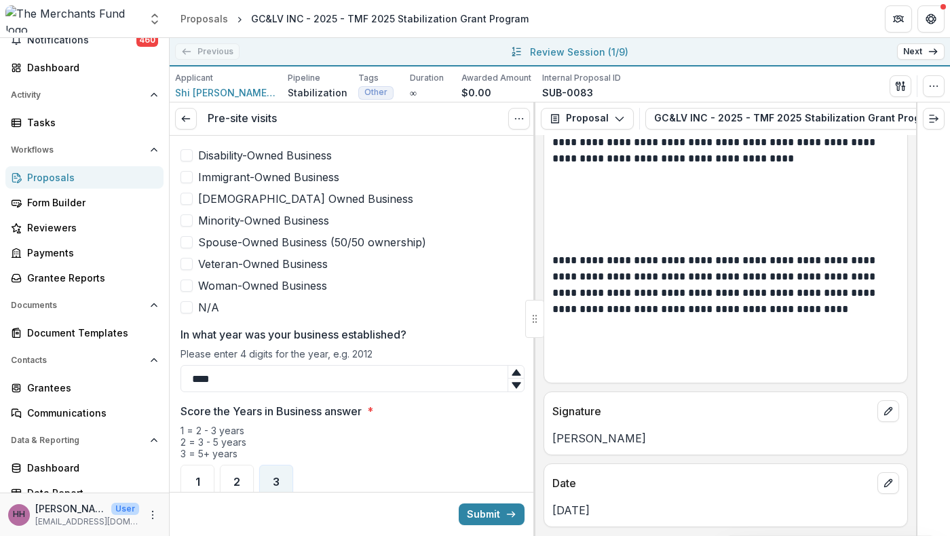
scroll to position [754, 0]
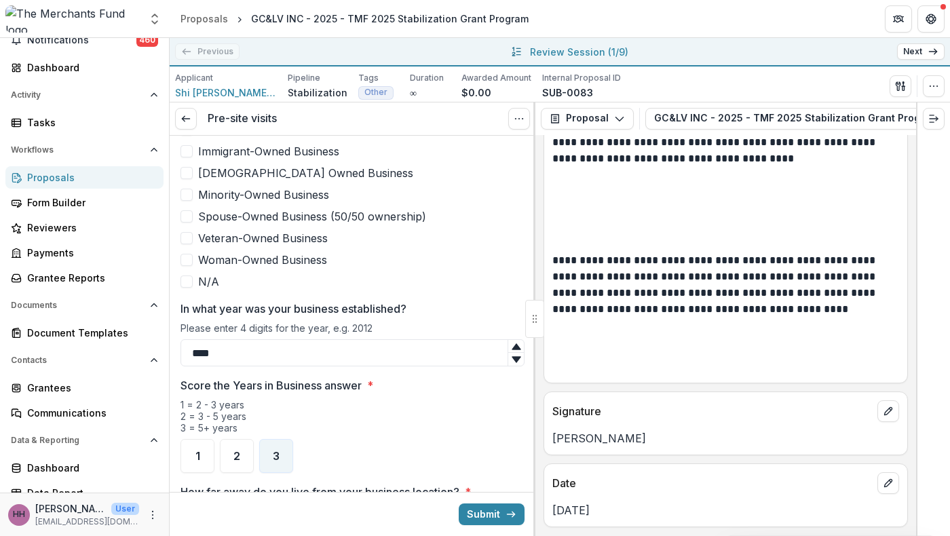
click at [264, 160] on span "Immigrant-Owned Business" at bounding box center [268, 151] width 141 height 16
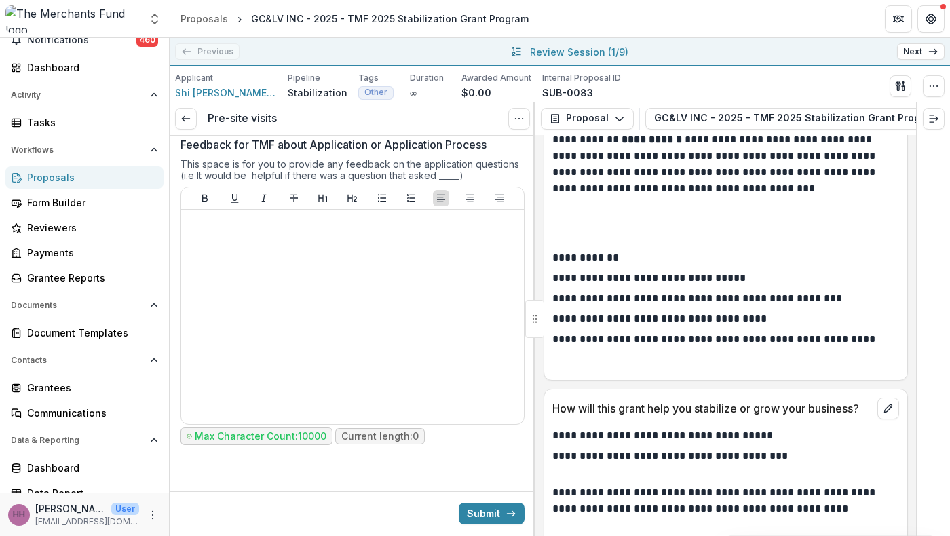
scroll to position [7109, 0]
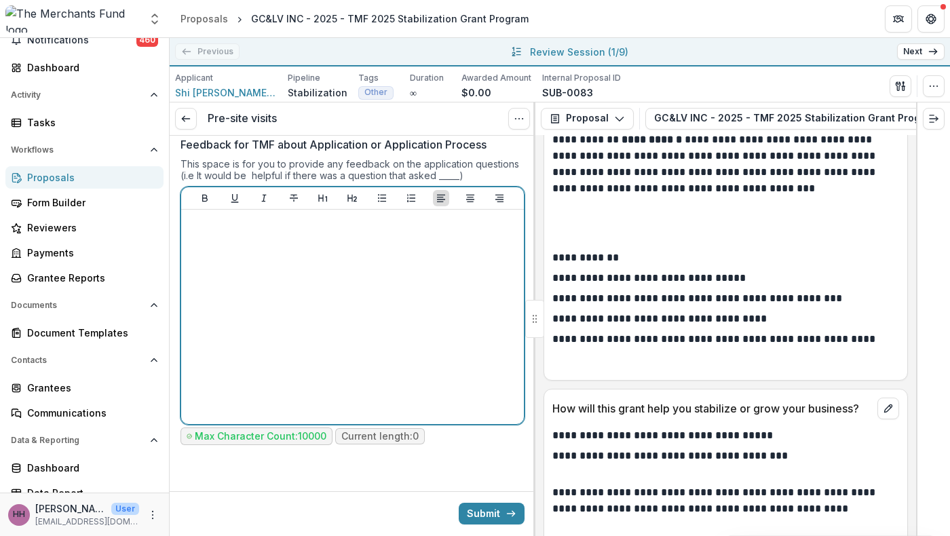
click at [331, 369] on div at bounding box center [353, 317] width 332 height 204
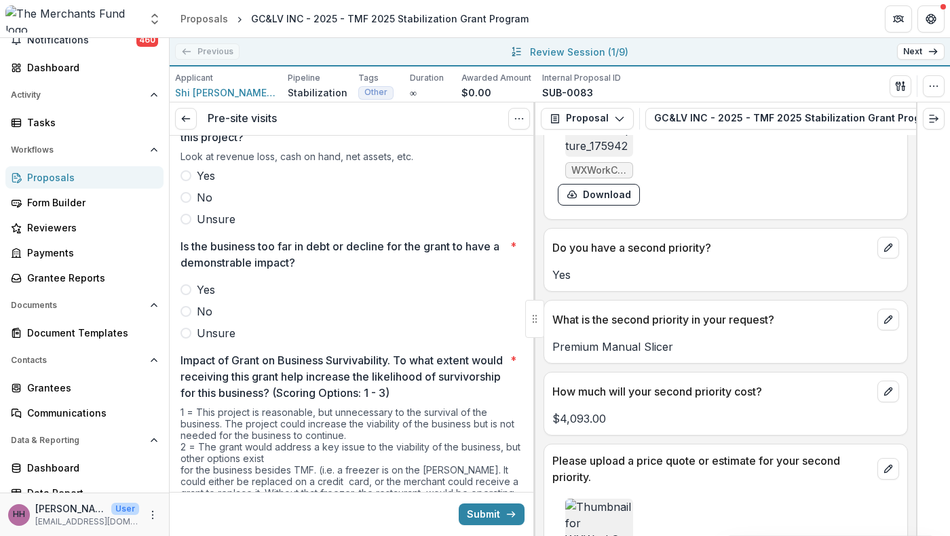
scroll to position [4020, 0]
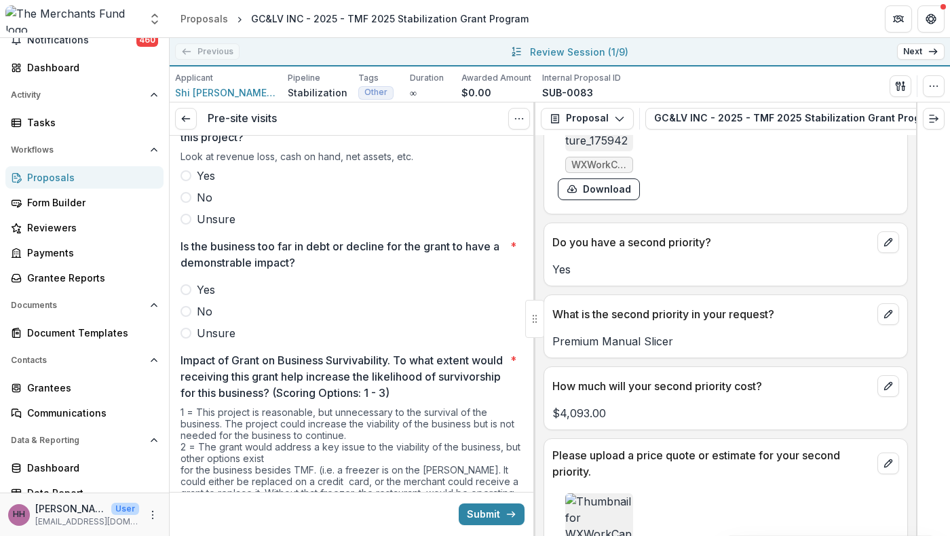
drag, startPoint x: 834, startPoint y: 416, endPoint x: 559, endPoint y: 320, distance: 290.7
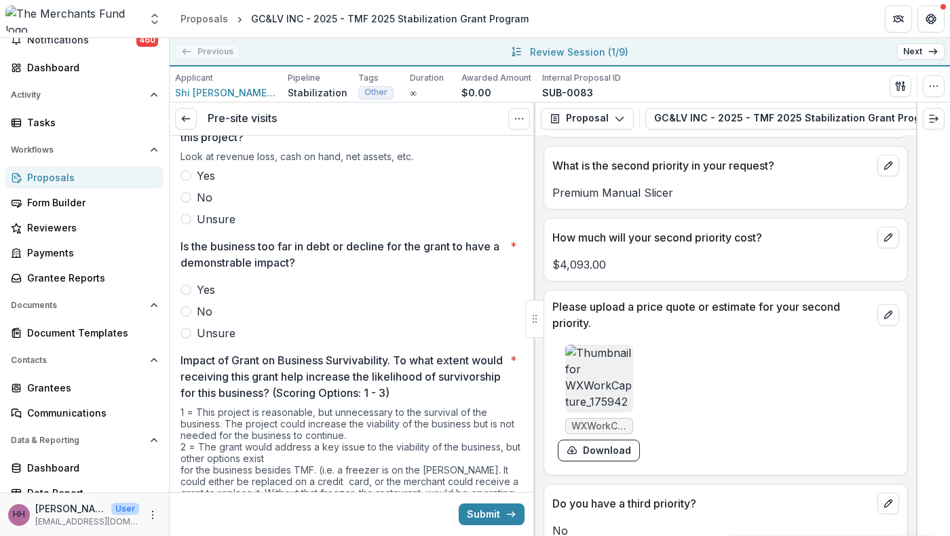
scroll to position [2467, 0]
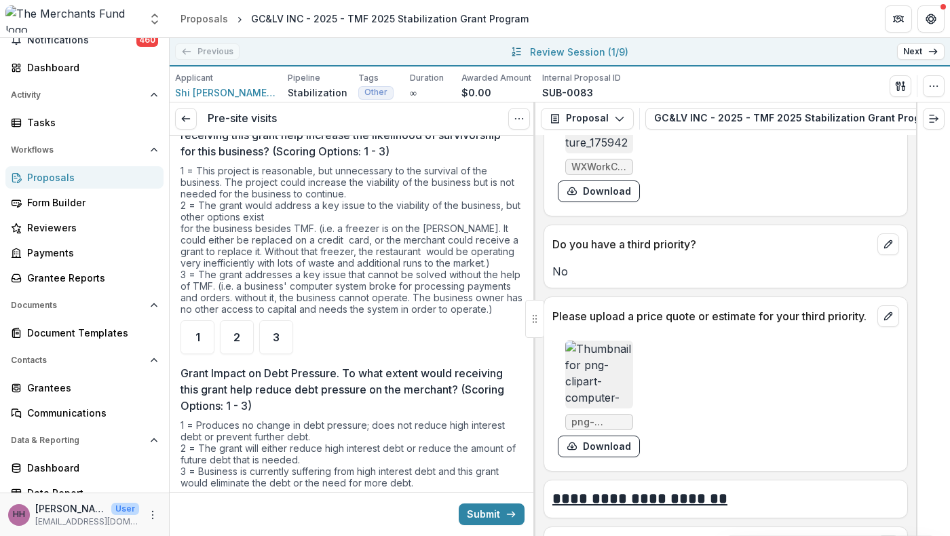
scroll to position [2698, 0]
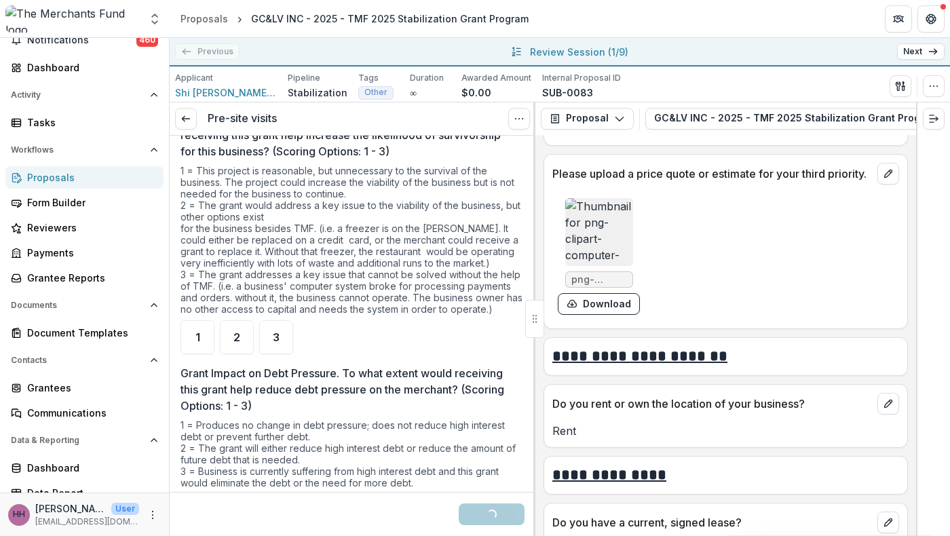
scroll to position [4709, 0]
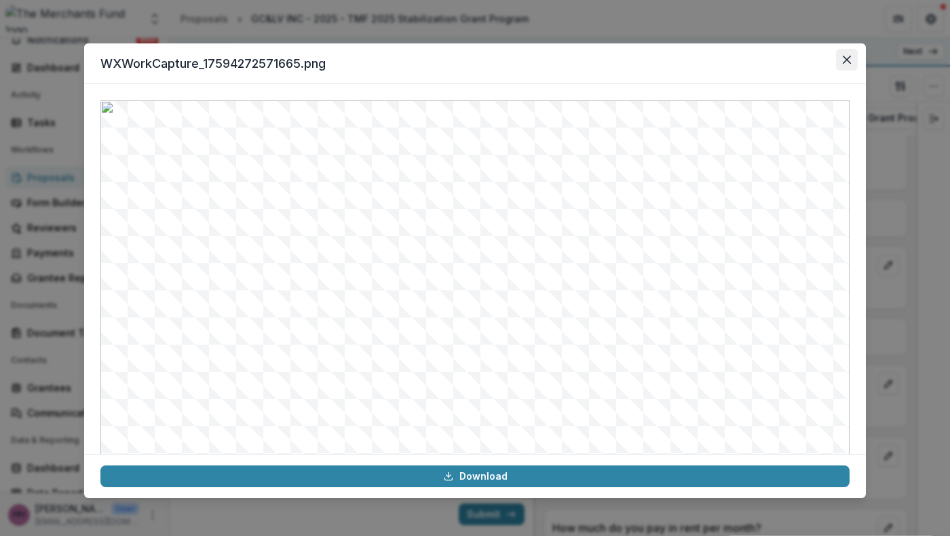
click at [851, 64] on icon "Close" at bounding box center [847, 60] width 8 height 8
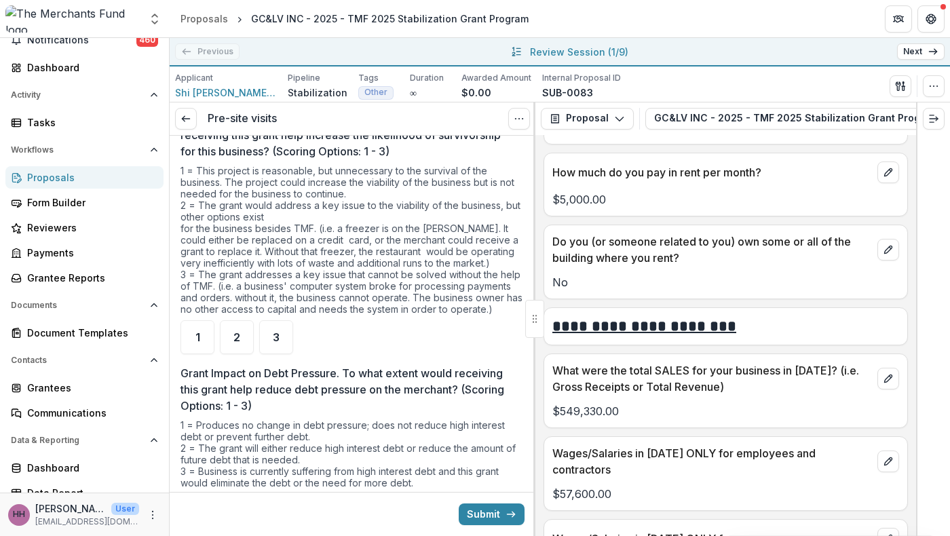
scroll to position [5070, 0]
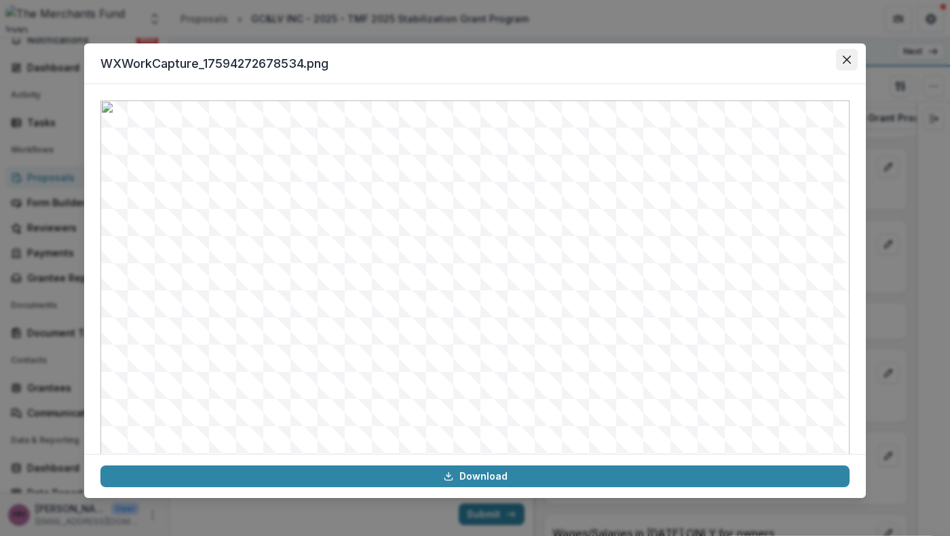
click at [858, 71] on button "Close" at bounding box center [847, 60] width 22 height 22
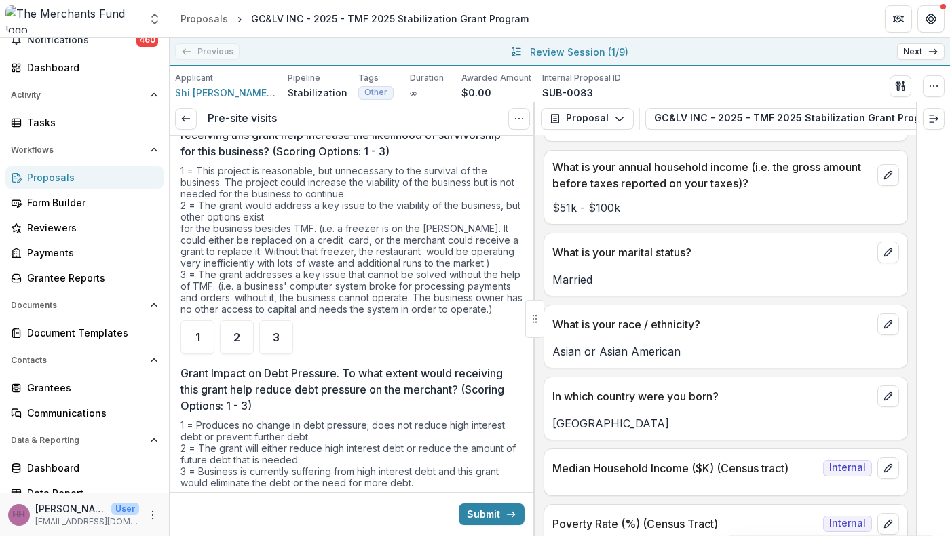
scroll to position [8078, 0]
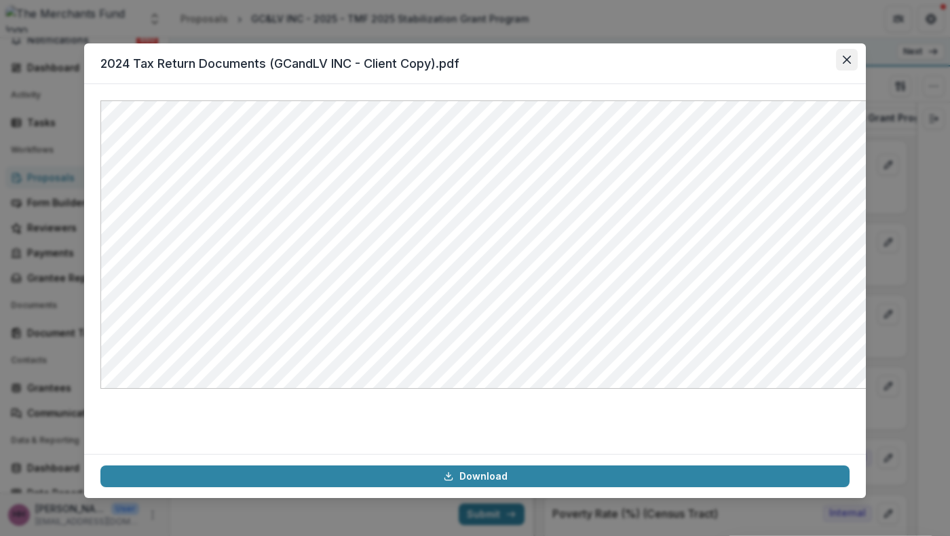
click at [858, 71] on button "Close" at bounding box center [847, 60] width 22 height 22
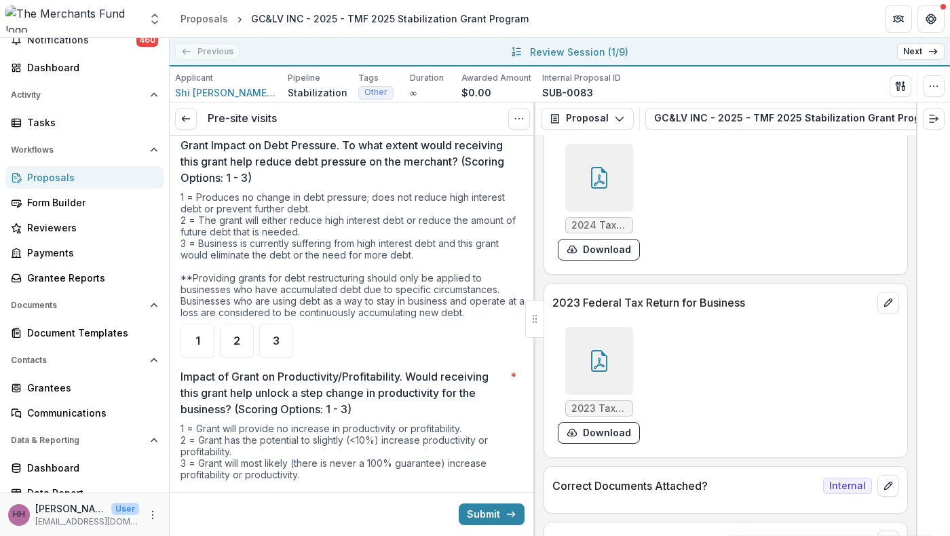
scroll to position [6861, 0]
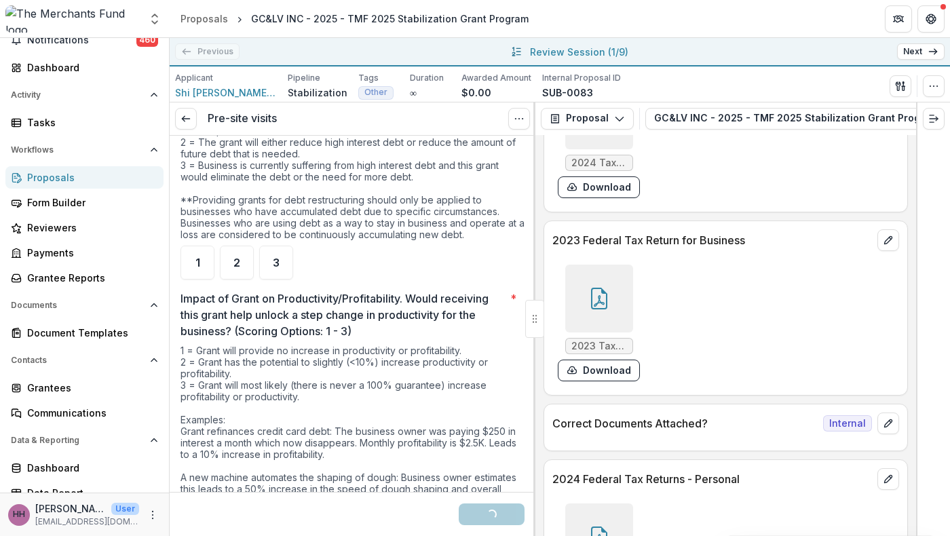
scroll to position [3031, 0]
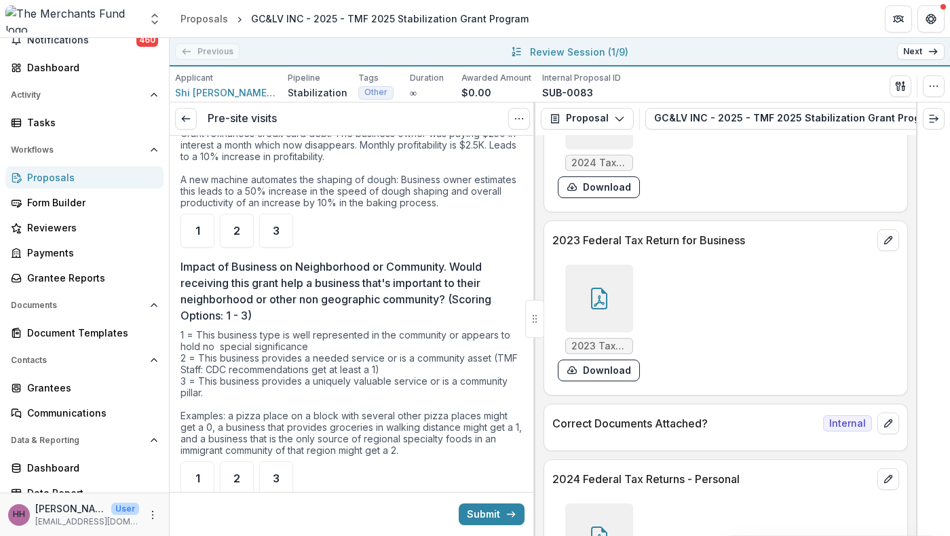
scroll to position [3400, 0]
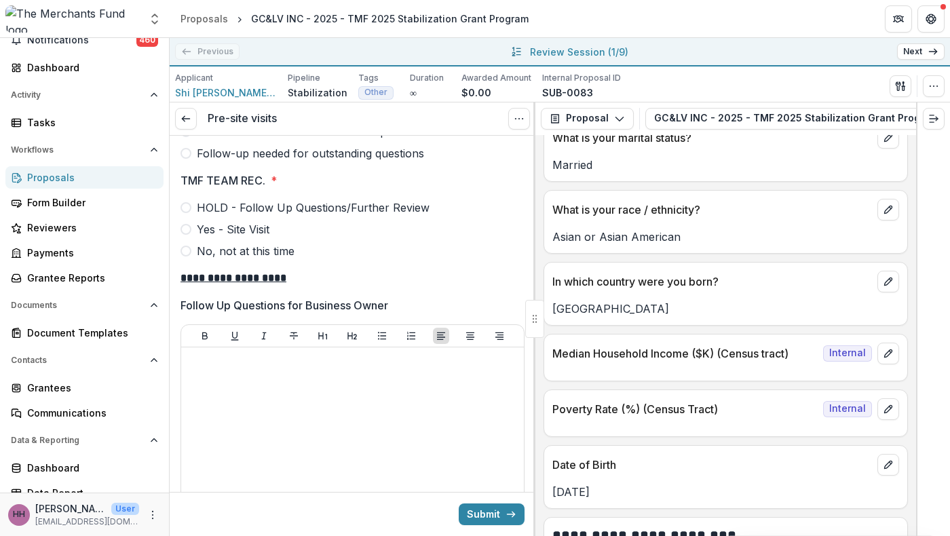
scroll to position [4158, 0]
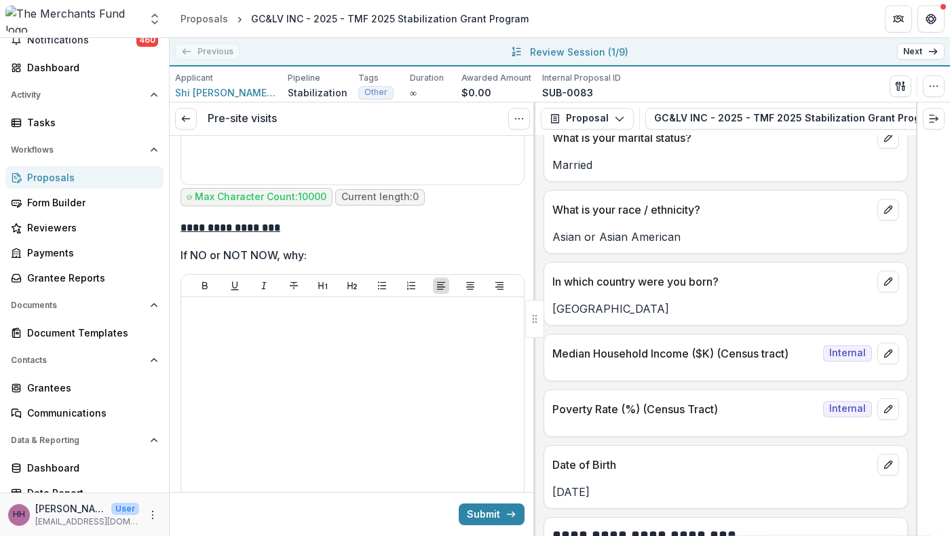
scroll to position [4538, 0]
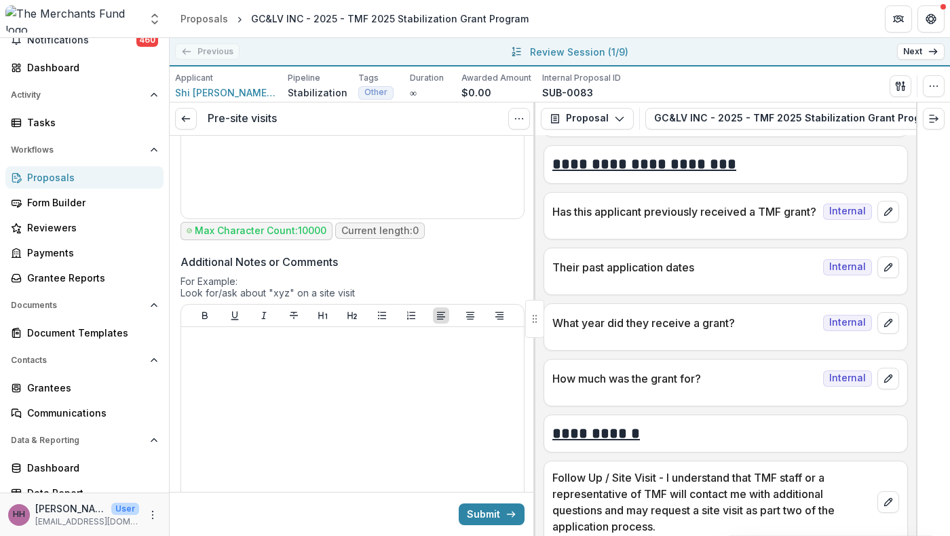
scroll to position [5156, 0]
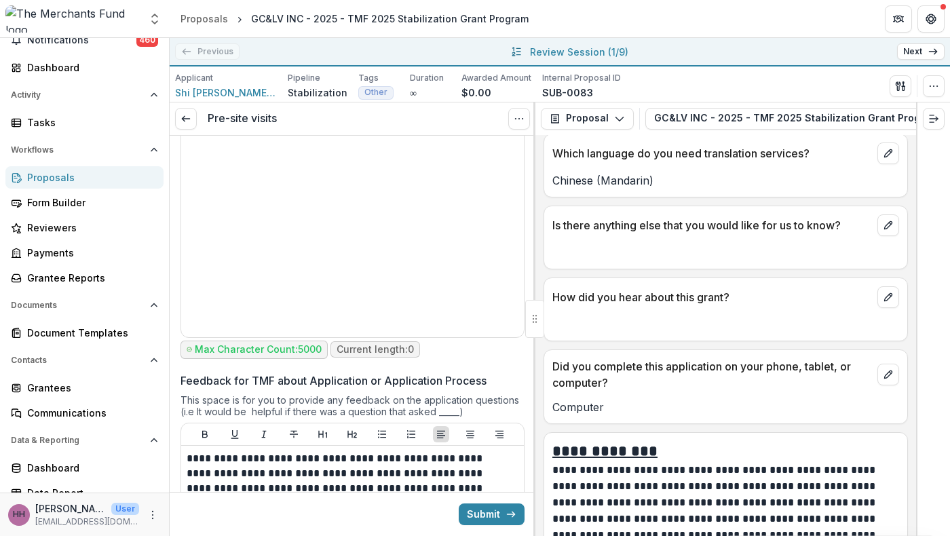
scroll to position [9113, 0]
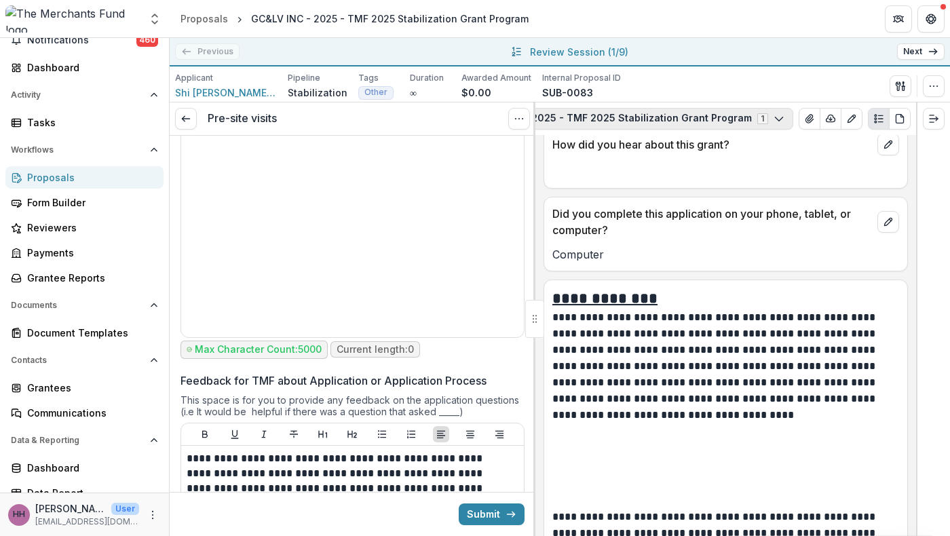
scroll to position [0, 303]
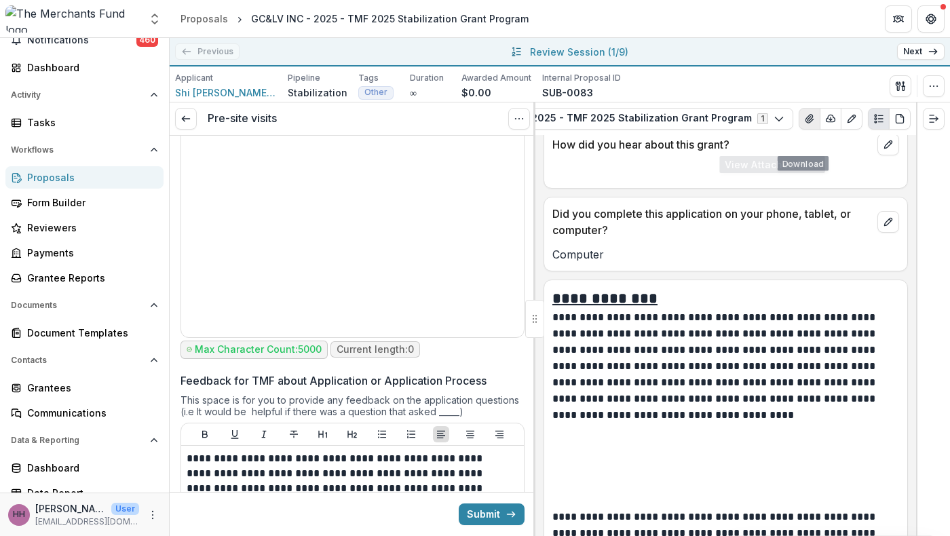
click at [806, 123] on icon "View Attached Files" at bounding box center [809, 119] width 7 height 8
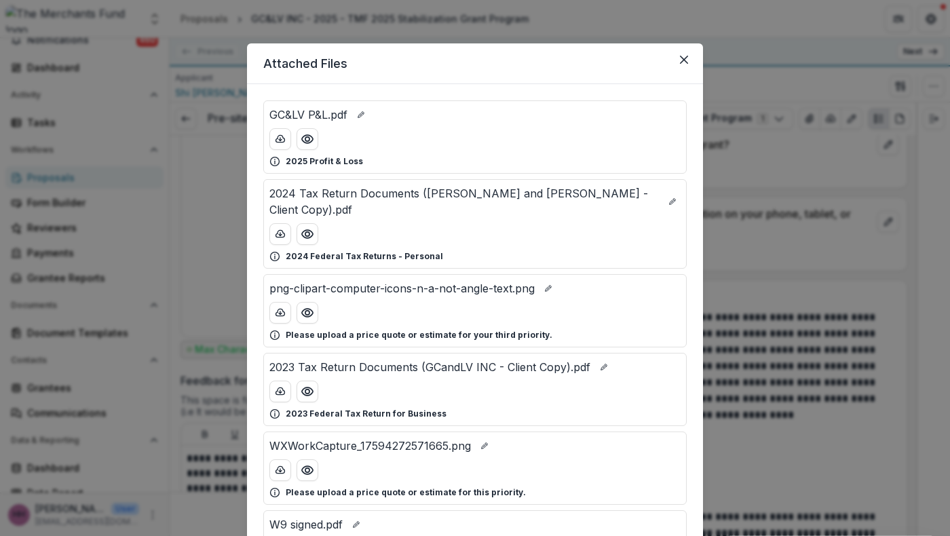
scroll to position [16, 0]
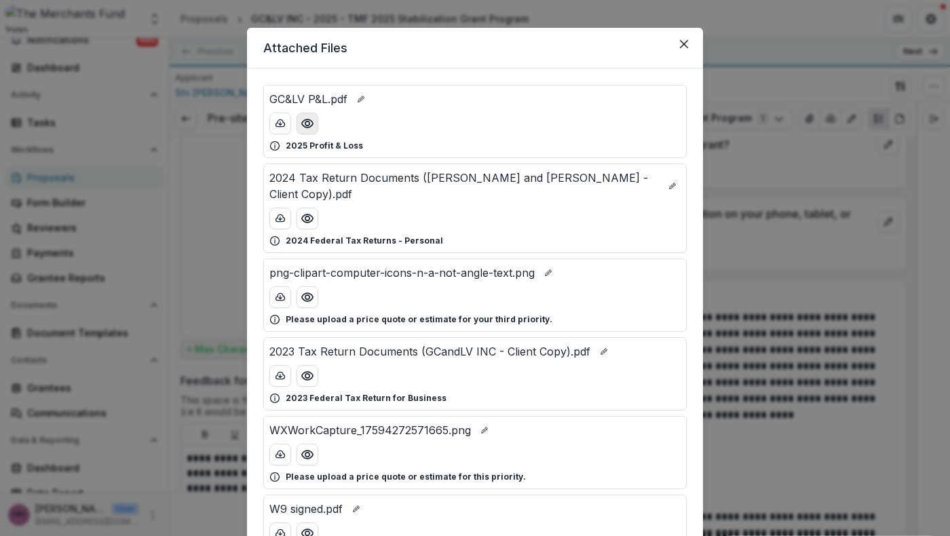
click at [306, 126] on circle "Preview GC&LV P&L.pdf" at bounding box center [308, 124] width 4 height 4
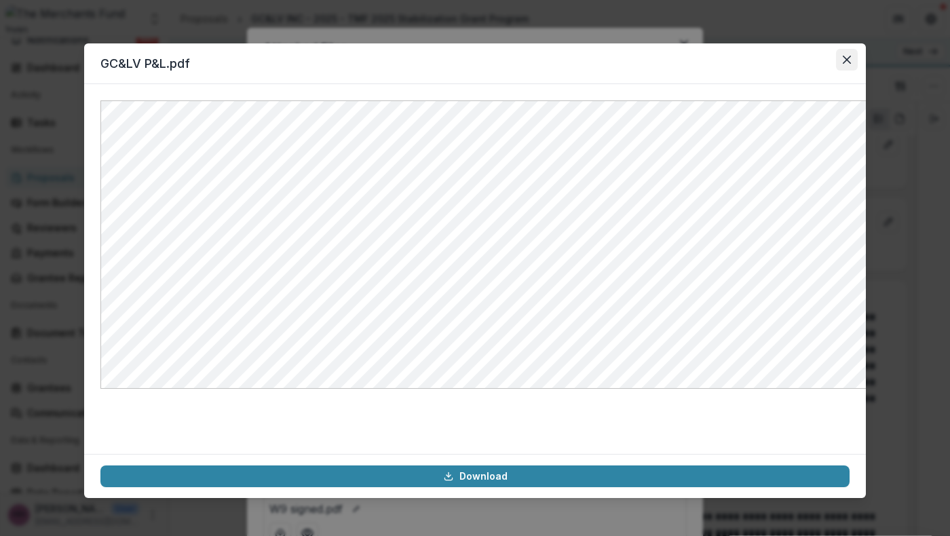
click at [851, 64] on icon "Close" at bounding box center [847, 60] width 8 height 8
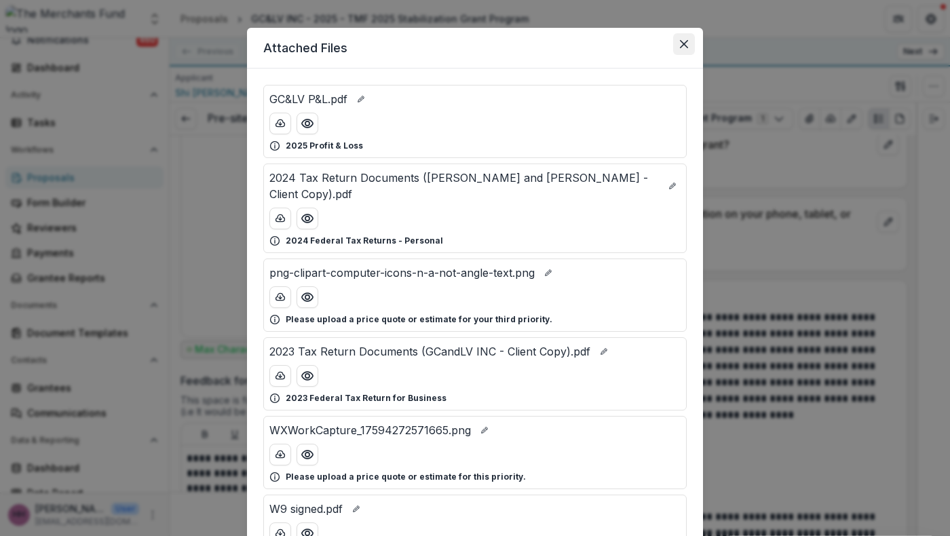
click at [688, 48] on icon "Close" at bounding box center [684, 44] width 8 height 8
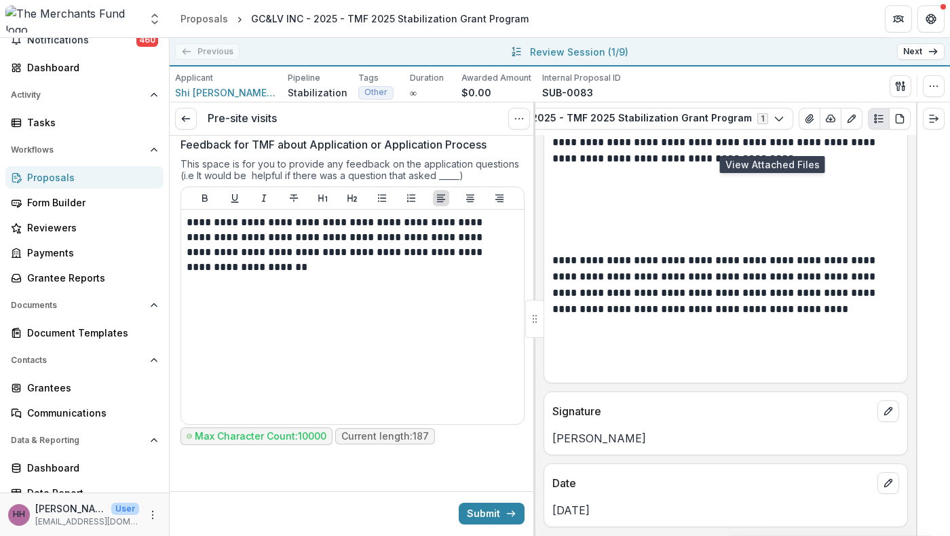
scroll to position [10729, 0]
click at [468, 510] on button "Submit" at bounding box center [492, 514] width 66 height 22
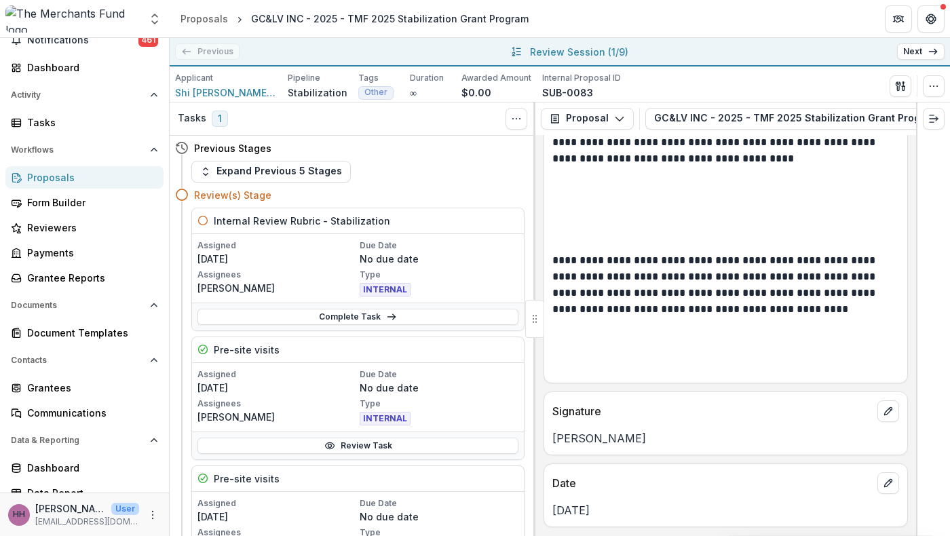
click at [928, 55] on icon at bounding box center [933, 51] width 11 height 11
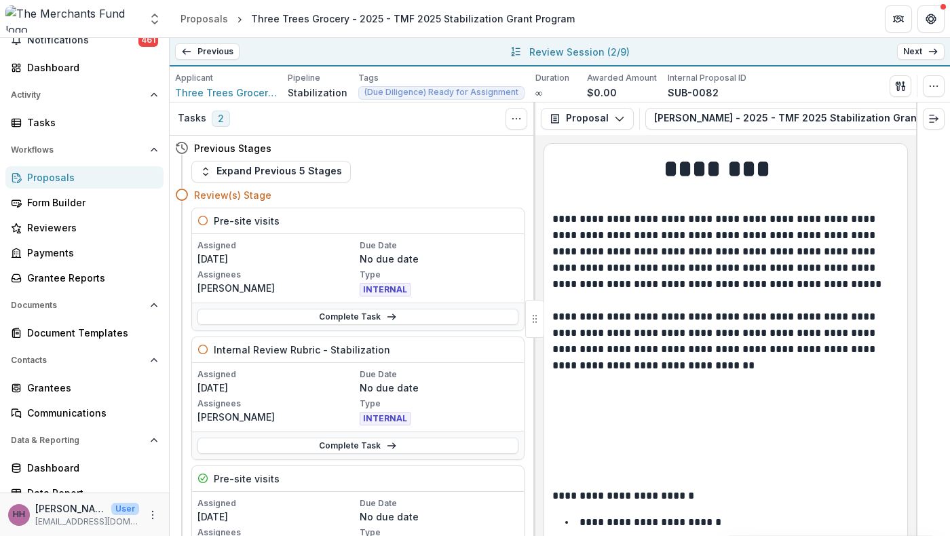
click at [615, 190] on h1 "********" at bounding box center [720, 173] width 335 height 43
click at [422, 325] on link "Complete Task" at bounding box center [358, 317] width 321 height 16
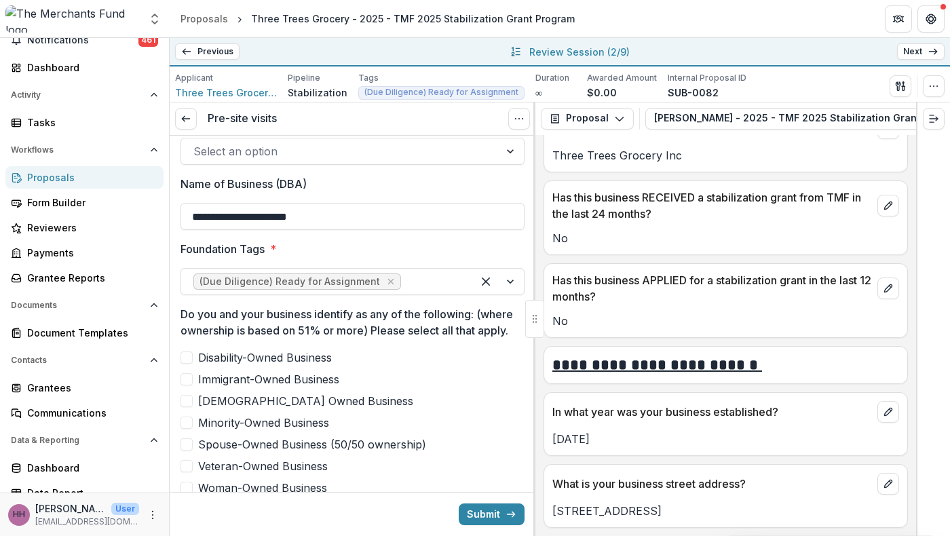
scroll to position [659, 0]
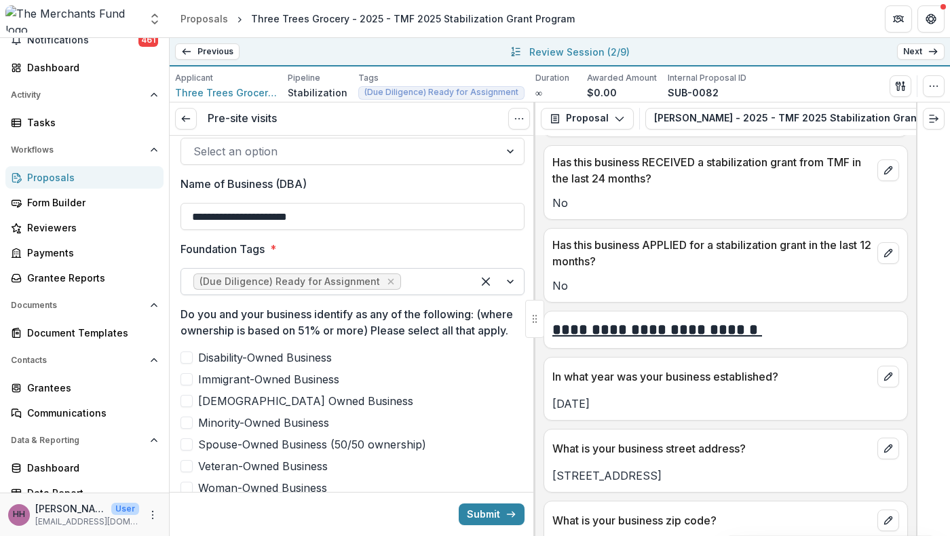
click at [404, 291] on div at bounding box center [432, 281] width 56 height 19
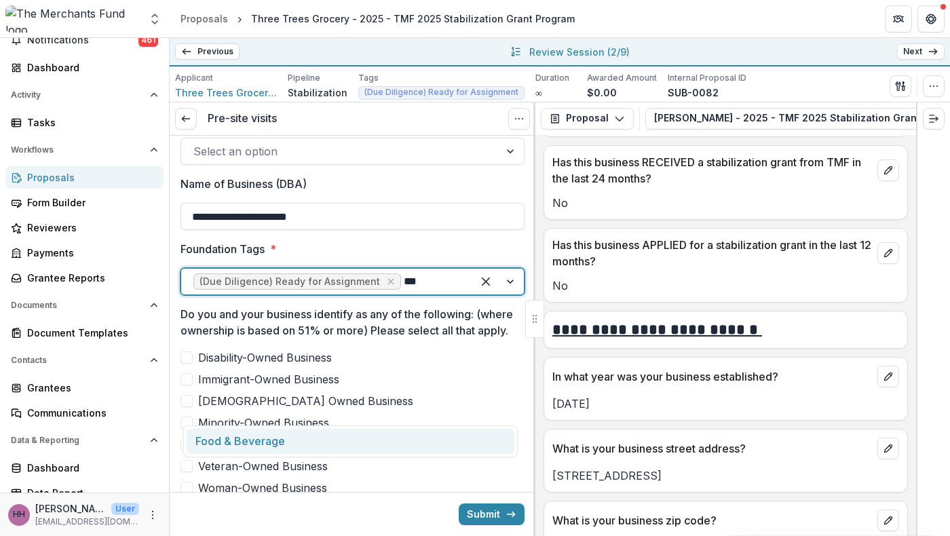
type input "****"
click at [352, 441] on div "Food & Beverage" at bounding box center [351, 441] width 328 height 25
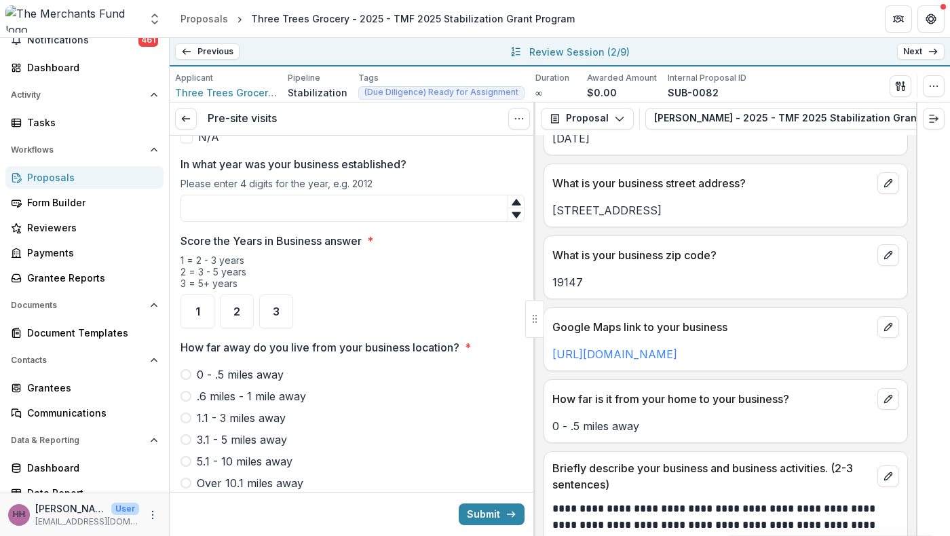
scroll to position [1124, 0]
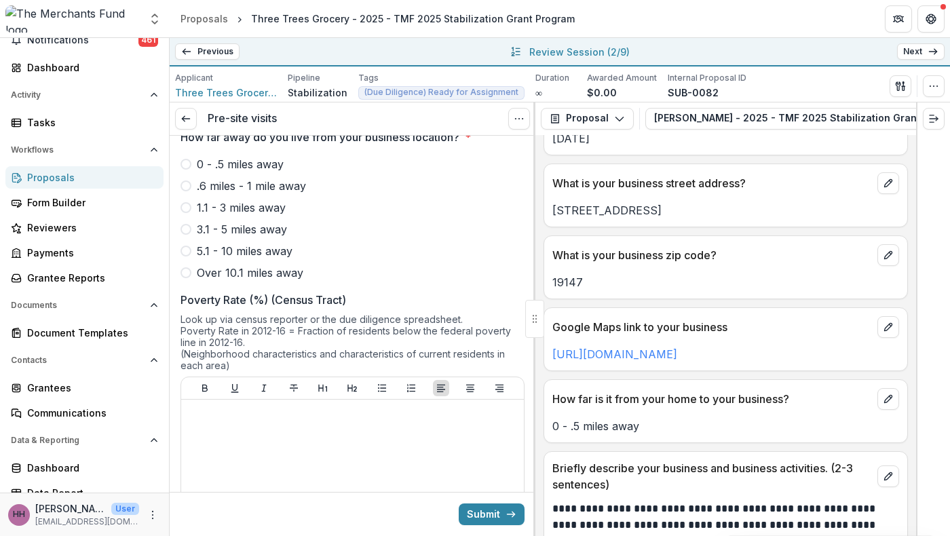
click at [240, 107] on span "2" at bounding box center [237, 101] width 7 height 11
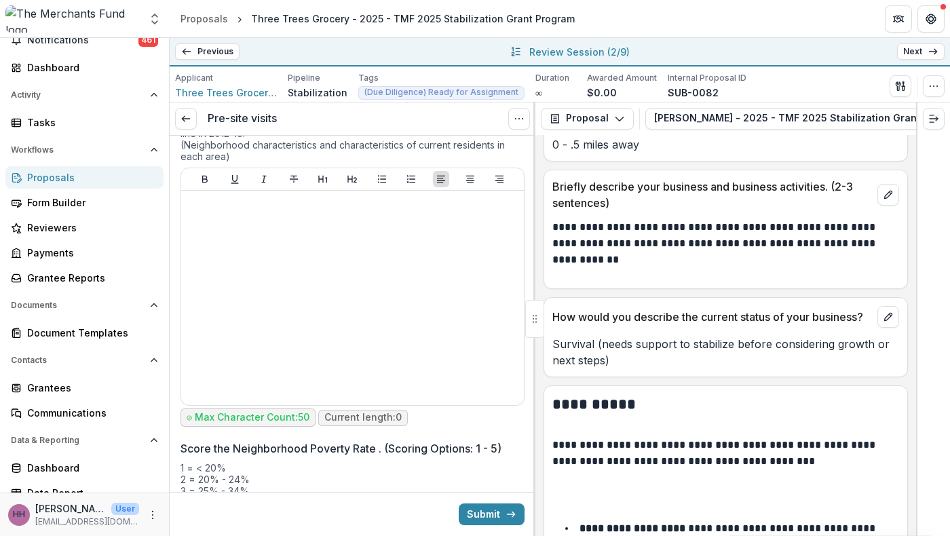
scroll to position [1213, 0]
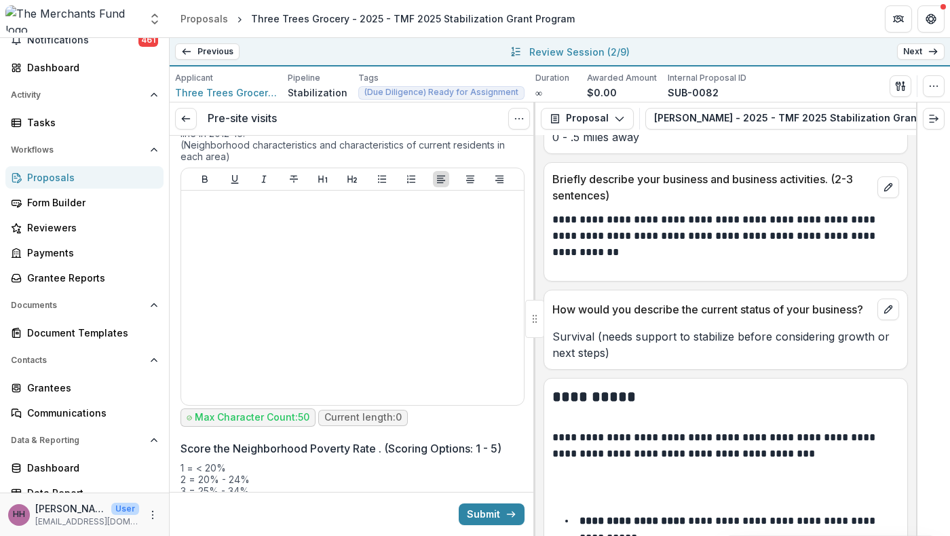
type input "****"
click at [678, 72] on link "[URL][DOMAIN_NAME]" at bounding box center [615, 65] width 125 height 14
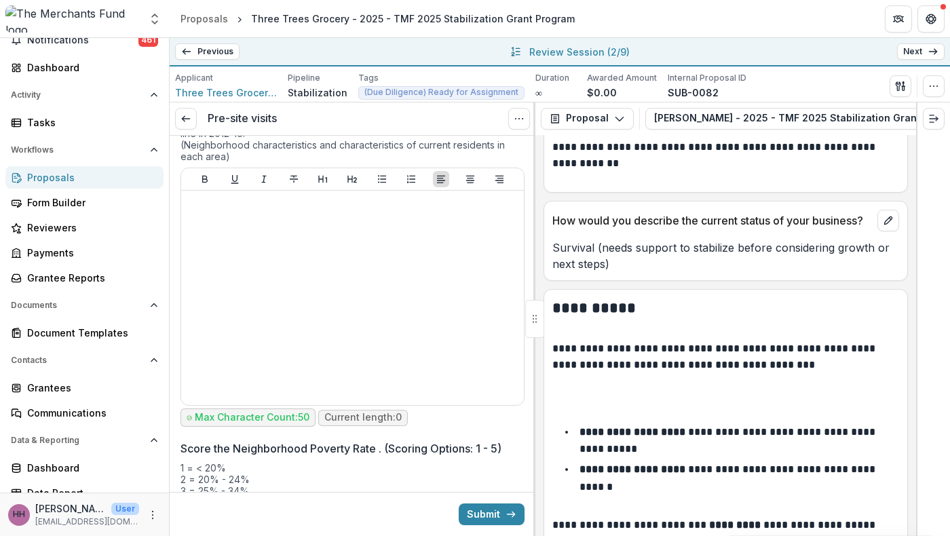
scroll to position [1361, 0]
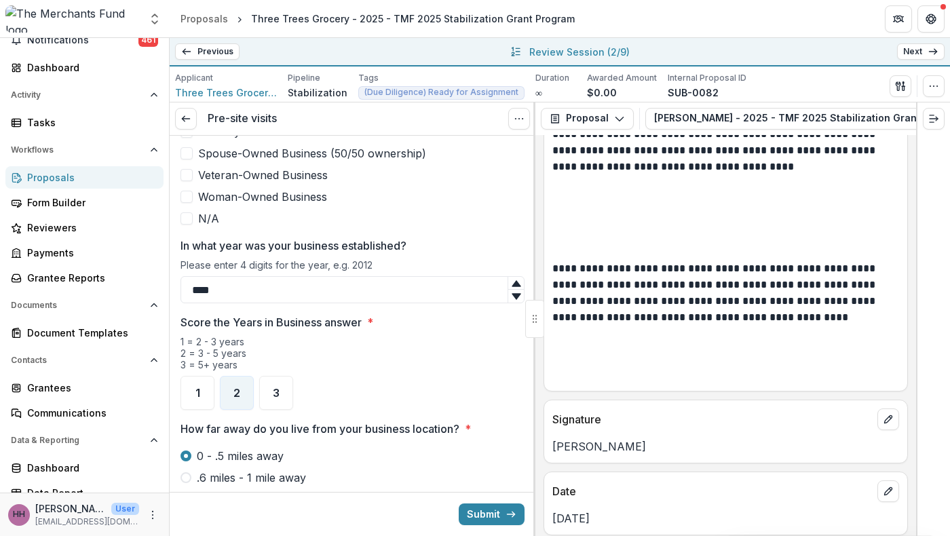
scroll to position [792, 0]
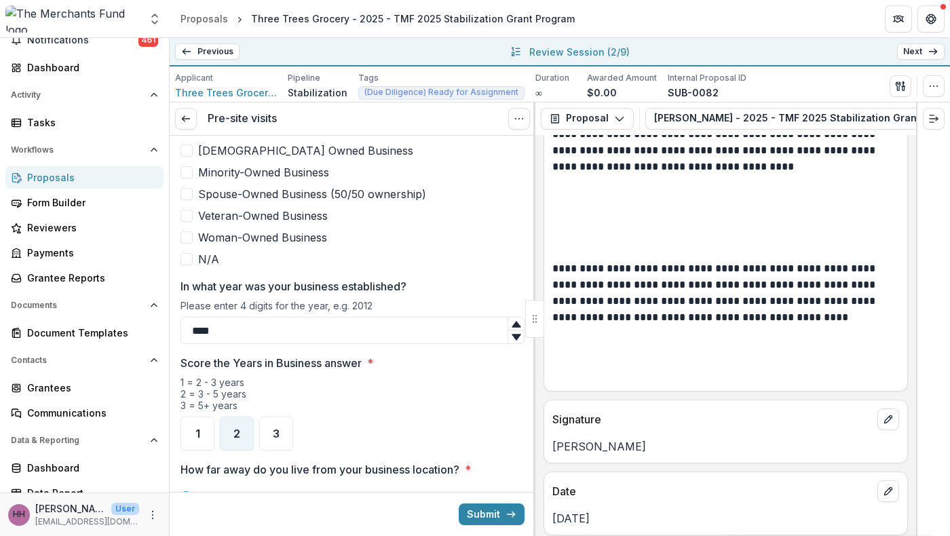
click at [253, 137] on span "Immigrant-Owned Business" at bounding box center [268, 129] width 141 height 16
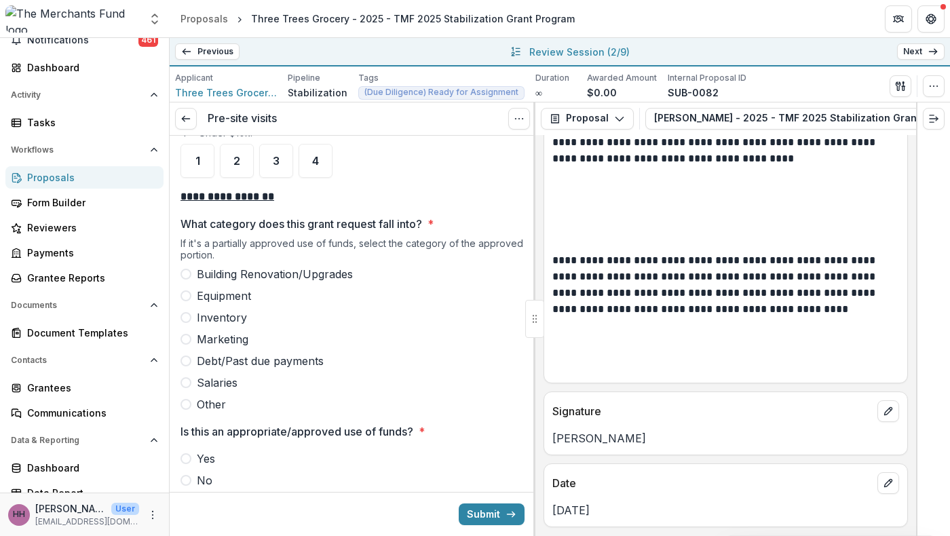
scroll to position [2105, 0]
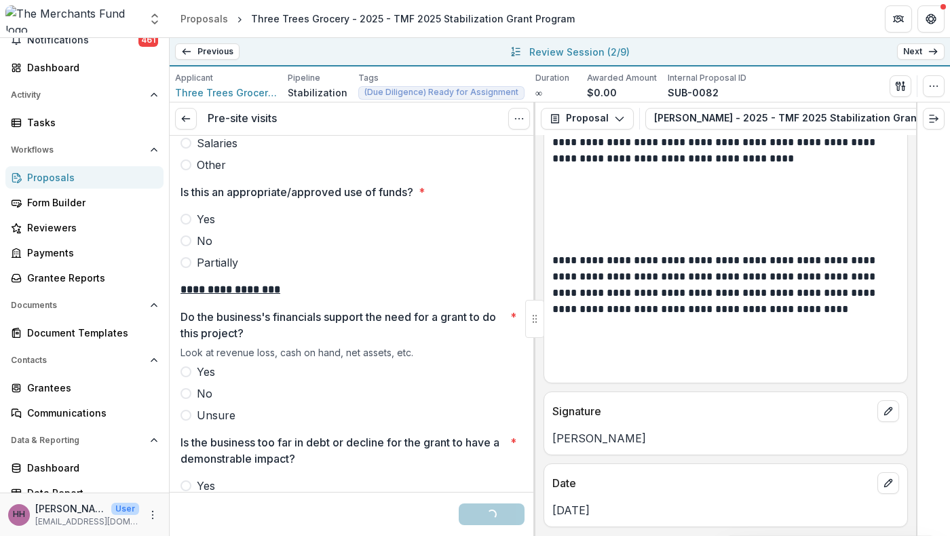
scroll to position [2301, 0]
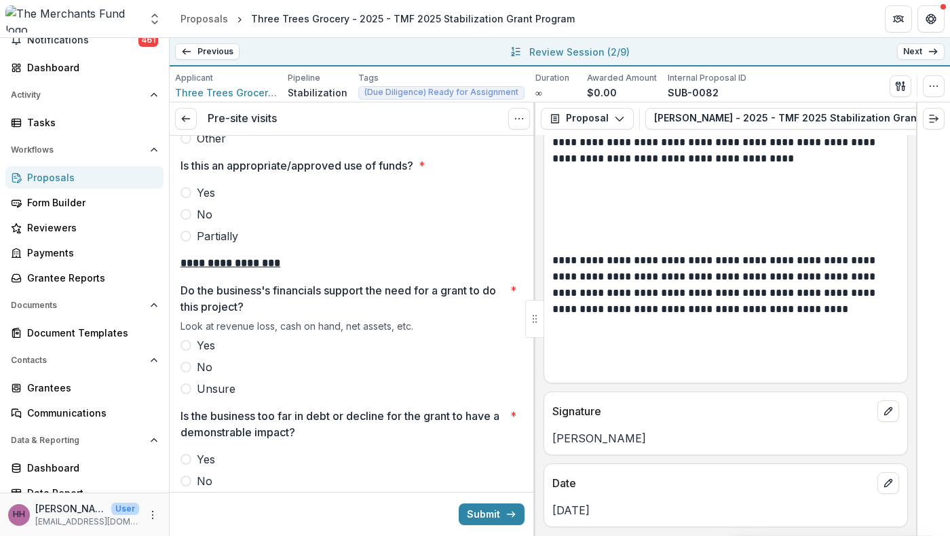
click at [186, 124] on icon at bounding box center [186, 118] width 11 height 11
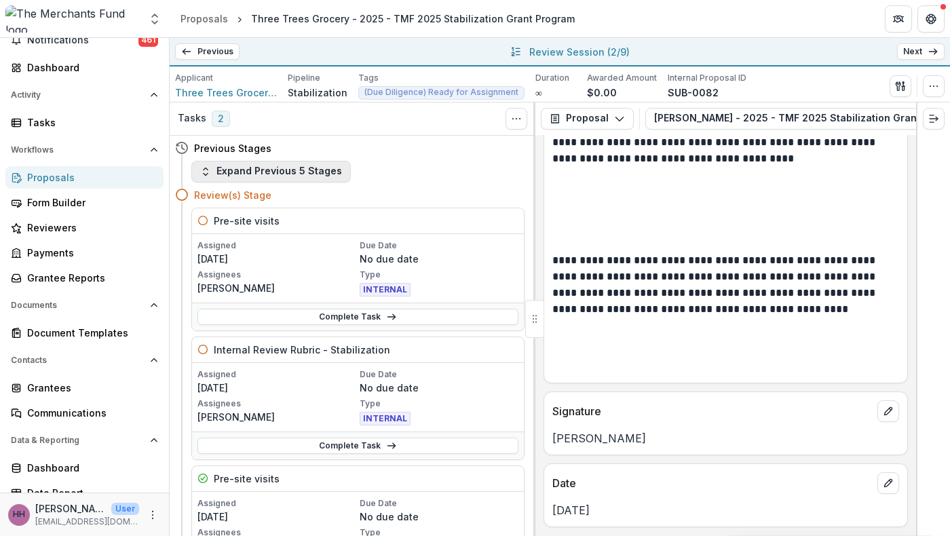
click at [333, 183] on button "Expand Previous 5 Stages" at bounding box center [271, 172] width 160 height 22
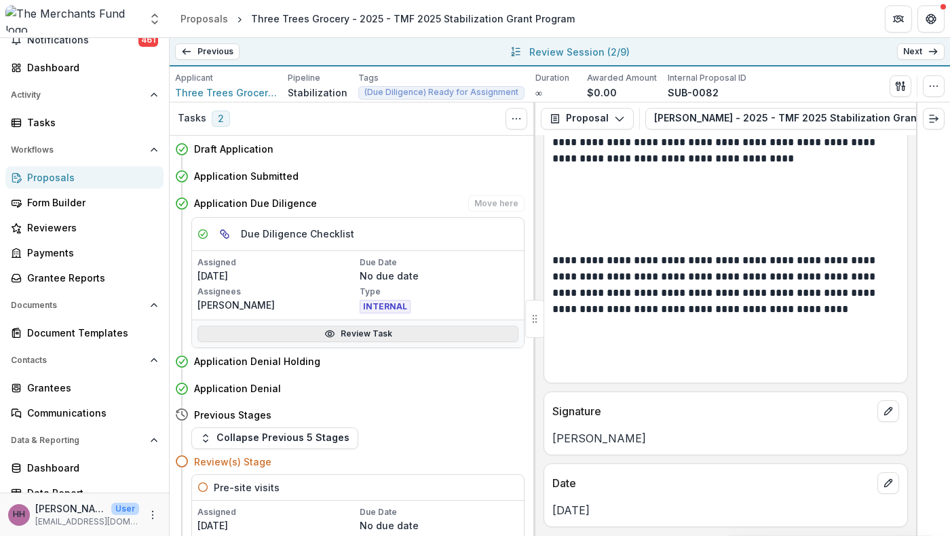
click at [339, 342] on link "Review Task" at bounding box center [358, 334] width 321 height 16
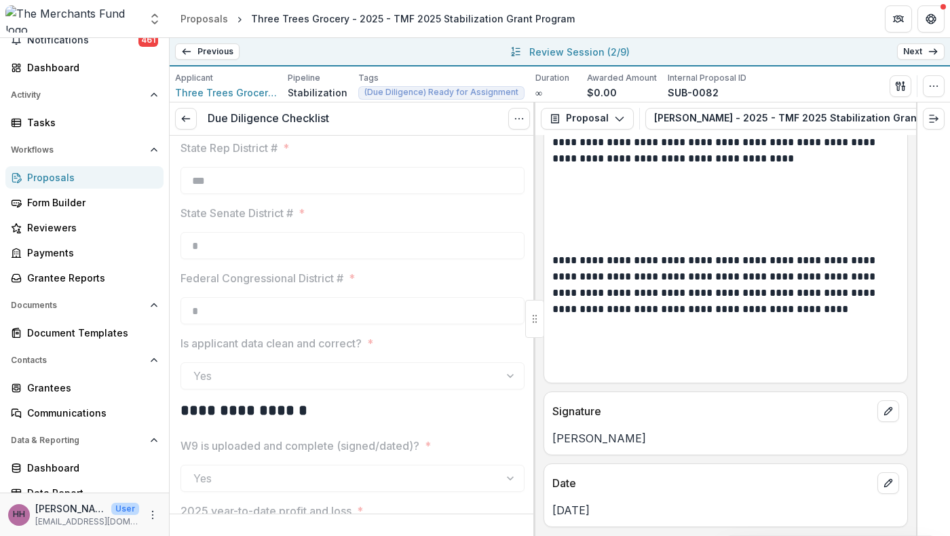
scroll to position [1685, 0]
click at [197, 130] on link at bounding box center [186, 119] width 22 height 22
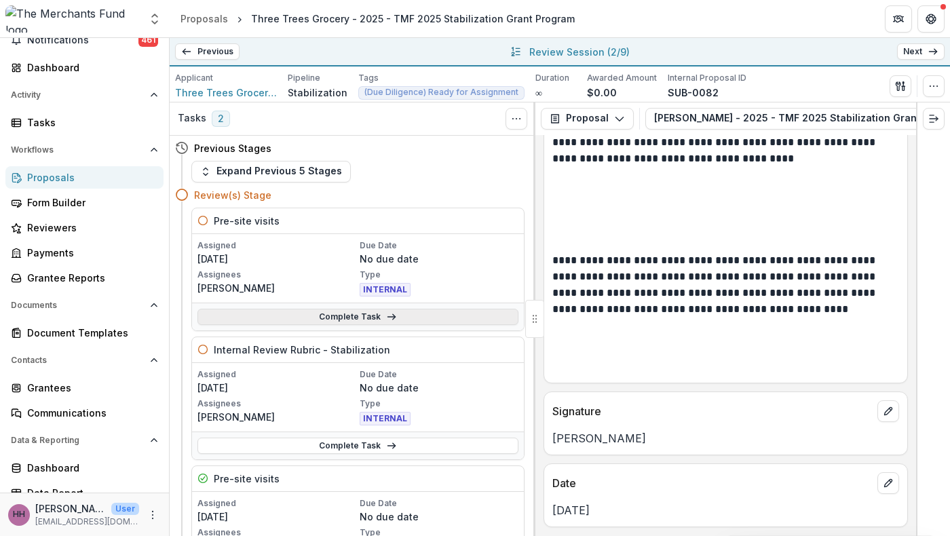
click at [362, 325] on link "Complete Task" at bounding box center [358, 317] width 321 height 16
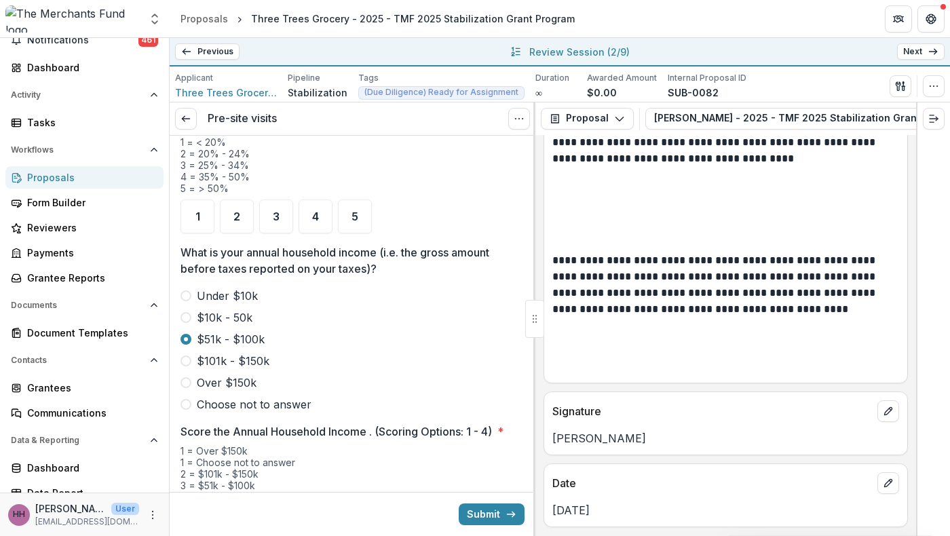
scroll to position [1686, 0]
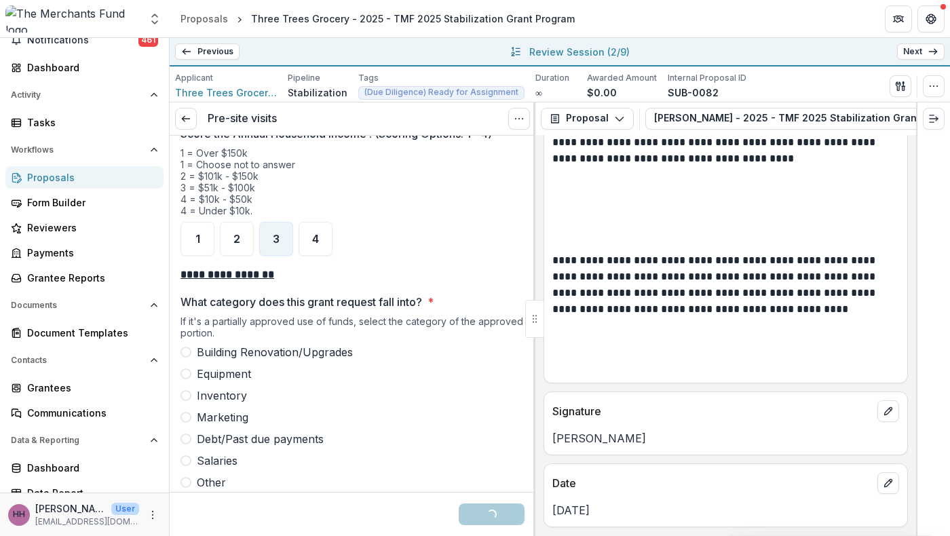
scroll to position [1969, 0]
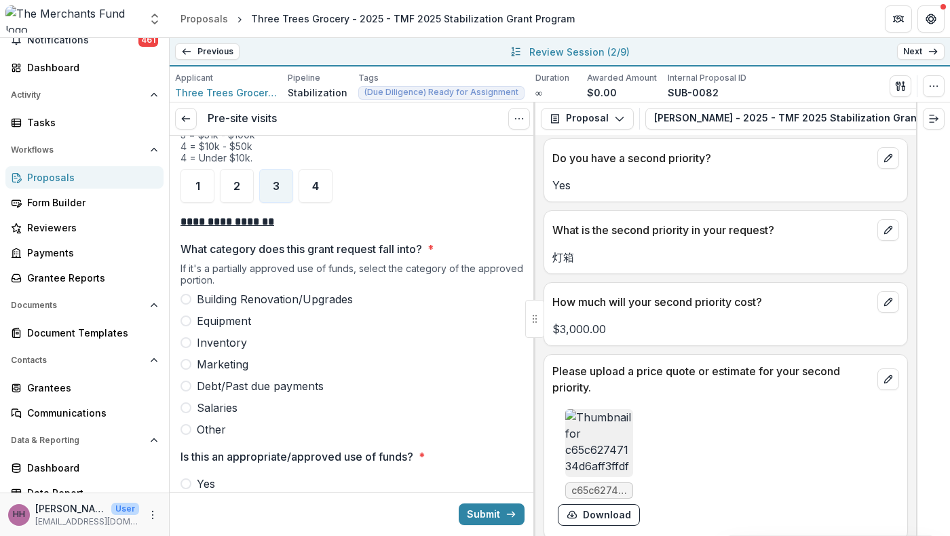
scroll to position [2014, 0]
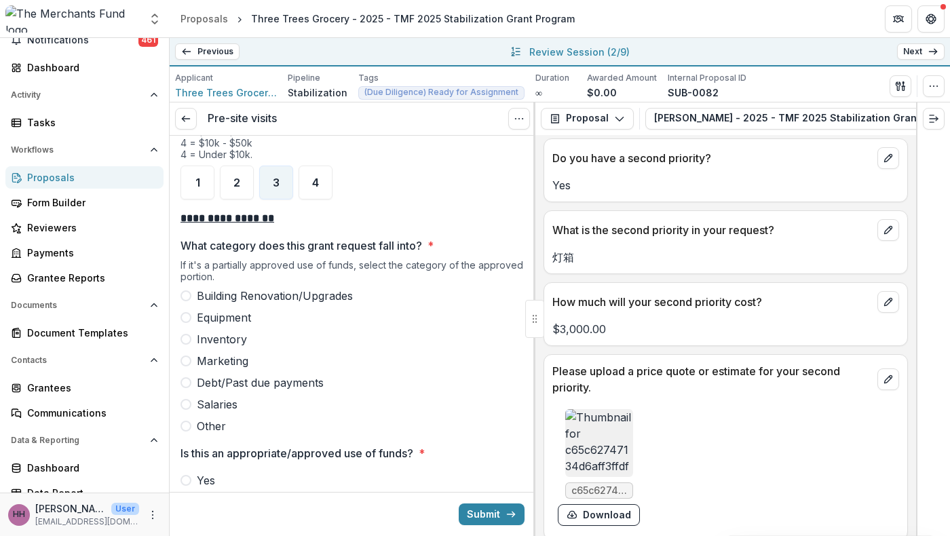
drag, startPoint x: 725, startPoint y: 365, endPoint x: 542, endPoint y: 322, distance: 187.7
click at [542, 322] on div "**********" at bounding box center [560, 320] width 781 height 434
drag, startPoint x: 698, startPoint y: 361, endPoint x: 553, endPoint y: 314, distance: 152.2
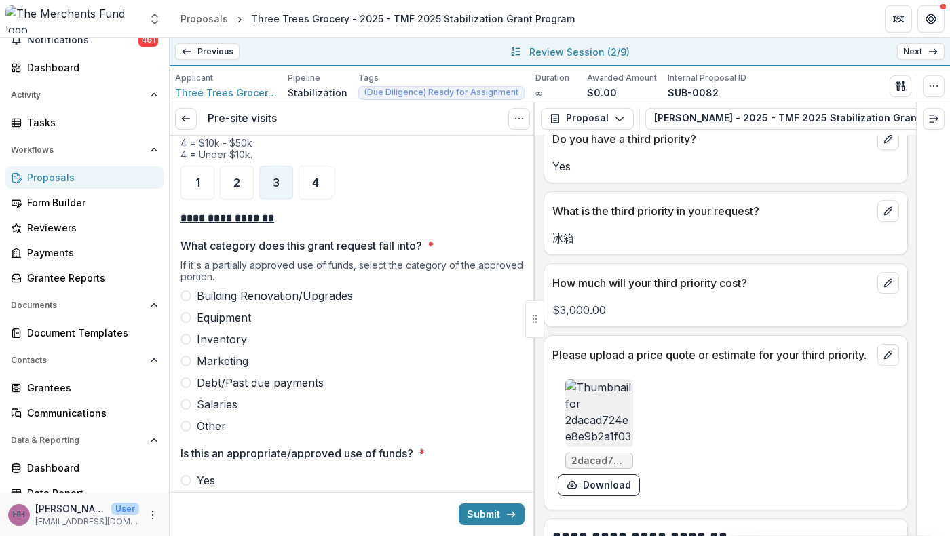
scroll to position [4543, 0]
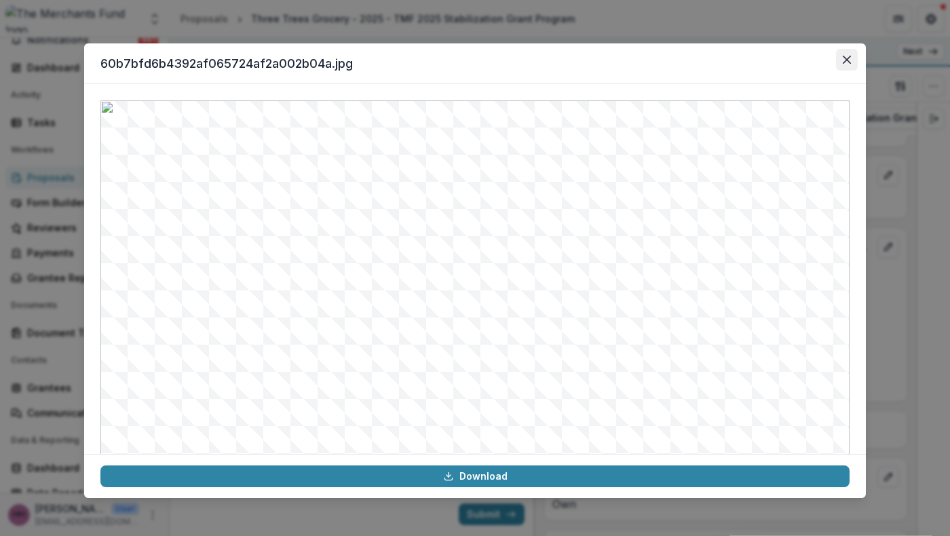
click at [851, 64] on icon "Close" at bounding box center [847, 60] width 8 height 8
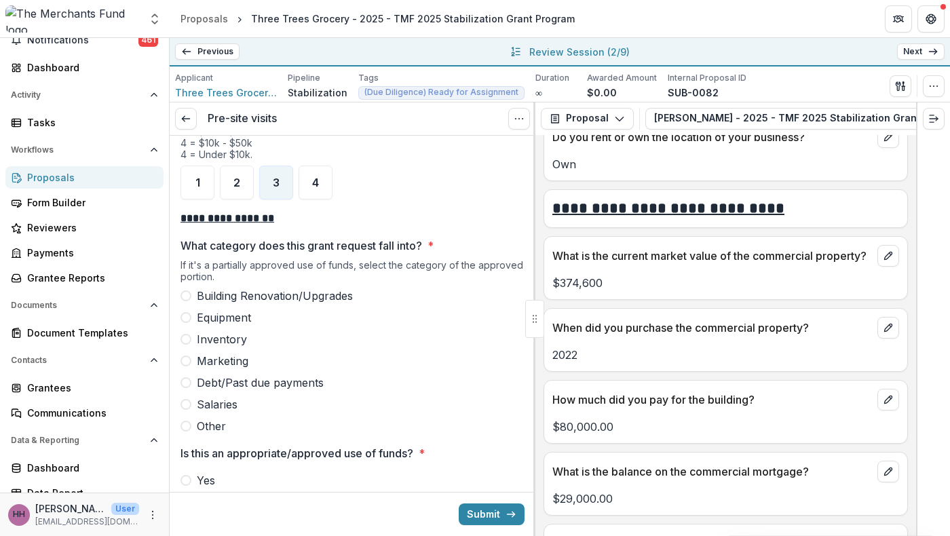
scroll to position [4934, 0]
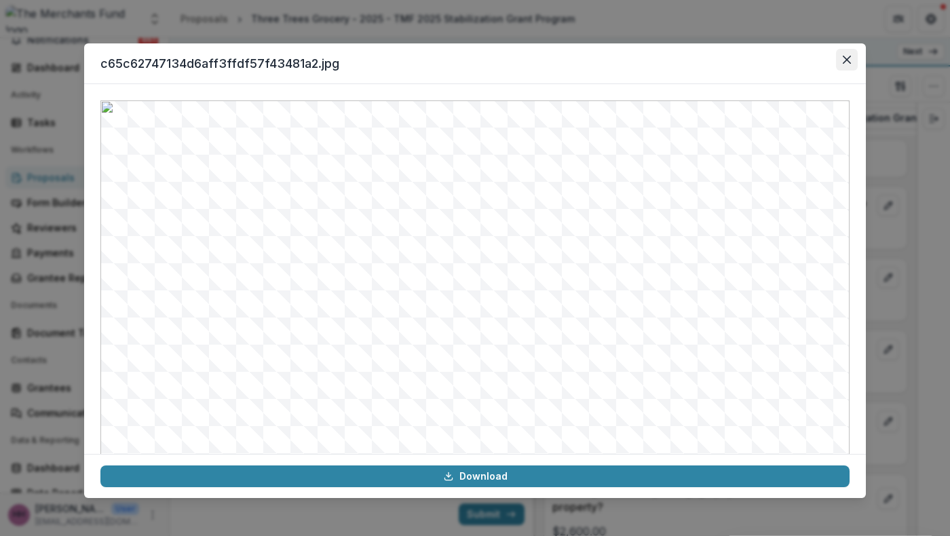
click at [851, 64] on icon "Close" at bounding box center [847, 60] width 8 height 8
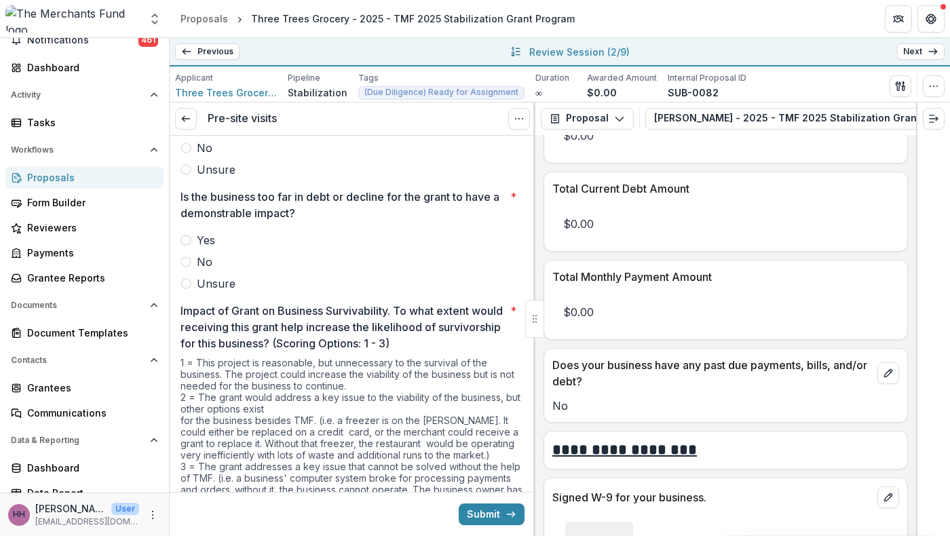
scroll to position [2523, 0]
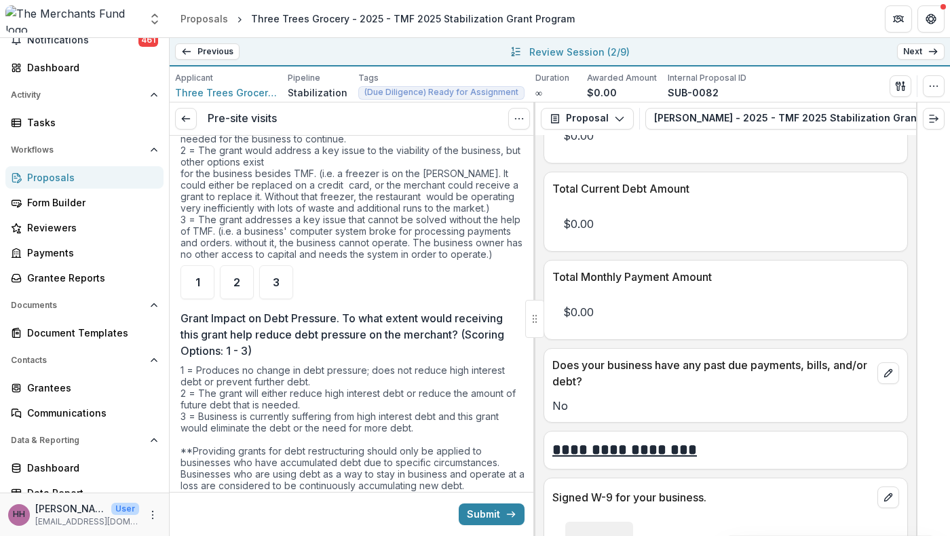
scroll to position [2786, 0]
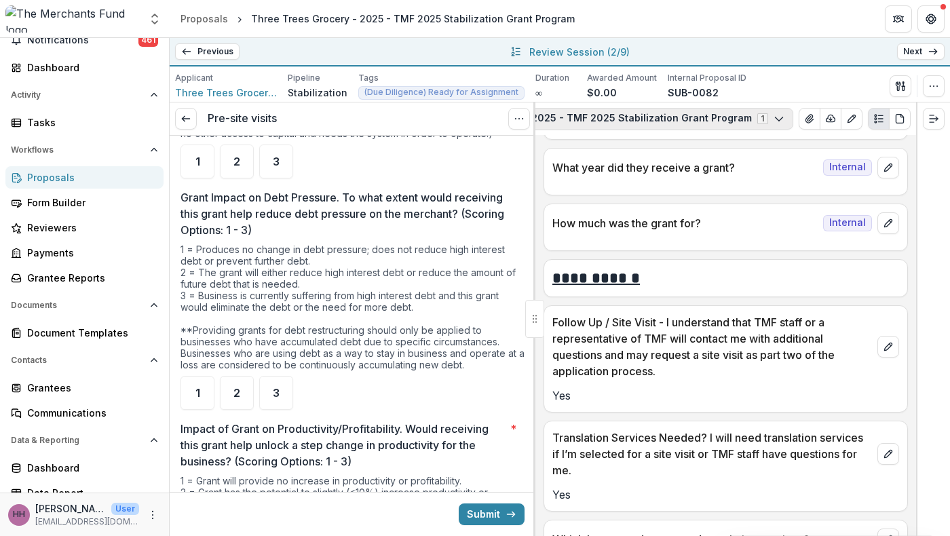
scroll to position [0, 305]
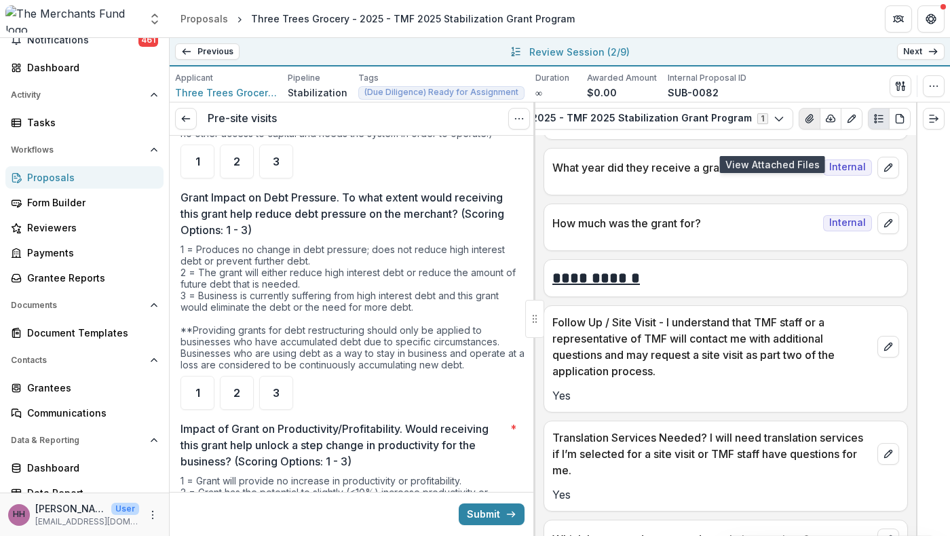
click at [804, 124] on icon "View Attached Files" at bounding box center [809, 118] width 11 height 11
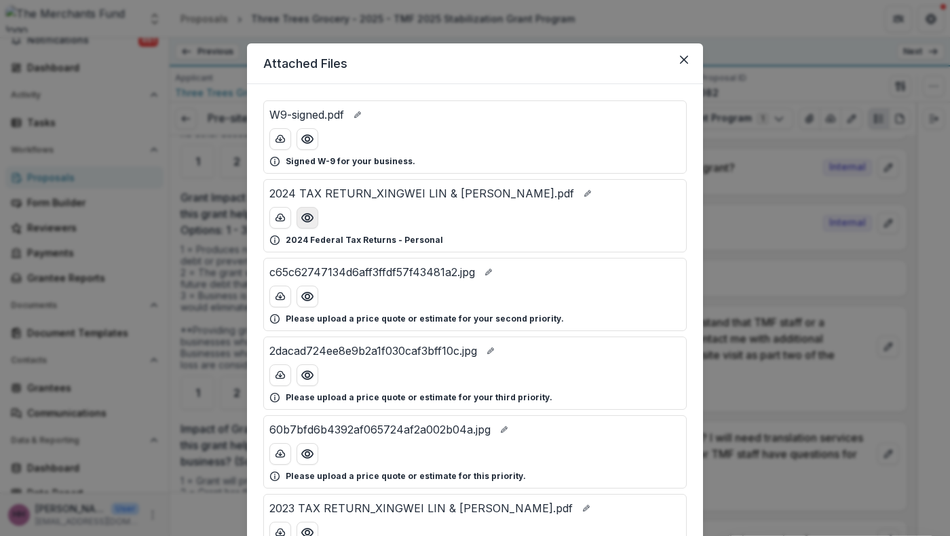
click at [302, 222] on icon "Preview 2024 TAX RETURN_XINGWEI LIN & XIUFENG CHEN.pdf" at bounding box center [307, 218] width 11 height 8
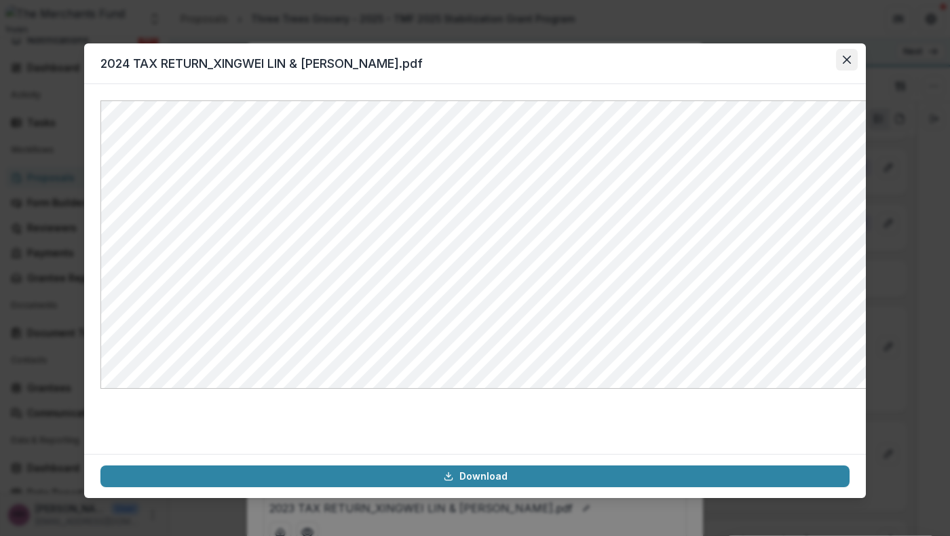
click at [851, 64] on icon "Close" at bounding box center [847, 60] width 8 height 8
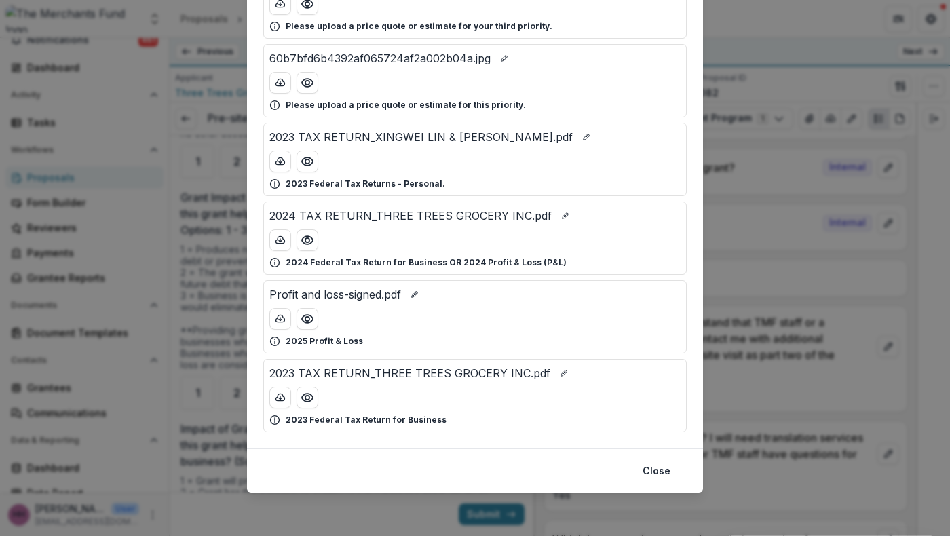
scroll to position [416, 0]
click at [301, 247] on icon "Preview 2024 TAX RETURN_THREE TREES GROCERY INC.pdf" at bounding box center [308, 241] width 14 height 14
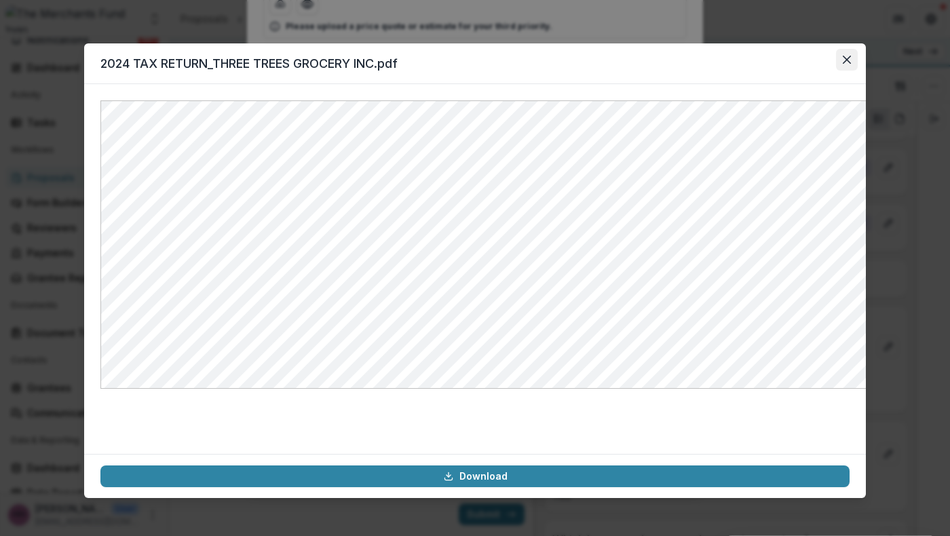
click at [858, 71] on button "Close" at bounding box center [847, 60] width 22 height 22
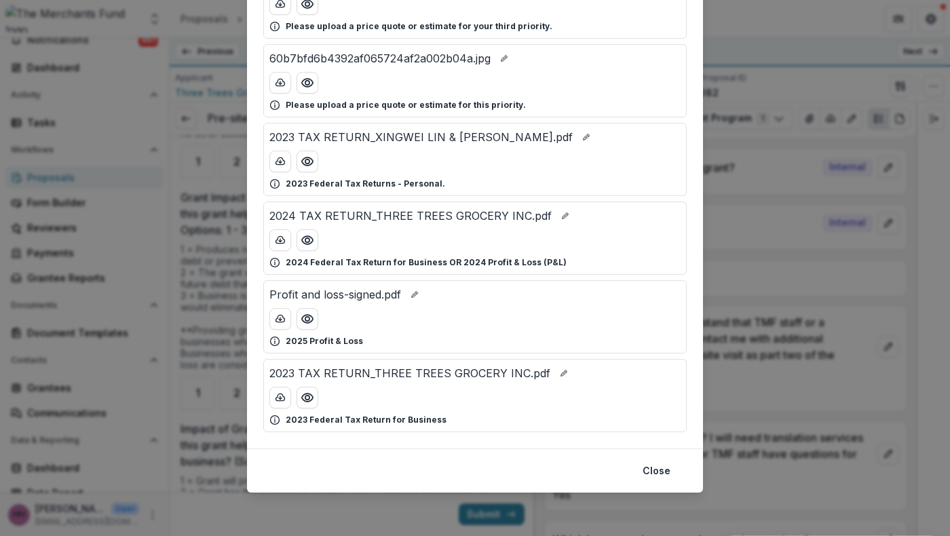
click at [703, 128] on div "W9-signed.pdf Signed W-9 for your business. 2024 TAX RETURN_XINGWEI LIN & XIUFE…" at bounding box center [475, 81] width 456 height 736
click at [791, 199] on div "Attached Files W9-signed.pdf Signed W-9 for your business. 2024 TAX RETURN_XING…" at bounding box center [475, 268] width 950 height 536
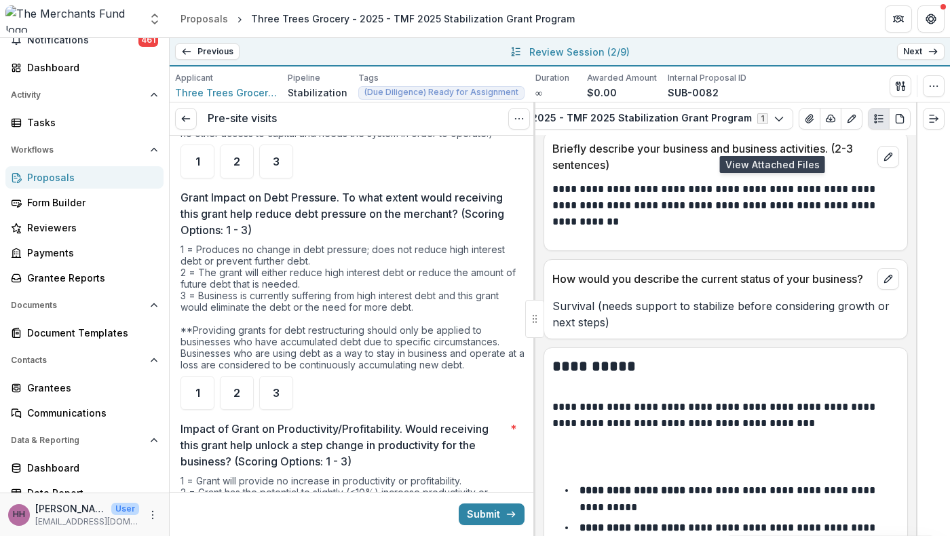
scroll to position [1252, 0]
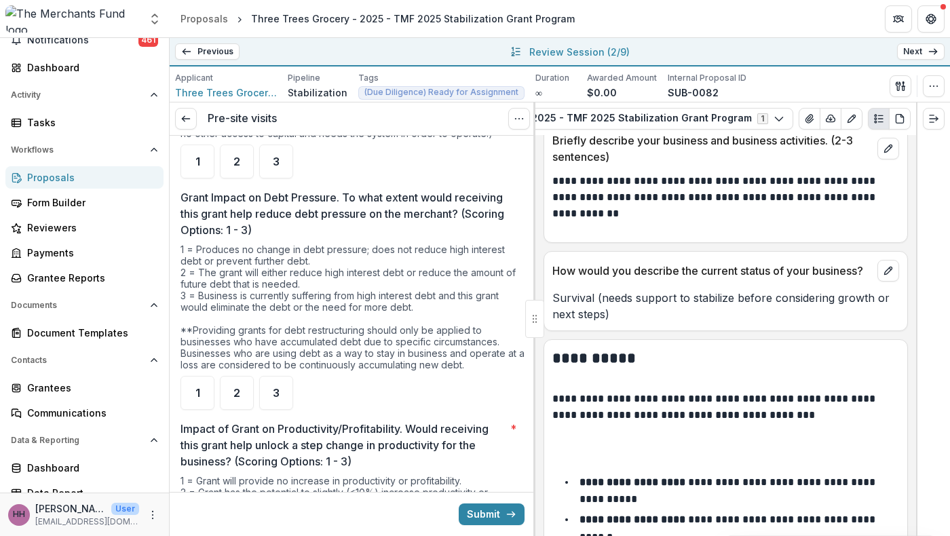
click at [678, 33] on link "[URL][DOMAIN_NAME]" at bounding box center [615, 27] width 125 height 14
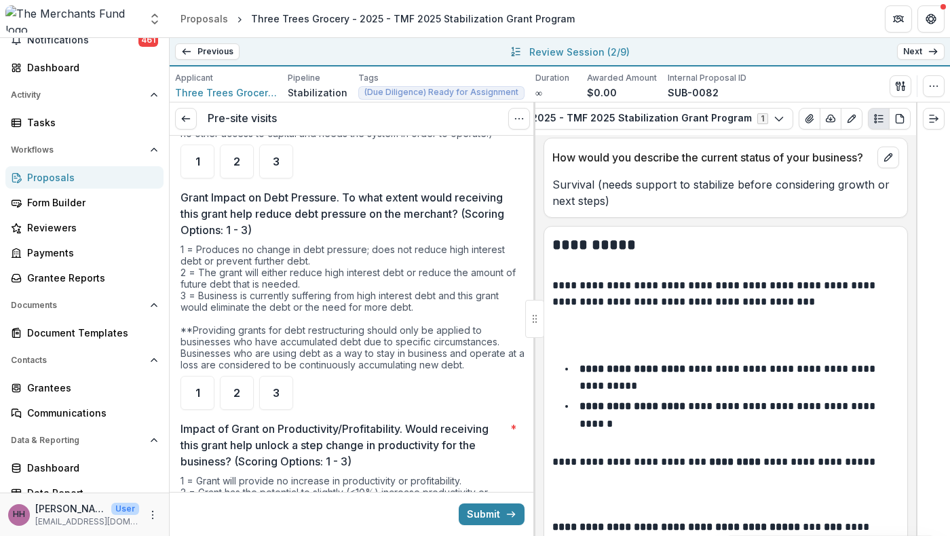
scroll to position [1390, 0]
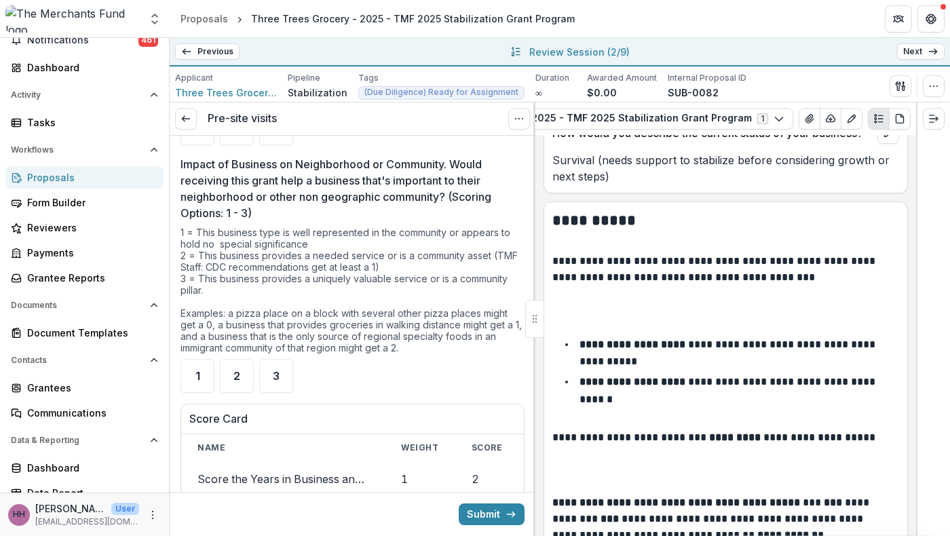
scroll to position [3424, 0]
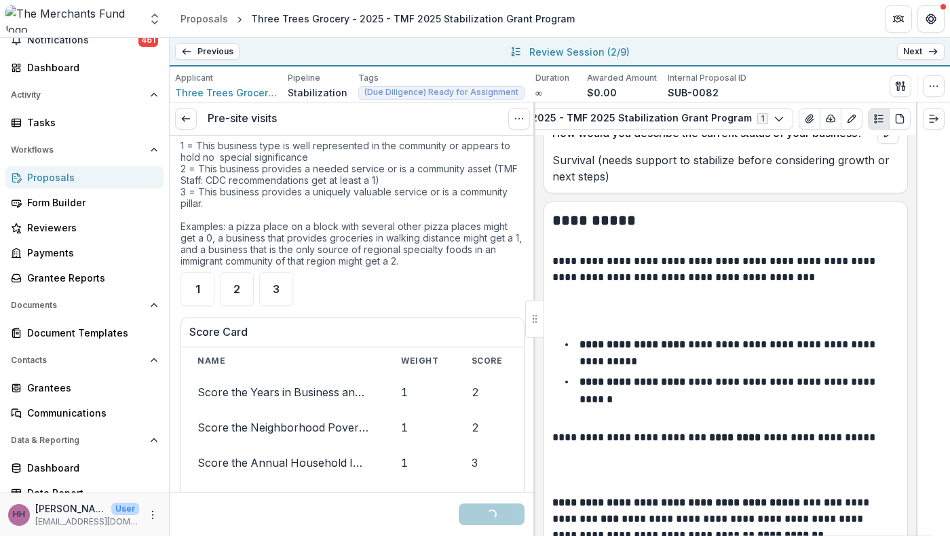
scroll to position [3741, 0]
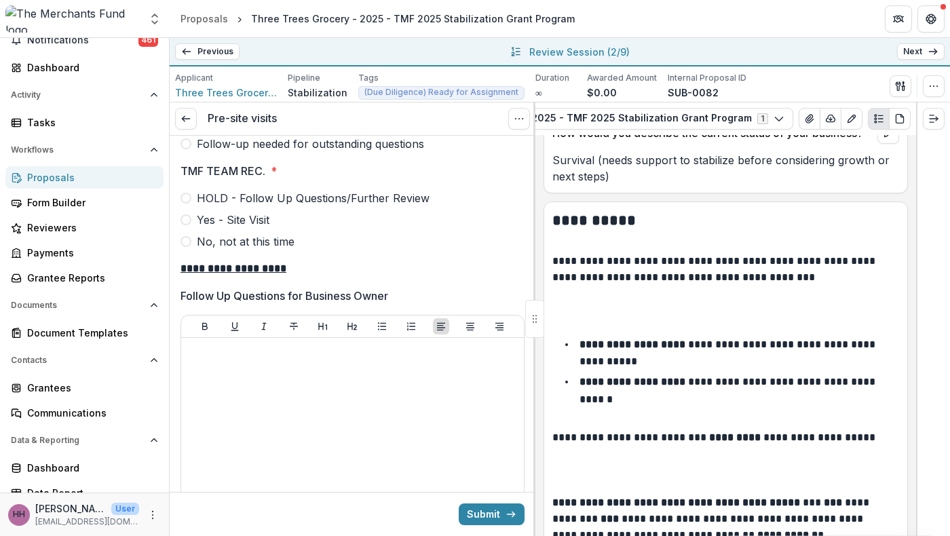
scroll to position [4201, 0]
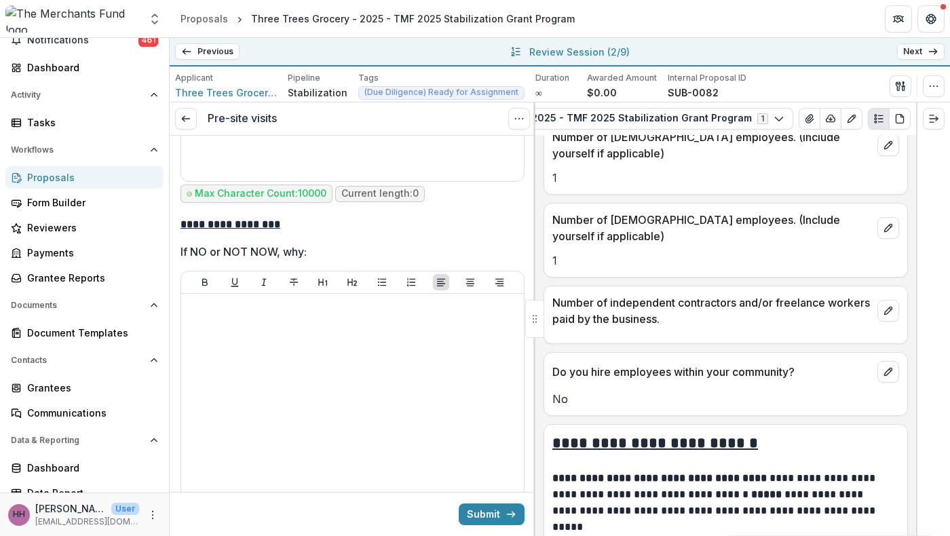
scroll to position [4610, 0]
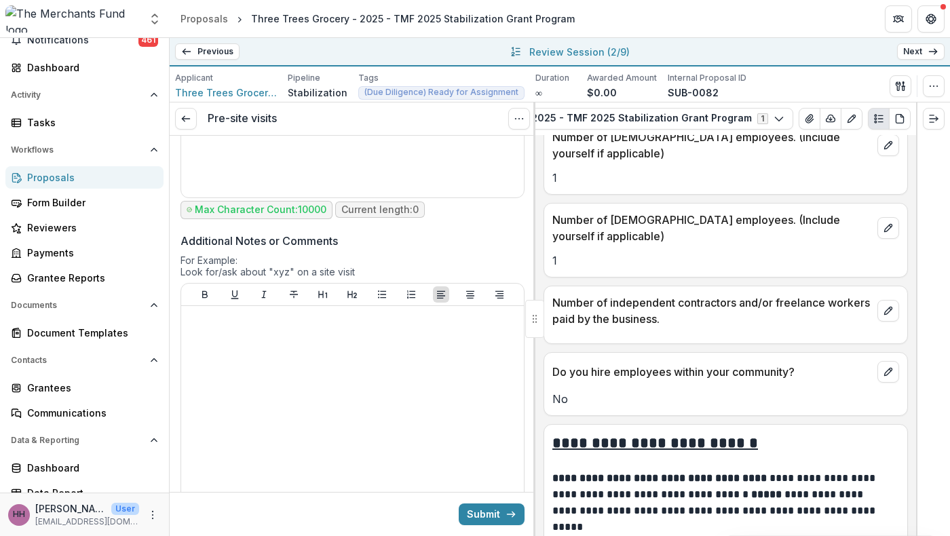
scroll to position [5194, 0]
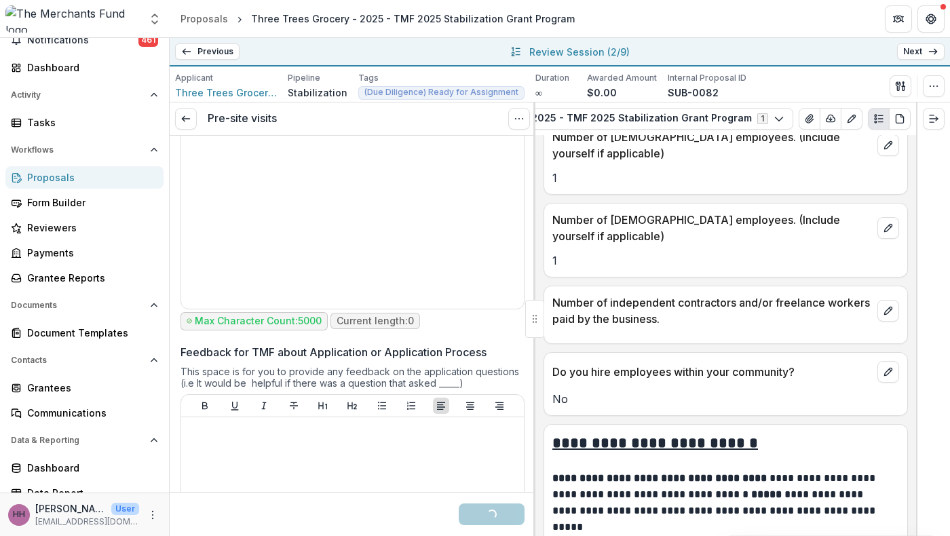
scroll to position [5420, 0]
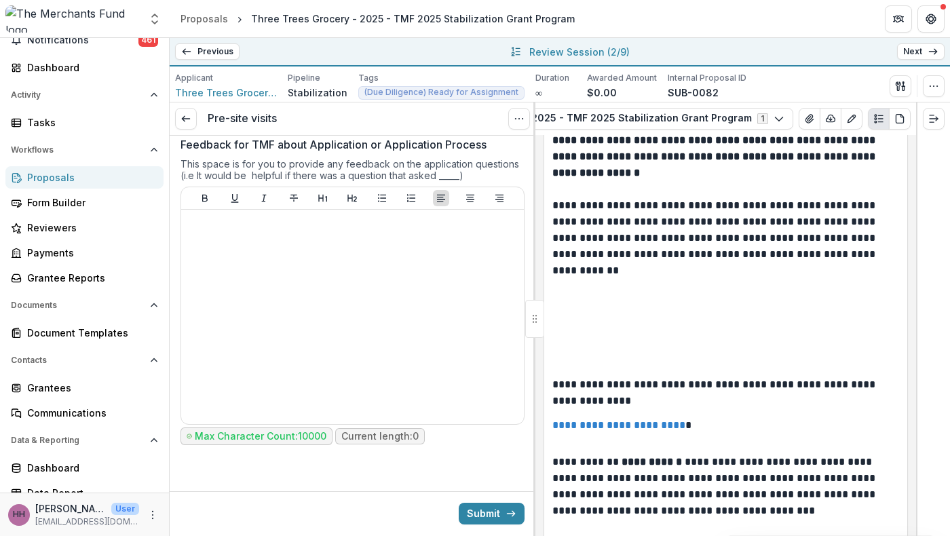
scroll to position [6739, 0]
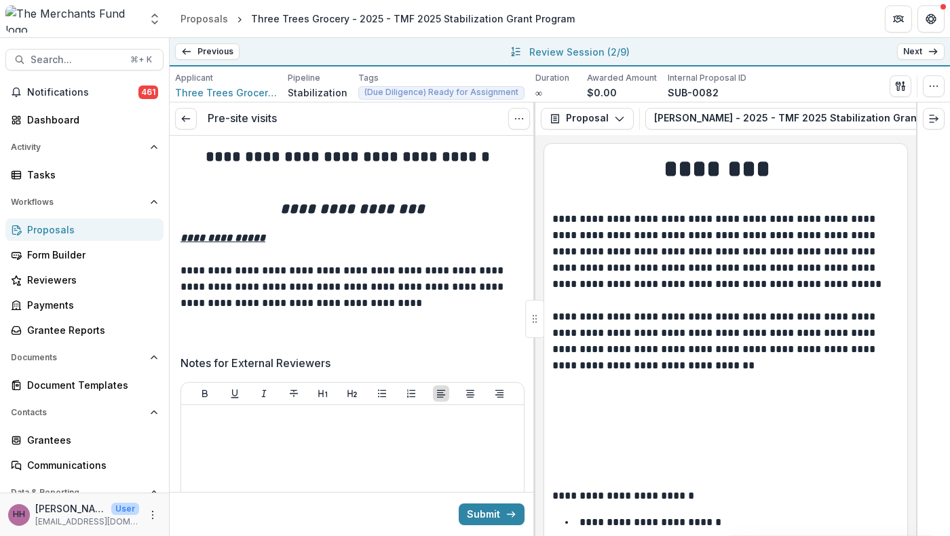
scroll to position [2834, 0]
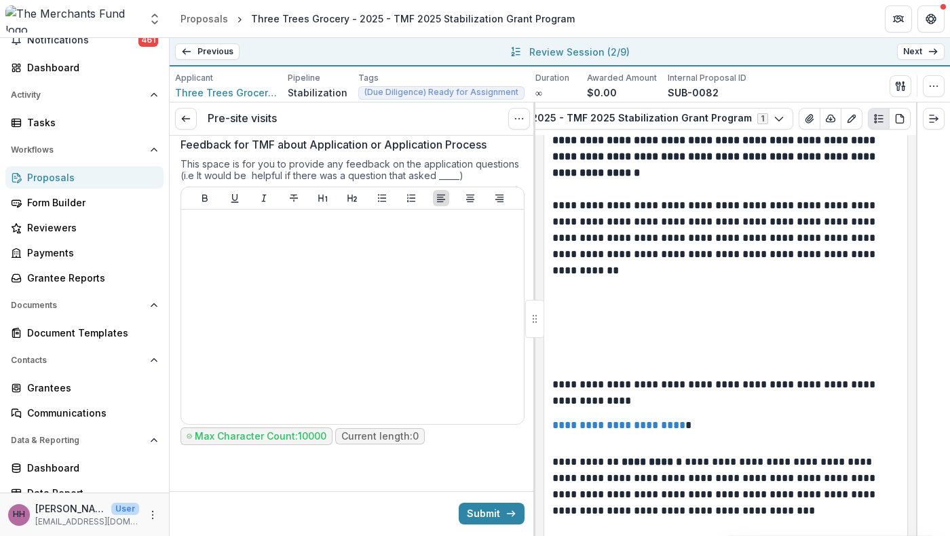
click at [493, 510] on button "Submit" at bounding box center [492, 514] width 66 height 22
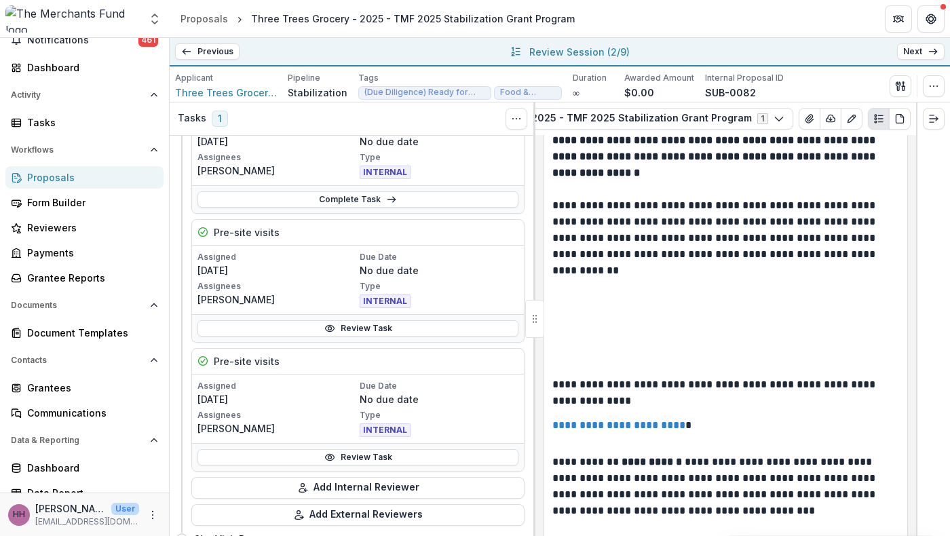
scroll to position [124, 0]
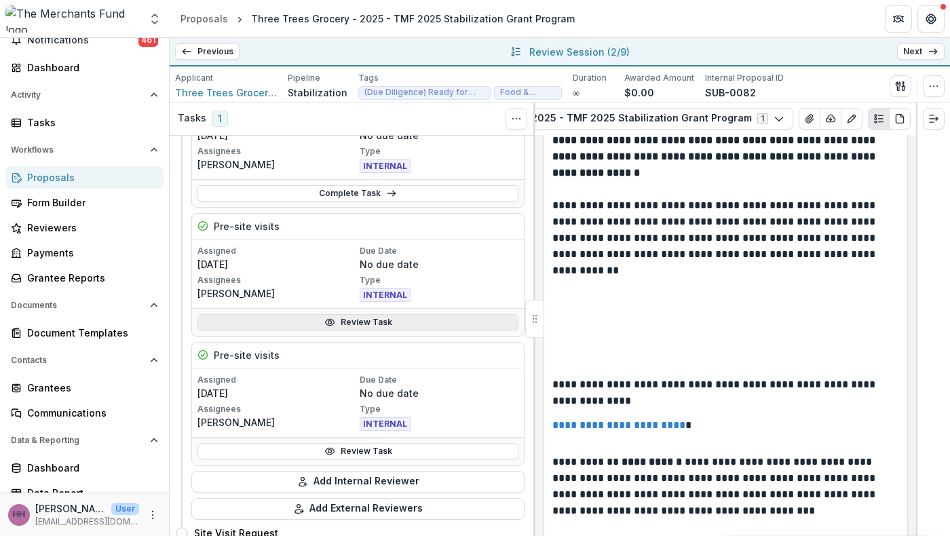
click at [374, 331] on link "Review Task" at bounding box center [358, 322] width 321 height 16
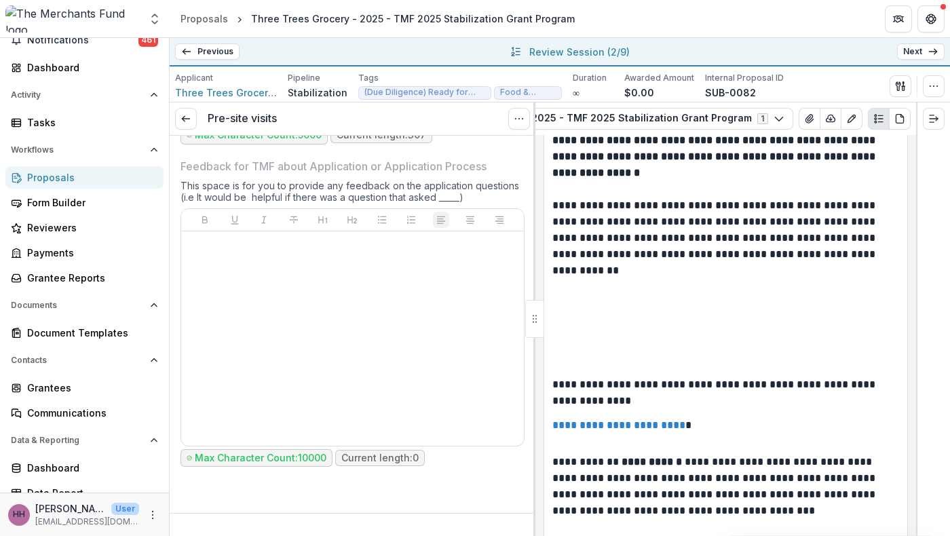
scroll to position [6949, 0]
click at [900, 60] on link "Next" at bounding box center [922, 51] width 48 height 16
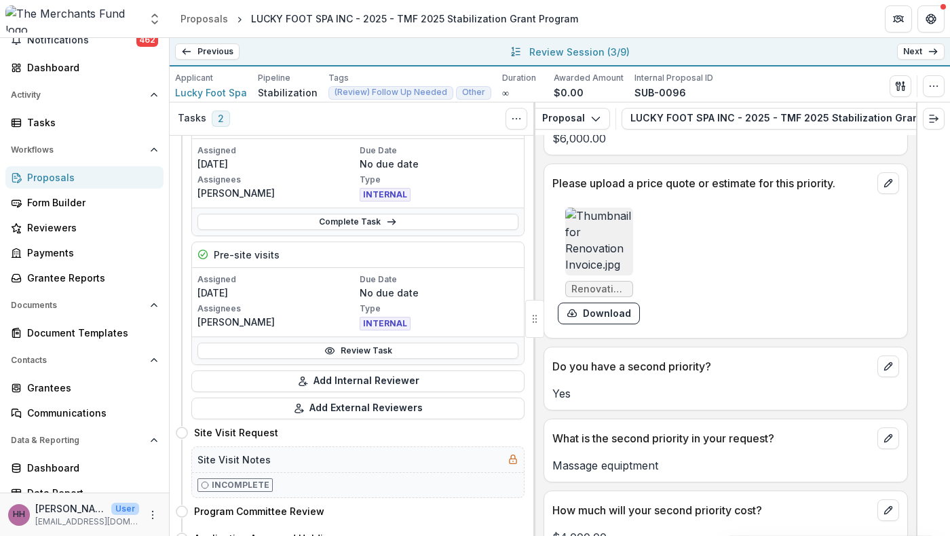
scroll to position [225, 0]
click at [348, 358] on link "Review Task" at bounding box center [358, 350] width 321 height 16
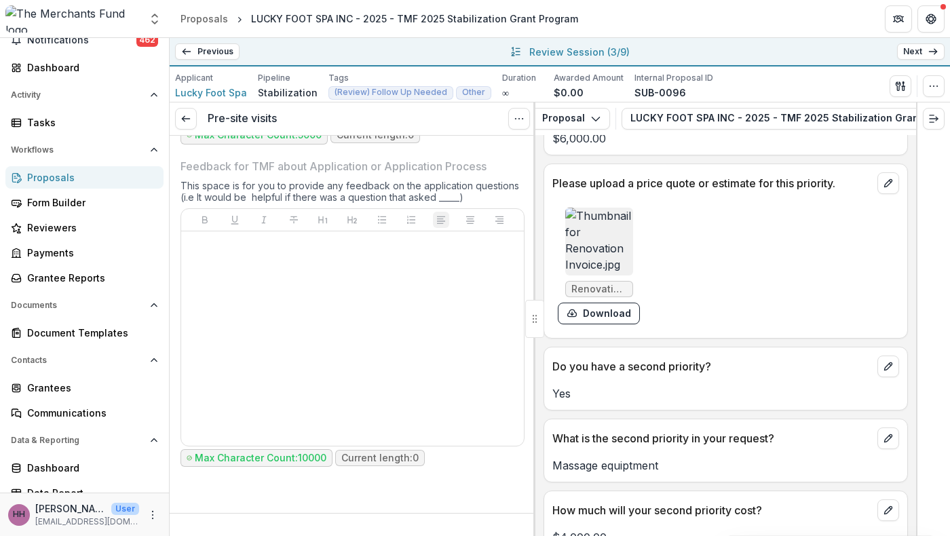
scroll to position [7088, 0]
click at [195, 126] on link at bounding box center [186, 119] width 22 height 22
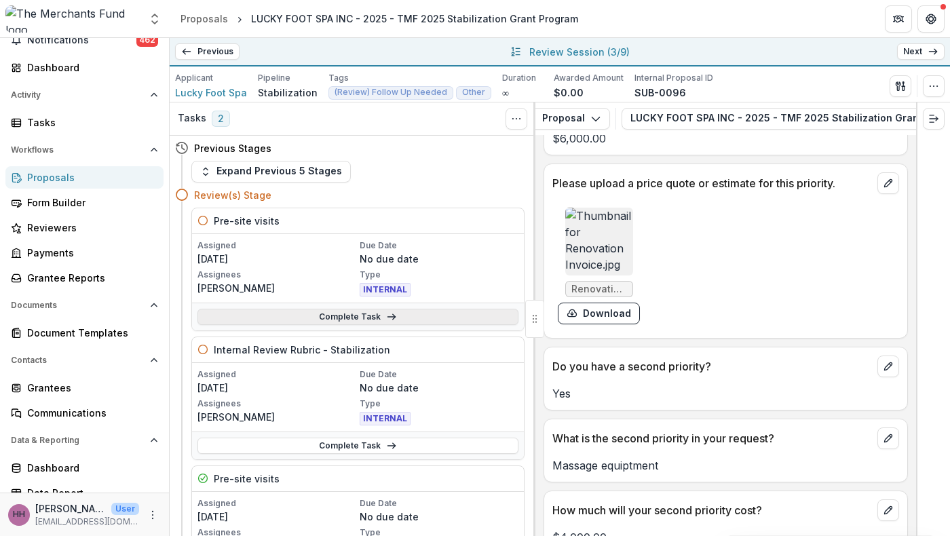
click at [391, 322] on icon at bounding box center [391, 317] width 11 height 11
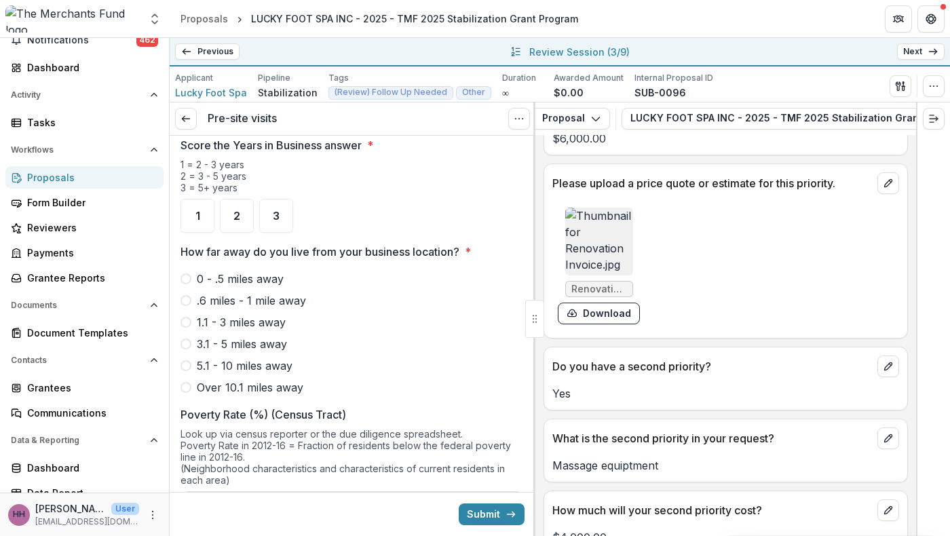
scroll to position [1058, 0]
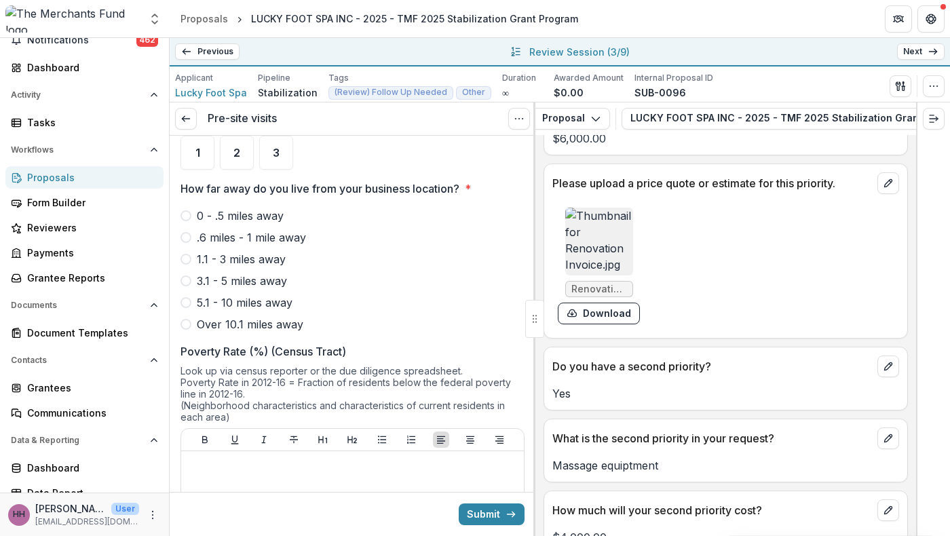
click at [346, 63] on input "In what year was your business established?" at bounding box center [353, 49] width 344 height 27
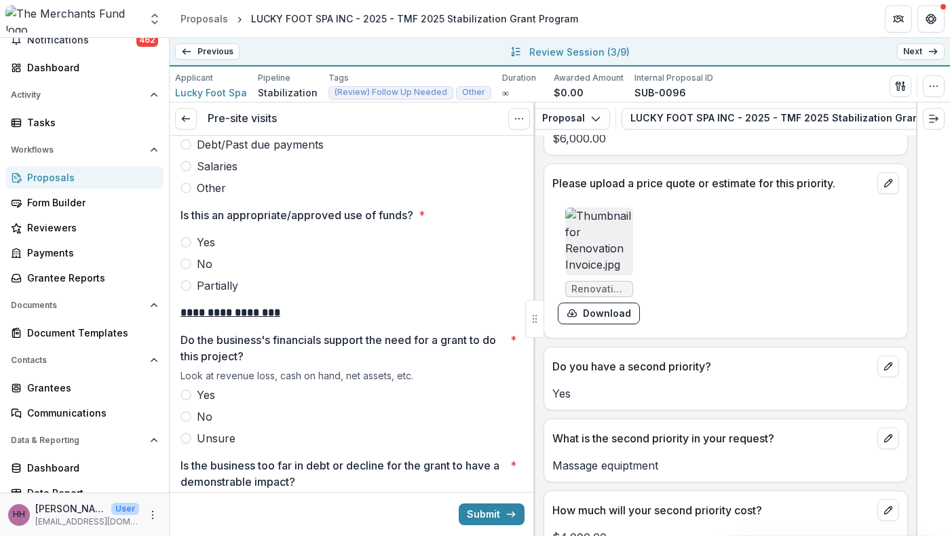
scroll to position [2253, 0]
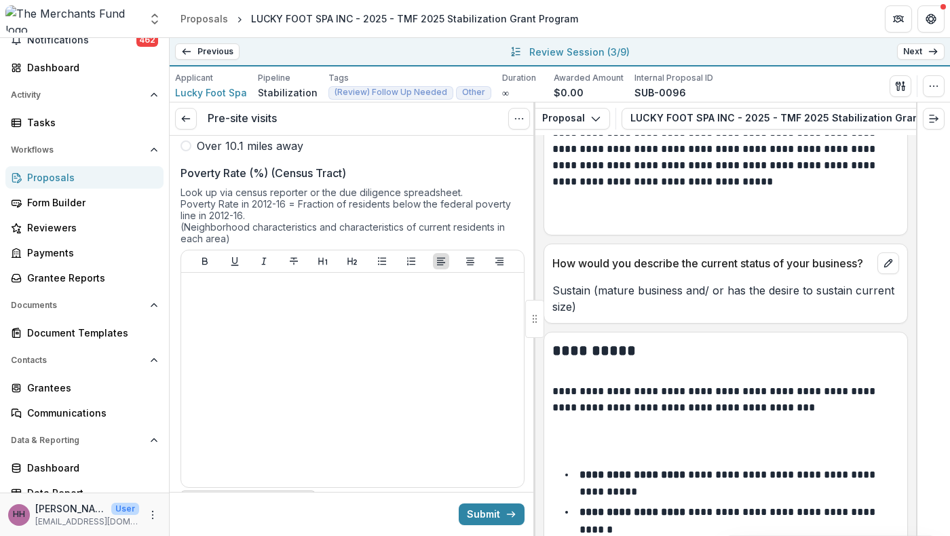
scroll to position [1218, 0]
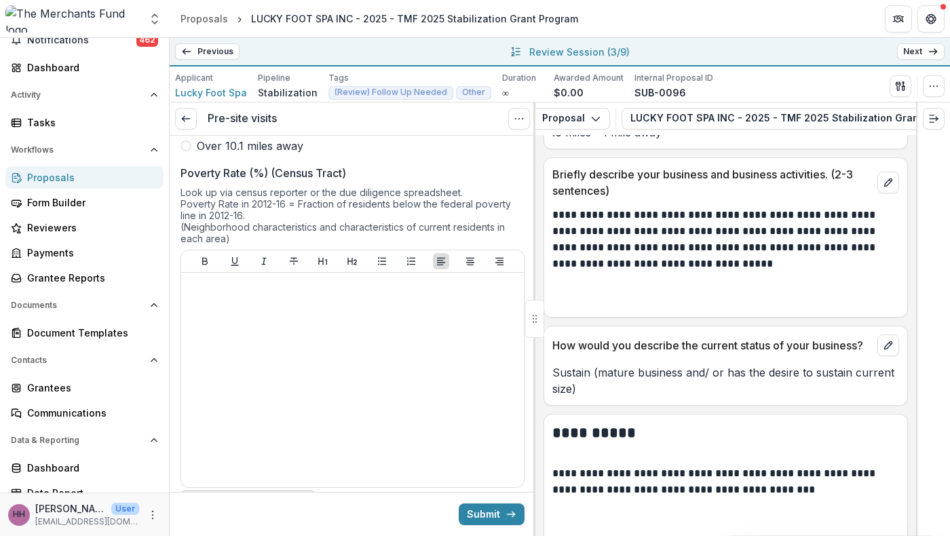
click at [215, 67] on span ".6 miles - 1 mile away" at bounding box center [251, 59] width 109 height 16
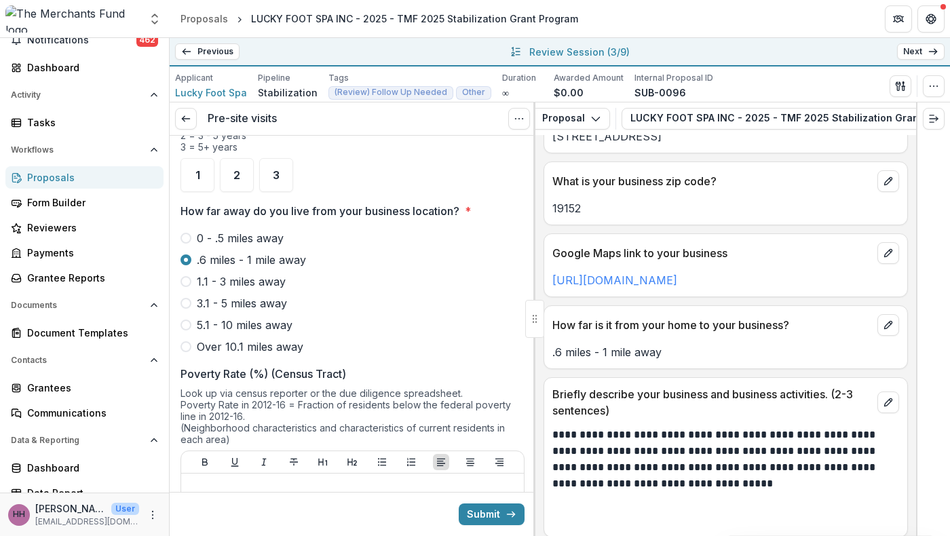
scroll to position [984, 0]
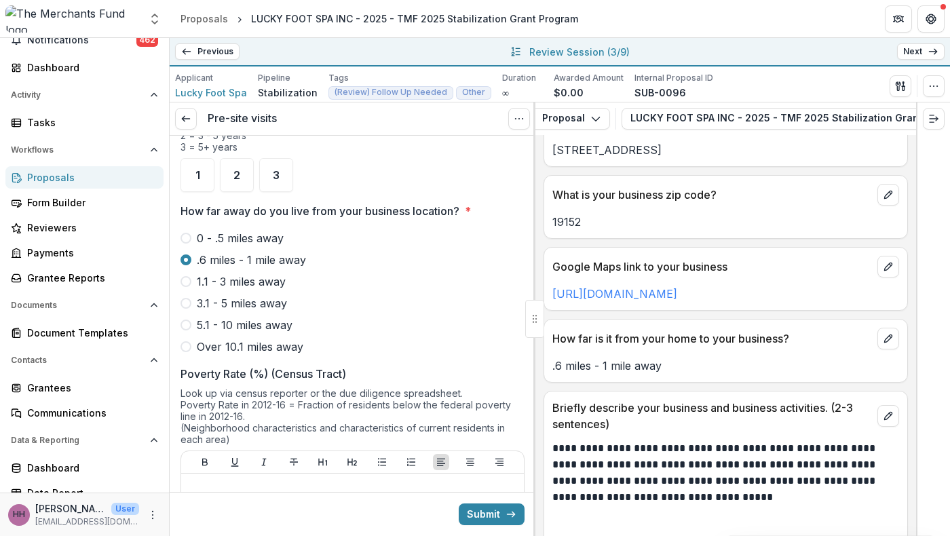
click at [318, 86] on input "In what year was your business established?" at bounding box center [353, 71] width 344 height 27
click at [280, 181] on span "3" at bounding box center [276, 175] width 7 height 11
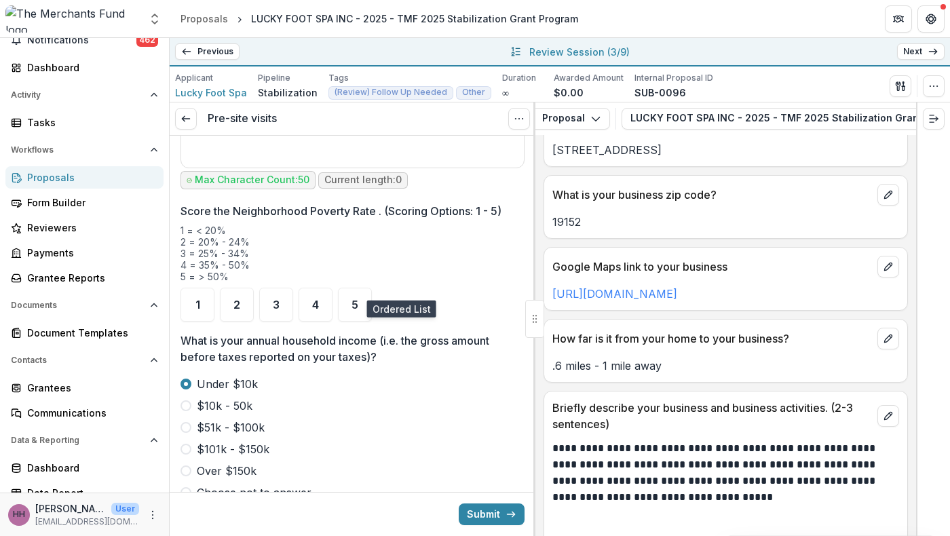
scroll to position [1639, 0]
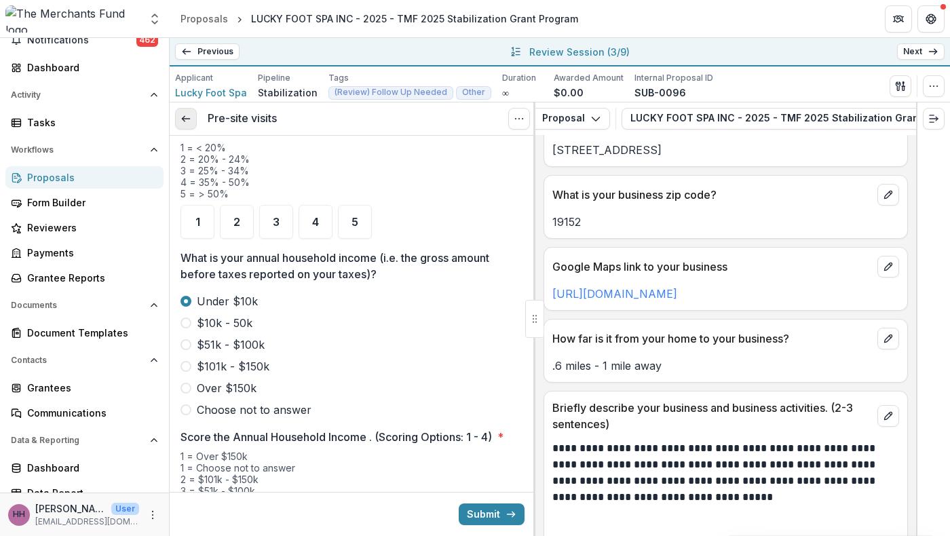
type input "****"
click at [191, 124] on icon at bounding box center [186, 118] width 11 height 11
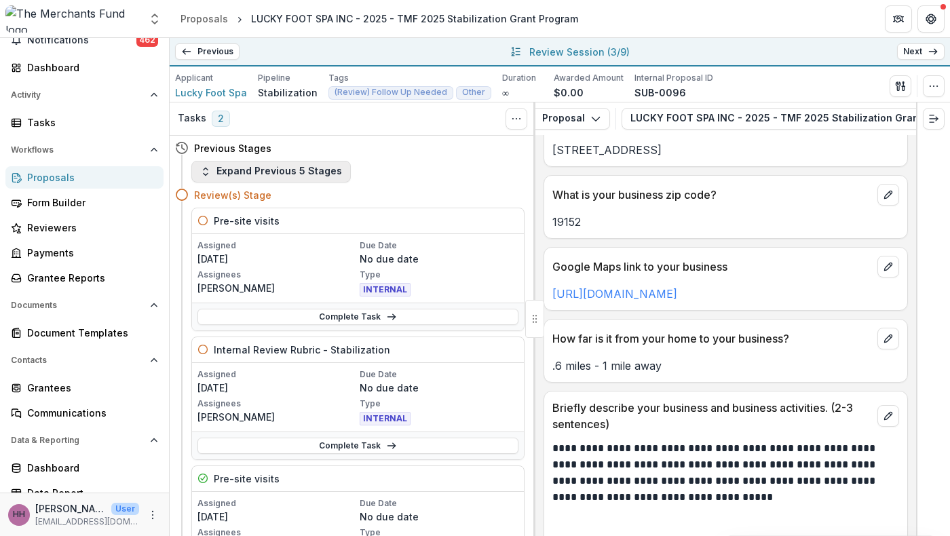
click at [309, 183] on button "Expand Previous 5 Stages" at bounding box center [271, 172] width 160 height 22
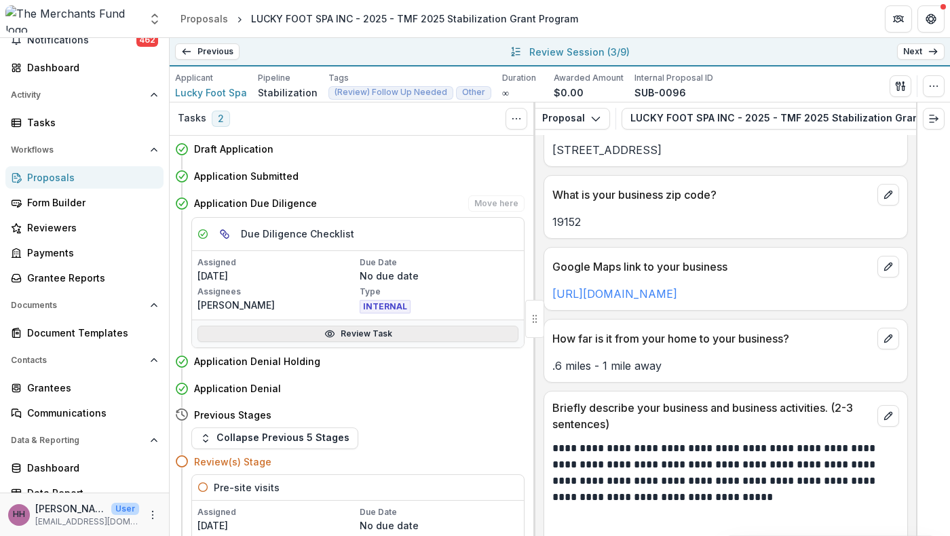
click at [346, 342] on link "Review Task" at bounding box center [358, 334] width 321 height 16
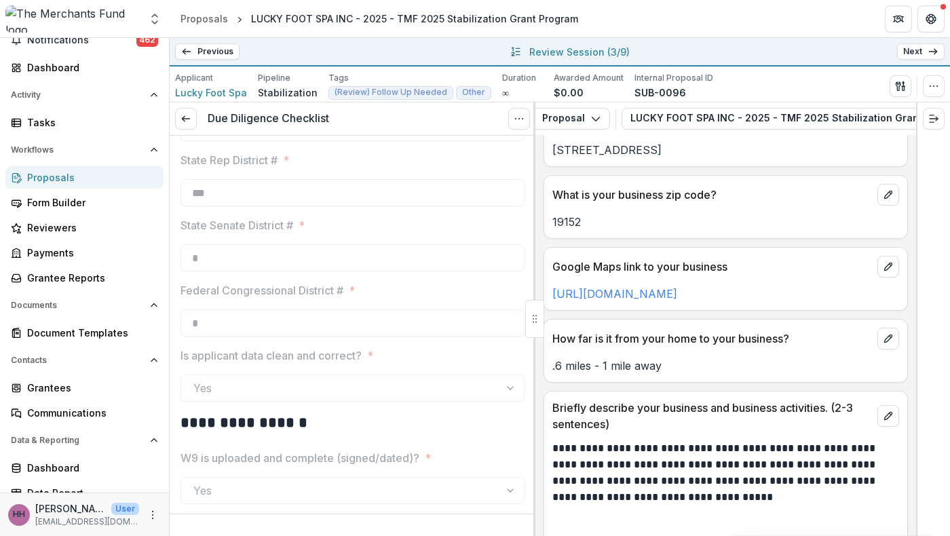
scroll to position [1680, 0]
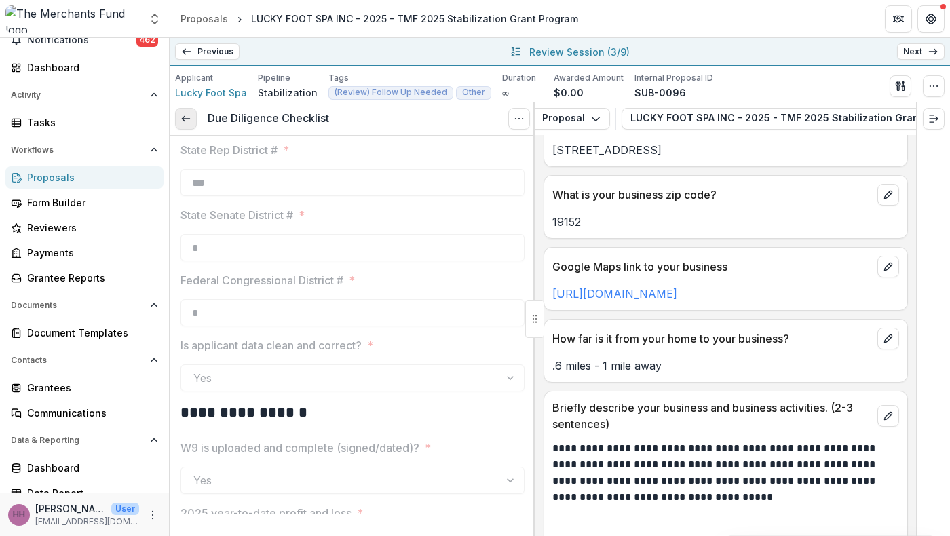
click at [189, 128] on link at bounding box center [186, 119] width 22 height 22
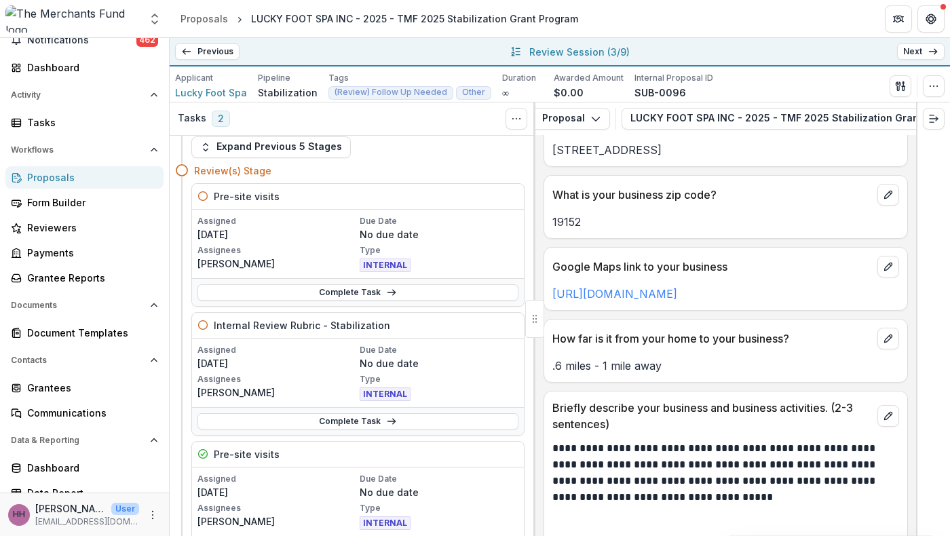
scroll to position [41, 0]
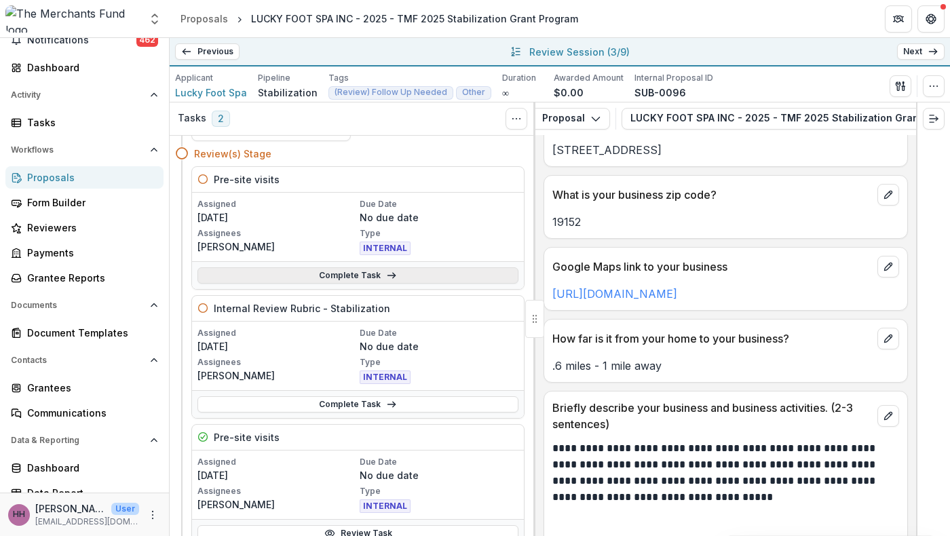
click at [318, 284] on link "Complete Task" at bounding box center [358, 275] width 321 height 16
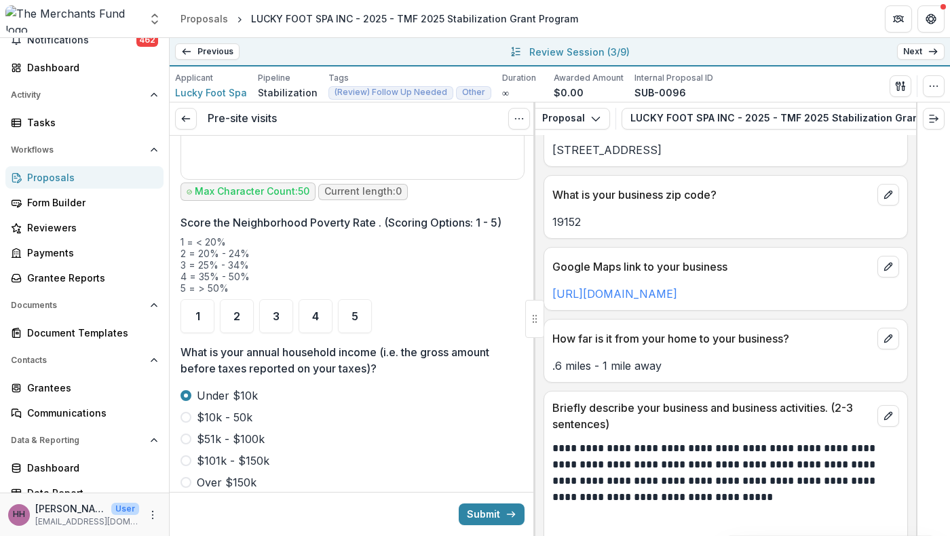
scroll to position [1555, 0]
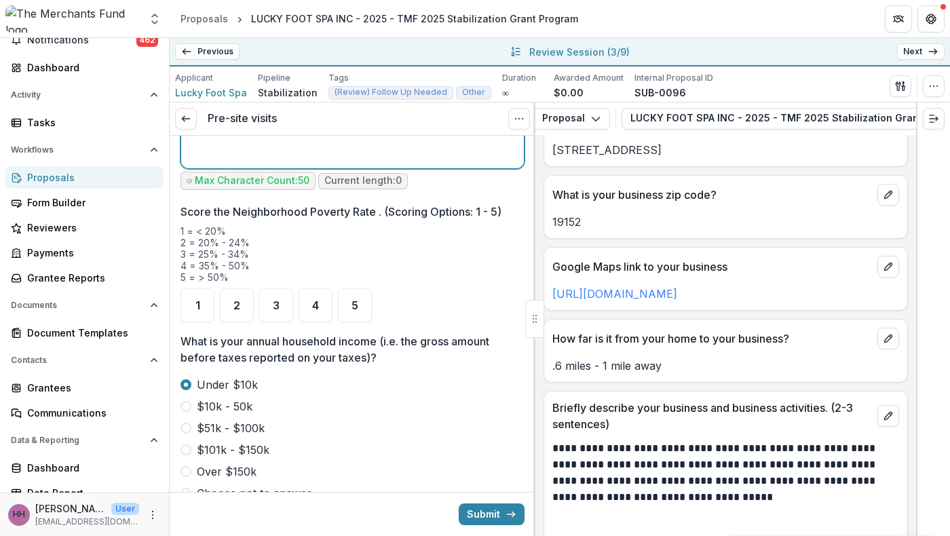
click at [372, 163] on div at bounding box center [353, 61] width 332 height 204
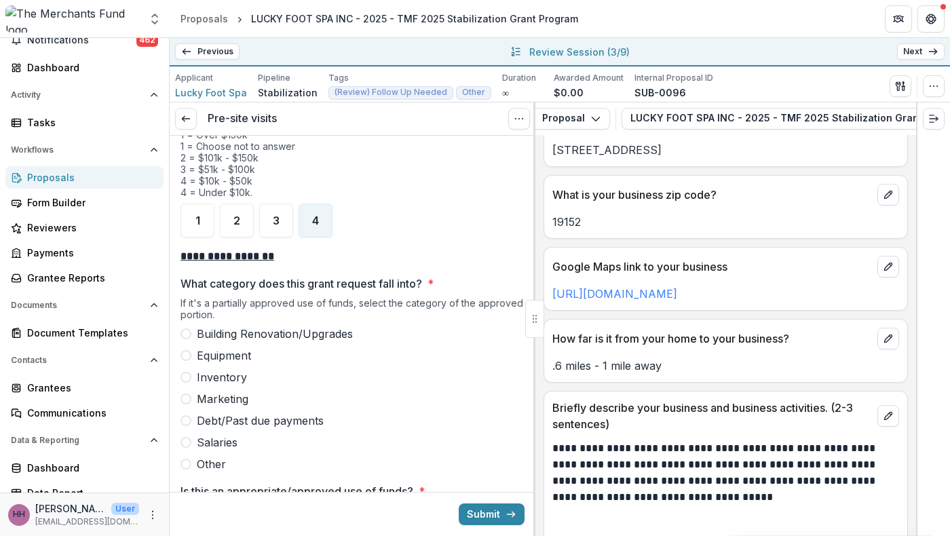
scroll to position [1963, 0]
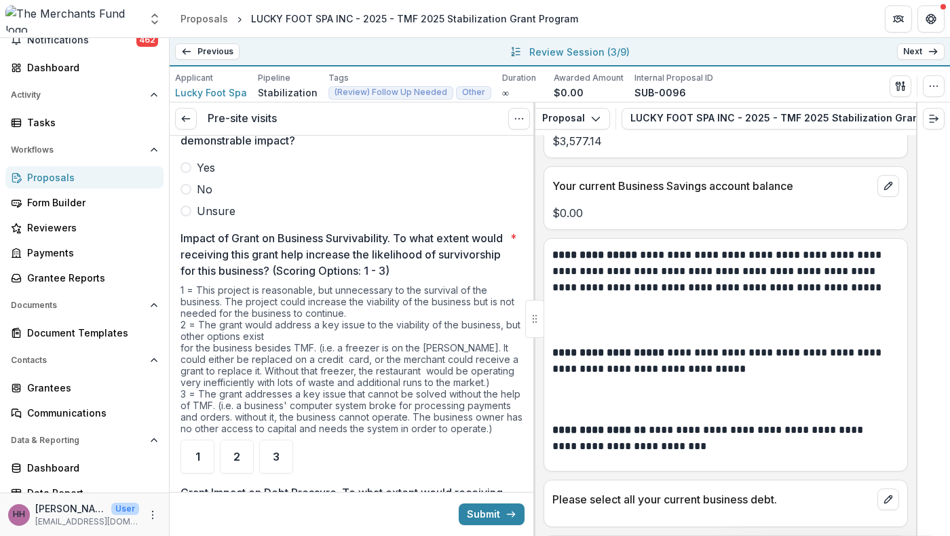
scroll to position [6102, 0]
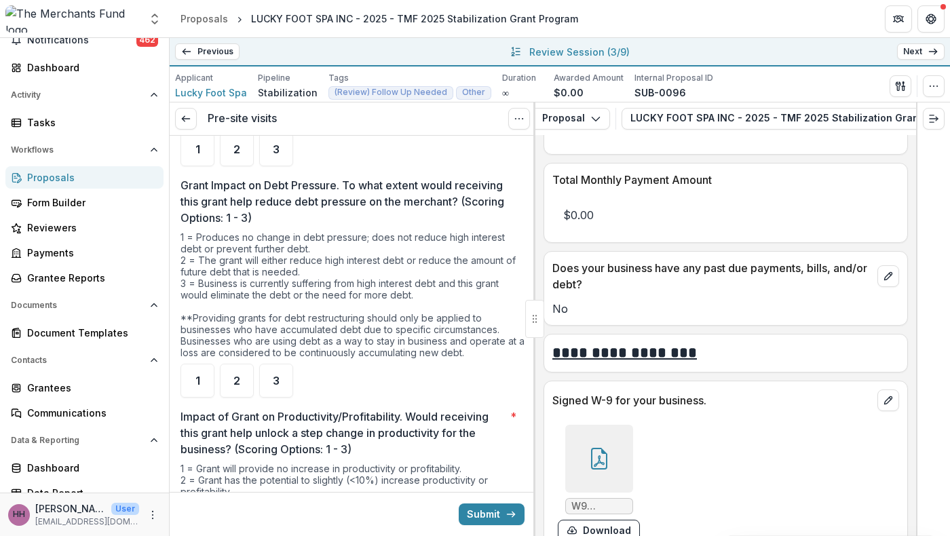
scroll to position [6631, 0]
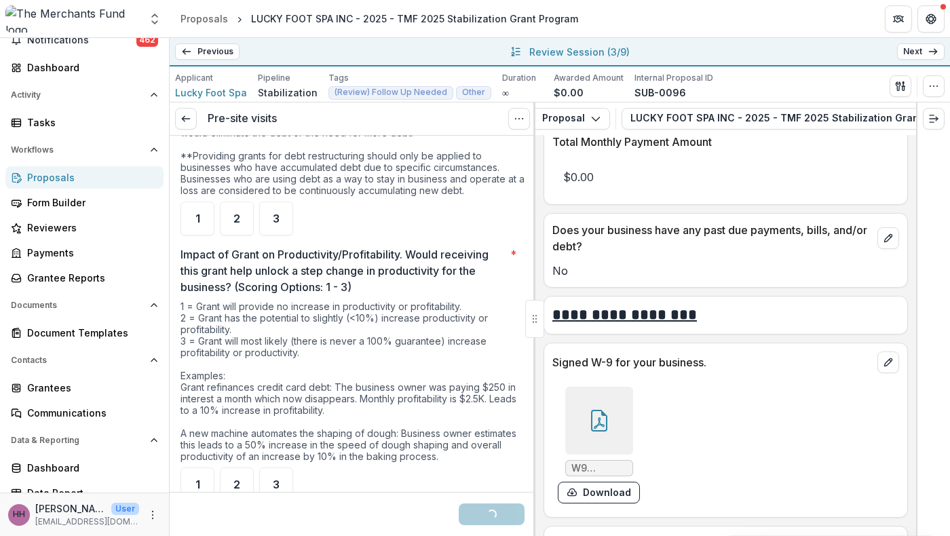
scroll to position [3078, 0]
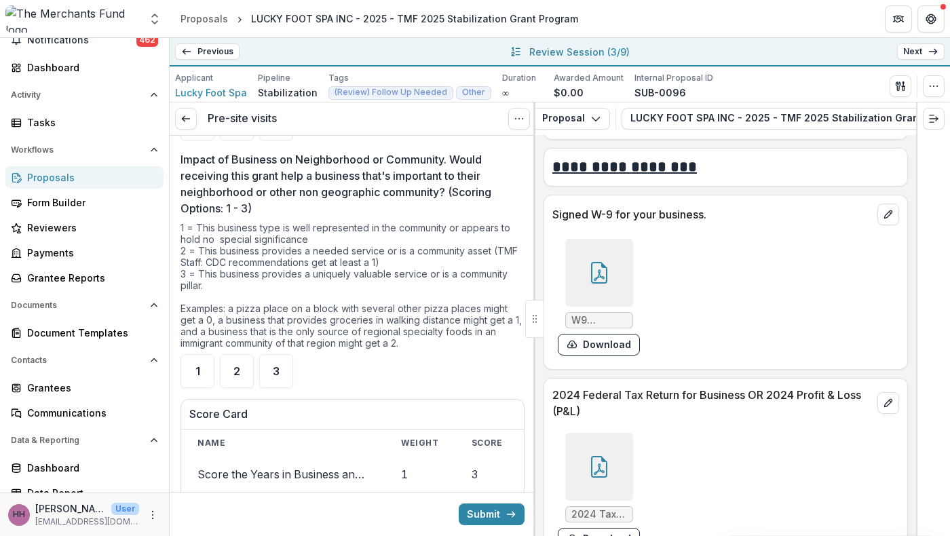
scroll to position [3418, 0]
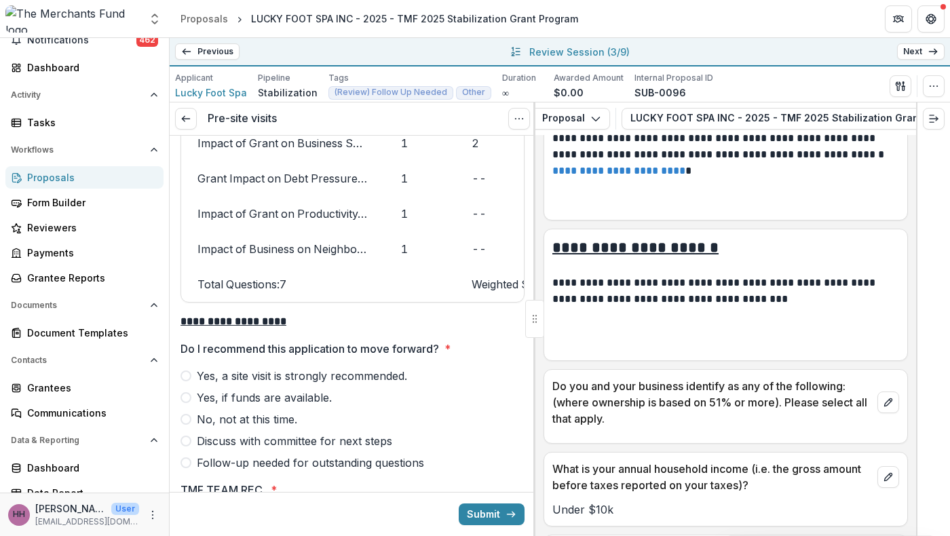
scroll to position [3873, 0]
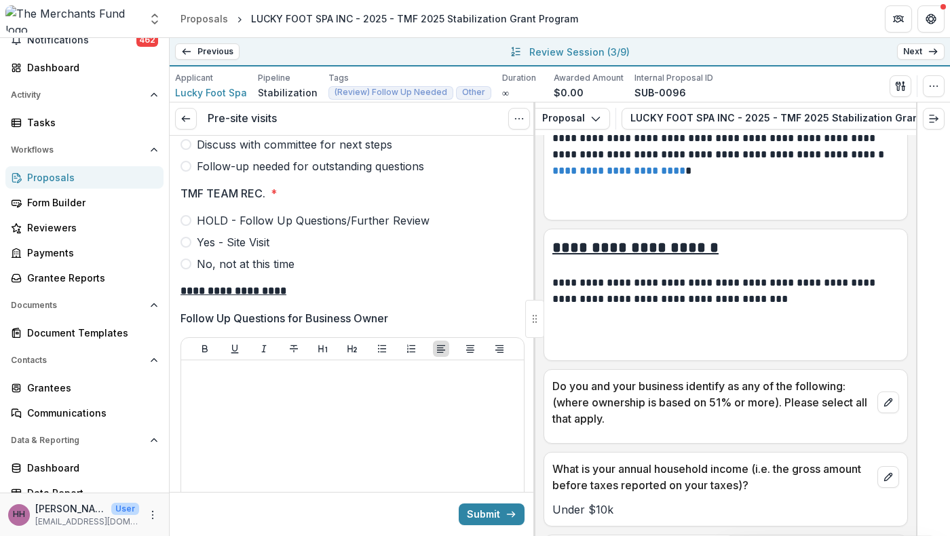
scroll to position [4147, 0]
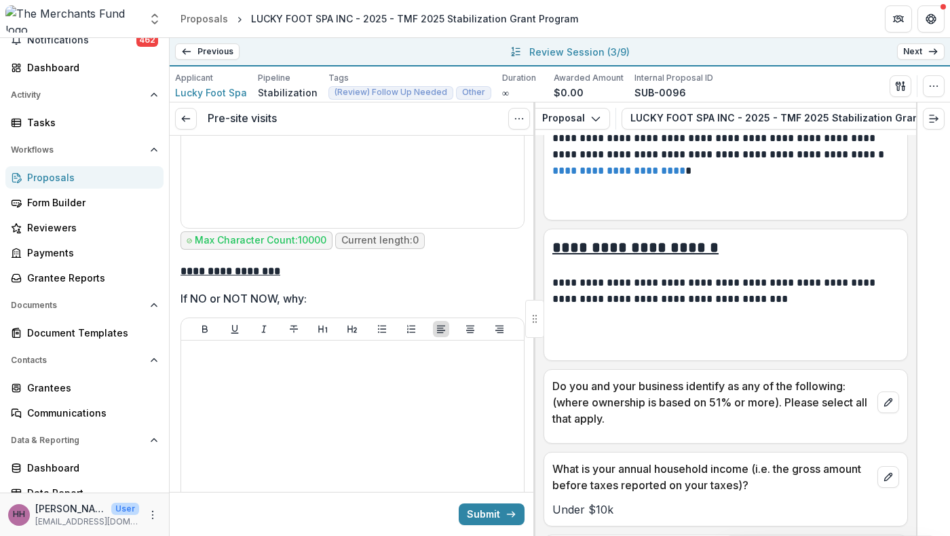
scroll to position [4513, 0]
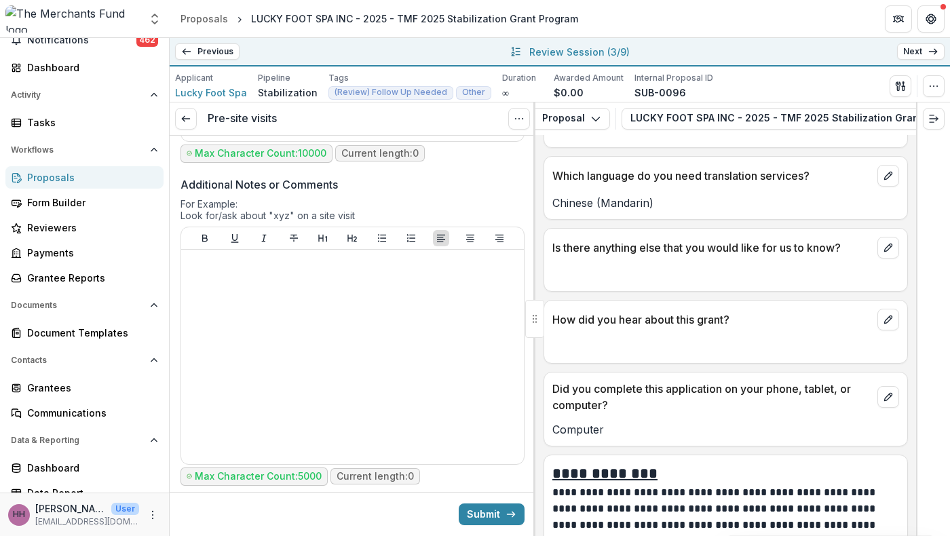
scroll to position [9268, 0]
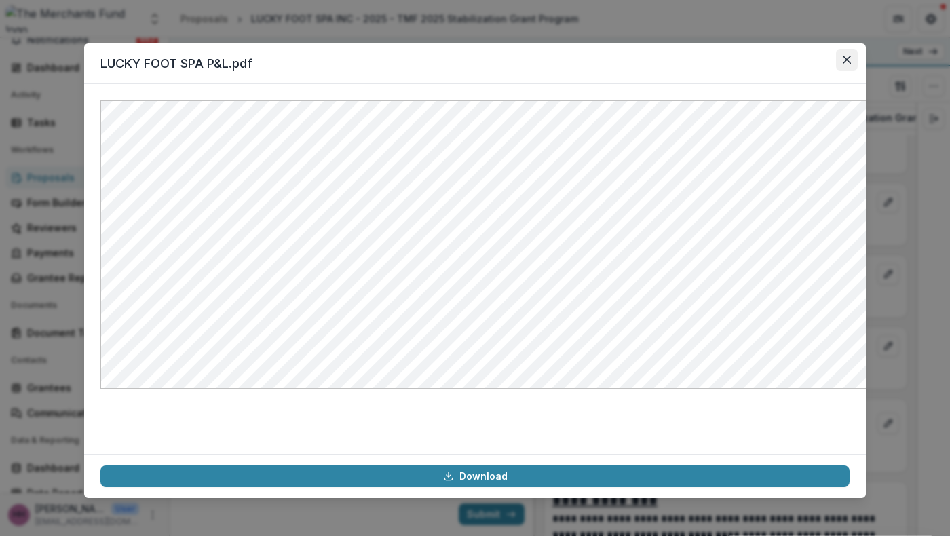
click at [858, 62] on button "Close" at bounding box center [847, 60] width 22 height 22
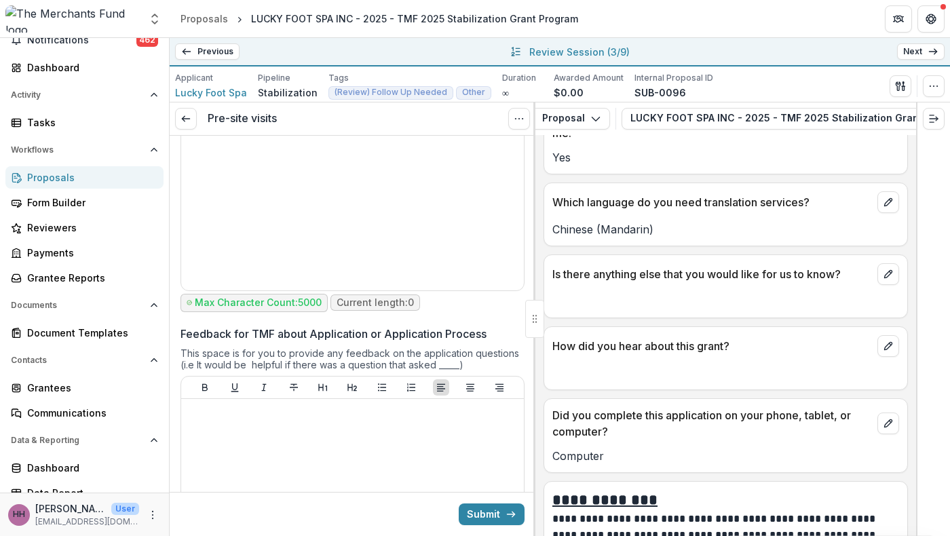
scroll to position [5411, 0]
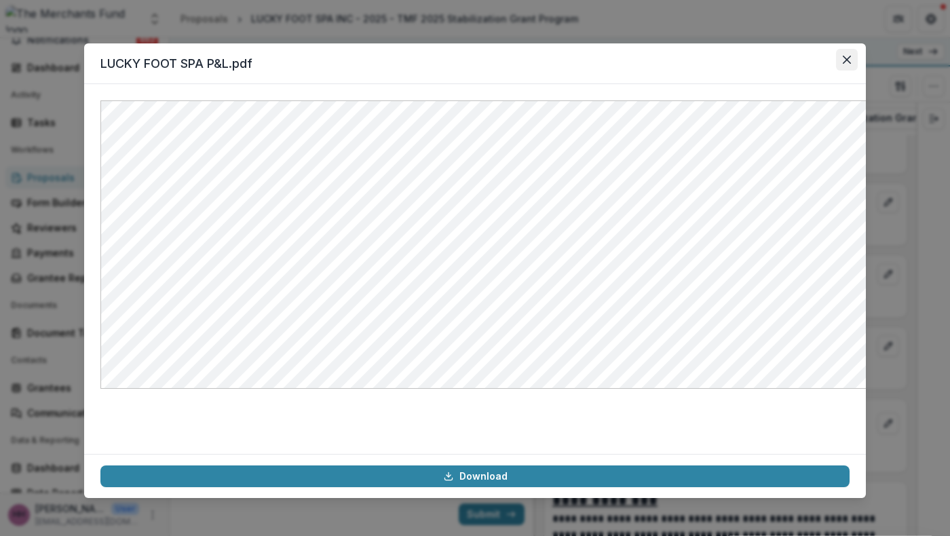
click at [851, 64] on icon "Close" at bounding box center [847, 60] width 8 height 8
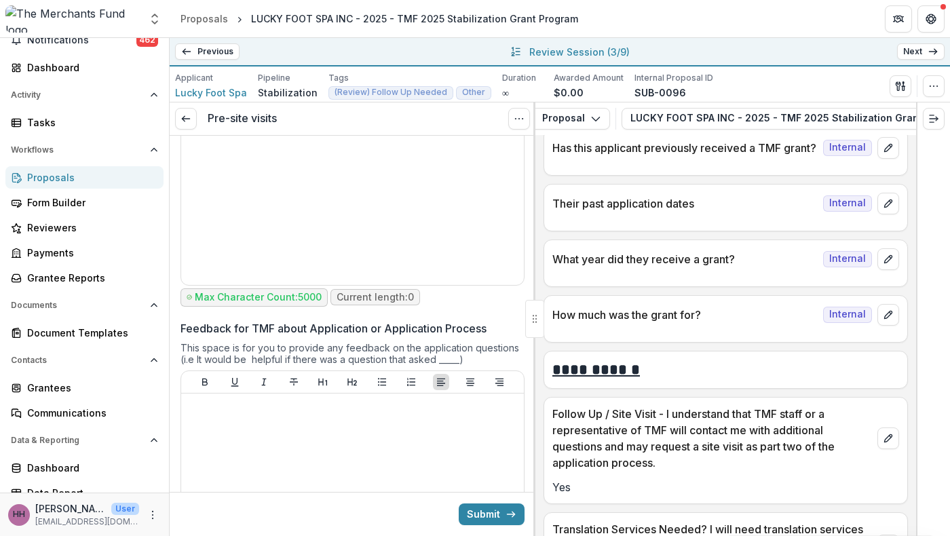
scroll to position [8809, 0]
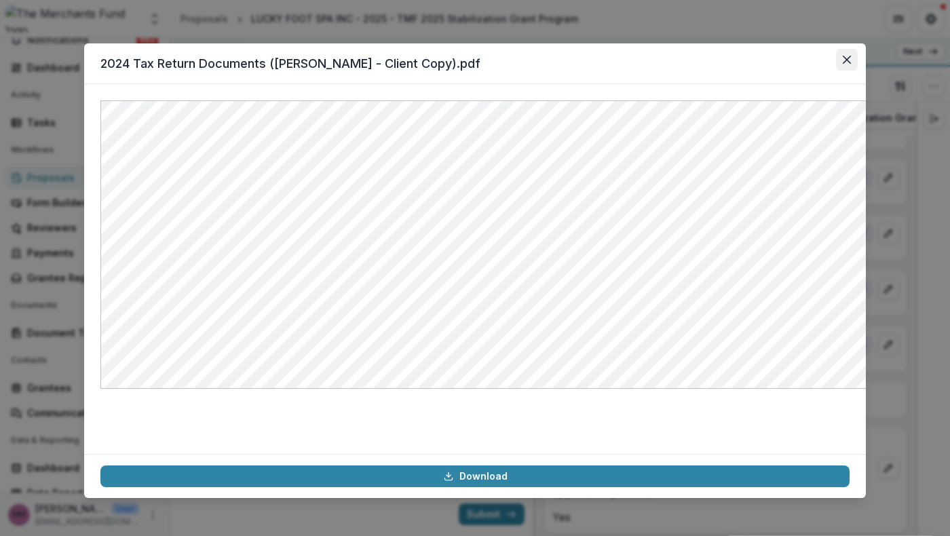
click at [851, 64] on icon "Close" at bounding box center [847, 60] width 8 height 8
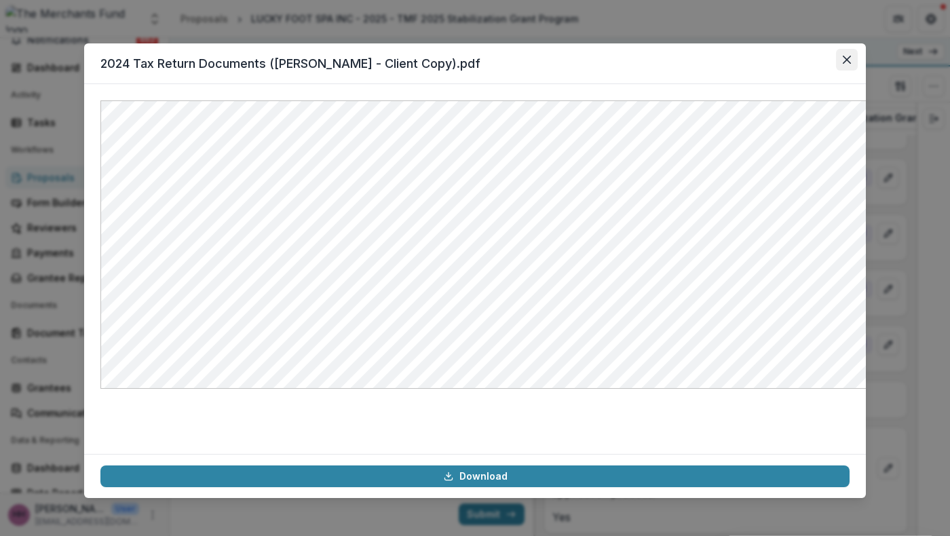
click at [851, 64] on icon "Close" at bounding box center [847, 60] width 8 height 8
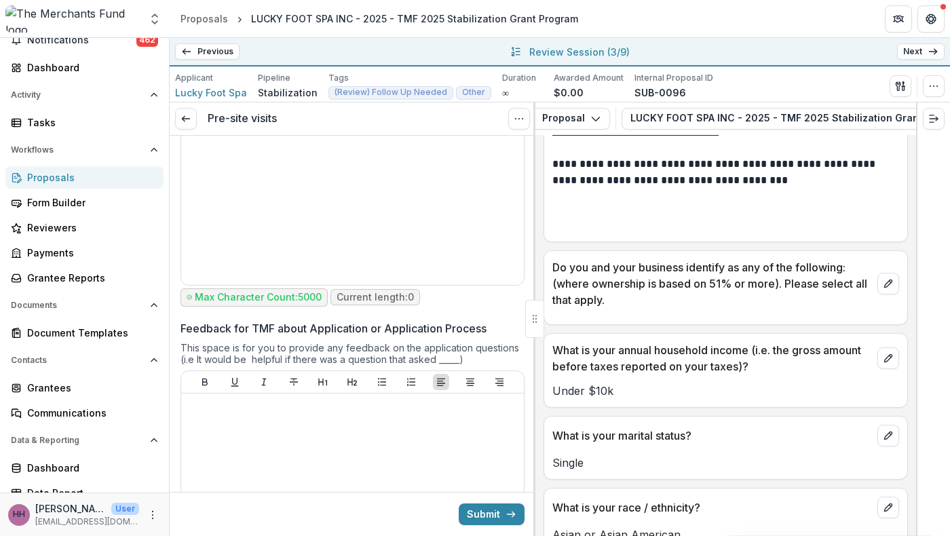
scroll to position [8164, 0]
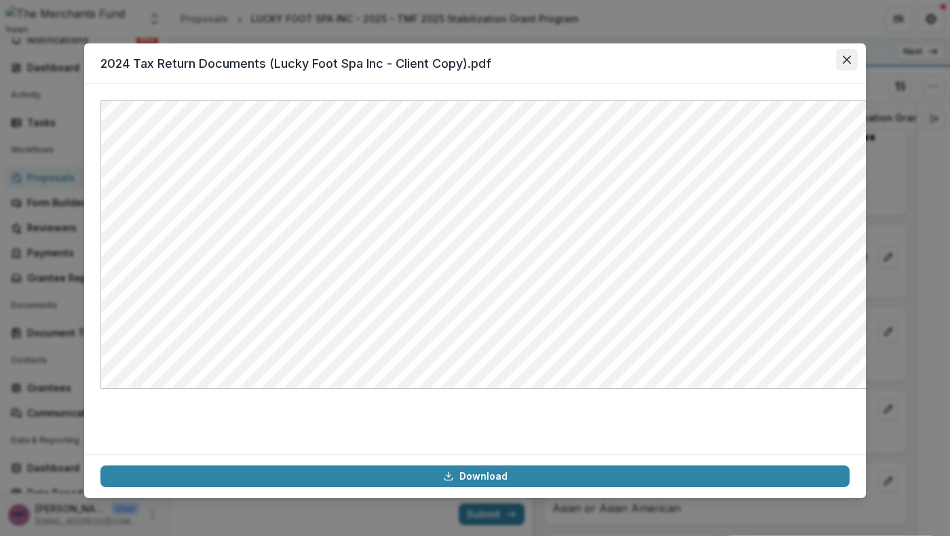
click at [858, 71] on button "Close" at bounding box center [847, 60] width 22 height 22
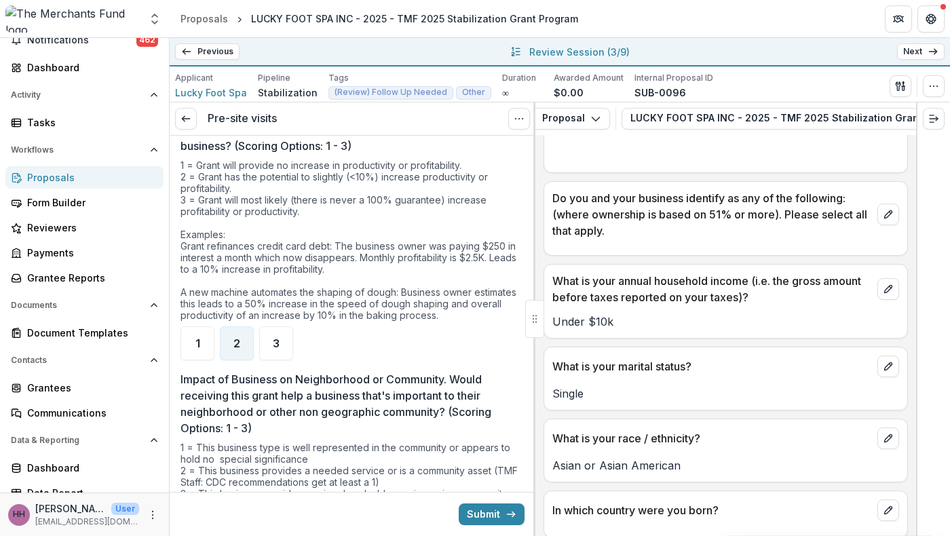
scroll to position [3111, 0]
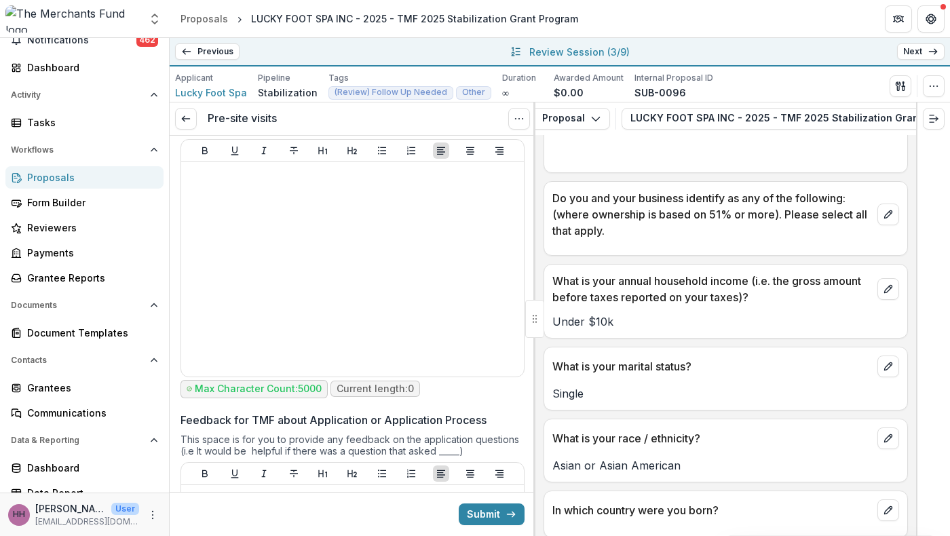
scroll to position [5305, 0]
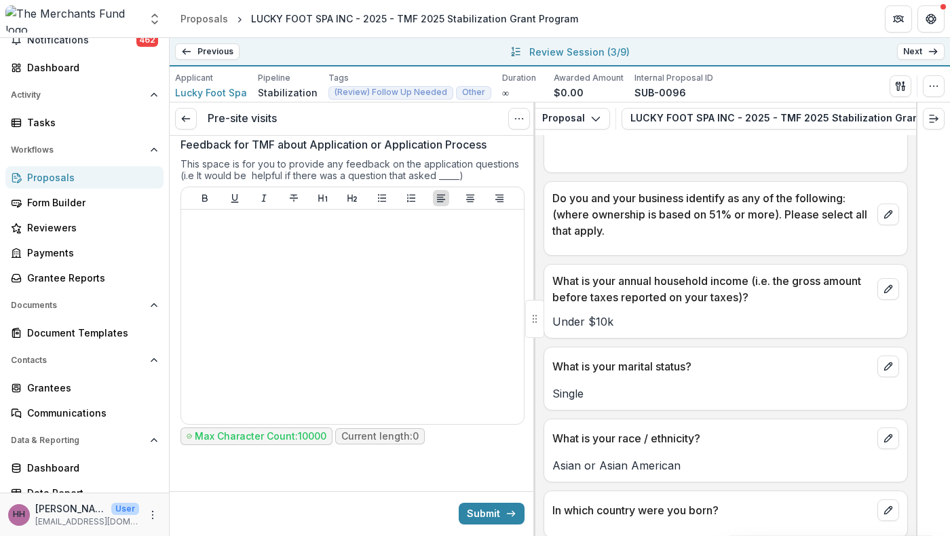
scroll to position [6617, 0]
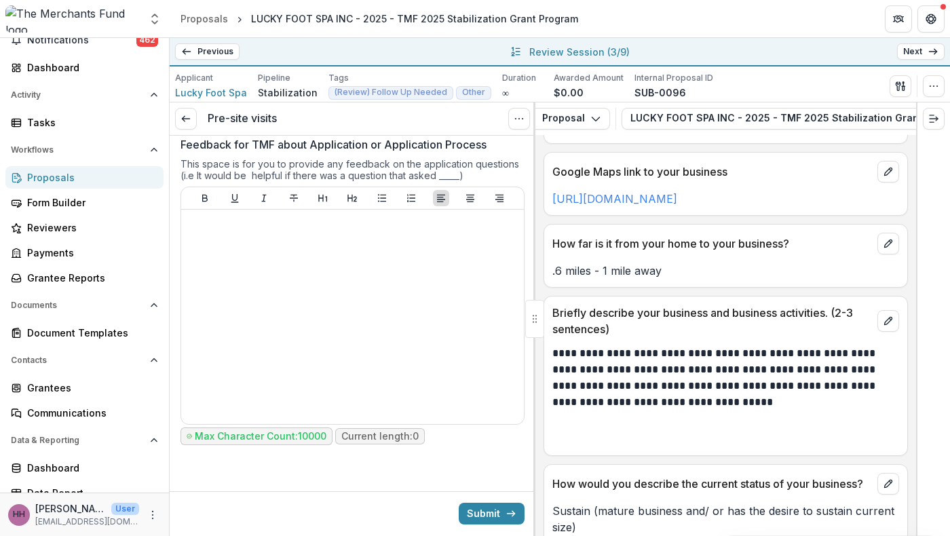
scroll to position [1134, 0]
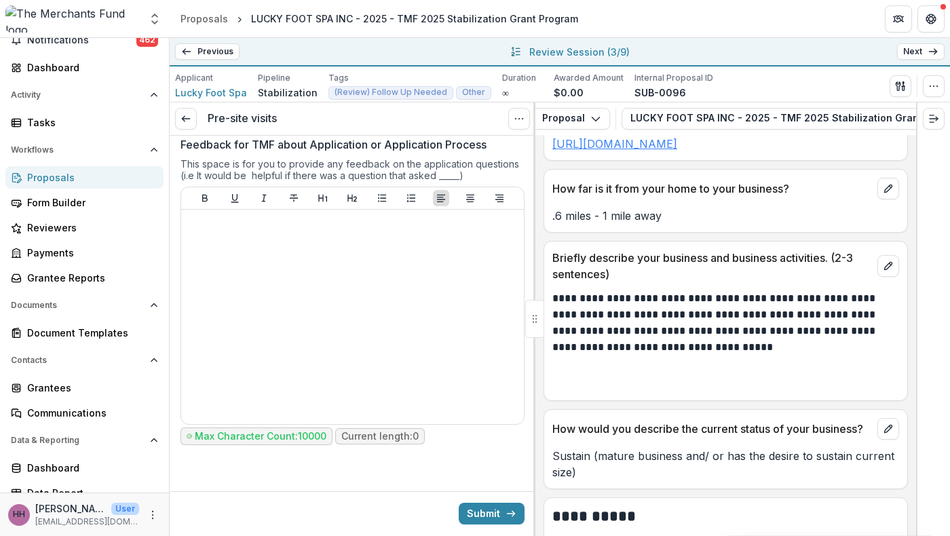
click at [678, 151] on link "[URL][DOMAIN_NAME]" at bounding box center [615, 144] width 125 height 14
click at [466, 508] on button "Submit" at bounding box center [492, 514] width 66 height 22
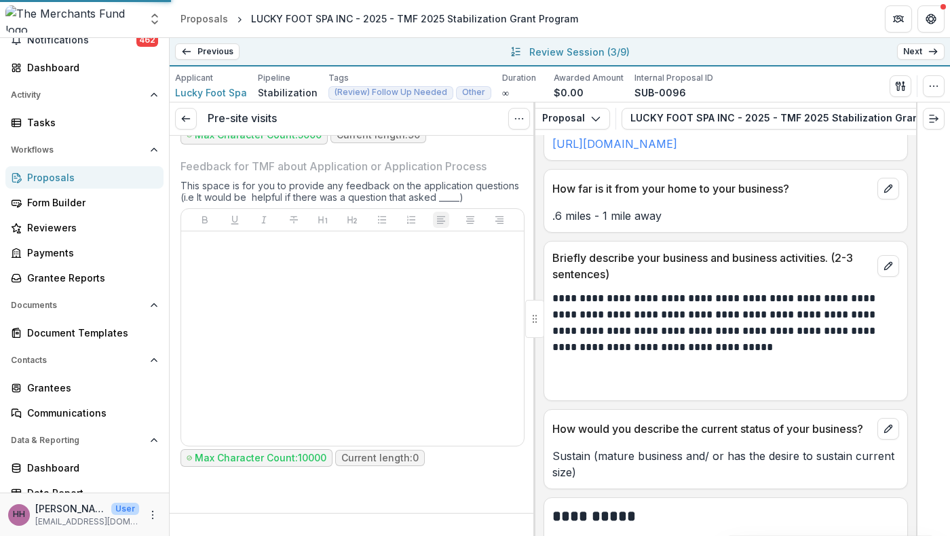
scroll to position [6600, 0]
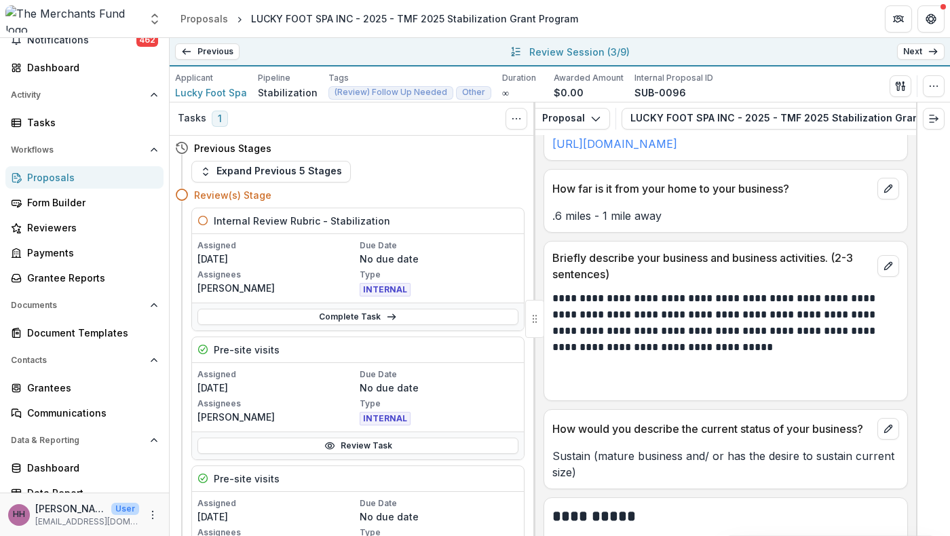
click at [912, 58] on link "Next" at bounding box center [922, 51] width 48 height 16
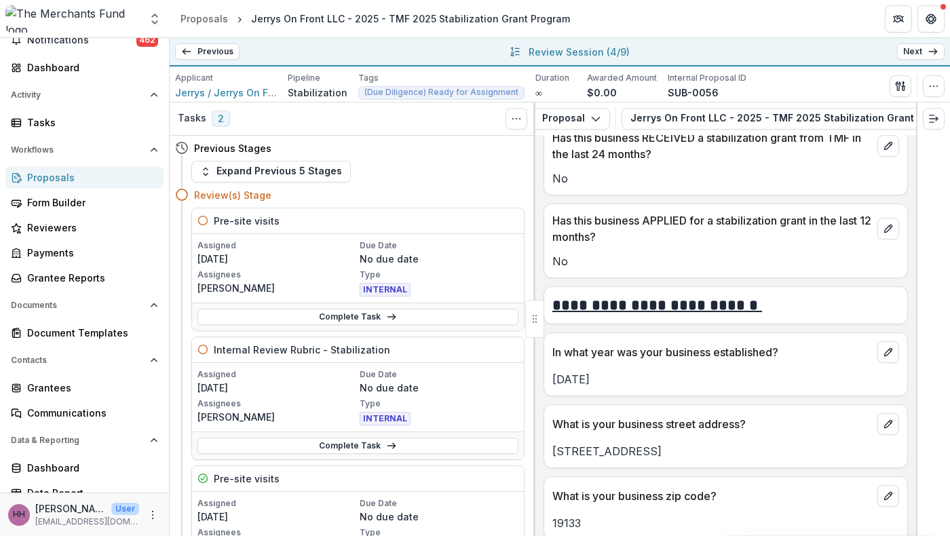
scroll to position [680, 0]
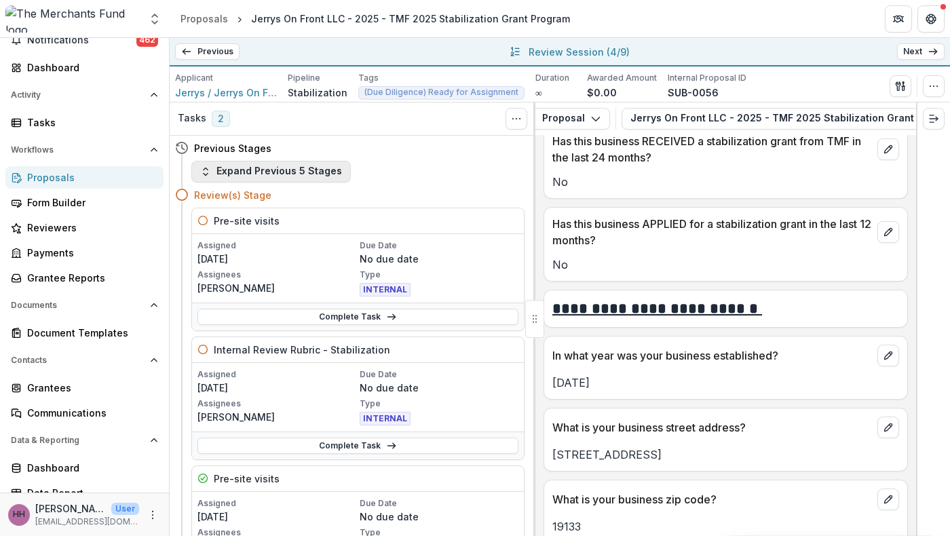
click at [307, 183] on button "Expand Previous 5 Stages" at bounding box center [271, 172] width 160 height 22
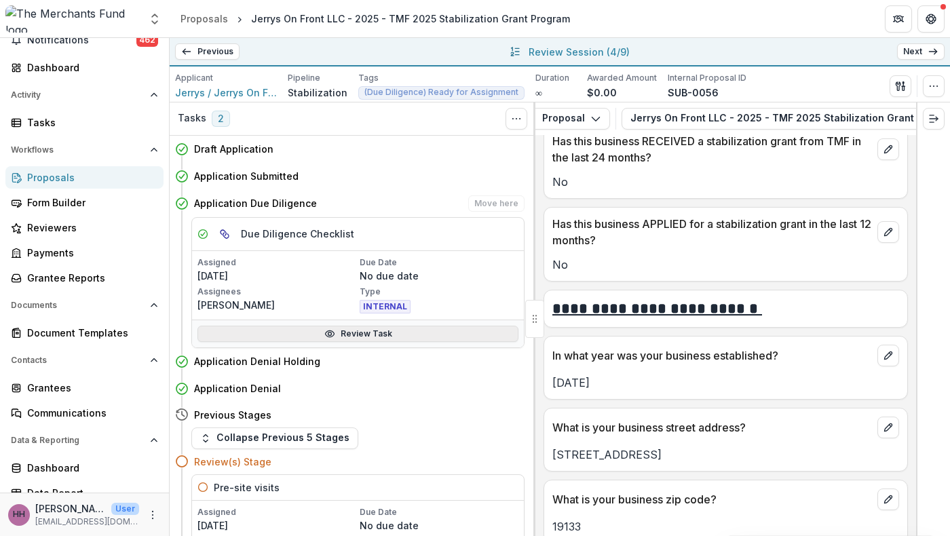
click at [325, 339] on icon at bounding box center [330, 334] width 11 height 11
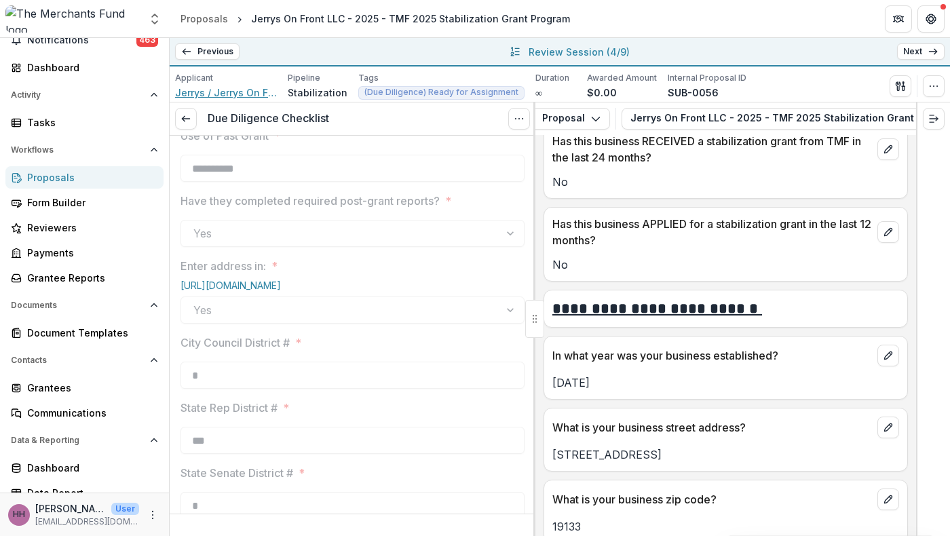
scroll to position [1628, 0]
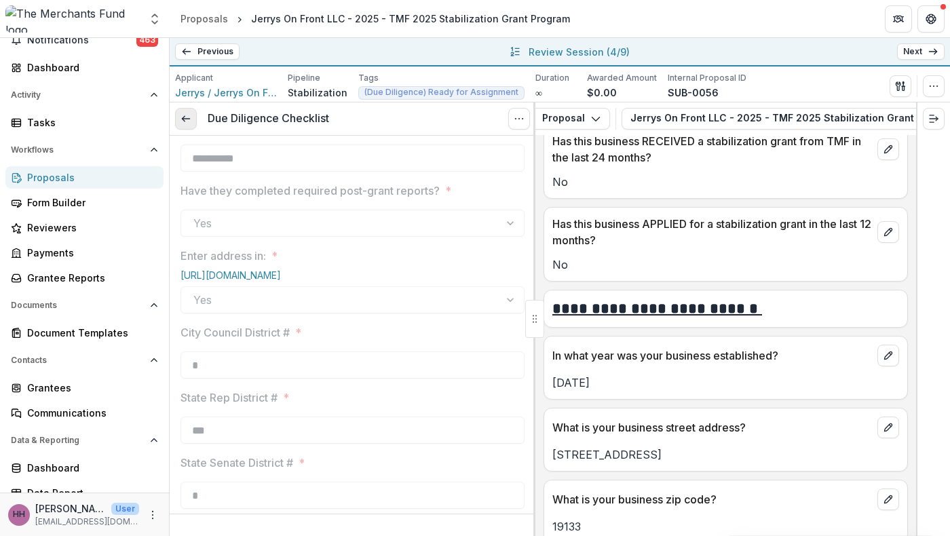
click at [189, 124] on icon at bounding box center [186, 118] width 11 height 11
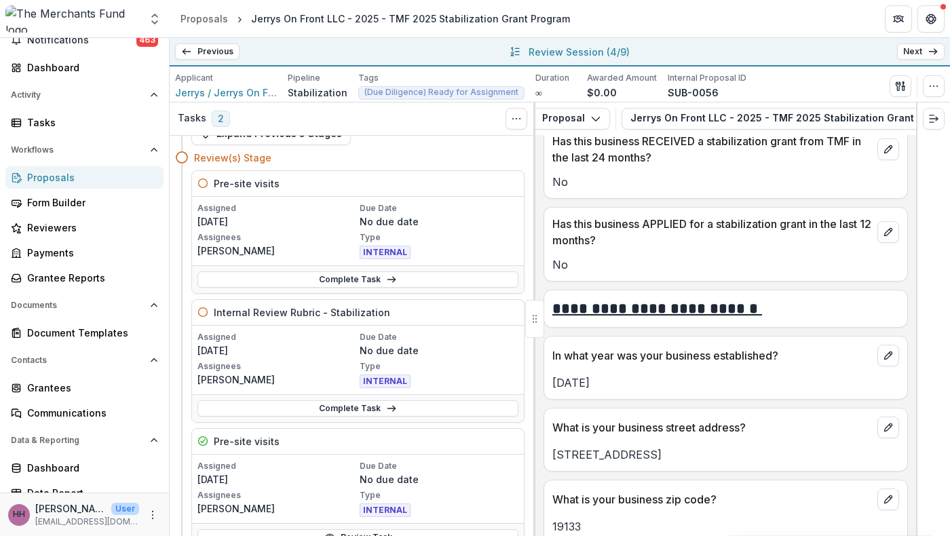
scroll to position [28, 0]
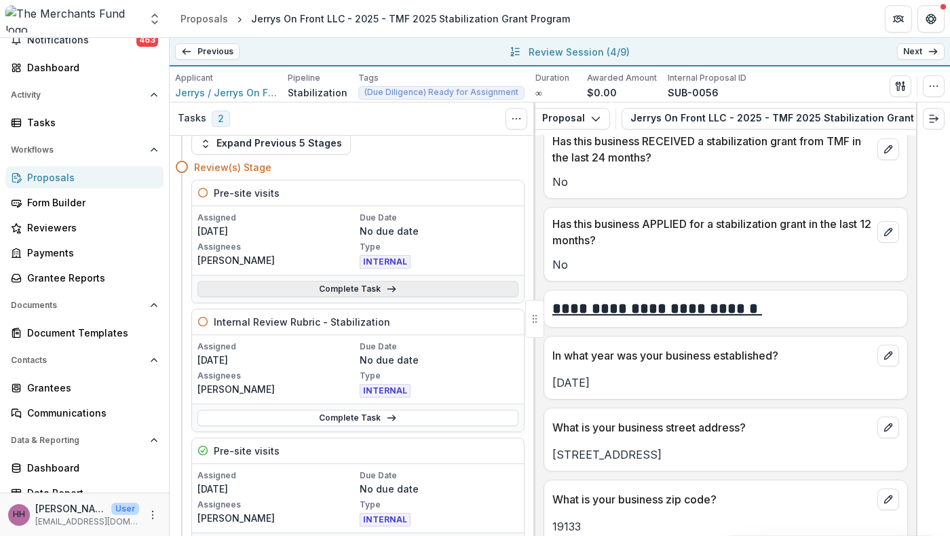
click at [320, 297] on link "Complete Task" at bounding box center [358, 289] width 321 height 16
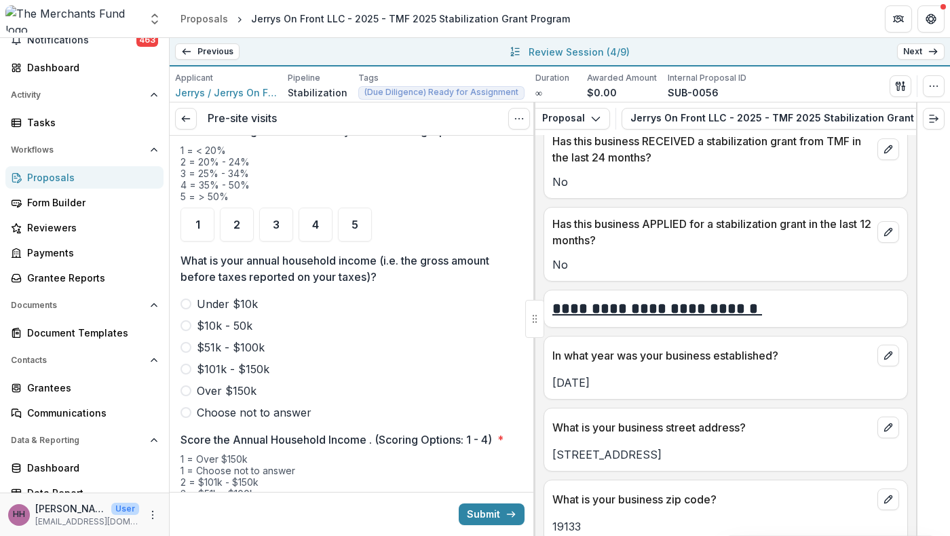
scroll to position [1648, 0]
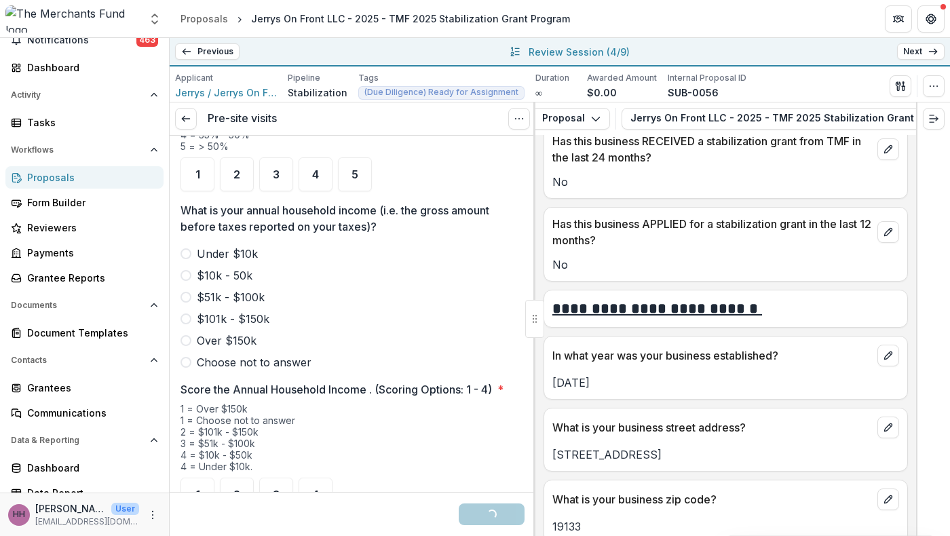
scroll to position [1831, 0]
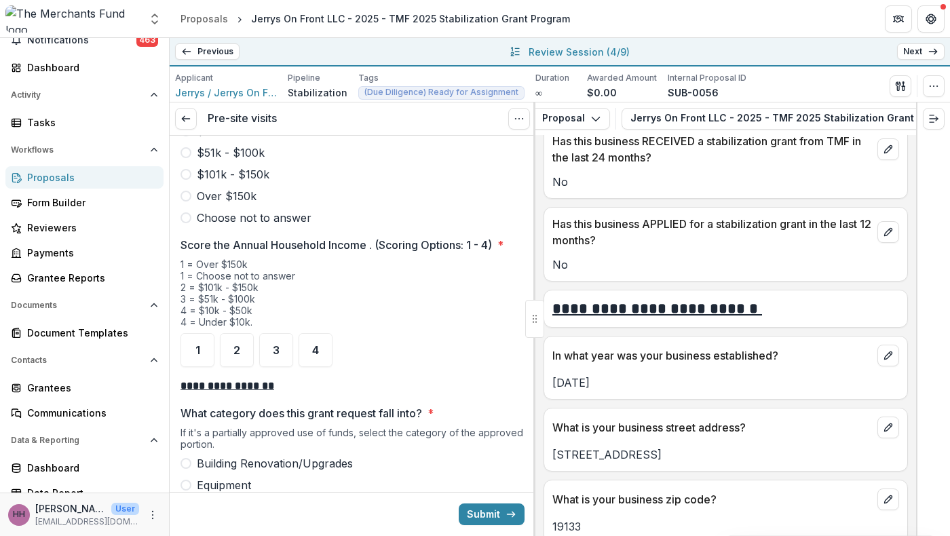
click at [319, 35] on span "4" at bounding box center [315, 29] width 7 height 11
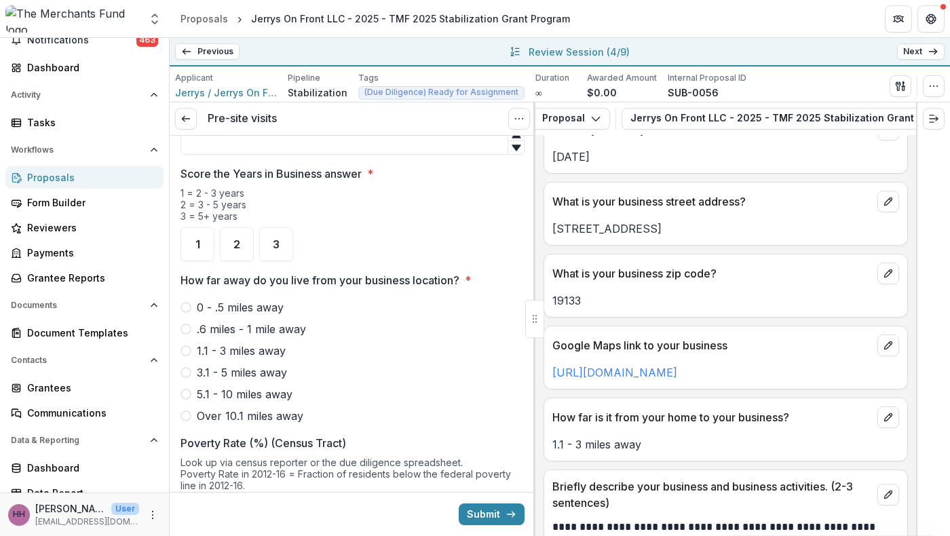
scroll to position [967, 0]
click at [345, 154] on input "In what year was your business established?" at bounding box center [353, 140] width 344 height 27
click at [280, 249] on span "3" at bounding box center [276, 243] width 7 height 11
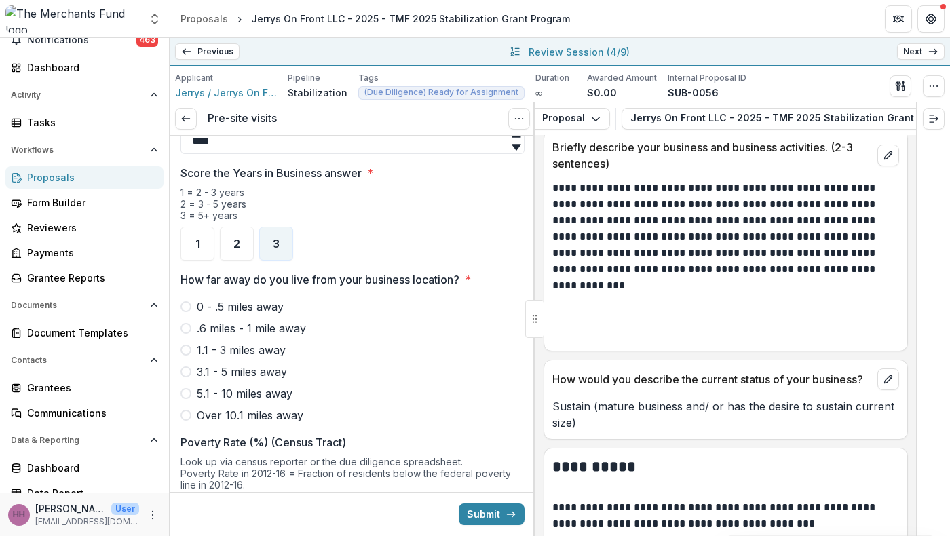
scroll to position [1274, 0]
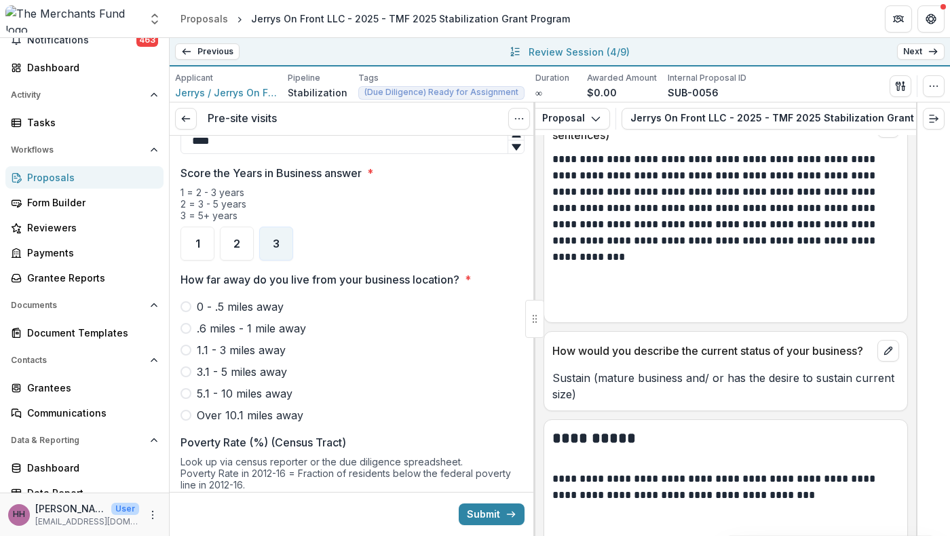
type input "****"
click at [591, 12] on link "[URL][DOMAIN_NAME]" at bounding box center [615, 5] width 125 height 14
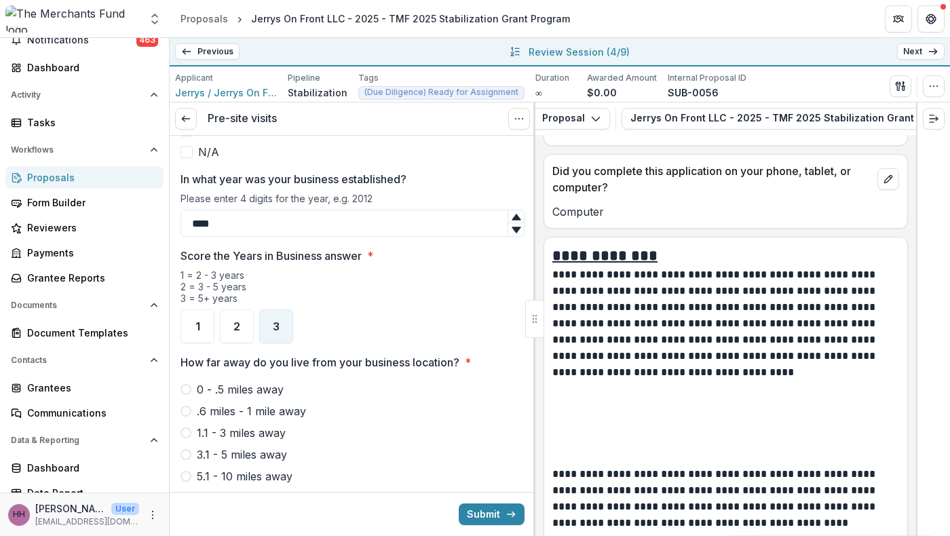
scroll to position [720, 0]
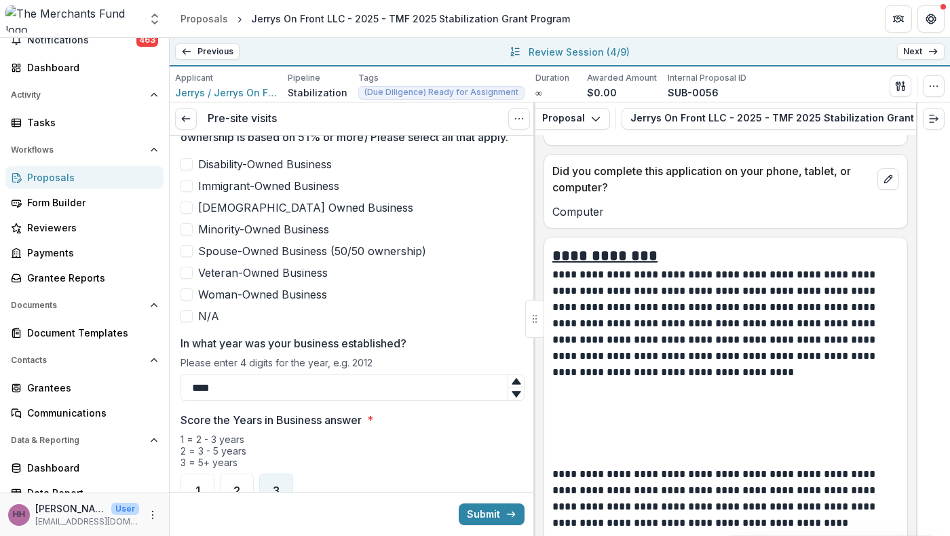
click at [191, 192] on span at bounding box center [187, 186] width 12 height 12
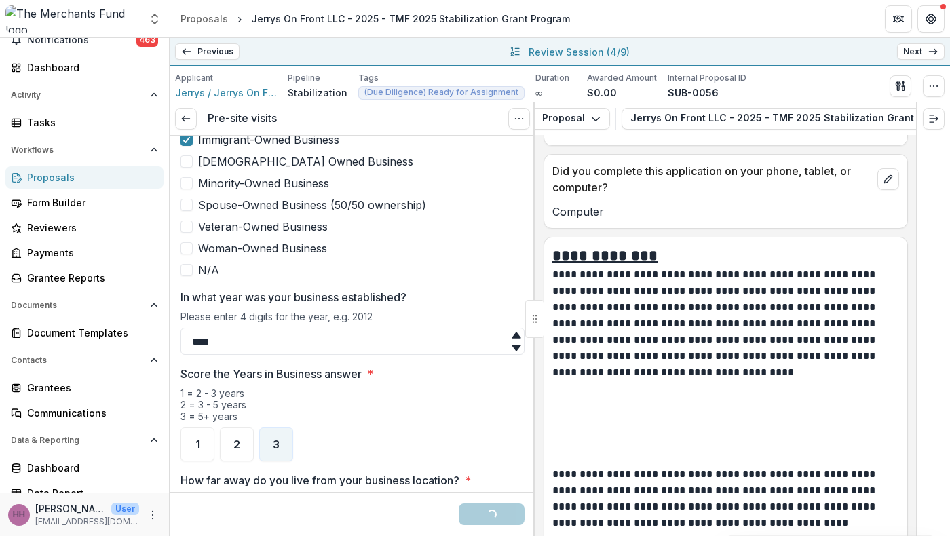
scroll to position [770, 0]
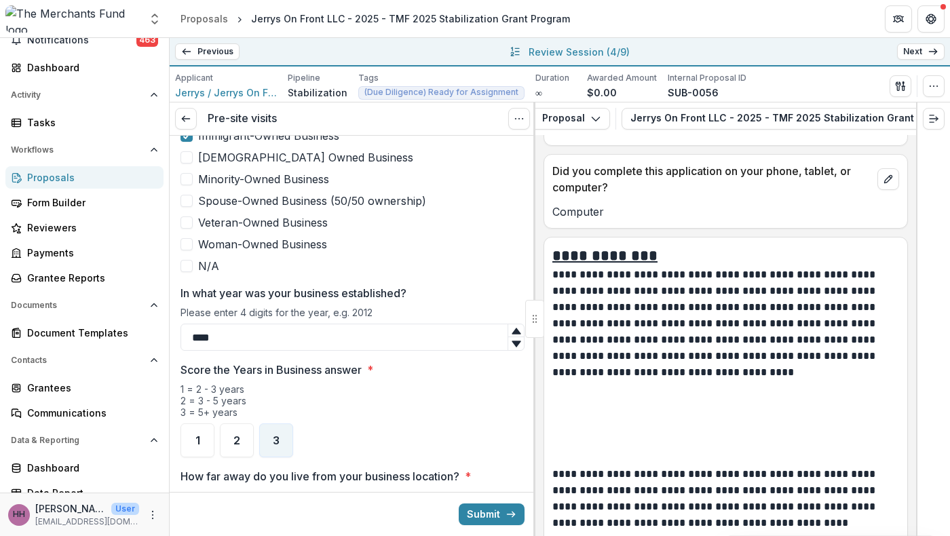
click at [193, 185] on span at bounding box center [187, 179] width 12 height 12
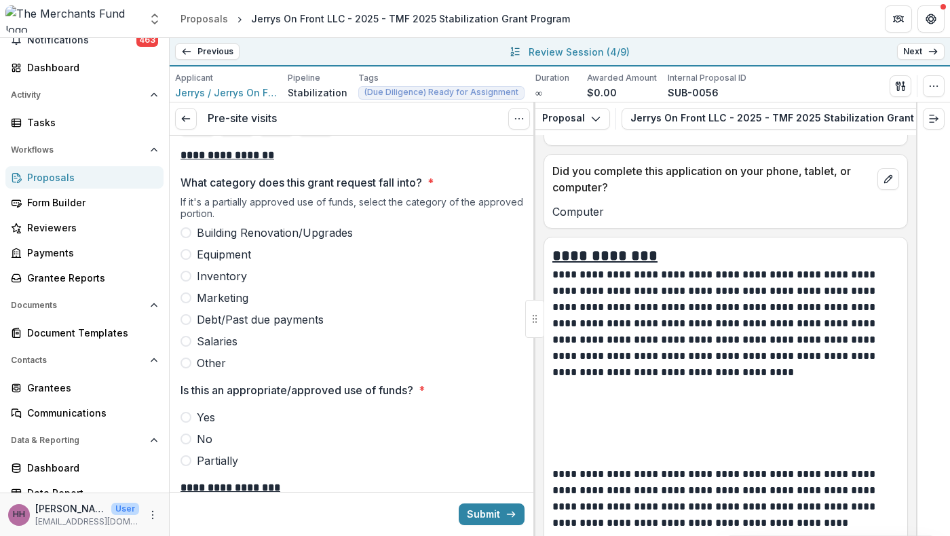
scroll to position [2092, 0]
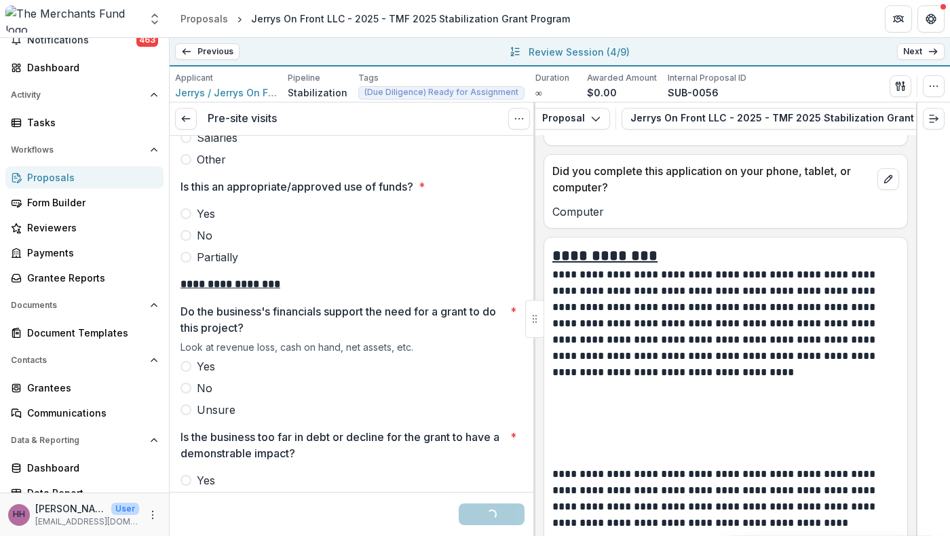
scroll to position [2284, 0]
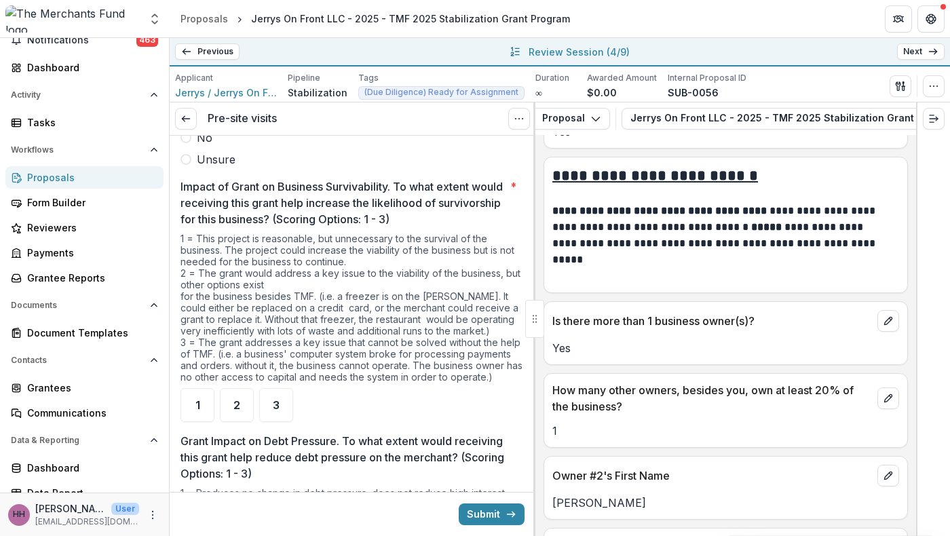
scroll to position [2632, 0]
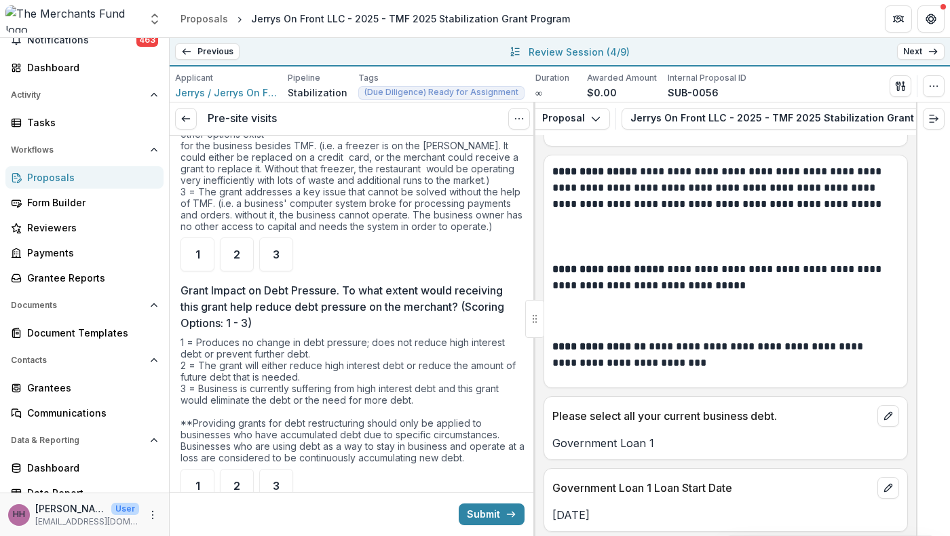
scroll to position [2784, 0]
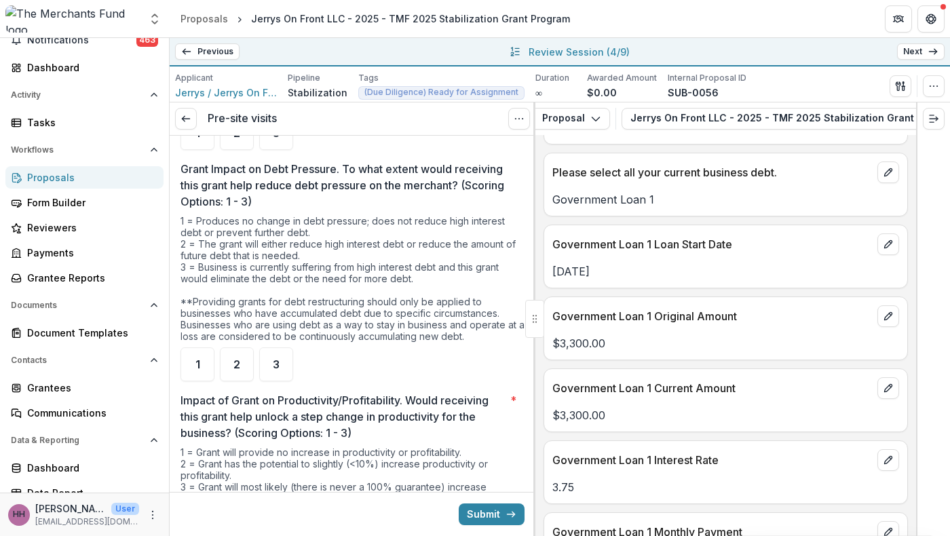
scroll to position [2928, 0]
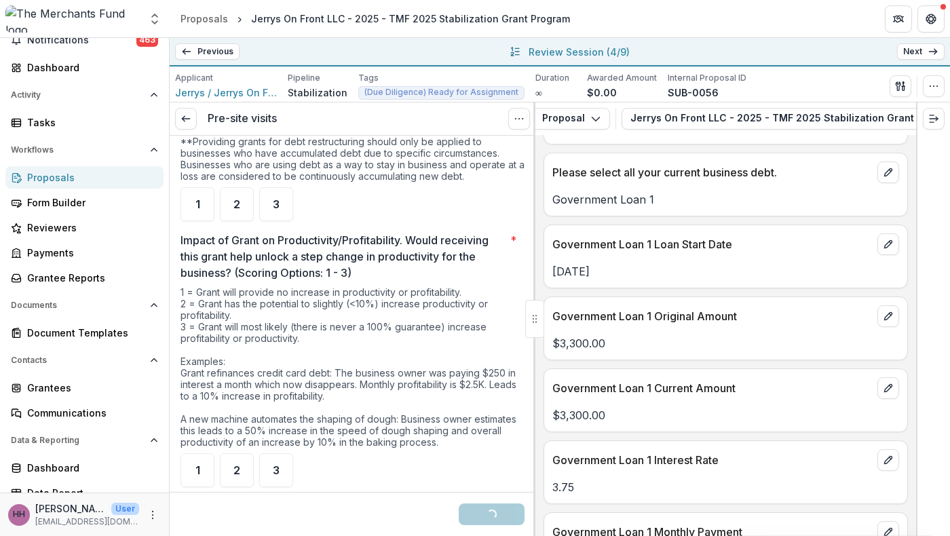
scroll to position [3070, 0]
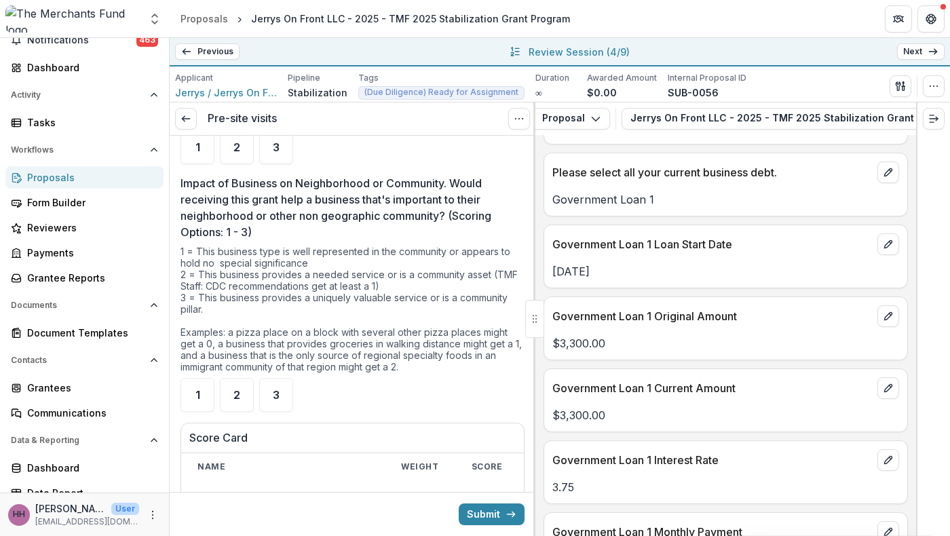
scroll to position [3388, 0]
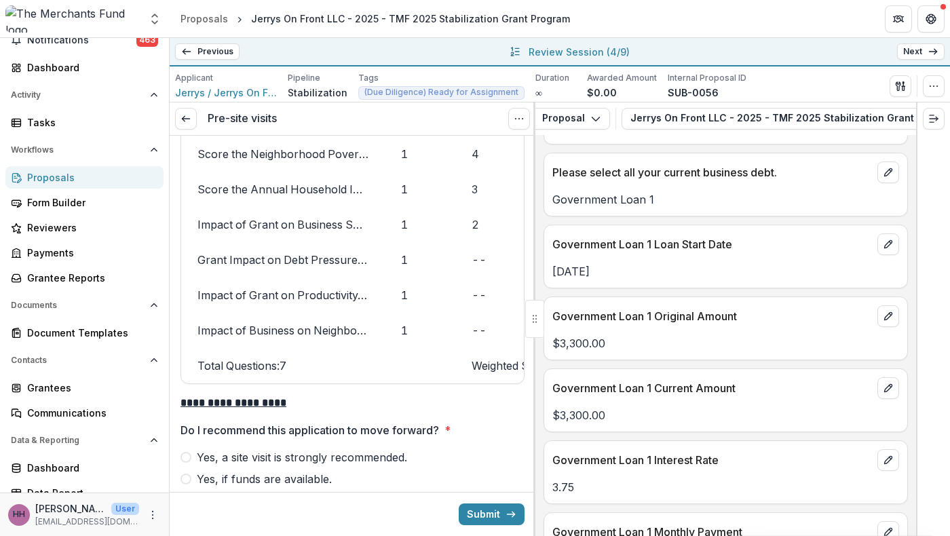
scroll to position [3791, 0]
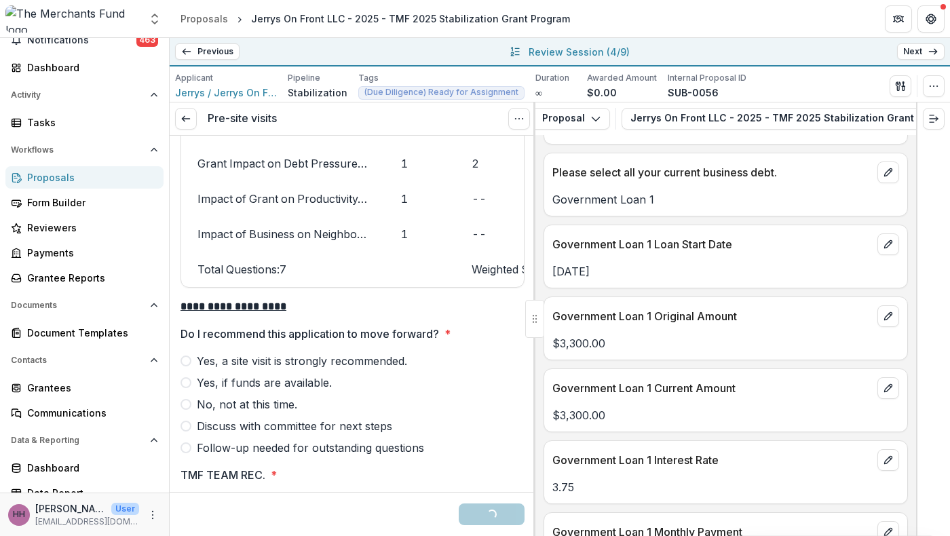
scroll to position [4103, 0]
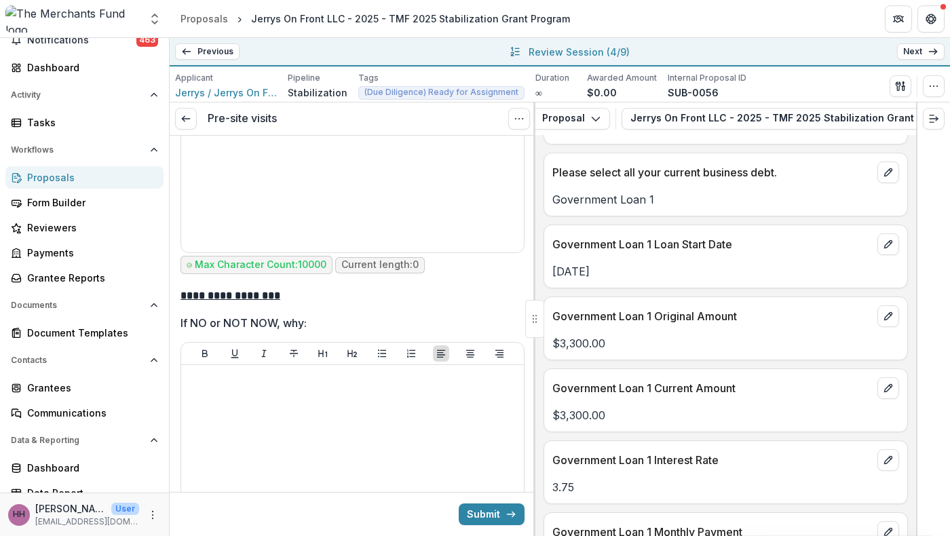
scroll to position [4472, 0]
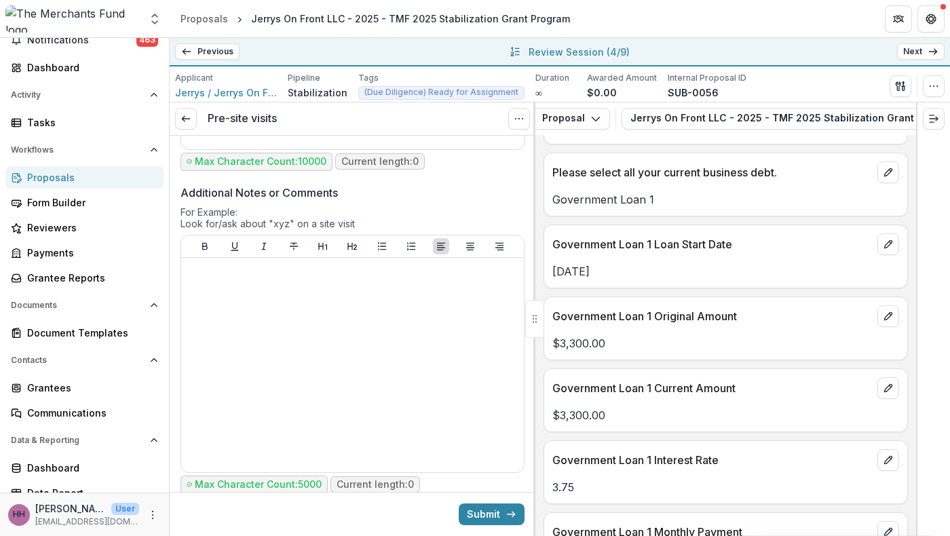
scroll to position [5239, 0]
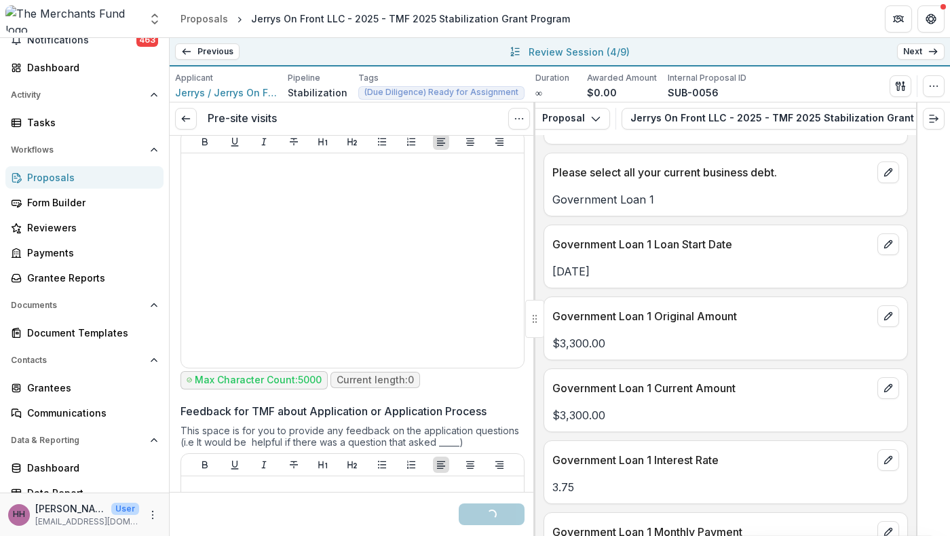
scroll to position [5407, 0]
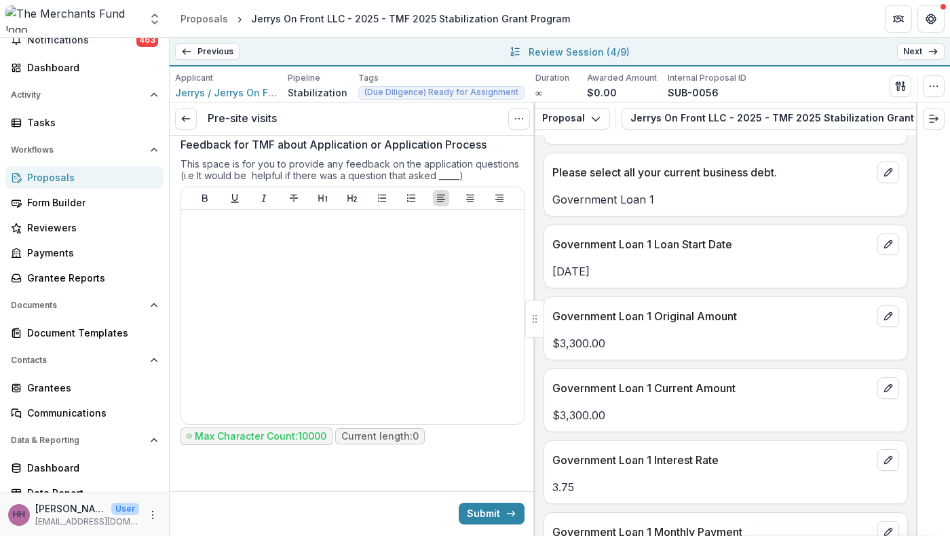
scroll to position [6735, 0]
click at [468, 511] on button "Submit" at bounding box center [492, 515] width 66 height 22
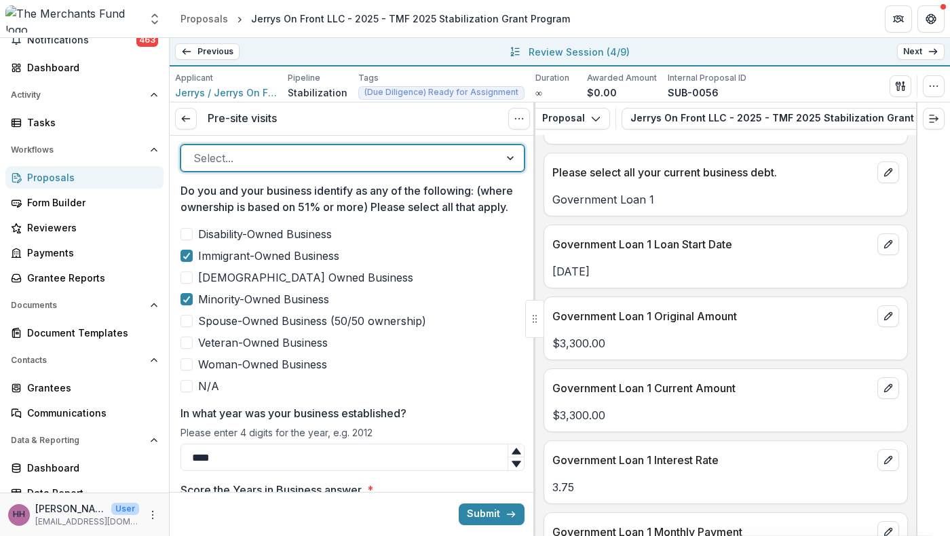
scroll to position [644, 0]
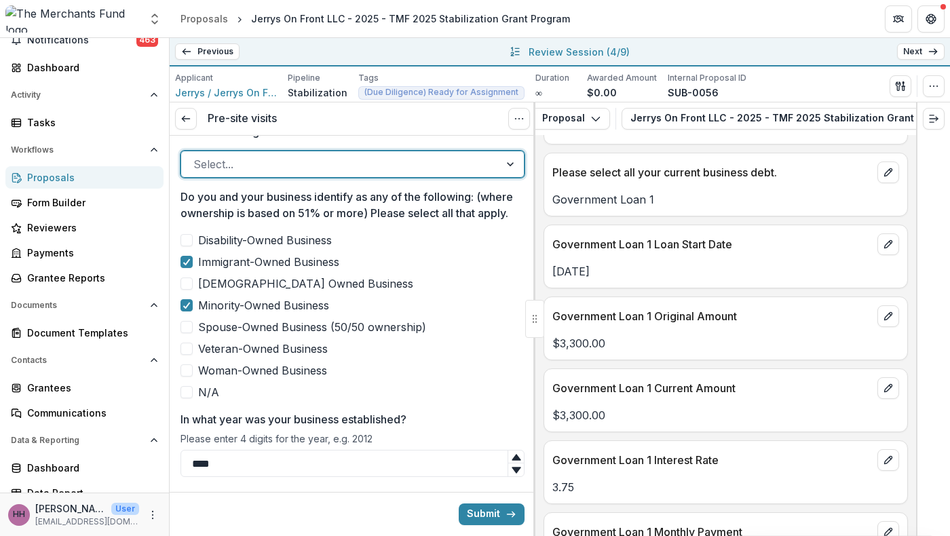
click at [421, 175] on div "Select..." at bounding box center [340, 164] width 318 height 22
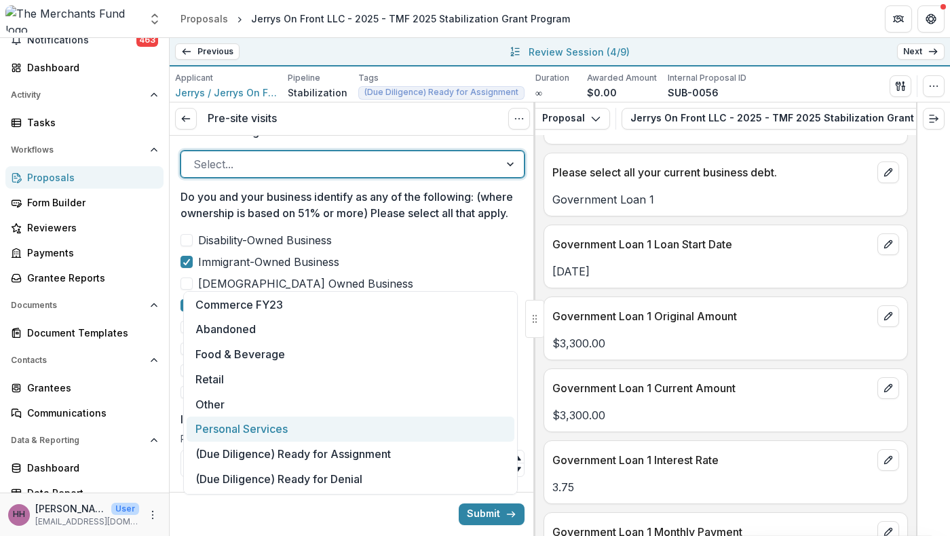
scroll to position [334, 0]
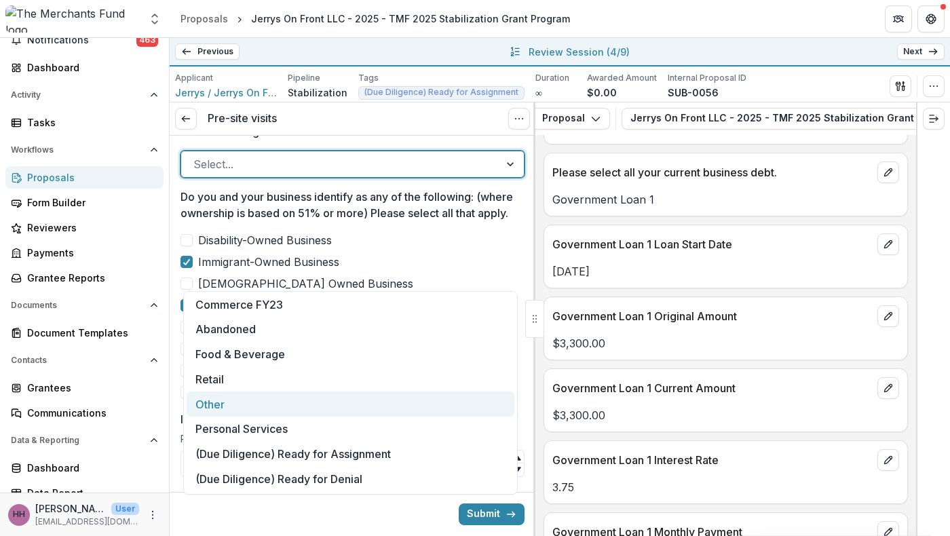
click at [427, 394] on div "Other" at bounding box center [351, 404] width 328 height 25
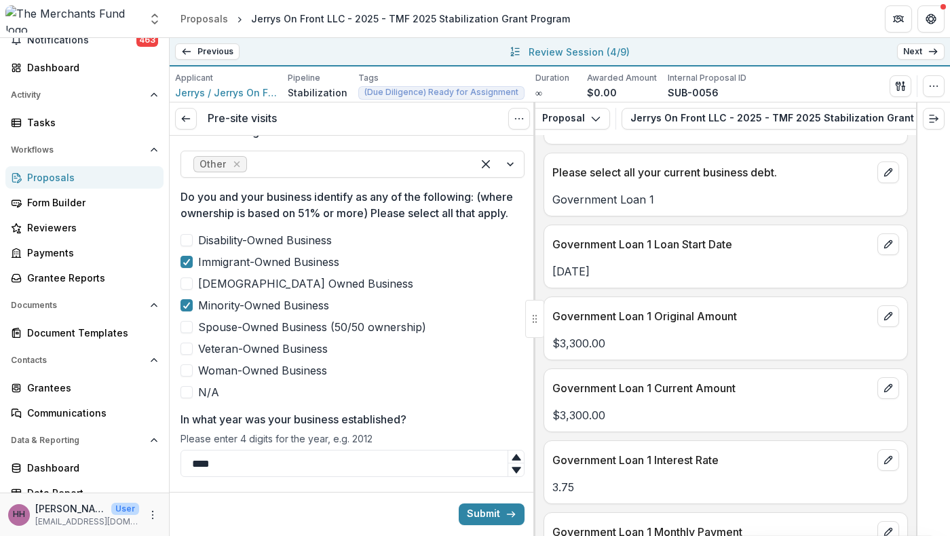
click at [482, 506] on button "Submit" at bounding box center [492, 515] width 66 height 22
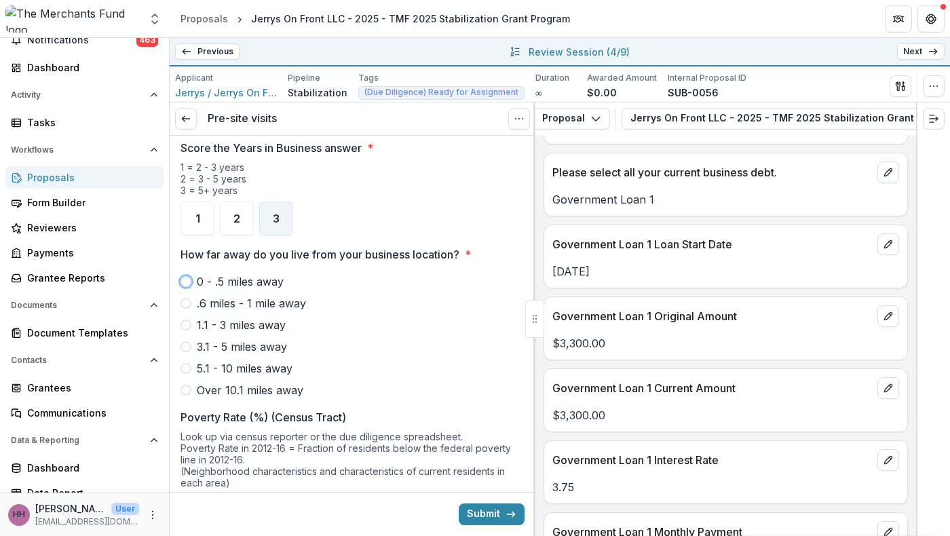
click at [913, 54] on link "Next" at bounding box center [922, 51] width 48 height 16
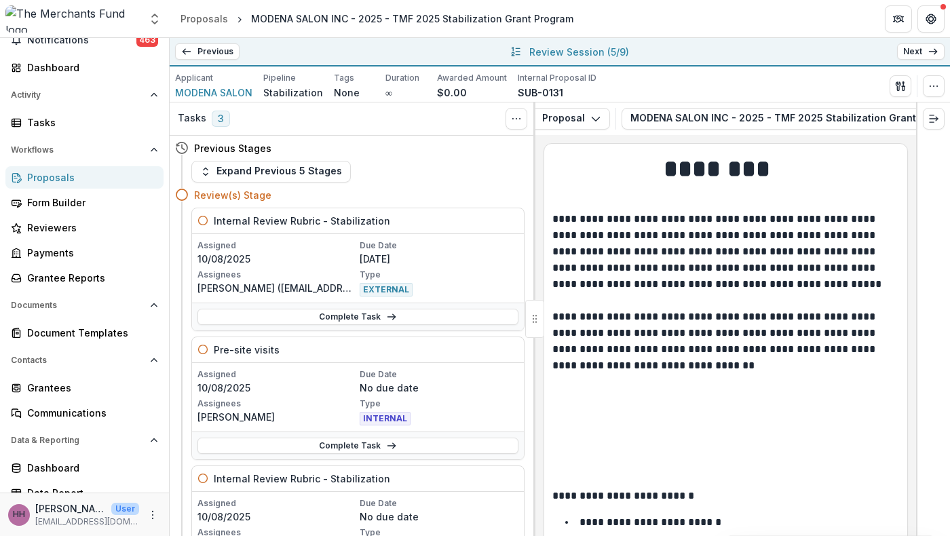
click at [516, 52] on line "All submissions" at bounding box center [518, 52] width 4 height 0
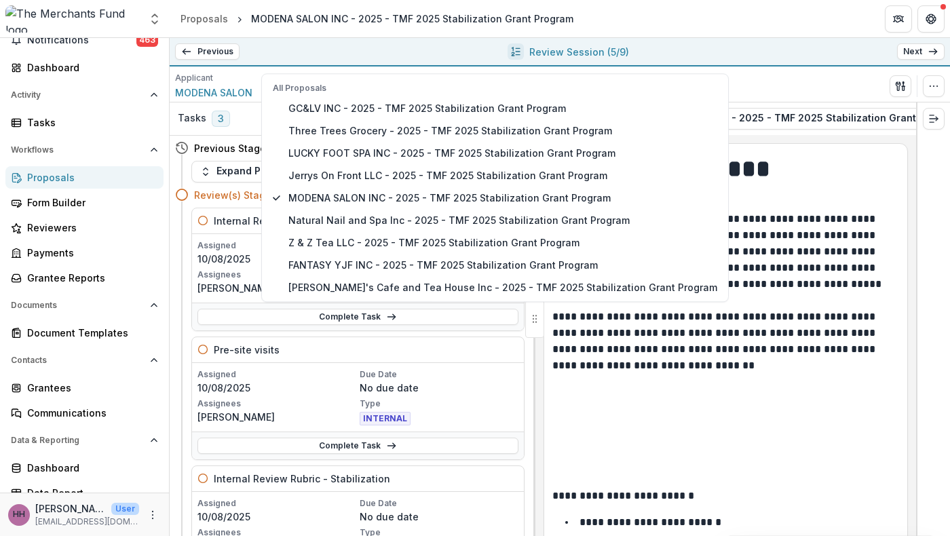
click at [516, 52] on line "All submissions" at bounding box center [518, 52] width 4 height 0
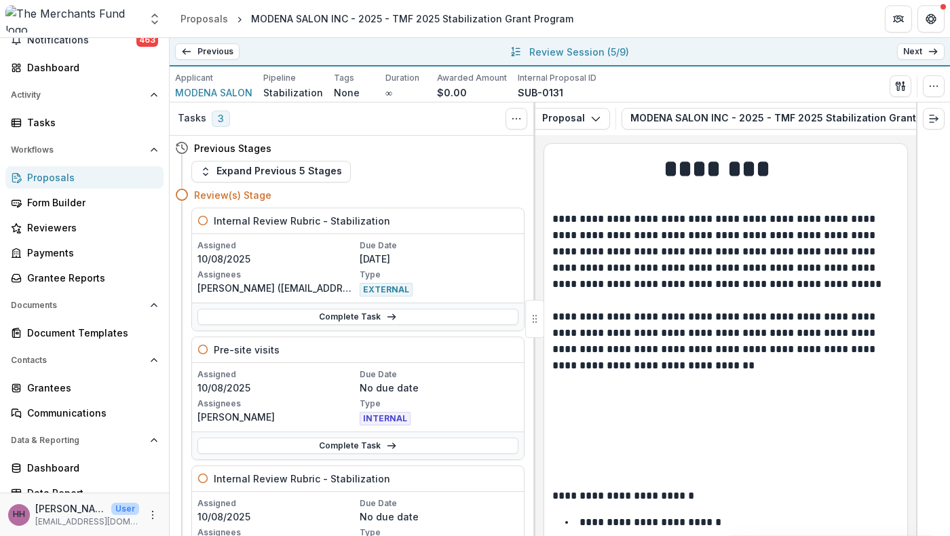
click at [516, 52] on line "All submissions" at bounding box center [518, 52] width 4 height 0
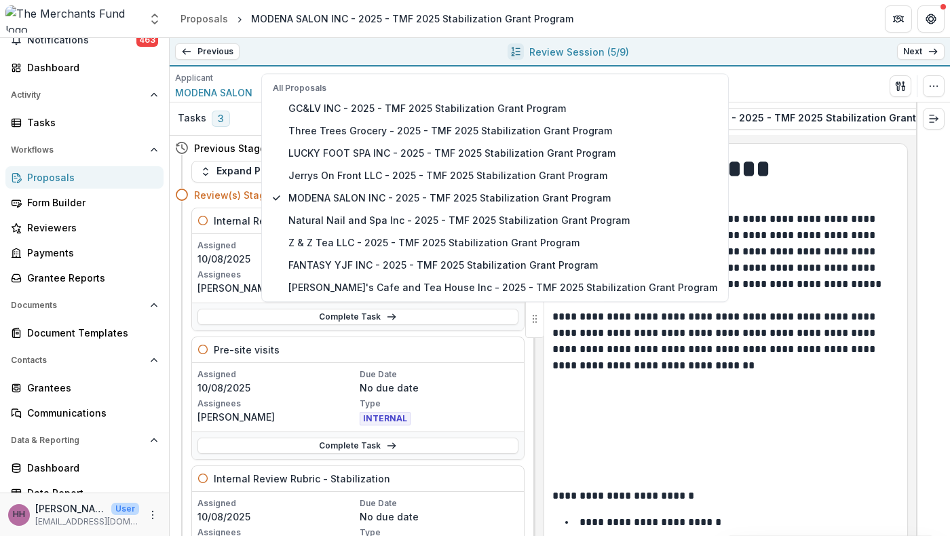
click at [516, 52] on line "All submissions" at bounding box center [518, 52] width 4 height 0
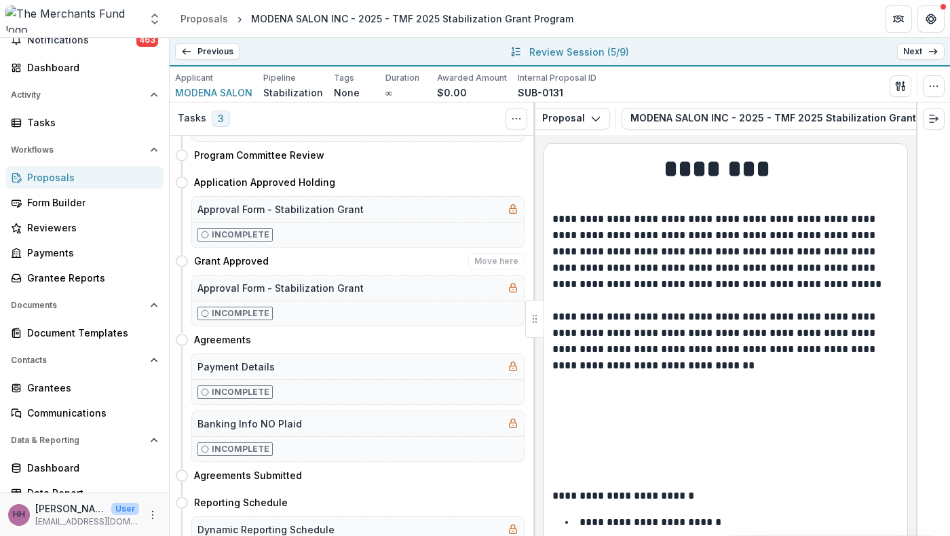
scroll to position [989, 0]
